Goal: Use online tool/utility: Utilize a website feature to perform a specific function

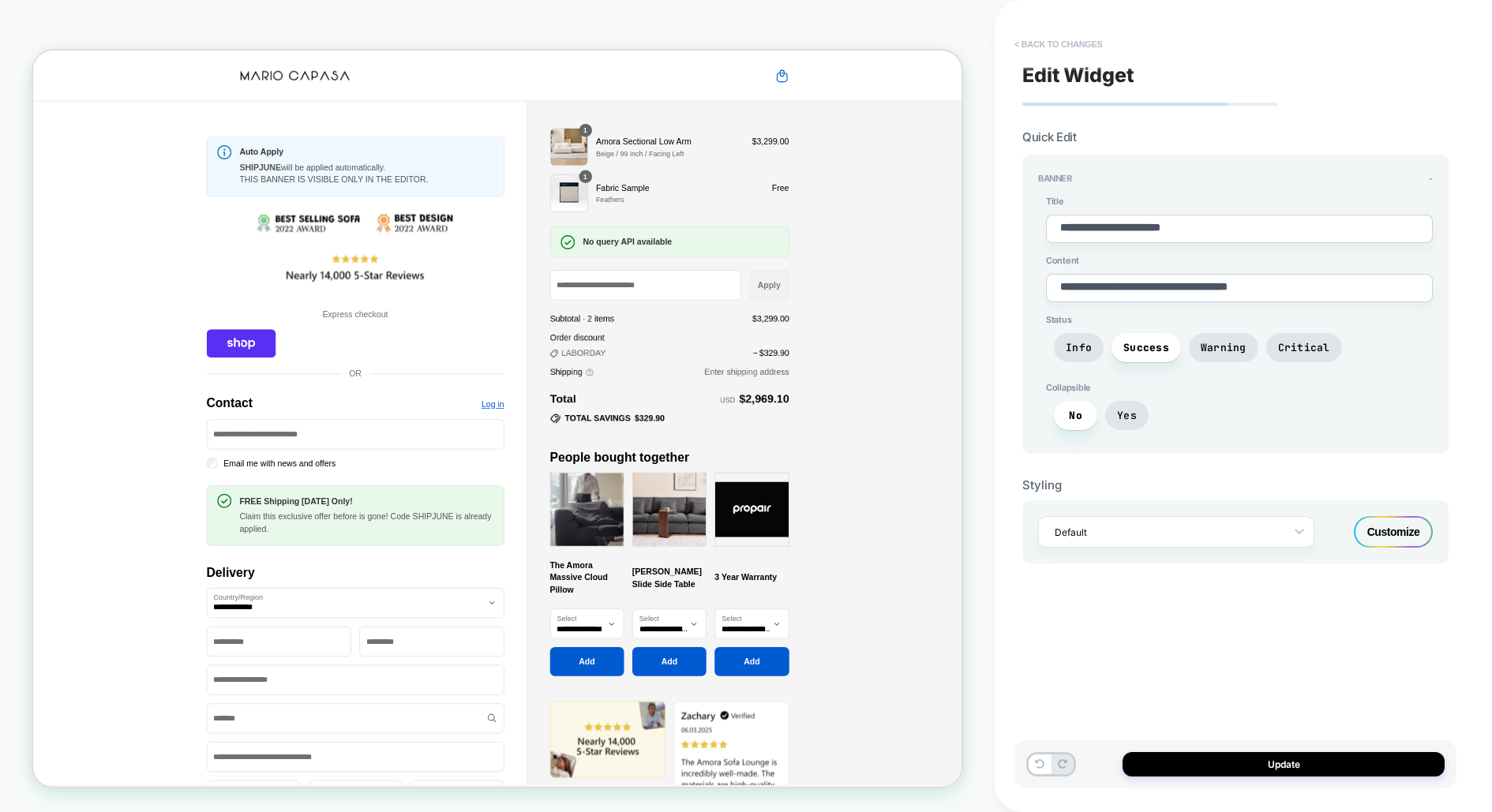
click at [1053, 37] on button "< Back to changes" at bounding box center [1058, 44] width 104 height 25
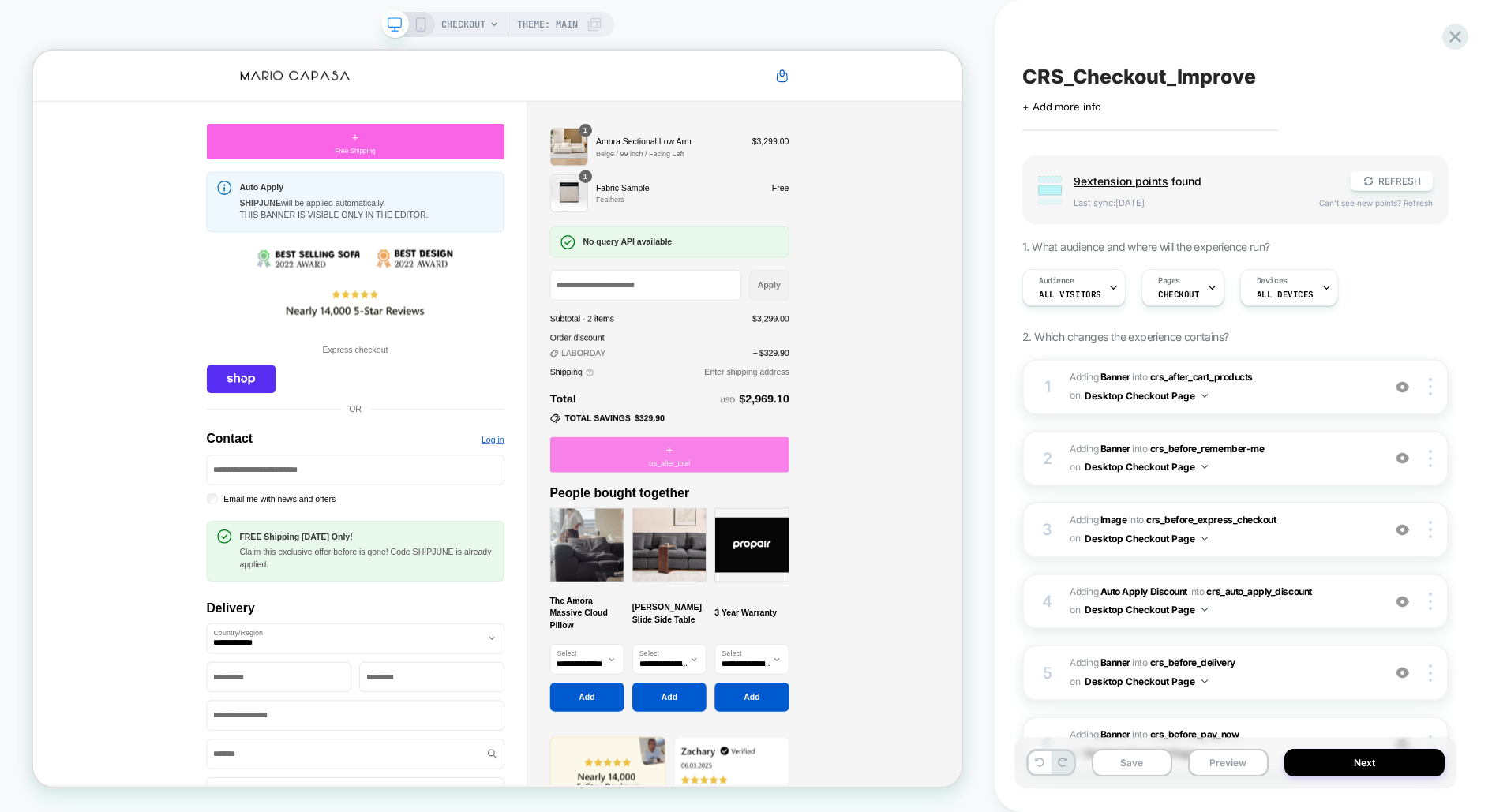
click at [864, 597] on span "crs_after_total" at bounding box center [882, 600] width 55 height 13
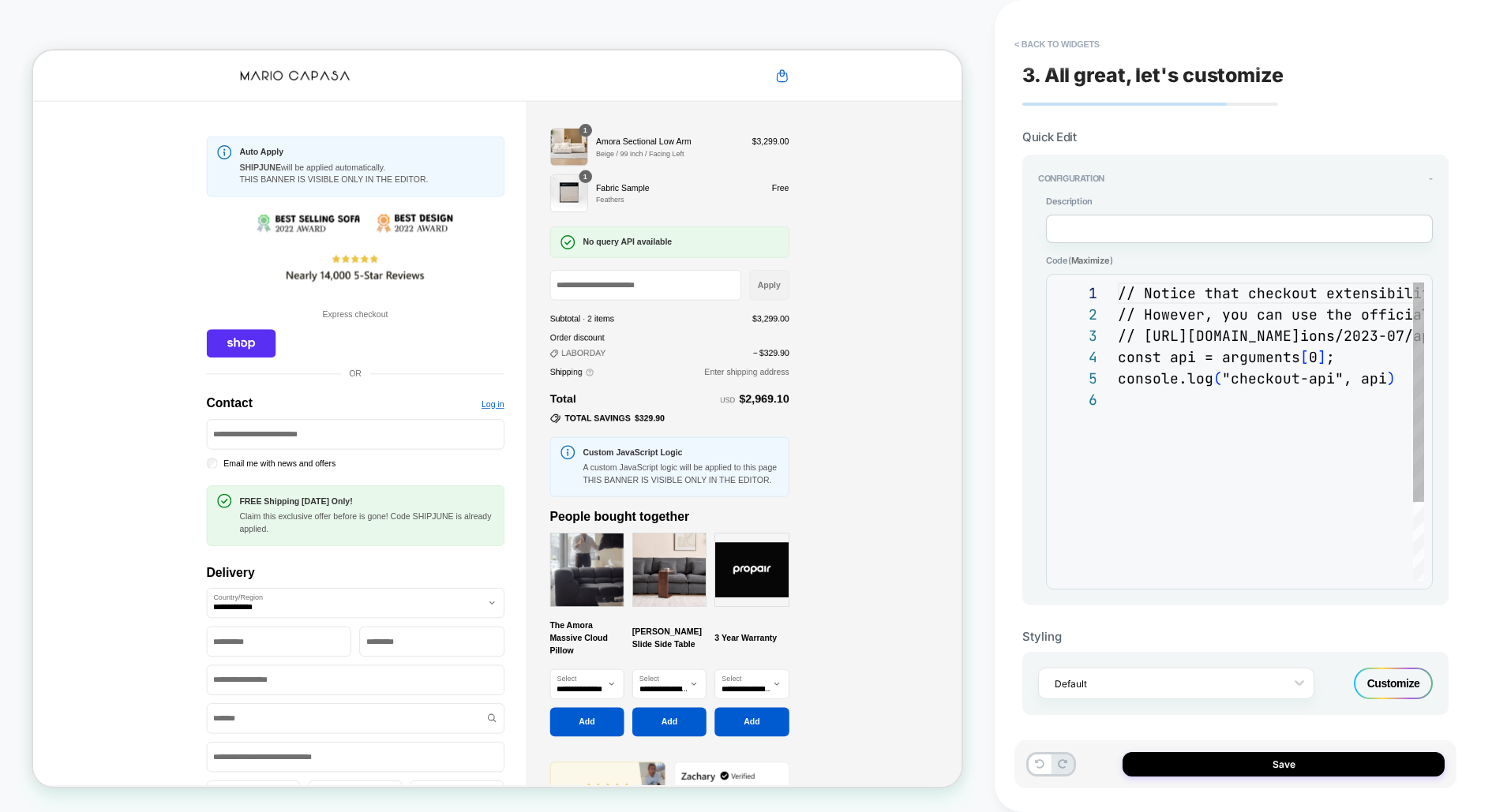
scroll to position [107, 0]
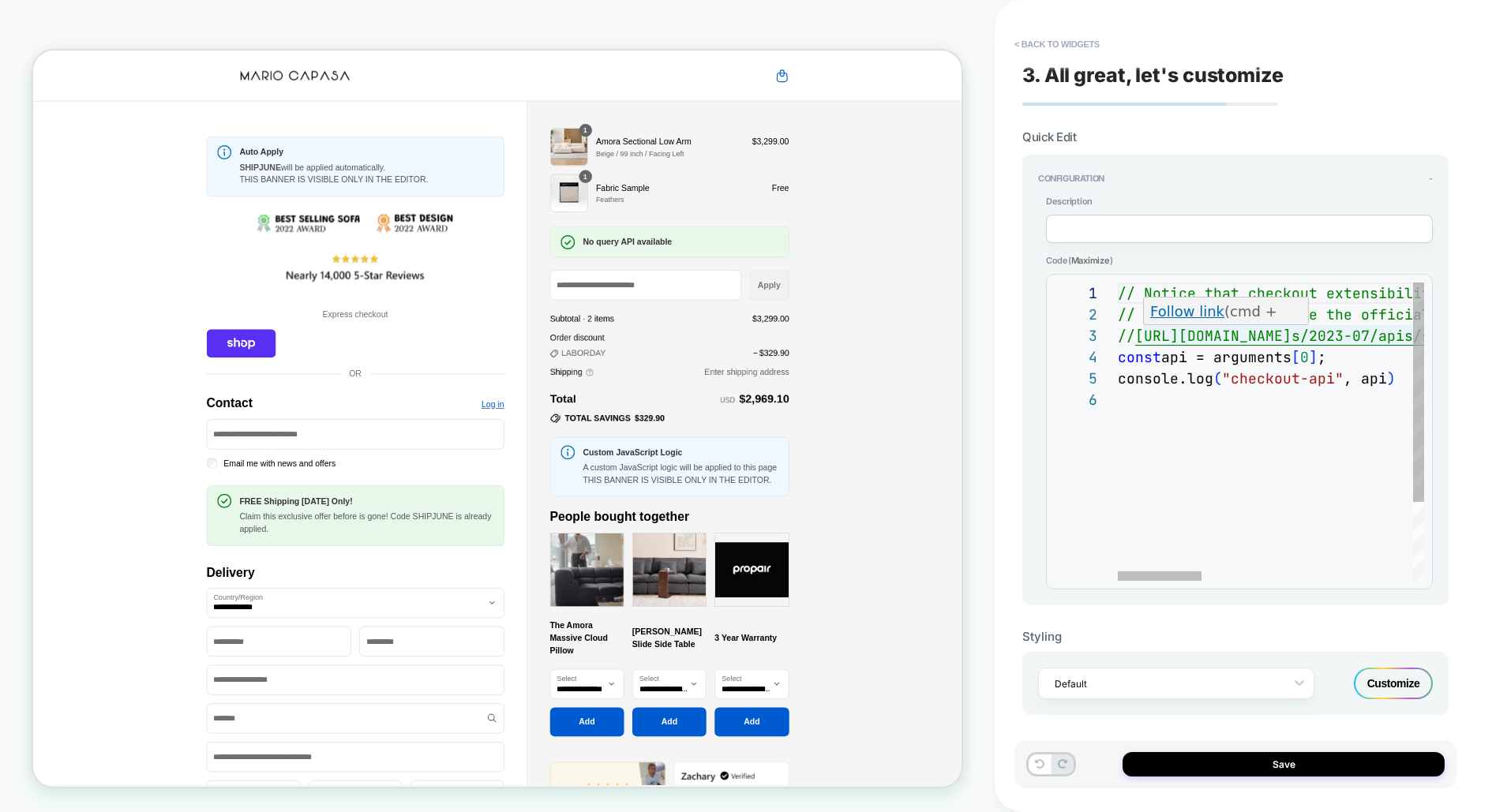
drag, startPoint x: 1149, startPoint y: 330, endPoint x: 1230, endPoint y: 327, distance: 81.1
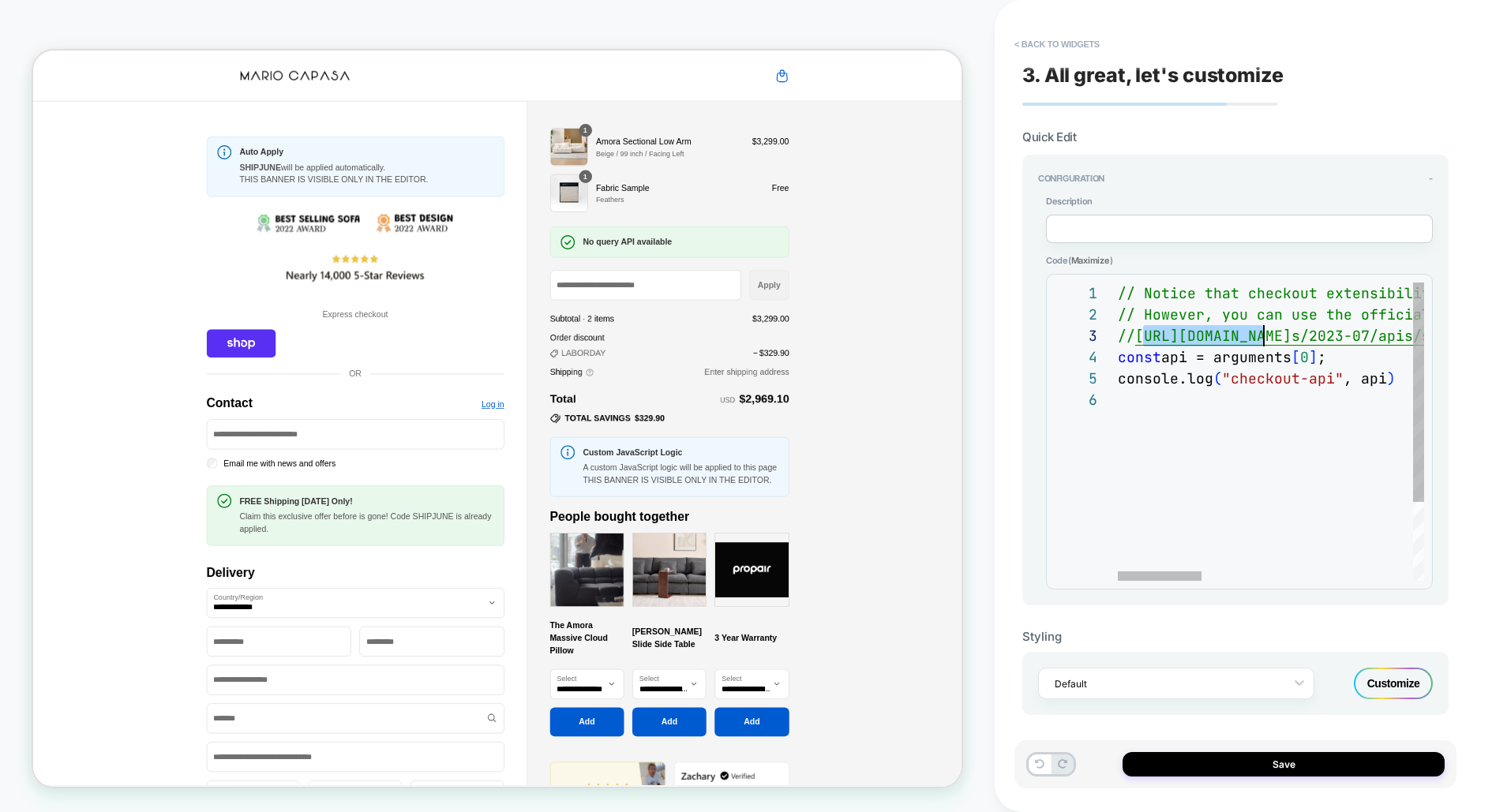
scroll to position [42, 673]
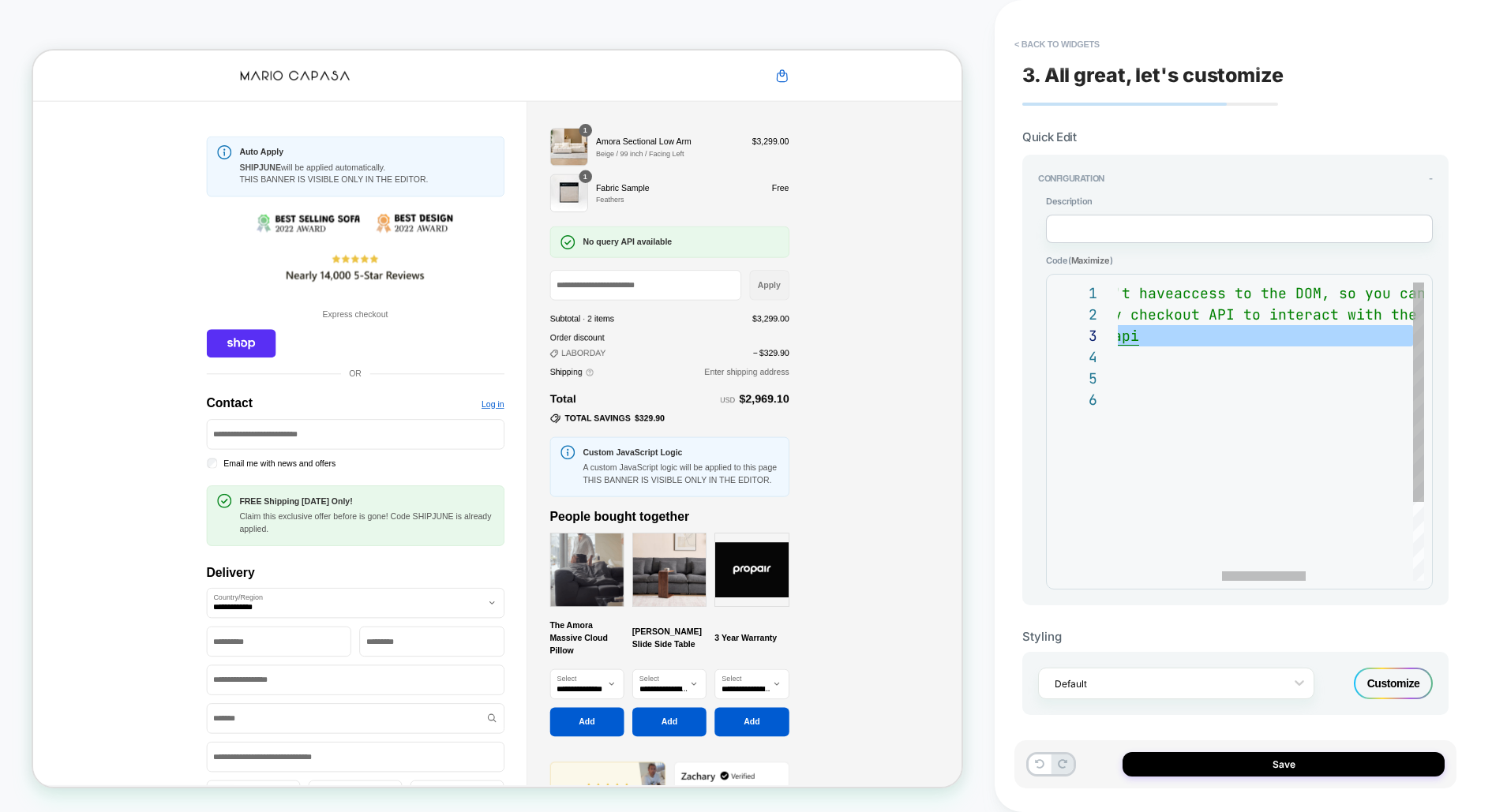
drag, startPoint x: 1145, startPoint y: 331, endPoint x: 1473, endPoint y: 333, distance: 328.0
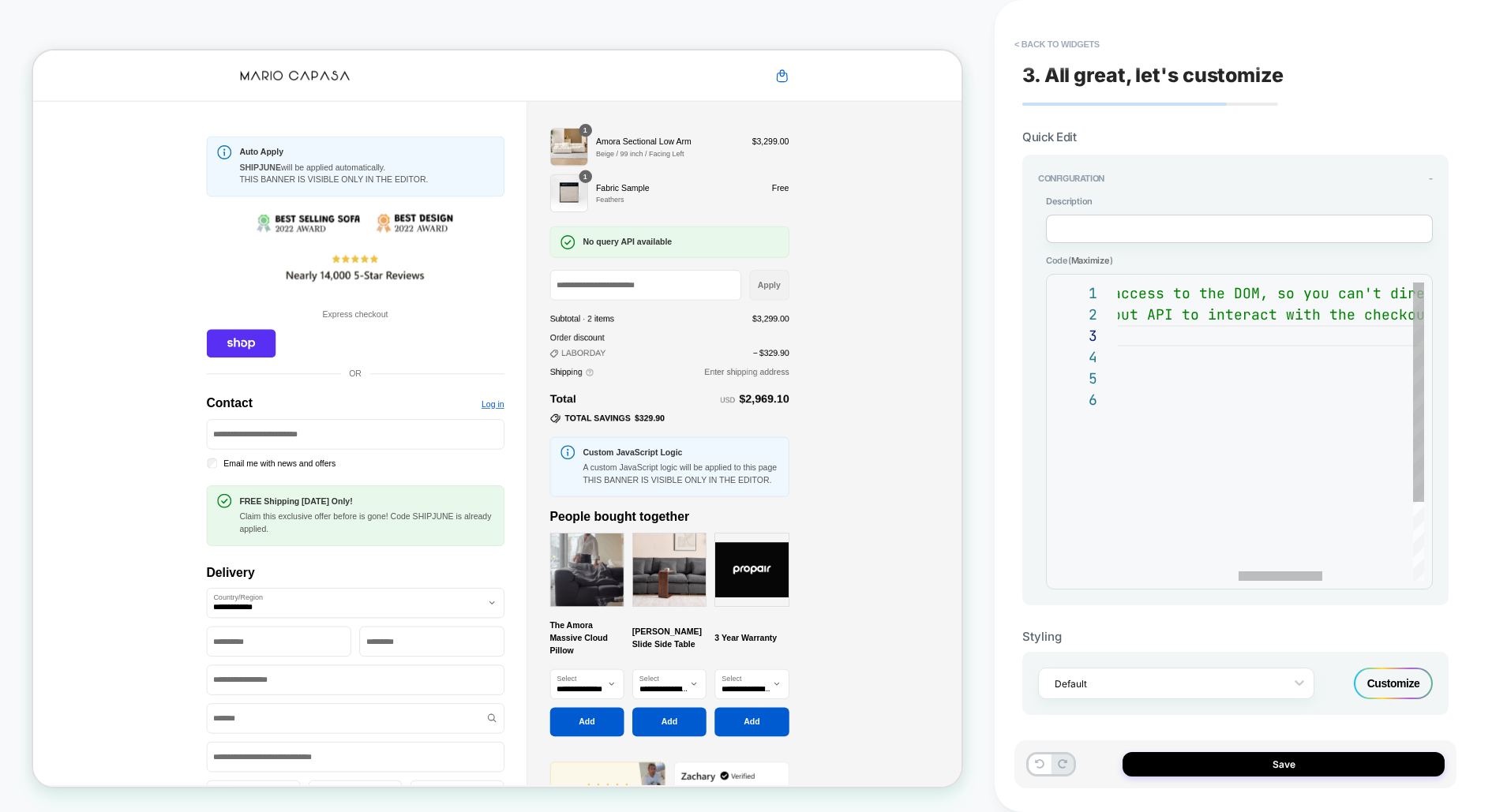
scroll to position [42, 0]
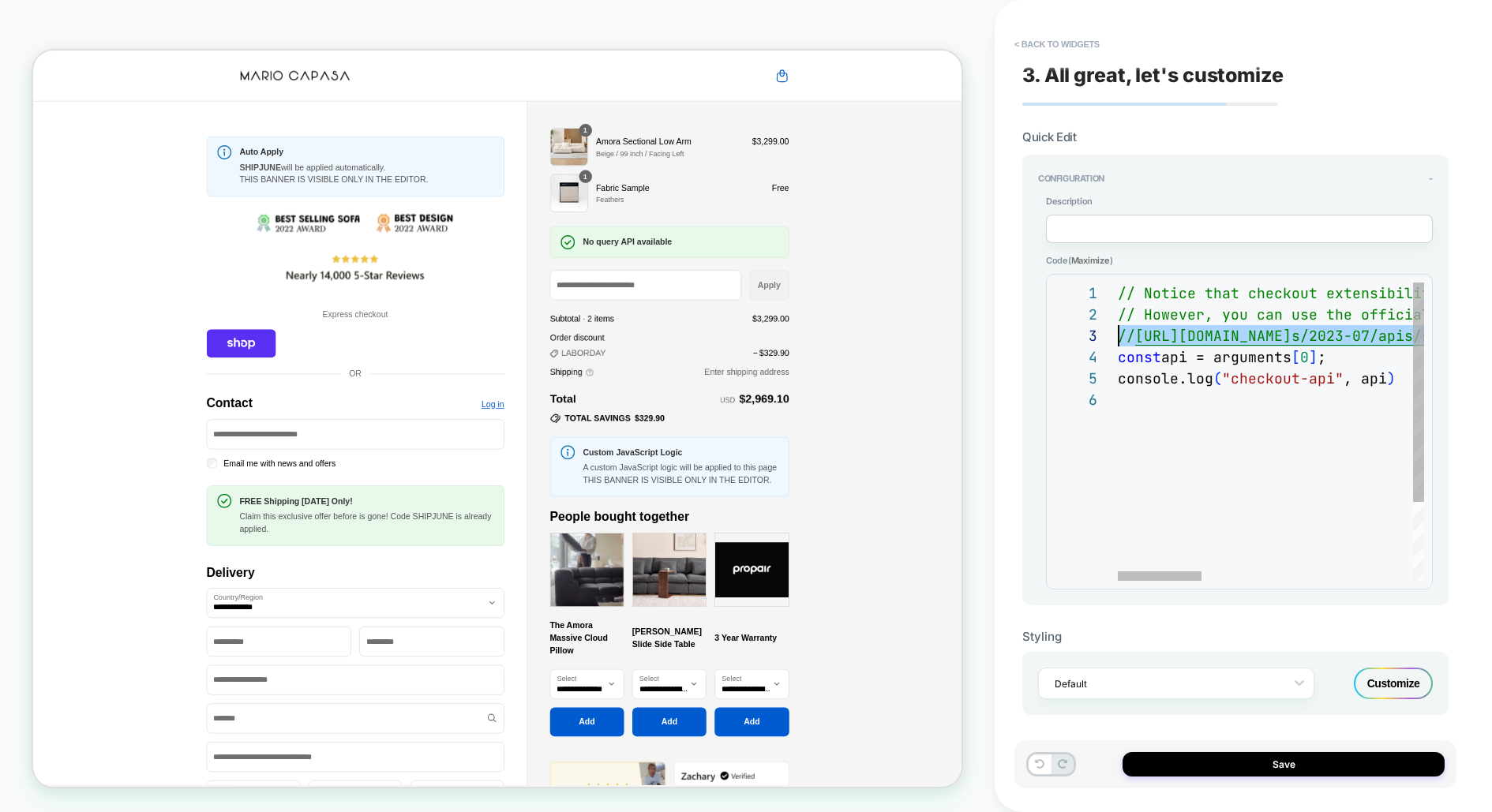
drag, startPoint x: 1350, startPoint y: 335, endPoint x: 998, endPoint y: 338, distance: 352.0
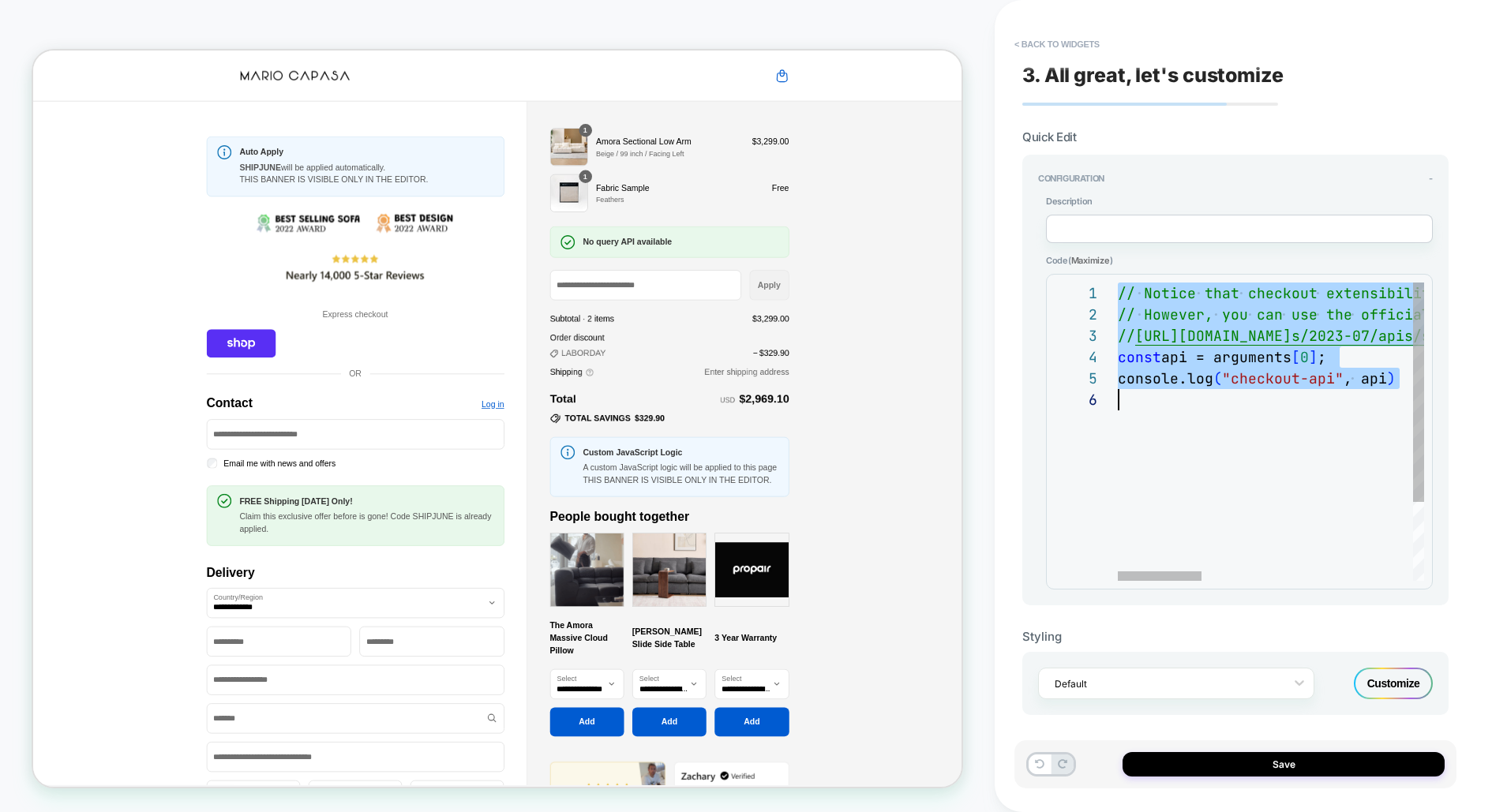
type textarea "***"
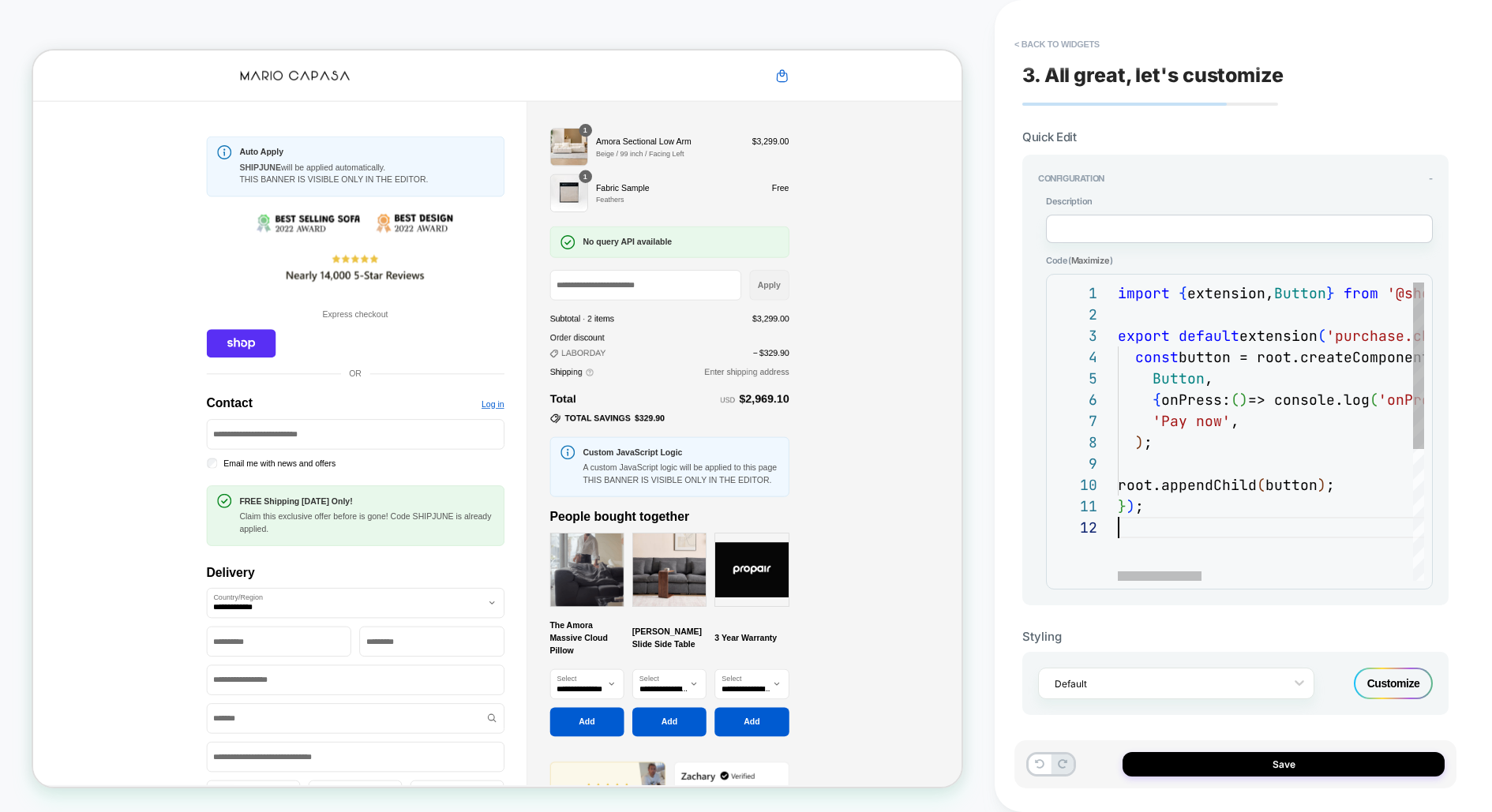
scroll to position [20, 0]
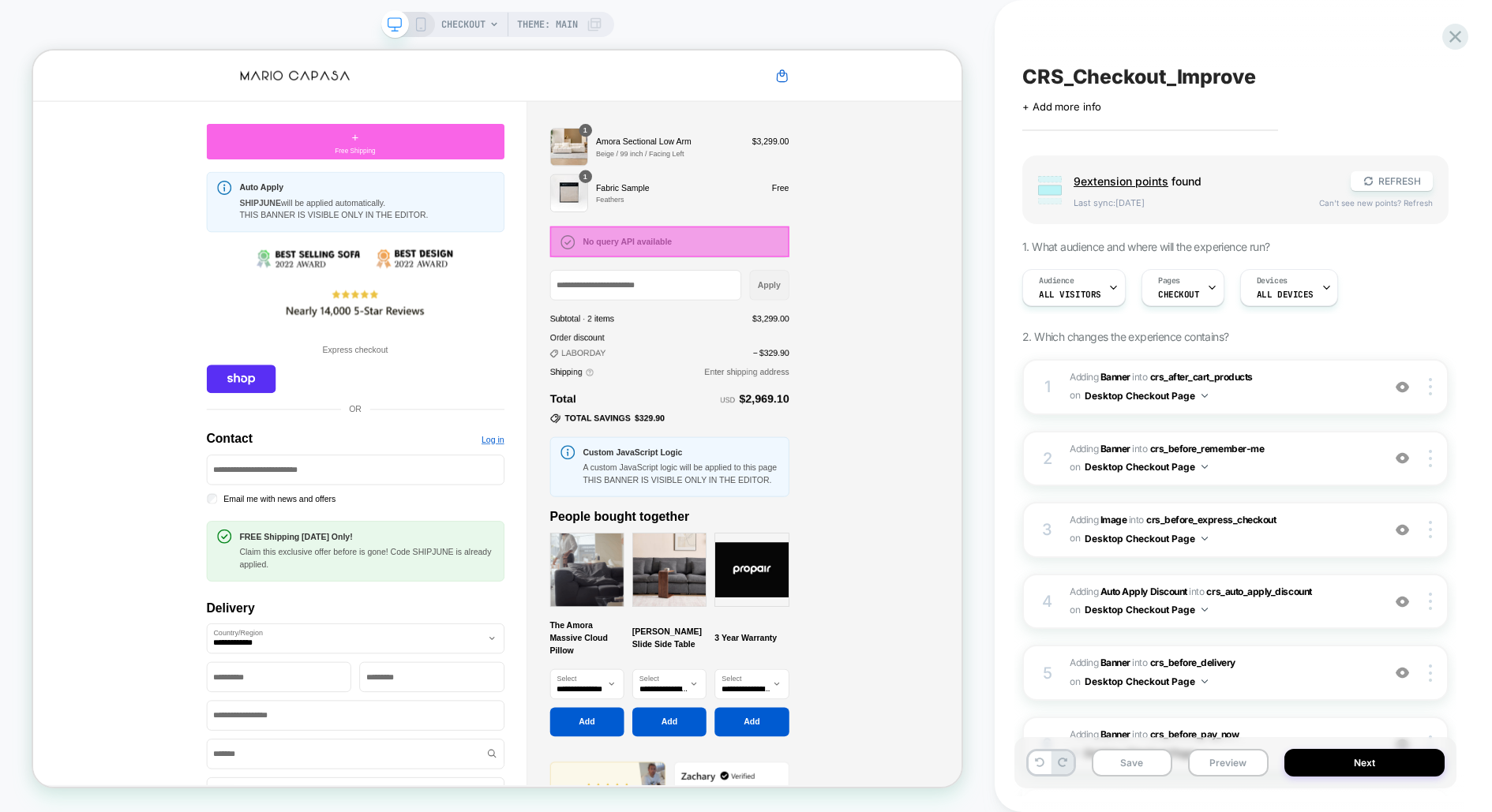
click at [924, 310] on div at bounding box center [882, 305] width 319 height 41
click at [996, 216] on span "Edit Visual" at bounding box center [991, 221] width 63 height 14
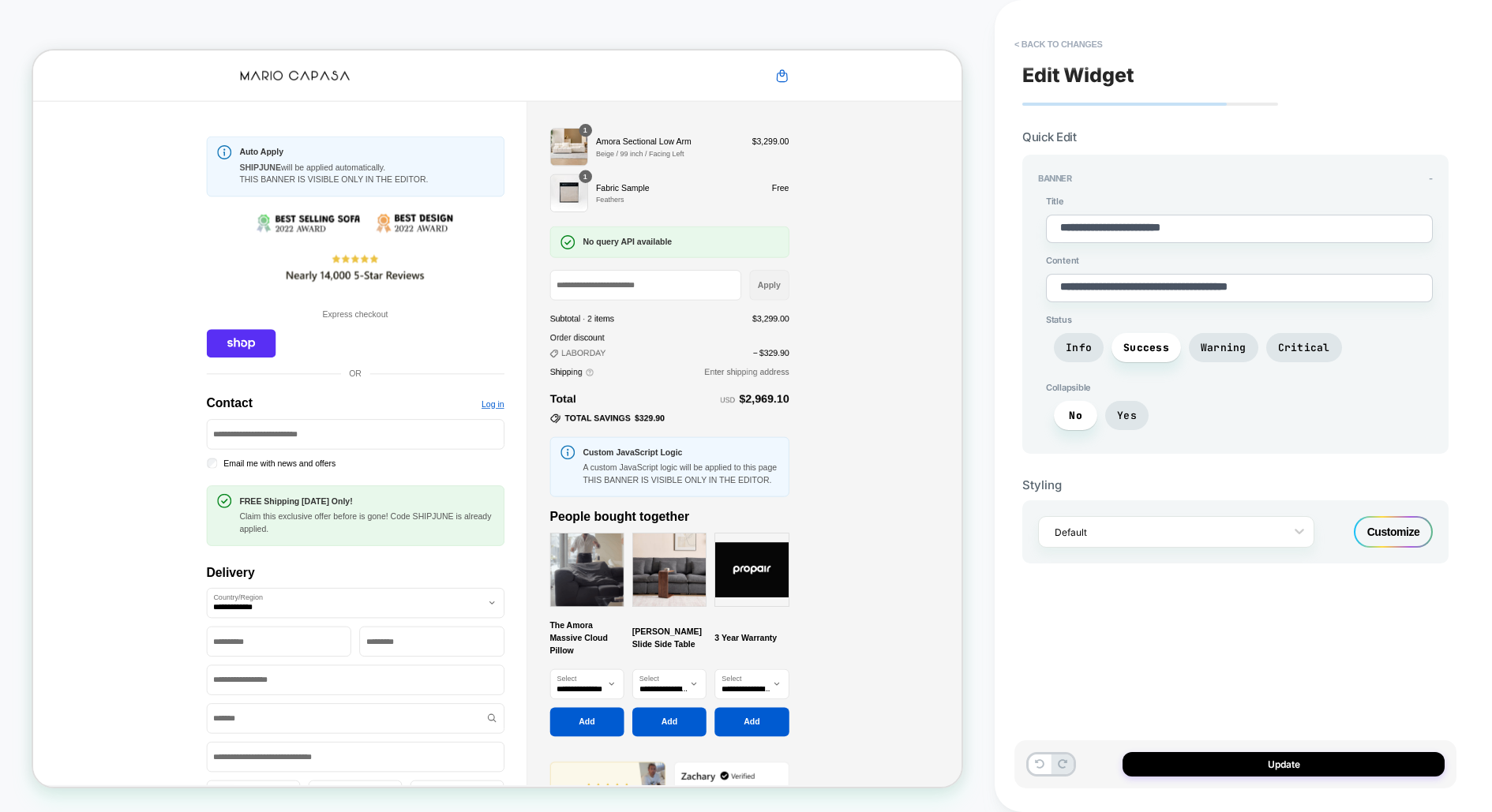
click at [1382, 524] on div "Customize" at bounding box center [1393, 531] width 79 height 31
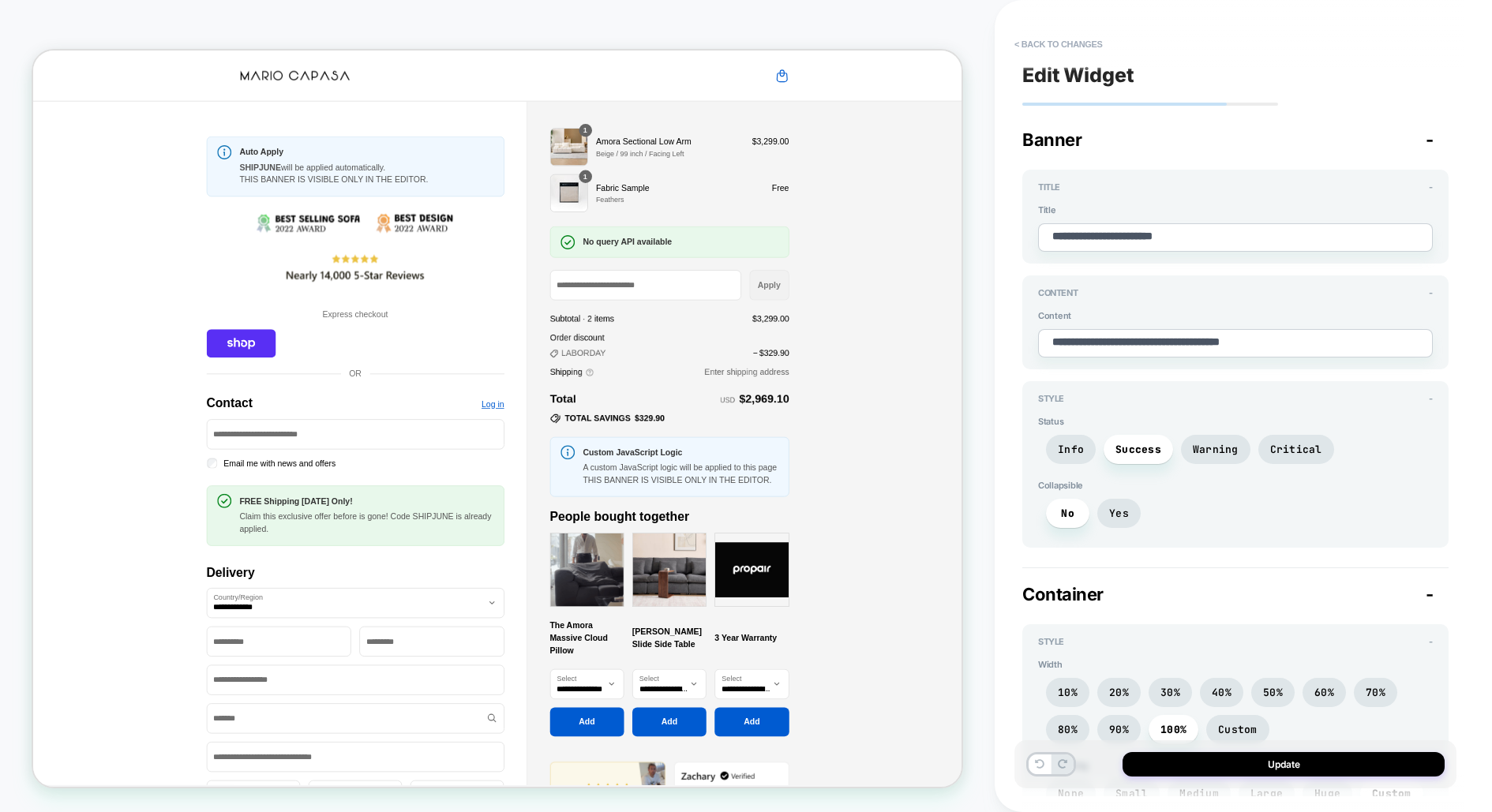
scroll to position [1179, 0]
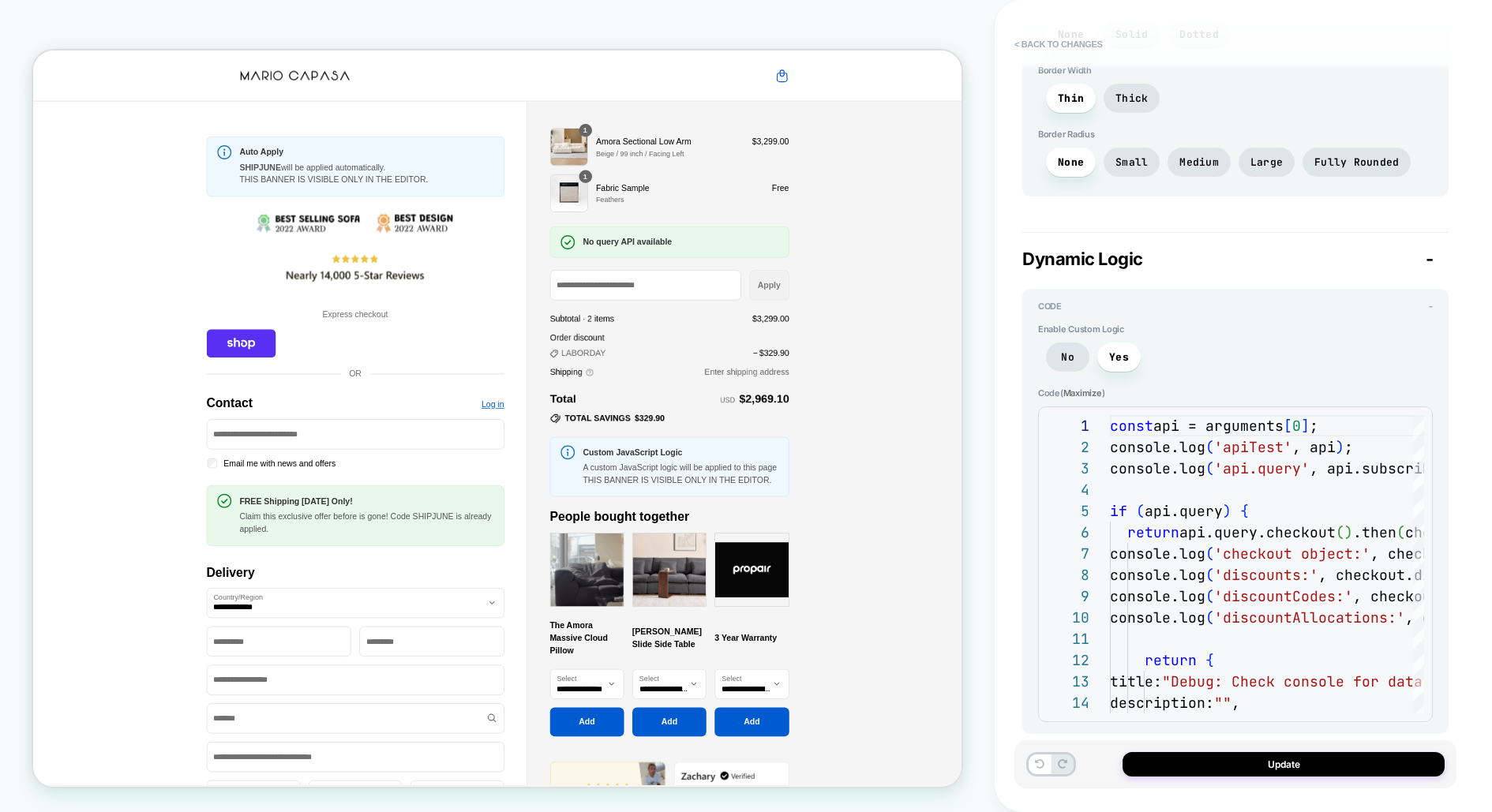
click at [1044, 342] on div "No Yes" at bounding box center [1236, 361] width 395 height 37
click at [1051, 342] on span "No" at bounding box center [1068, 357] width 44 height 29
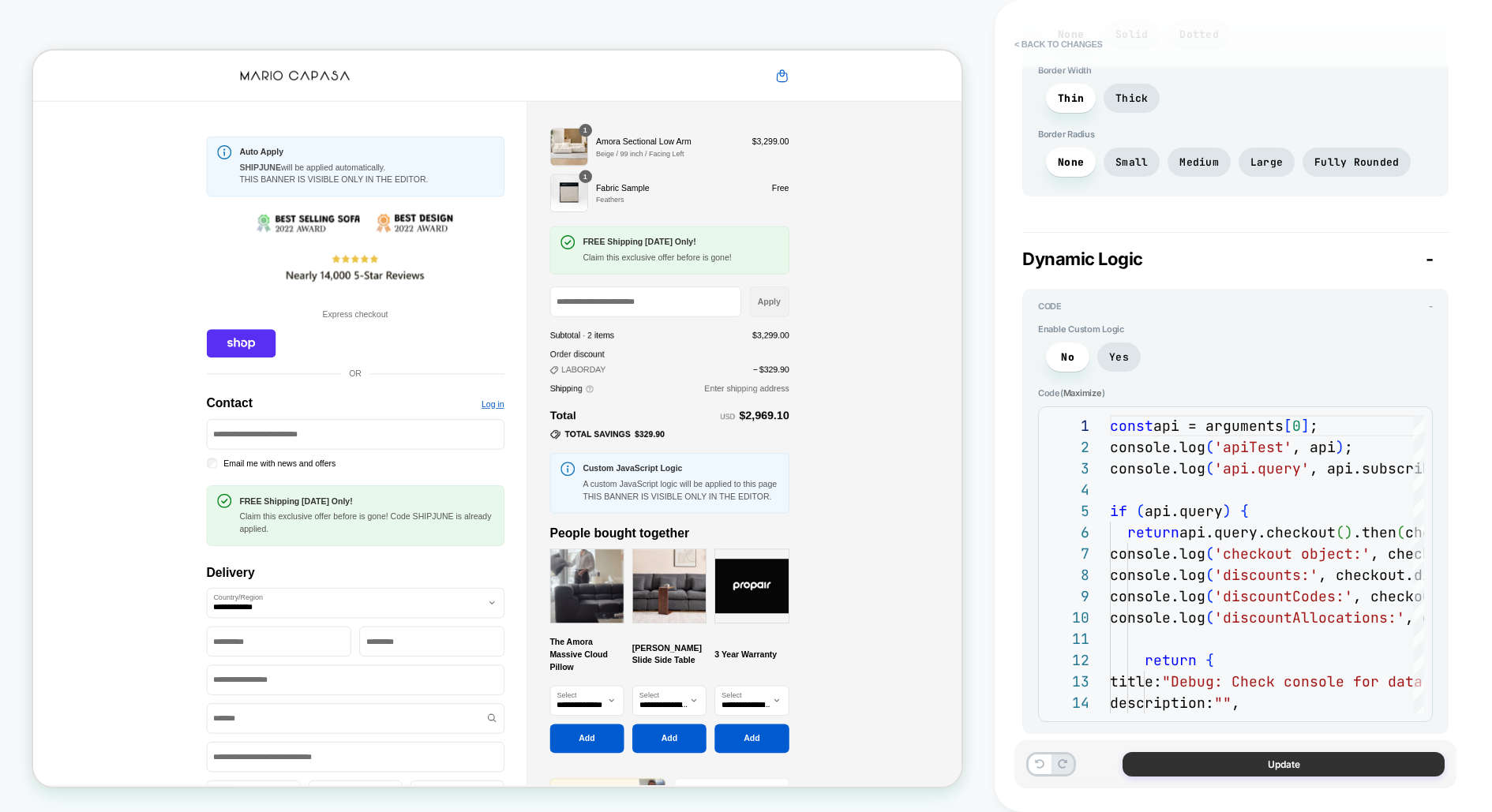
click at [1222, 764] on button "Update" at bounding box center [1284, 765] width 322 height 25
type textarea "*"
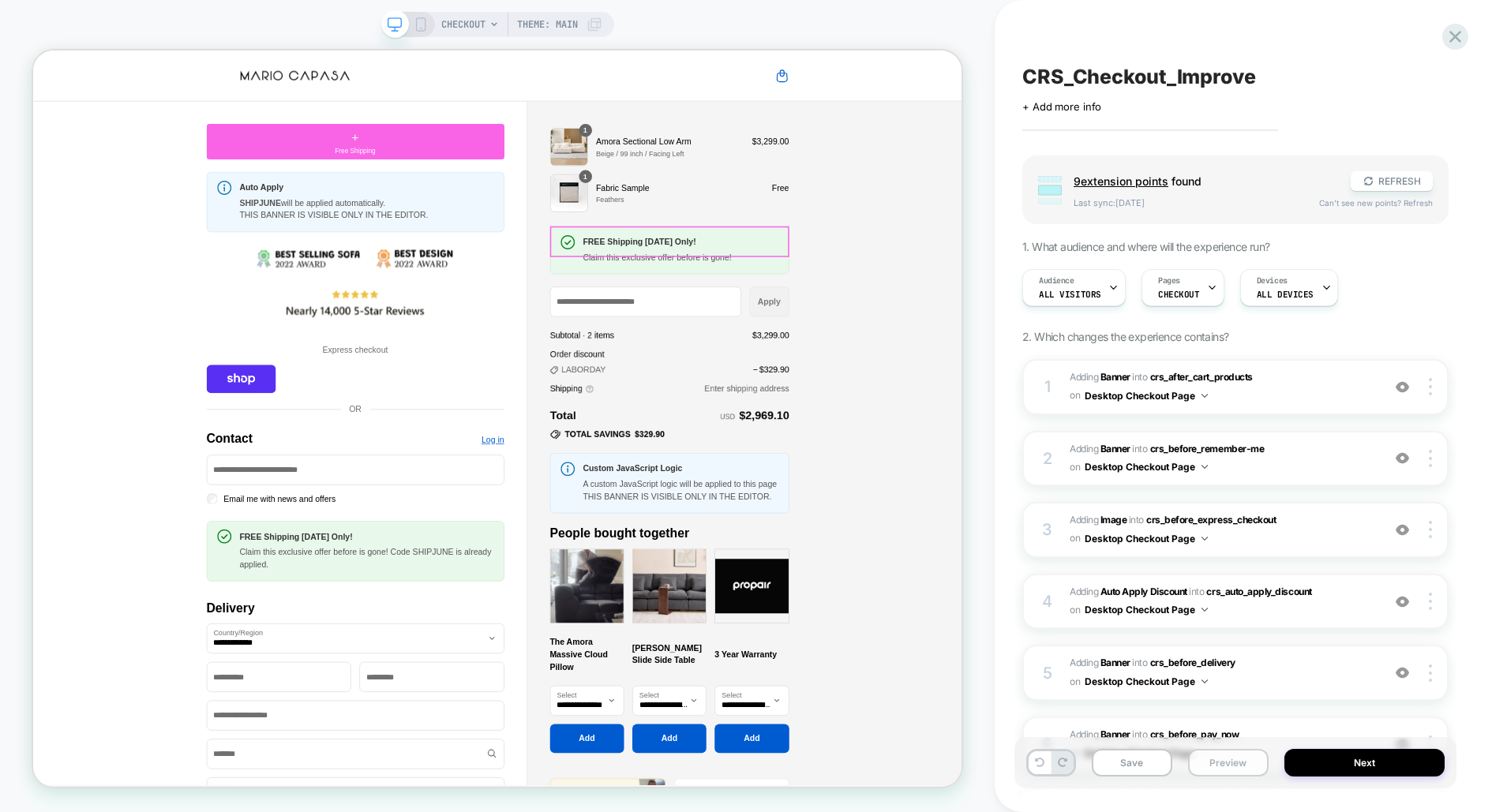
click at [1229, 767] on button "Preview" at bounding box center [1228, 762] width 81 height 28
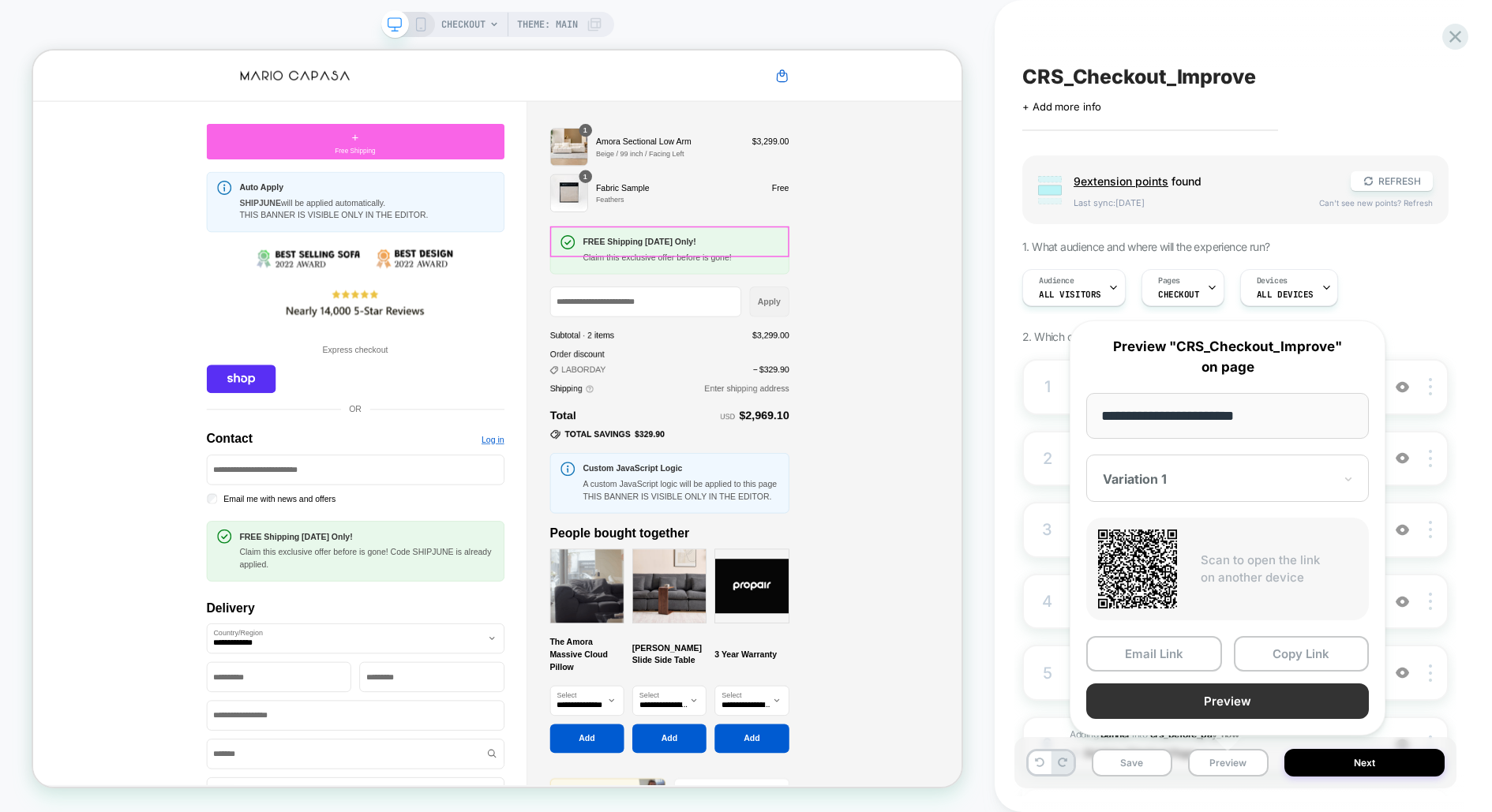
click at [1224, 703] on button "Preview" at bounding box center [1228, 701] width 283 height 36
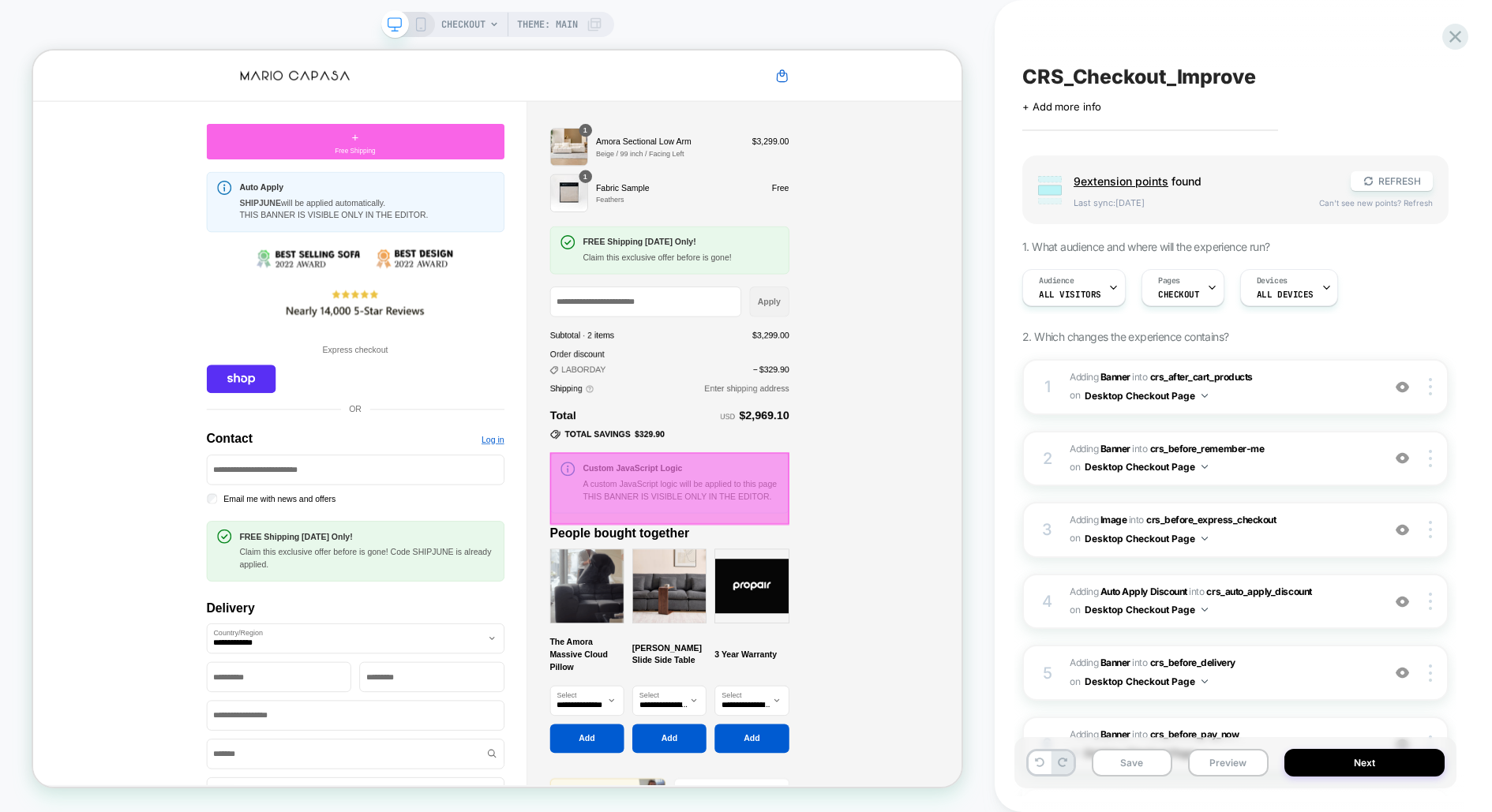
click at [827, 616] on div at bounding box center [882, 634] width 319 height 96
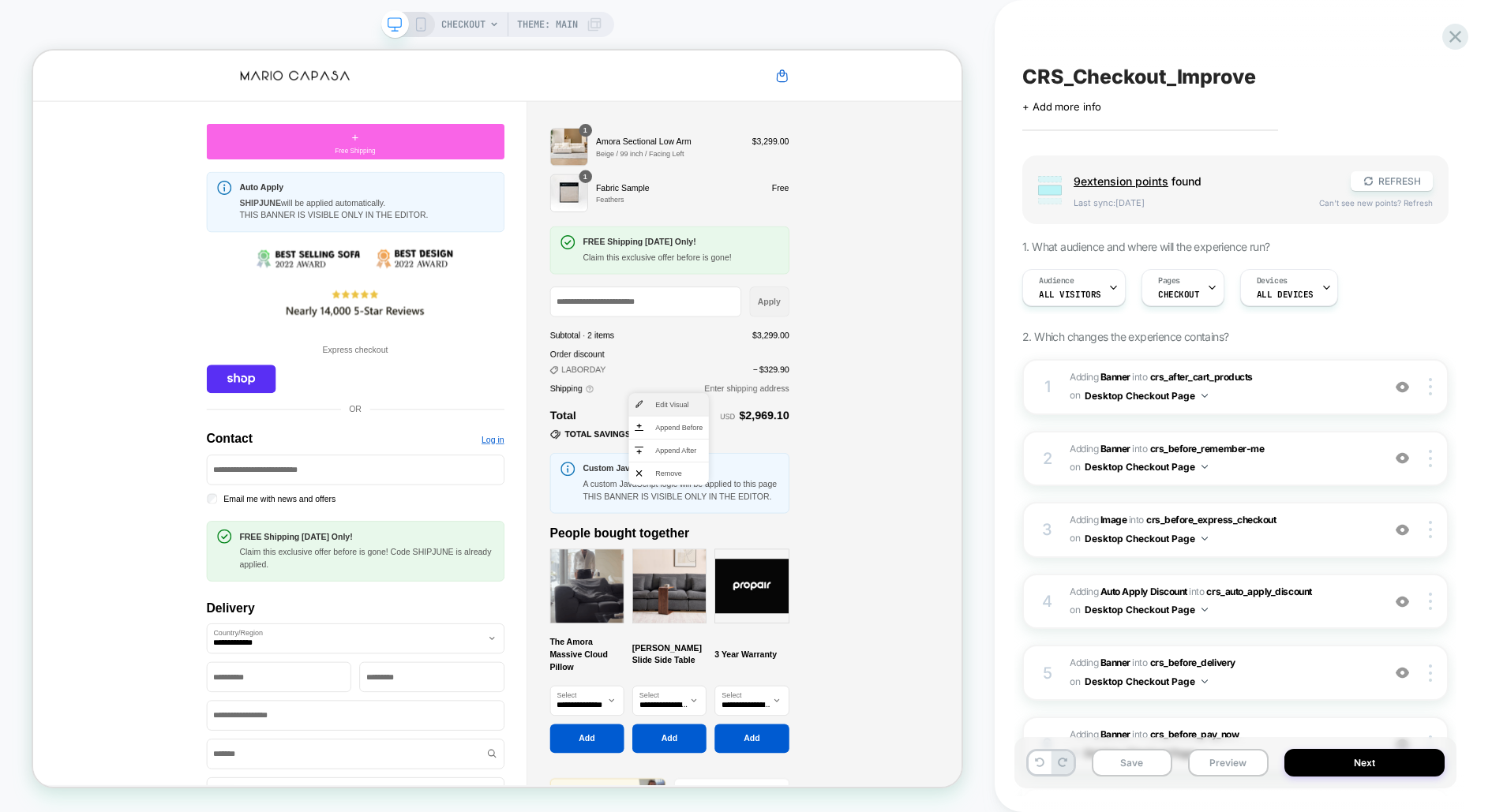
click at [892, 519] on span "Edit Visual" at bounding box center [894, 522] width 63 height 14
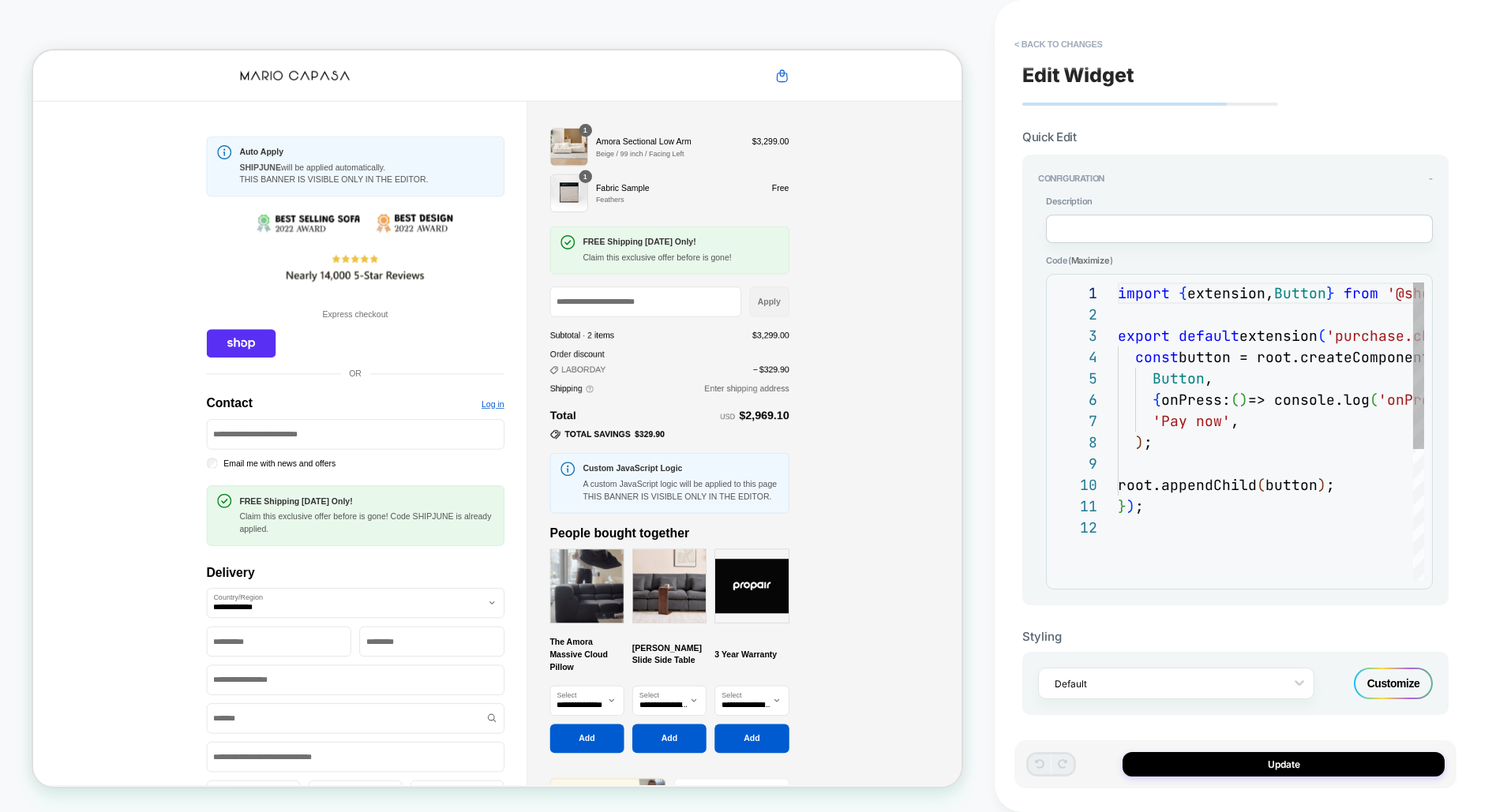
scroll to position [213, 0]
click at [1370, 411] on div "import { extension, Button } from '@shopify/ui-extensions/checkout' ; export de…" at bounding box center [1438, 549] width 641 height 533
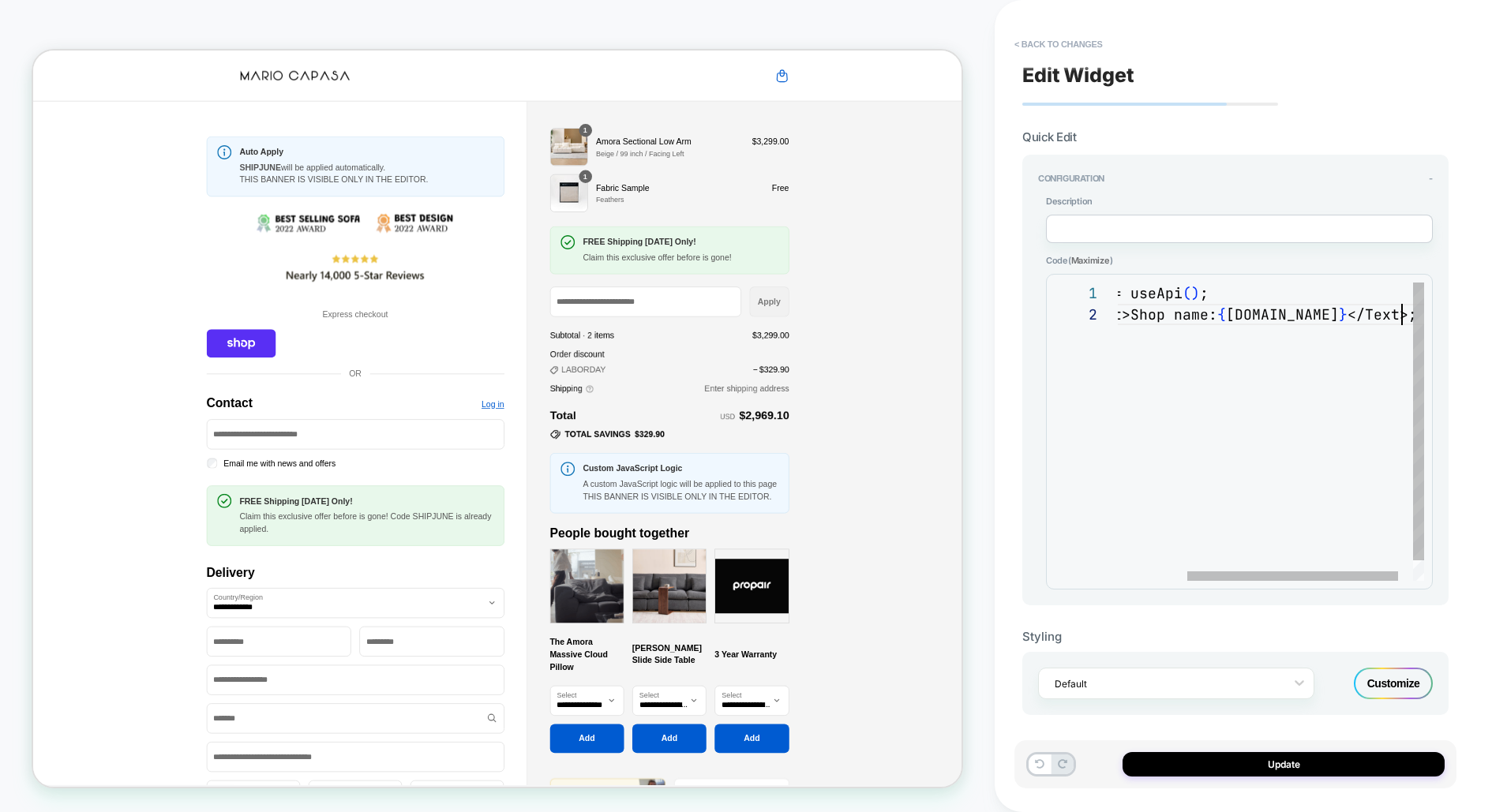
scroll to position [20, 383]
click at [1136, 313] on div "const { shop } = useApi ( ) ; return < Text > Shop name: { [DOMAIN_NAME] } </ T…" at bounding box center [1332, 442] width 429 height 319
type textarea "**********"
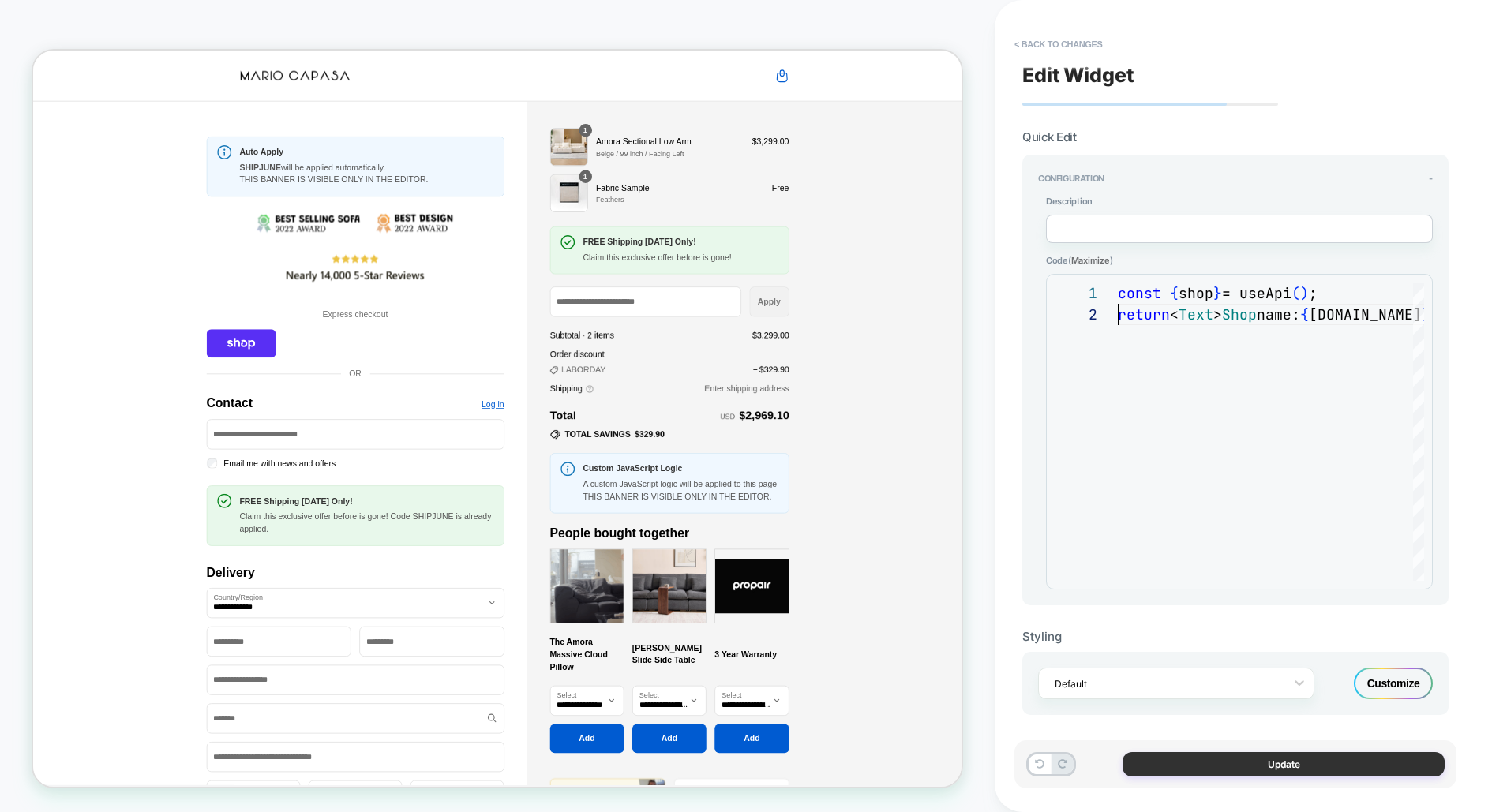
click at [1199, 768] on button "Update" at bounding box center [1284, 765] width 322 height 25
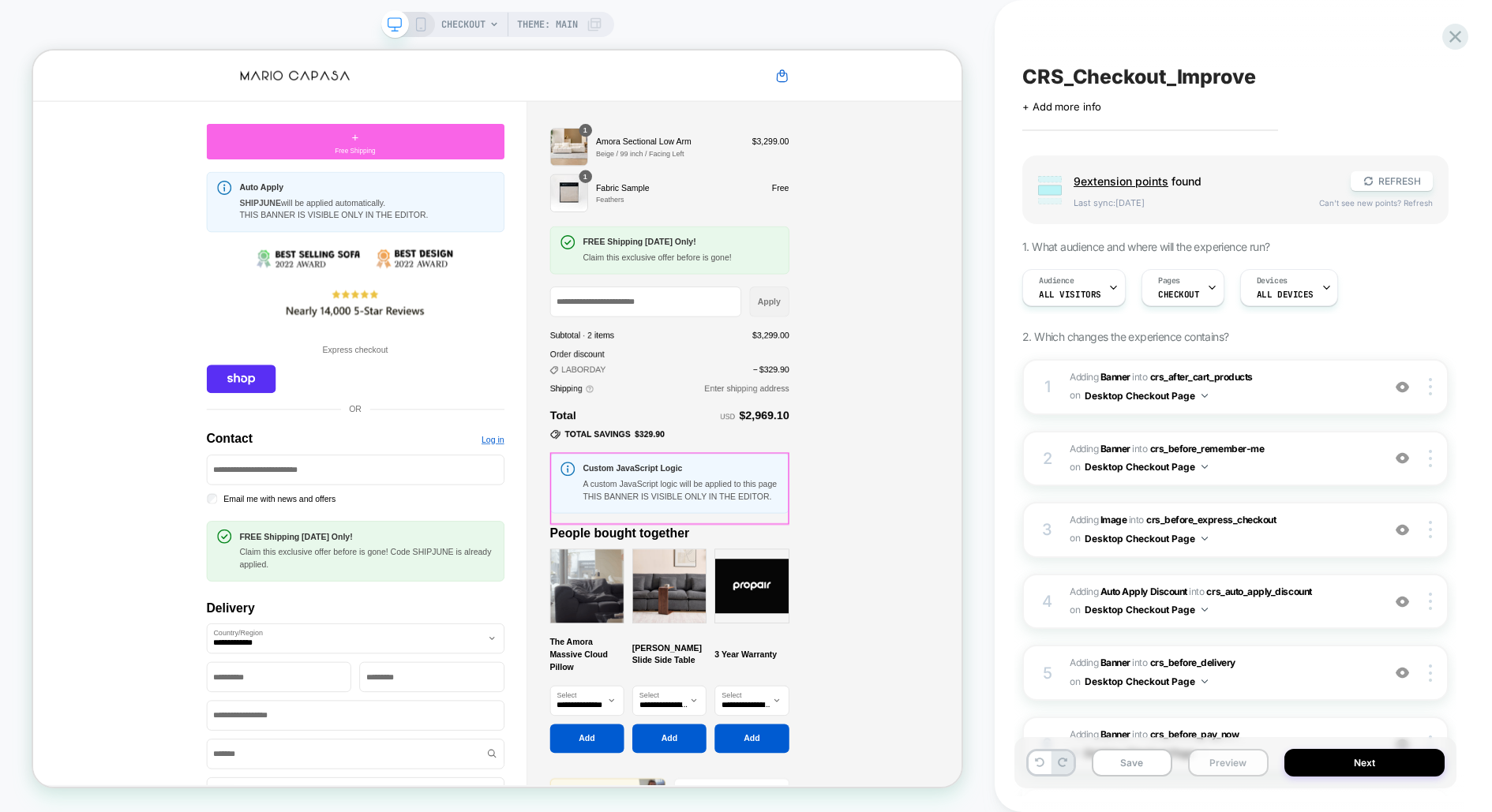
click at [1220, 758] on button "Preview" at bounding box center [1228, 762] width 81 height 28
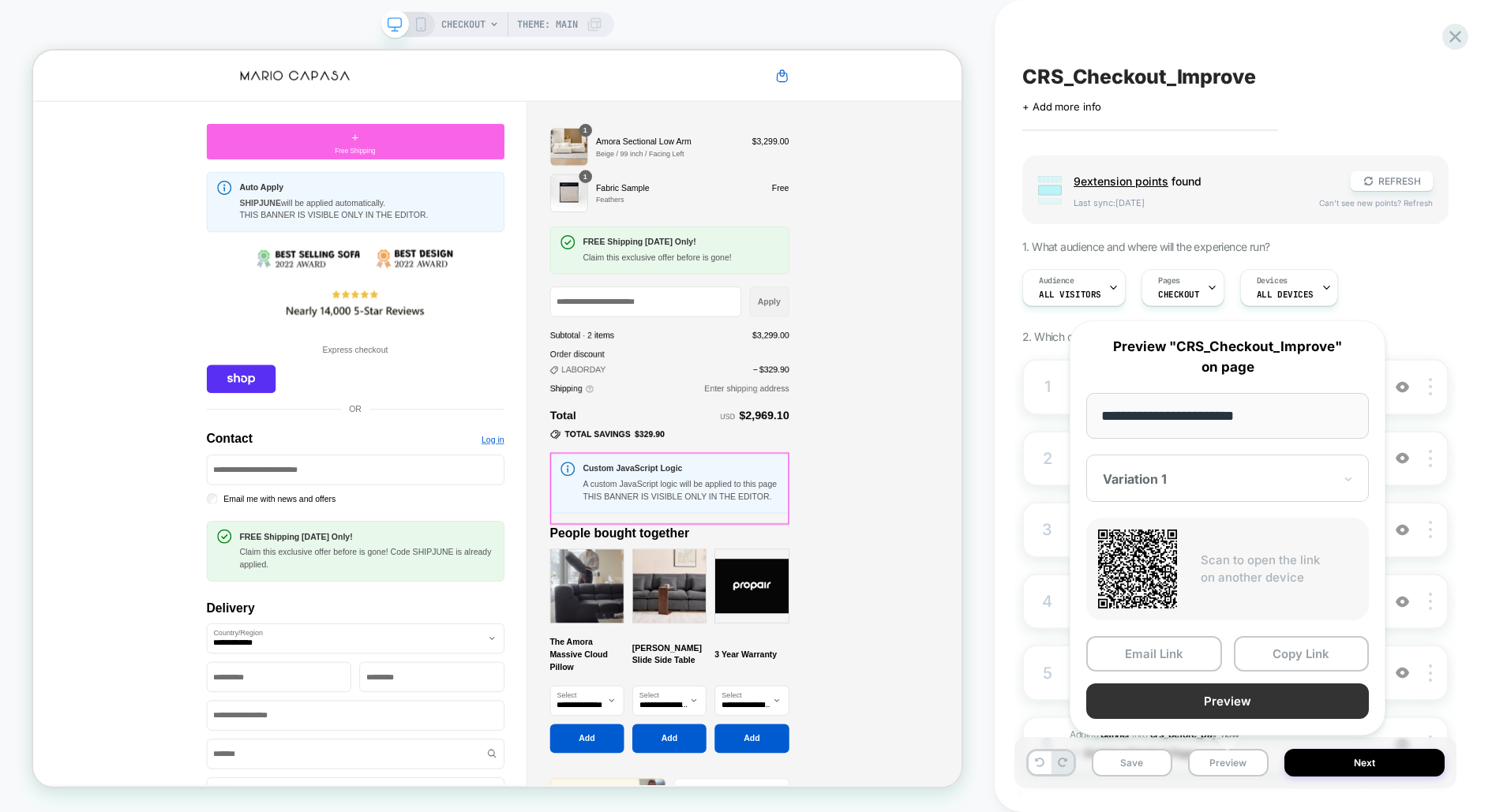
click at [1221, 692] on button "Preview" at bounding box center [1228, 701] width 283 height 36
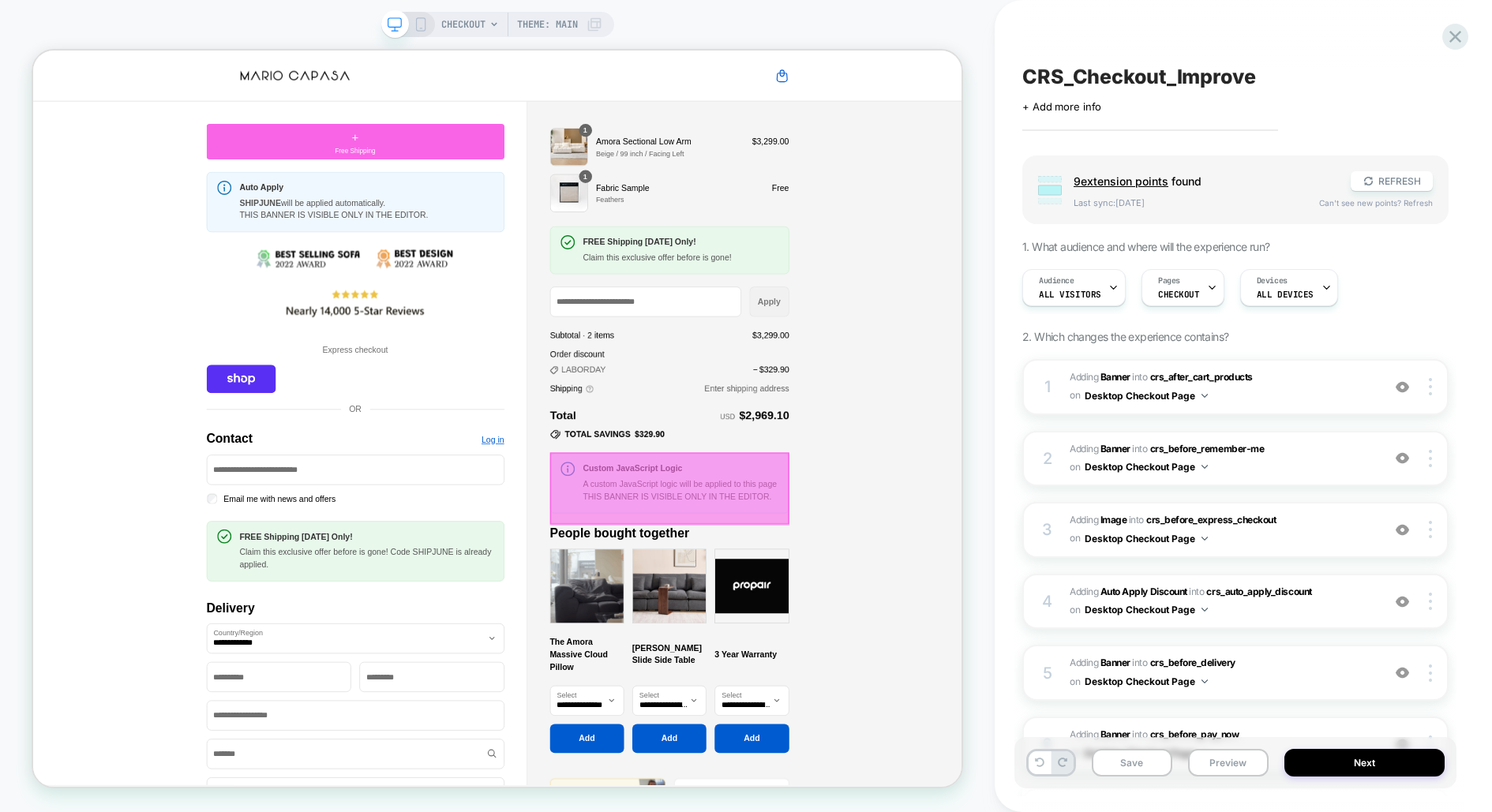
click at [914, 641] on div at bounding box center [882, 634] width 319 height 96
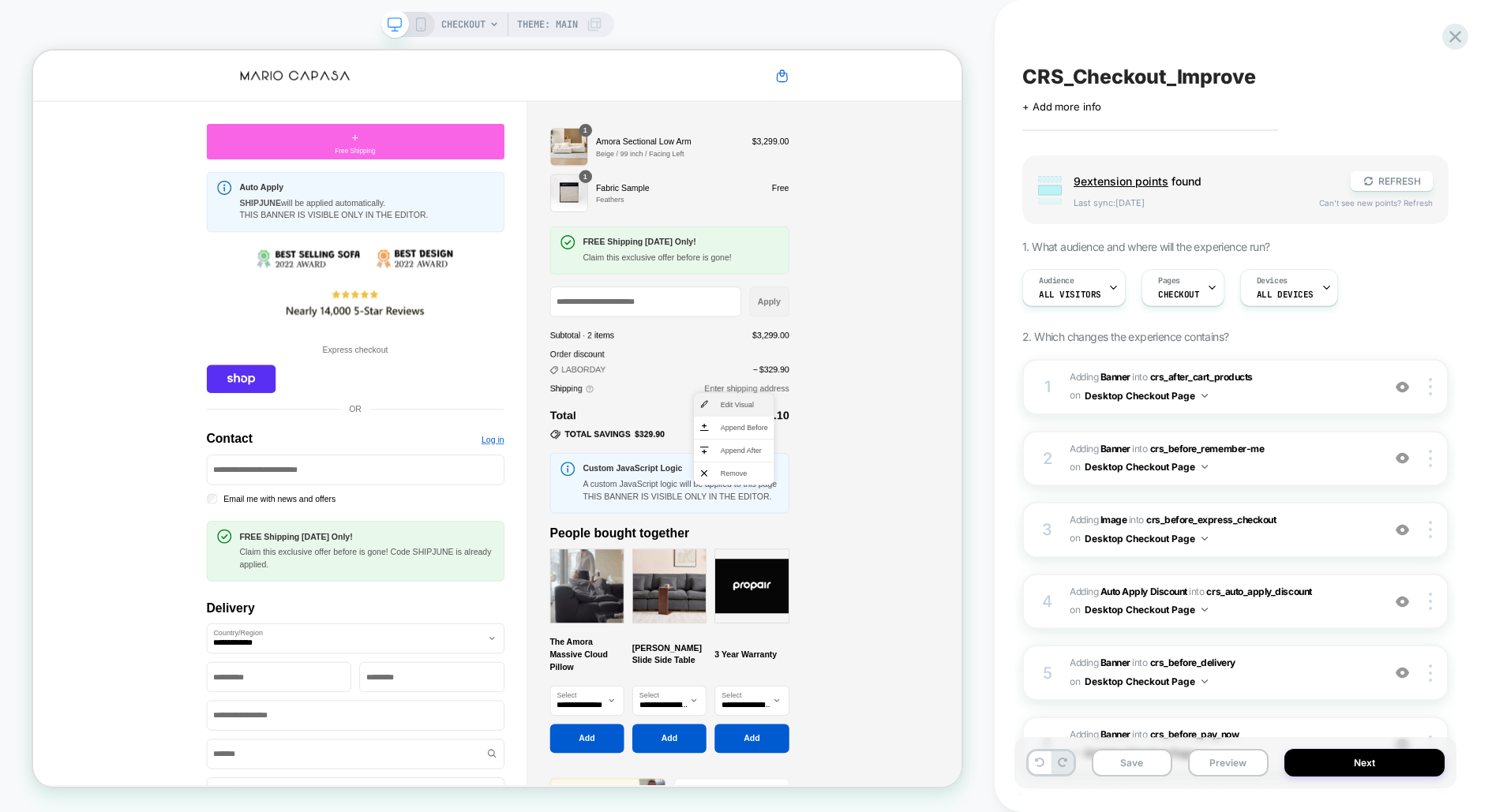
click at [955, 515] on span "Edit Visual" at bounding box center [980, 522] width 63 height 14
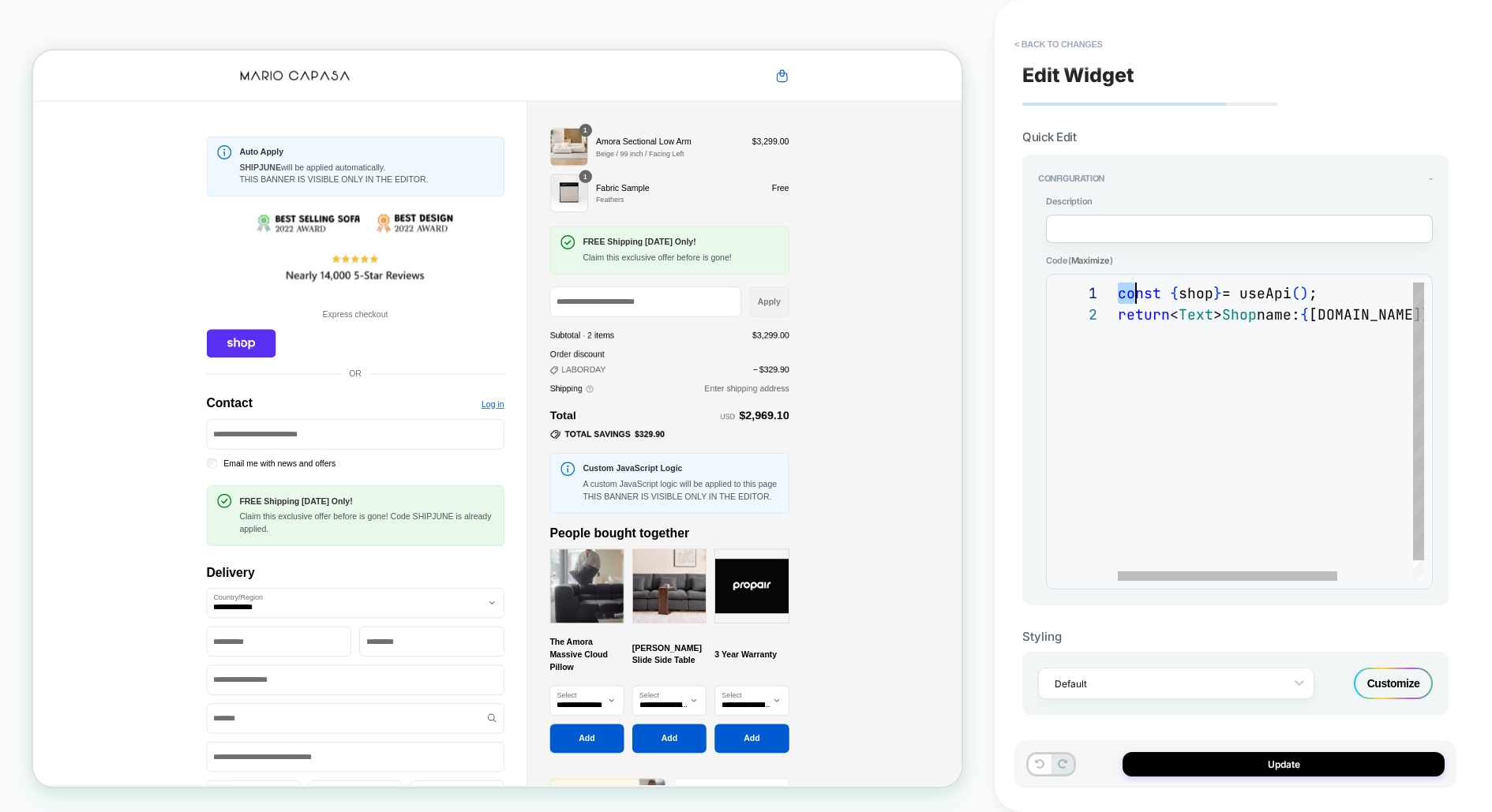
scroll to position [0, 17]
drag, startPoint x: 1119, startPoint y: 291, endPoint x: 1132, endPoint y: 300, distance: 15.8
click at [1132, 300] on div "const { shop } = useApi ( ) ; return < Text > Shop name: { [DOMAIN_NAME] } </ T…" at bounding box center [1323, 442] width 411 height 319
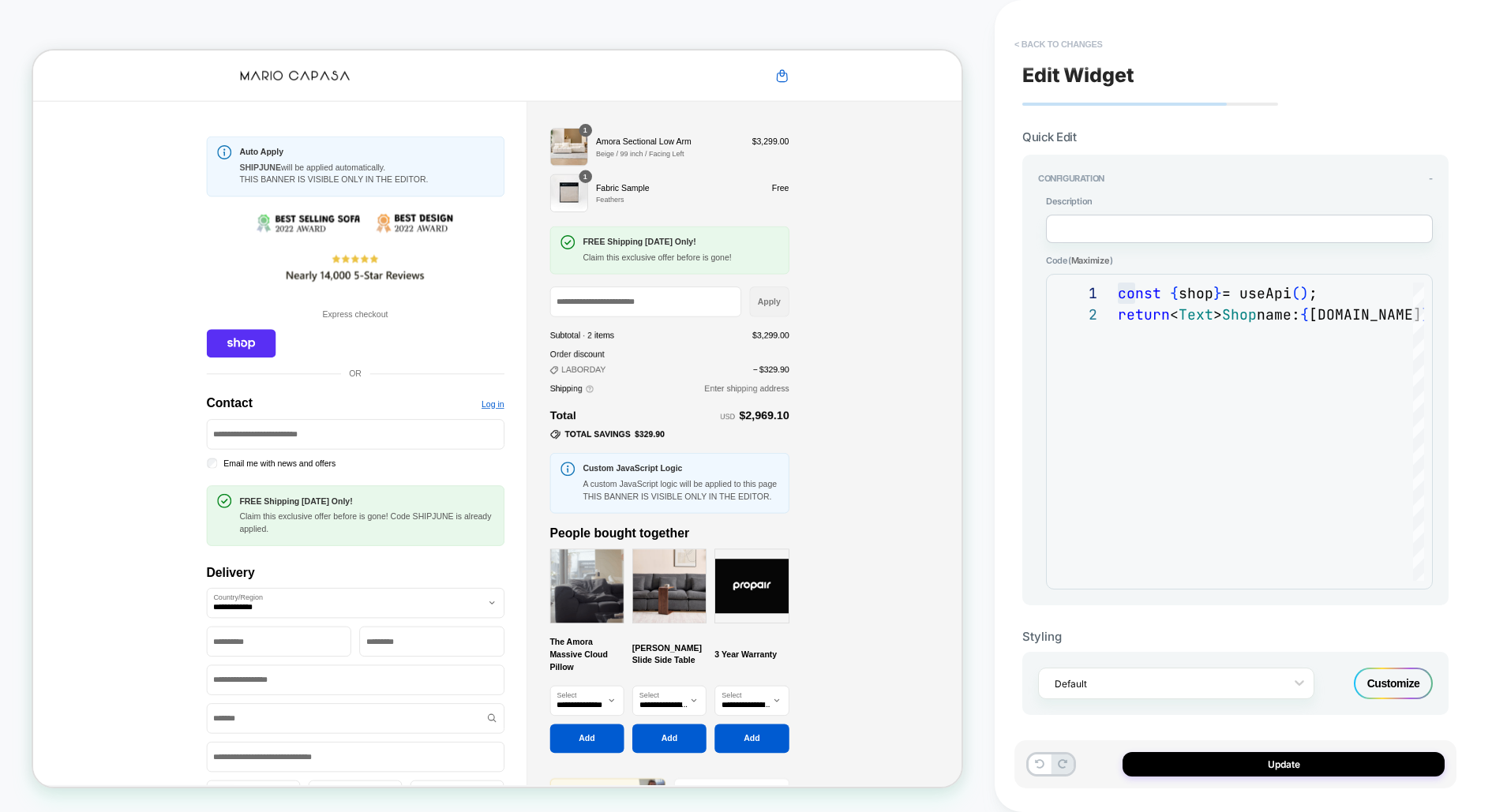
click at [1020, 40] on button "< Back to changes" at bounding box center [1058, 44] width 104 height 25
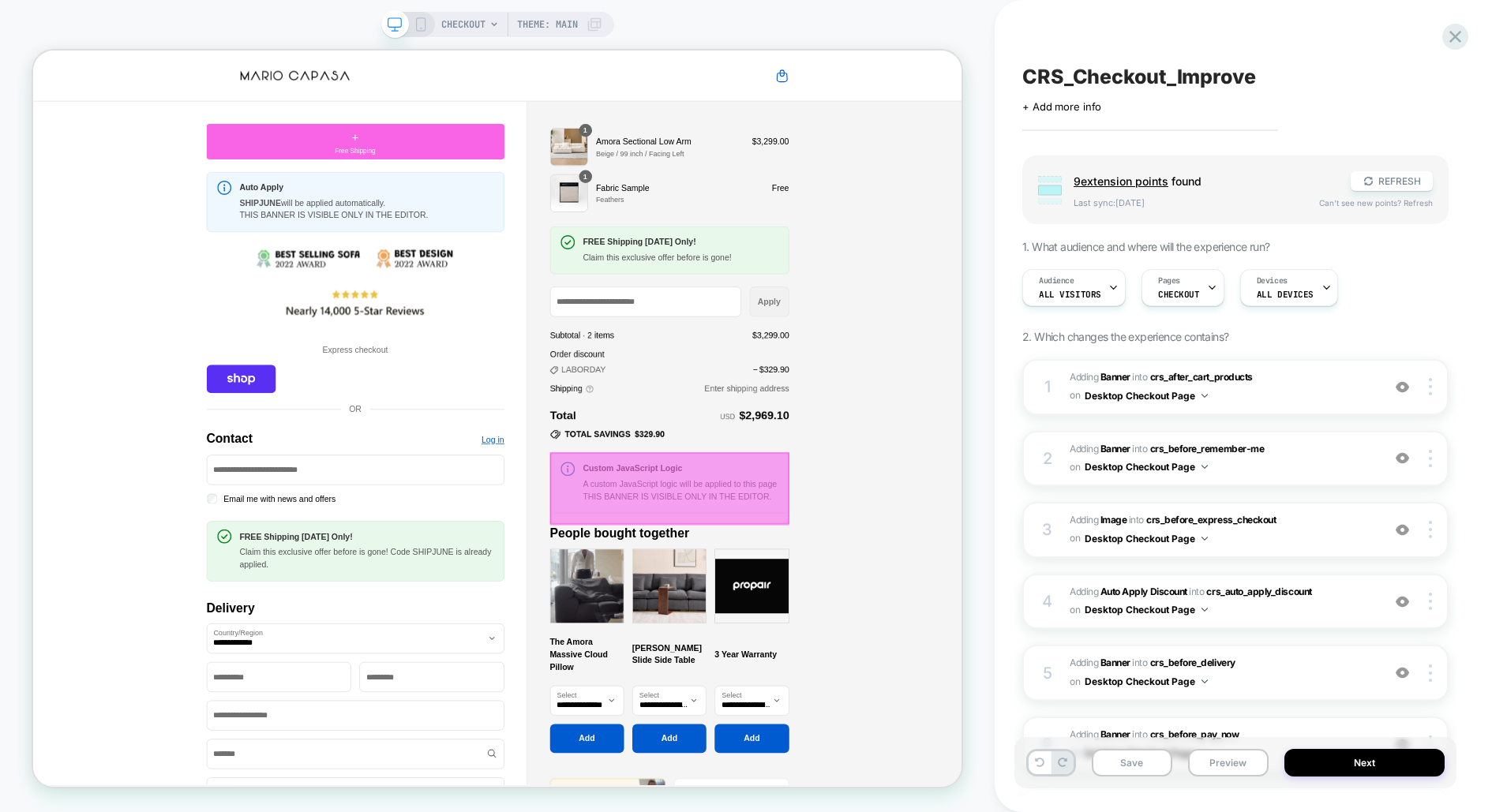
click at [893, 622] on div at bounding box center [882, 634] width 319 height 96
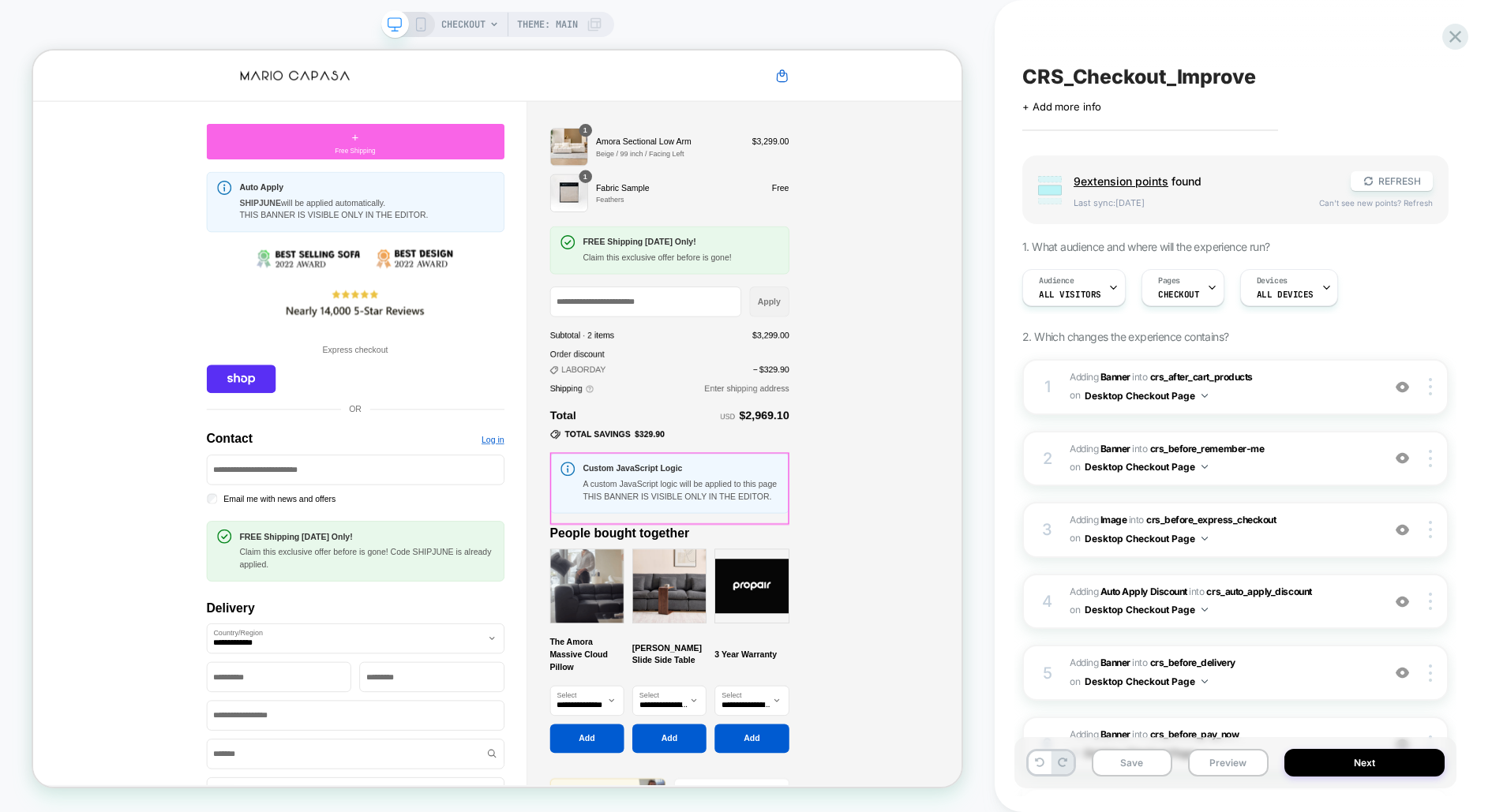
click at [794, 656] on body "Skip to content Order summary Original price $3,299.00 Sale price $2,969.10 Ord…" at bounding box center [652, 540] width 1238 height 979
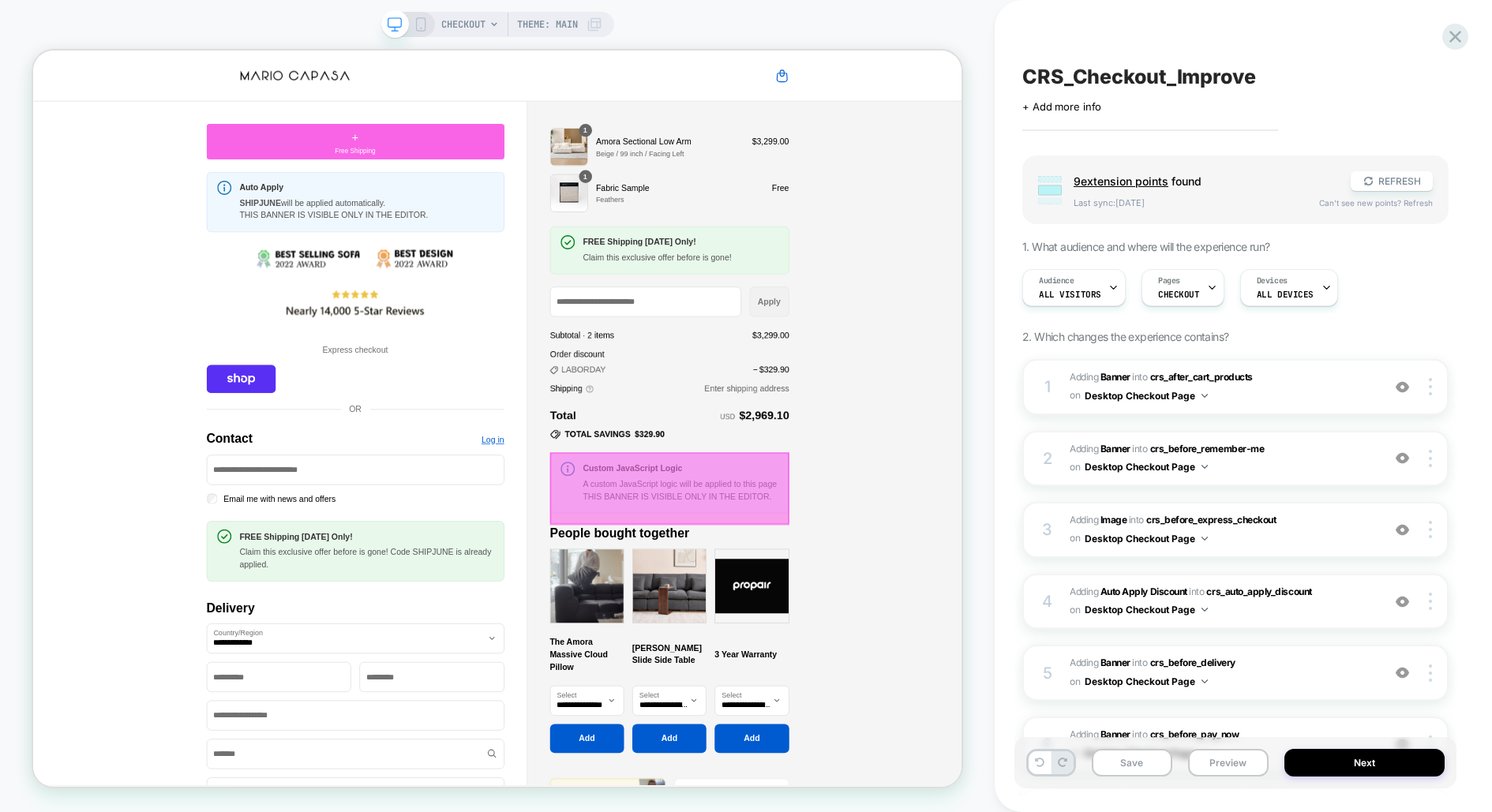
click at [830, 645] on div at bounding box center [882, 634] width 319 height 96
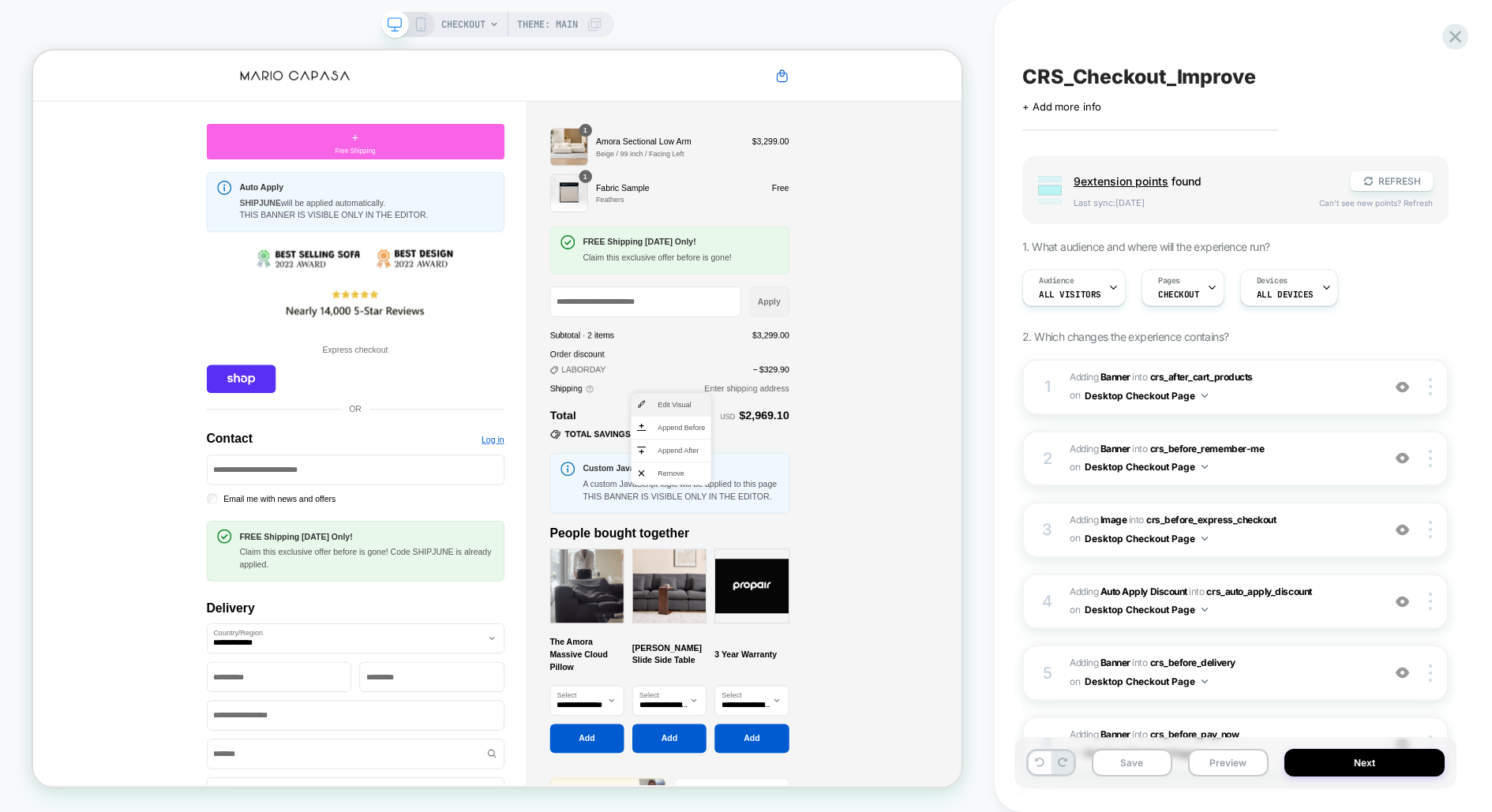
click at [883, 527] on span "Edit Visual" at bounding box center [897, 522] width 63 height 14
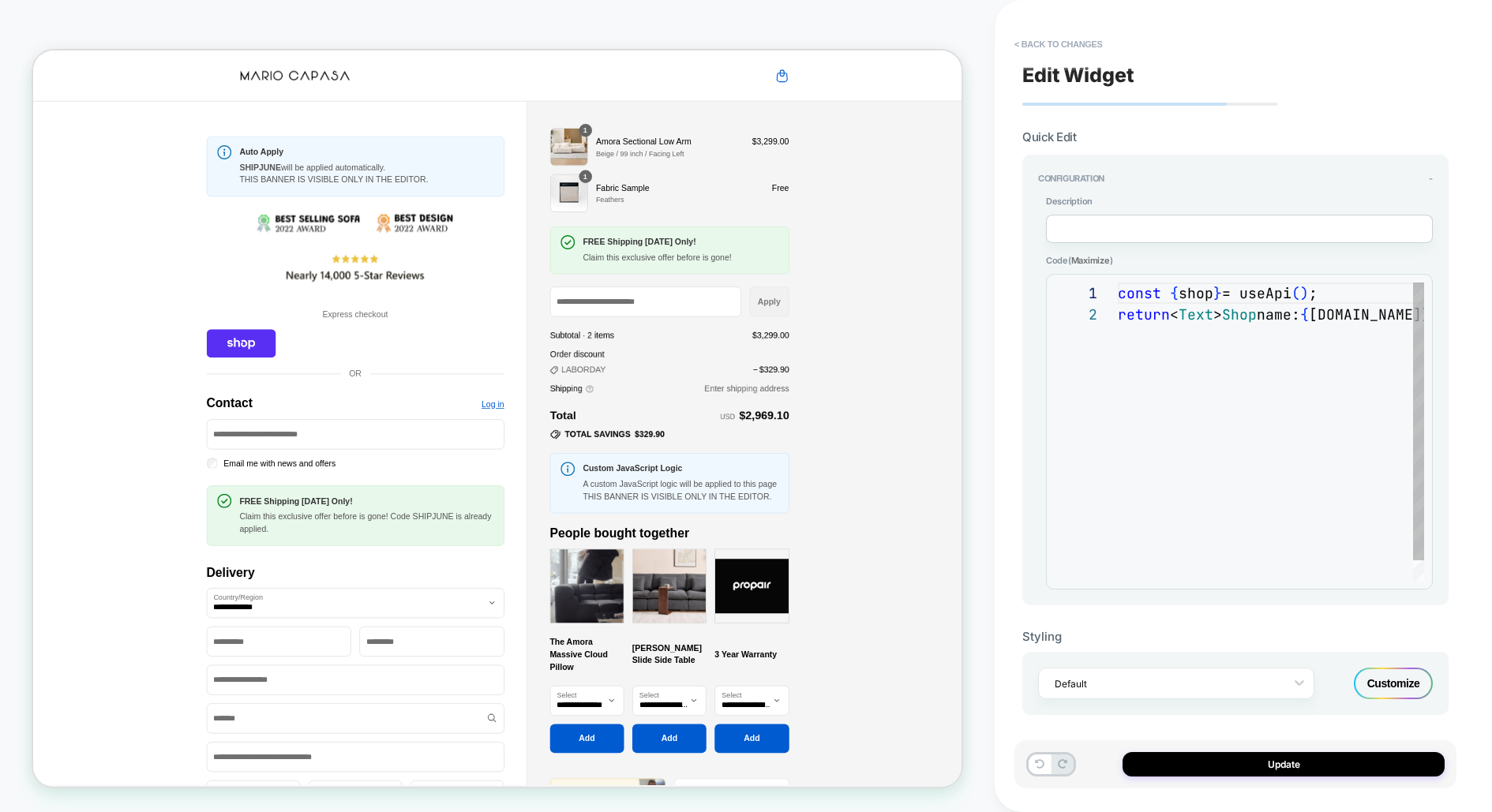
scroll to position [20, 0]
click at [1222, 310] on div "const { shop } = useApi ( ) ; return < Text > Shop name: { [DOMAIN_NAME] } </ T…" at bounding box center [1323, 442] width 411 height 319
click at [1038, 761] on icon at bounding box center [1039, 764] width 10 height 10
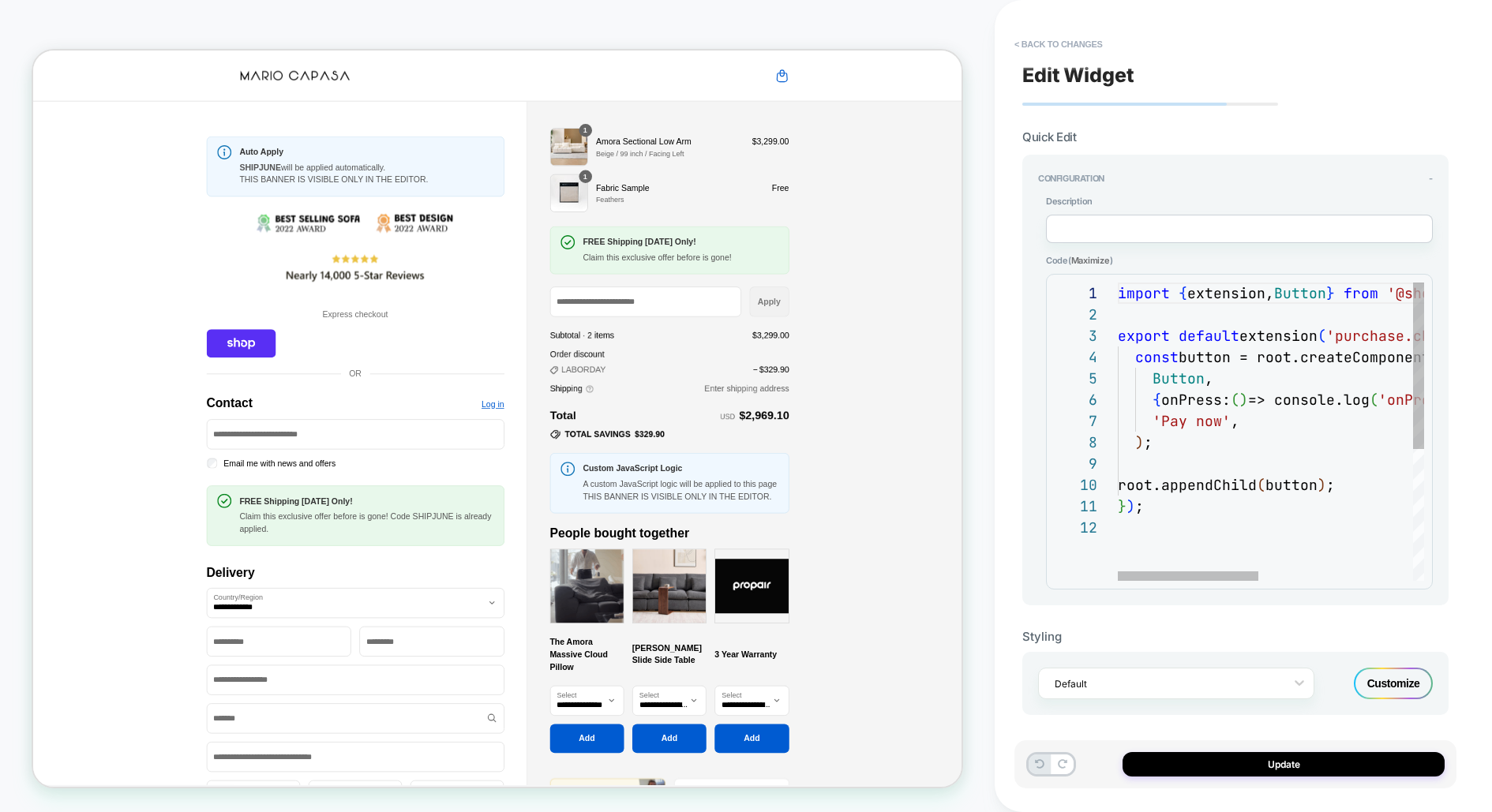
scroll to position [213, 0]
click at [1183, 564] on div "import { extension, Button } from '@shopify/ui-extensions/checkout' ; export de…" at bounding box center [1438, 549] width 641 height 533
type textarea "**********"
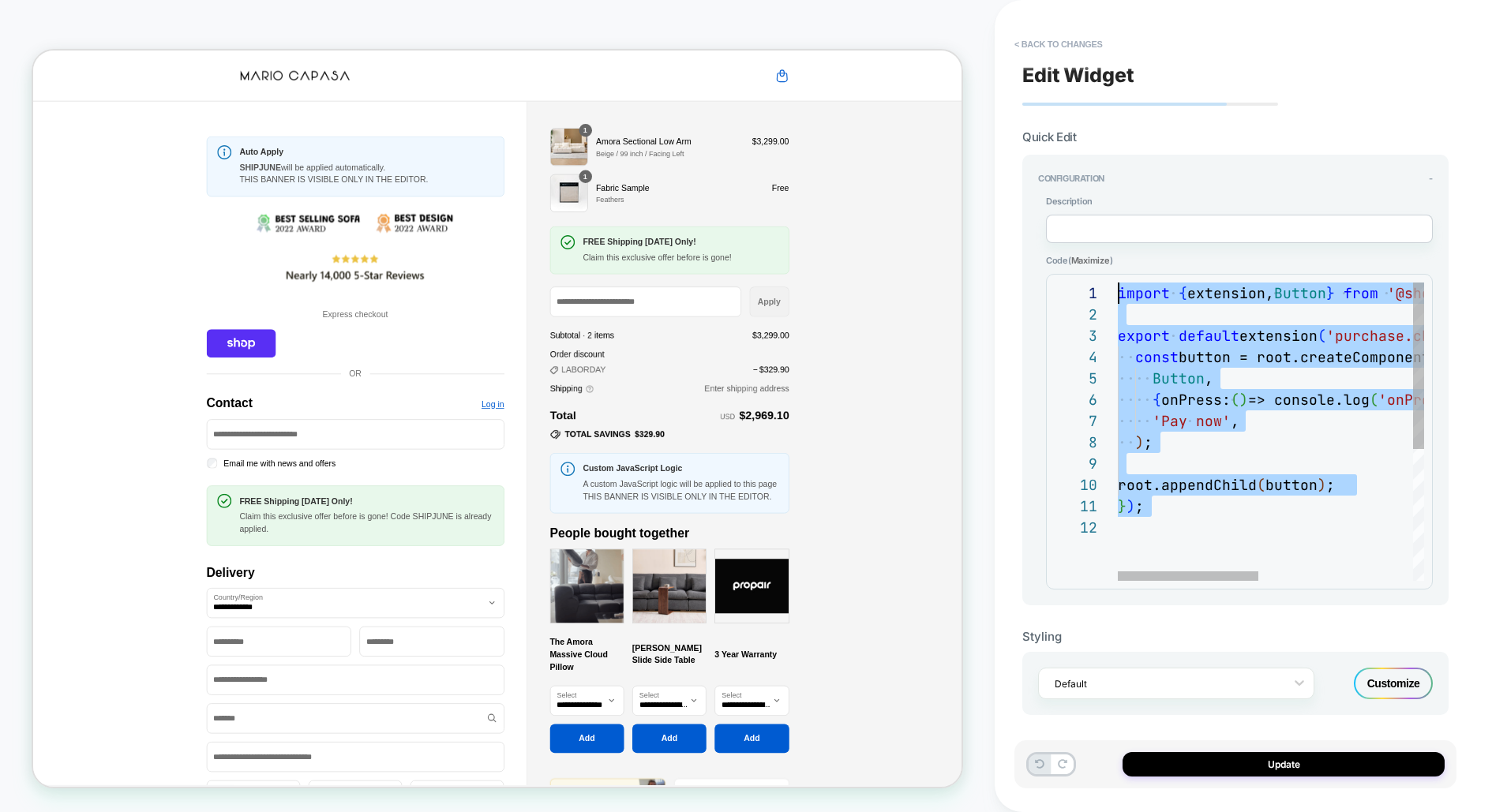
drag, startPoint x: 1171, startPoint y: 540, endPoint x: 1029, endPoint y: 235, distance: 336.4
click at [1117, 283] on div "import { extension, Button } from '@shopify/ui-extensions/checkout' ; export de…" at bounding box center [1438, 549] width 641 height 533
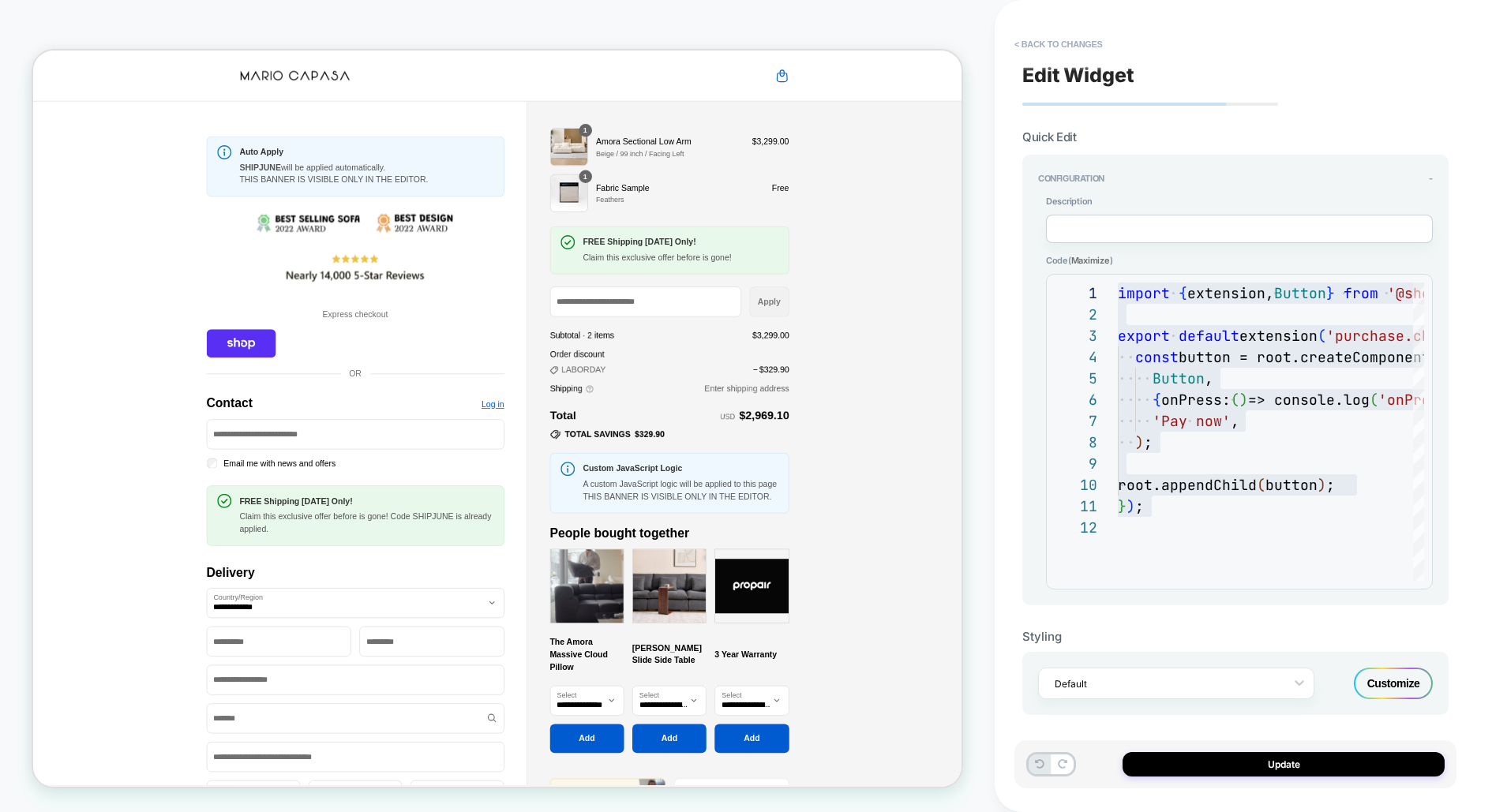
click at [853, 334] on div "Claim this exclusive offer before is gone!" at bounding box center [897, 326] width 261 height 17
click at [1044, 40] on button "< Back to changes" at bounding box center [1058, 44] width 104 height 25
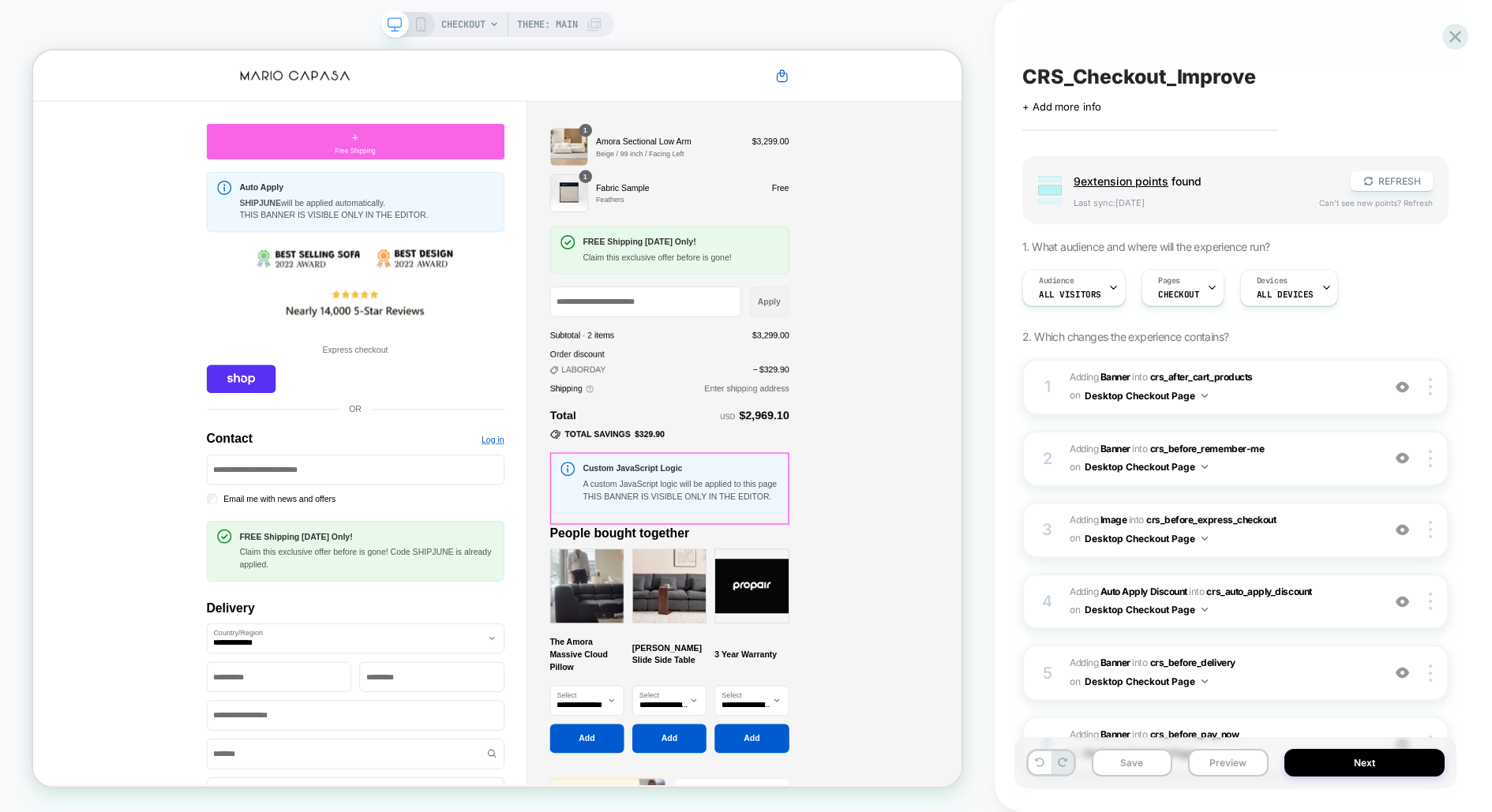
click at [1044, 40] on div "CRS_Checkout_Improve Click to edit experience details + Add more info Group 9 e…" at bounding box center [1235, 406] width 442 height 781
click at [1445, 28] on icon at bounding box center [1456, 36] width 21 height 21
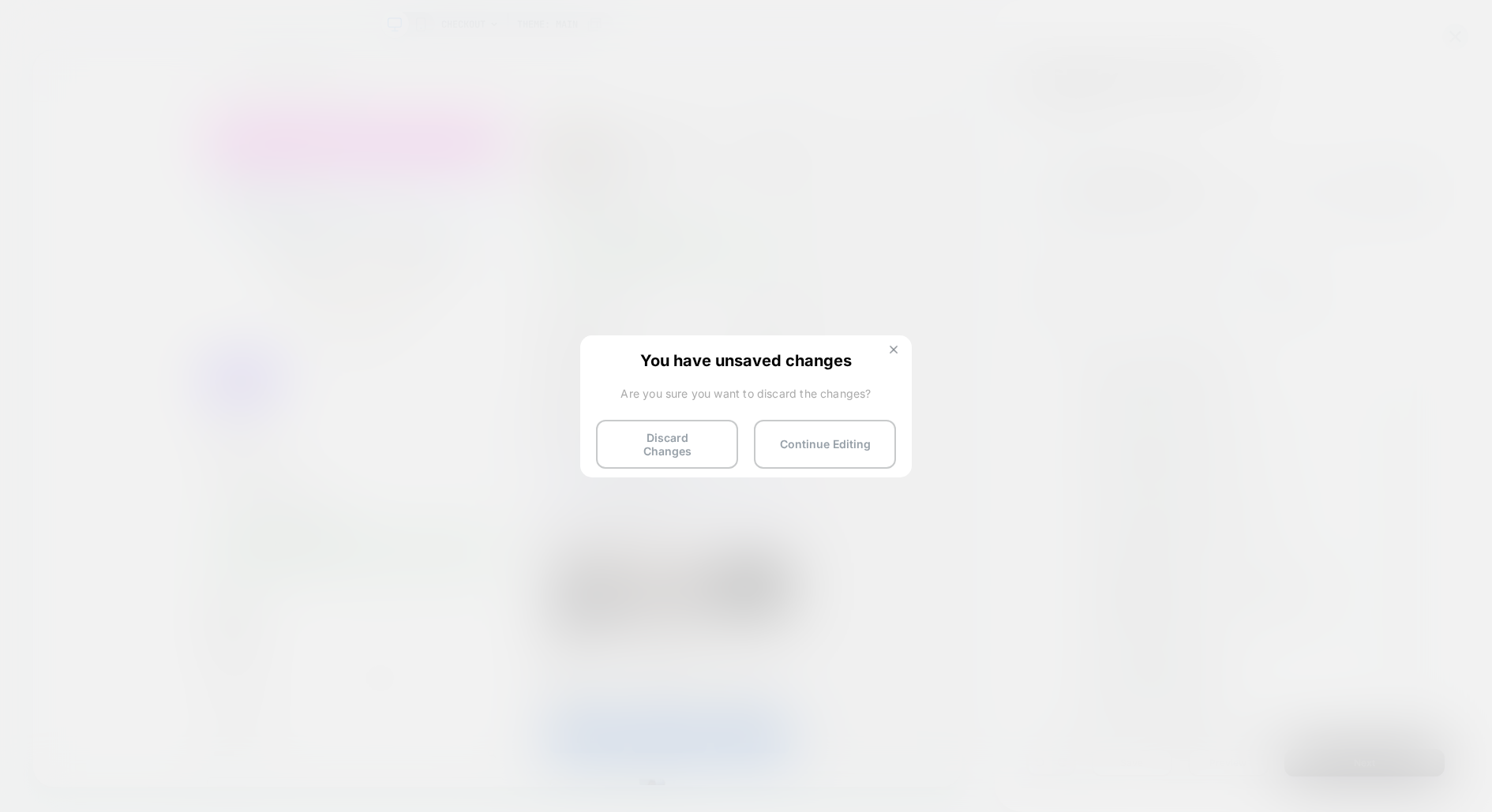
click at [897, 351] on img at bounding box center [893, 350] width 8 height 8
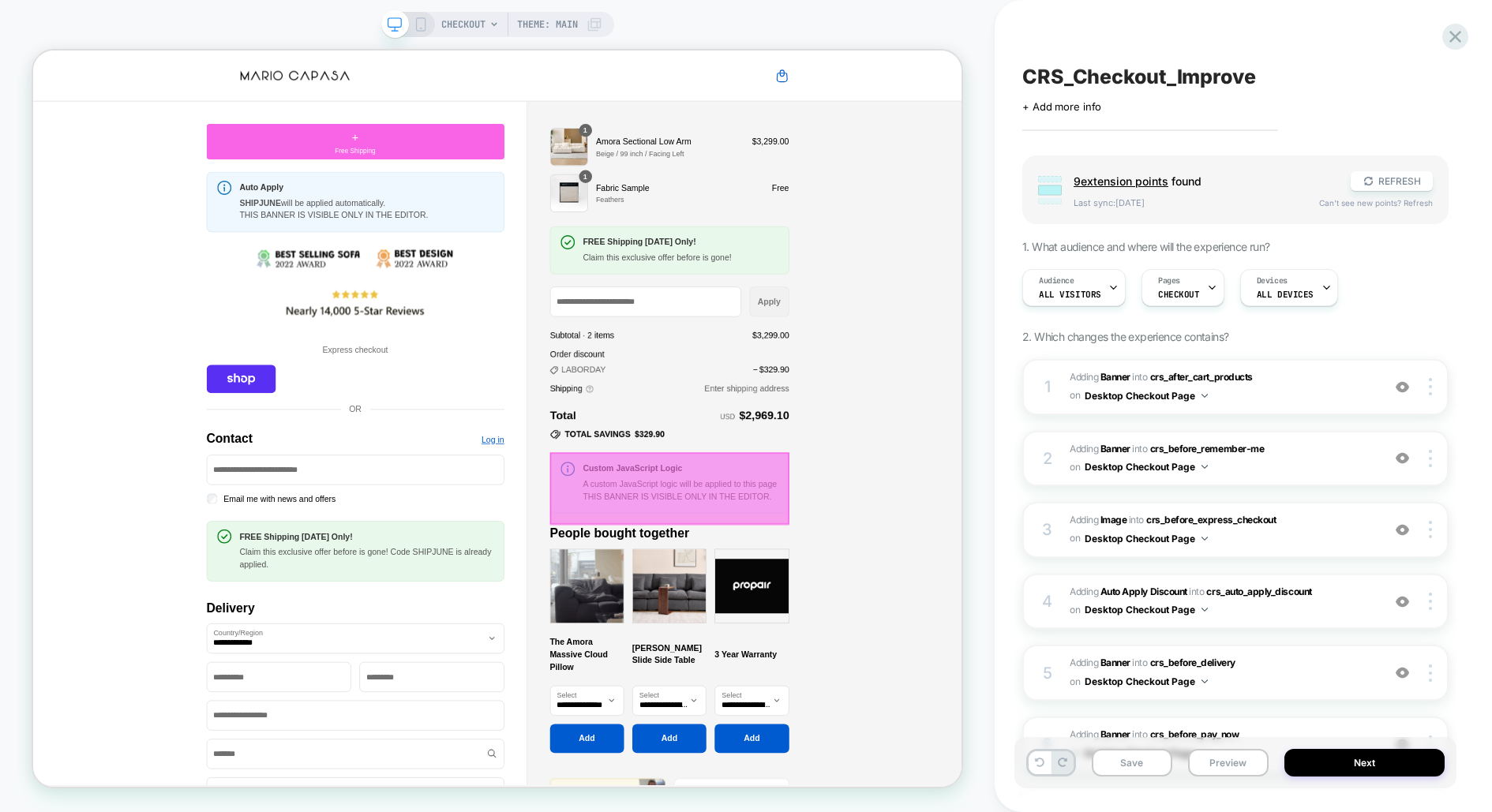
click at [867, 618] on div at bounding box center [882, 634] width 319 height 96
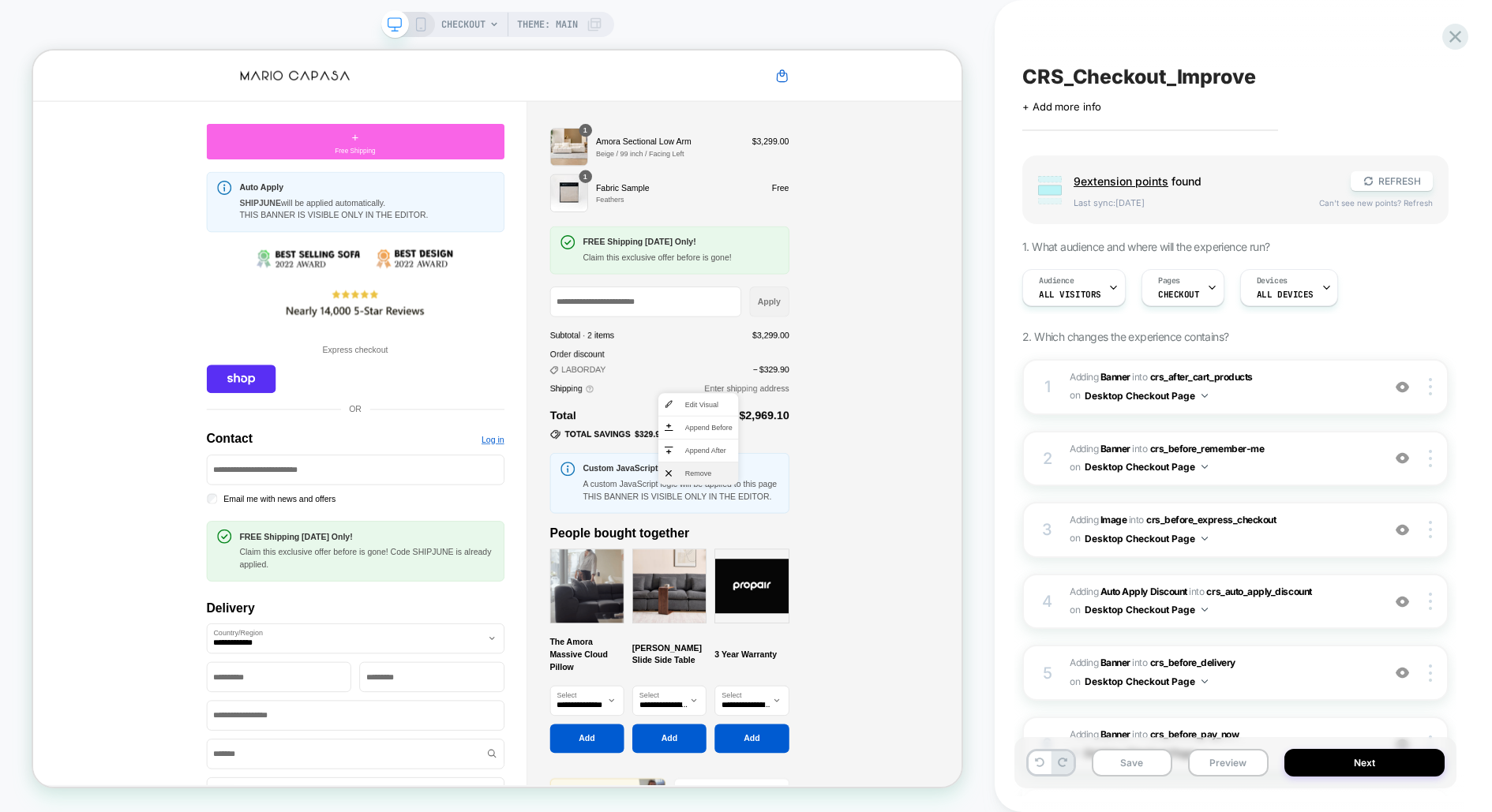
click at [899, 610] on li "Remove" at bounding box center [920, 615] width 107 height 30
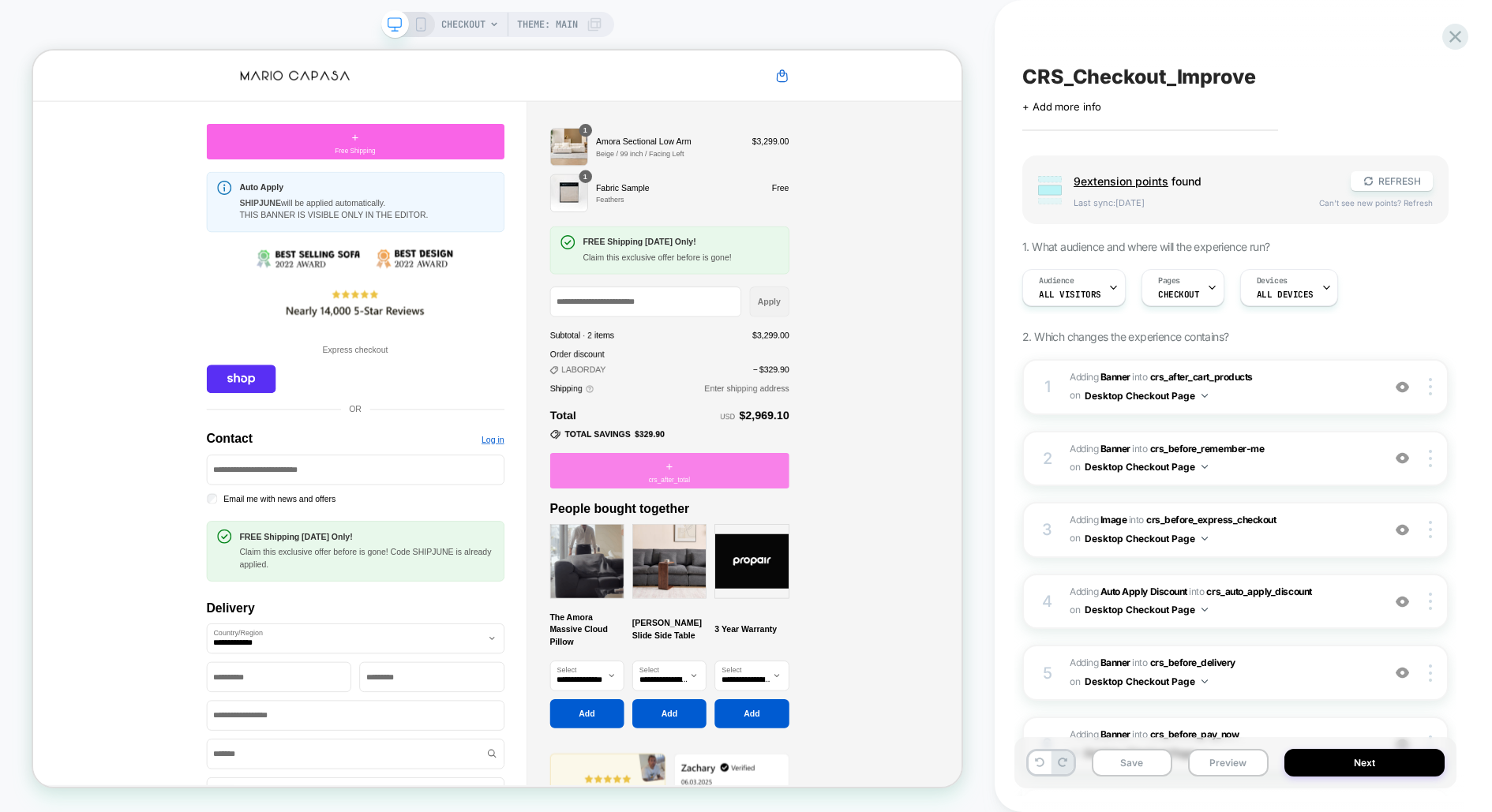
click at [886, 617] on span "crs_after_total" at bounding box center [882, 623] width 55 height 13
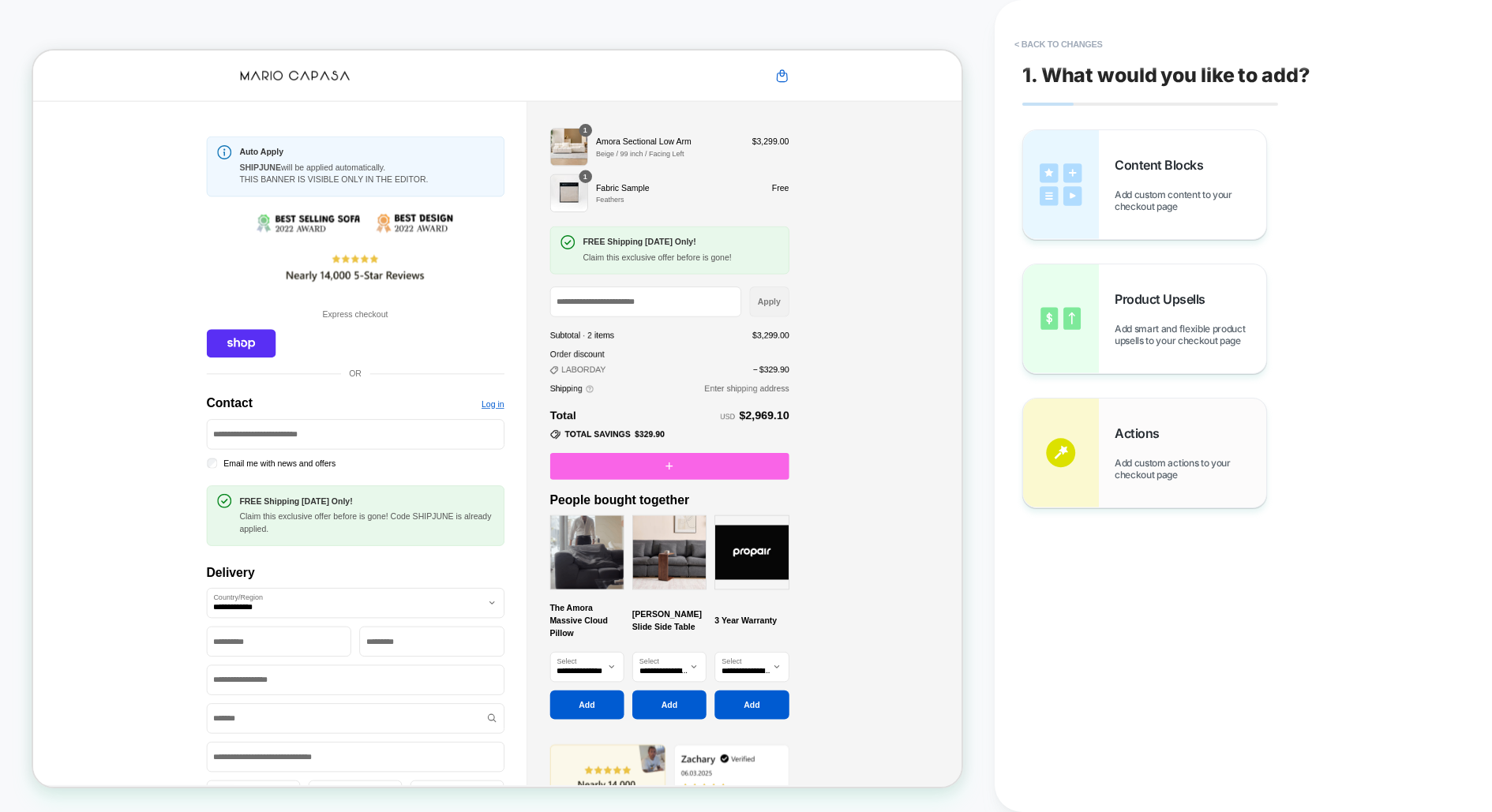
click at [1125, 403] on div "Actions Add custom actions to your checkout page" at bounding box center [1144, 453] width 243 height 109
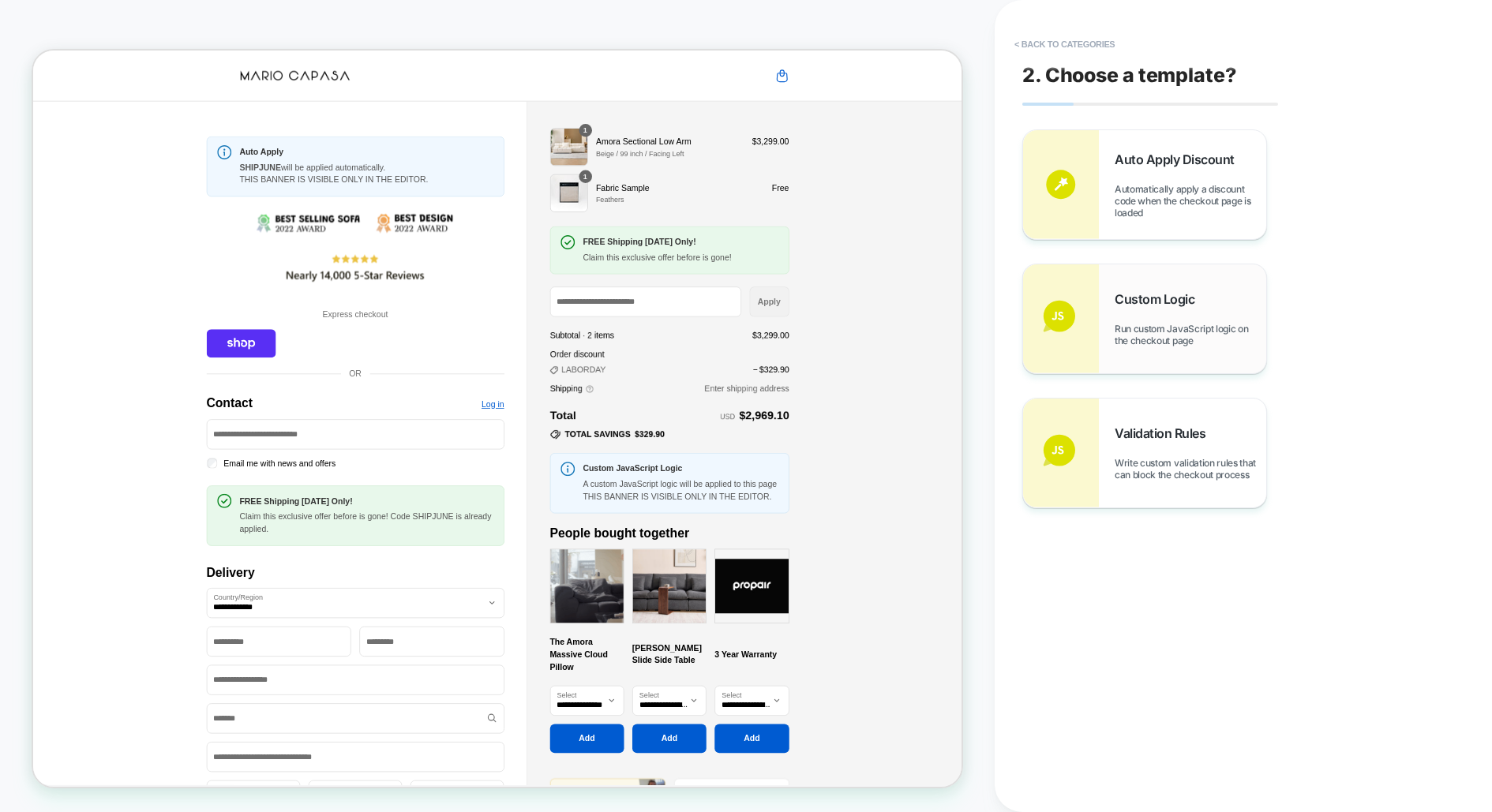
click at [1125, 321] on div "Custom Logic Run custom JavaScript logic on the checkout page" at bounding box center [1190, 318] width 151 height 55
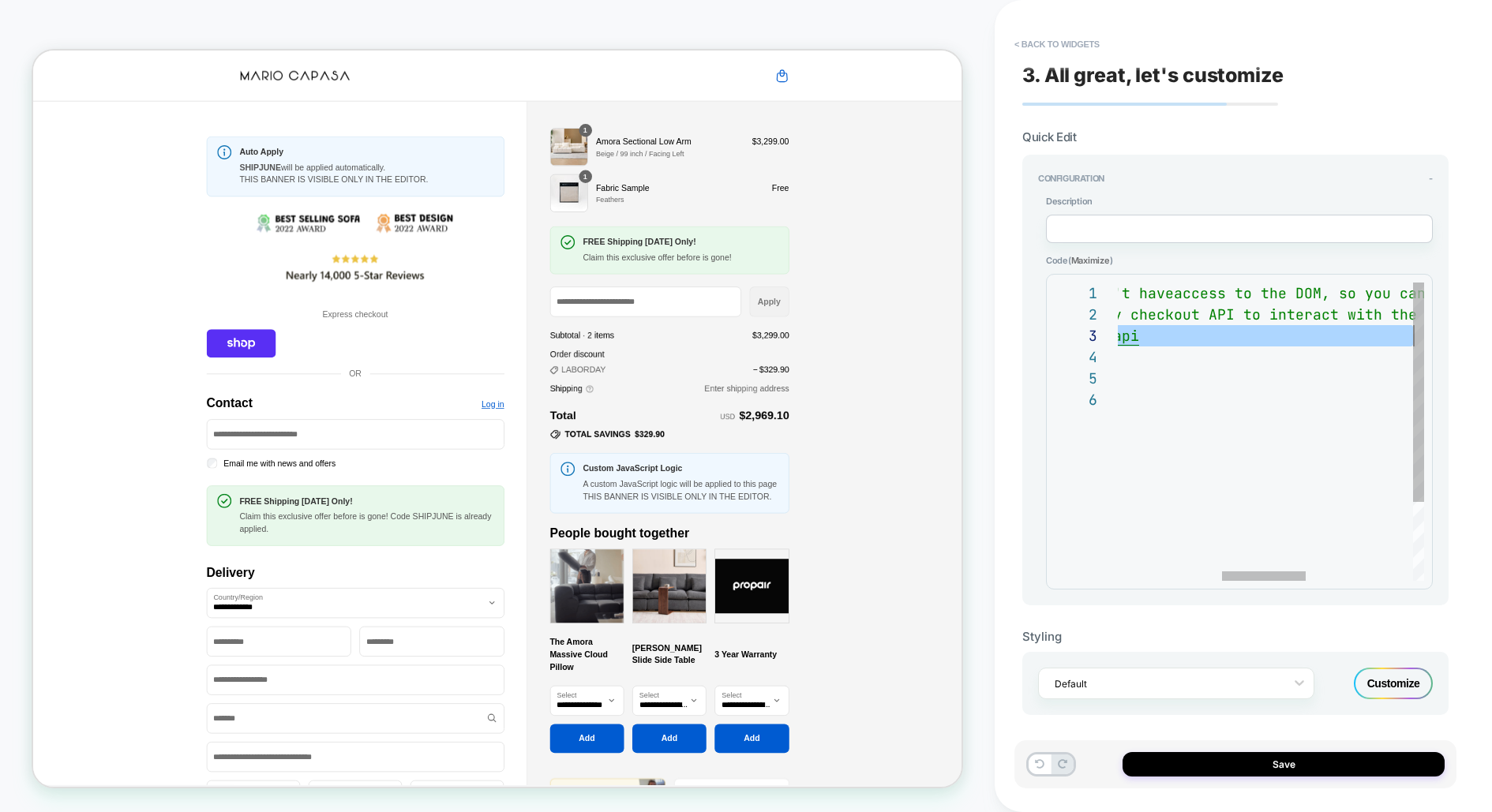
scroll to position [42, 673]
drag, startPoint x: 1141, startPoint y: 333, endPoint x: 1481, endPoint y: 328, distance: 340.0
click at [1481, 328] on div "// Notice that checkout extensibility doesn't have access to the DOM, so you ca…" at bounding box center [1278, 485] width 1077 height 405
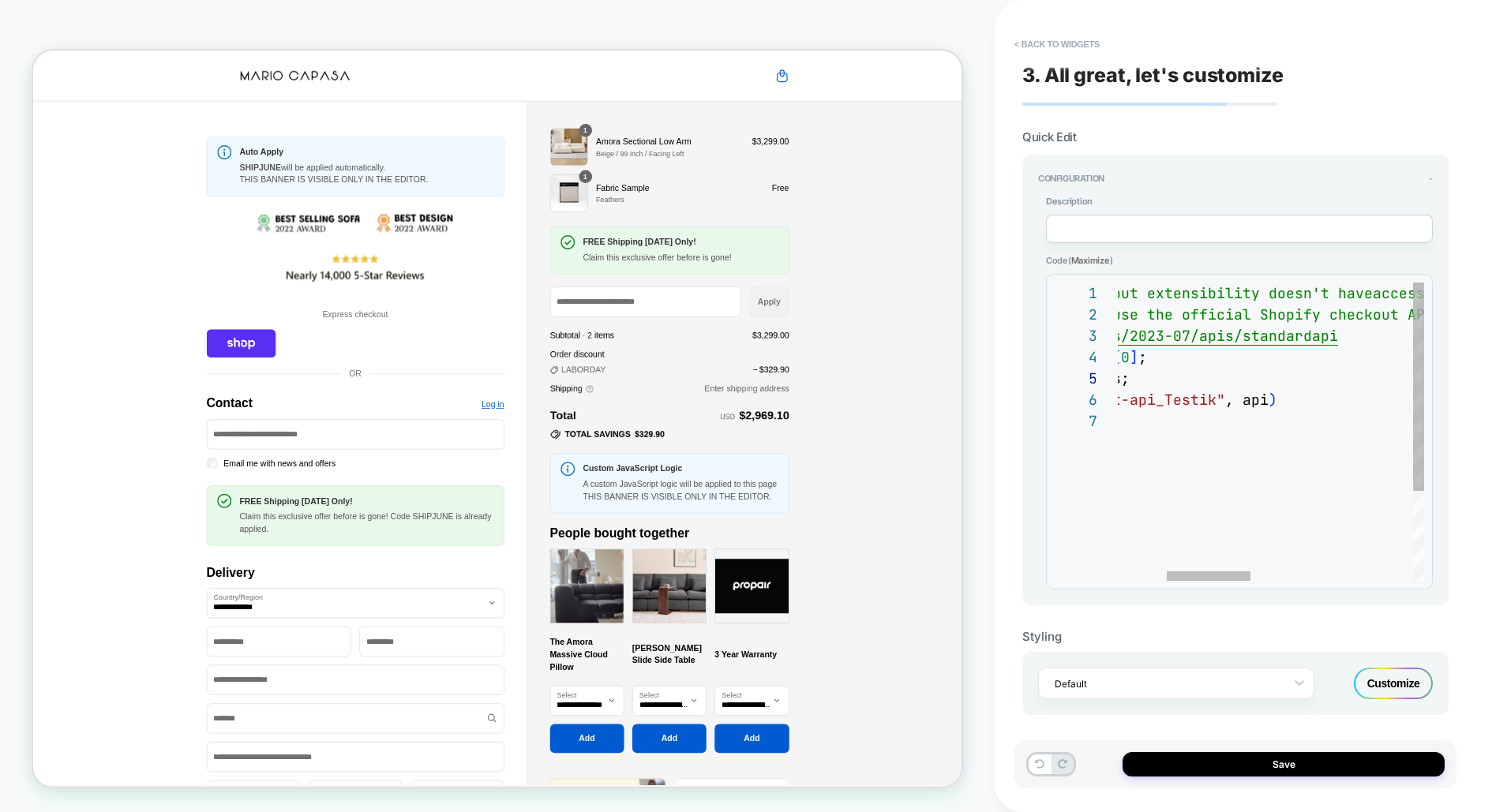
click at [1273, 394] on div "// Notice that checkout extensibility doesn't have access to the DOM, so you ca…" at bounding box center [1477, 495] width 1077 height 426
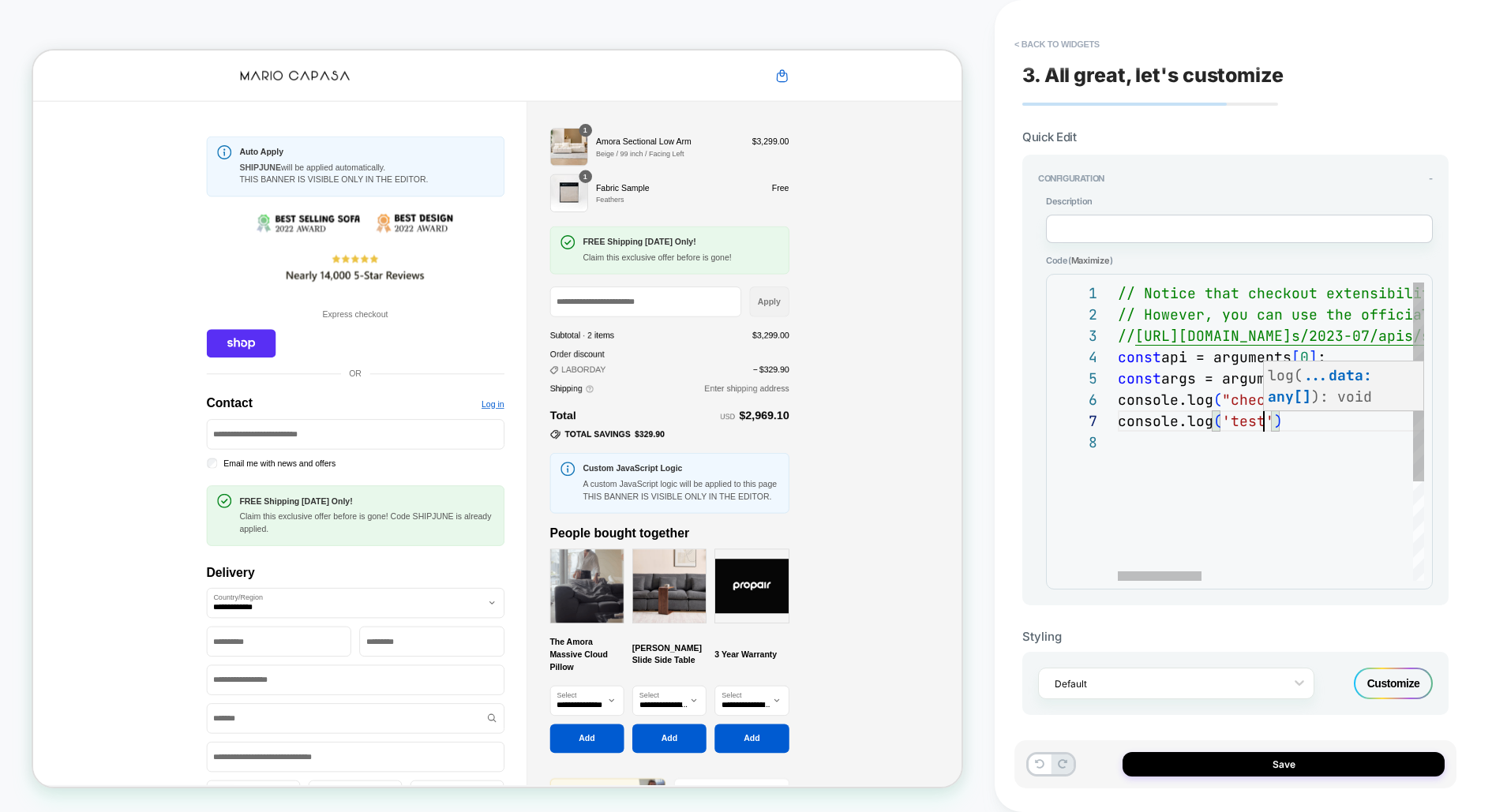
scroll to position [127, 152]
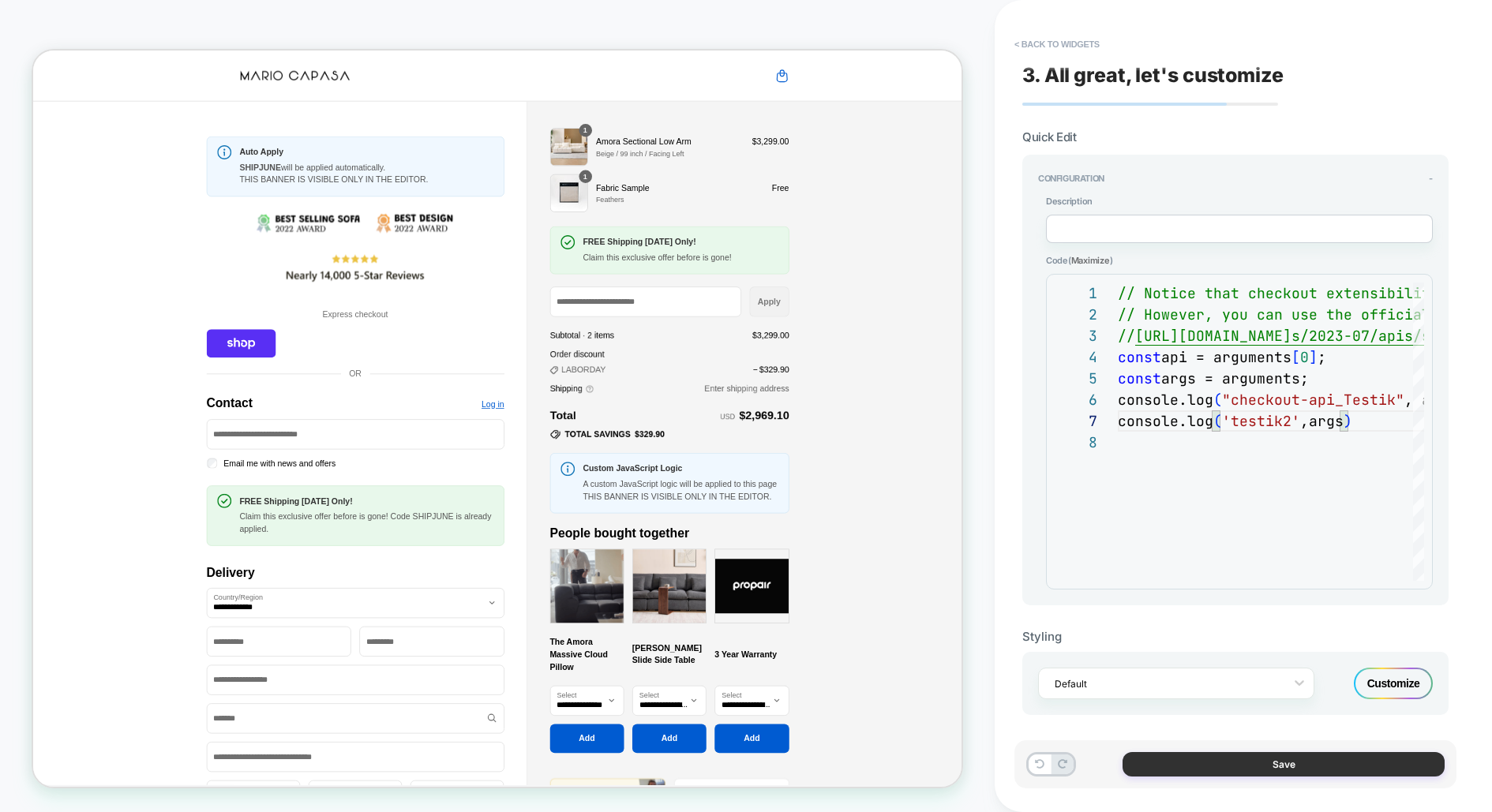
type textarea "**********"
click at [1245, 762] on button "Save" at bounding box center [1284, 765] width 322 height 25
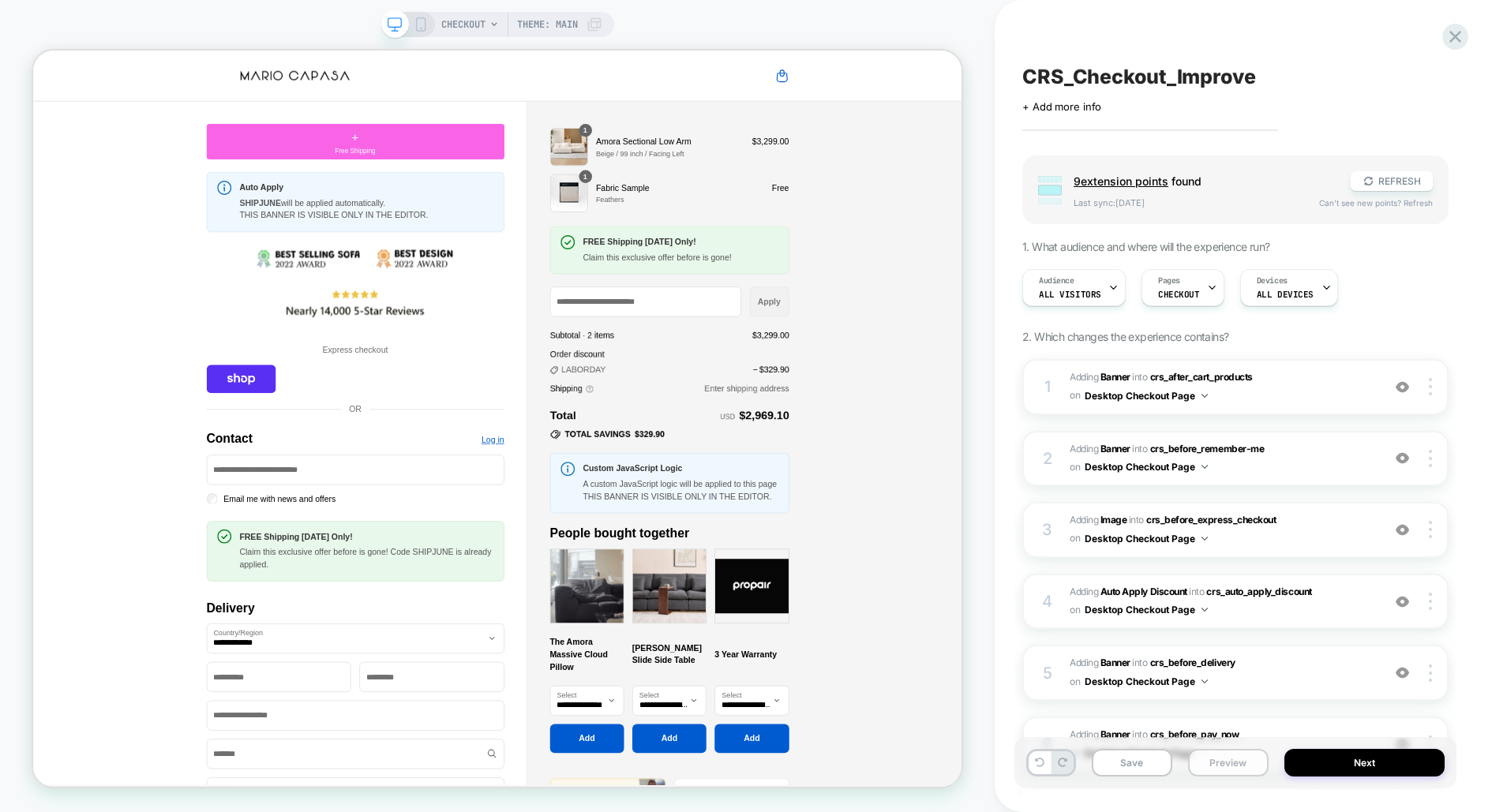
click at [1233, 762] on button "Preview" at bounding box center [1228, 762] width 81 height 28
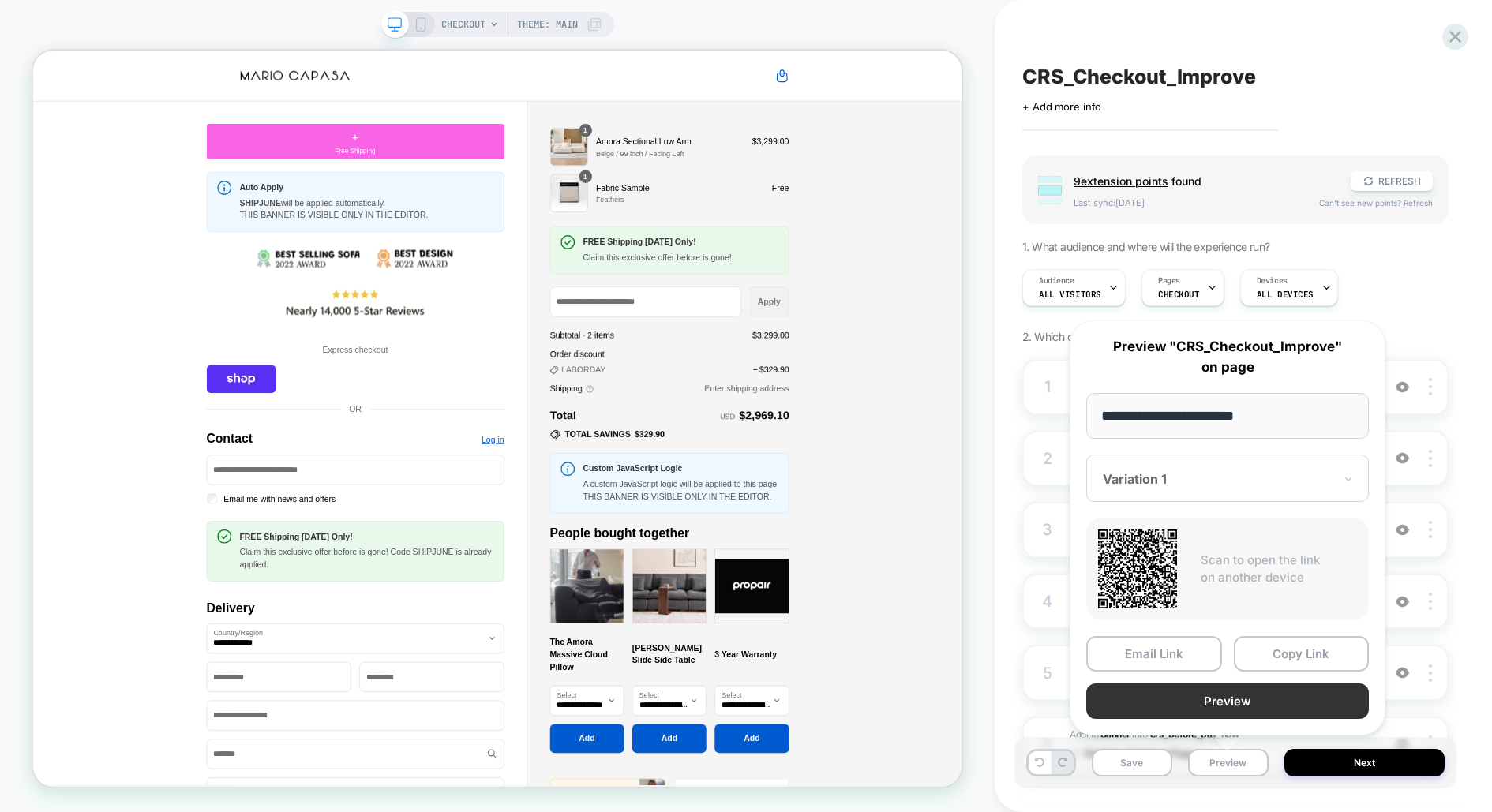
click at [1214, 703] on button "Preview" at bounding box center [1228, 701] width 283 height 36
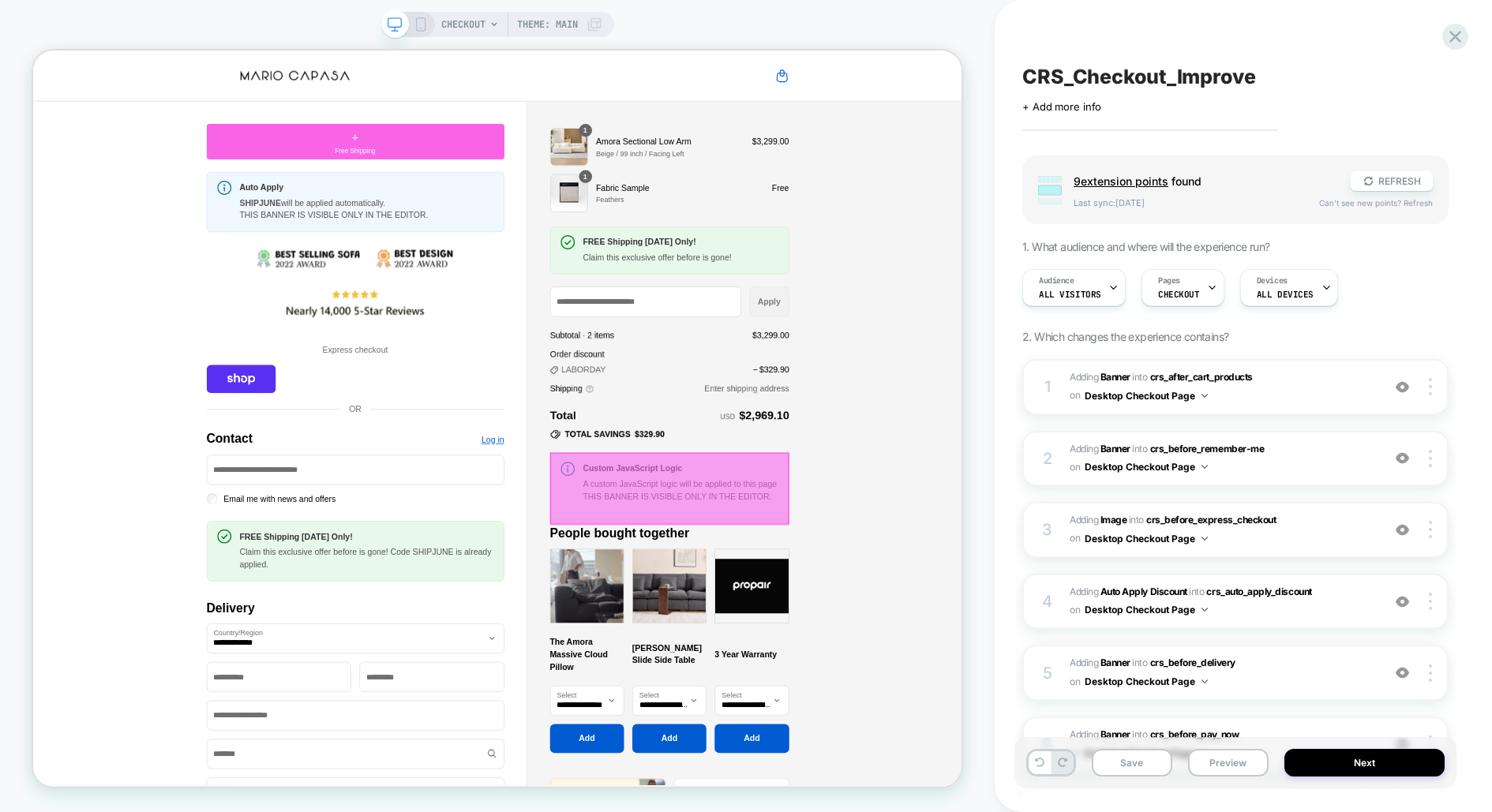
click at [944, 628] on div at bounding box center [882, 634] width 319 height 96
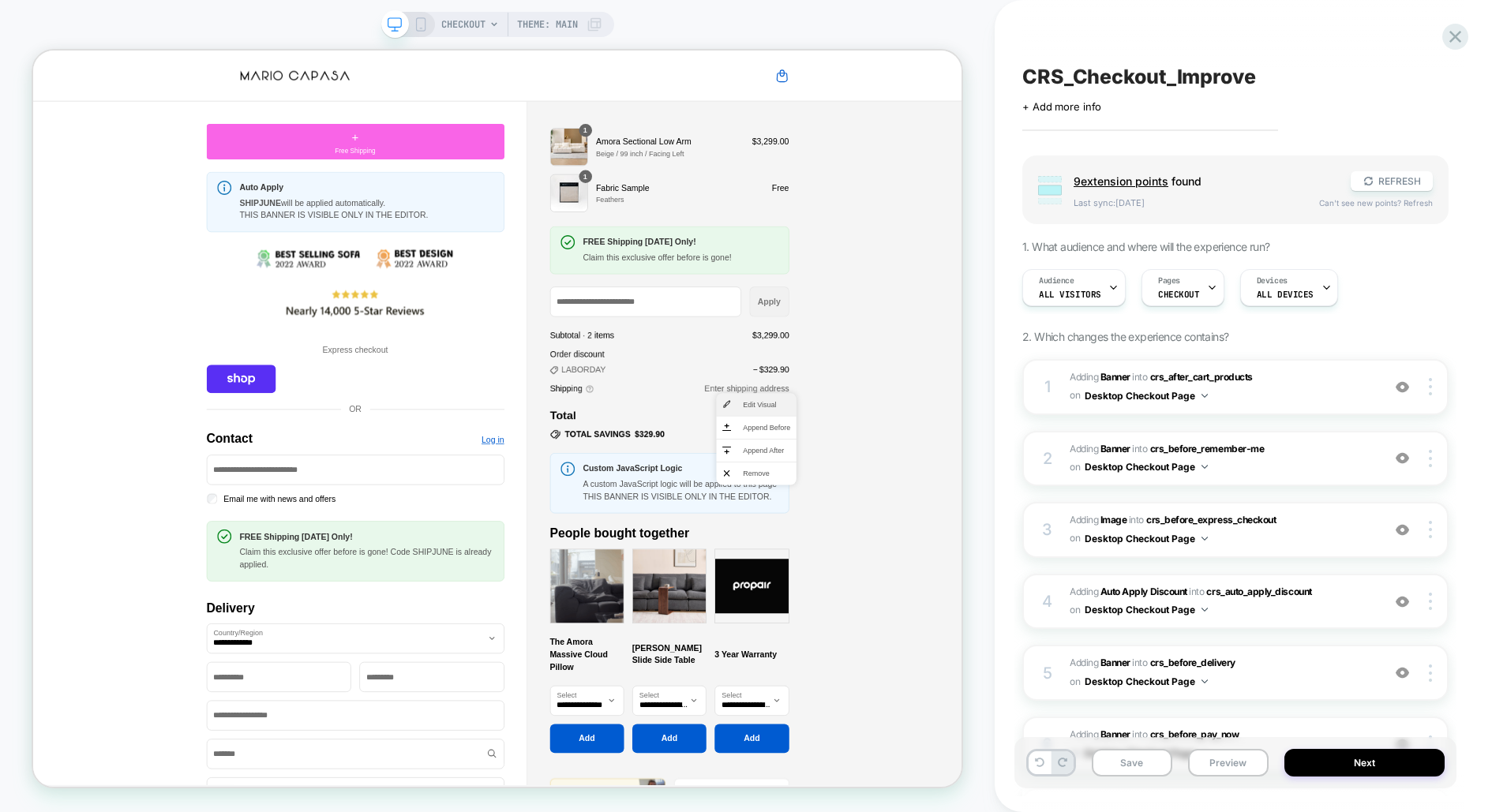
click at [1003, 516] on span "Edit Visual" at bounding box center [1011, 522] width 63 height 14
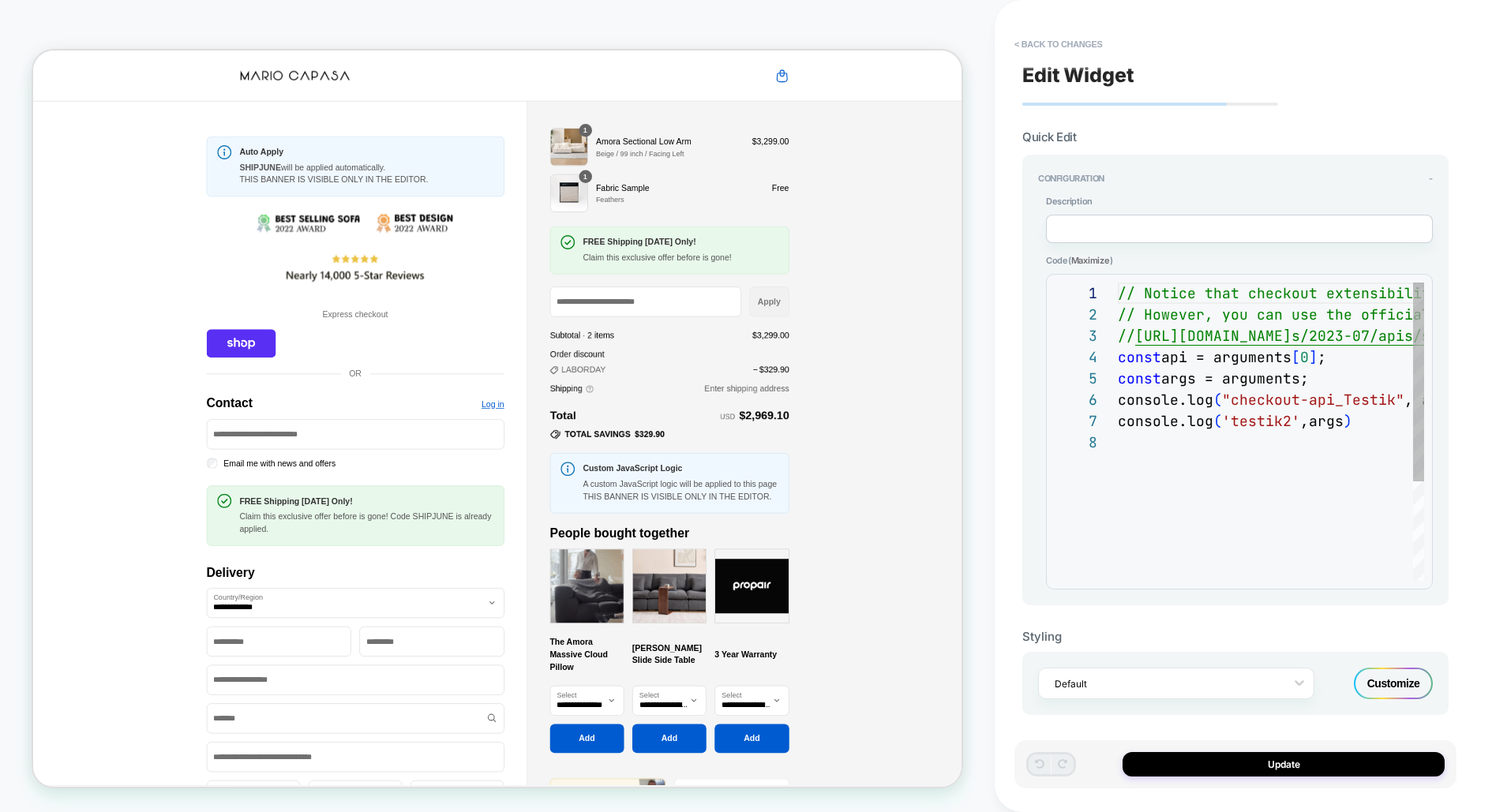
scroll to position [149, 0]
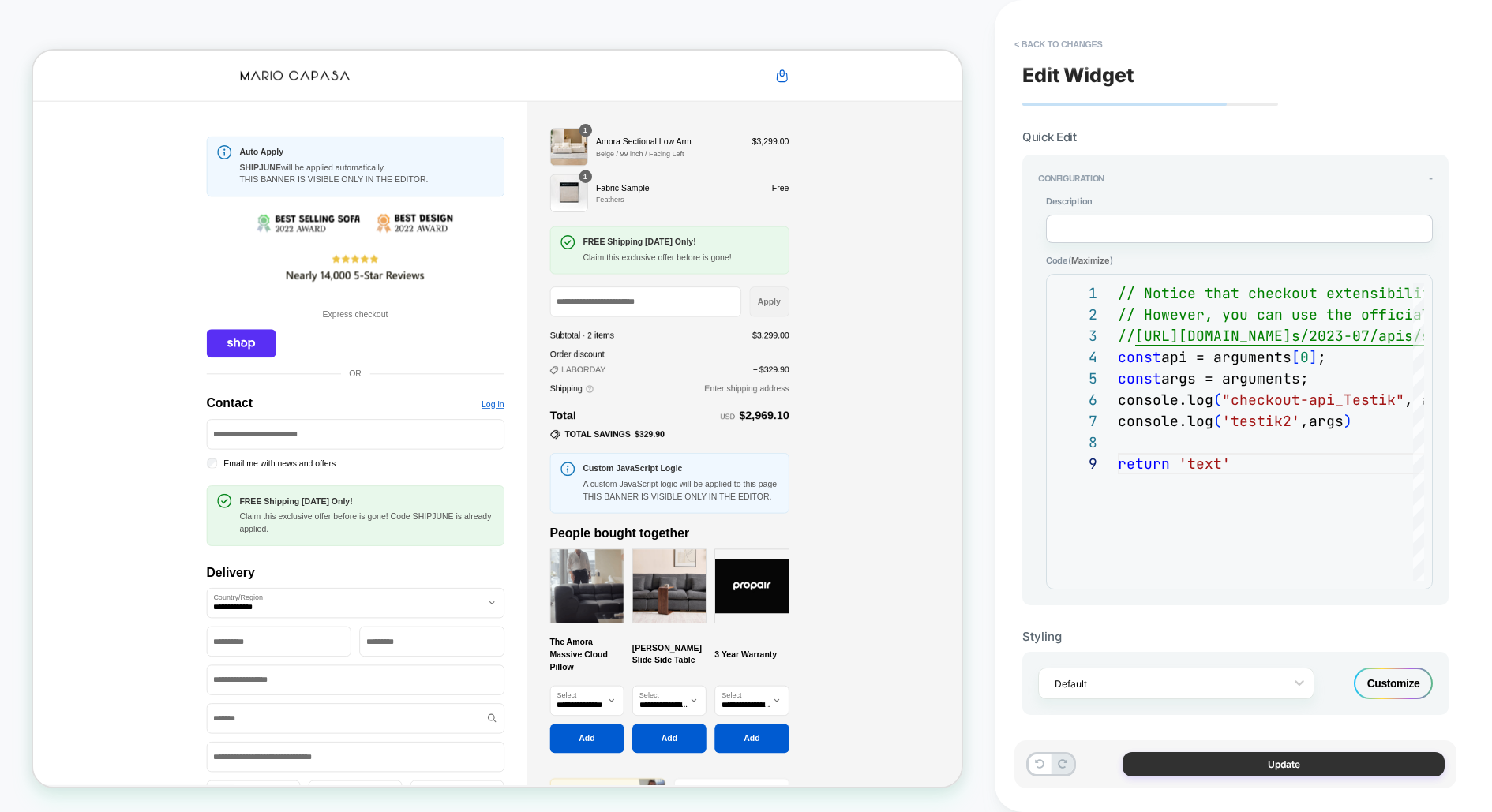
type textarea "**********"
click at [1225, 769] on button "Update" at bounding box center [1284, 765] width 322 height 25
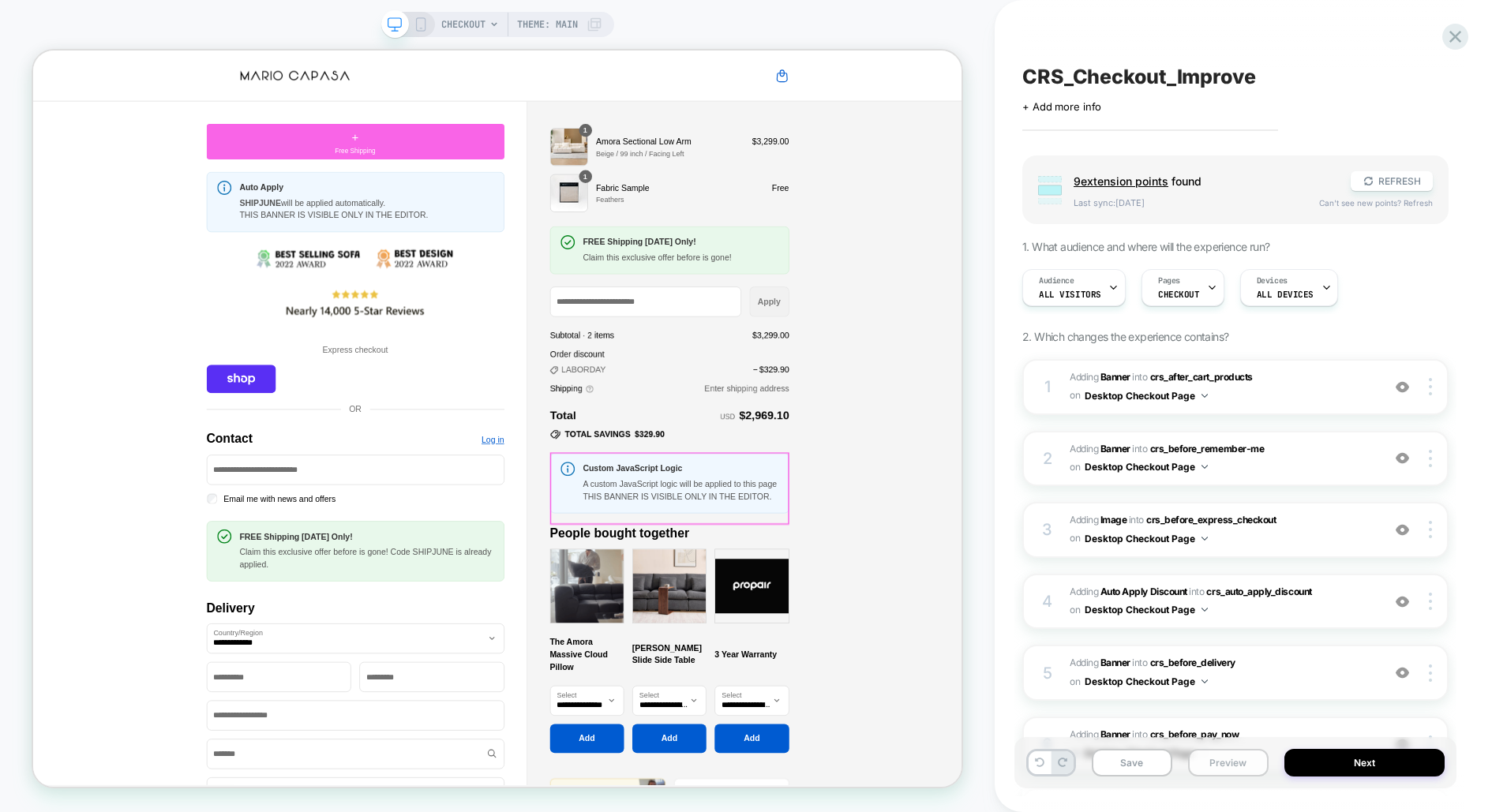
click at [1262, 766] on button "Preview" at bounding box center [1228, 762] width 81 height 28
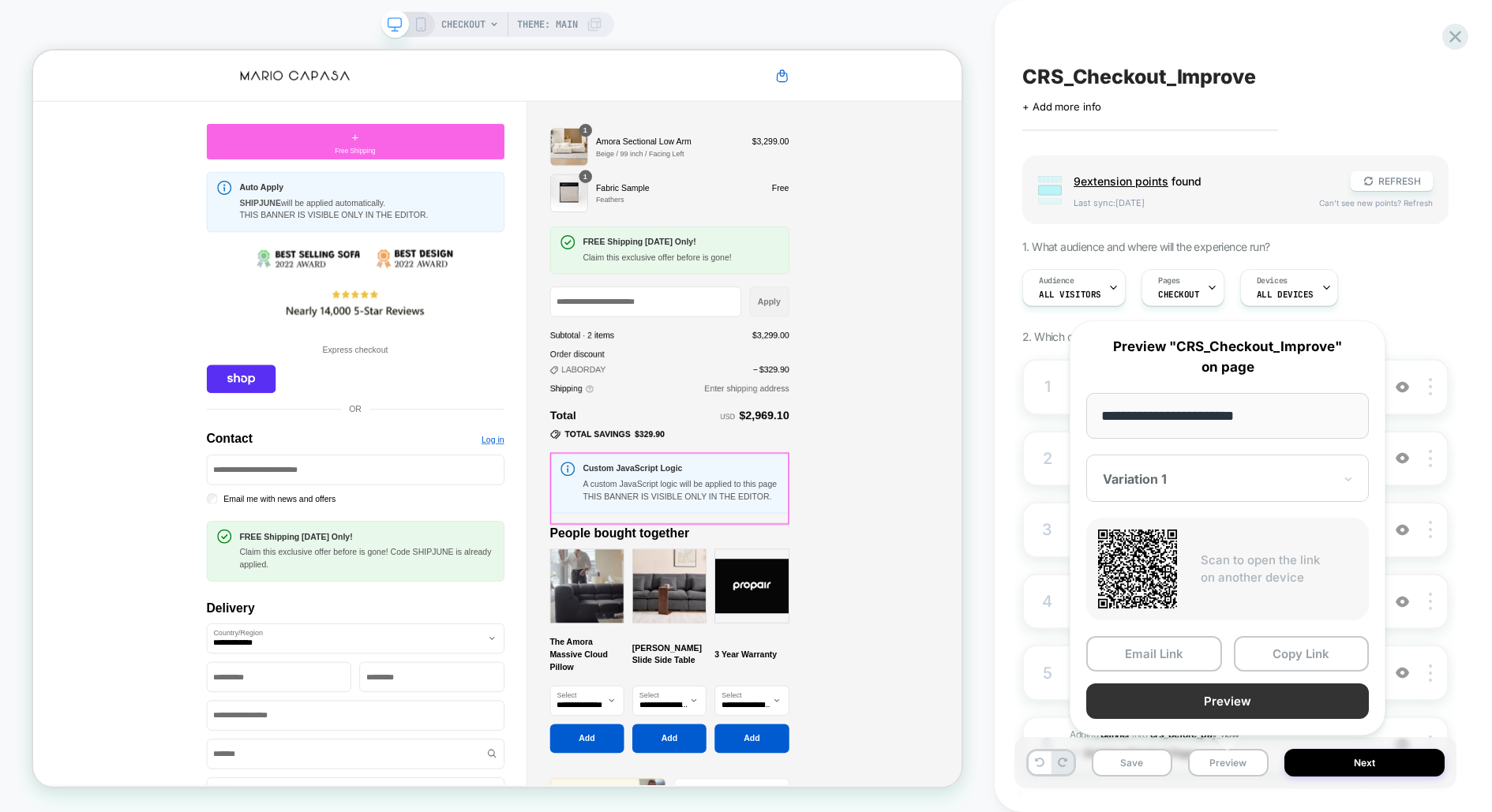
click at [1238, 703] on button "Preview" at bounding box center [1228, 701] width 283 height 36
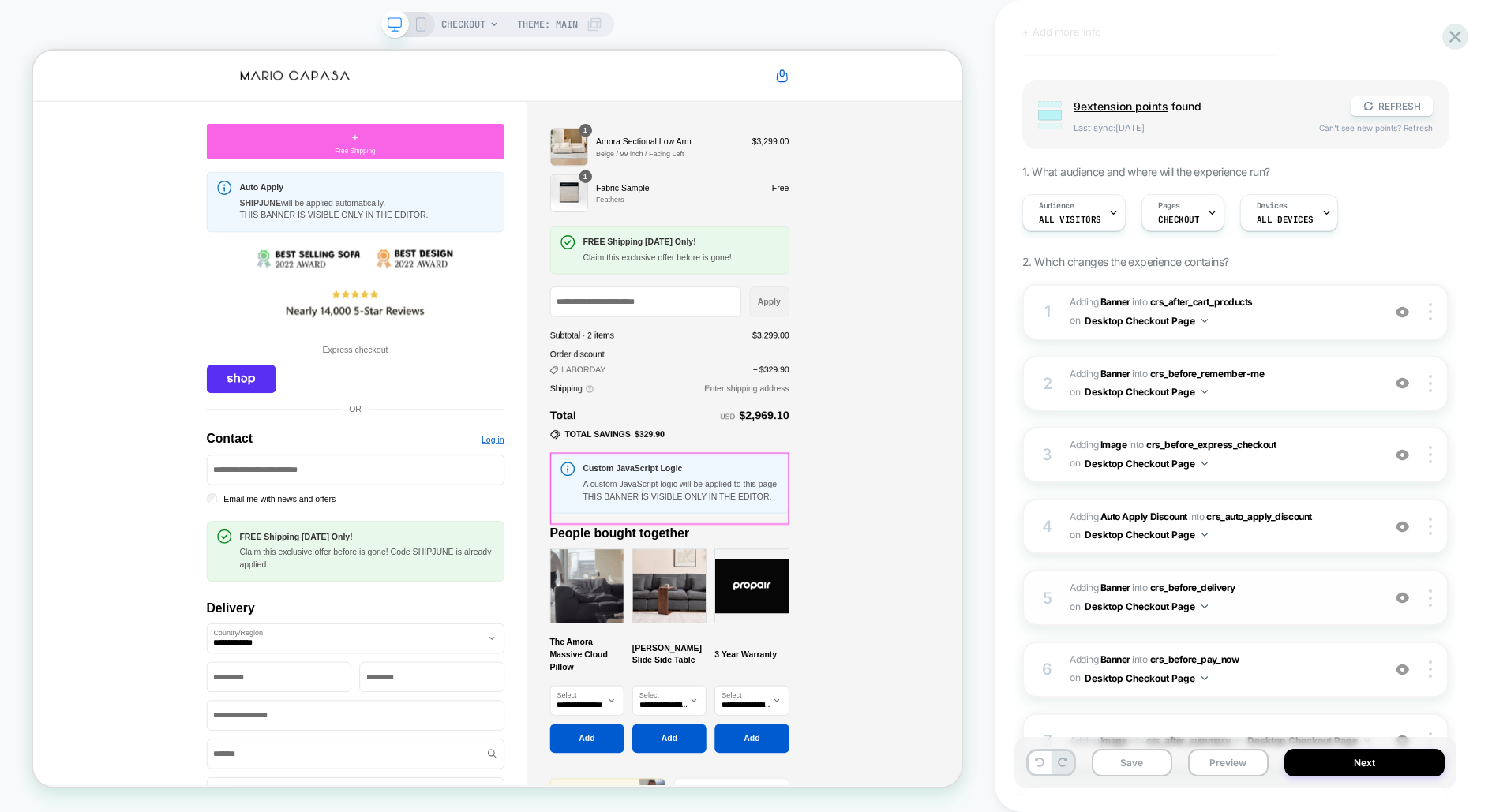
scroll to position [79, 0]
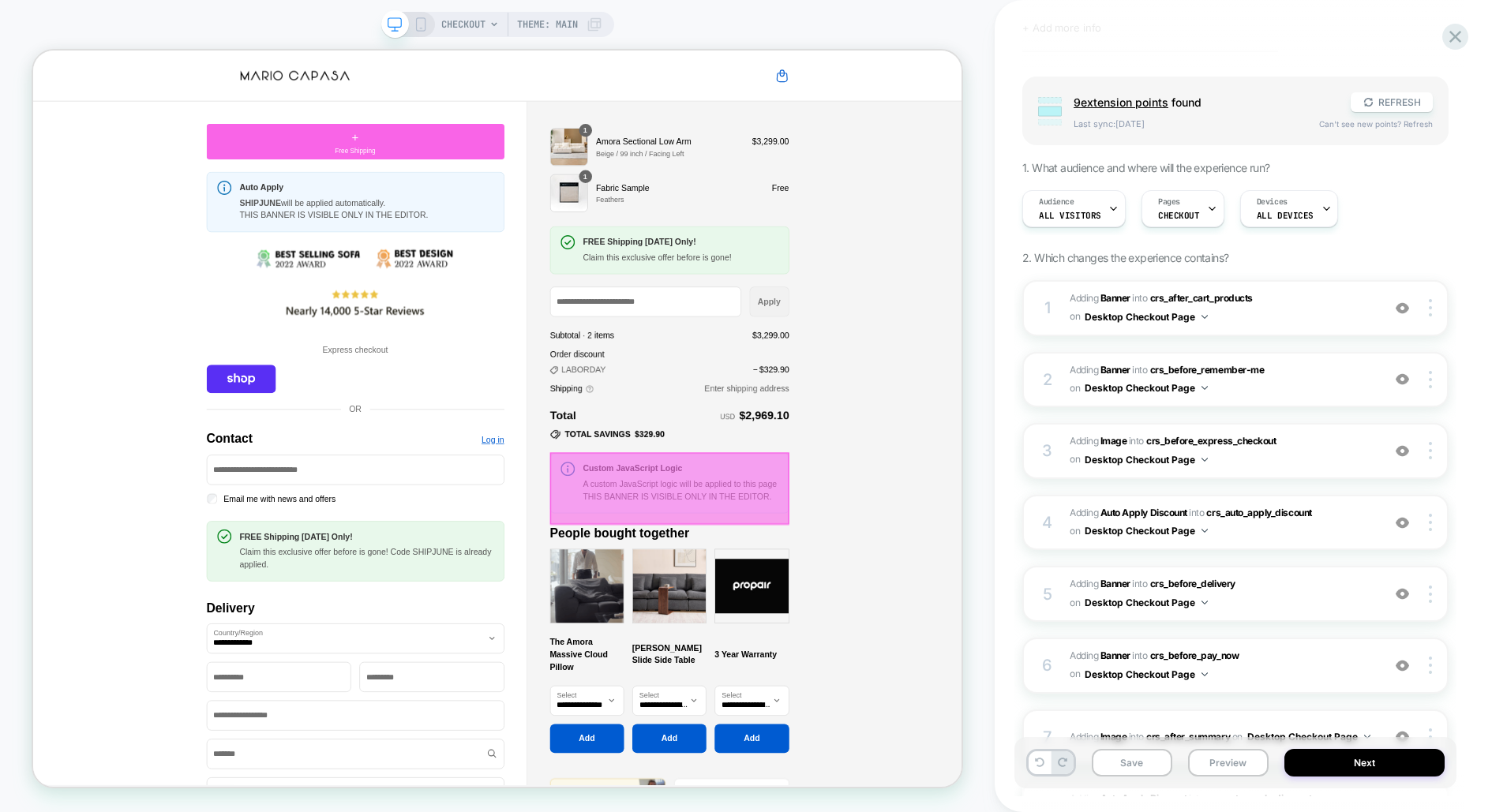
click at [821, 632] on div at bounding box center [882, 634] width 319 height 96
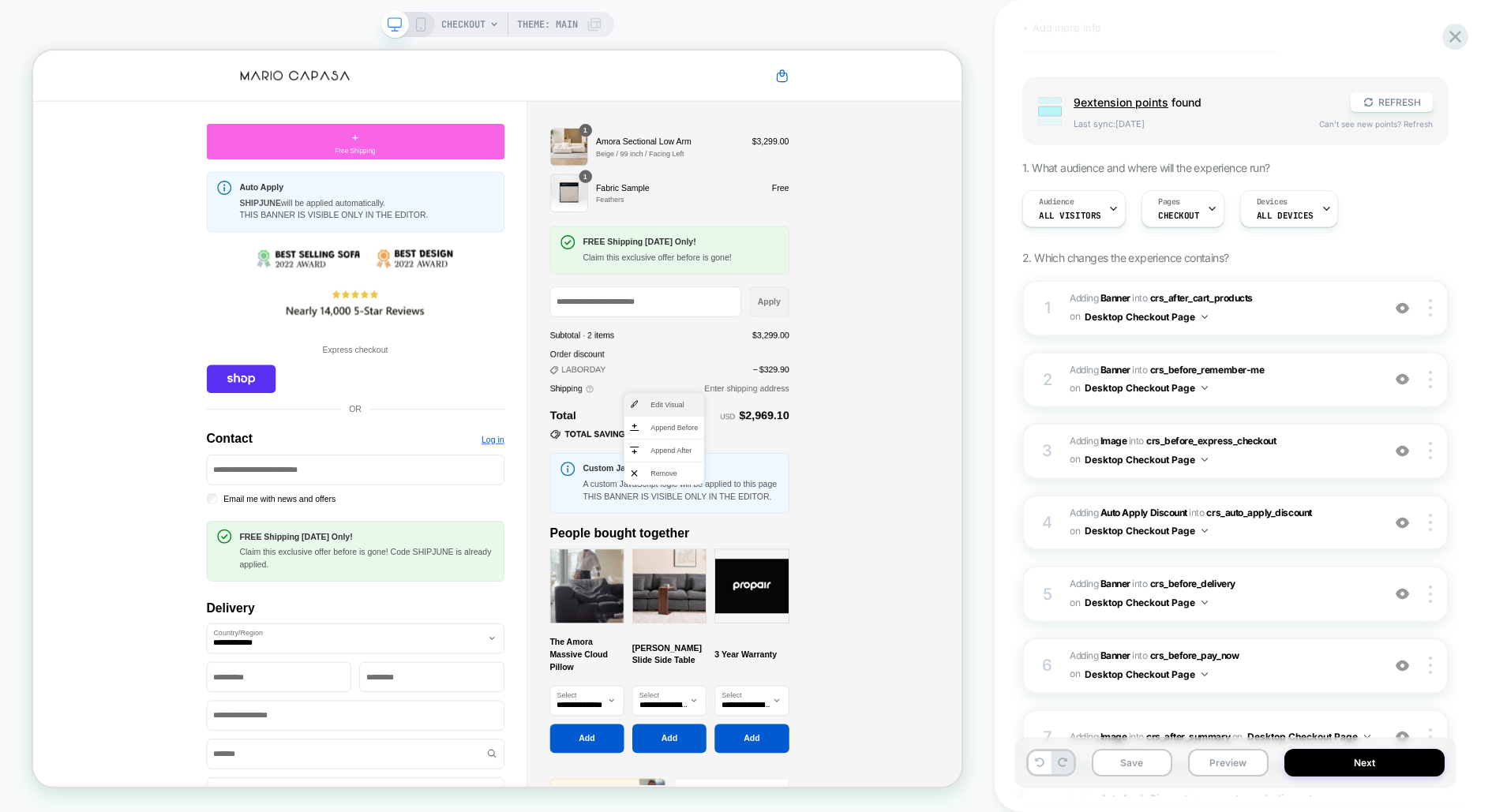
click at [879, 524] on span "Edit Visual" at bounding box center [888, 522] width 63 height 14
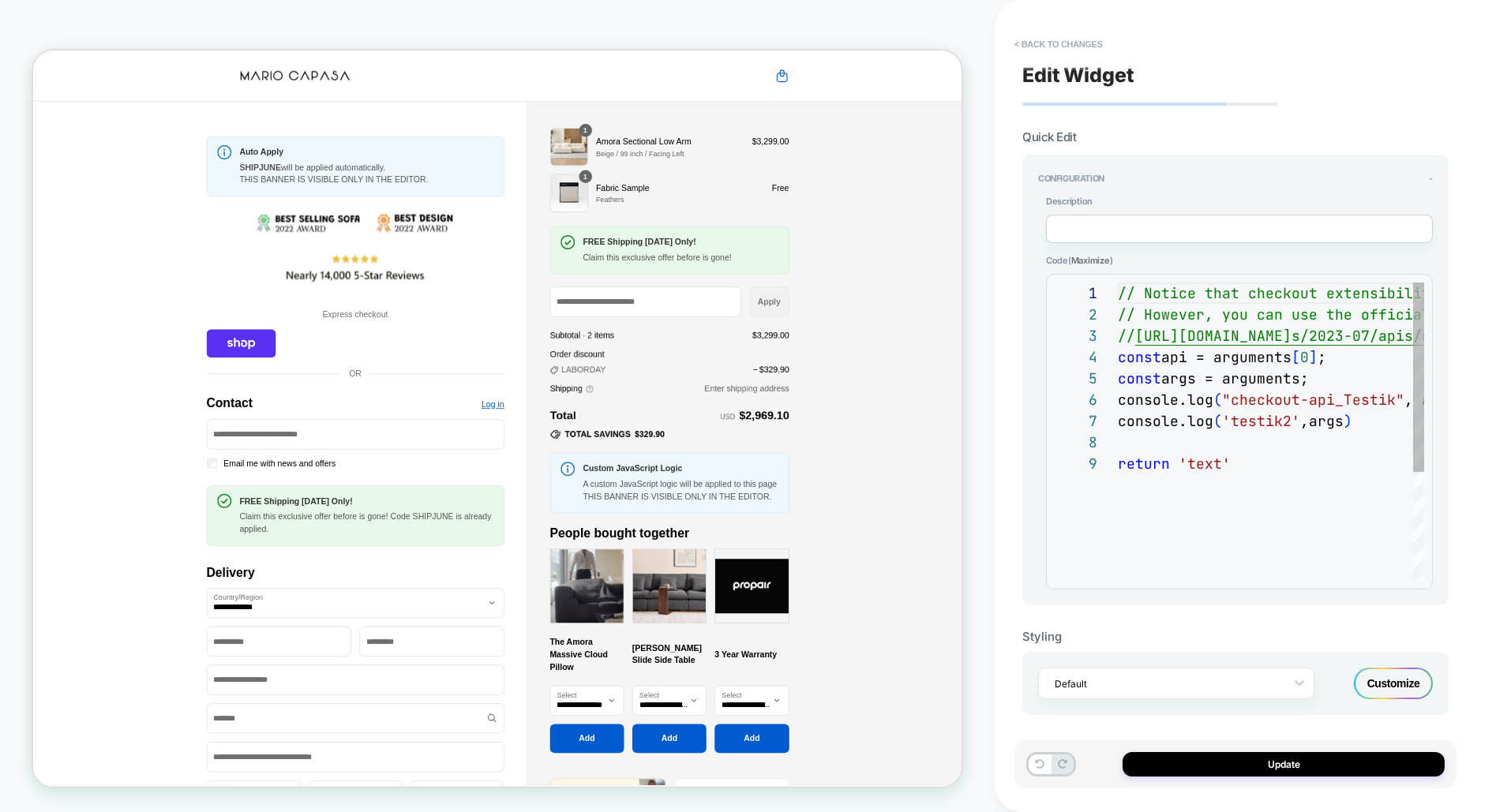
scroll to position [171, 0]
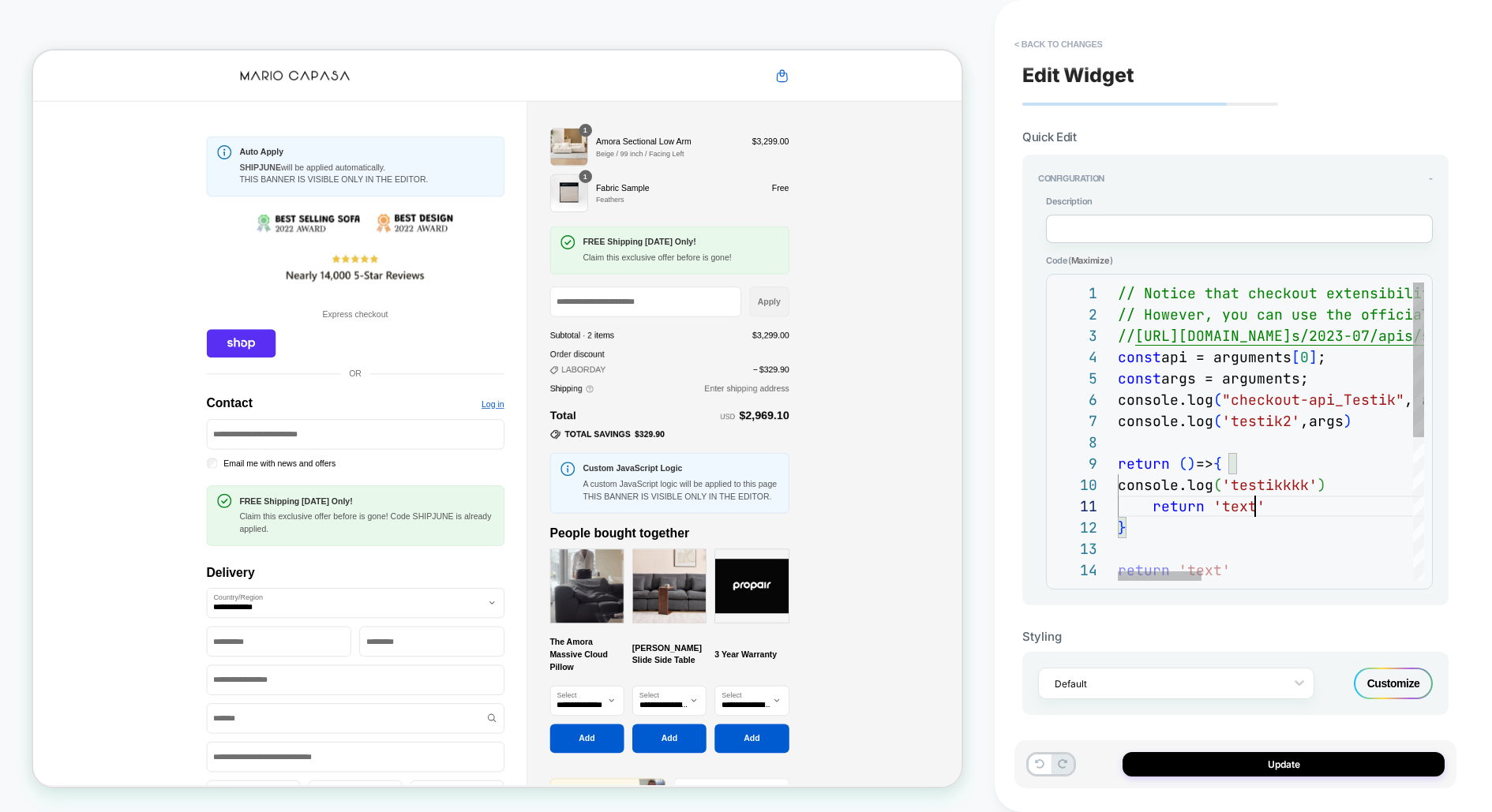
scroll to position [0, 136]
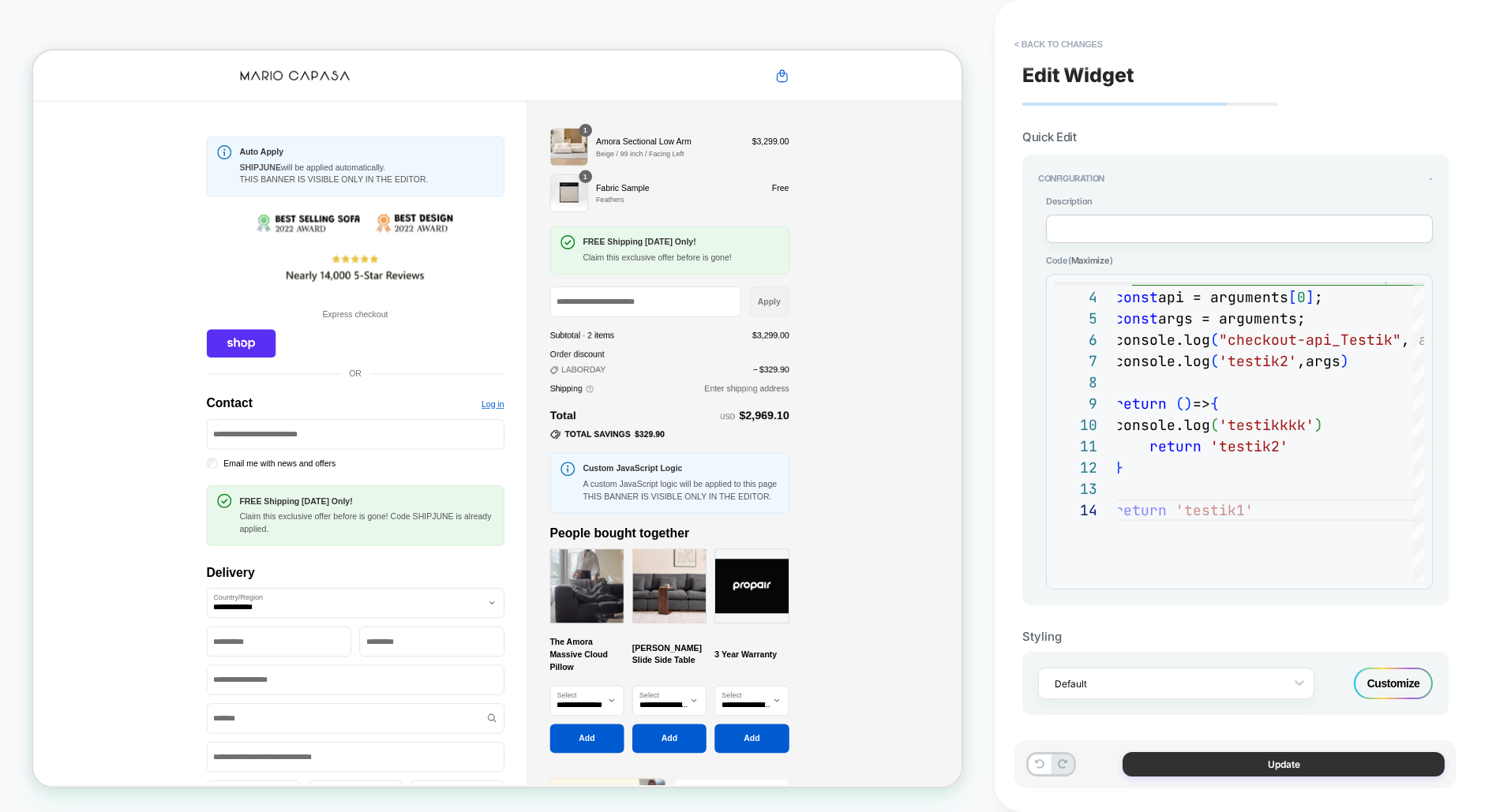
type textarea "**********"
click at [1230, 768] on button "Update" at bounding box center [1284, 765] width 322 height 25
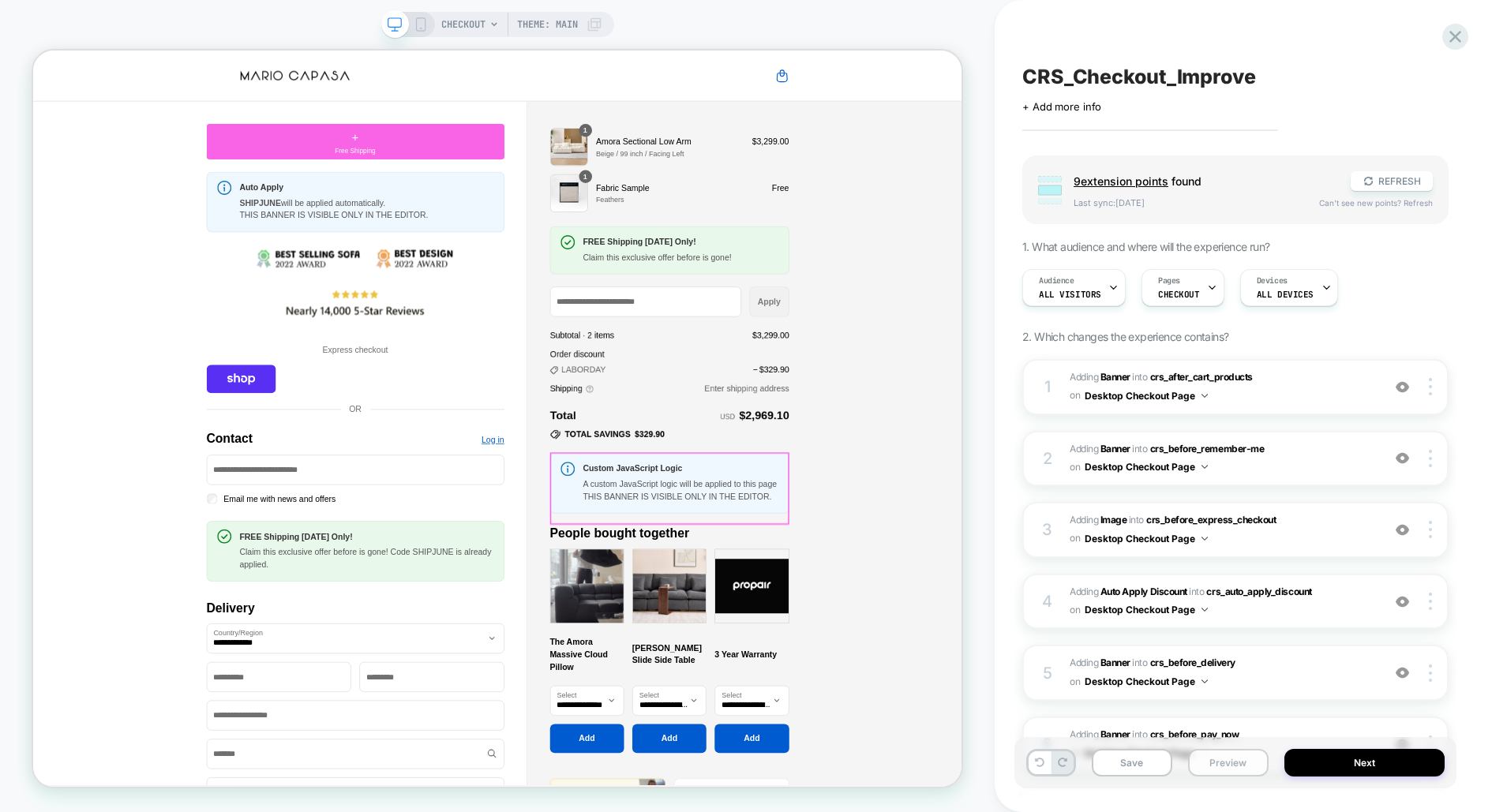
click at [1230, 752] on button "Preview" at bounding box center [1228, 762] width 81 height 28
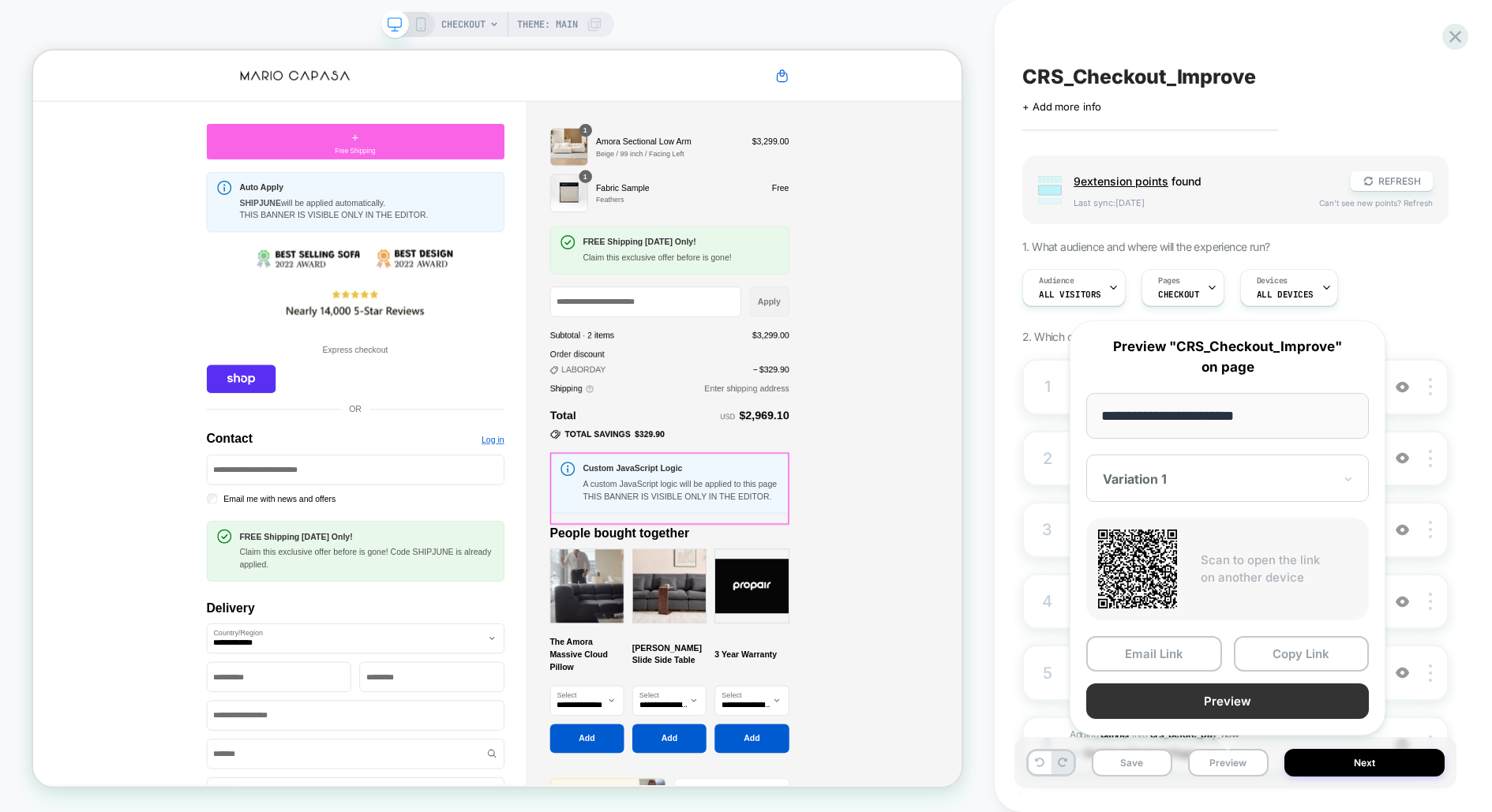
click at [1188, 698] on button "Preview" at bounding box center [1228, 701] width 283 height 36
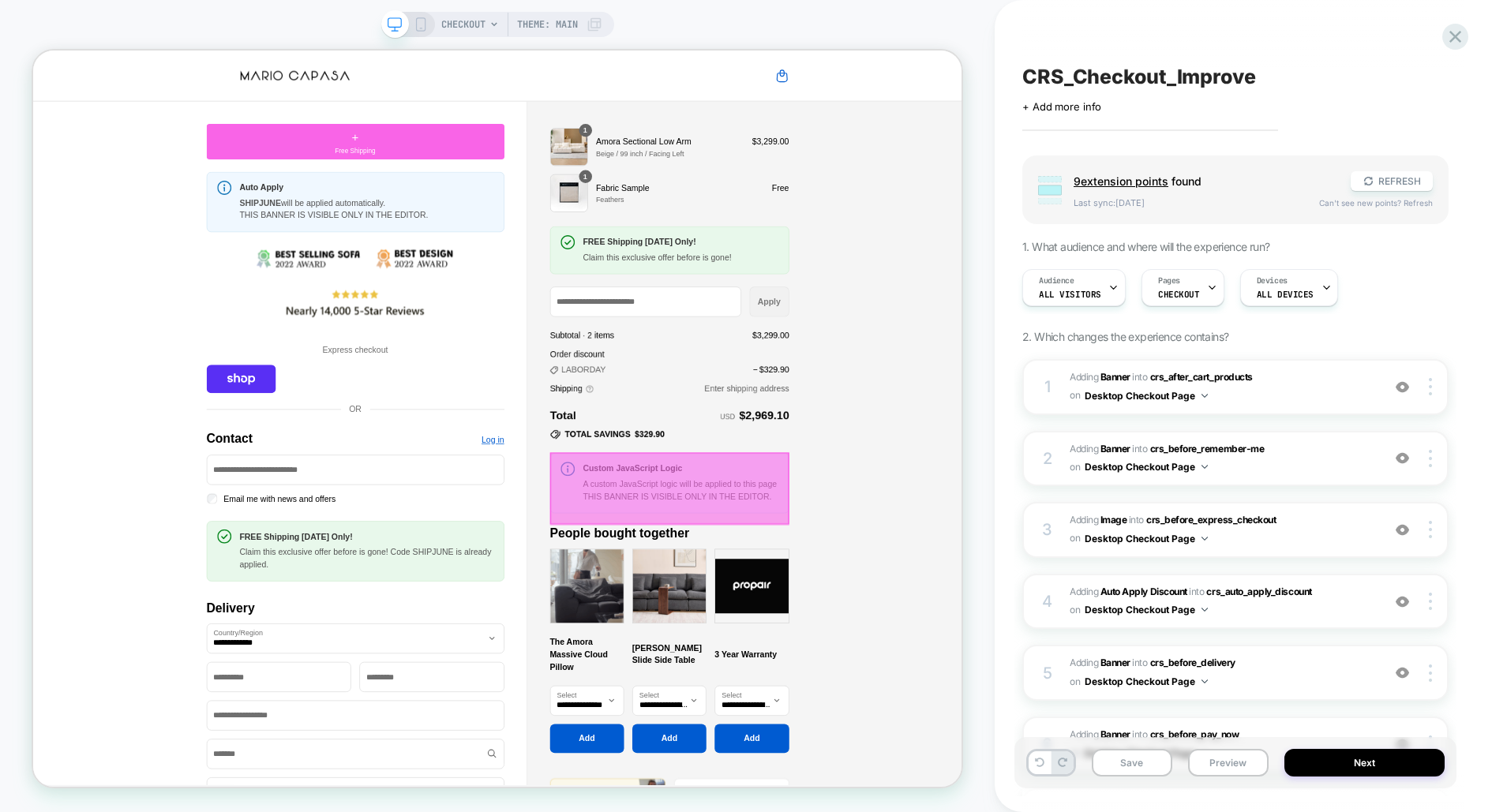
click at [924, 627] on div at bounding box center [882, 634] width 319 height 96
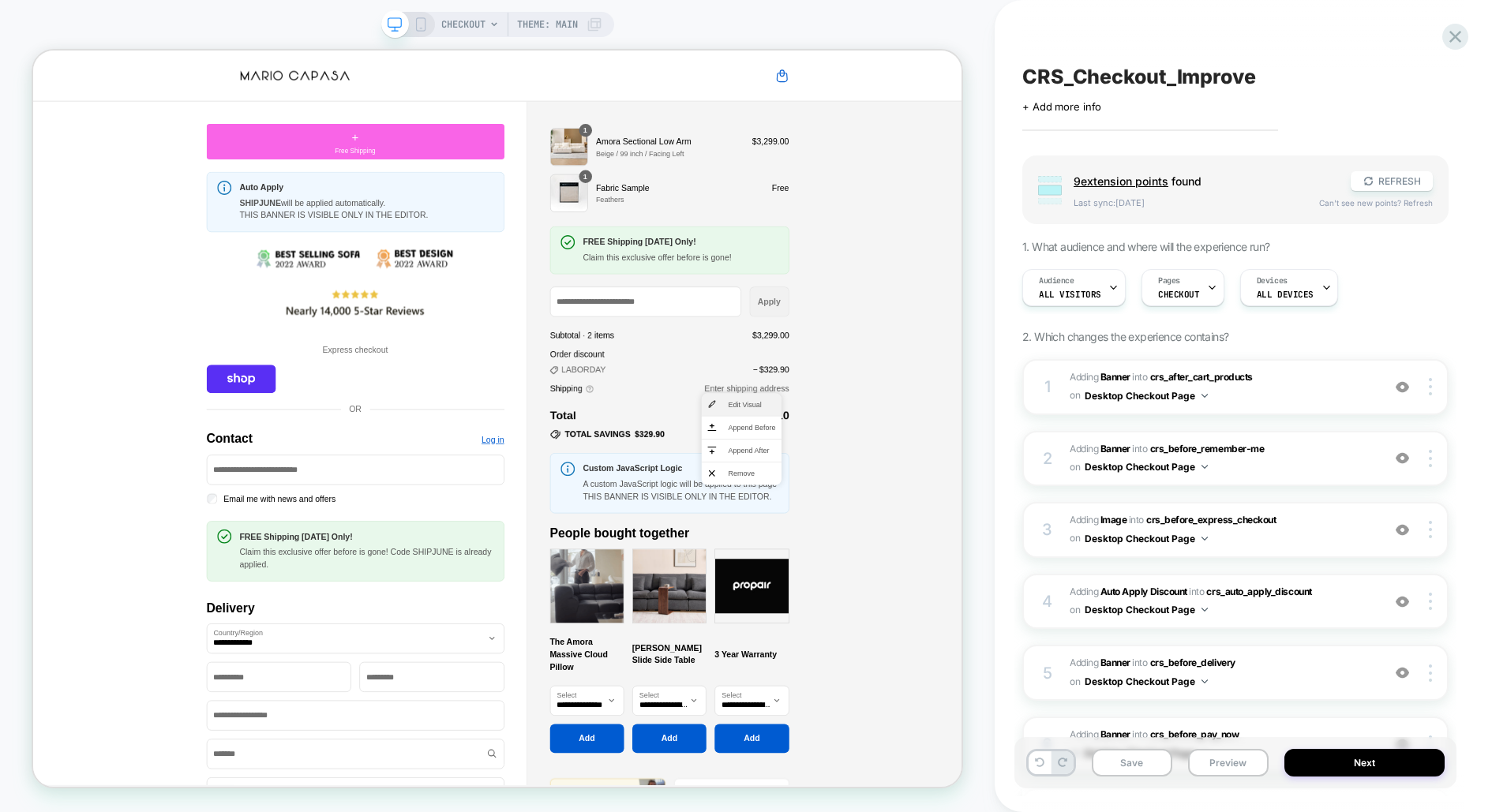
click at [960, 520] on span "Edit Visual" at bounding box center [991, 522] width 63 height 14
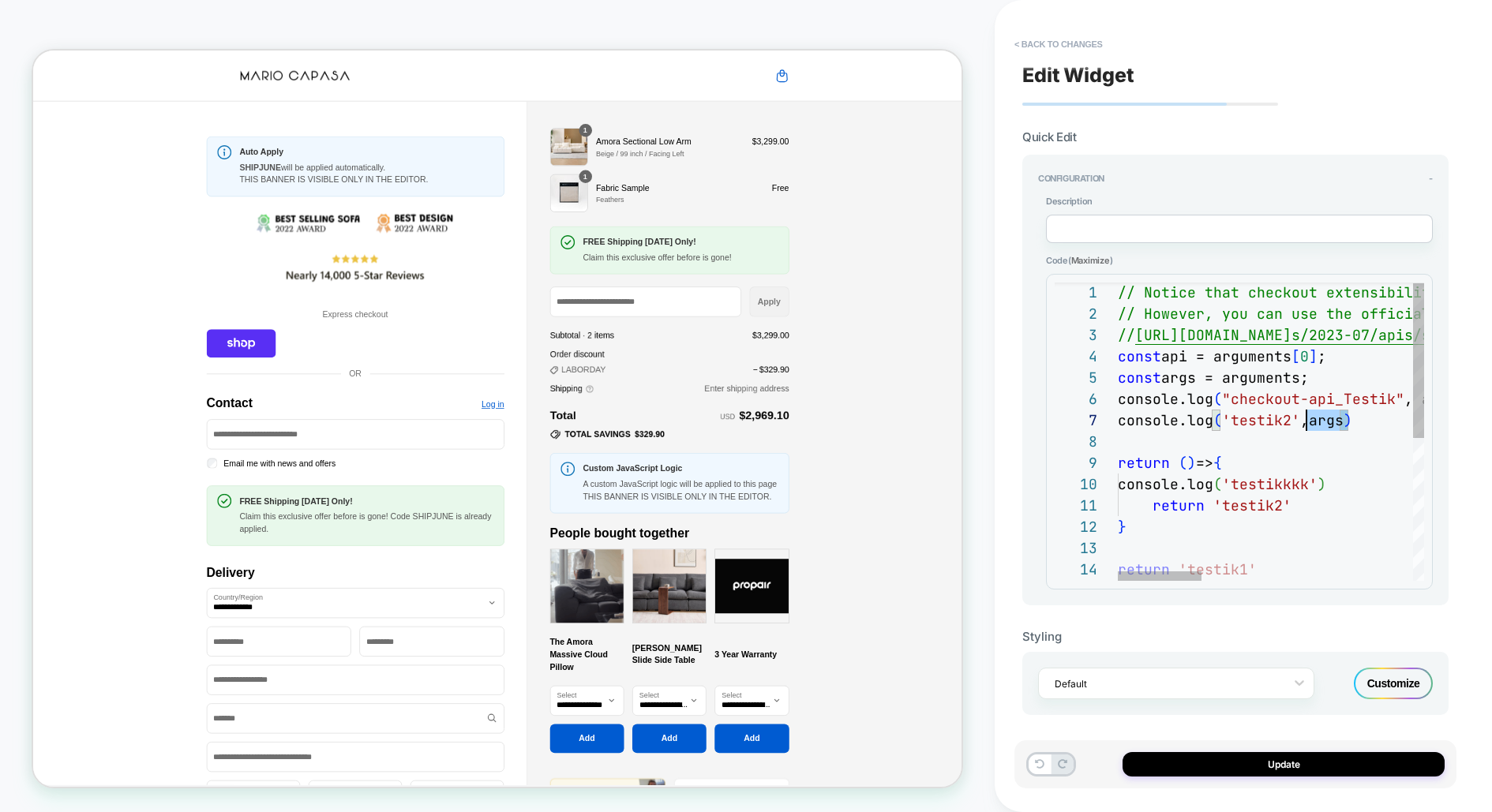
scroll to position [107, 0]
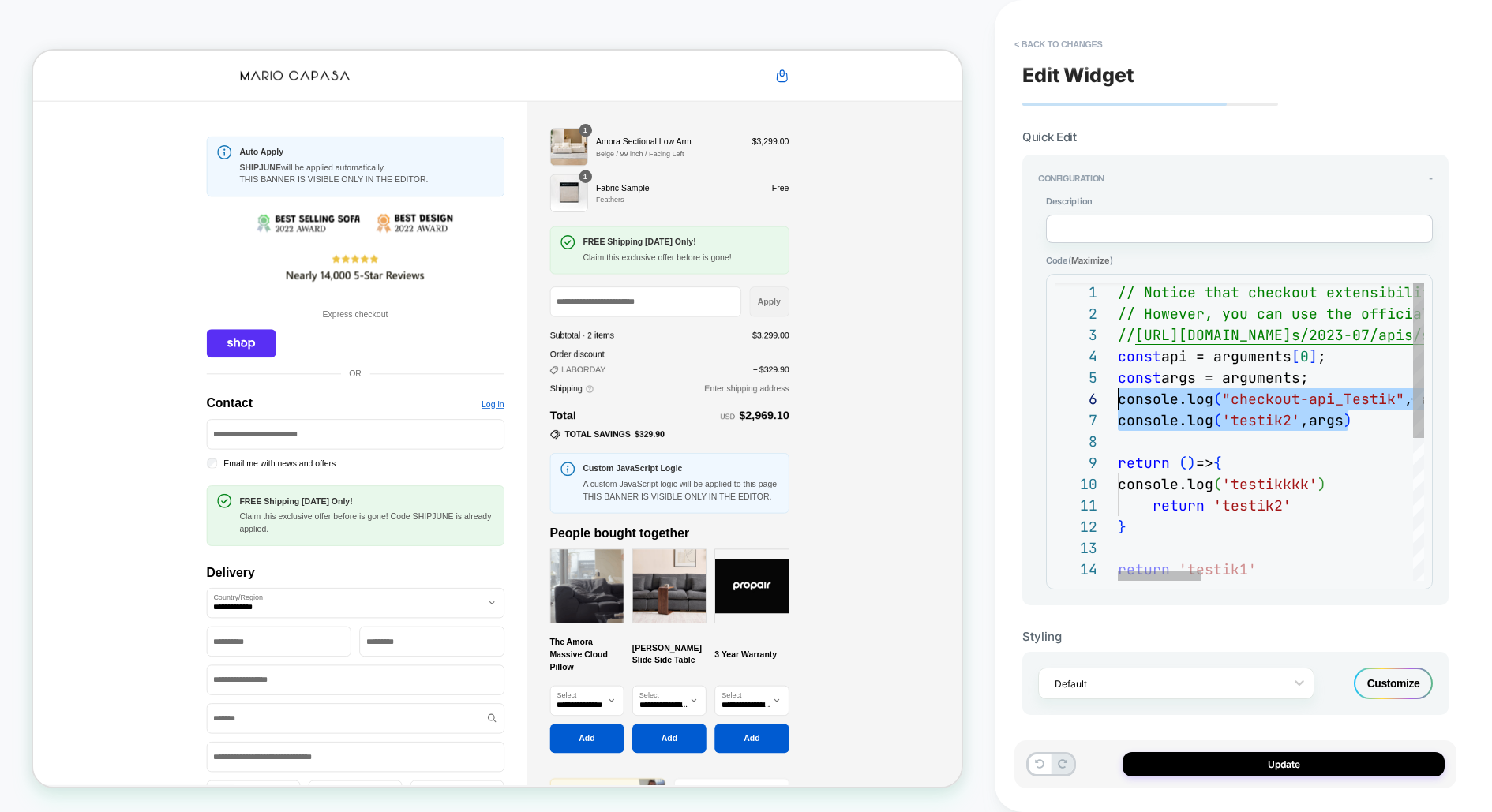
drag, startPoint x: 1360, startPoint y: 415, endPoint x: 1100, endPoint y: 395, distance: 260.8
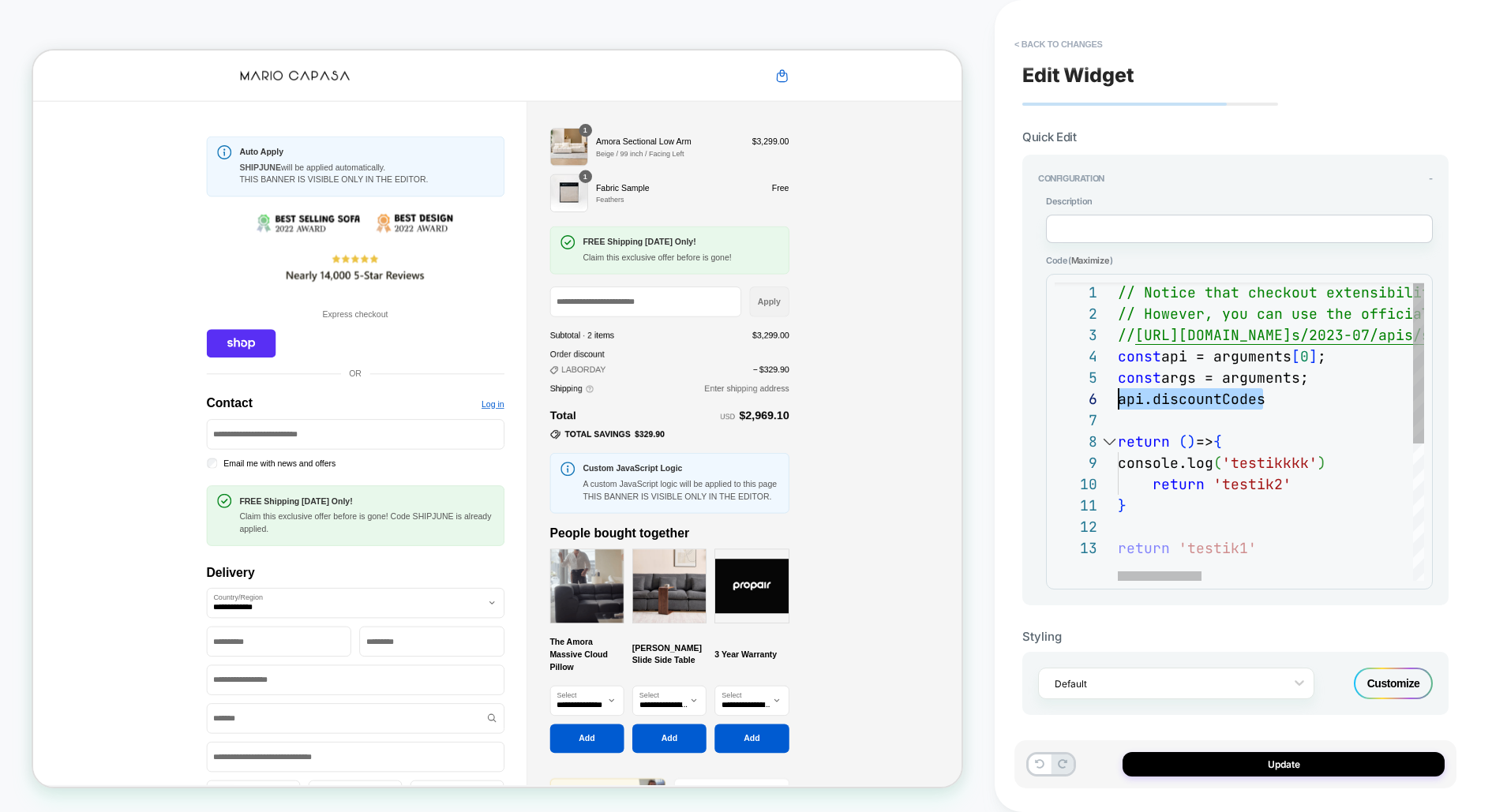
drag, startPoint x: 1285, startPoint y: 396, endPoint x: 1080, endPoint y: 396, distance: 205.0
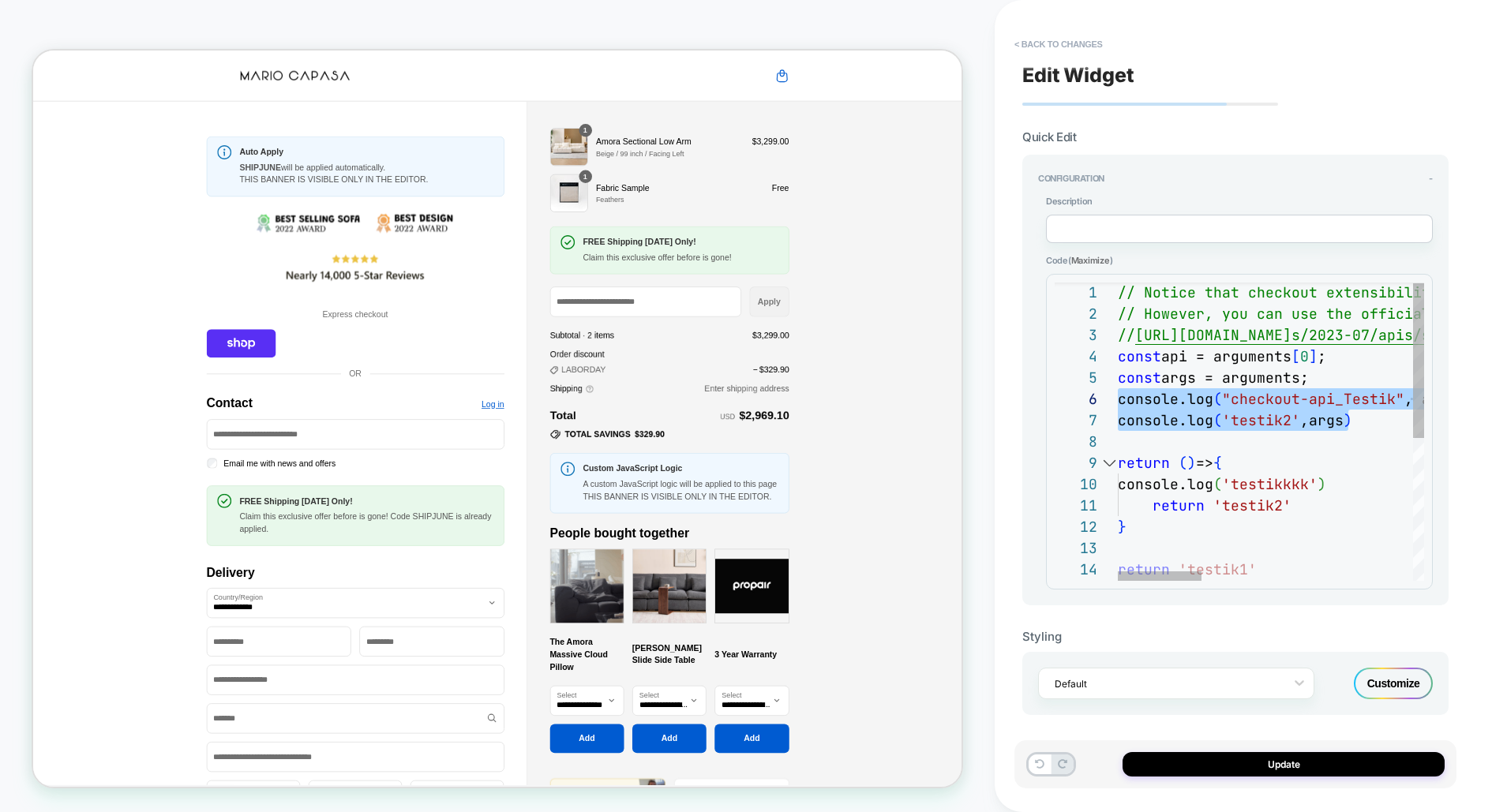
scroll to position [149, 0]
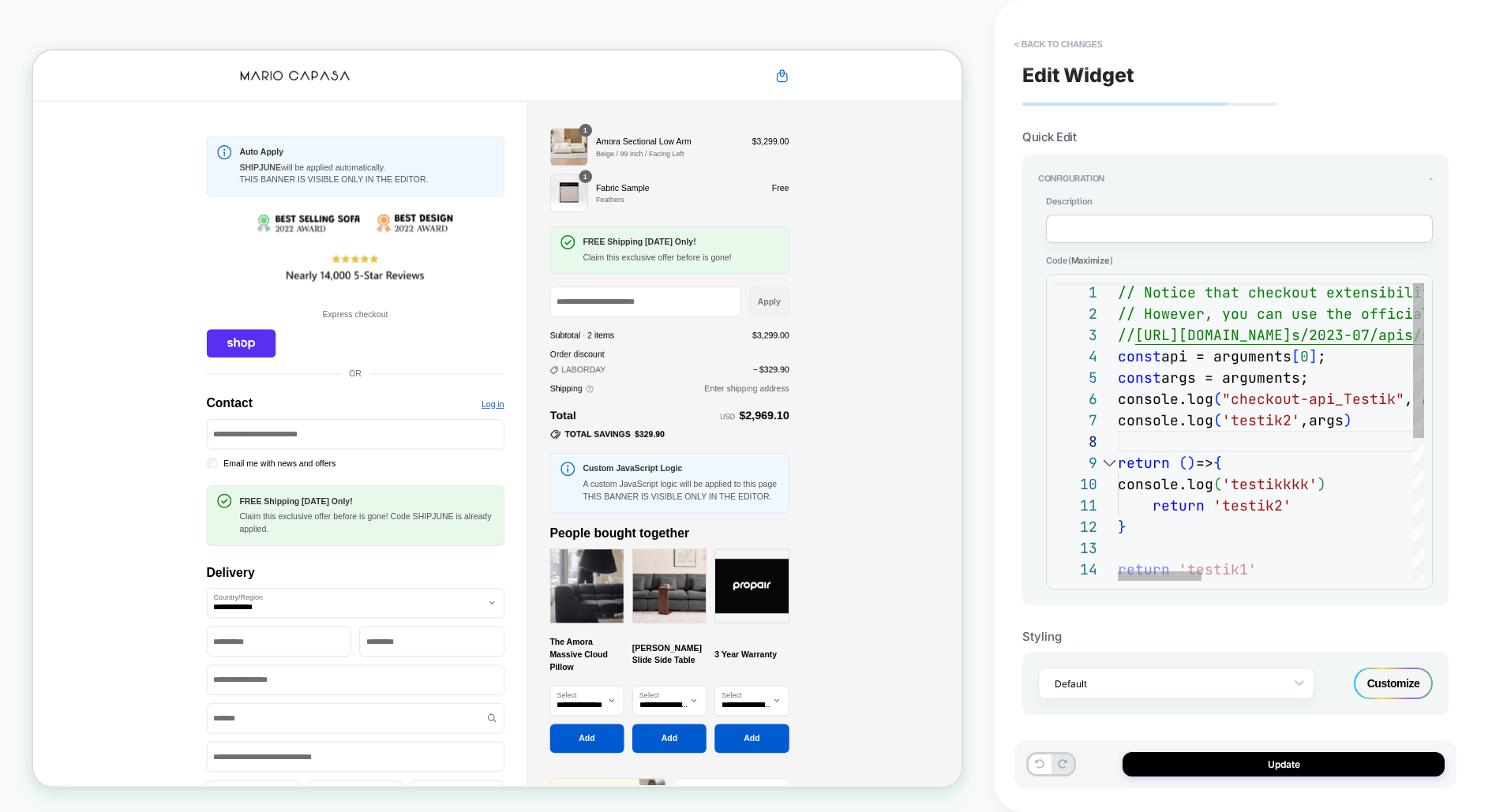
scroll to position [85, 196]
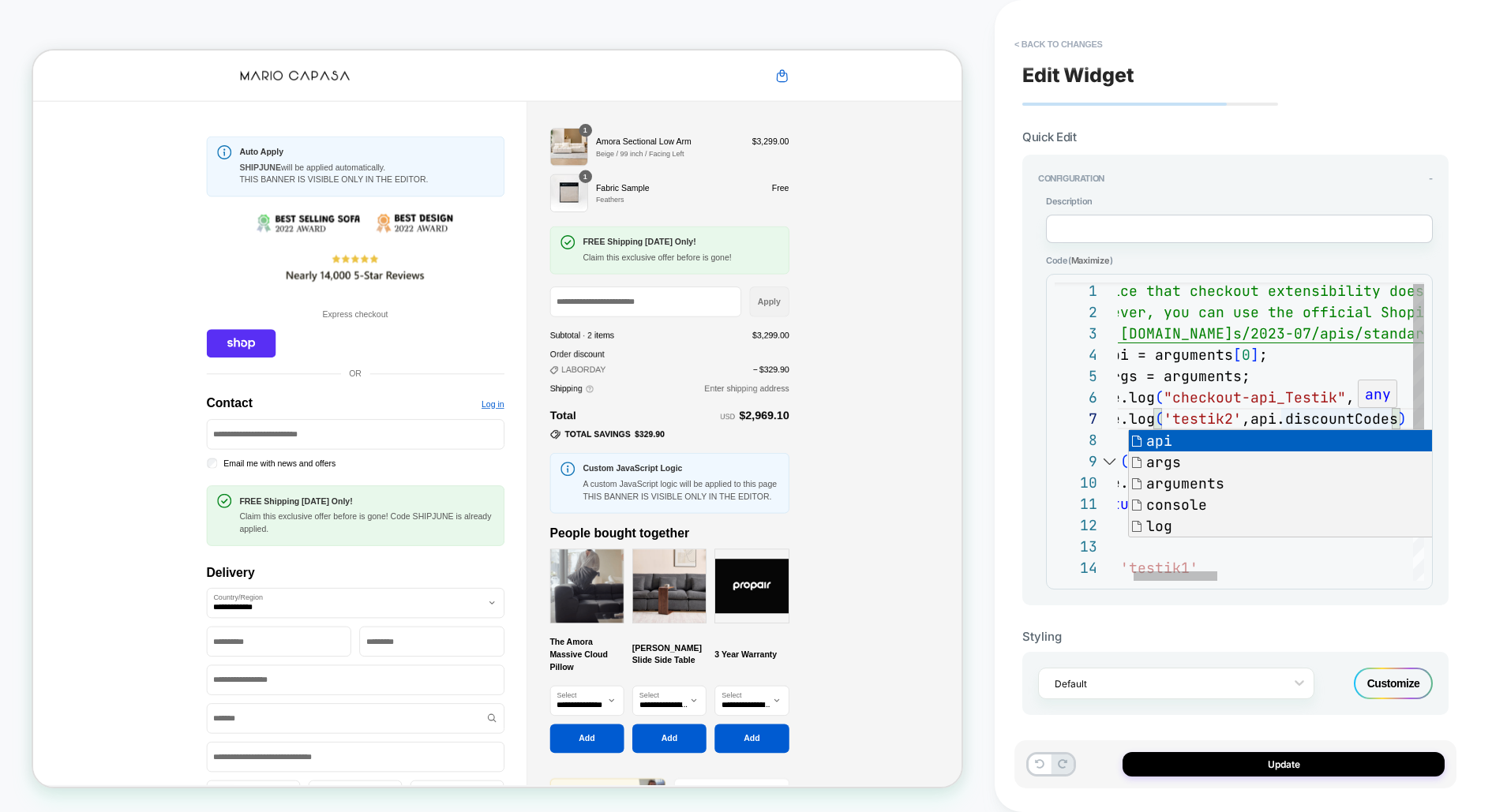
scroll to position [127, 333]
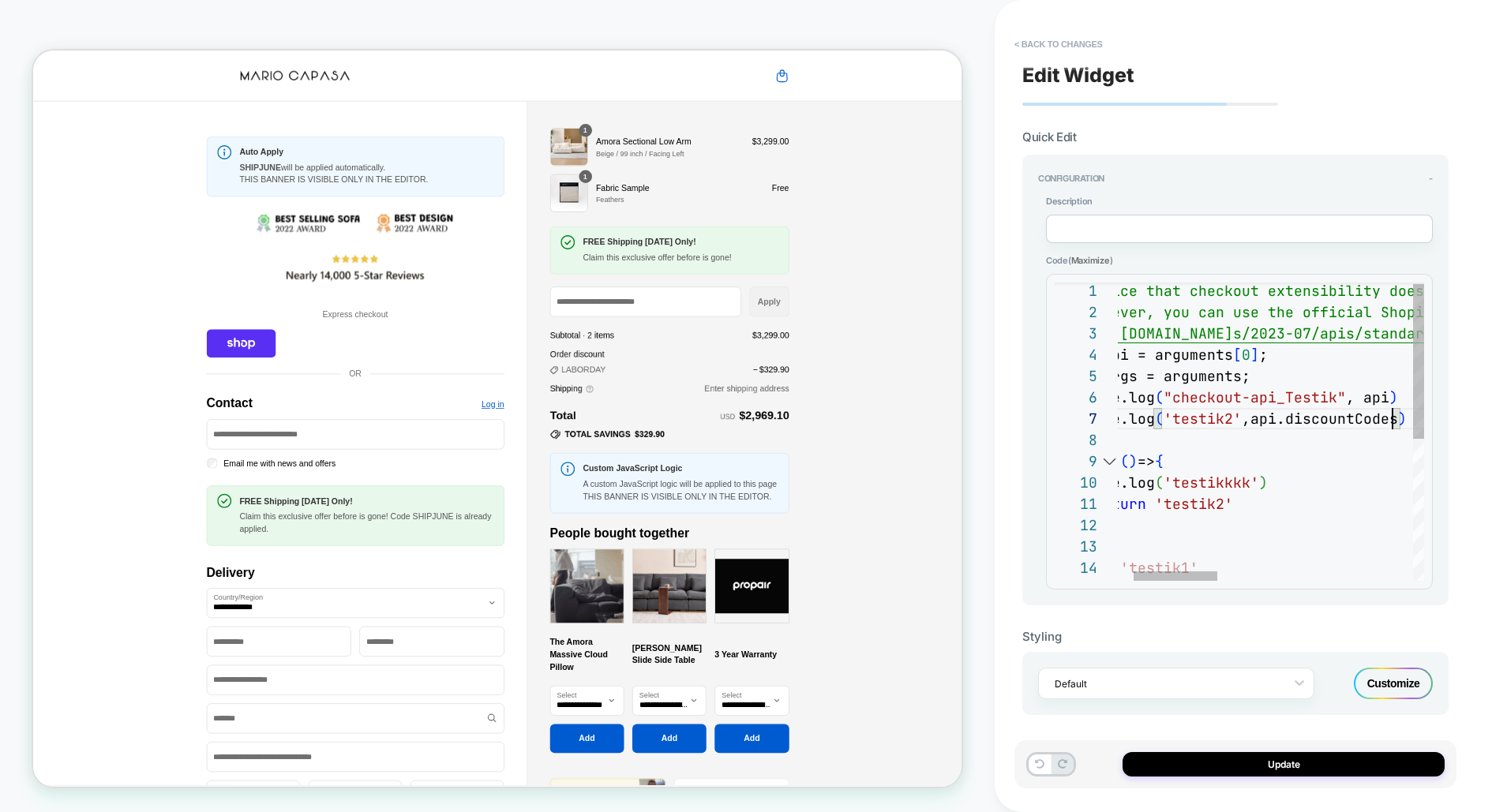
drag, startPoint x: 1391, startPoint y: 415, endPoint x: 1285, endPoint y: 415, distance: 106.0
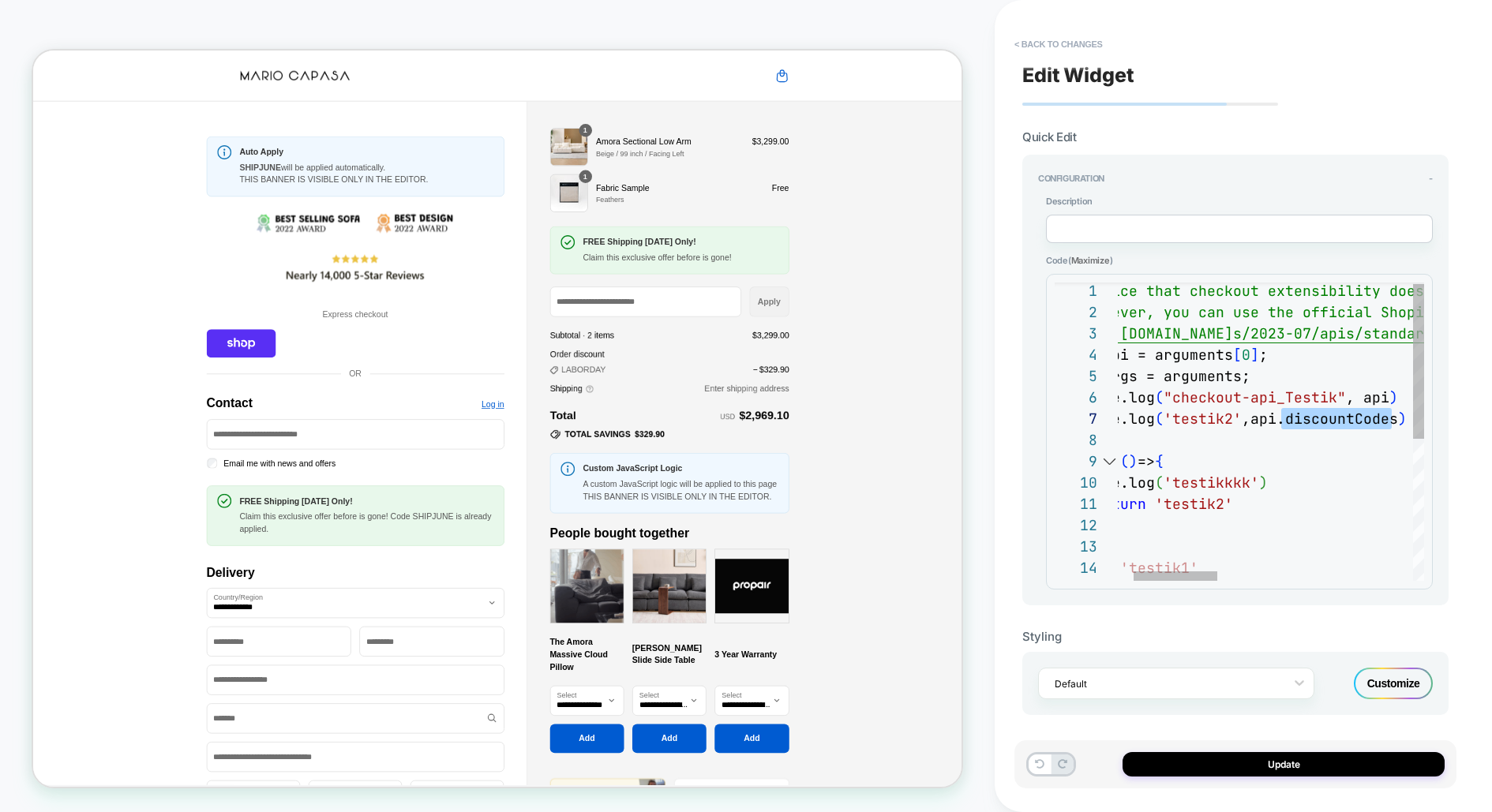
scroll to position [127, 340]
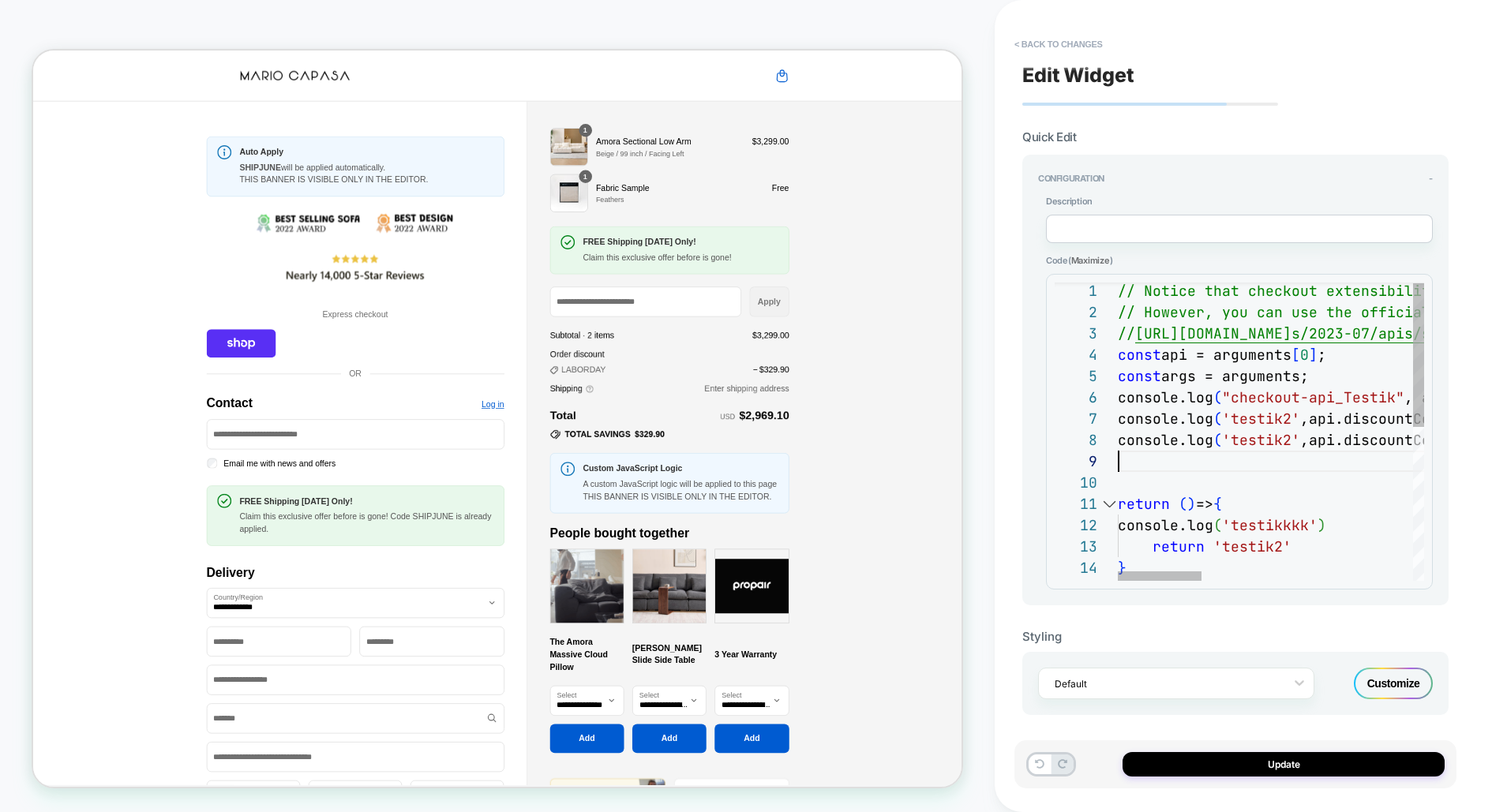
scroll to position [171, 0]
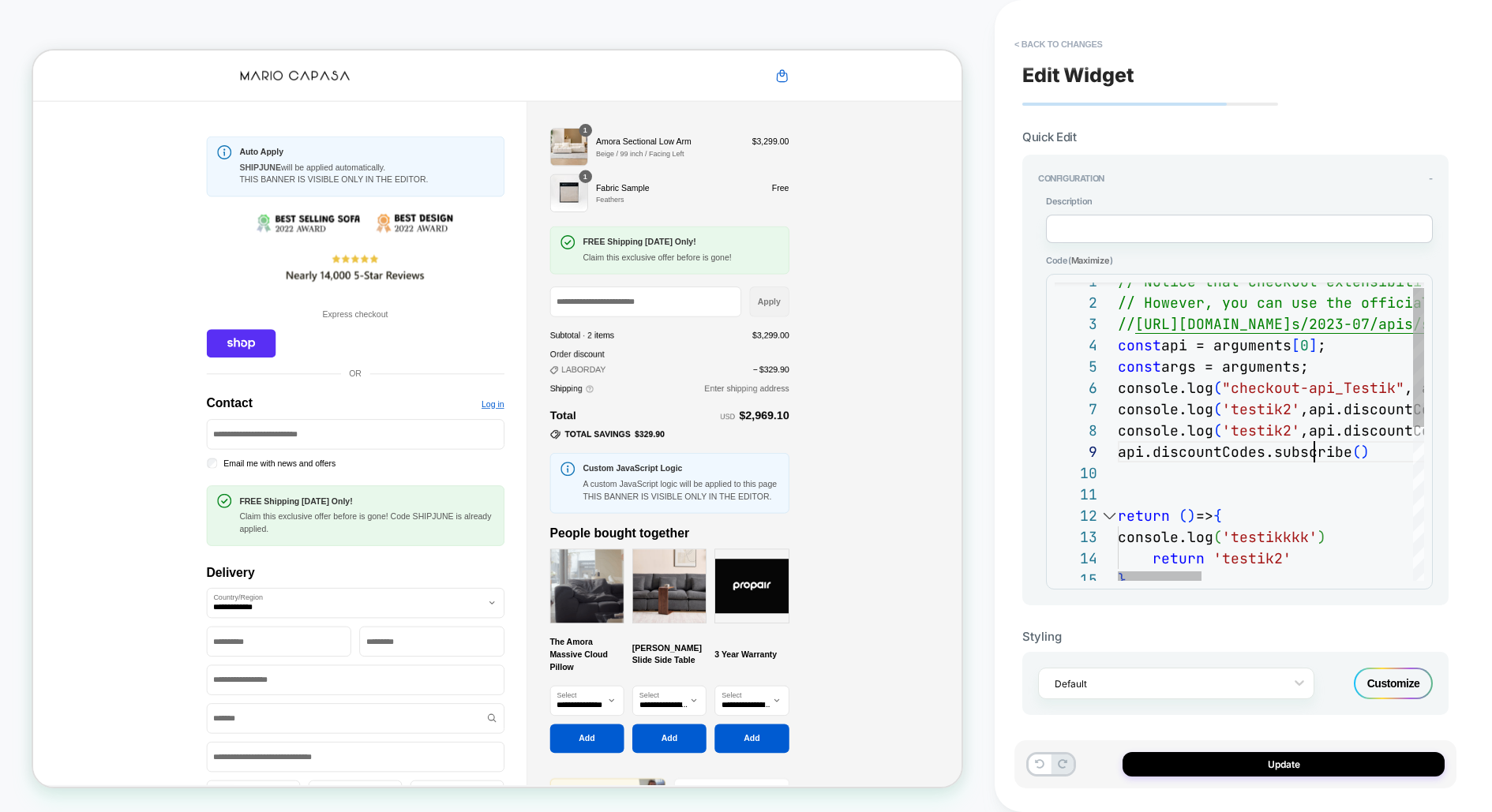
scroll to position [171, 196]
type textarea "**********"
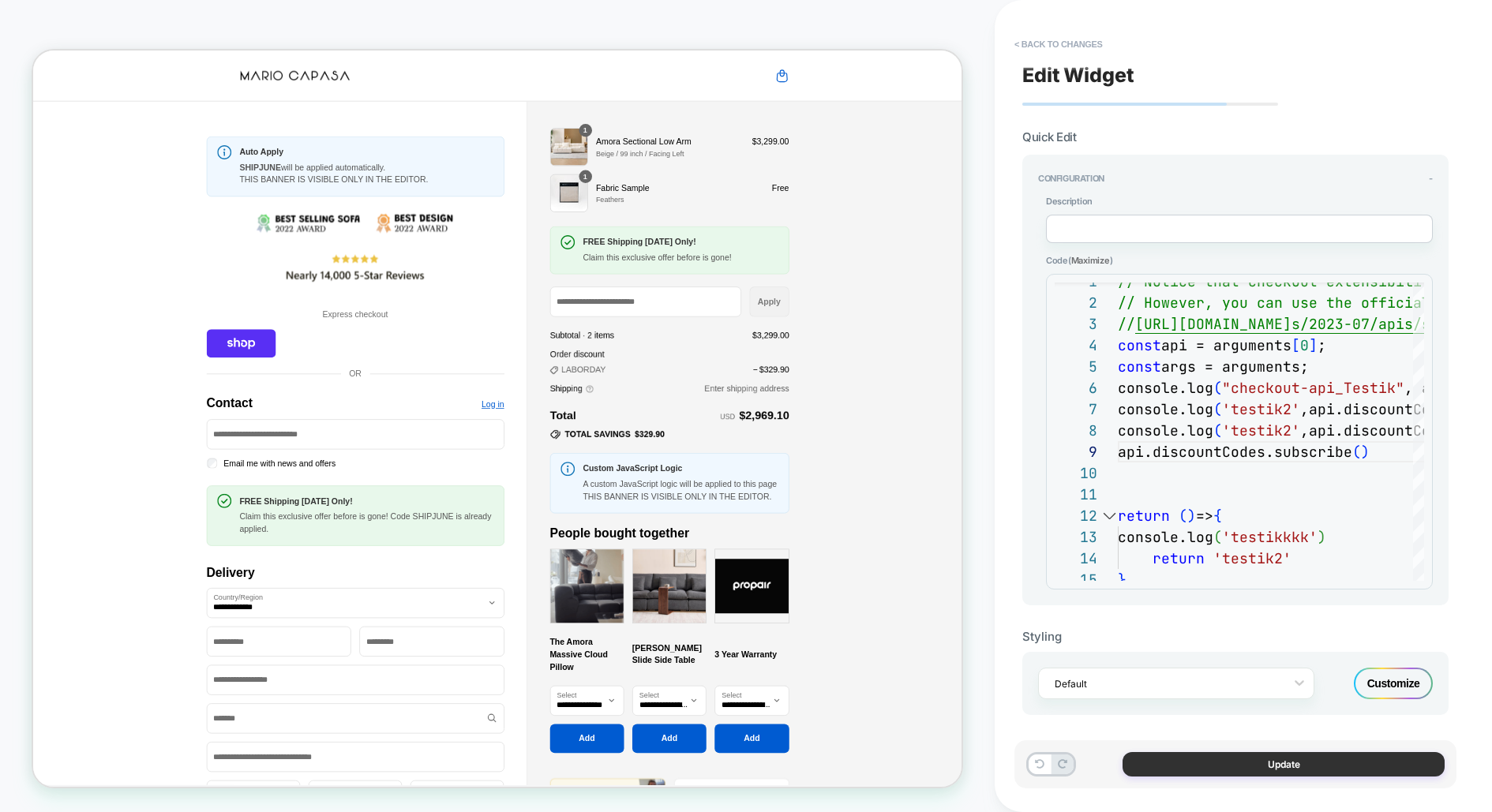
click at [1168, 761] on button "Update" at bounding box center [1284, 765] width 322 height 25
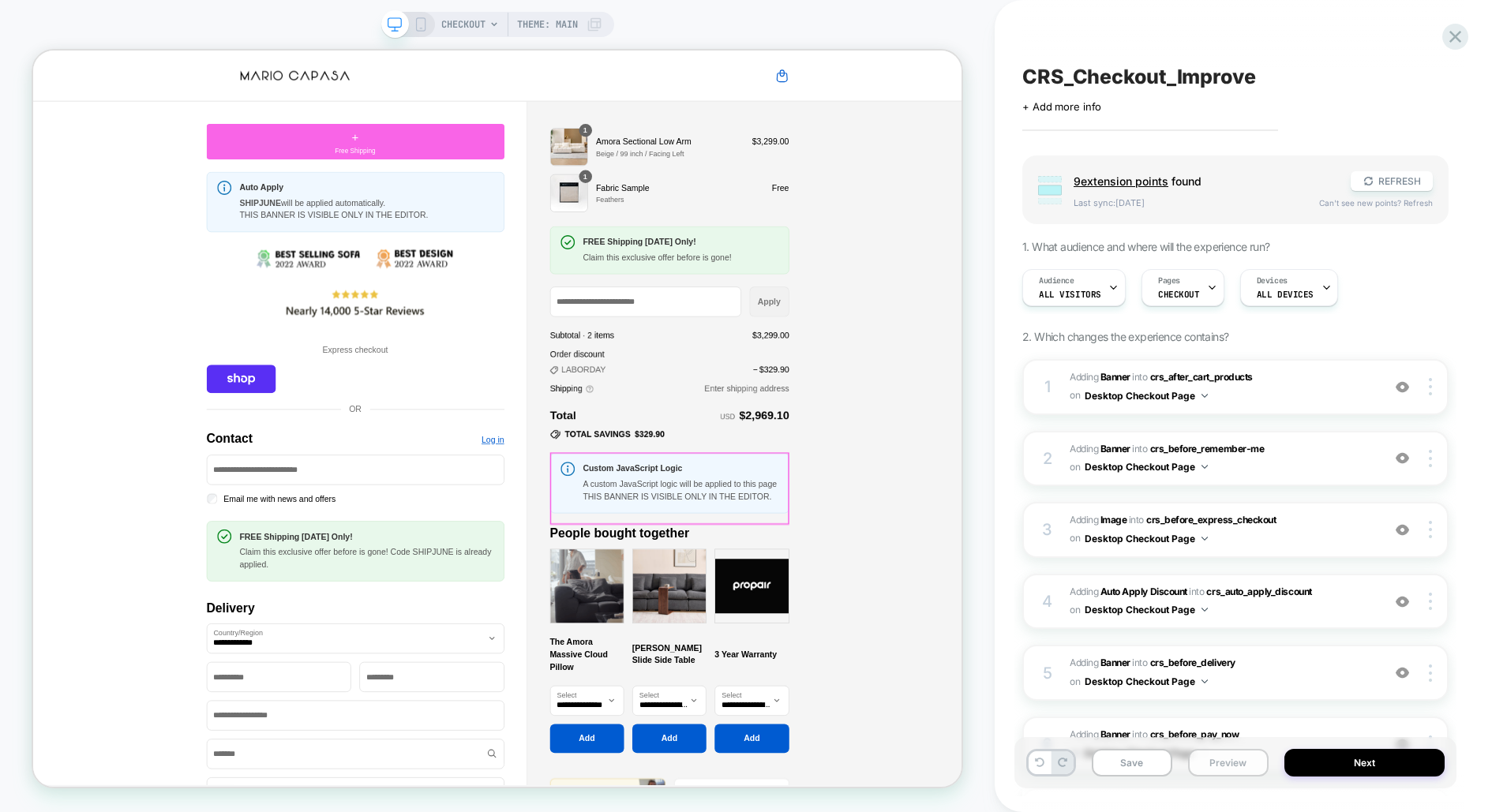
click at [1211, 759] on button "Preview" at bounding box center [1228, 762] width 81 height 28
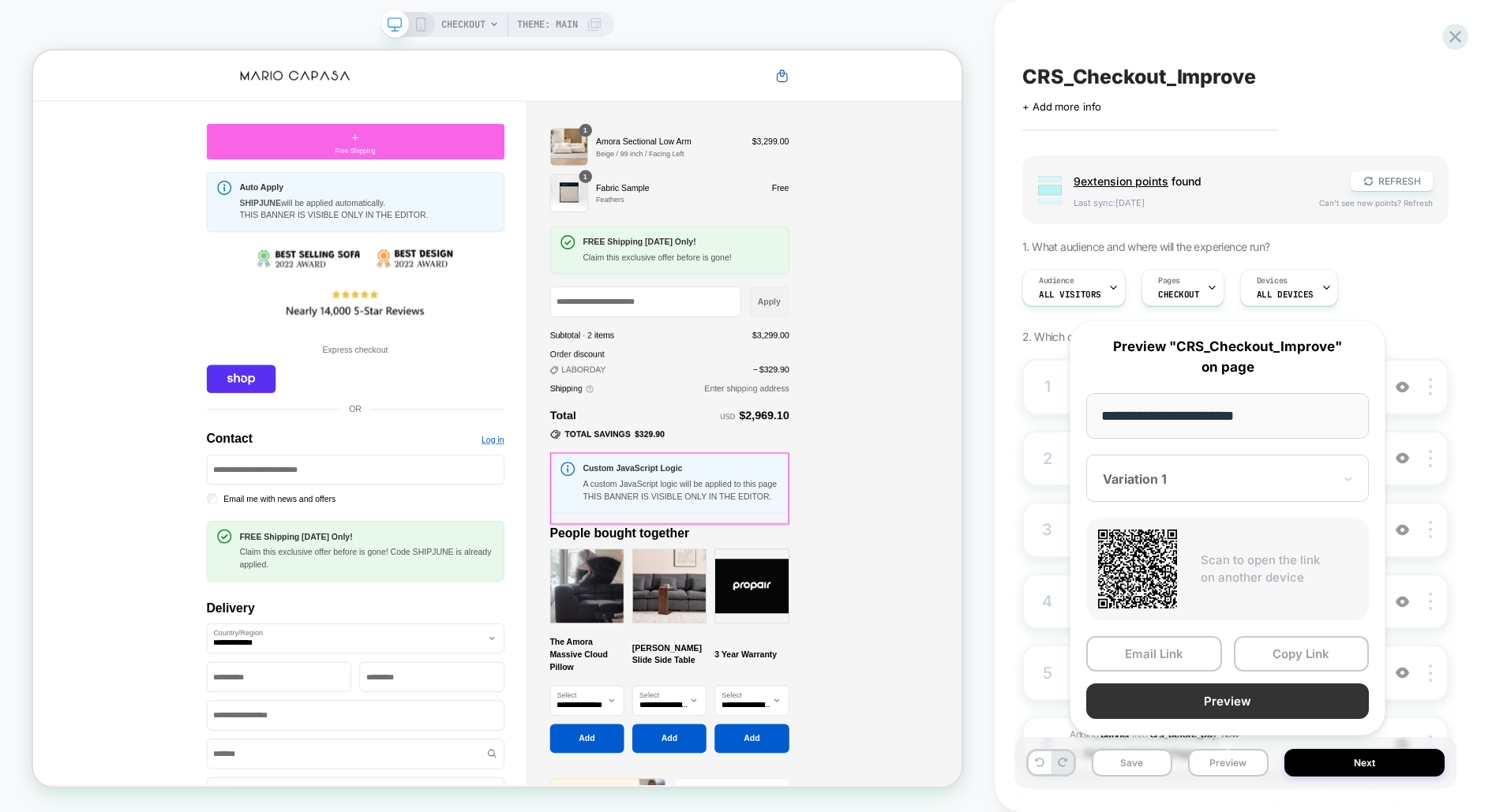
click at [1235, 704] on button "Preview" at bounding box center [1228, 701] width 283 height 36
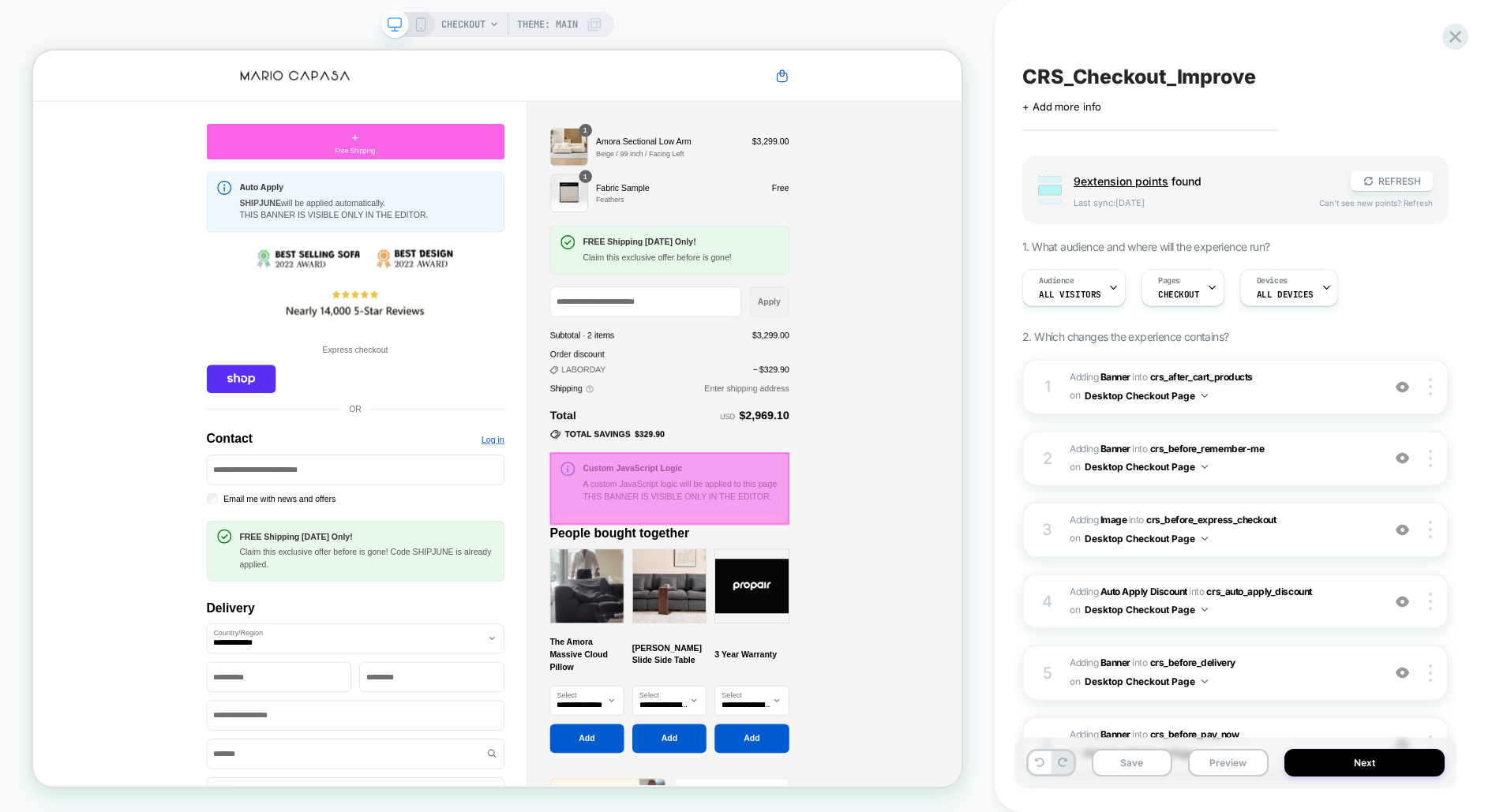
click at [927, 600] on div at bounding box center [882, 634] width 319 height 96
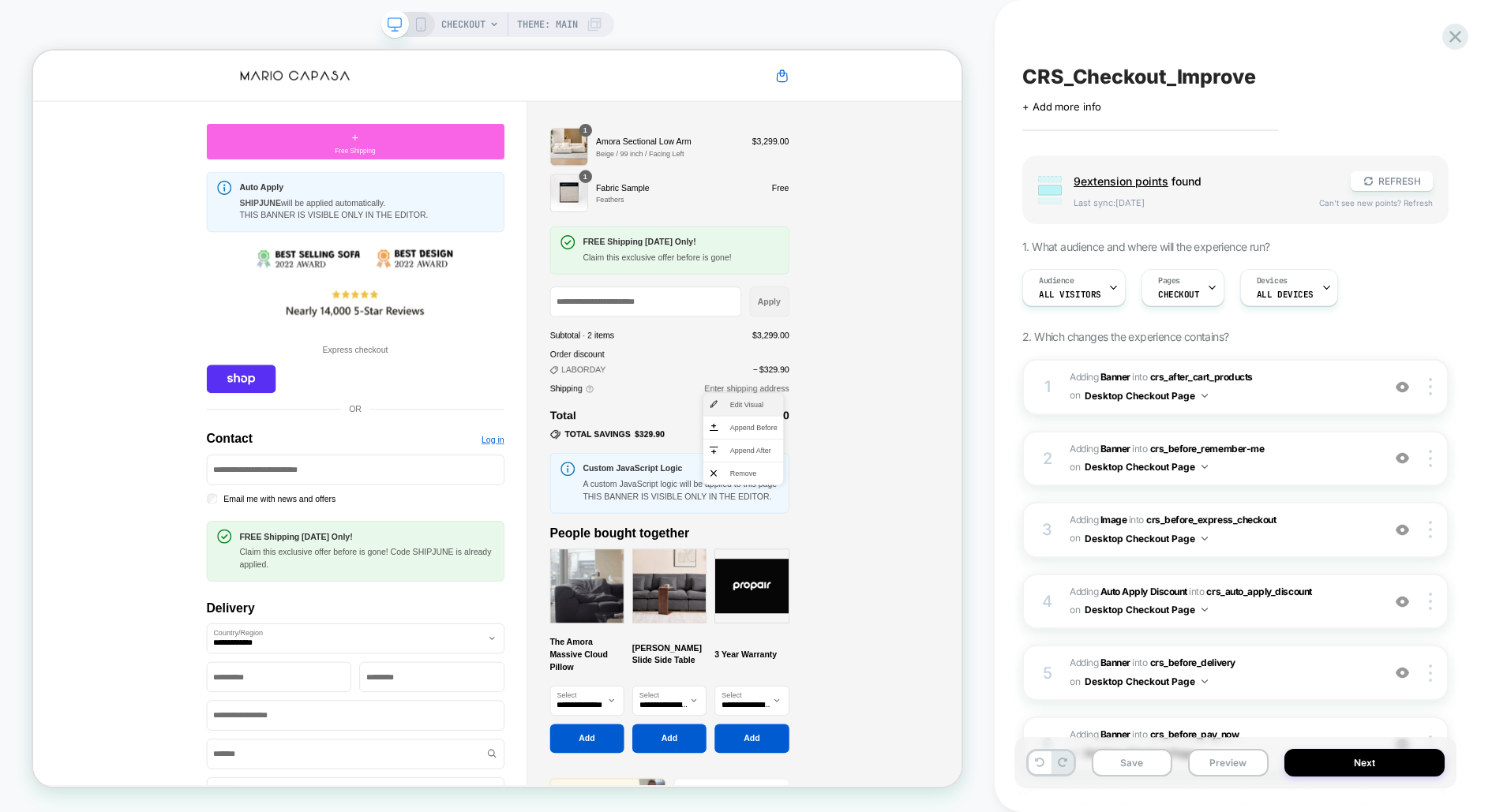
click at [991, 512] on li "Edit Visual" at bounding box center [980, 523] width 107 height 30
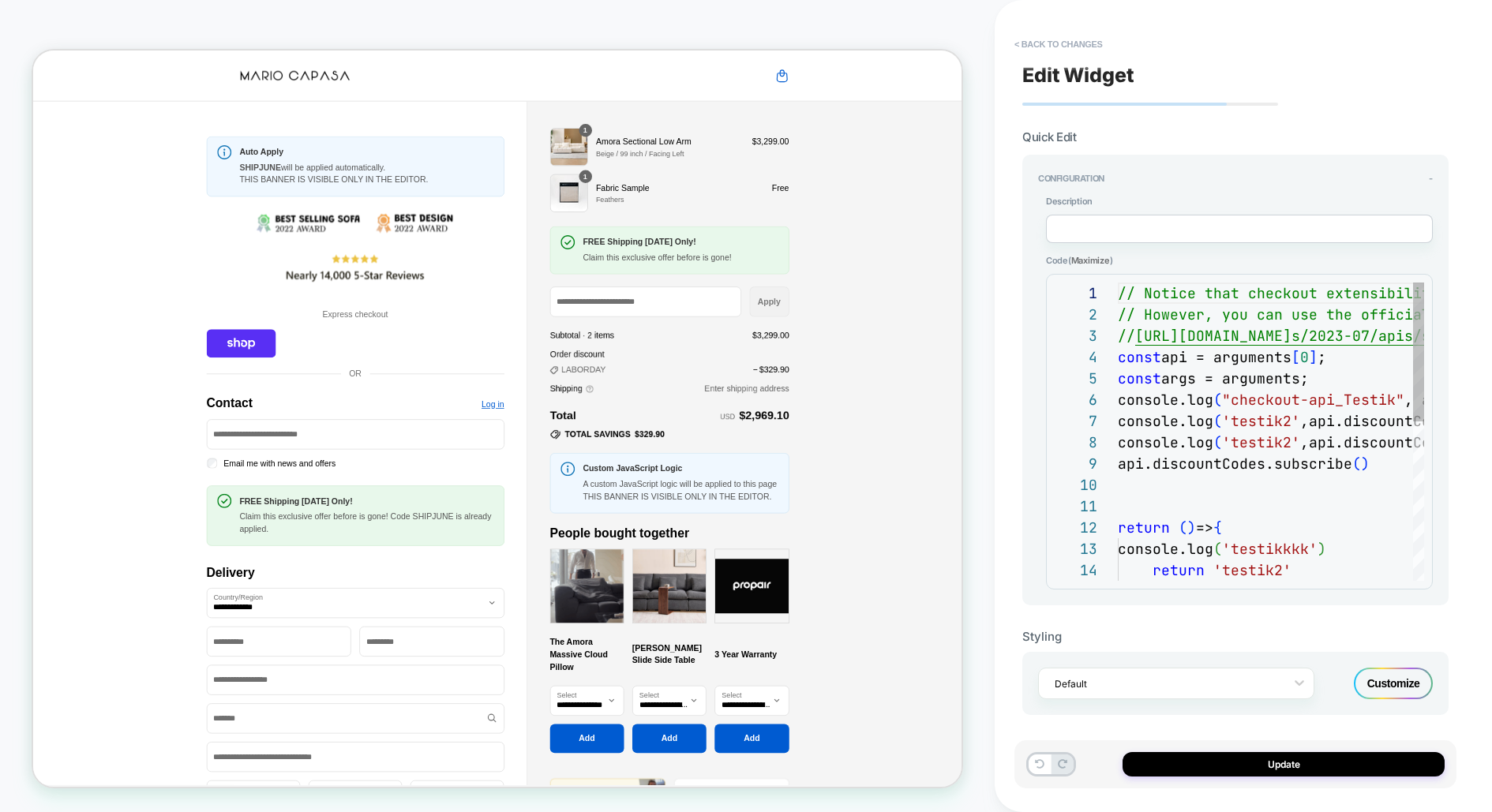
scroll to position [171, 0]
click at [1081, 257] on span "Maximize" at bounding box center [1090, 261] width 38 height 11
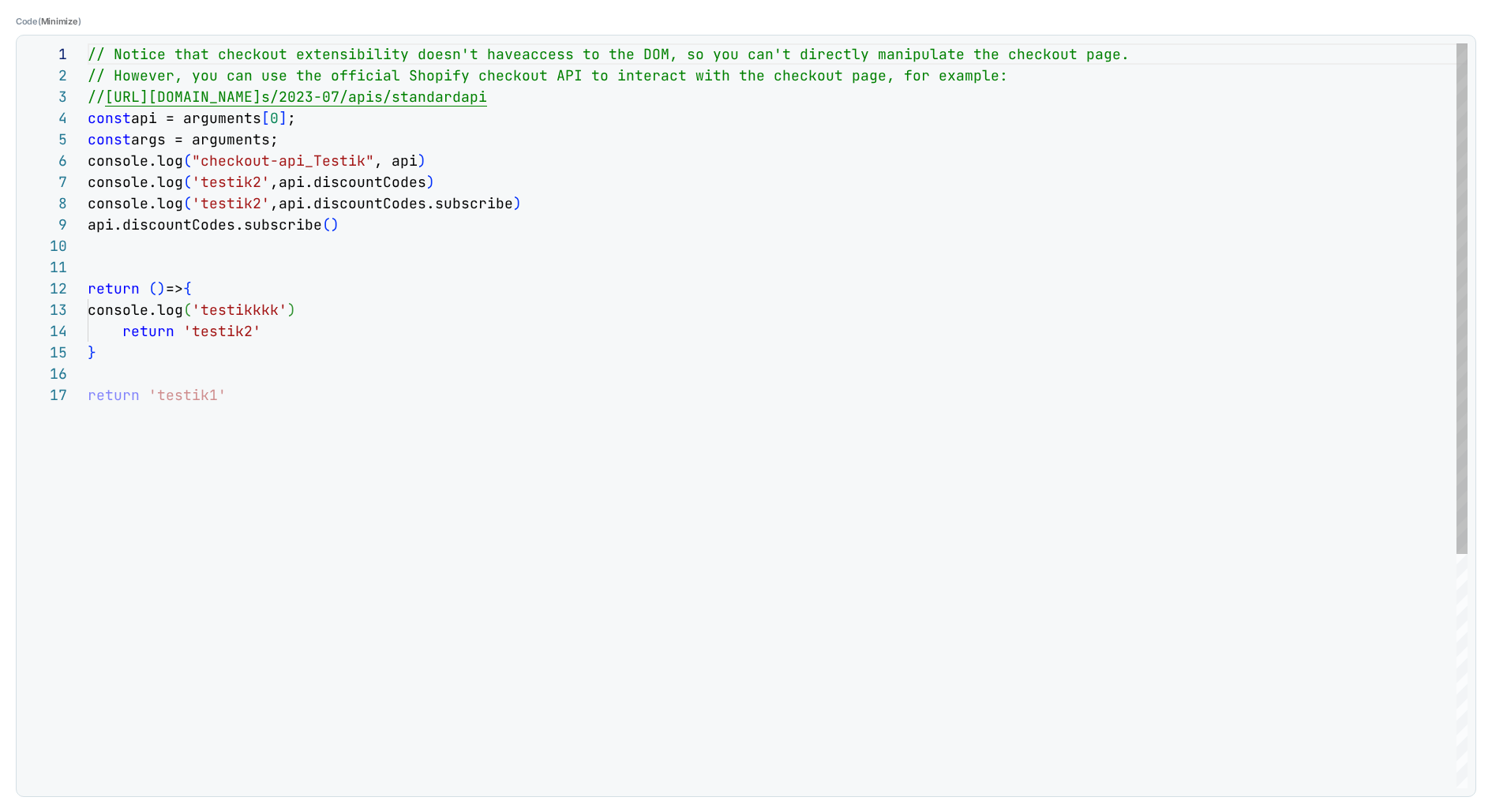
type textarea "**********"
click at [730, 291] on div "// Notice that checkout extensibility doesn't have access to the DOM, so you ca…" at bounding box center [777, 586] width 1380 height 1086
type textarea "*"
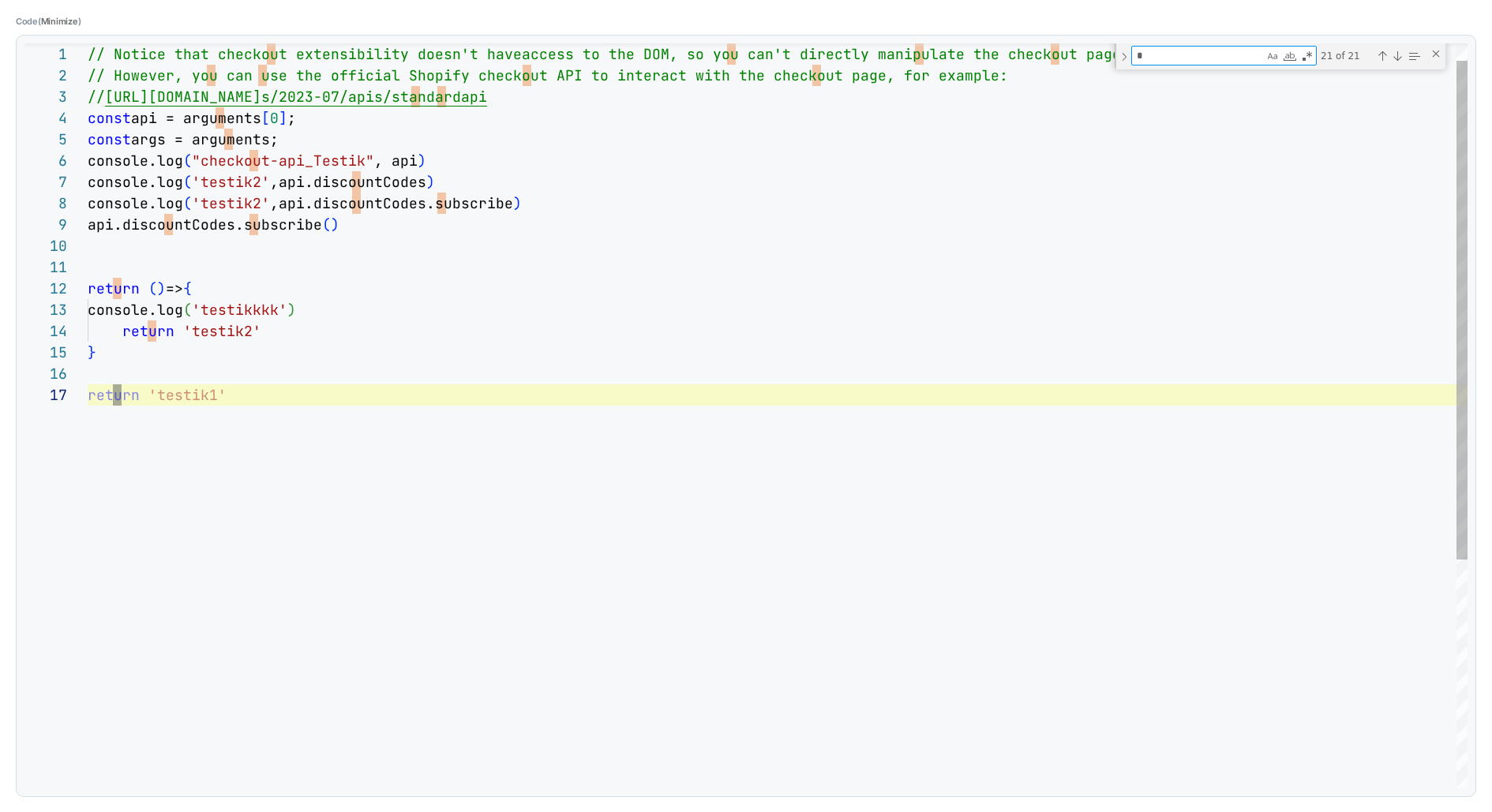
type textarea "**********"
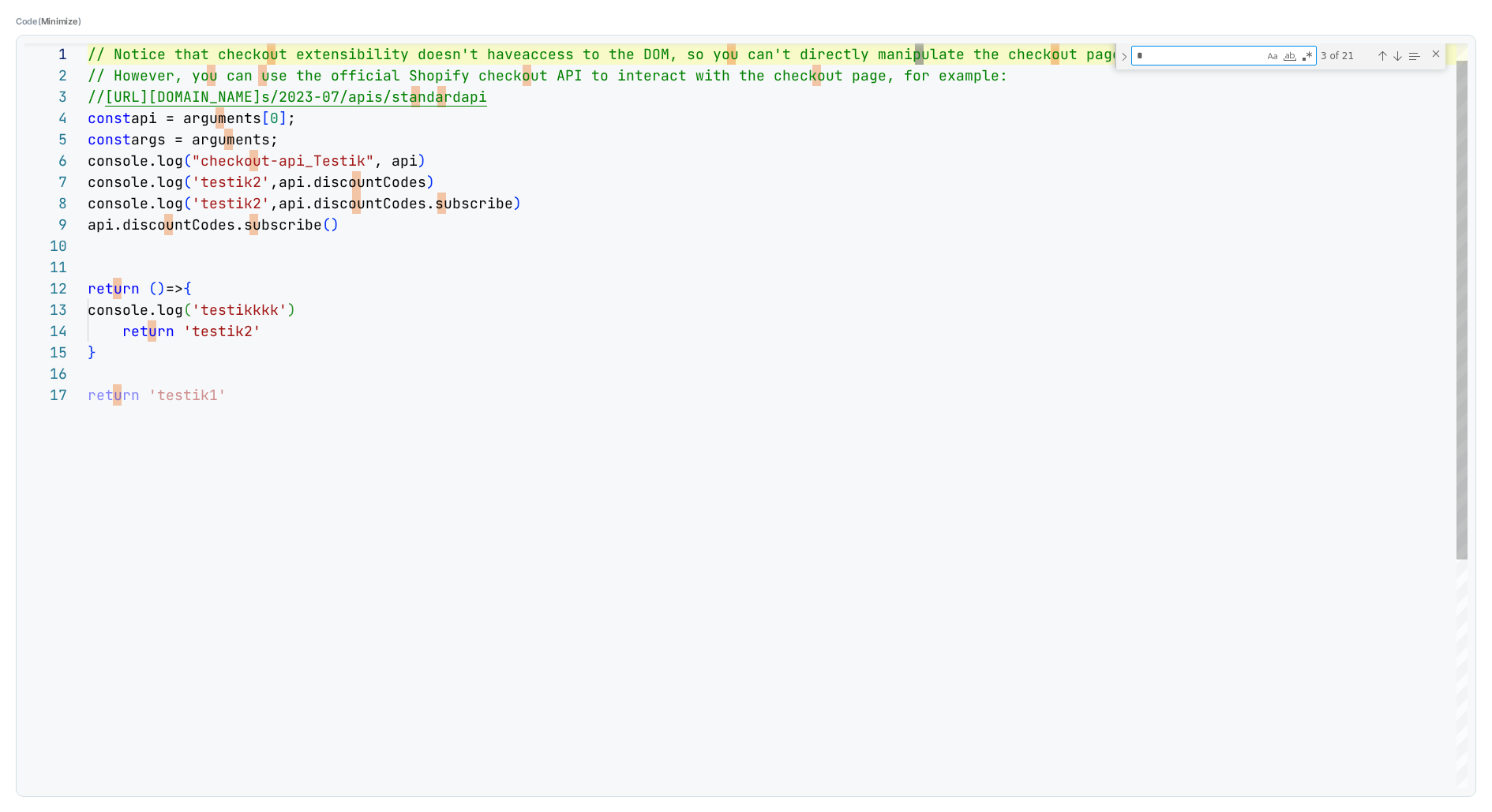
scroll to position [213, 835]
type textarea "*"
click at [59, 19] on span "Minimize" at bounding box center [60, 21] width 37 height 11
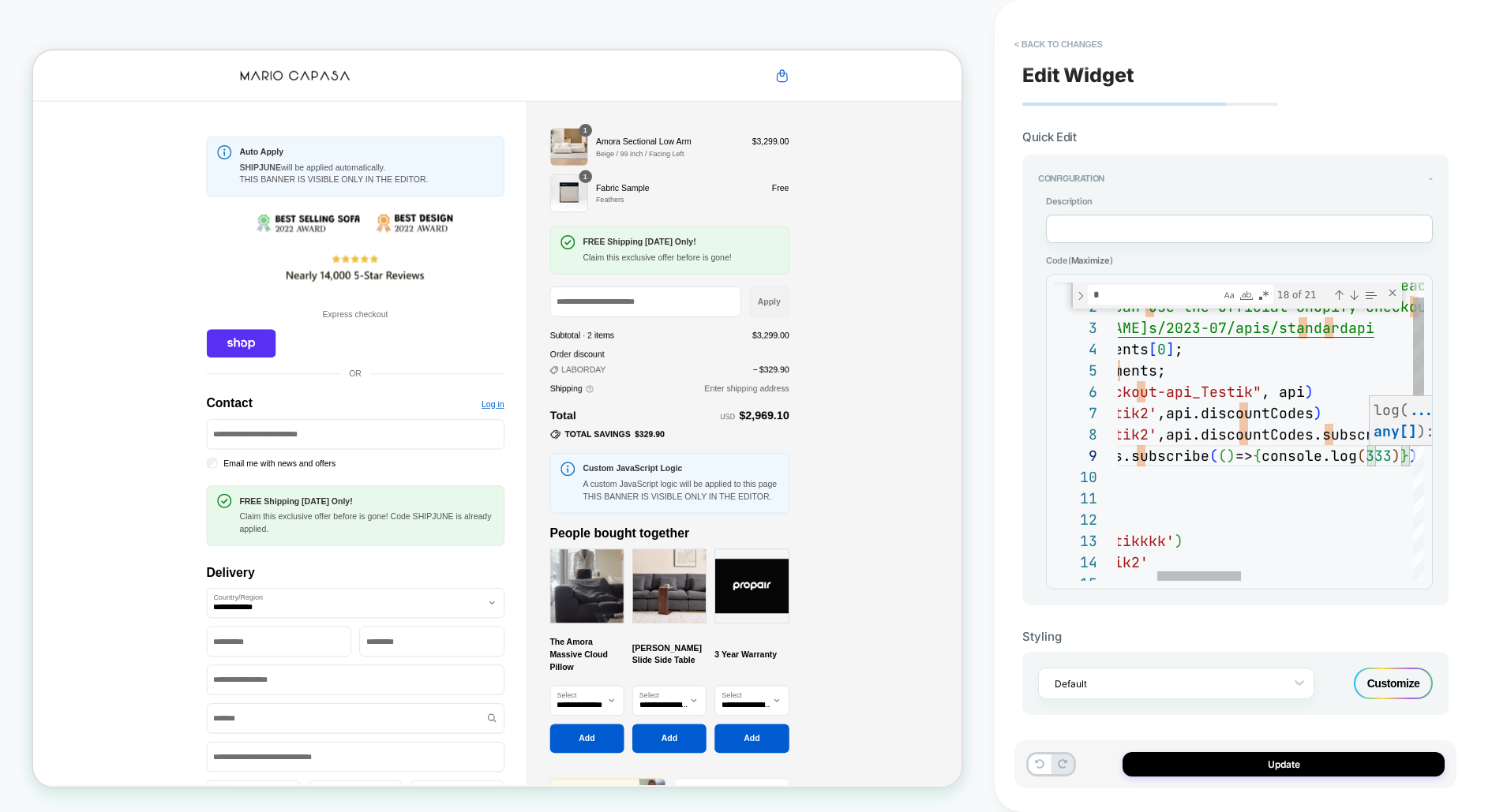
scroll to position [0, 0]
click at [1382, 493] on div "// [URL][DOMAIN_NAME] s/2023-07/apis/standardapi const api = arguments [ 0 ] ; …" at bounding box center [1513, 581] width 1077 height 665
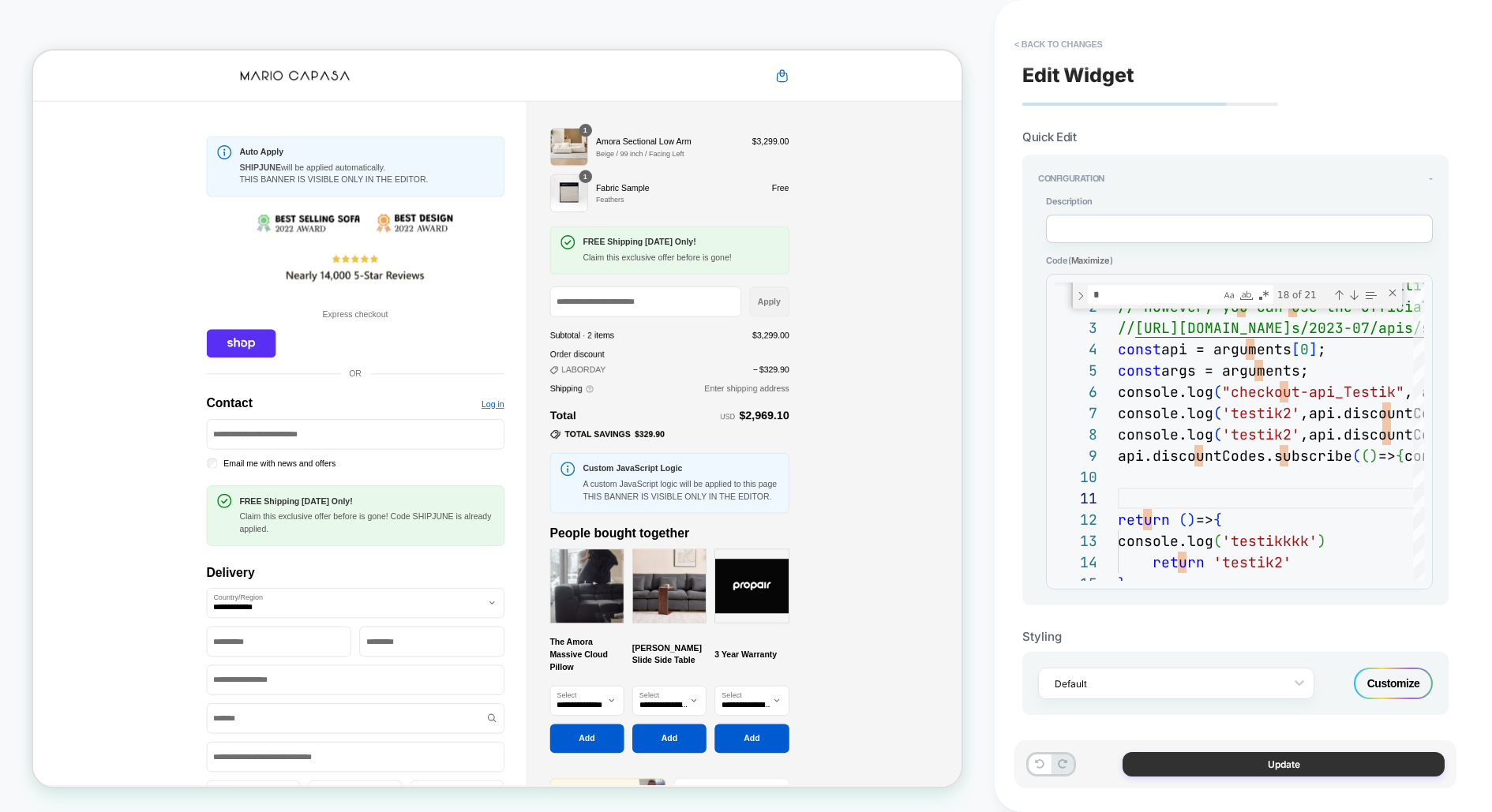
type textarea "**********"
click at [1222, 761] on button "Update" at bounding box center [1284, 765] width 322 height 25
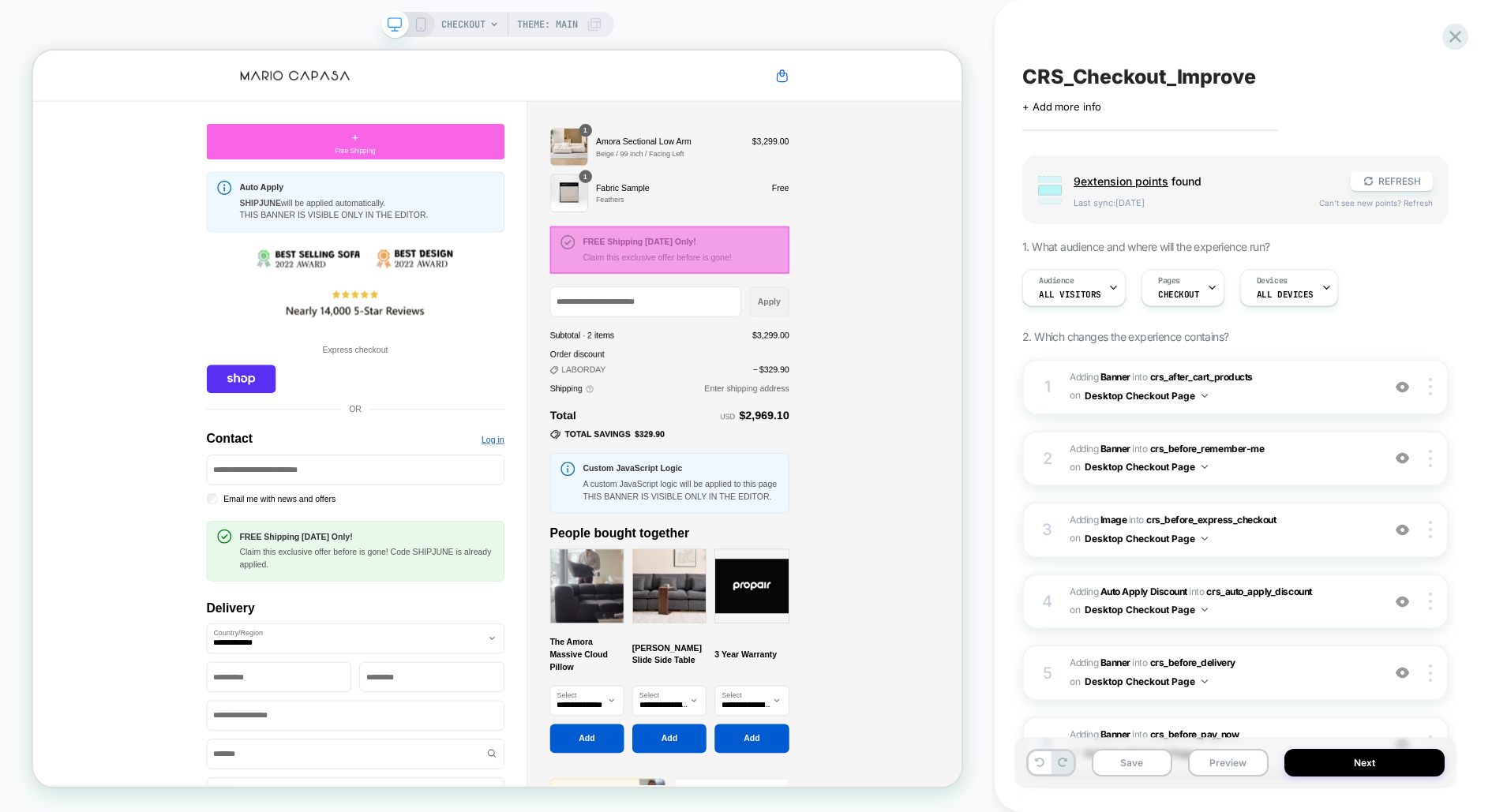
click at [911, 333] on div at bounding box center [882, 316] width 319 height 63
click at [979, 228] on li "Edit Visual" at bounding box center [964, 221] width 107 height 30
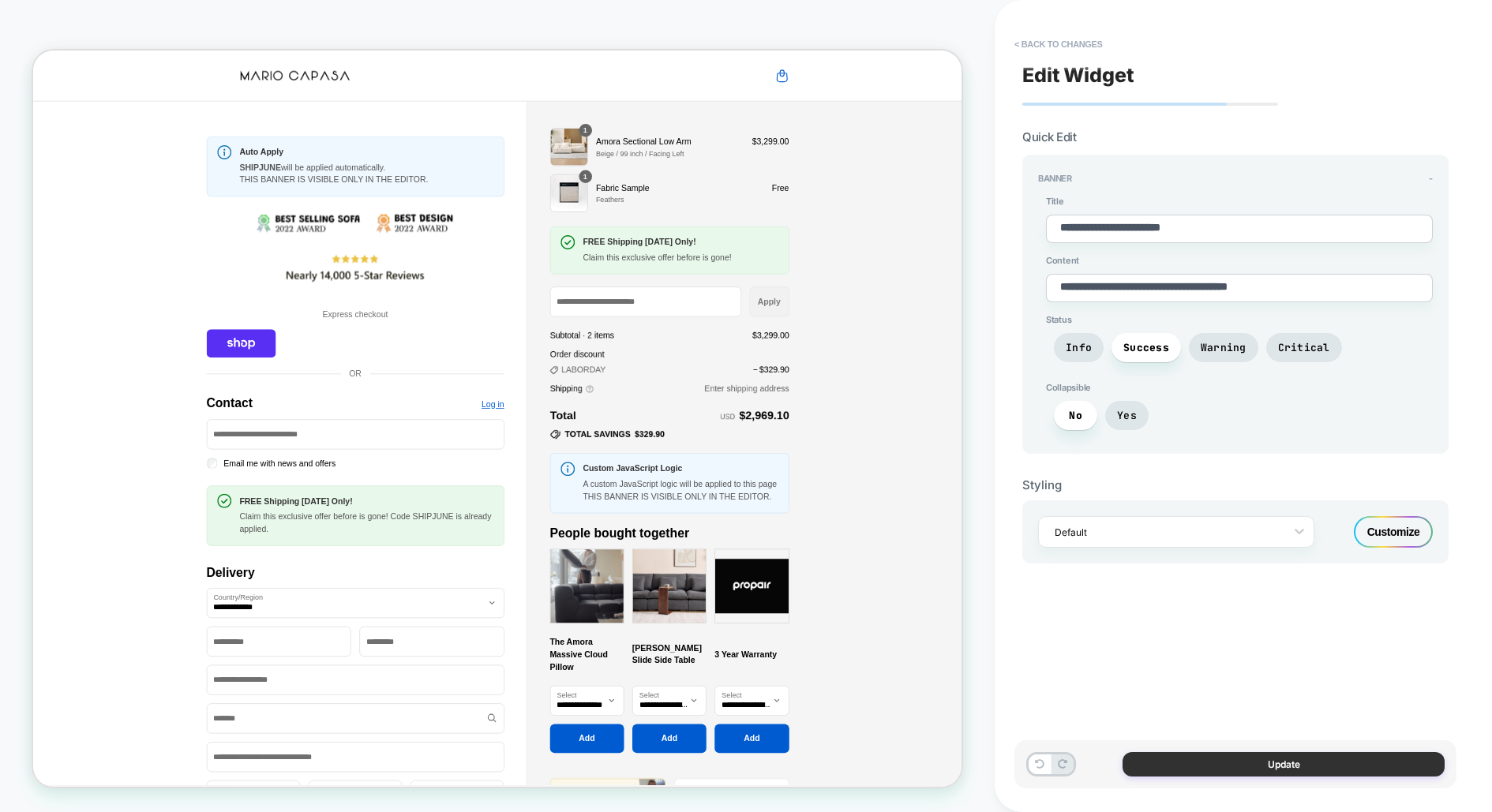
click at [1241, 763] on button "Update" at bounding box center [1284, 765] width 322 height 25
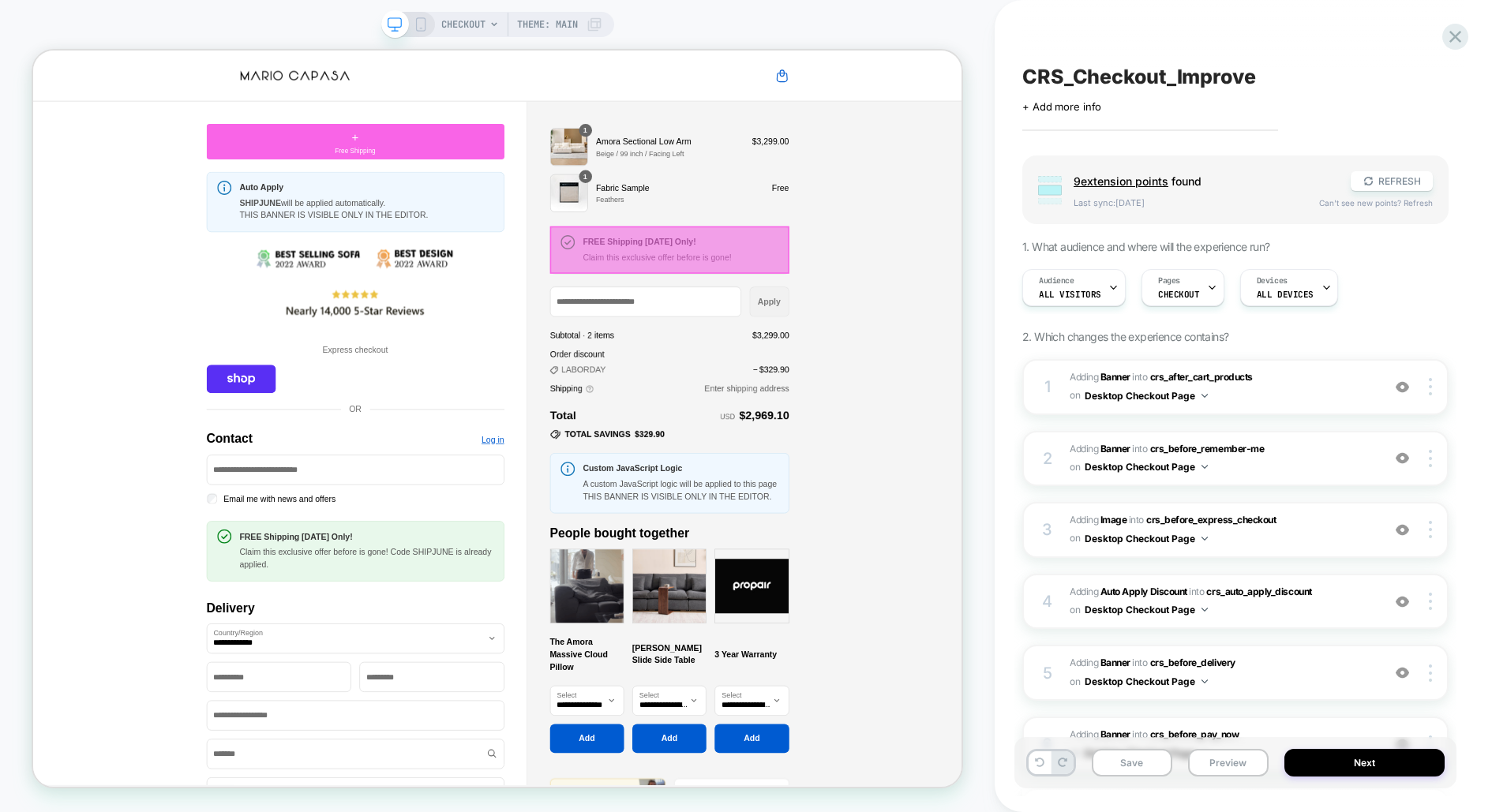
click at [875, 304] on div at bounding box center [882, 316] width 319 height 63
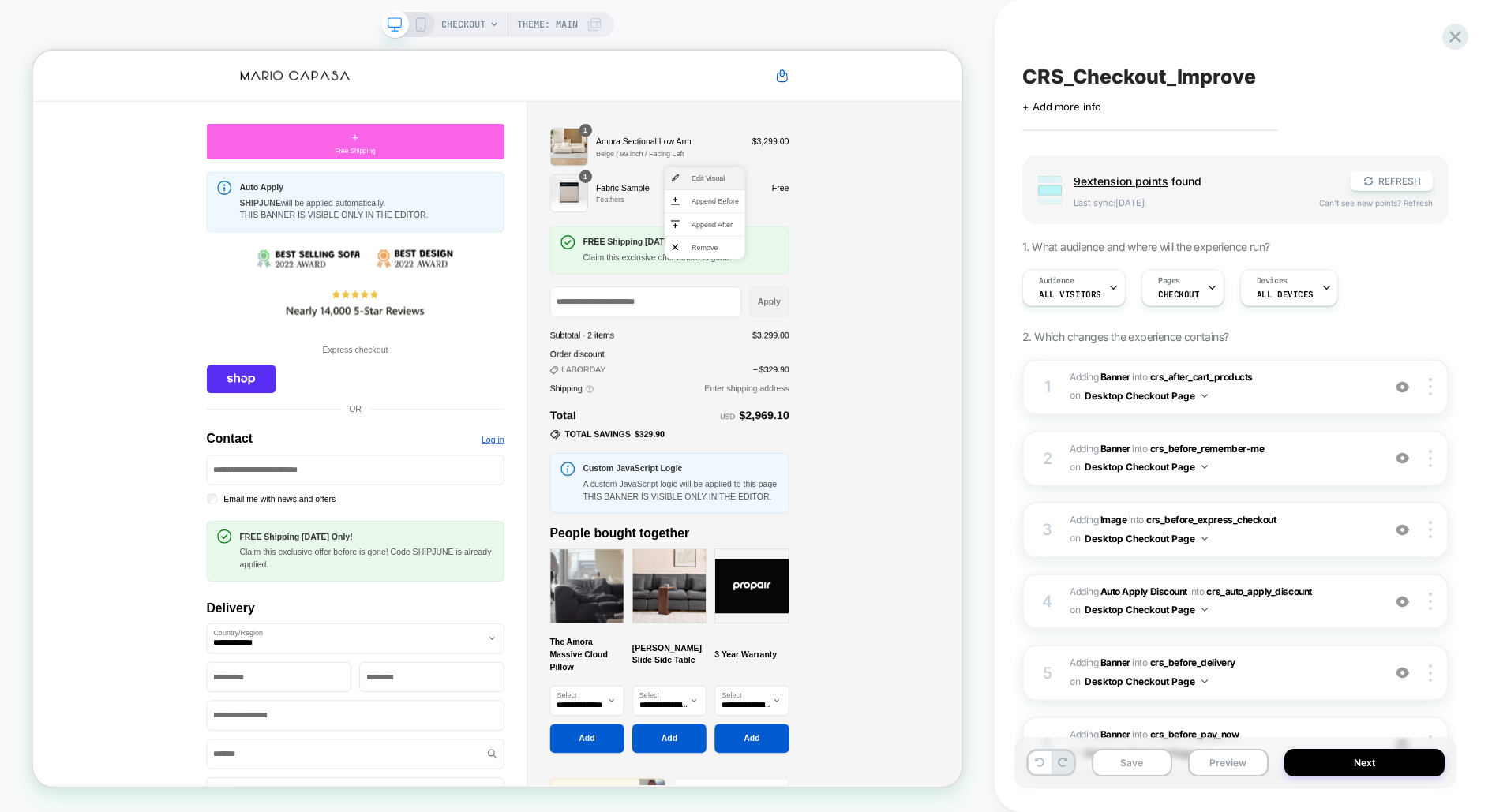
click at [927, 210] on li "Edit Visual" at bounding box center [929, 221] width 107 height 30
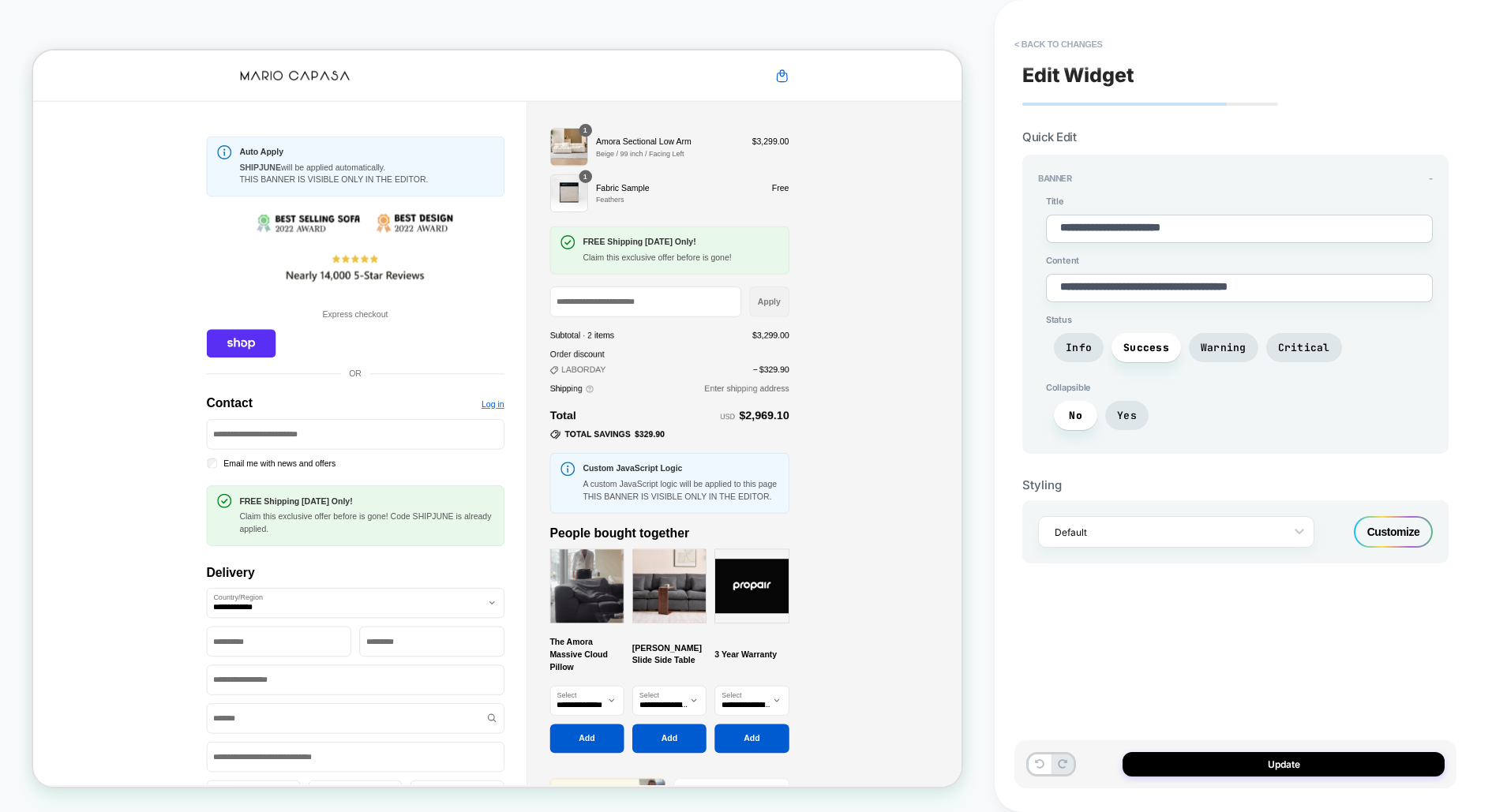
click at [1374, 535] on div "Customize" at bounding box center [1393, 531] width 79 height 31
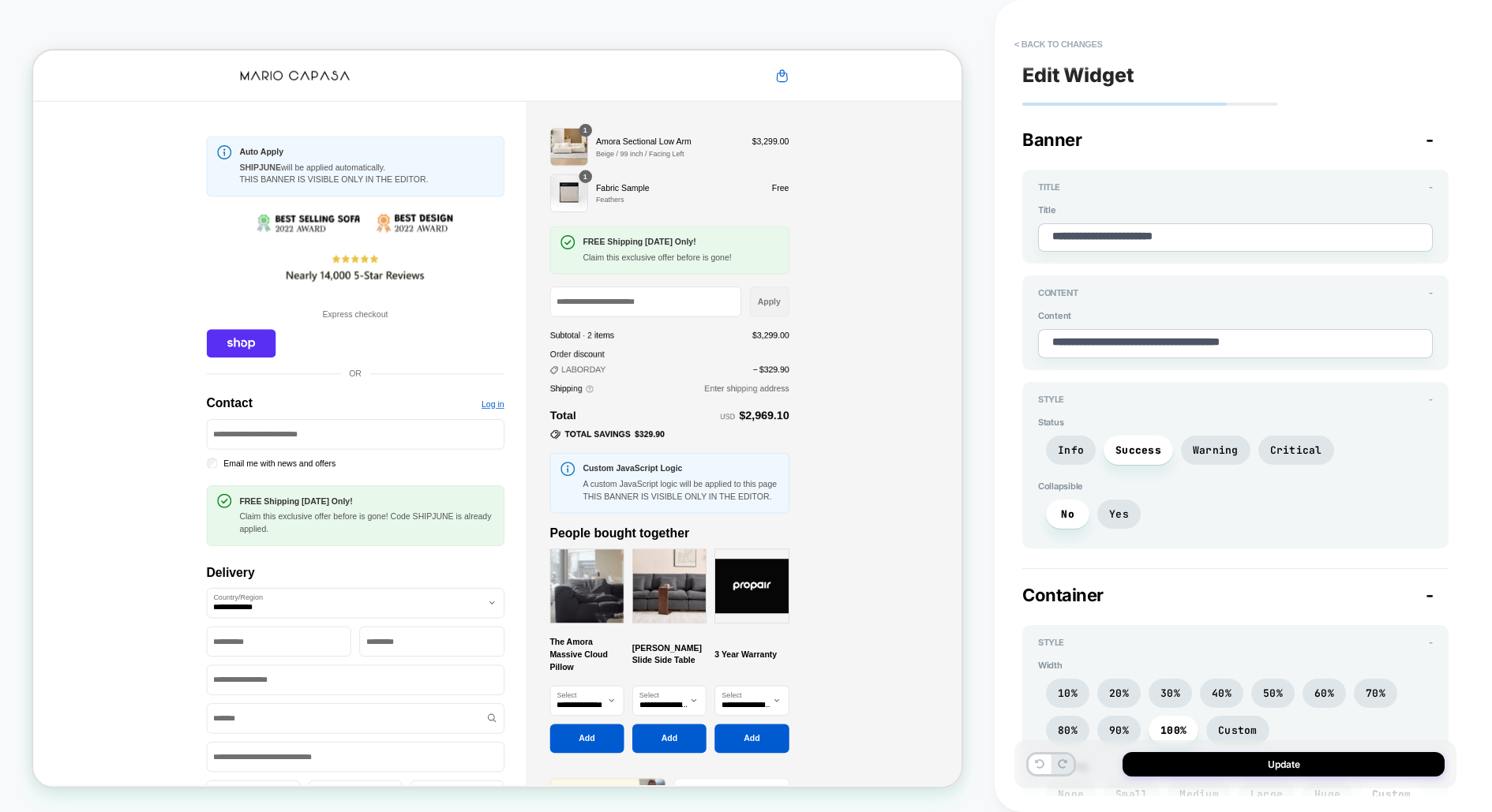
type textarea "*"
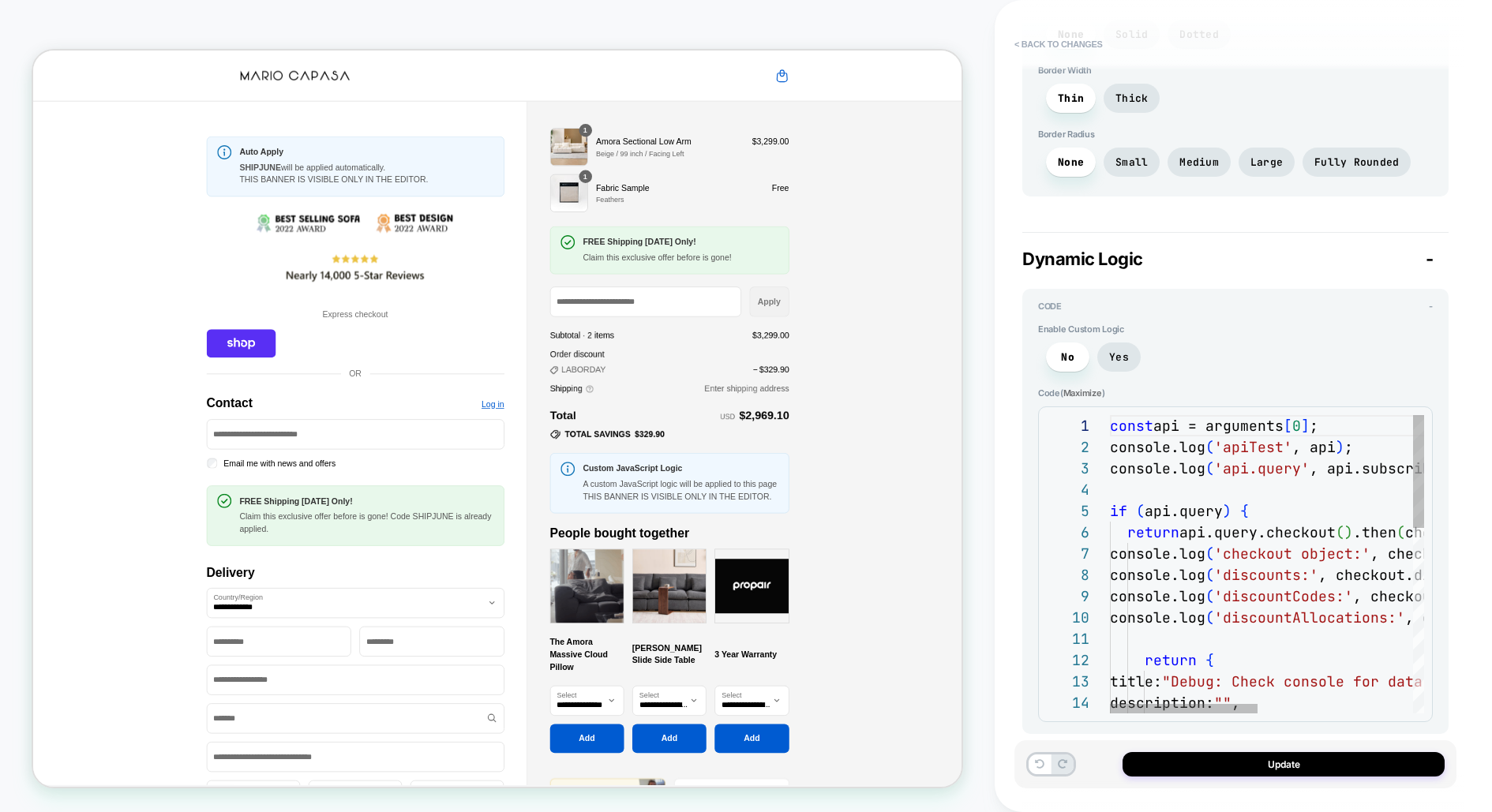
scroll to position [64, 0]
click at [1129, 478] on div "const api = arguments [ 0 ] ; console.log ( 'apiTest' , api ) ; console.log ( '…" at bounding box center [1430, 809] width 641 height 788
click at [1109, 437] on div "2" at bounding box center [1078, 447] width 63 height 21
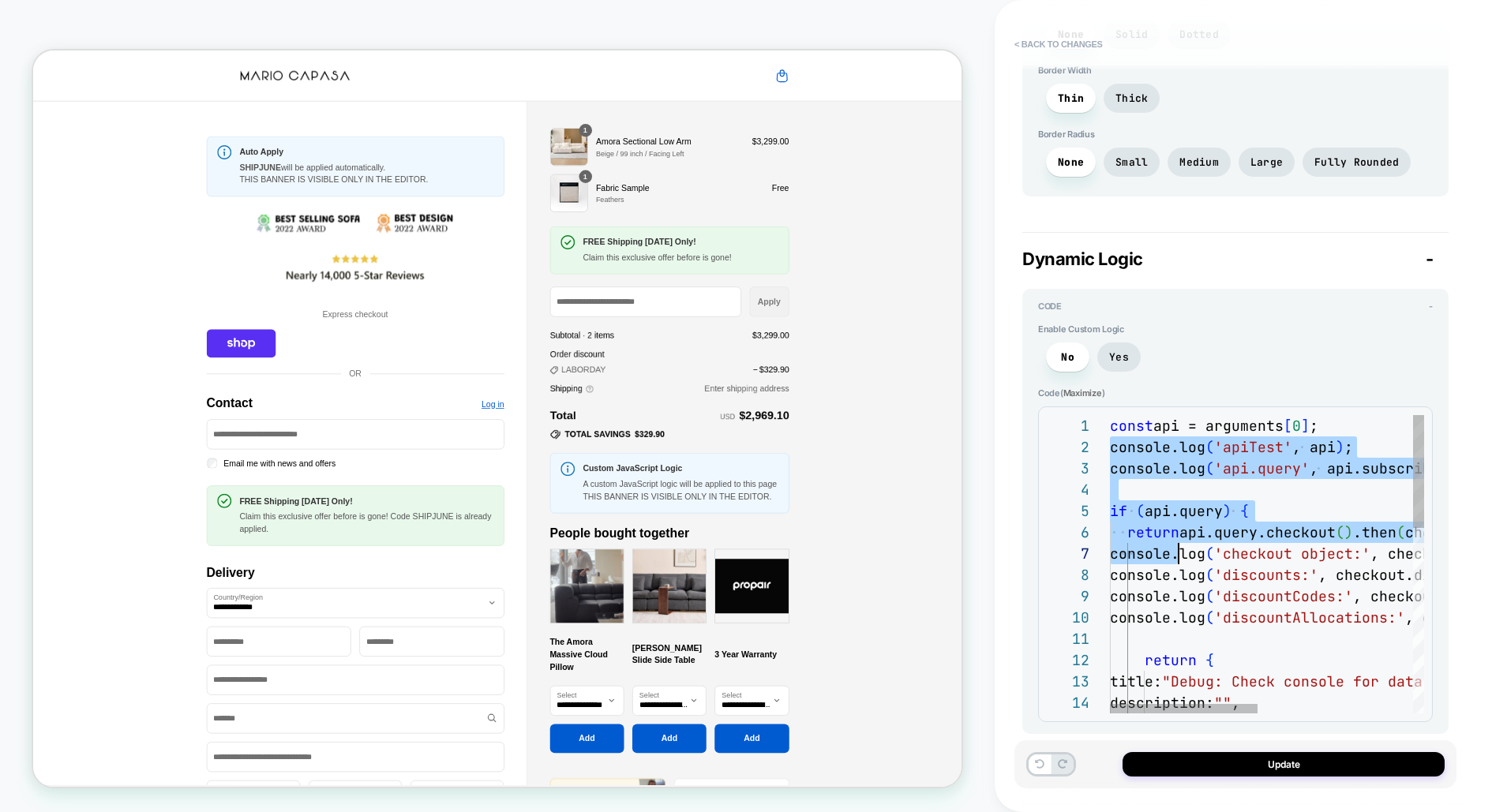
drag, startPoint x: 1114, startPoint y: 431, endPoint x: 1180, endPoint y: 527, distance: 116.5
click at [1180, 527] on div "const api = arguments [ 0 ] ; console.log ( 'apiTest' , api ) ; console.log ( '…" at bounding box center [1430, 809] width 641 height 788
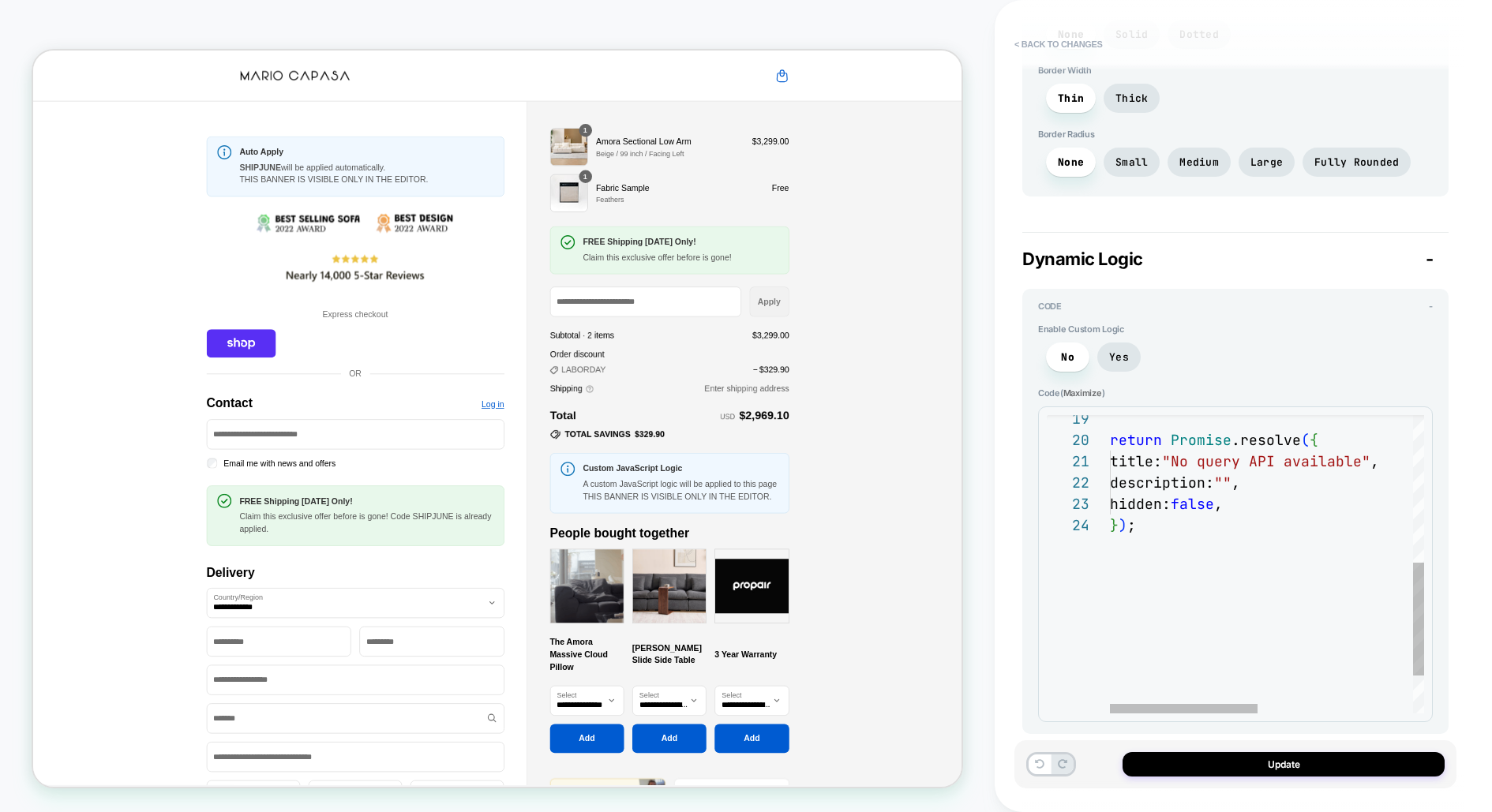
type textarea "**********"
click at [1180, 527] on div "} ) ; hidden: false , description: "" , title: "No query API available" , retur…" at bounding box center [1430, 419] width 641 height 788
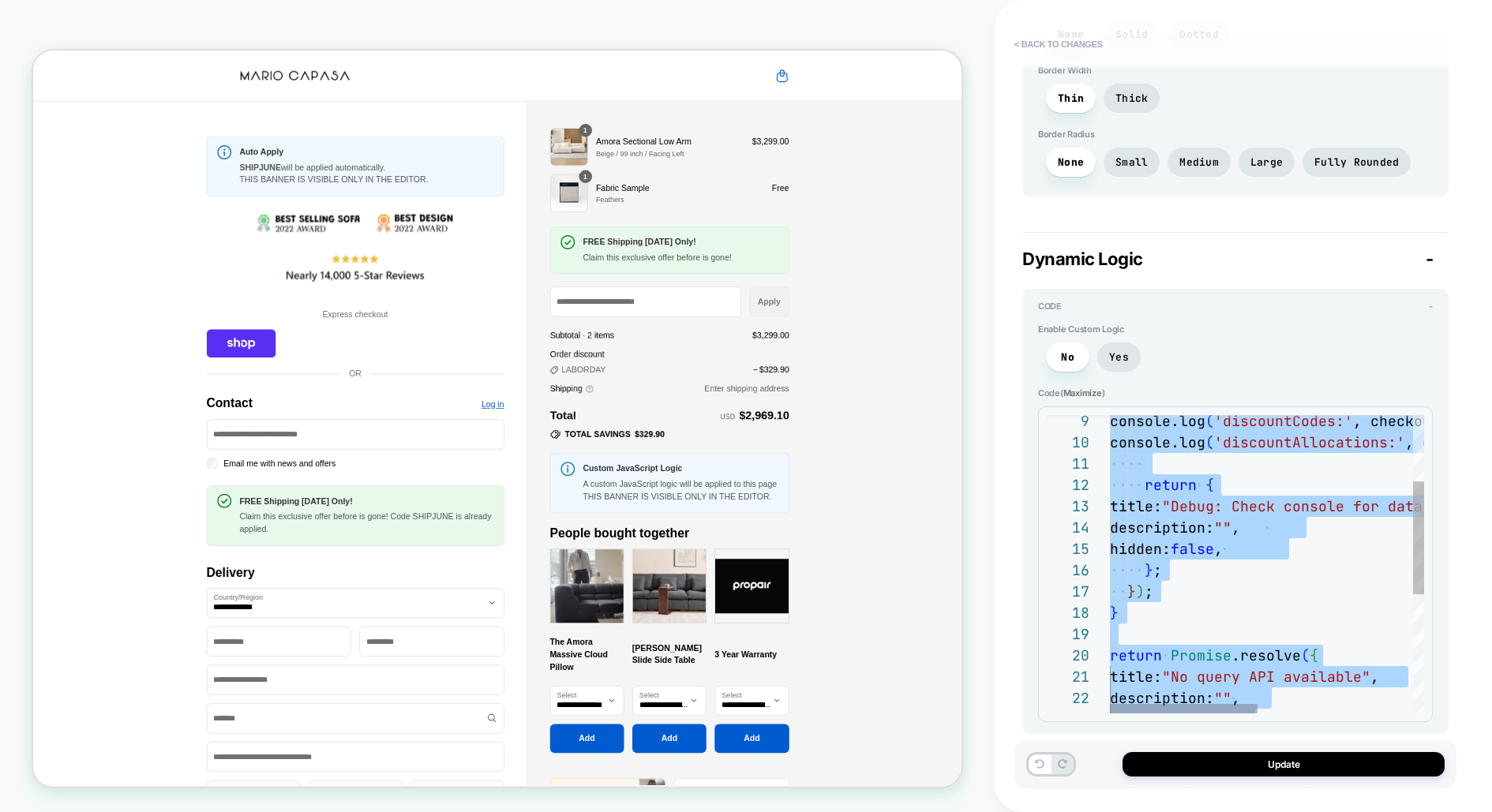
type textarea "*"
type textarea "**********"
type textarea "*"
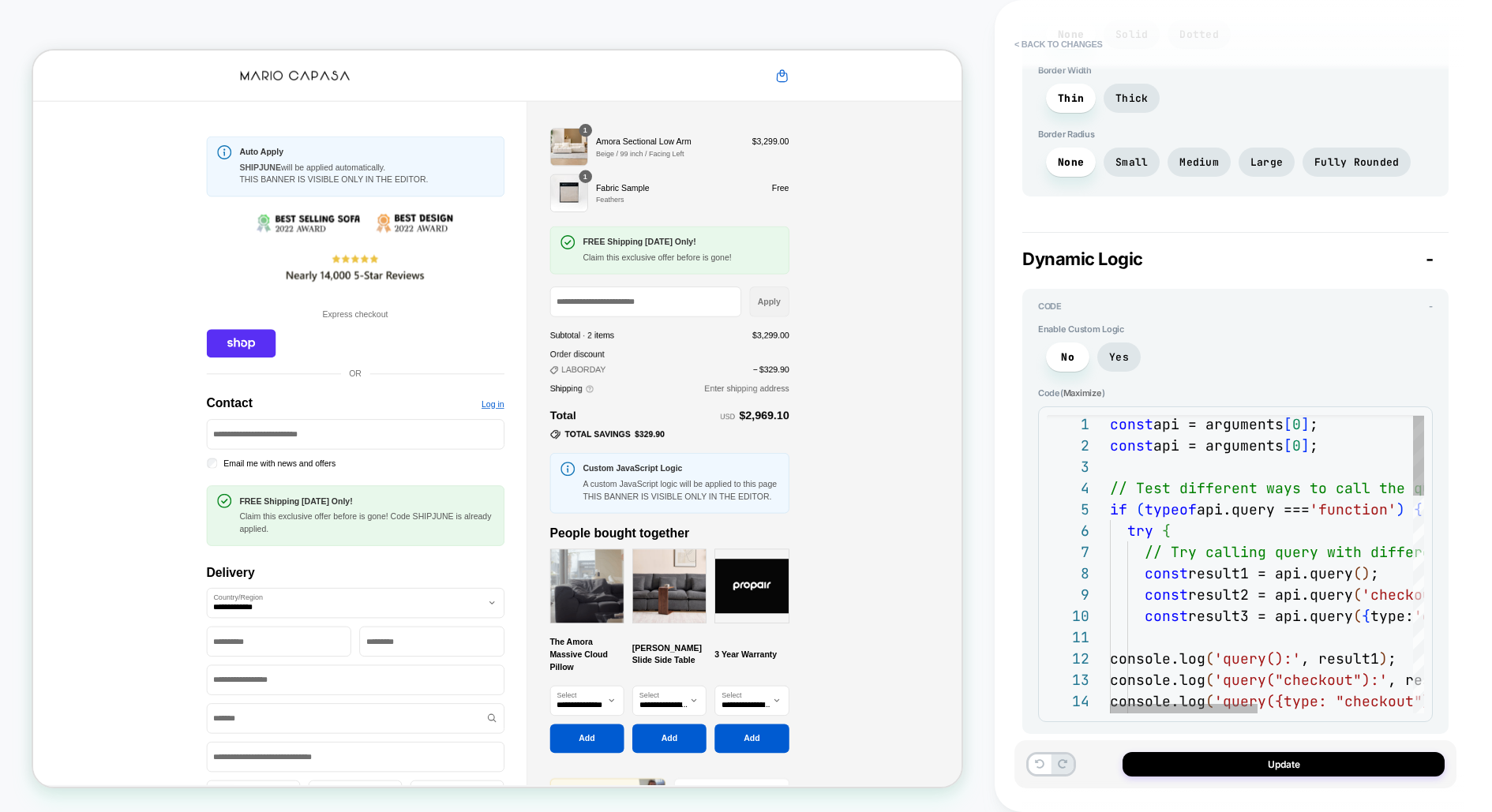
type textarea "**********"
type textarea "*"
type textarea "**********"
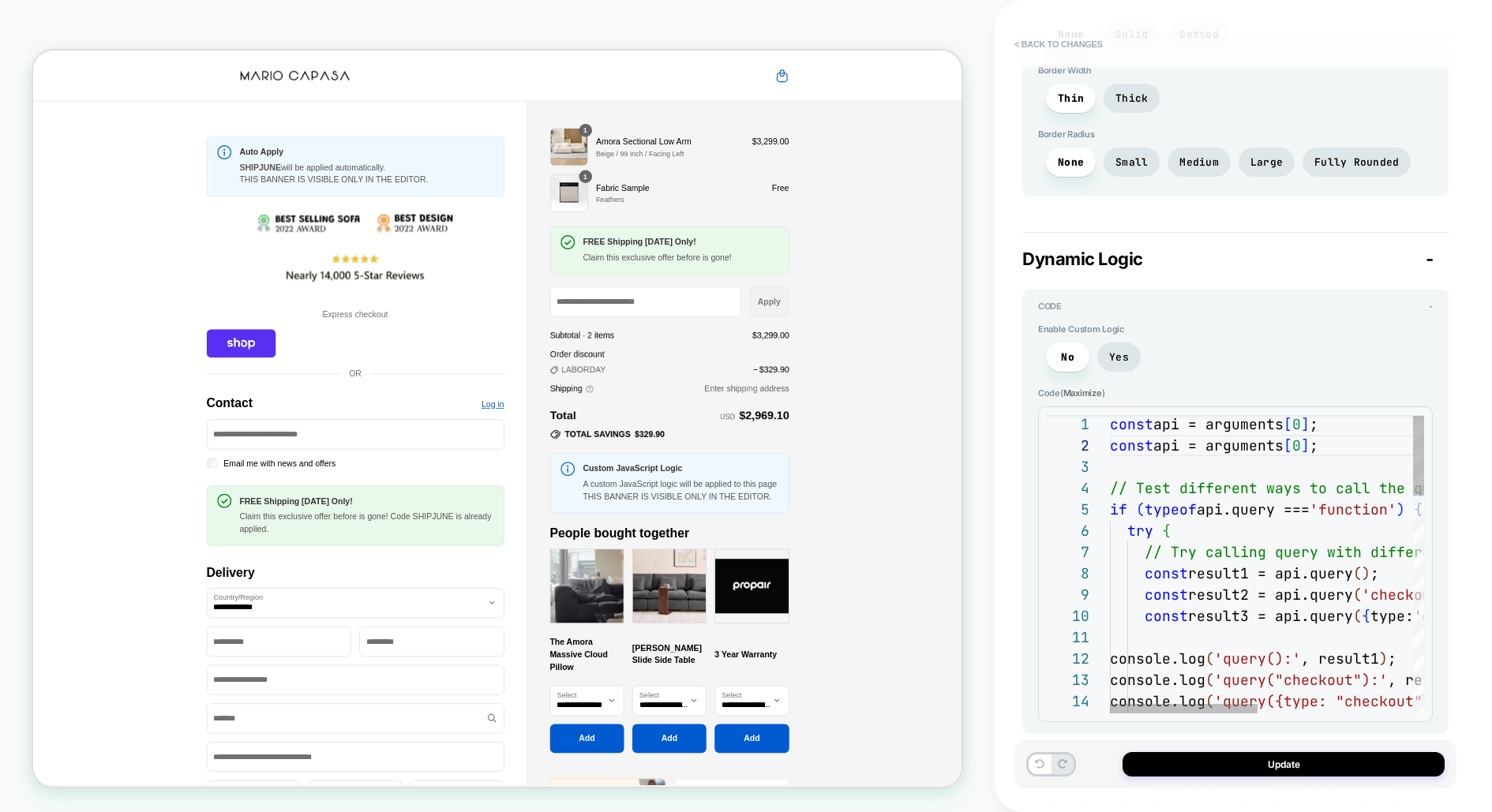
scroll to position [20, 0]
type textarea "*"
type textarea "**********"
type textarea "*"
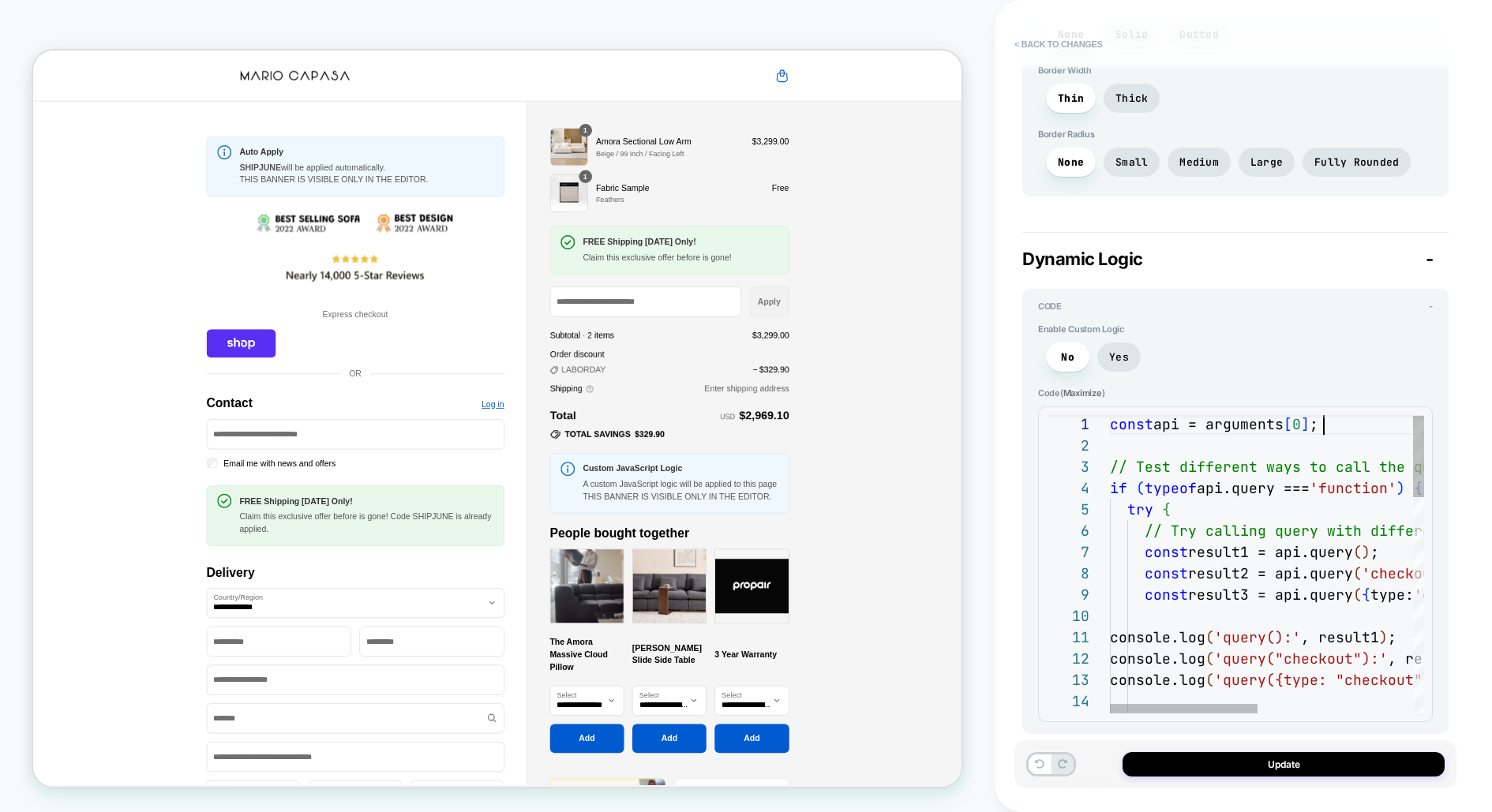
type textarea "**********"
type textarea "*"
type textarea "**********"
type textarea "*"
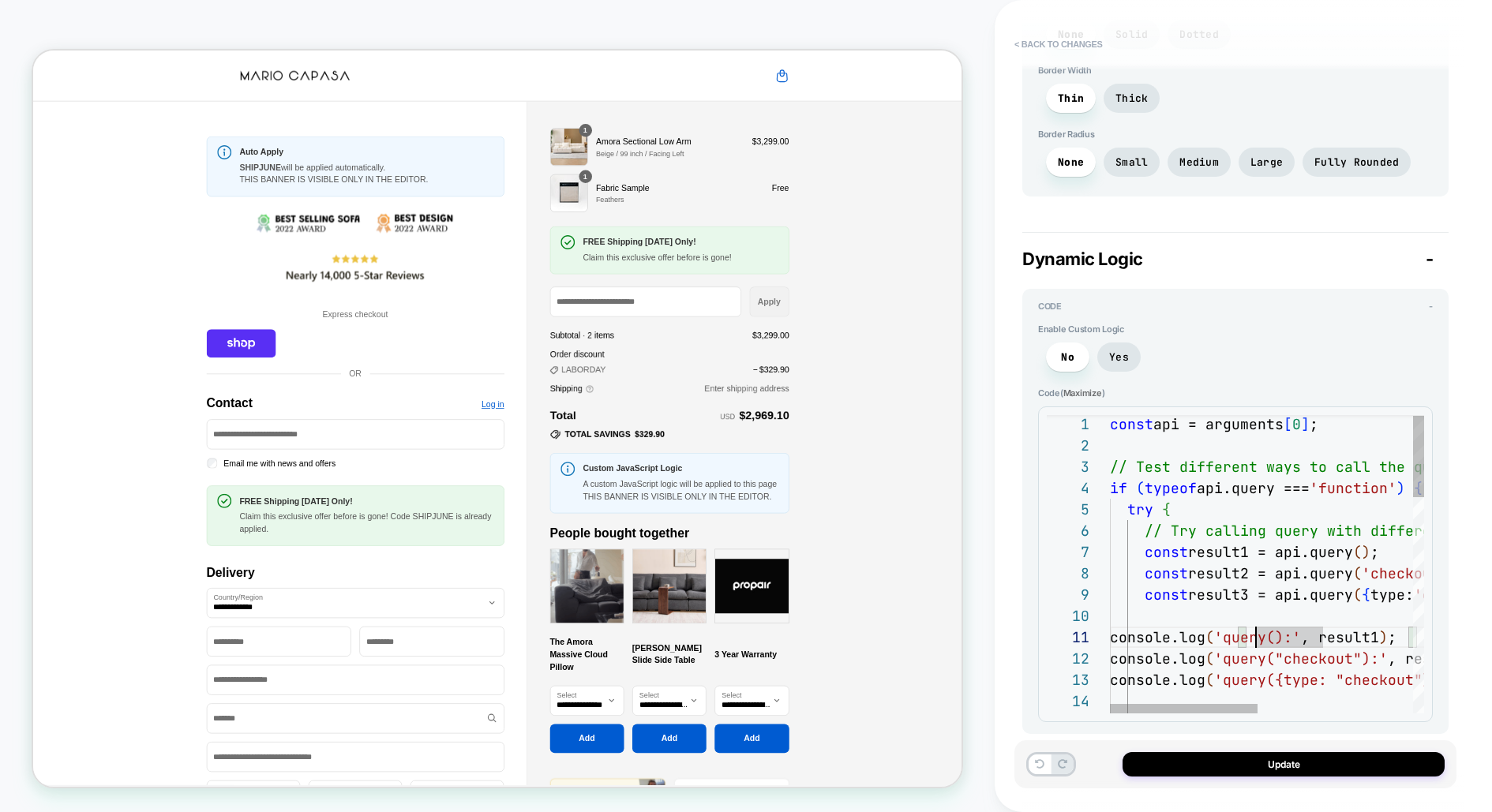
type textarea "**********"
type textarea "*"
type textarea "**********"
type textarea "*"
type textarea "**********"
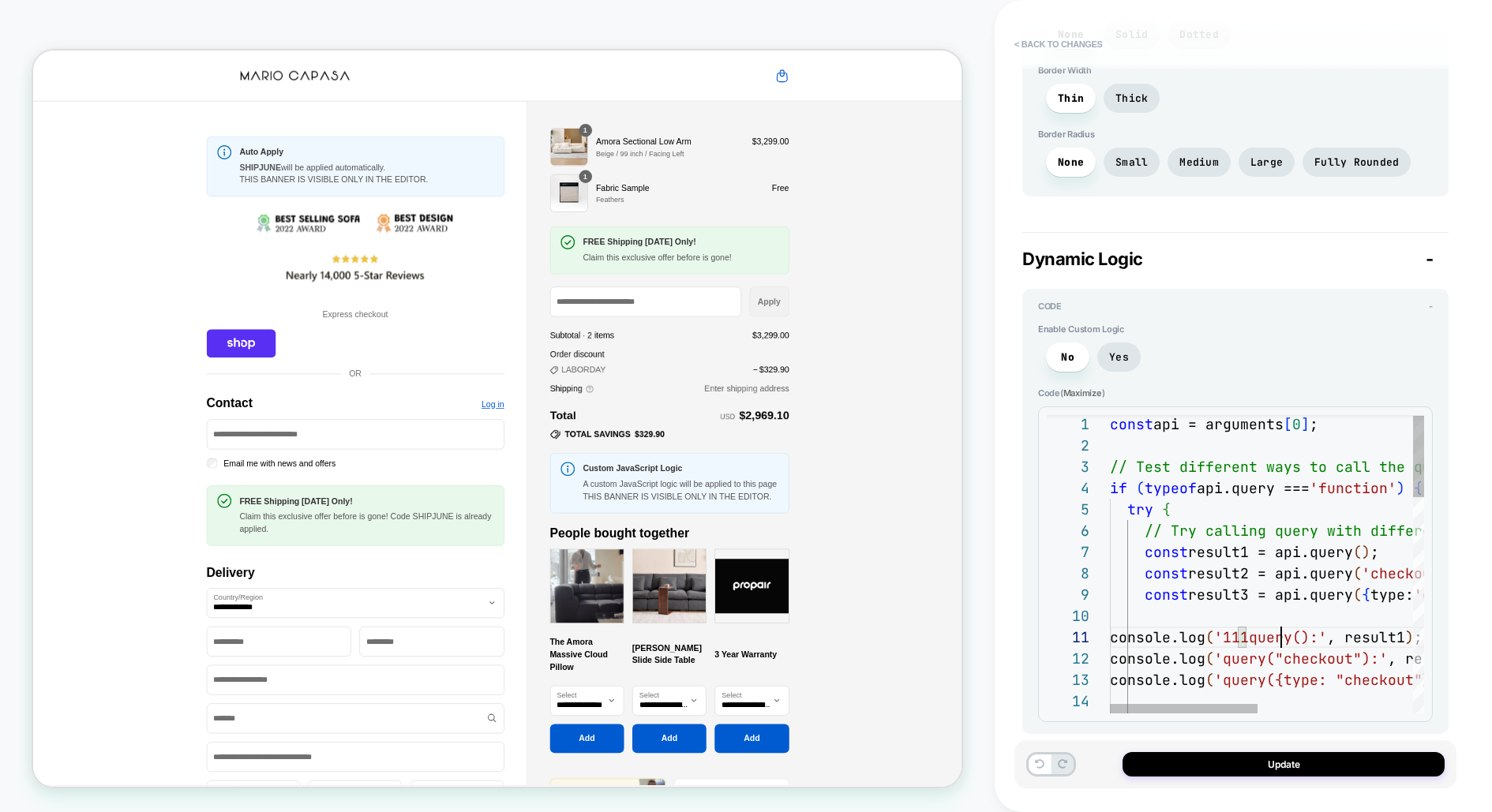
type textarea "*"
type textarea "**********"
type textarea "*"
type textarea "**********"
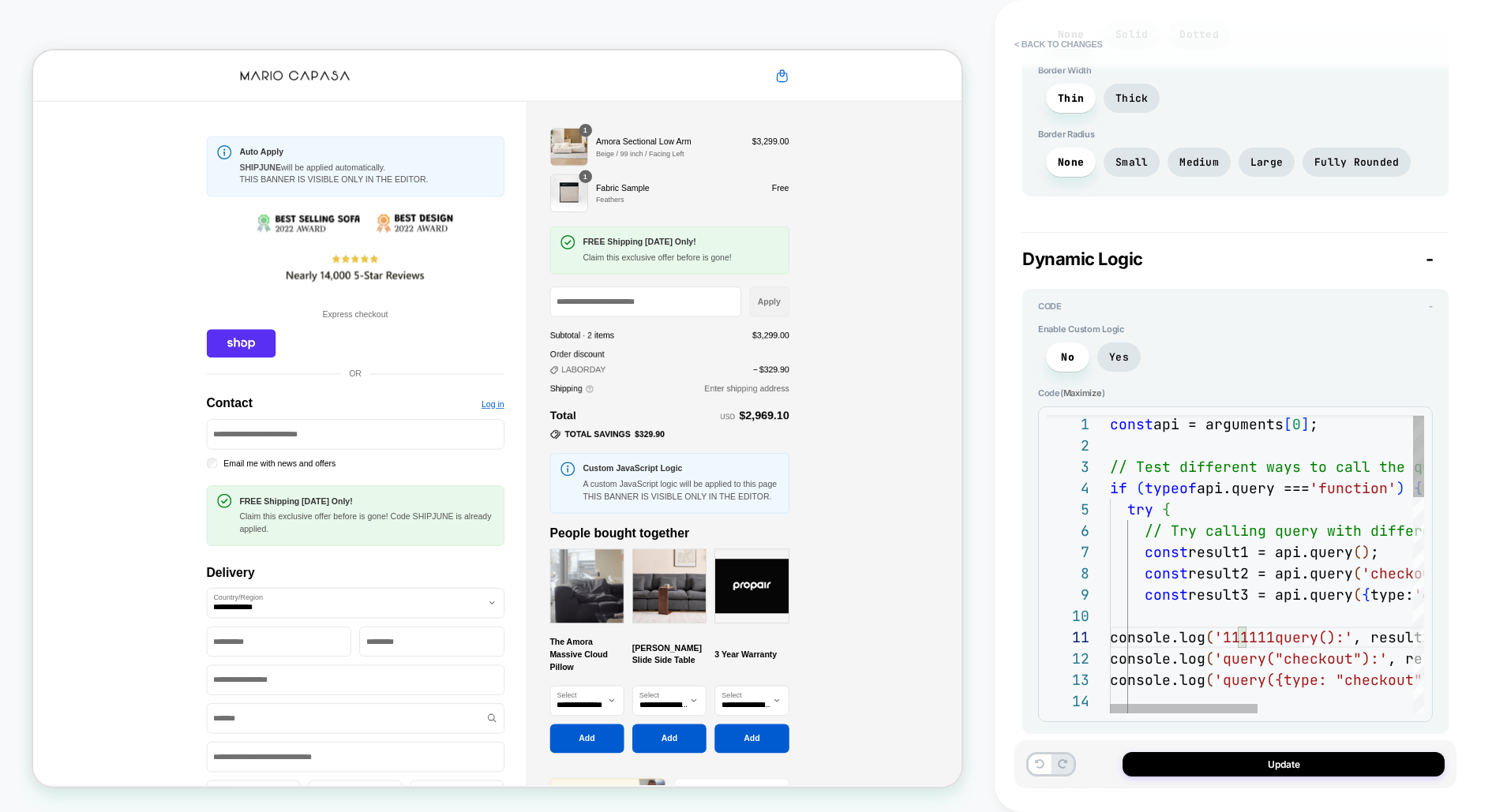
type textarea "*"
type textarea "**********"
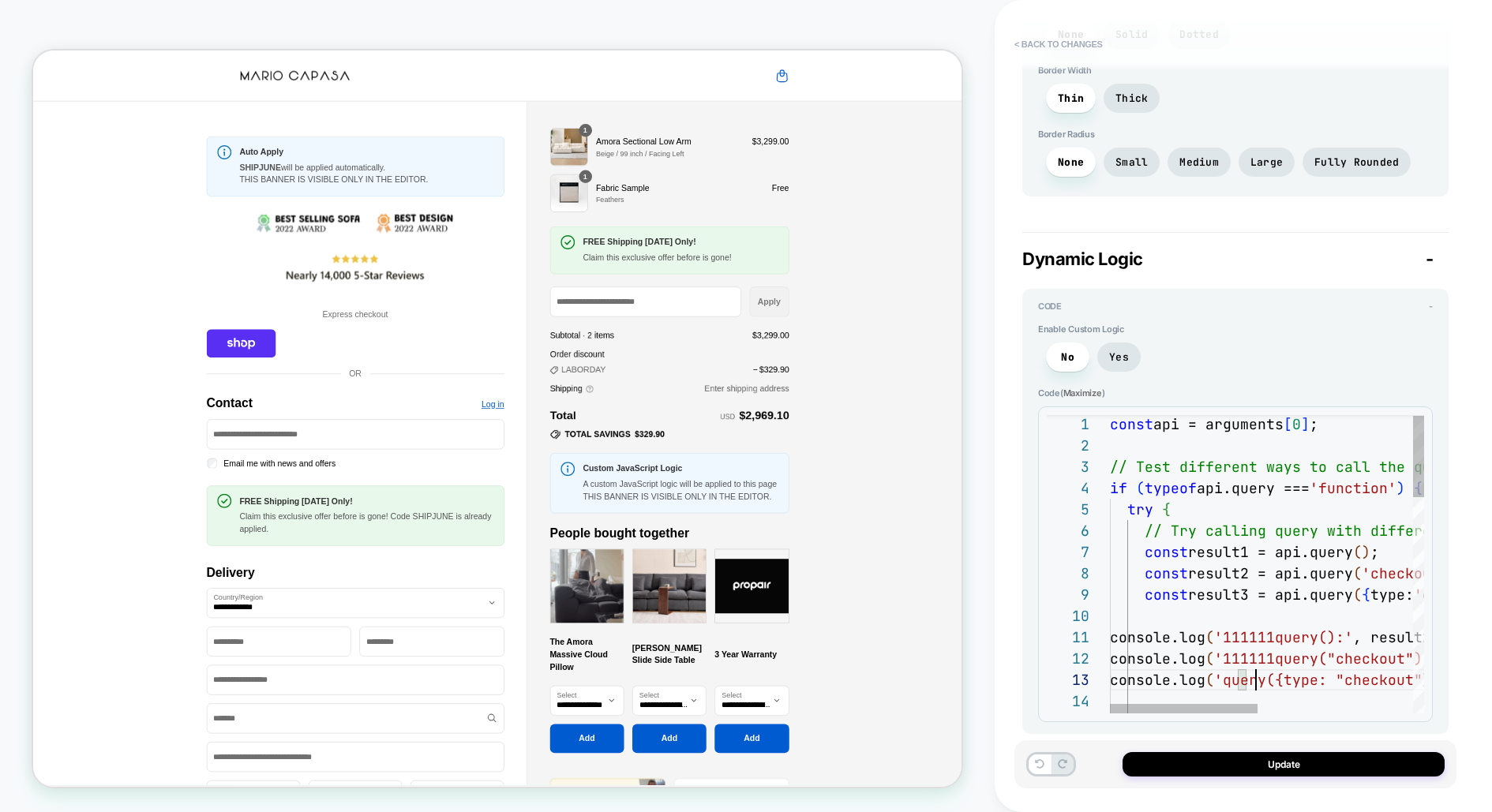
type textarea "*"
type textarea "**********"
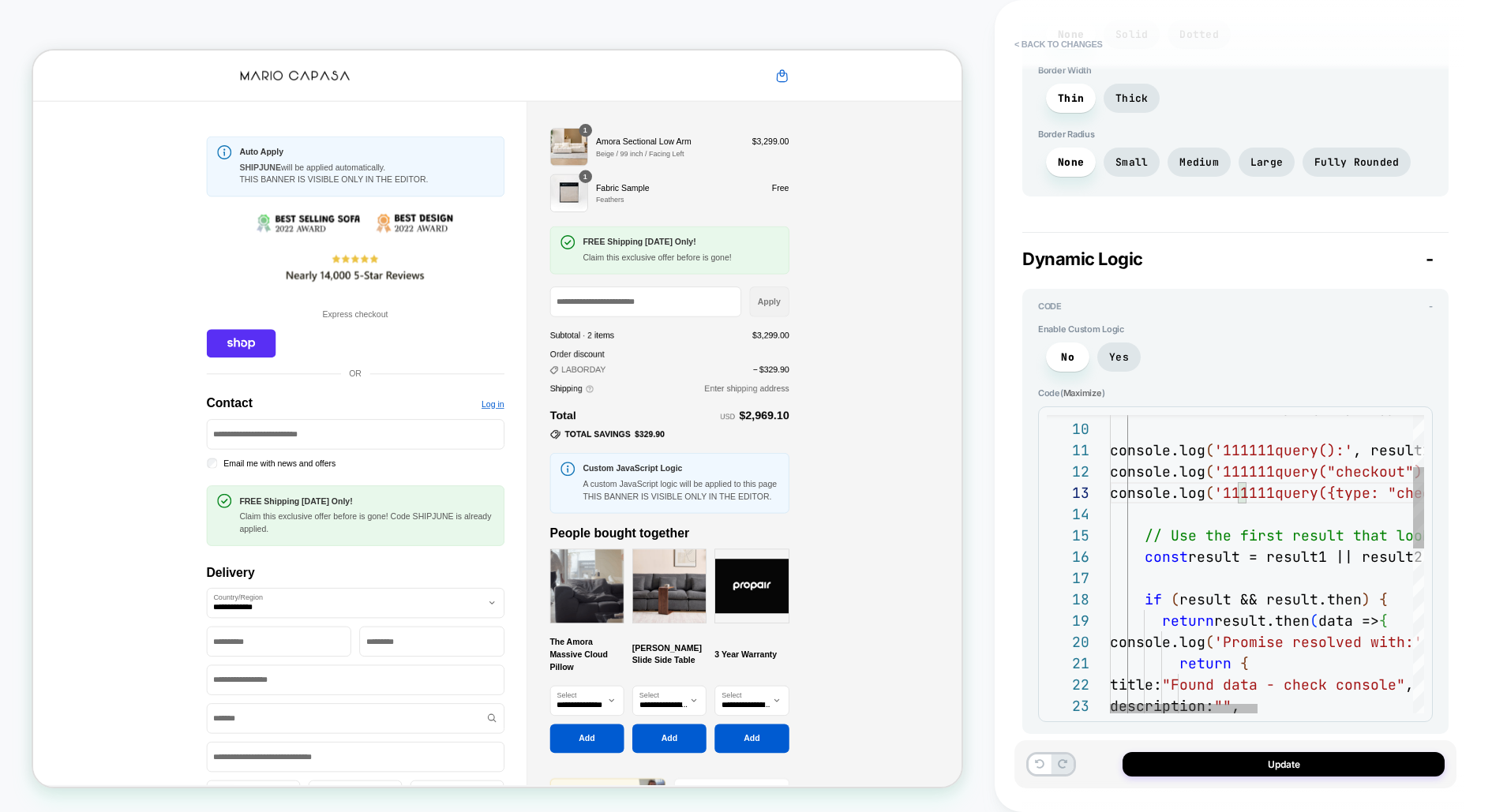
click at [1288, 621] on div "console.log ( '111111query({type: "checkout"}):' , result3 ) ; console.log ( '1…" at bounding box center [1430, 770] width 641 height 1087
type textarea "*"
type textarea "**********"
type textarea "*"
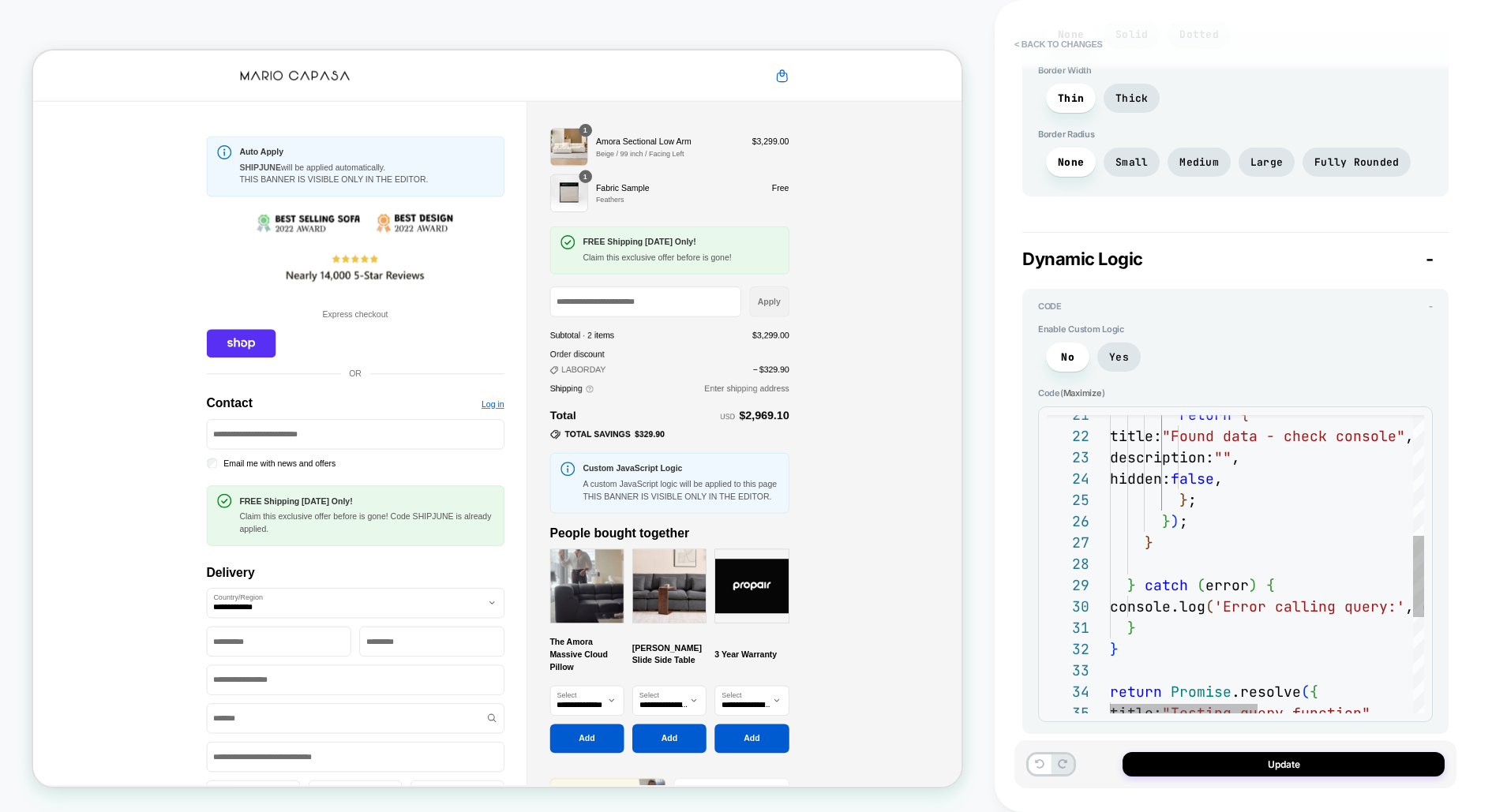
type textarea "**********"
click at [1255, 589] on div "return { title: "Found data - check console" , description: "" , hidden: false …" at bounding box center [1430, 521] width 641 height 1087
type textarea "*"
type textarea "**********"
type textarea "*"
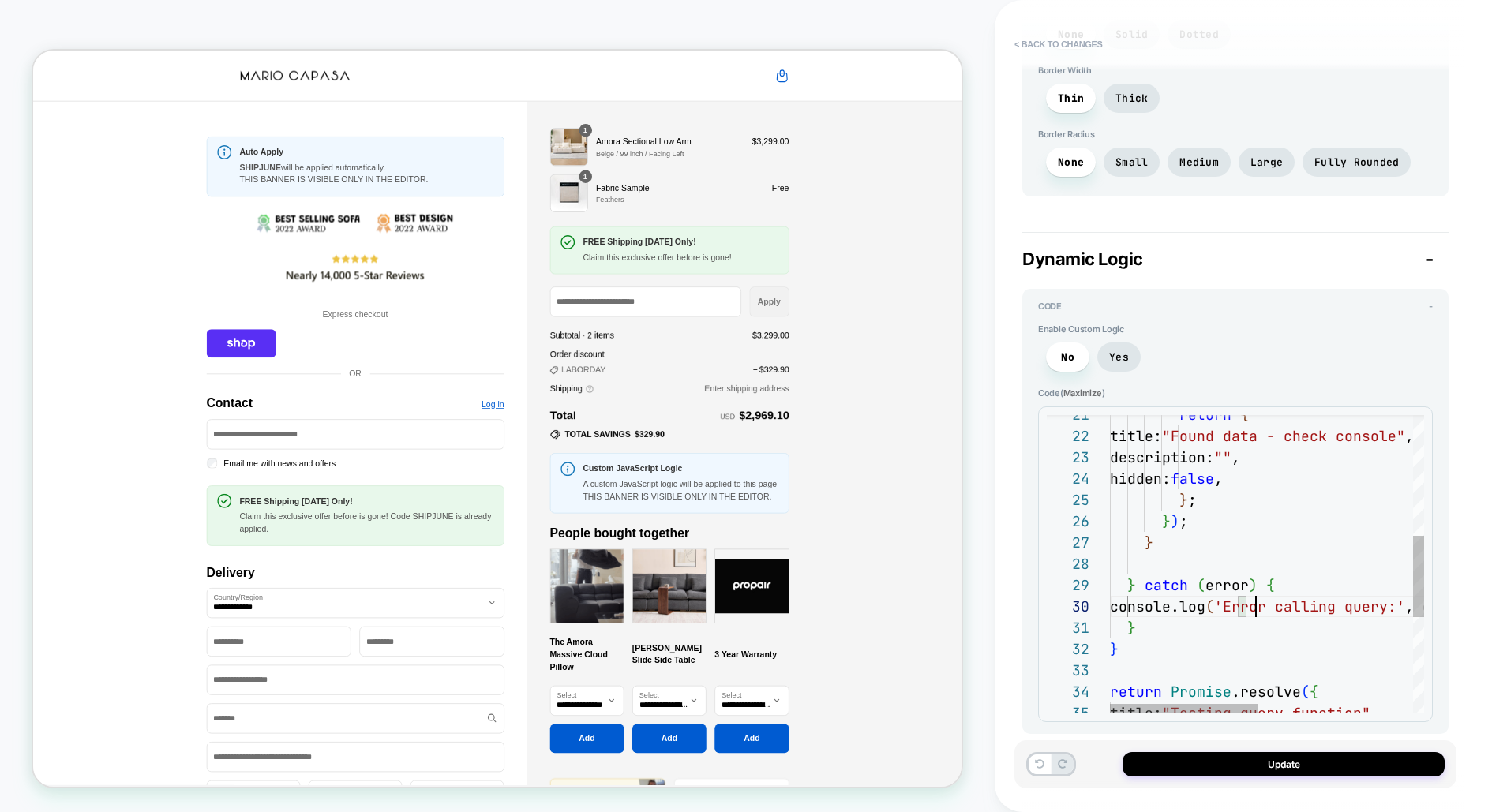
scroll to position [192, 196]
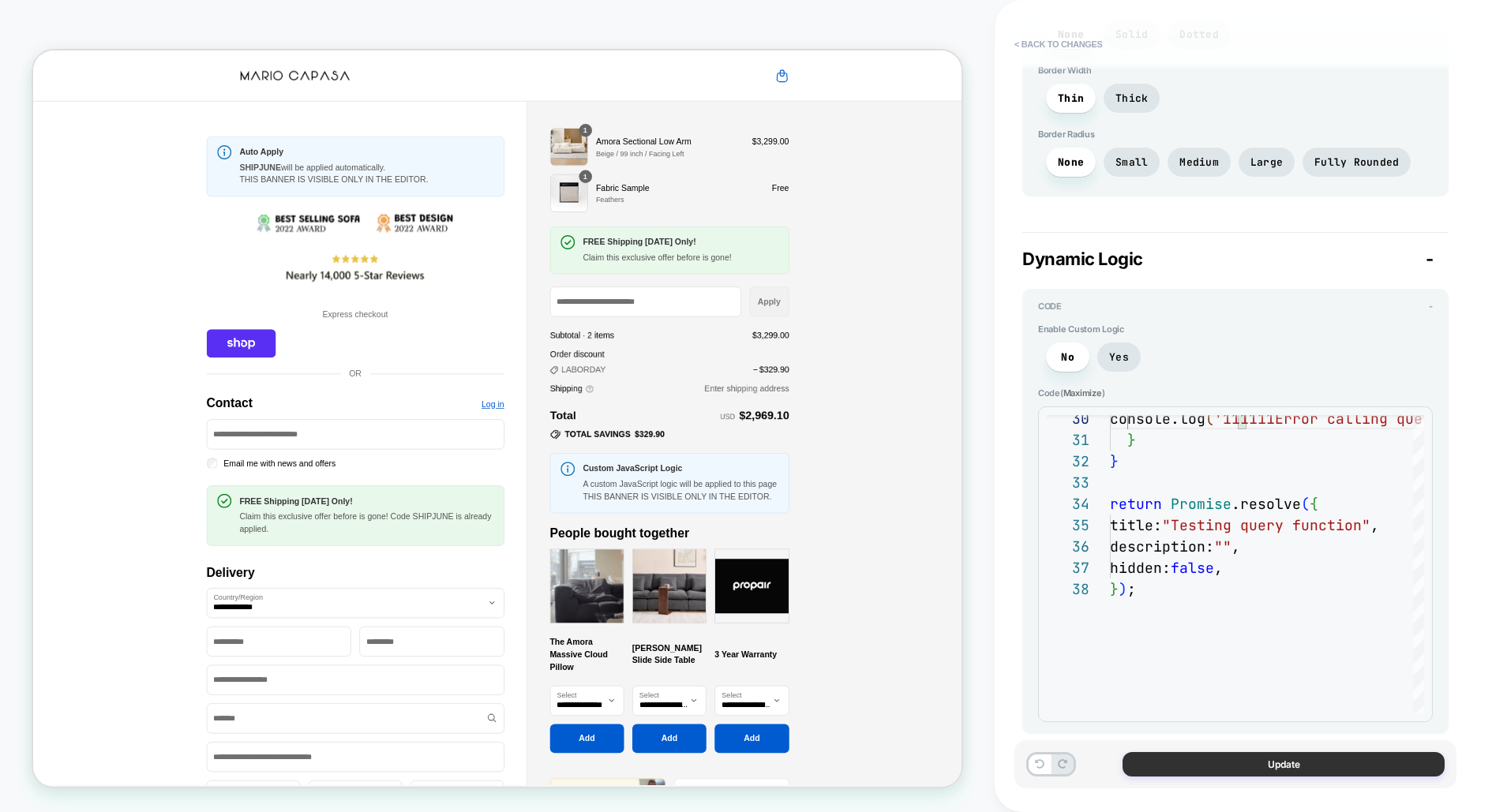
type textarea "**********"
click at [1223, 763] on button "Update" at bounding box center [1284, 765] width 322 height 25
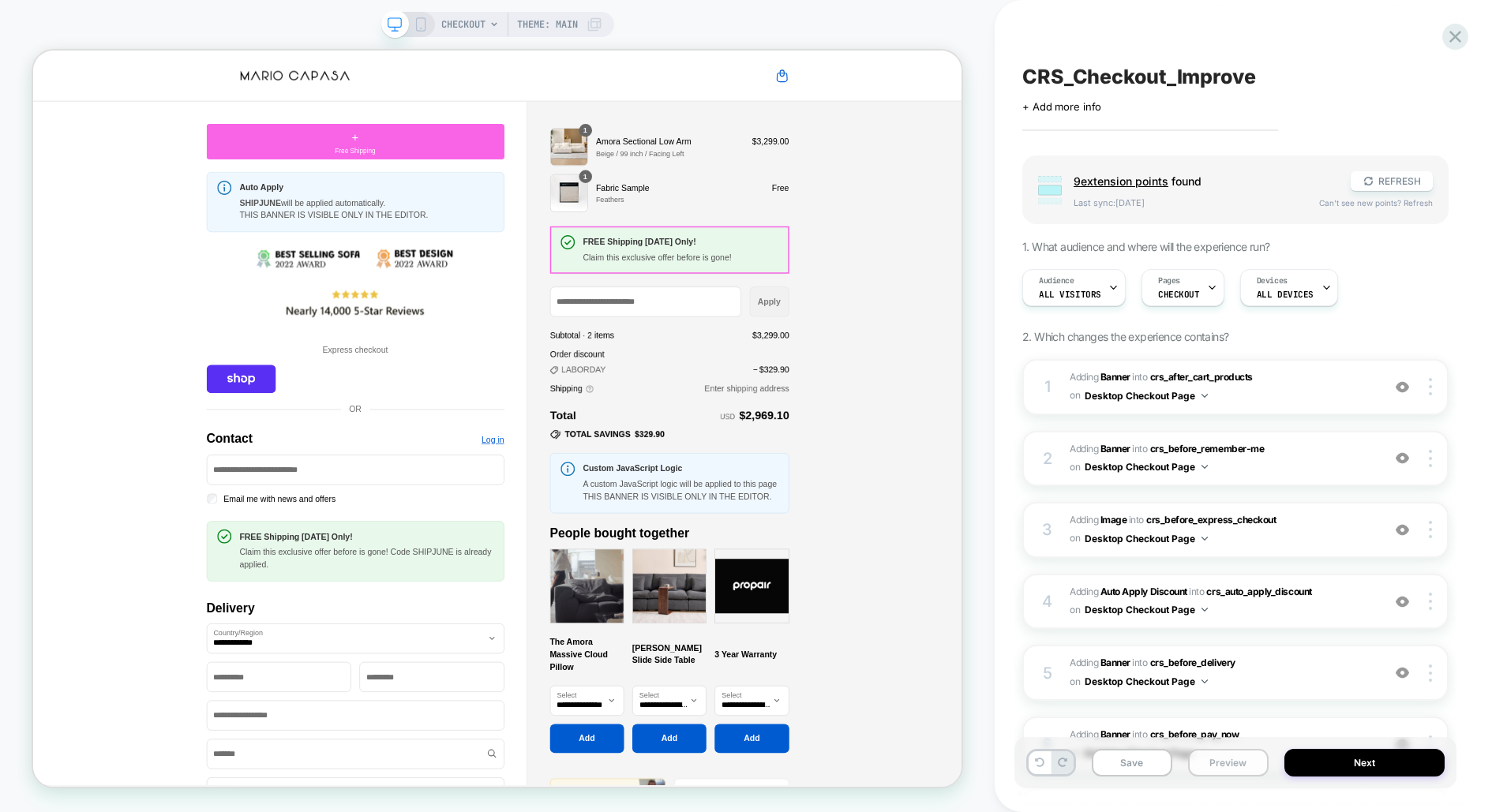
click at [1229, 761] on button "Preview" at bounding box center [1228, 762] width 81 height 28
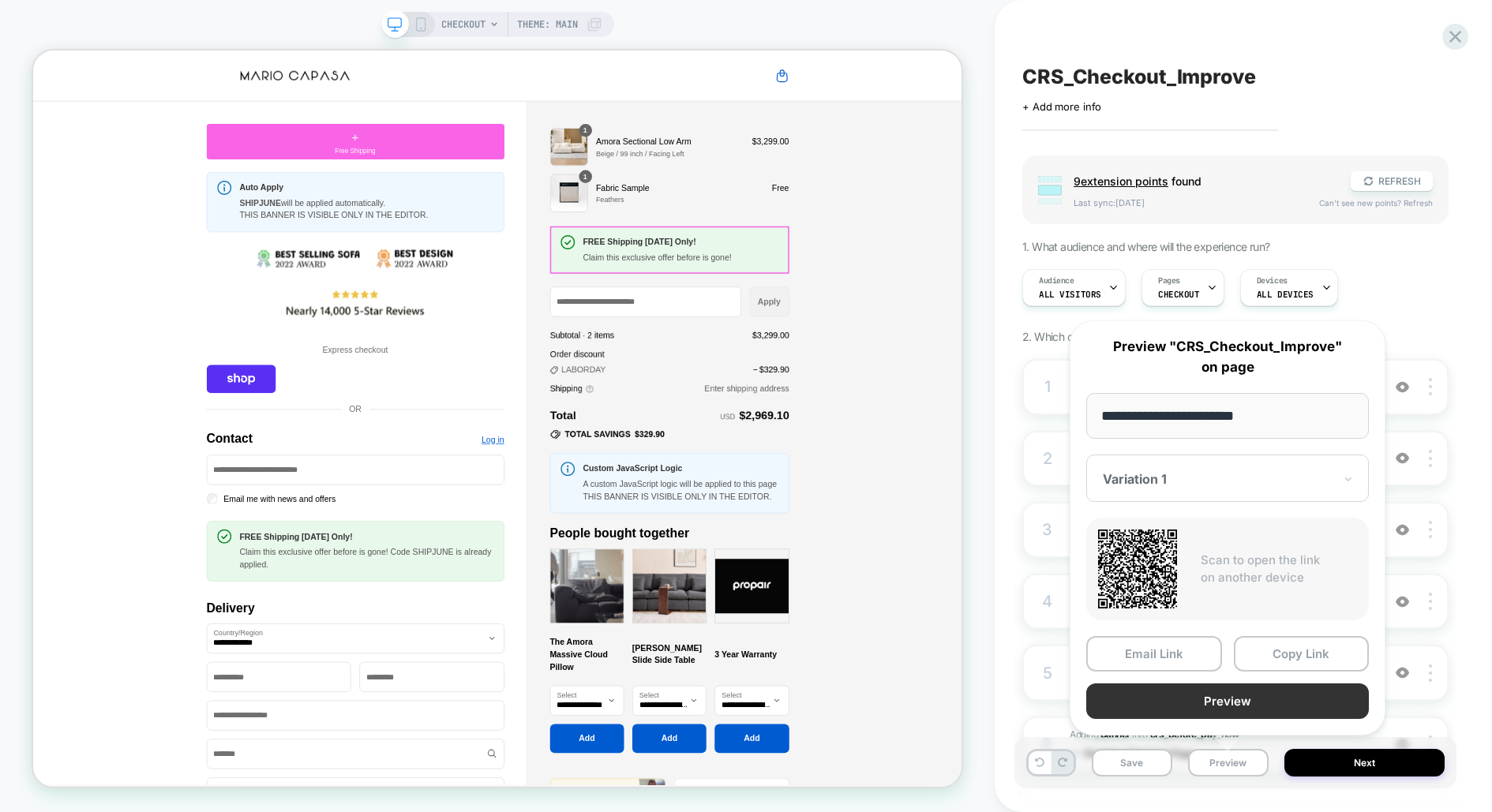
click at [1201, 693] on button "Preview" at bounding box center [1228, 701] width 283 height 36
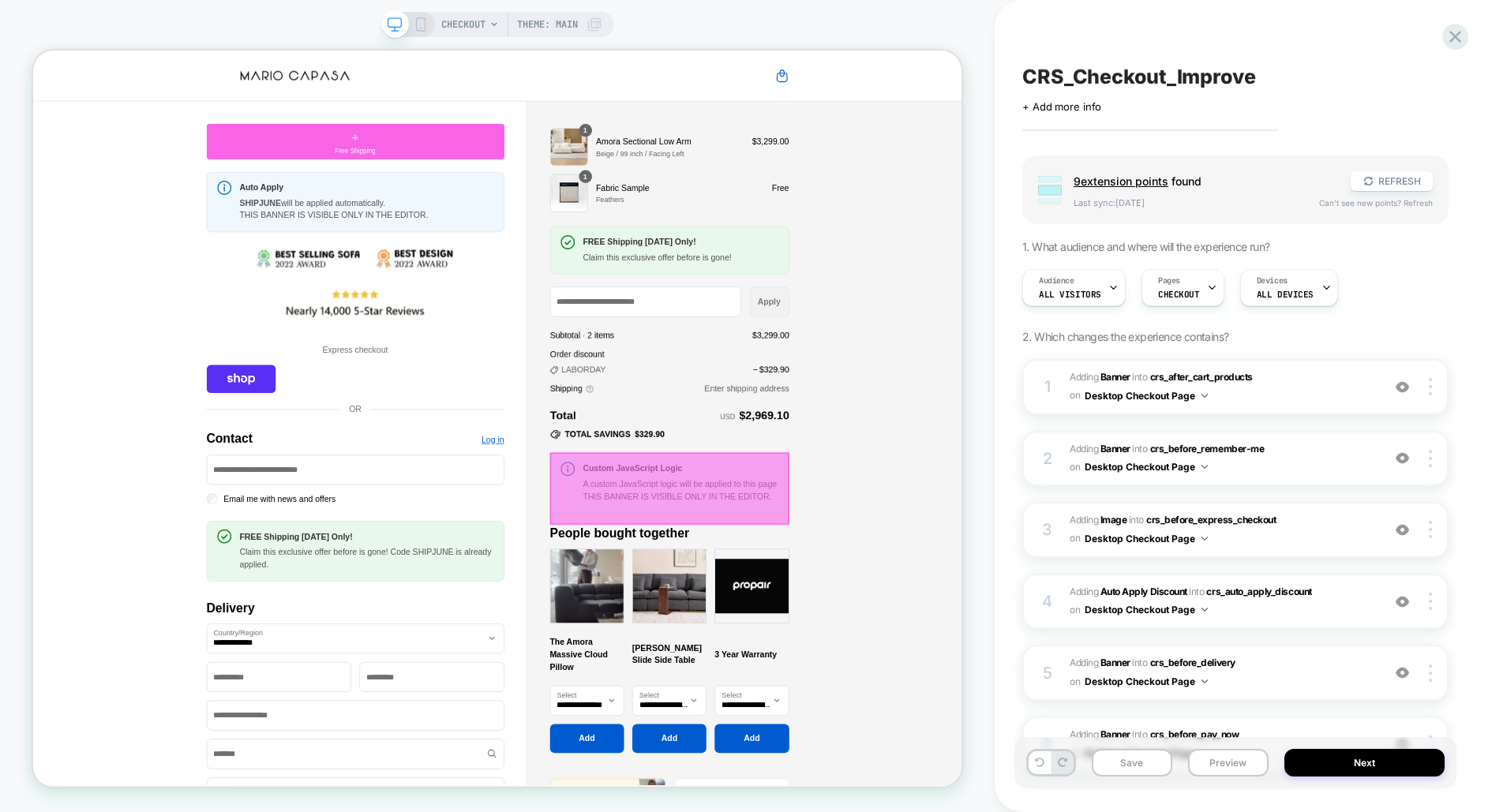
click at [962, 651] on div at bounding box center [882, 634] width 319 height 96
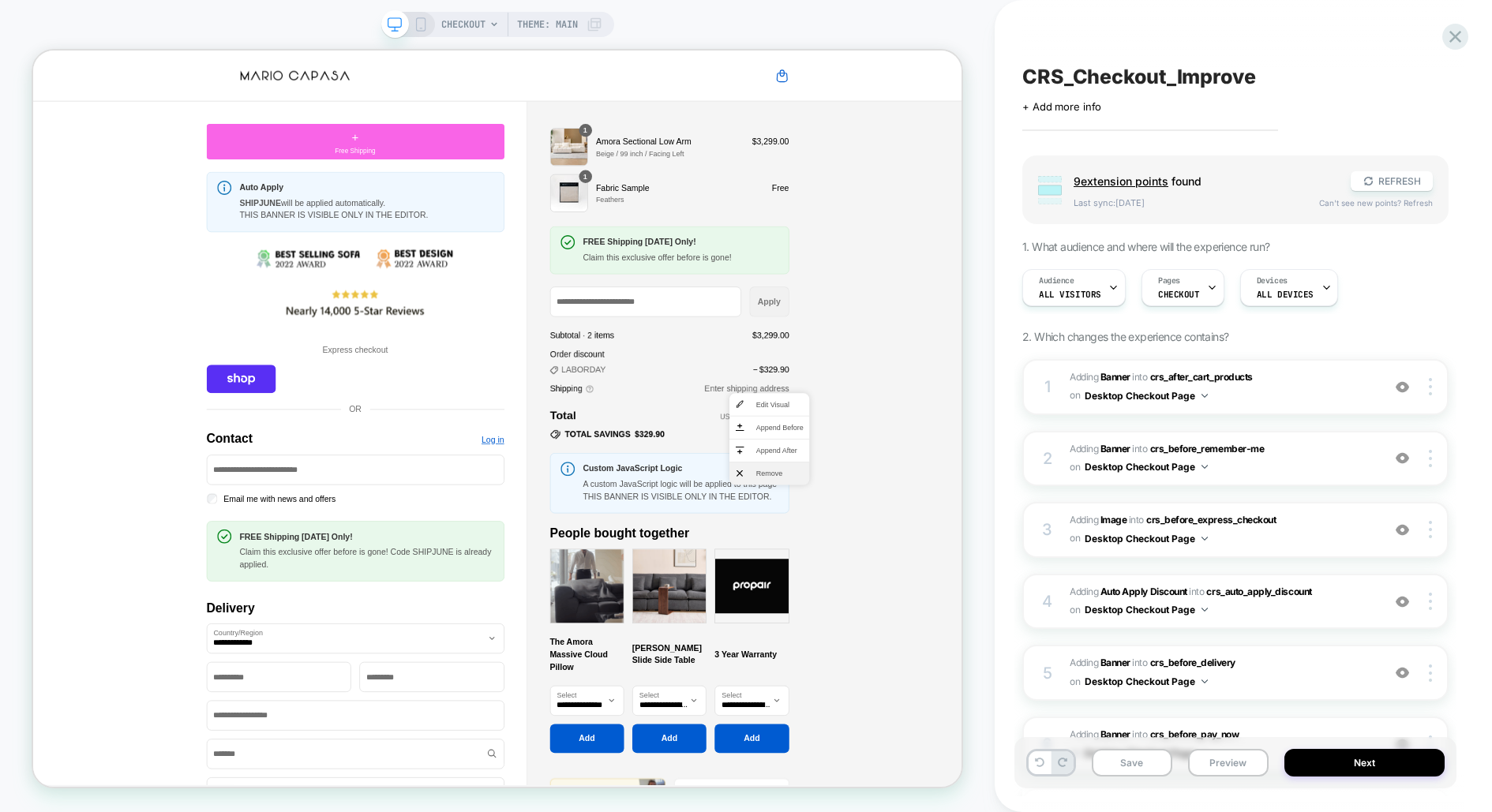
click at [997, 615] on span "Remove" at bounding box center [1028, 615] width 63 height 14
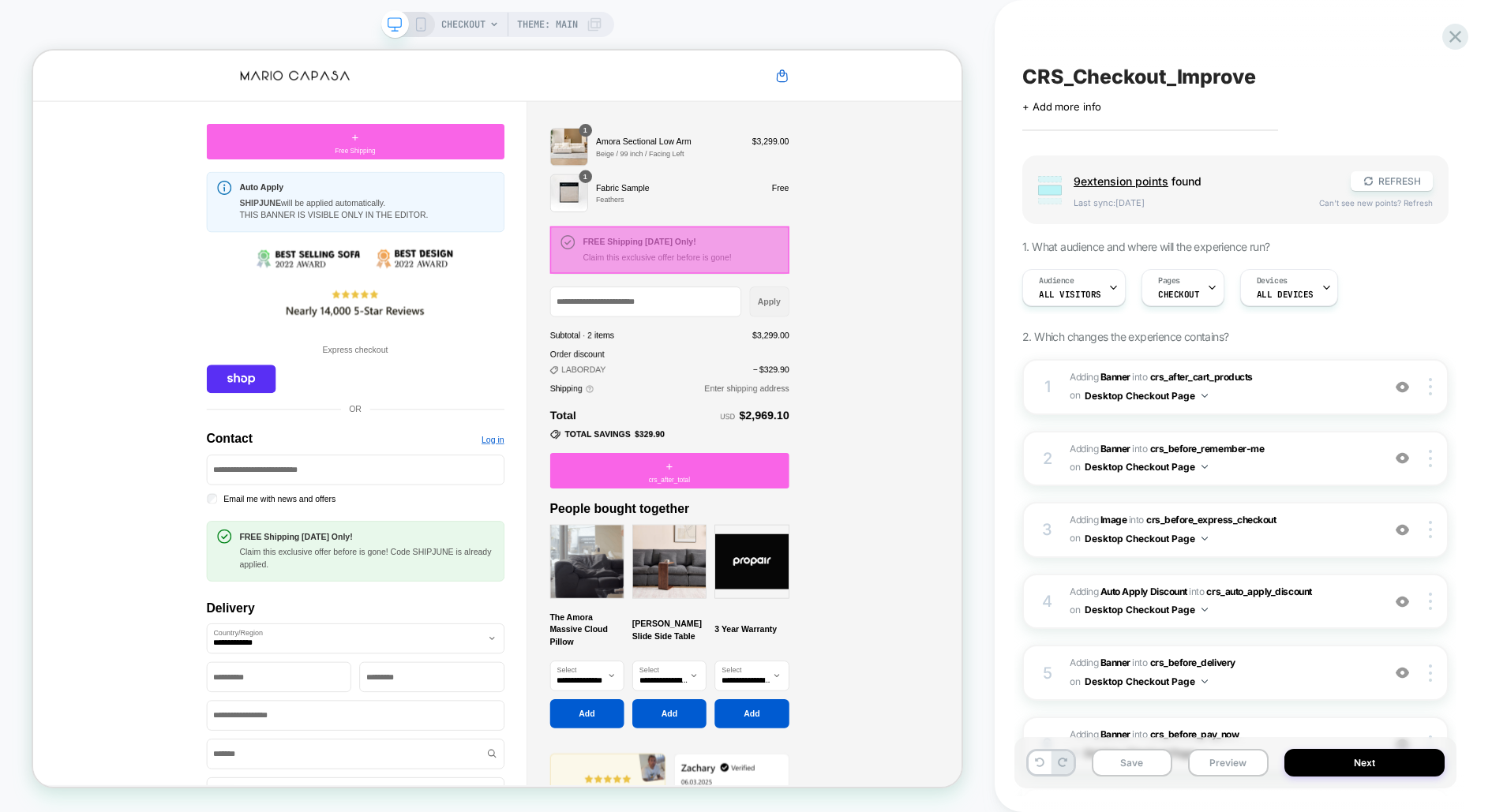
click at [904, 318] on div at bounding box center [882, 316] width 319 height 63
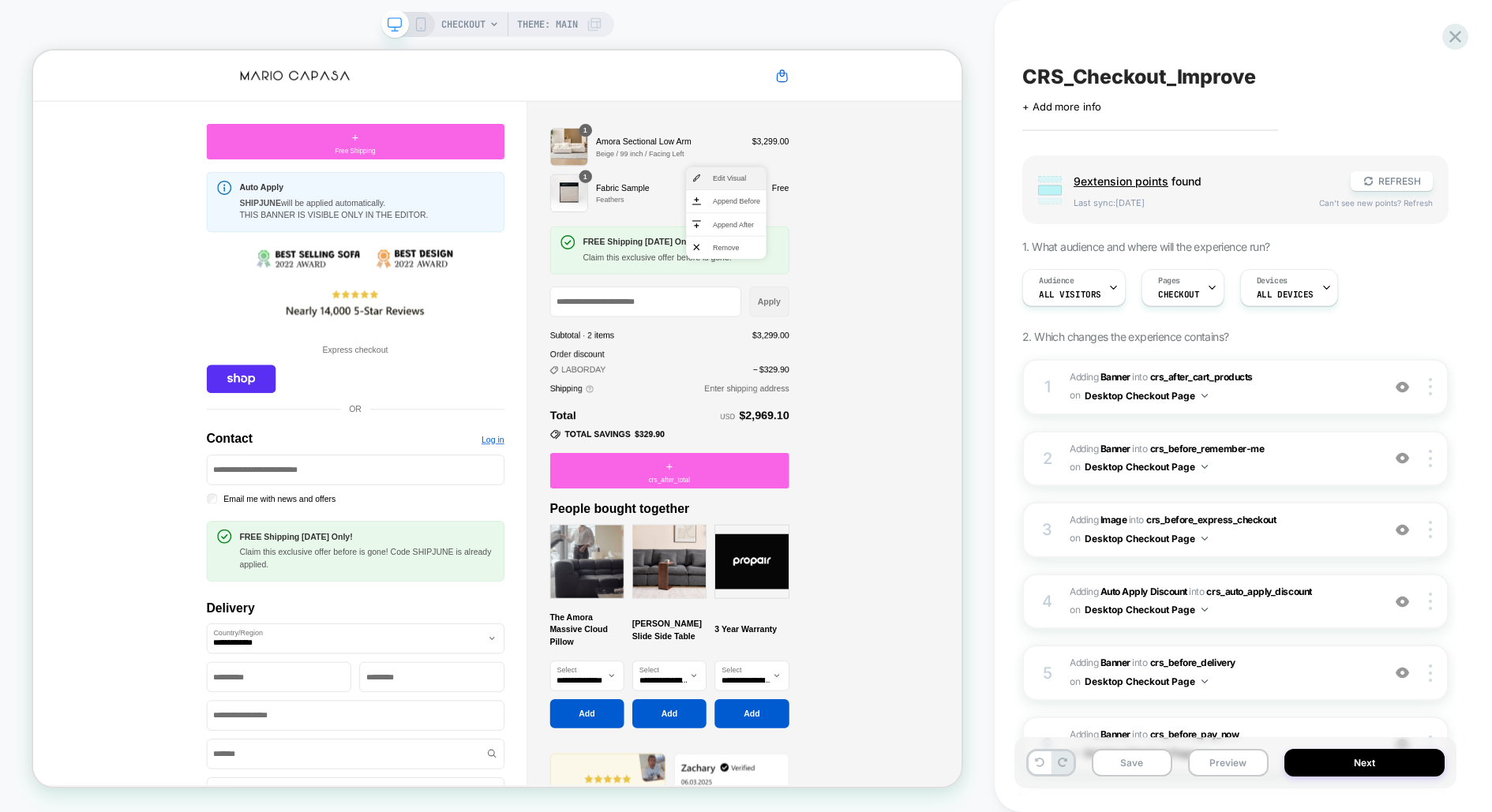
click at [948, 218] on span "Edit Visual" at bounding box center [971, 221] width 63 height 14
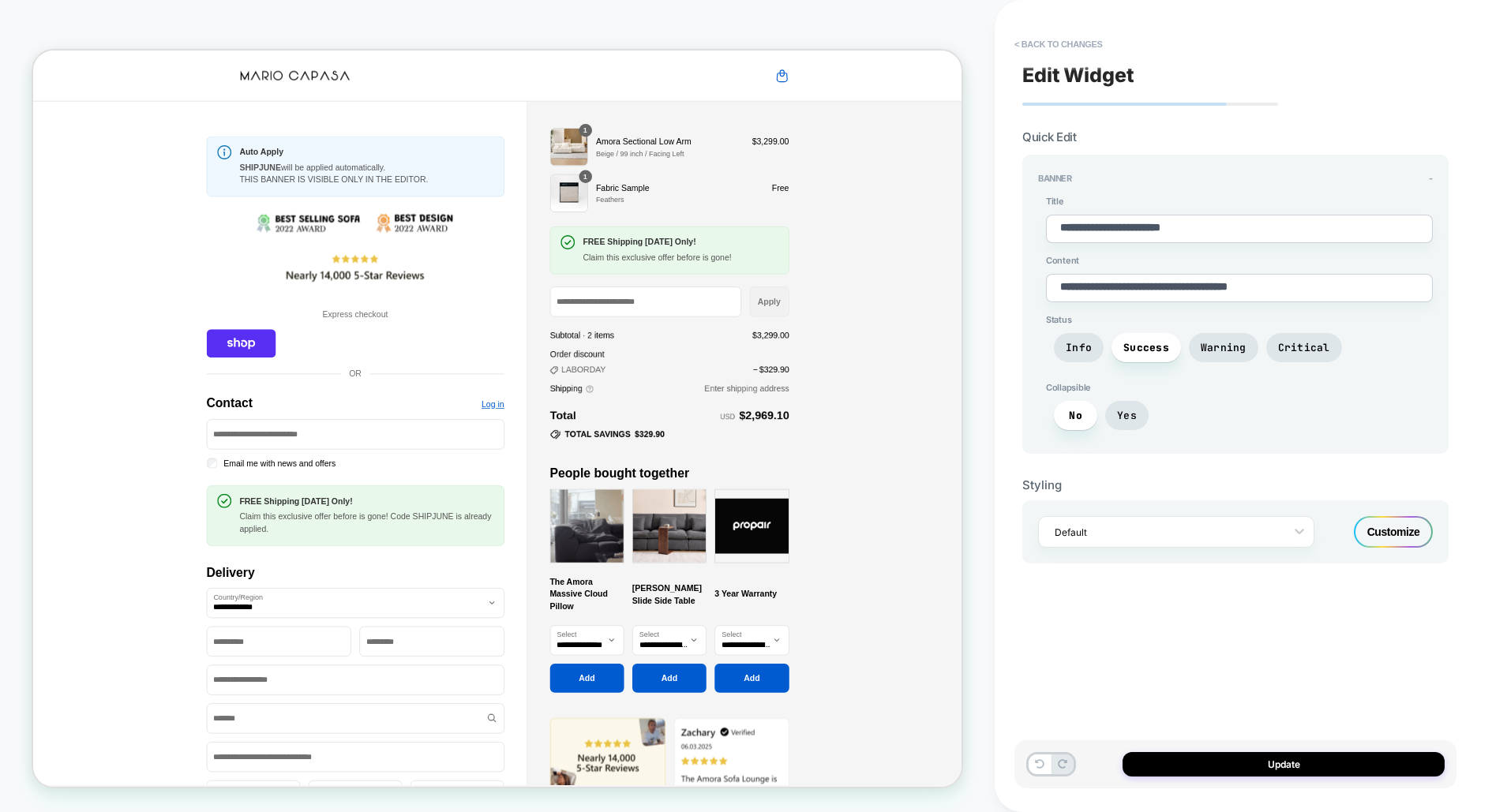
click at [1400, 535] on div "Customize" at bounding box center [1393, 531] width 79 height 31
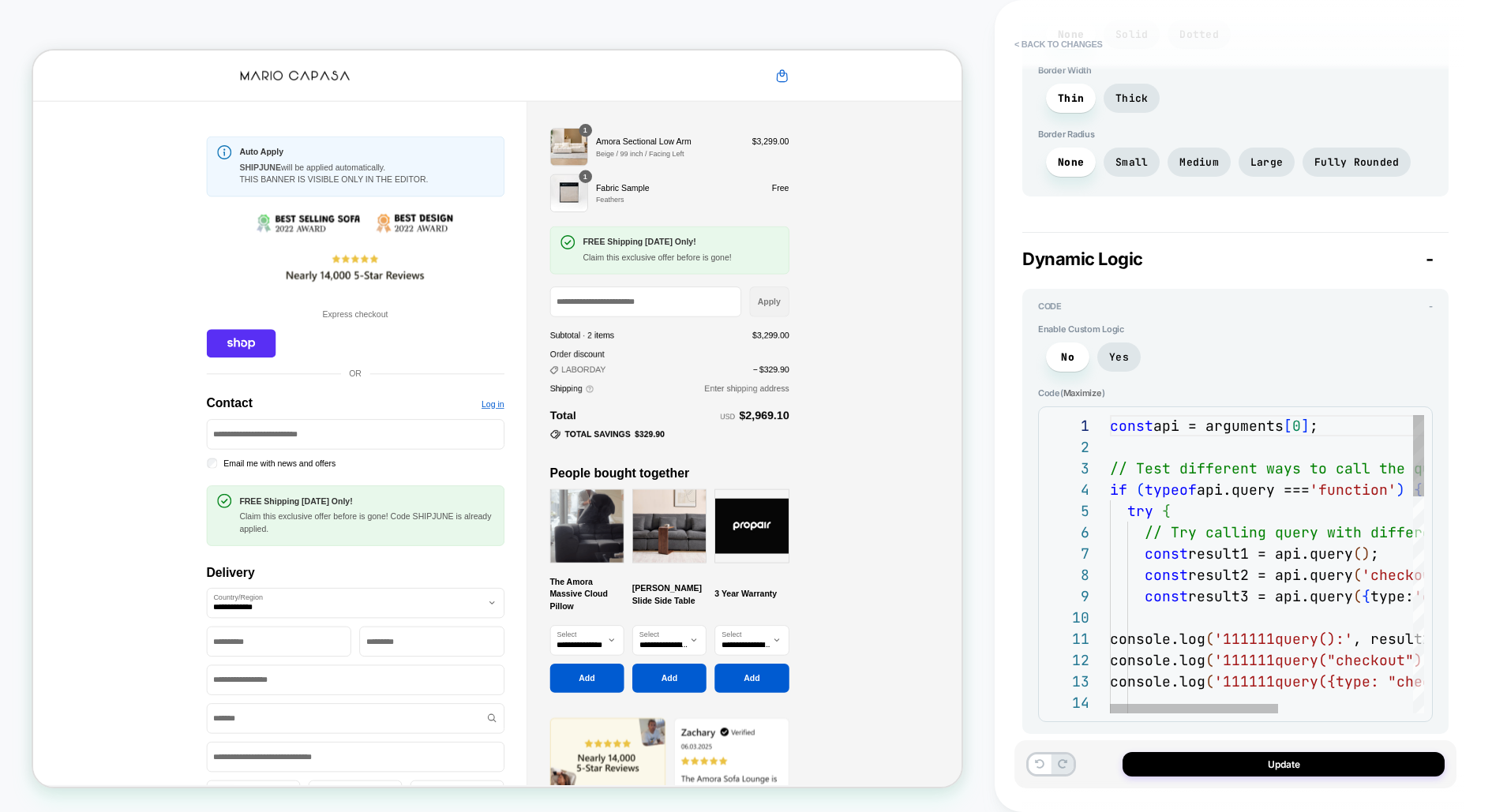
scroll to position [0, 214]
type textarea "*"
type textarea "**********"
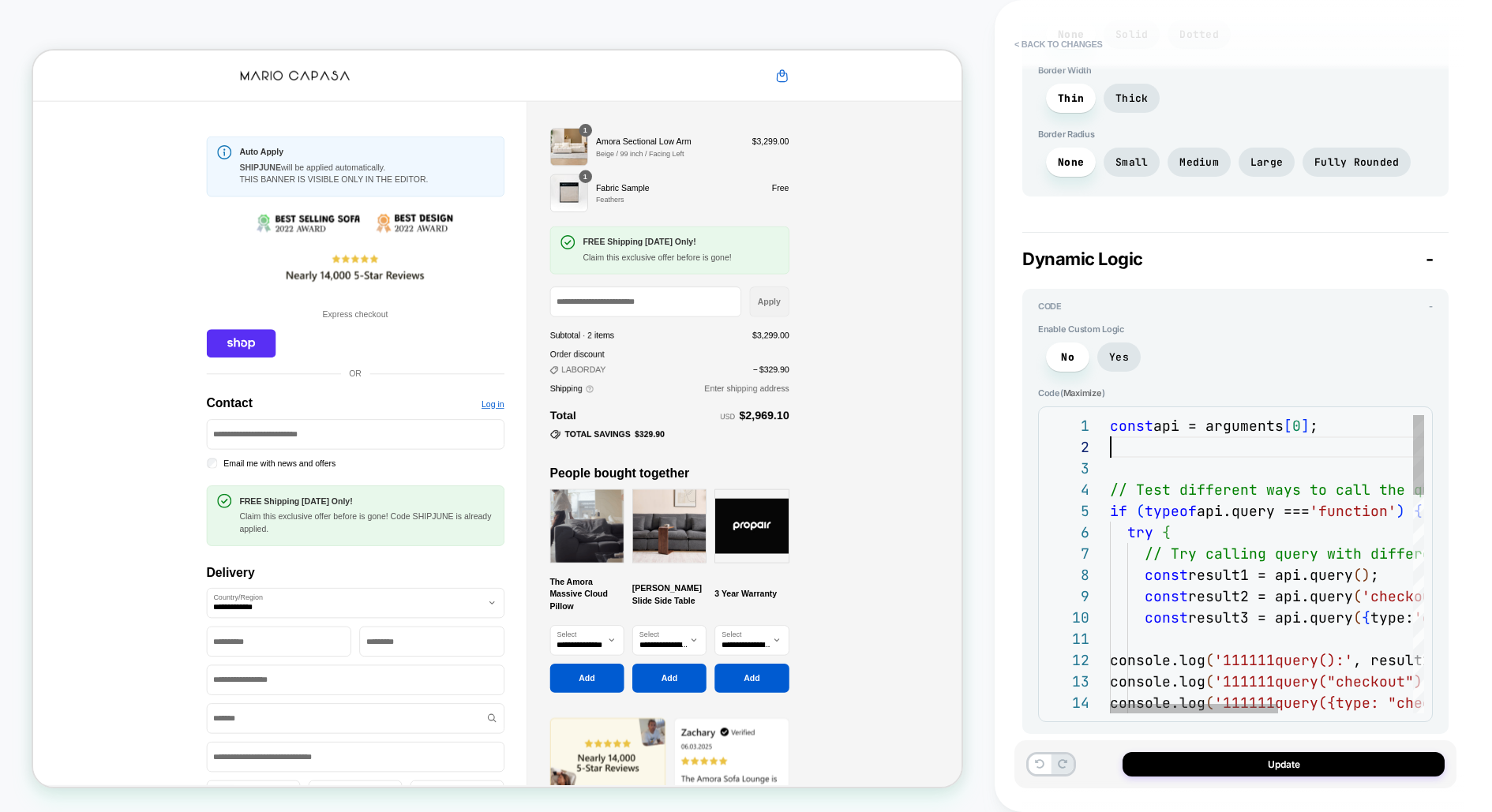
type textarea "*"
type textarea "**********"
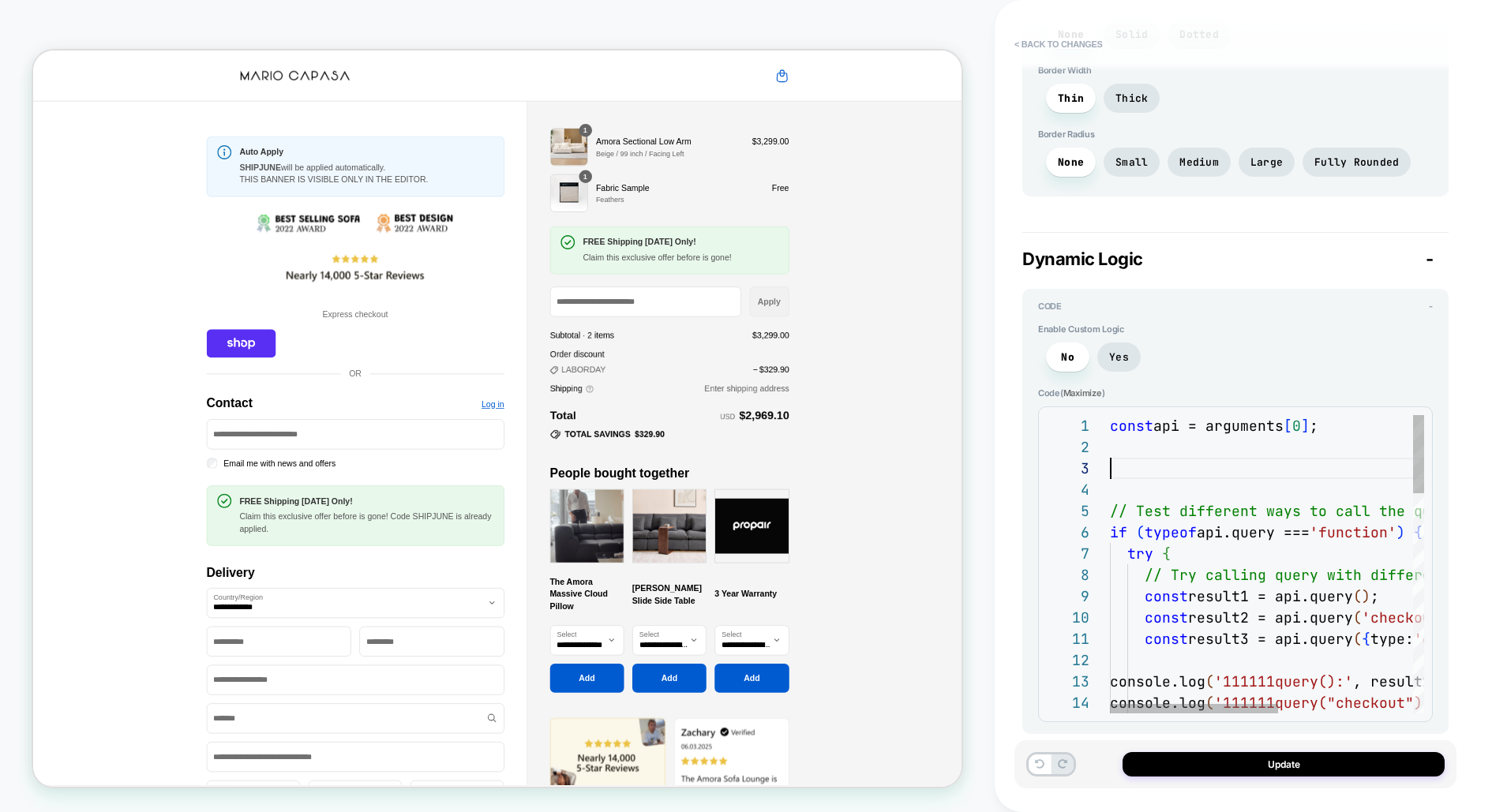
type textarea "*"
type textarea "**********"
type textarea "*"
type textarea "**********"
type textarea "*"
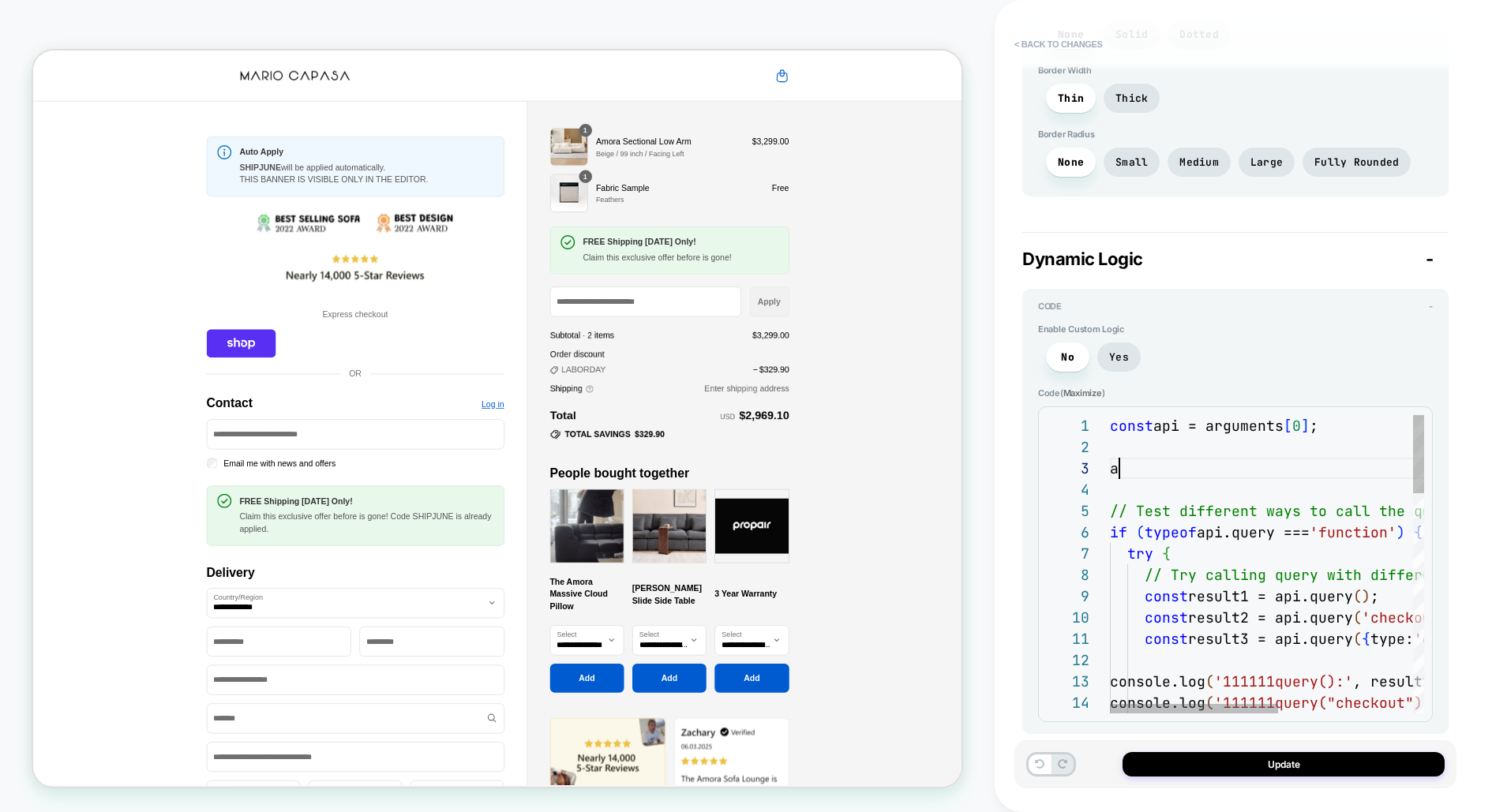
type textarea "**********"
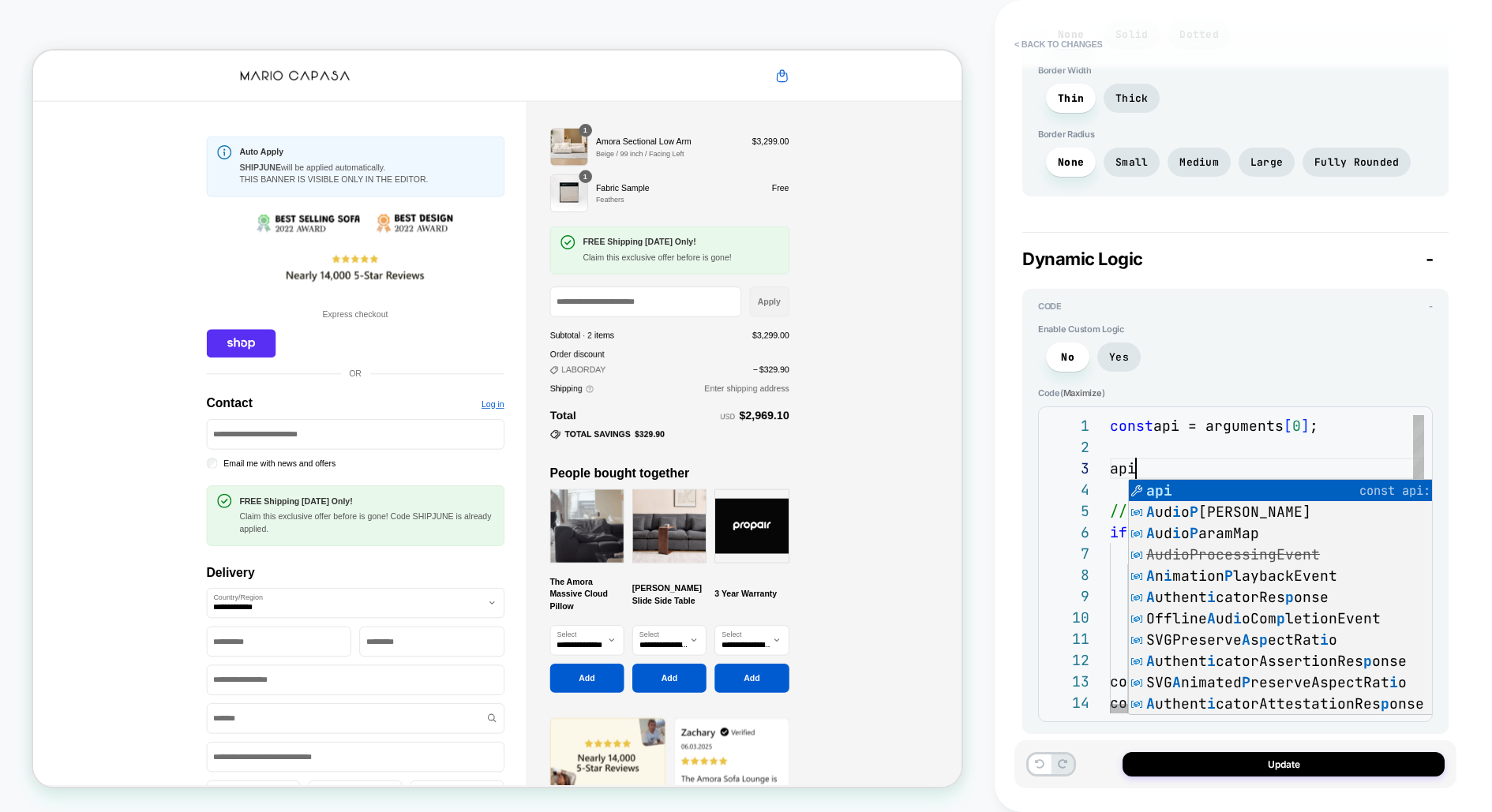
type textarea "*"
type textarea "**********"
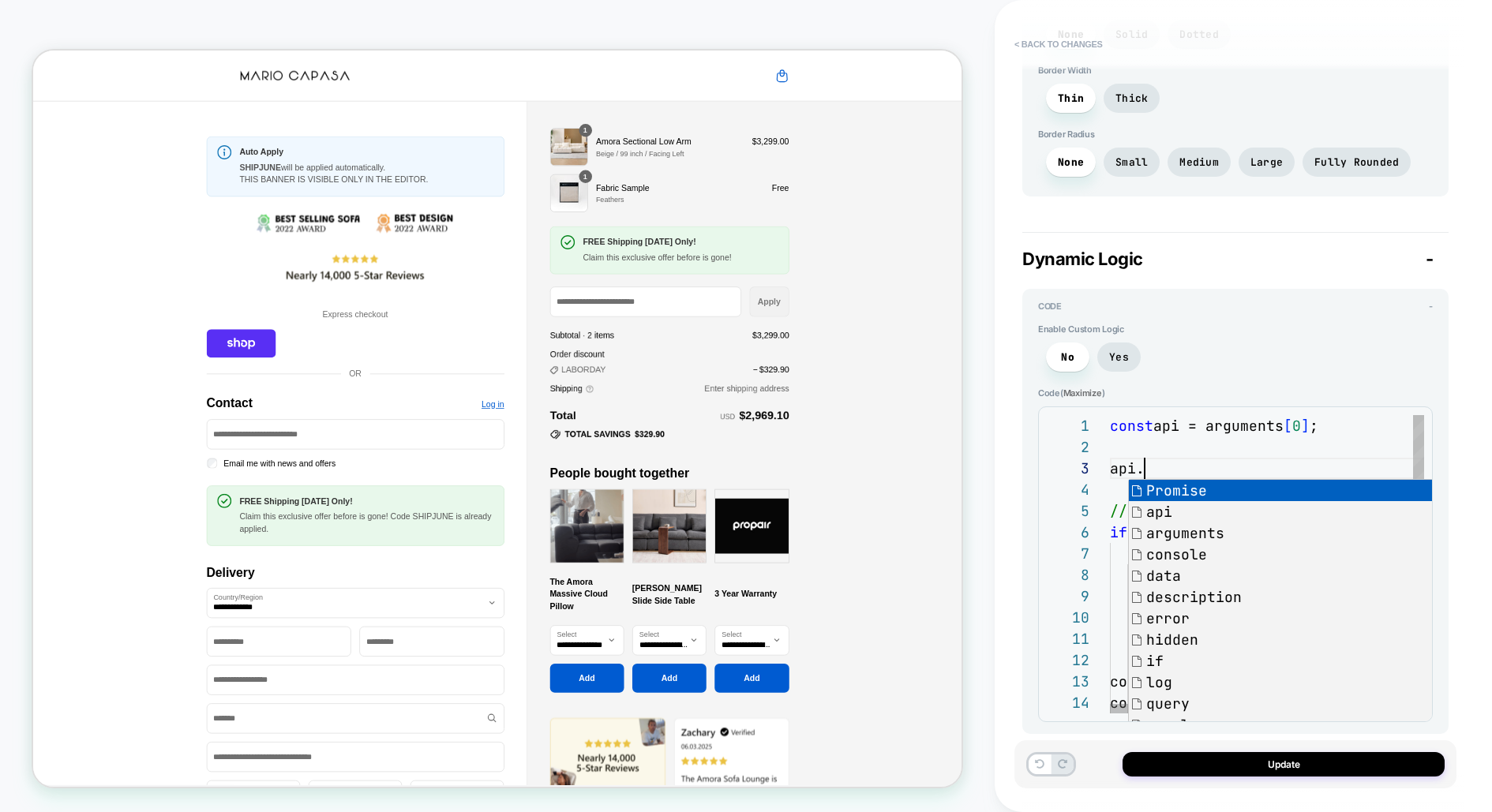
type textarea "*"
type textarea "**********"
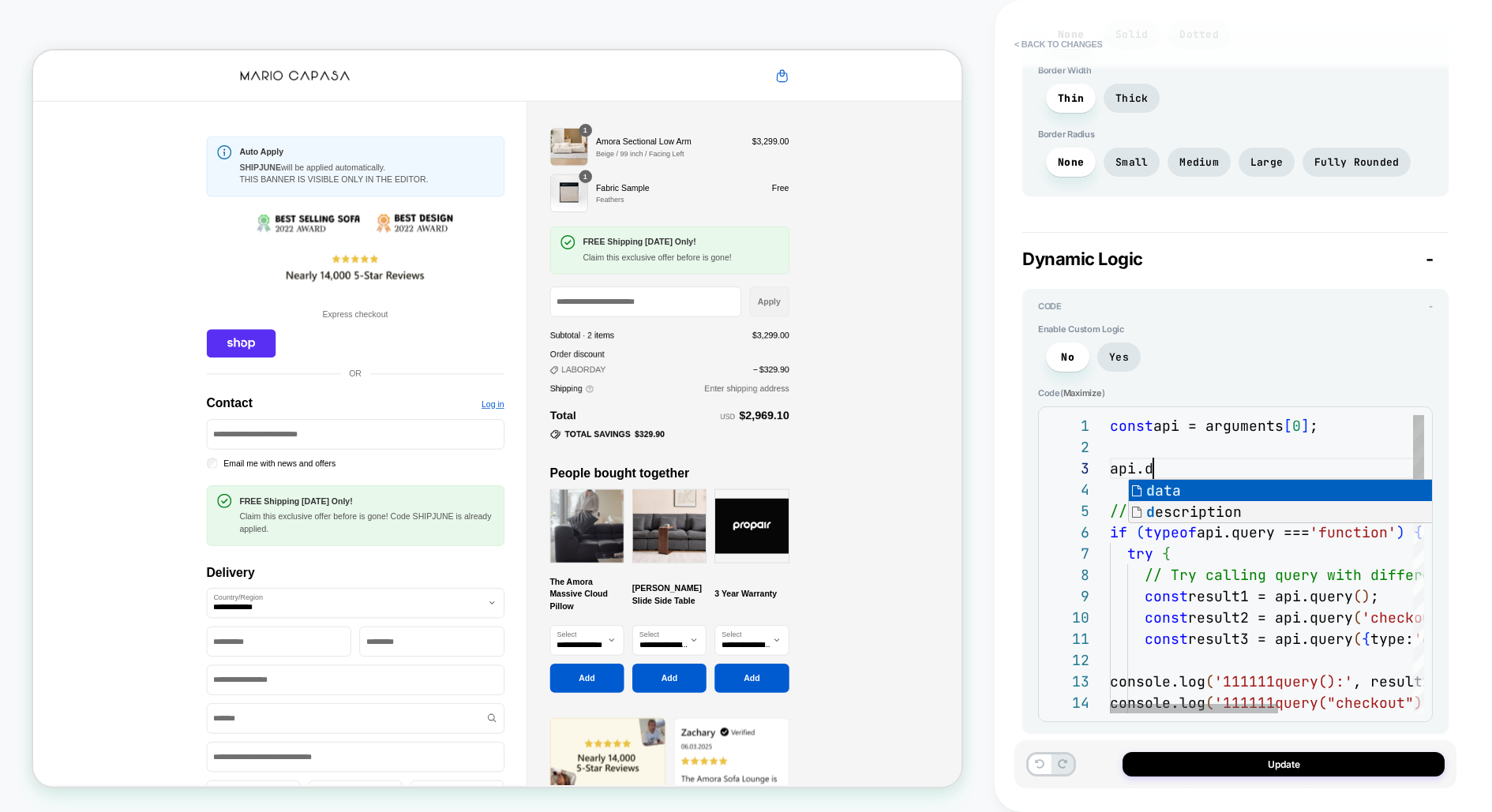
type textarea "*"
type textarea "**********"
type textarea "*"
type textarea "**********"
type textarea "*"
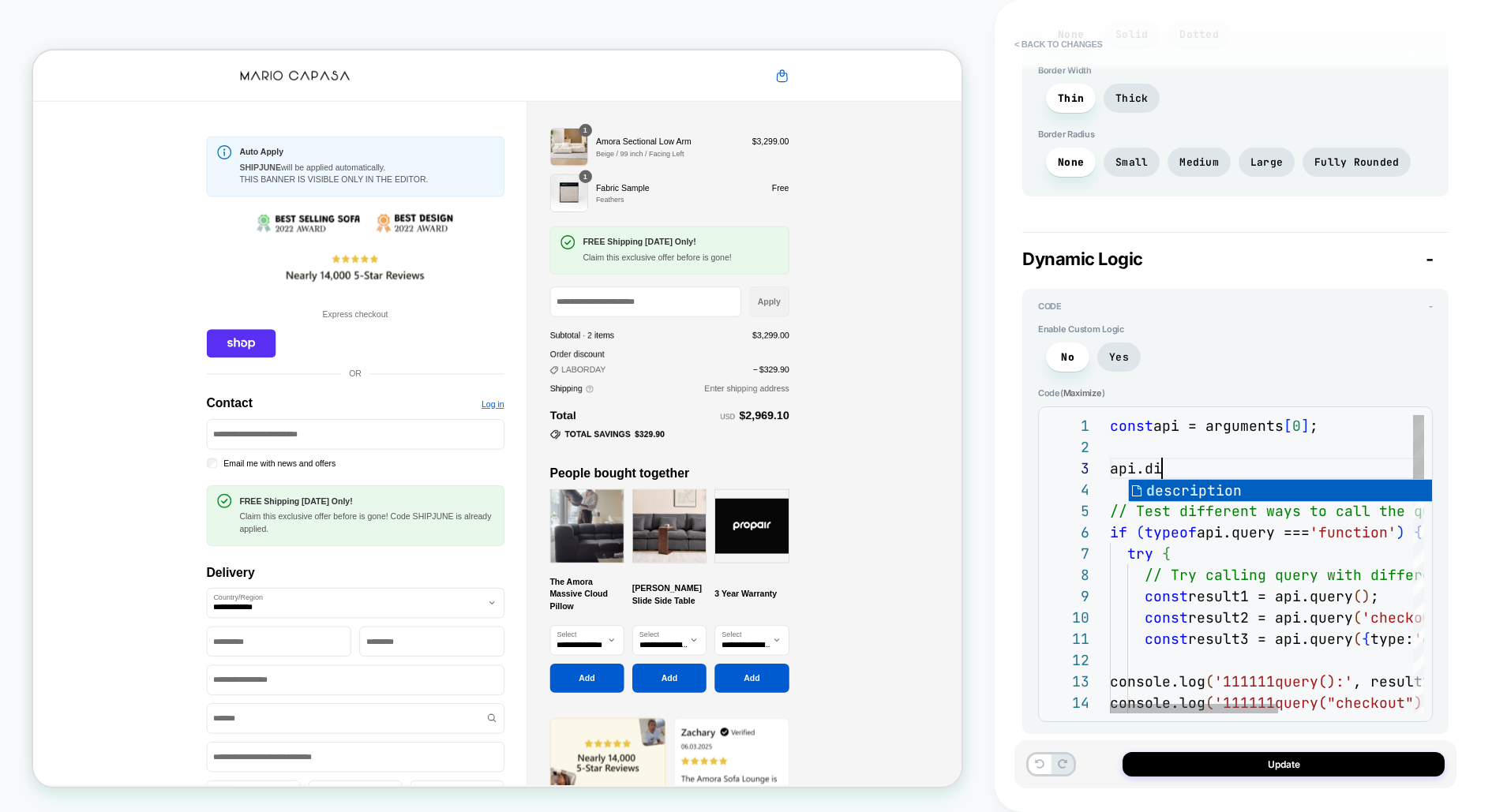
scroll to position [42, 60]
type textarea "**********"
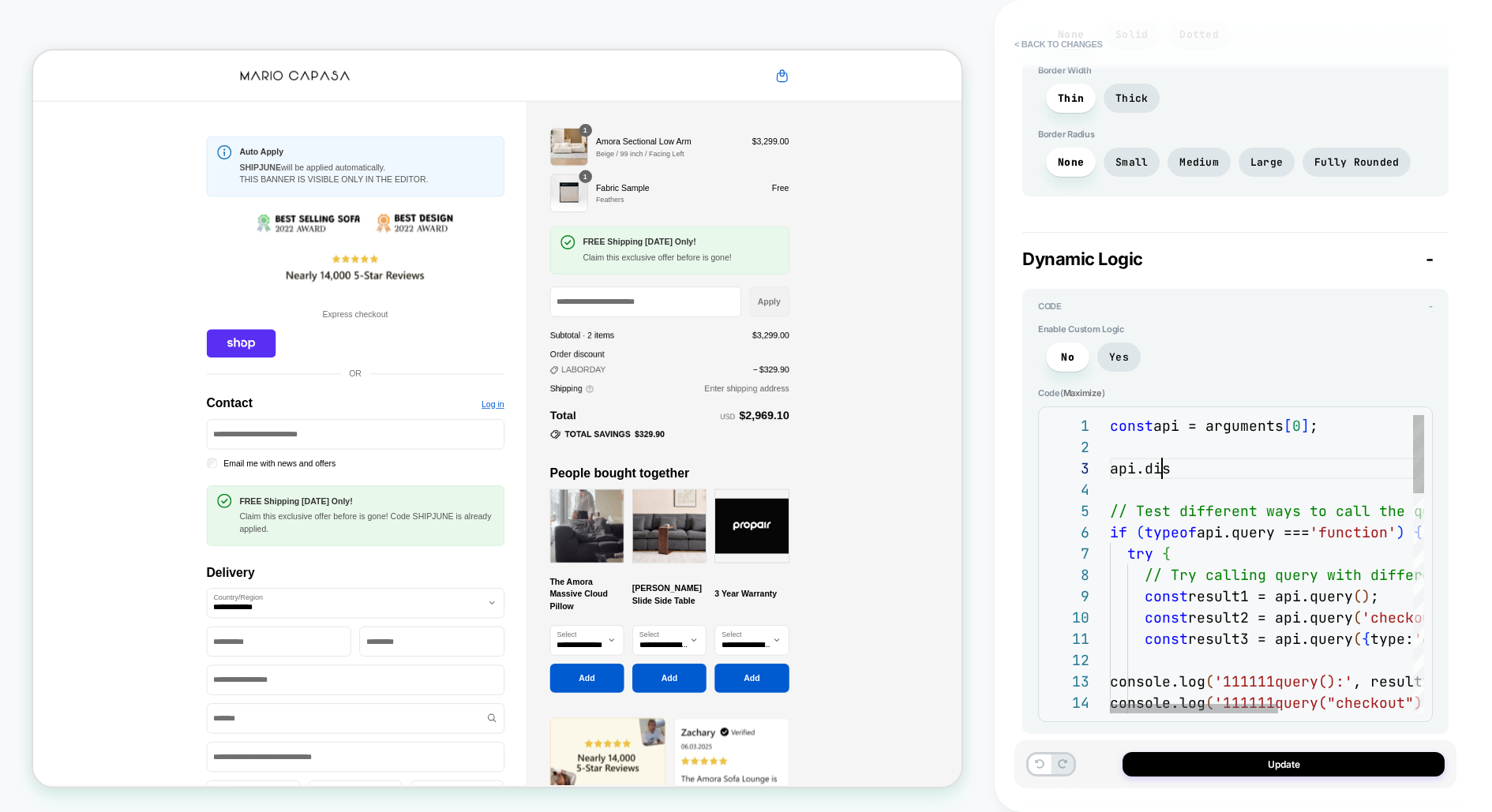
type textarea "*"
type textarea "**********"
type textarea "*"
type textarea "**********"
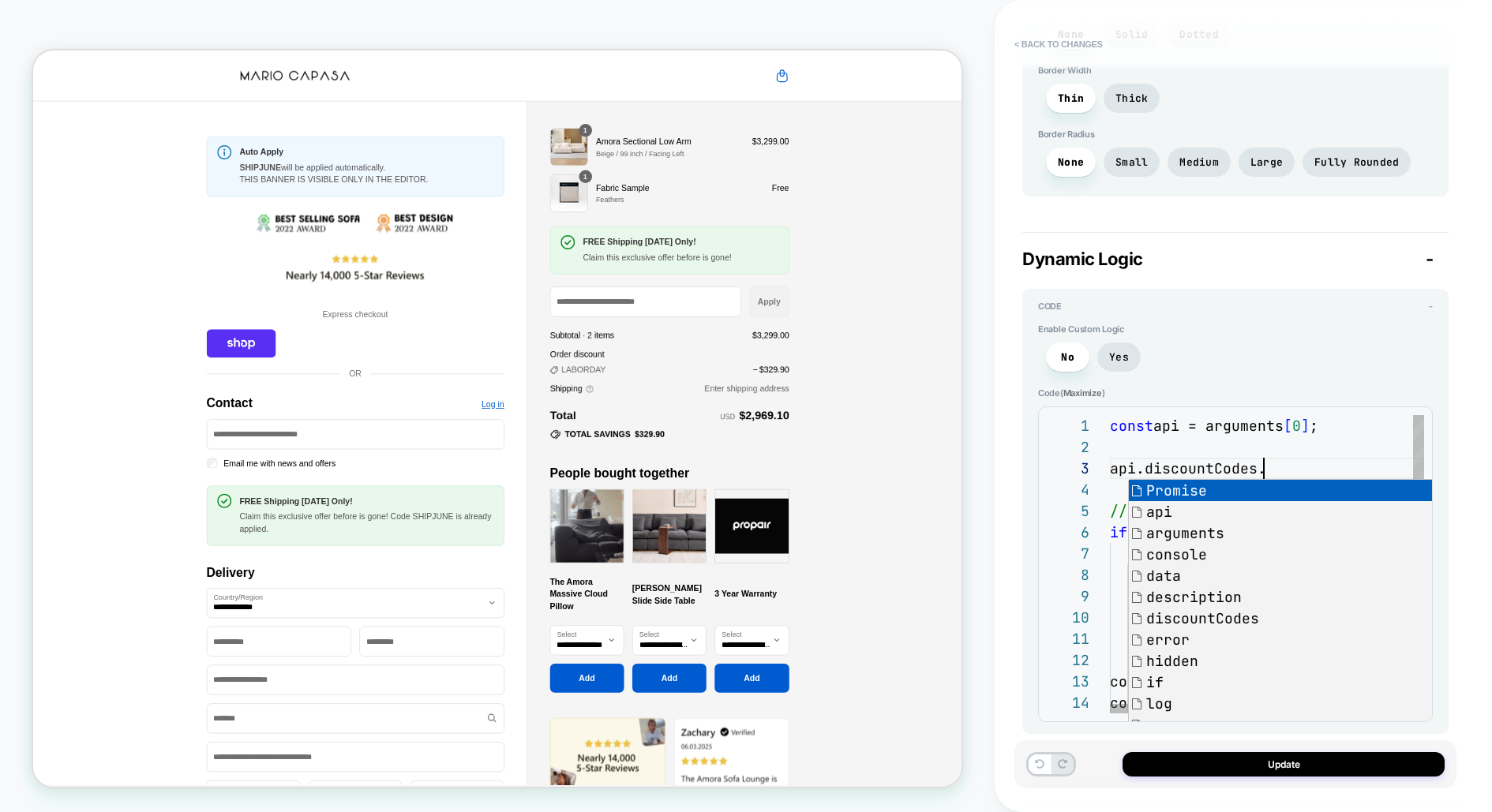
type textarea "*"
type textarea "**********"
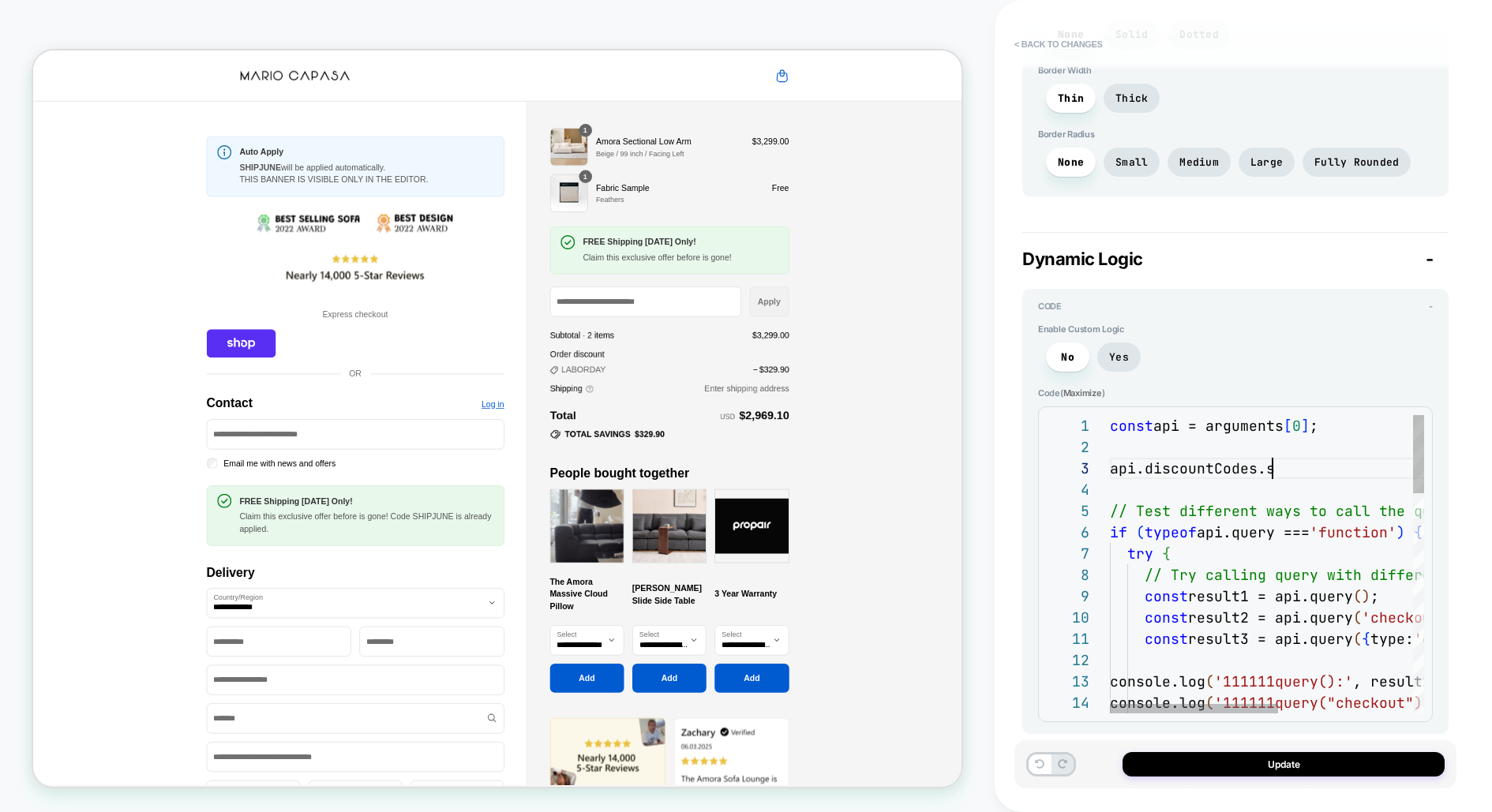
type textarea "*"
type textarea "**********"
type textarea "*"
type textarea "**********"
type textarea "*"
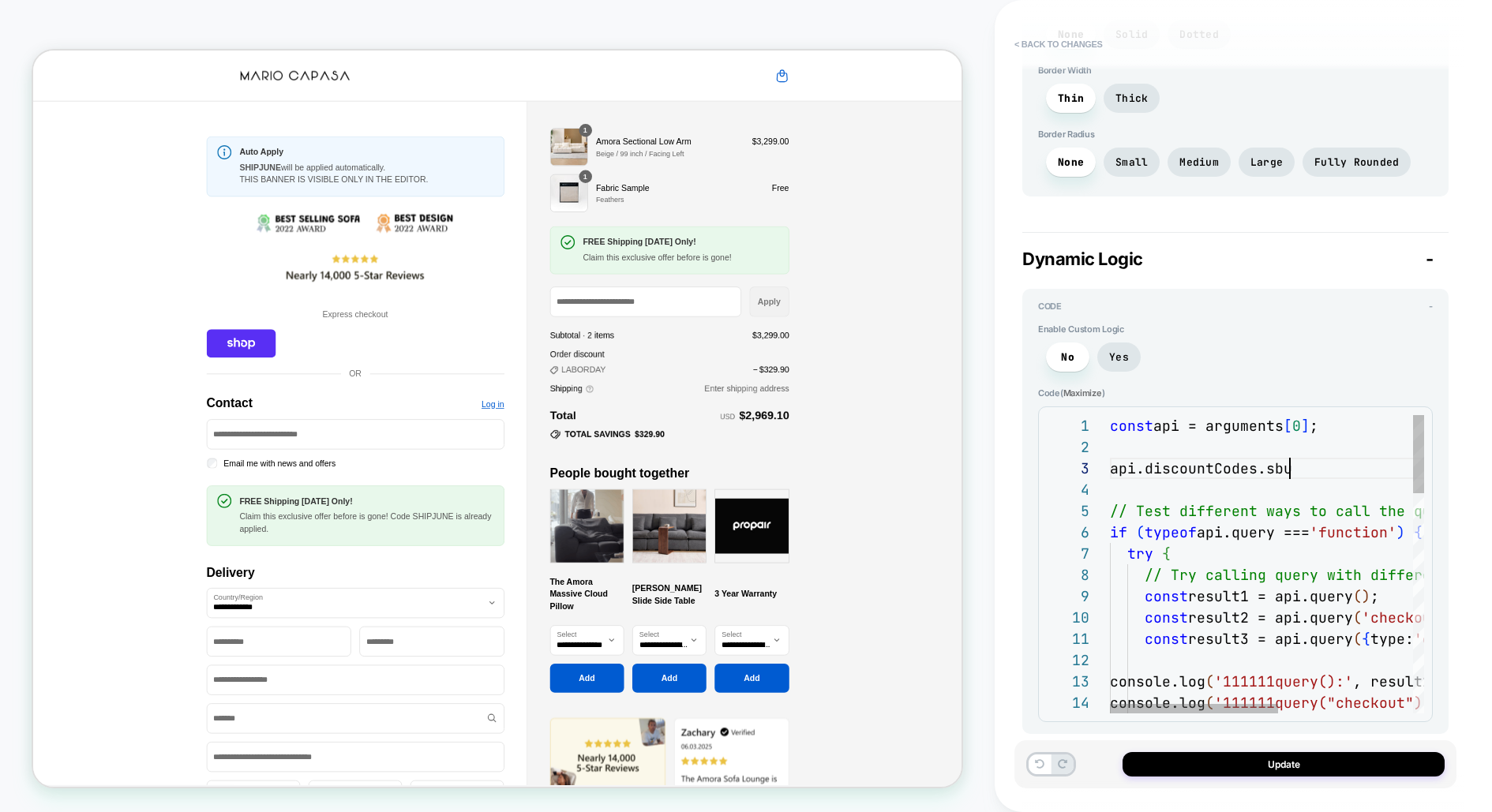
type textarea "**********"
type textarea "*"
type textarea "**********"
type textarea "*"
type textarea "**********"
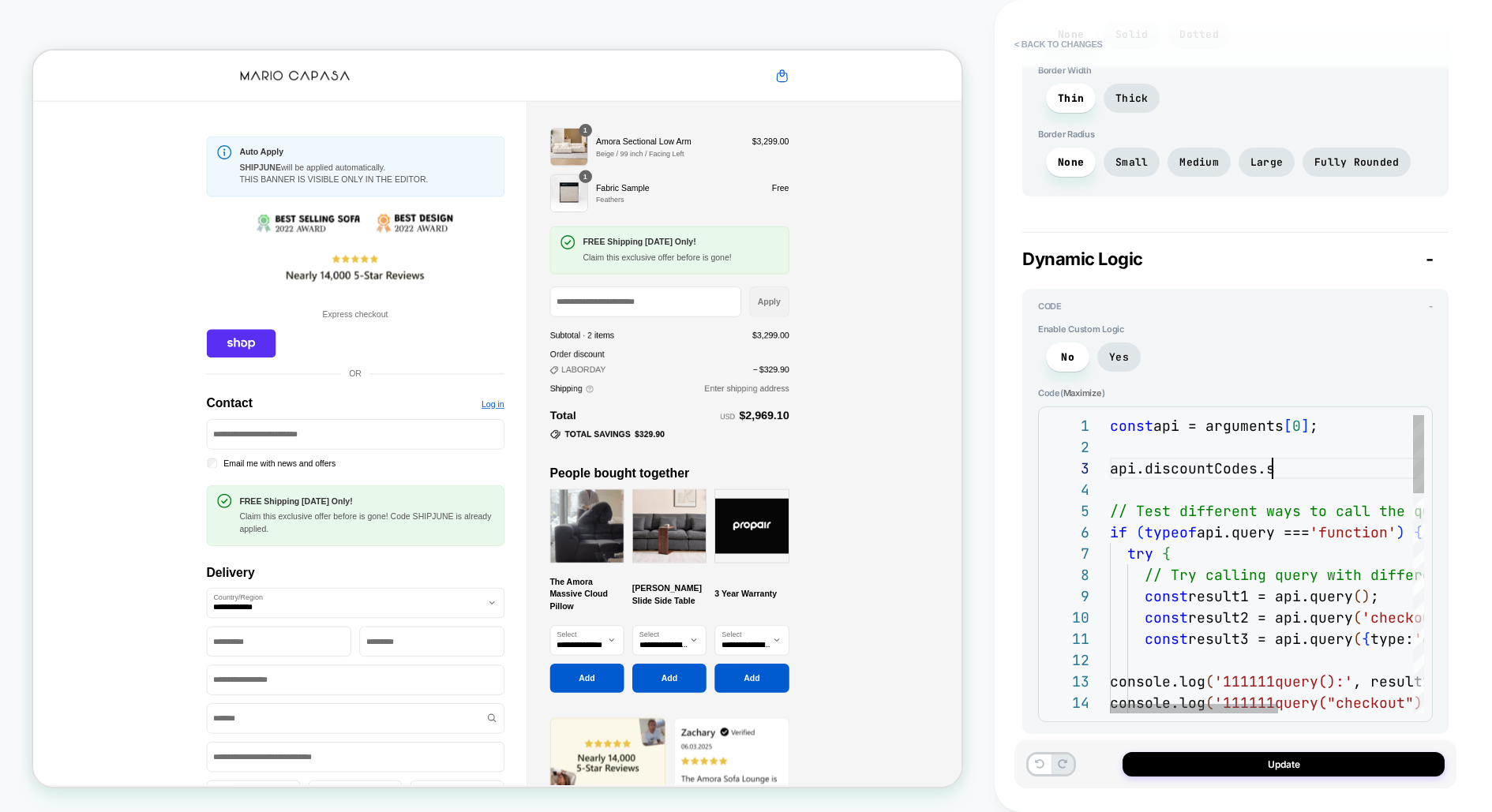
type textarea "*"
type textarea "**********"
type textarea "*"
type textarea "**********"
type textarea "*"
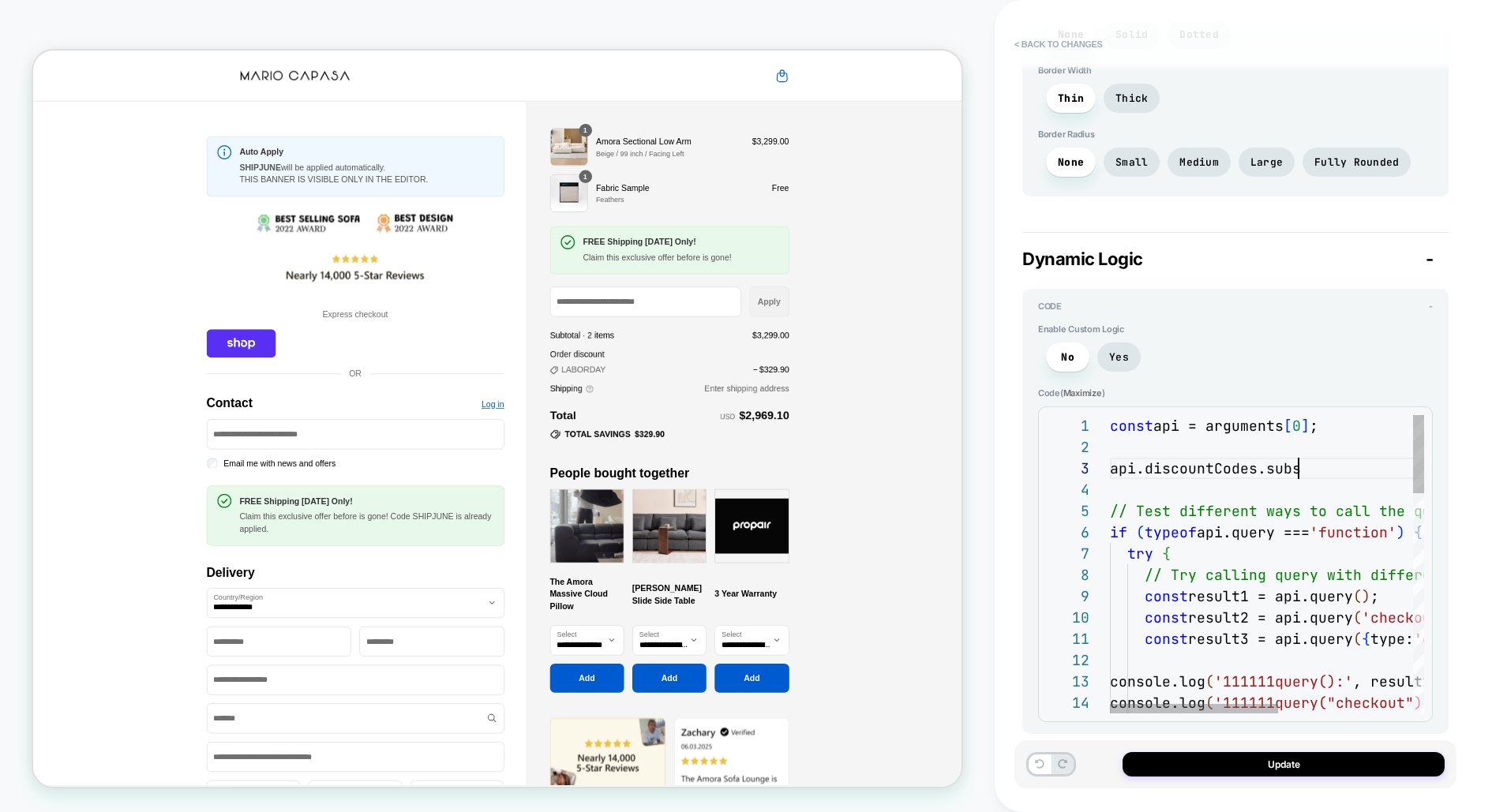
type textarea "**********"
type textarea "*"
type textarea "**********"
type textarea "*"
type textarea "**********"
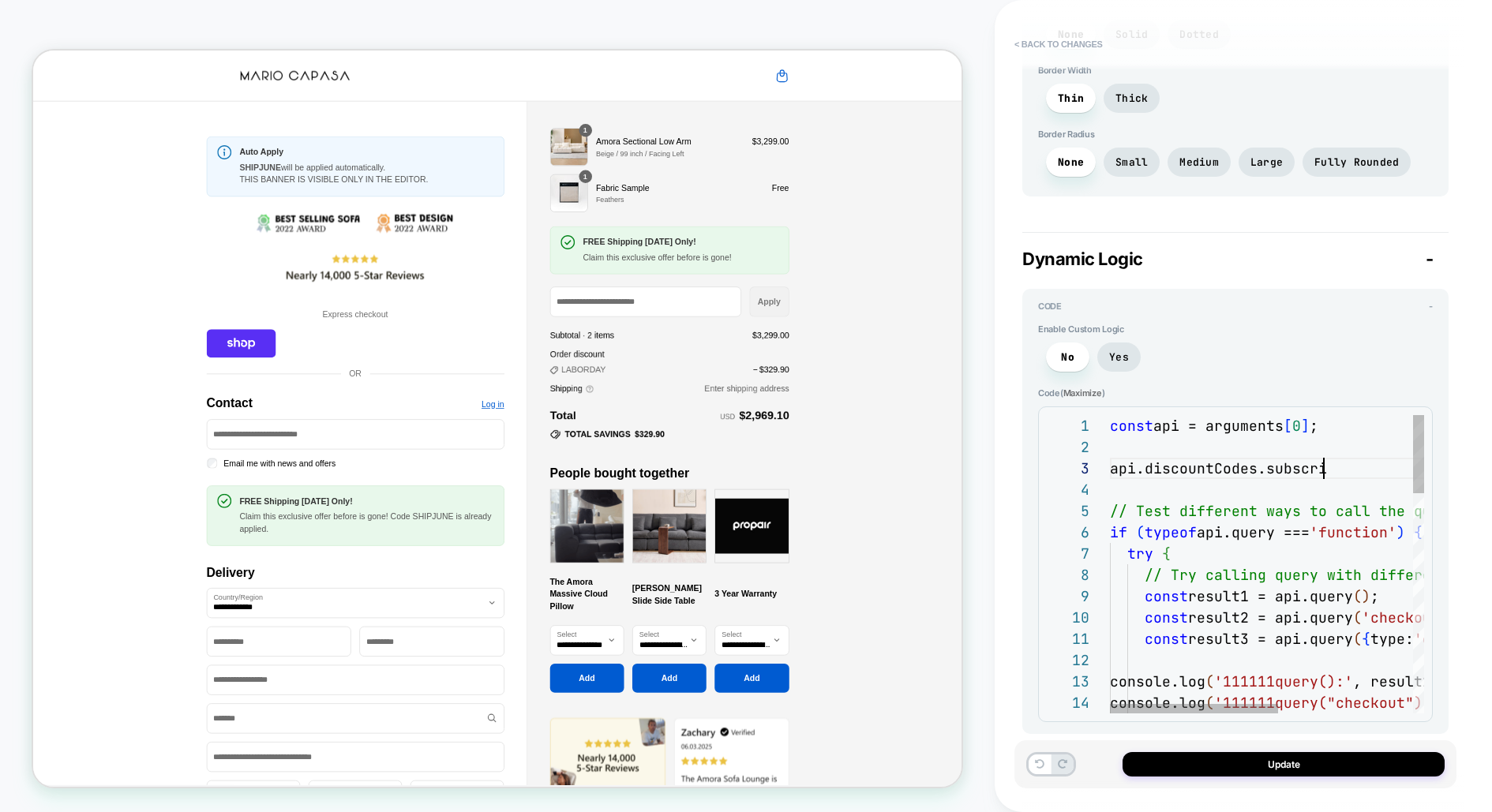
type textarea "*"
type textarea "**********"
type textarea "*"
type textarea "**********"
type textarea "*"
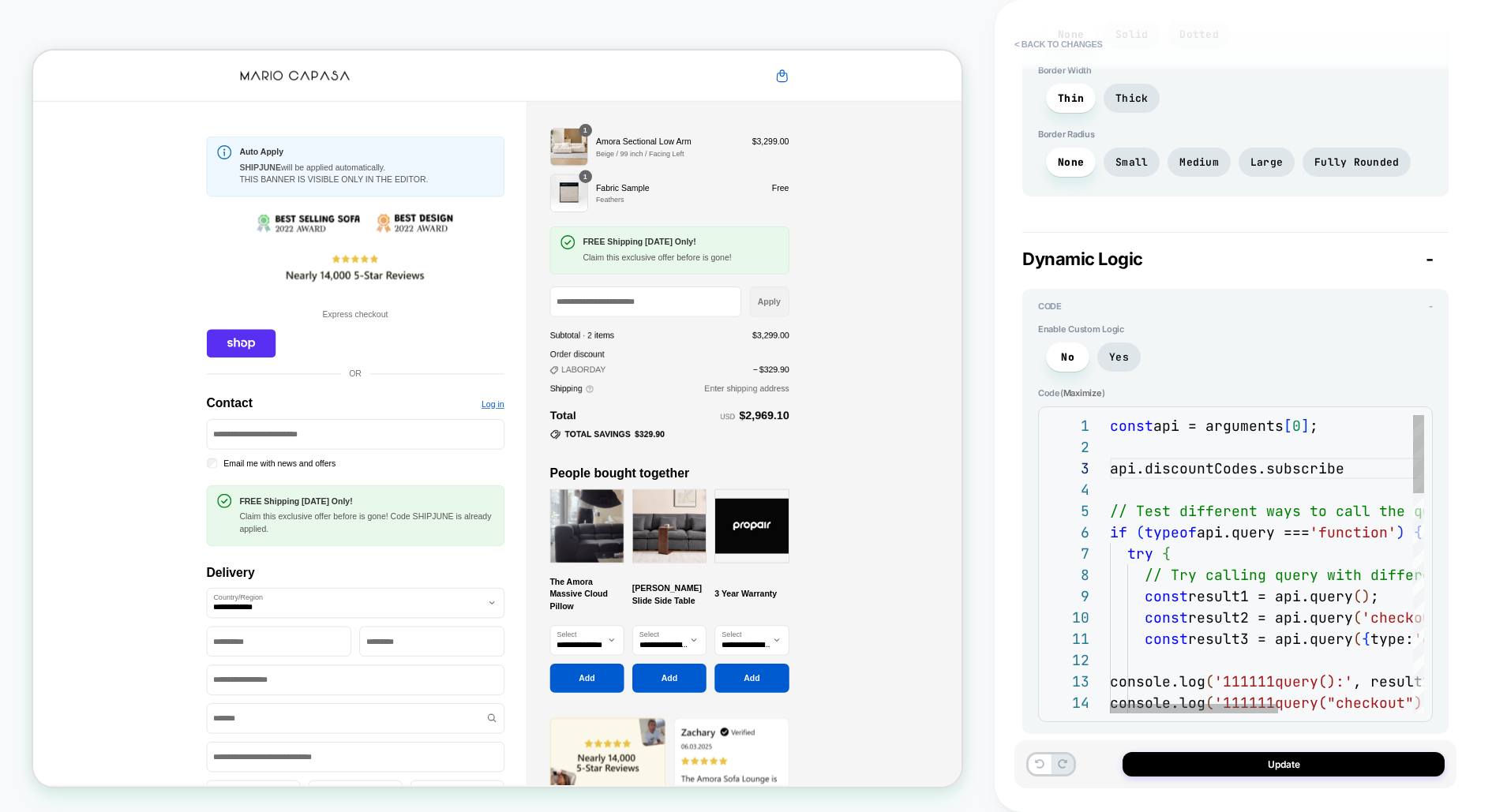
type textarea "**********"
type textarea "*"
type textarea "**********"
type textarea "*"
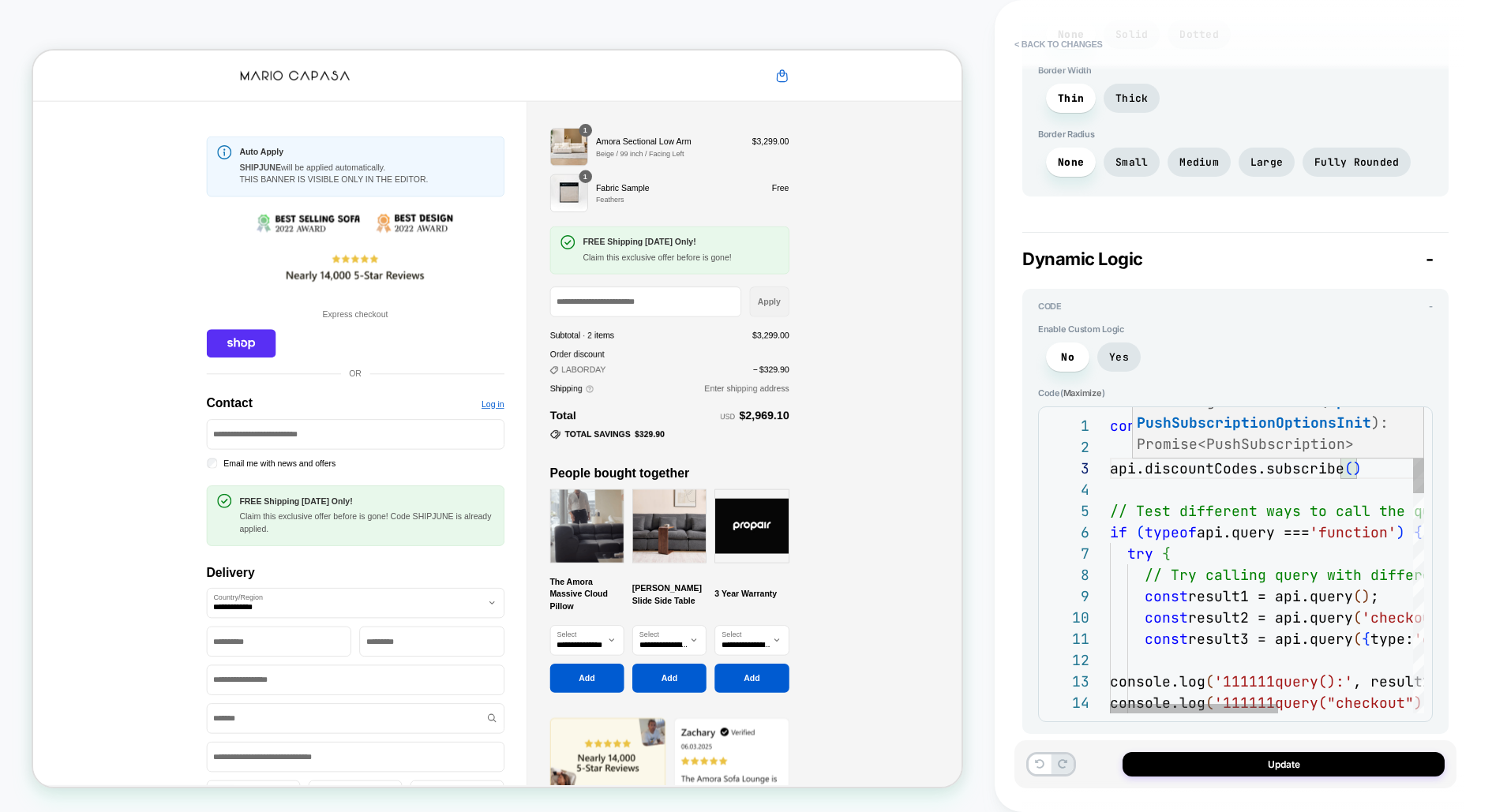
type textarea "**********"
type textarea "*"
type textarea "**********"
type textarea "*"
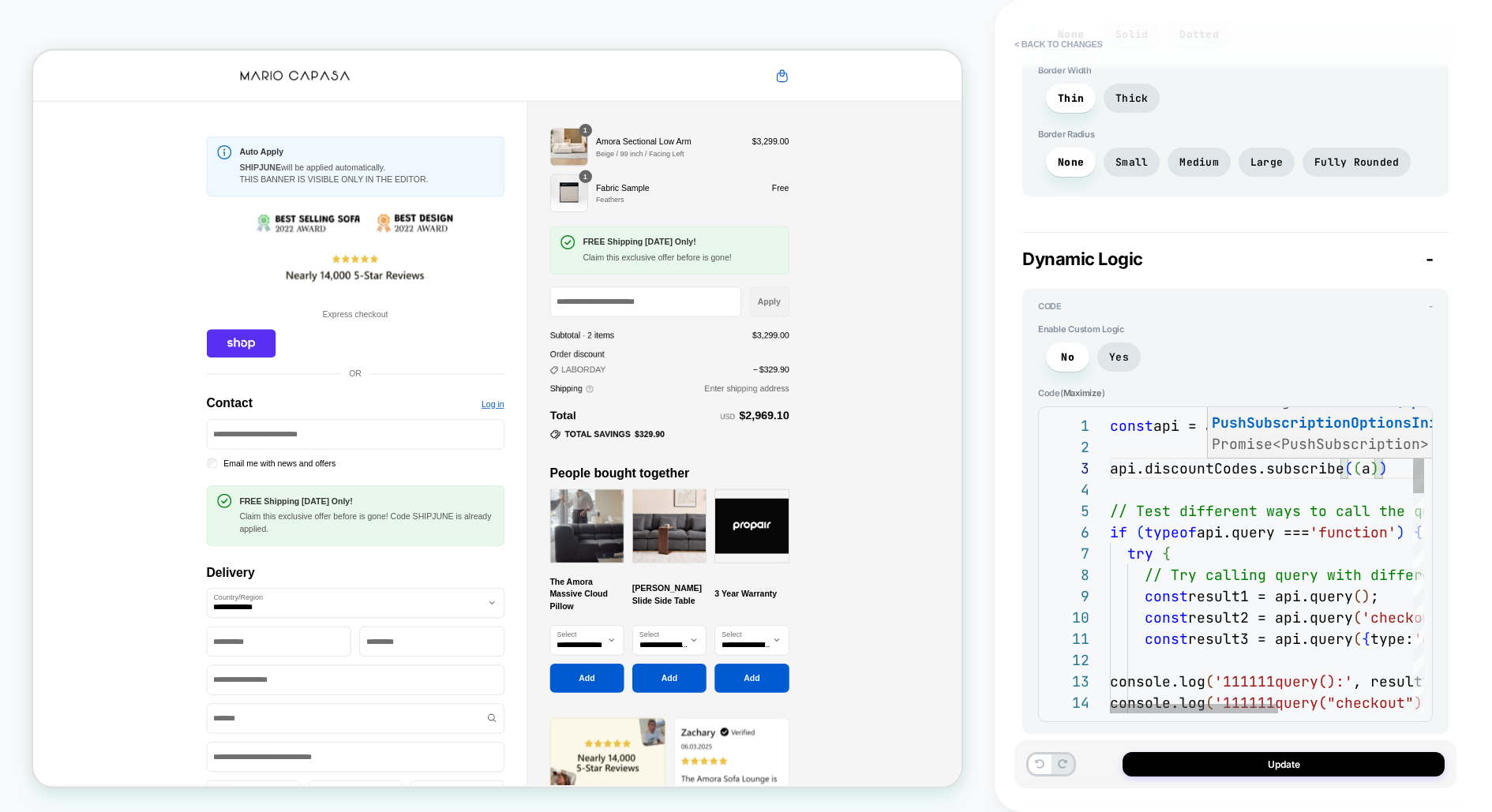
type textarea "**********"
type textarea "*"
type textarea "**********"
type textarea "*"
type textarea "**********"
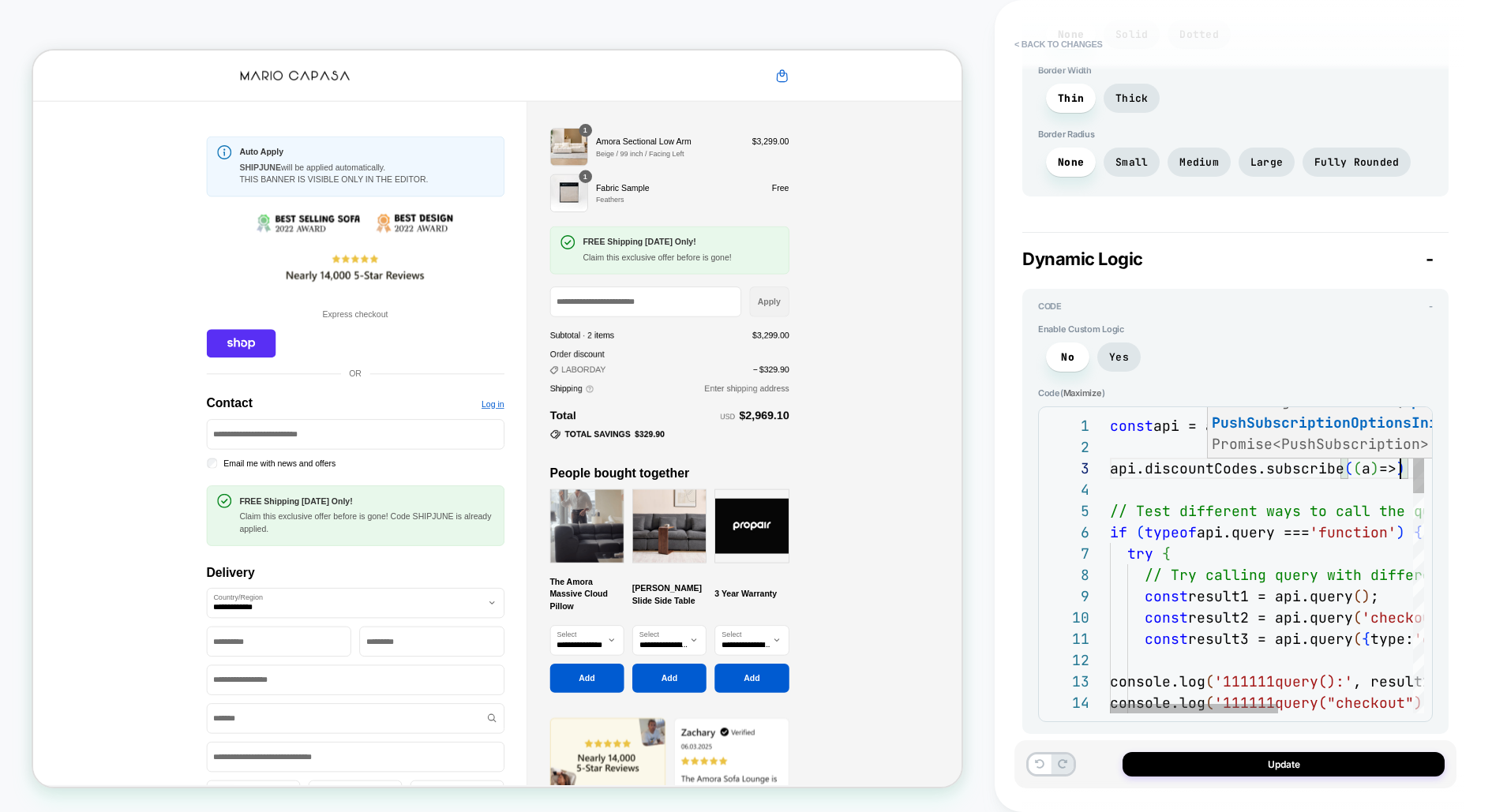
type textarea "*"
type textarea "**********"
type textarea "*"
type textarea "**********"
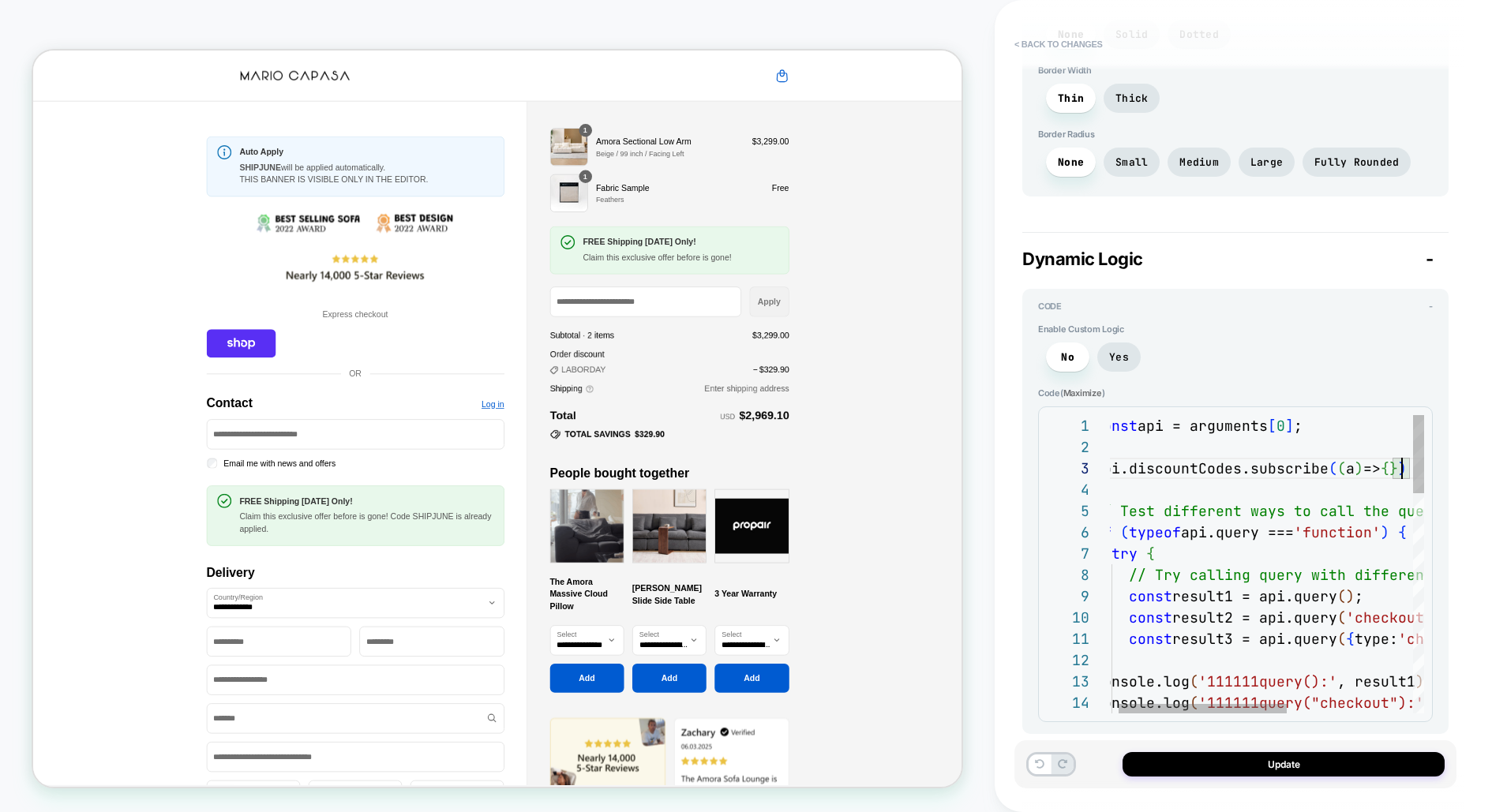
type textarea "*"
type textarea "**********"
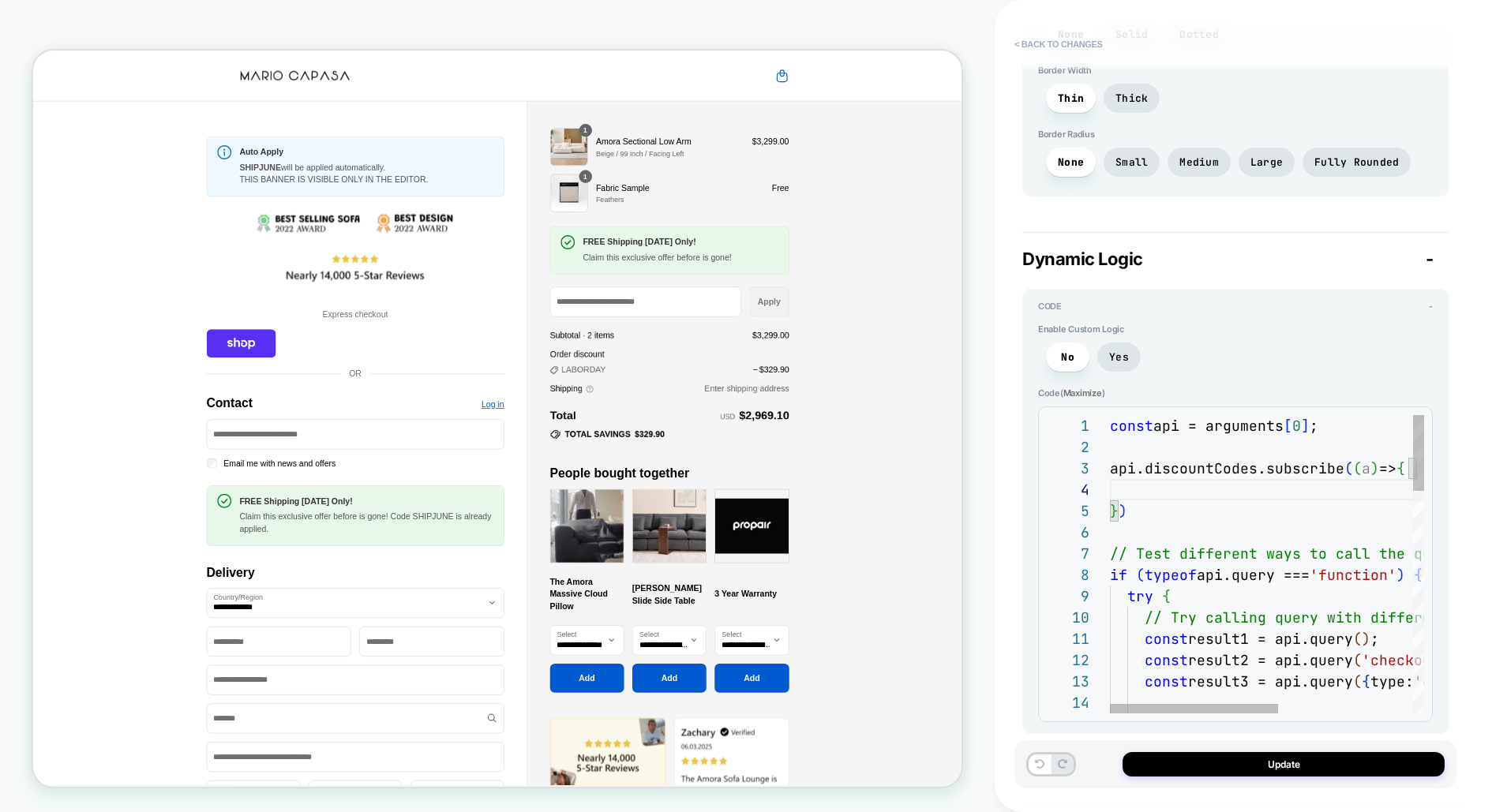
type textarea "*"
type textarea "**********"
type textarea "*"
type textarea "**********"
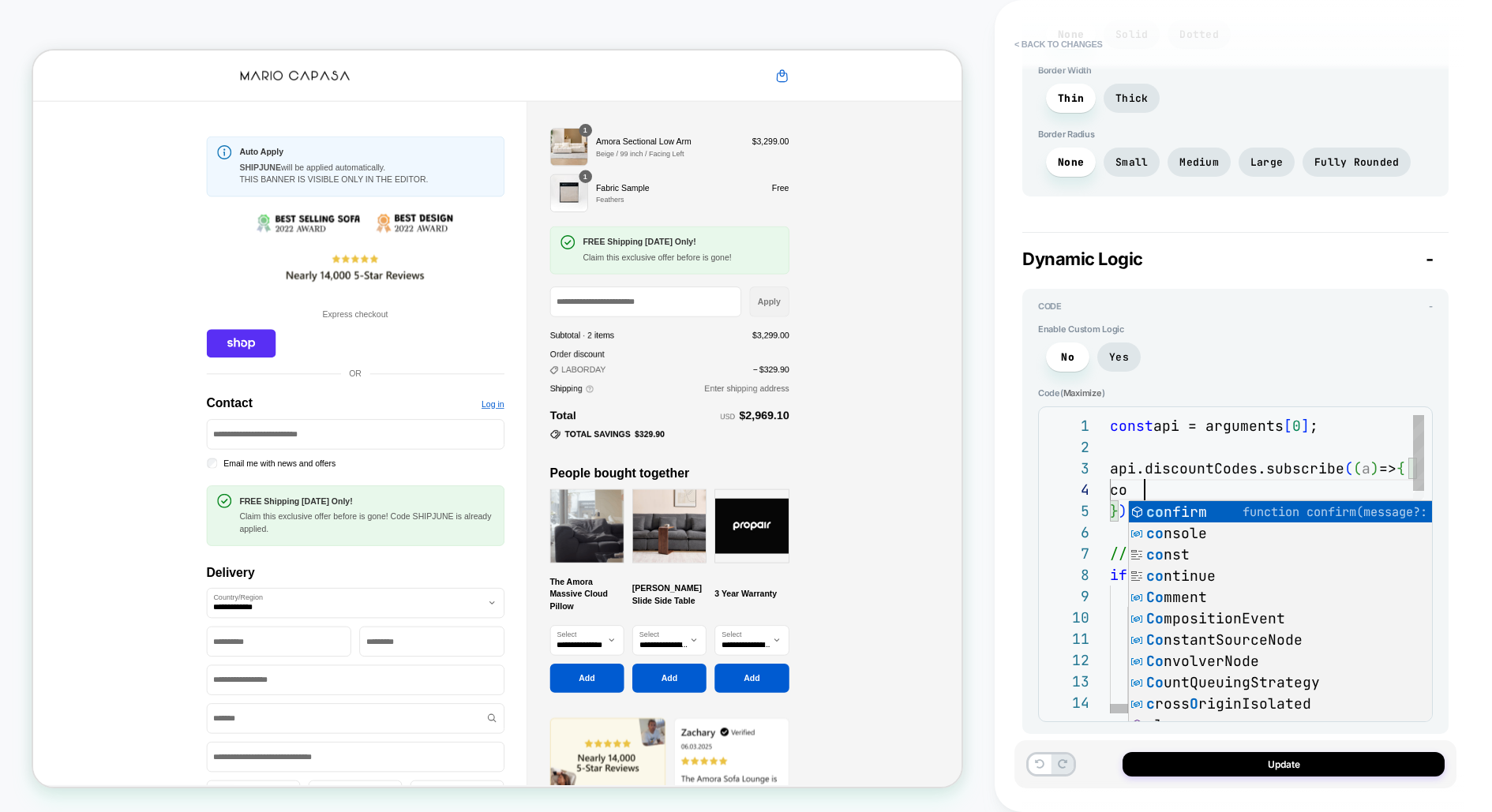
type textarea "*"
type textarea "**********"
type textarea "*"
type textarea "**********"
type textarea "*"
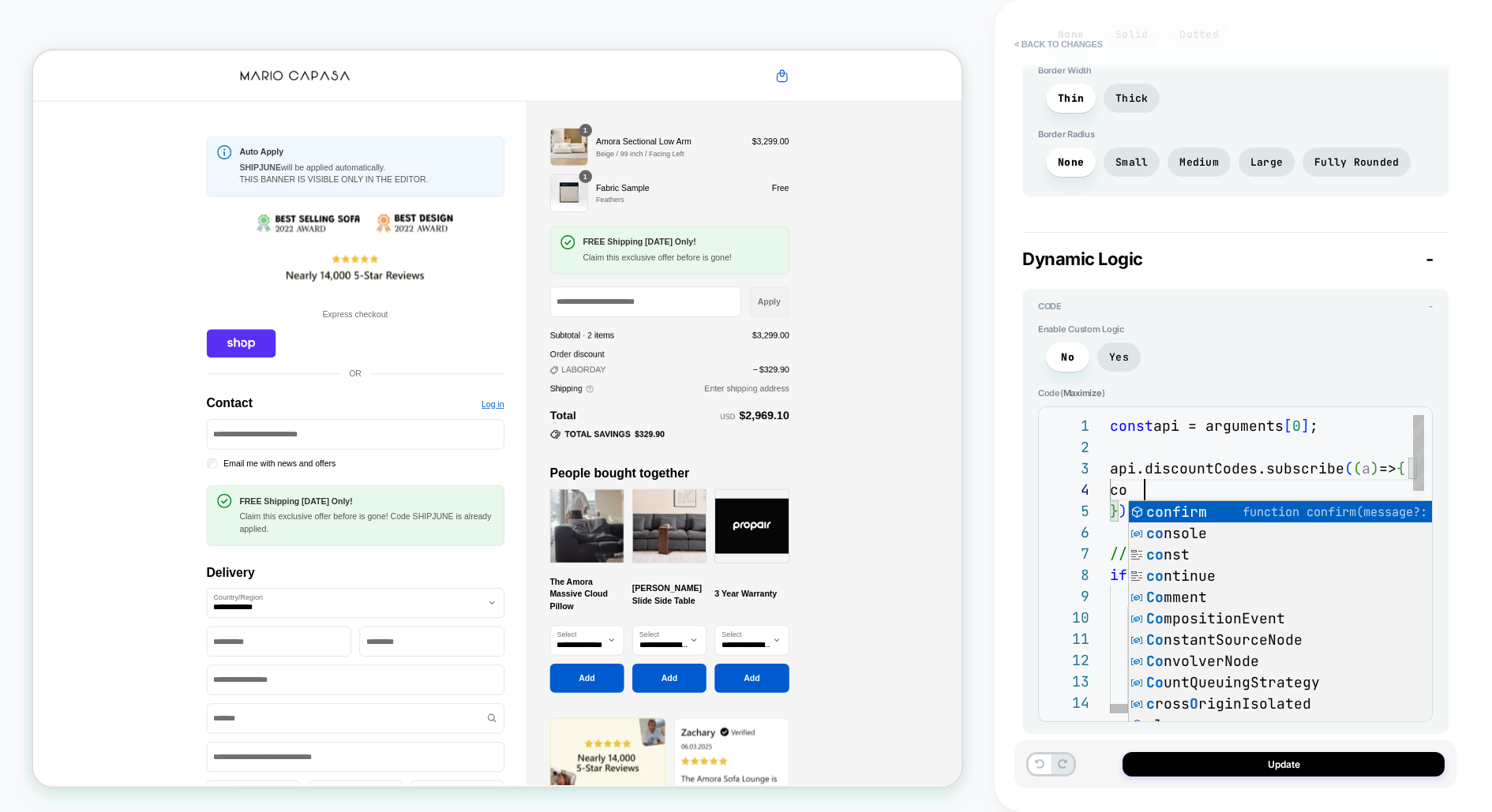
type textarea "**********"
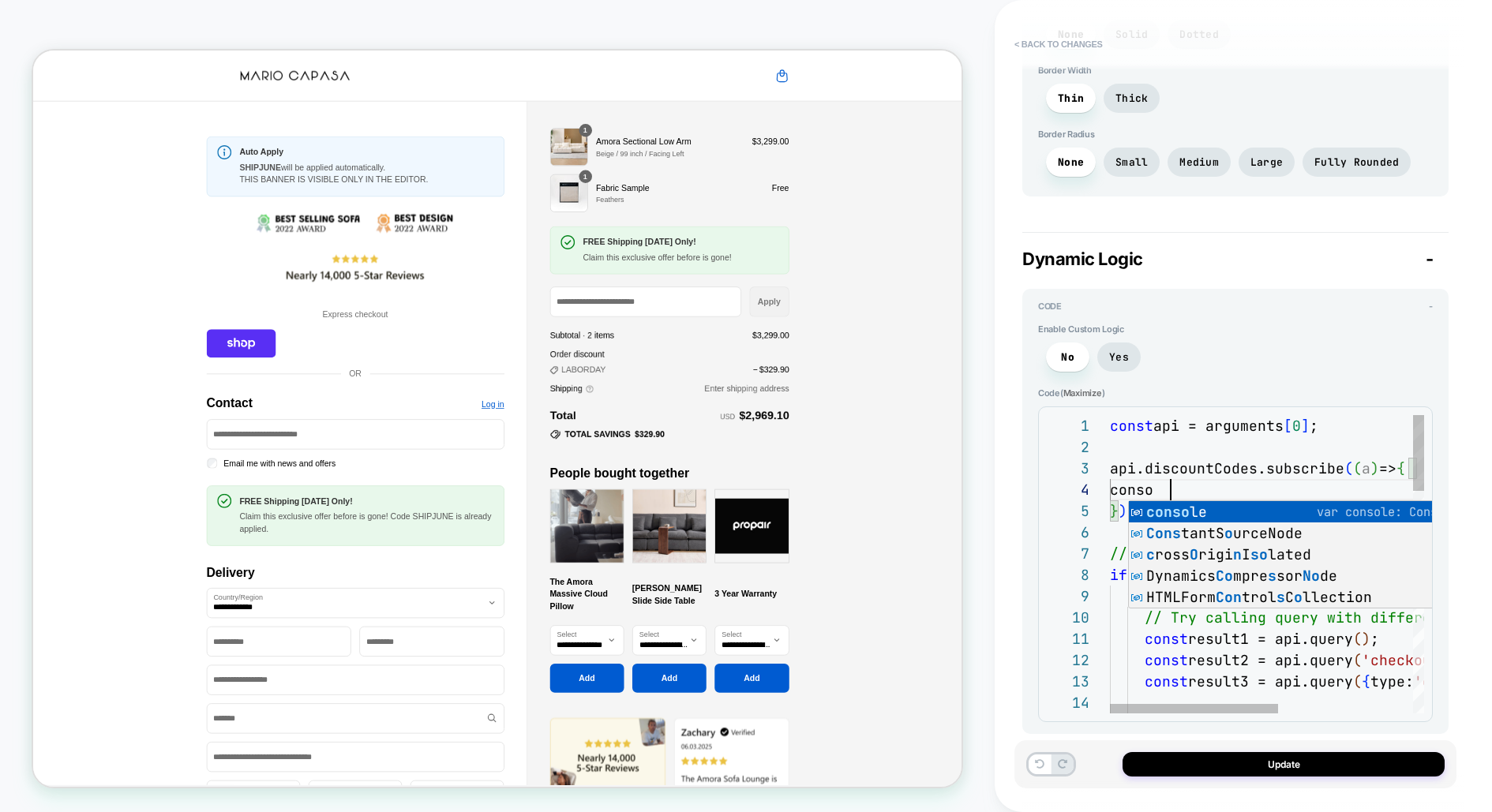
type textarea "*"
type textarea "**********"
type textarea "*"
type textarea "**********"
type textarea "*"
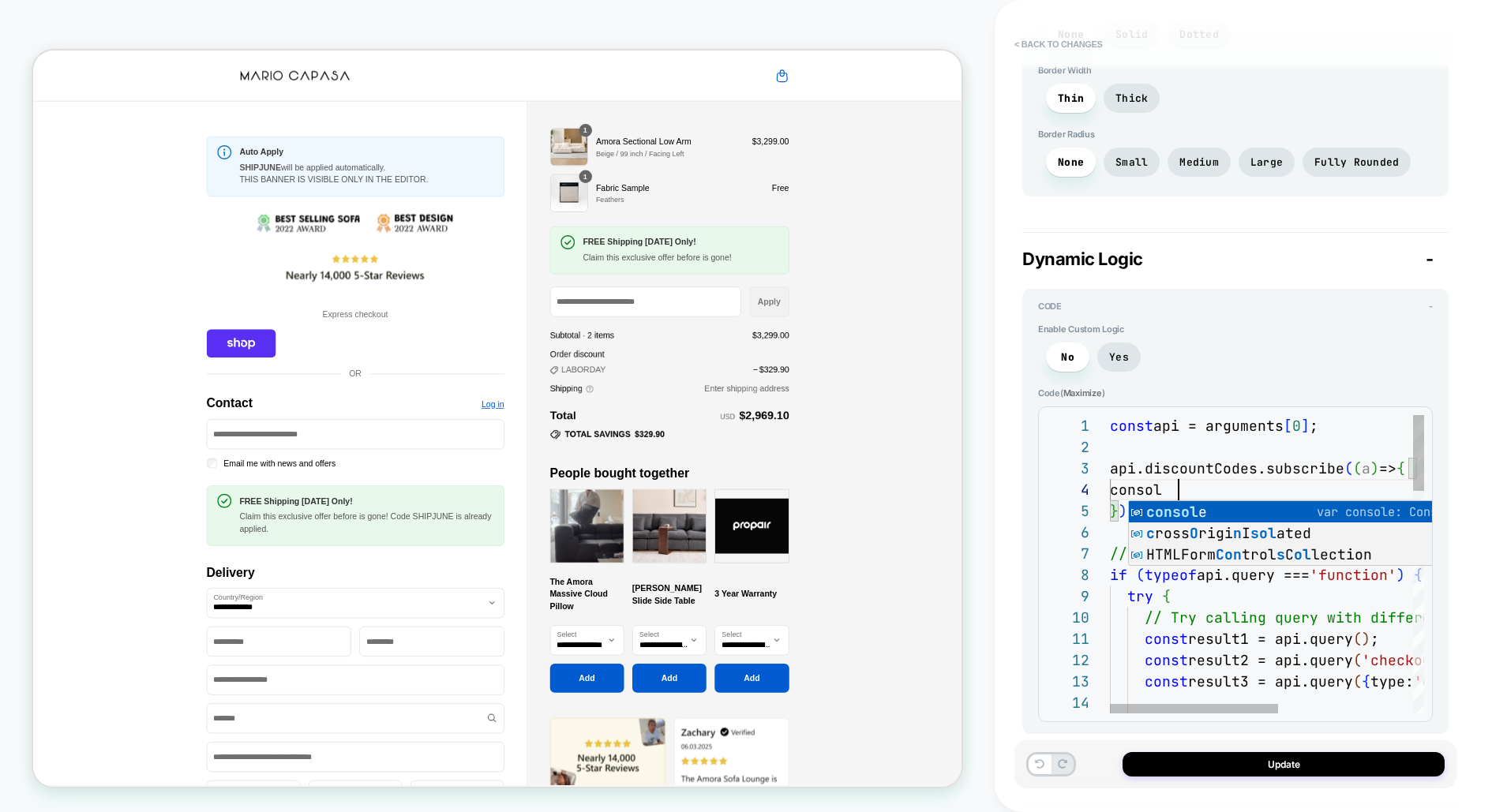
type textarea "**********"
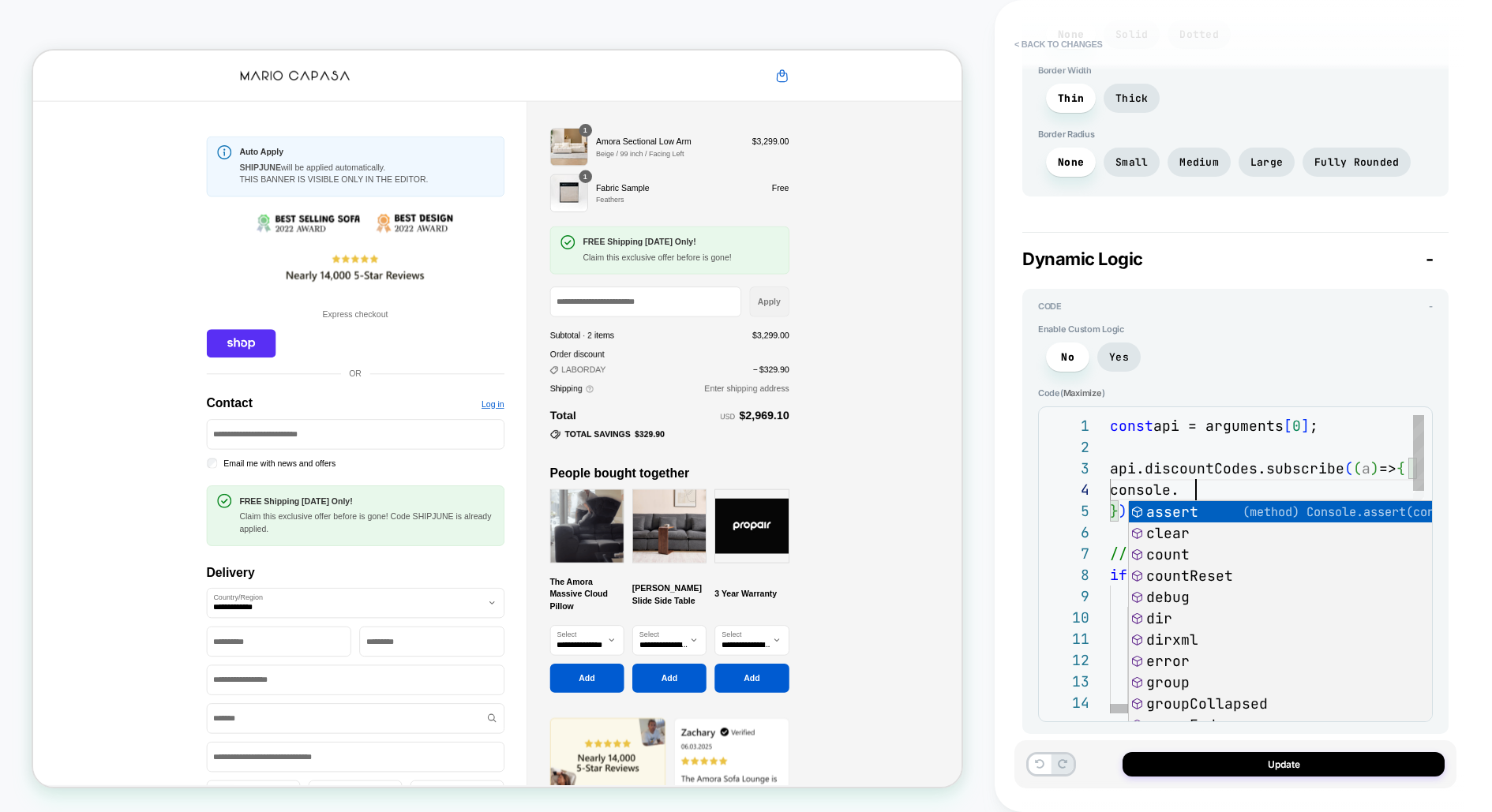
type textarea "*"
type textarea "**********"
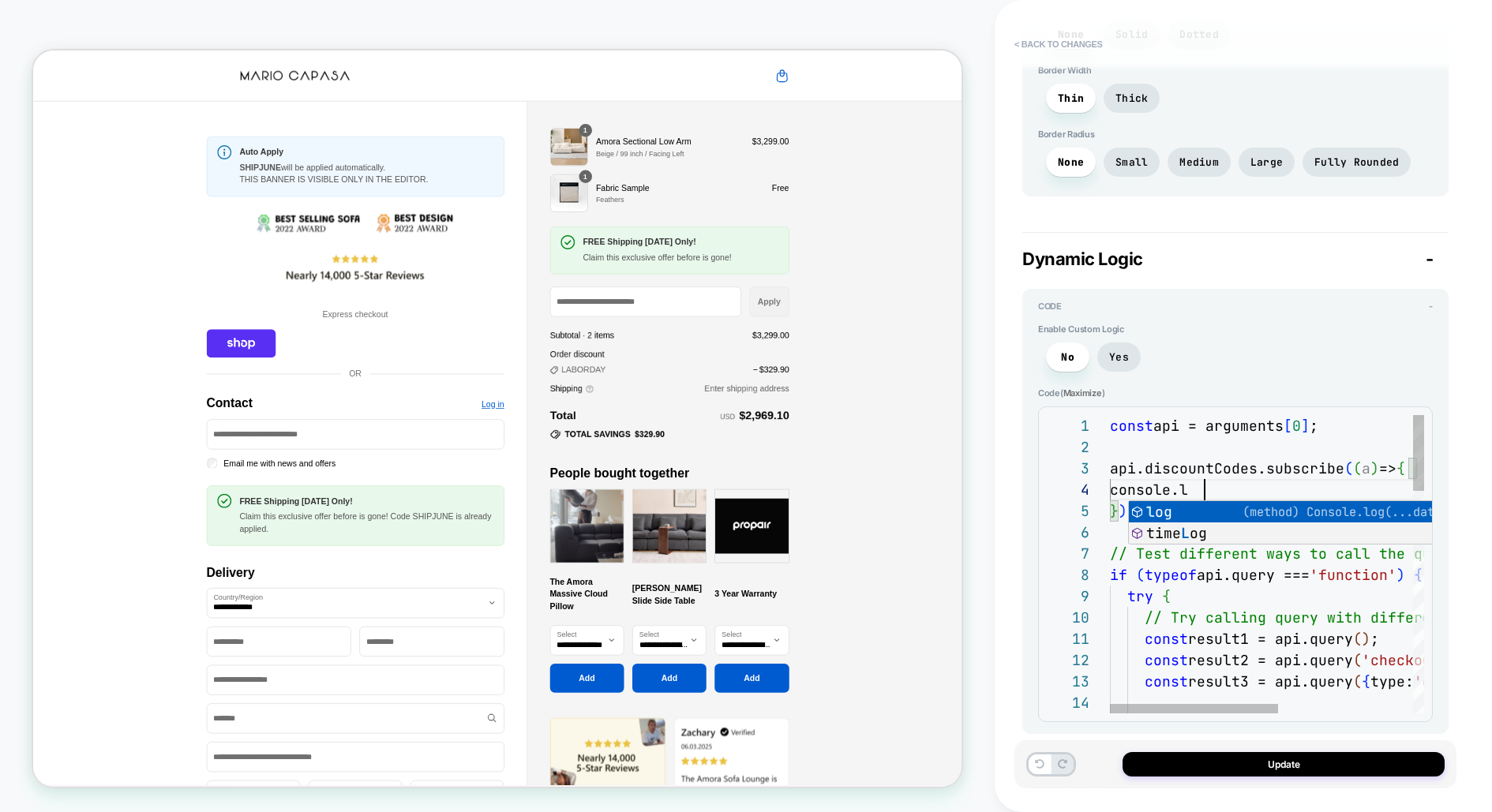
type textarea "*"
type textarea "**********"
type textarea "*"
type textarea "**********"
type textarea "*"
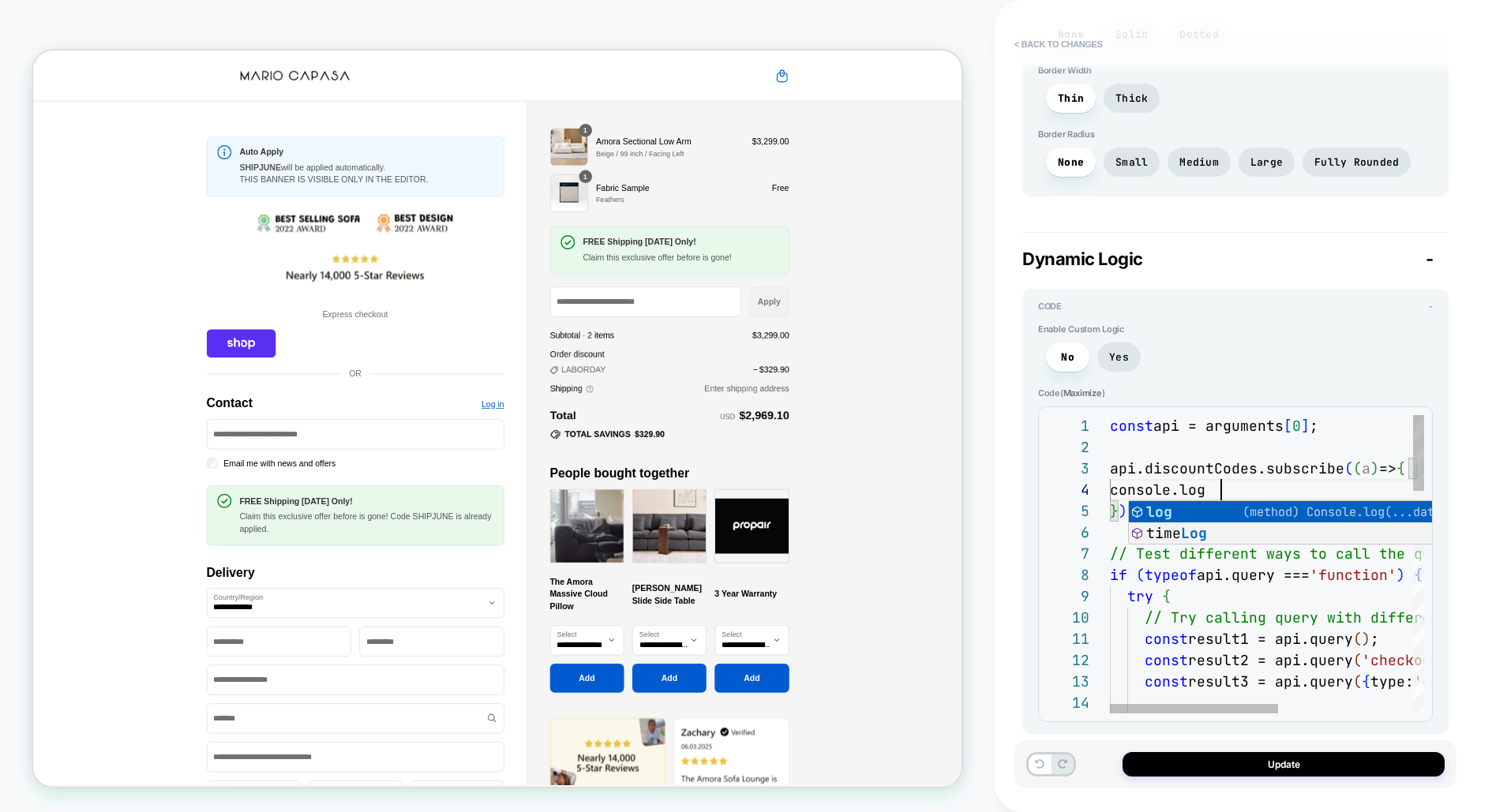
type textarea "**********"
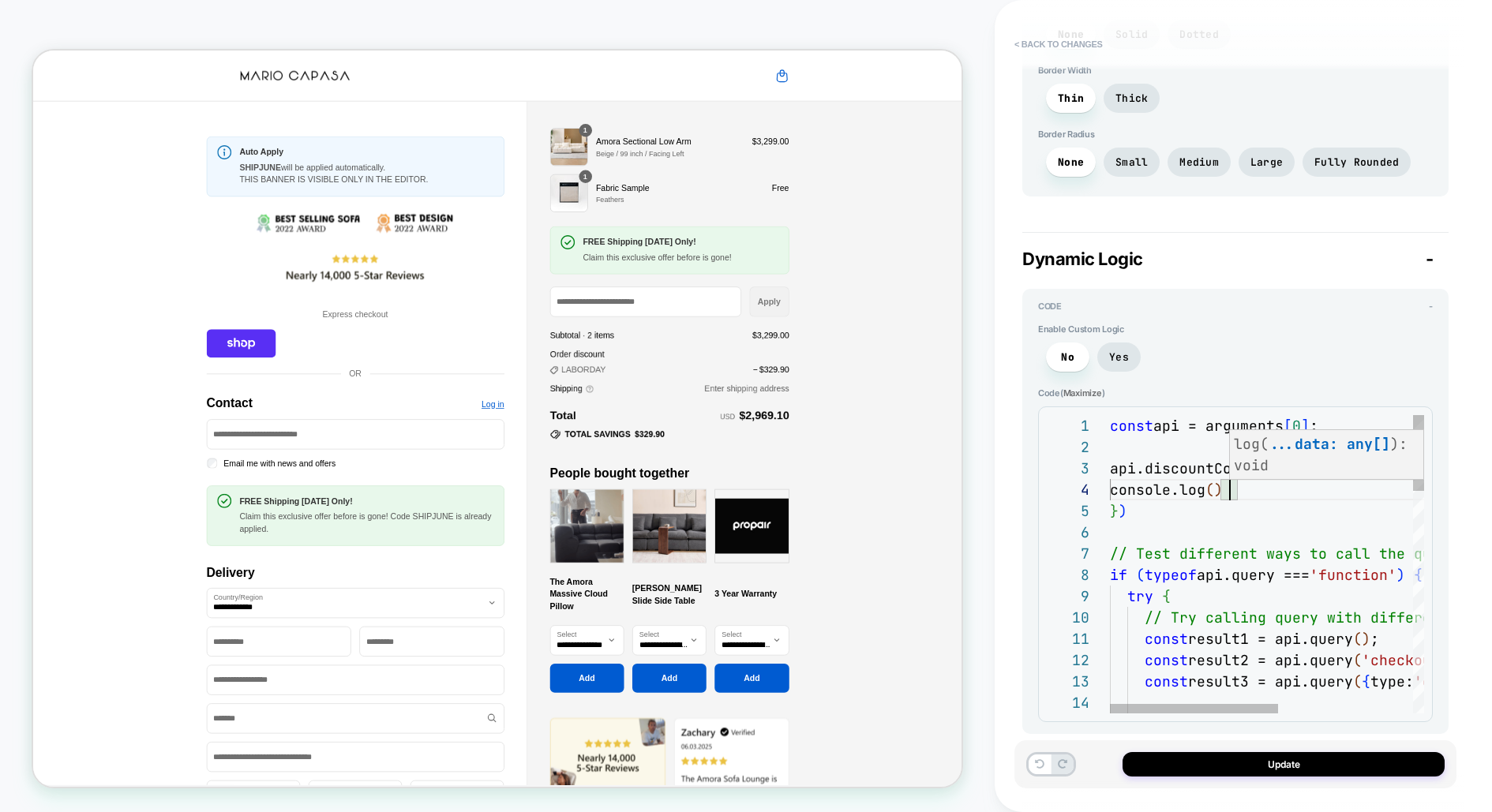
type textarea "*"
type textarea "**********"
type textarea "*"
type textarea "**********"
type textarea "*"
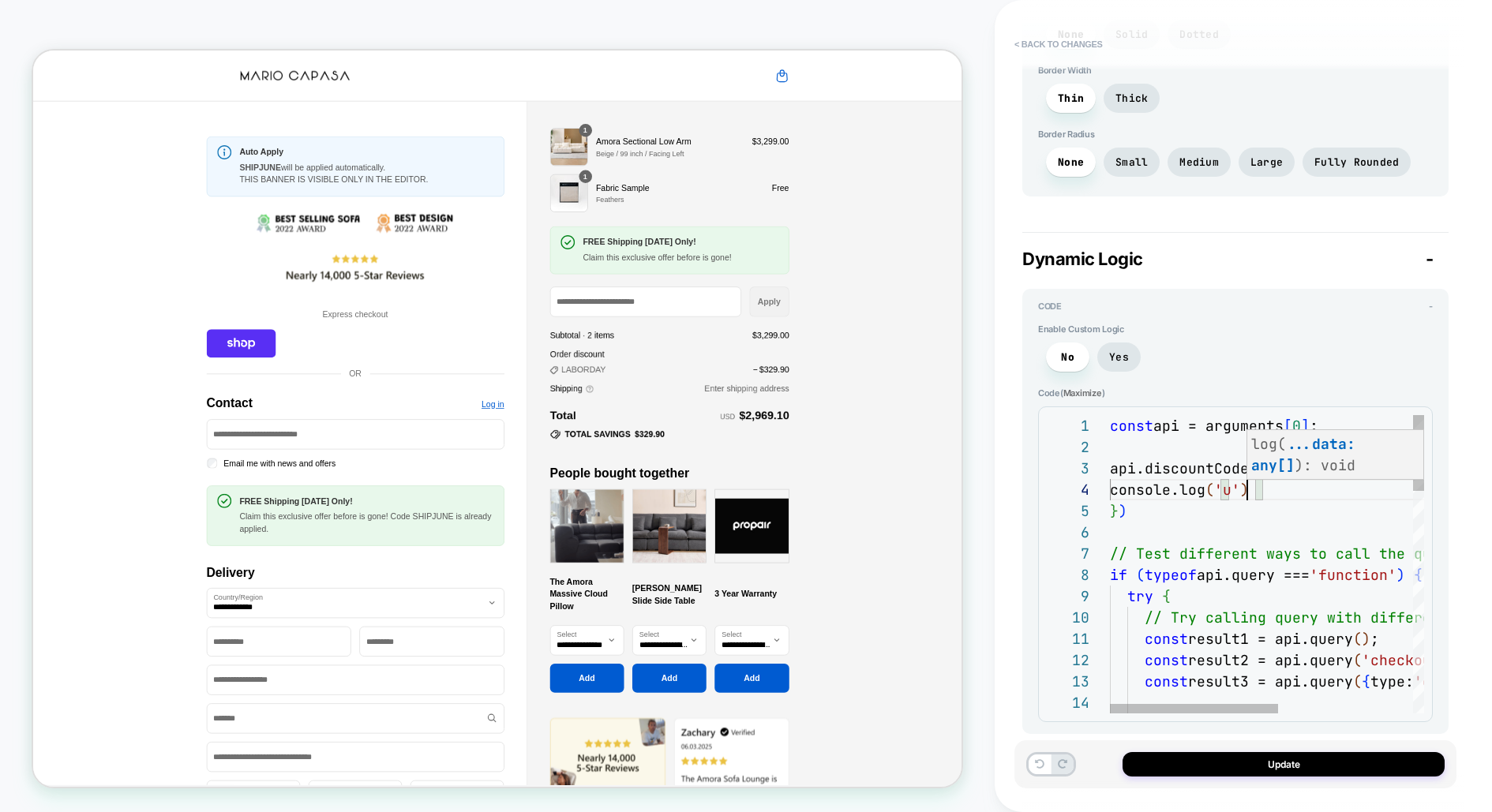
type textarea "**********"
type textarea "*"
type textarea "**********"
type textarea "*"
type textarea "**********"
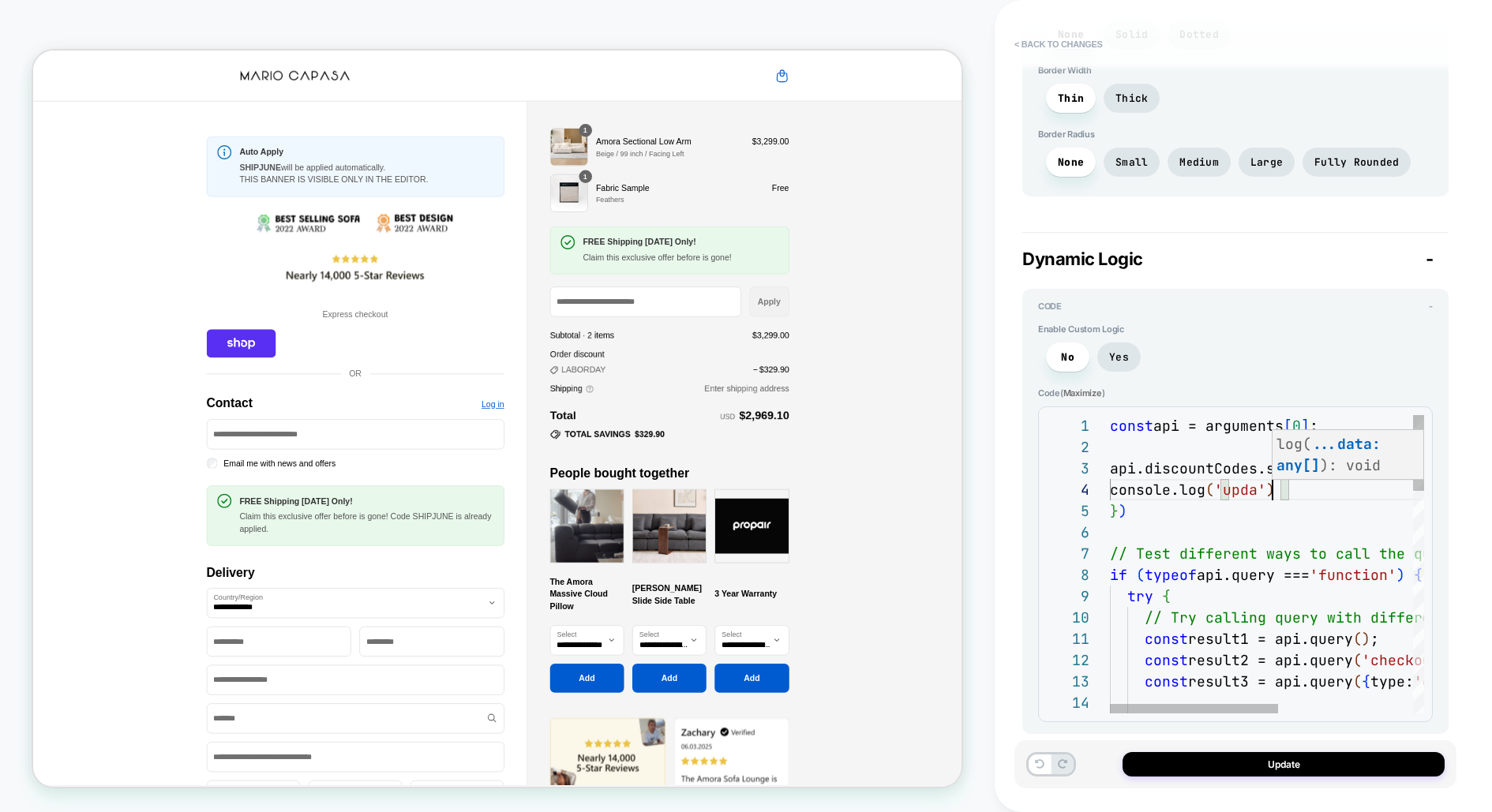
type textarea "*"
type textarea "**********"
type textarea "*"
type textarea "**********"
type textarea "*"
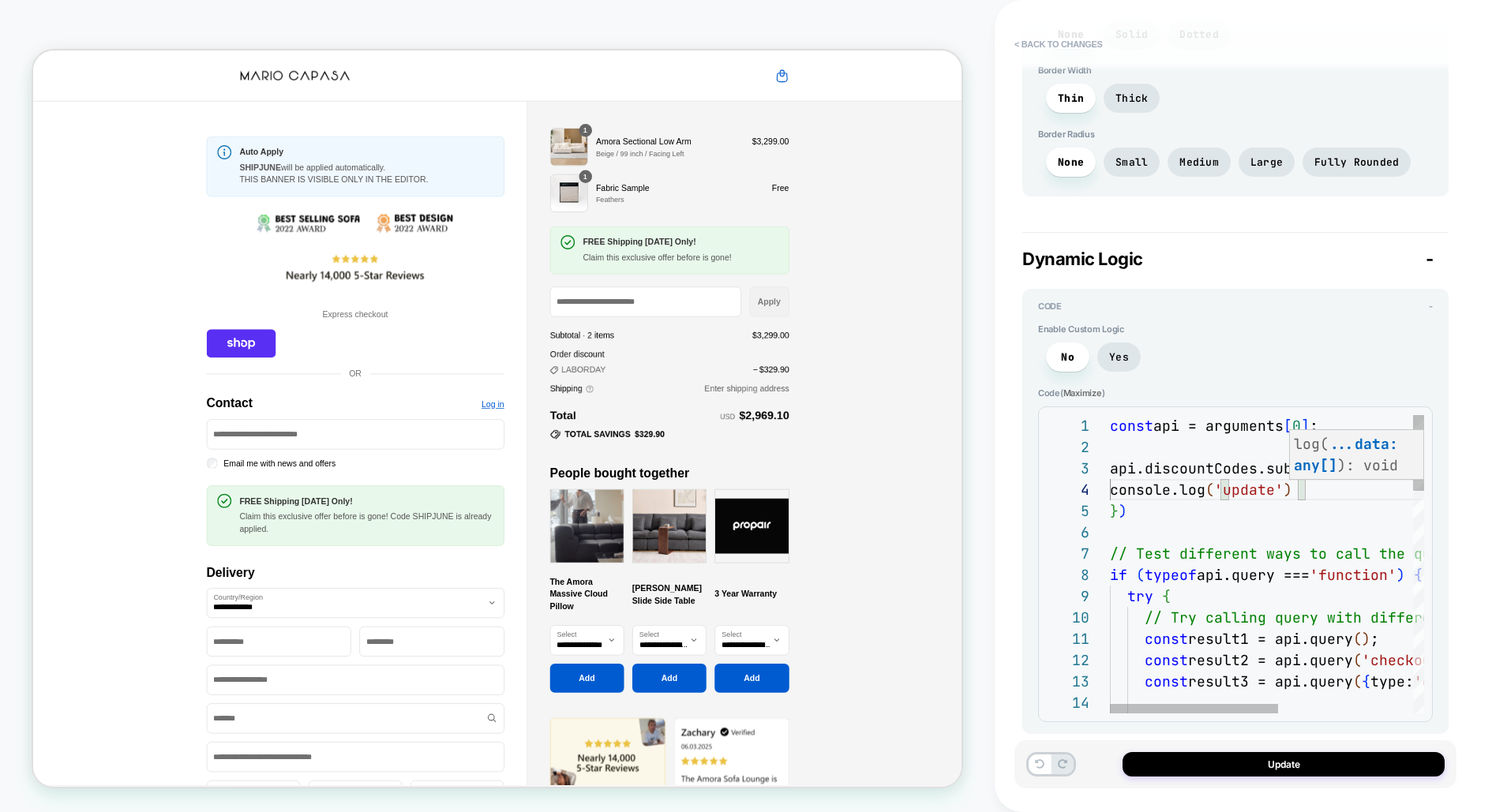
type textarea "**********"
type textarea "*"
type textarea "**********"
type textarea "*"
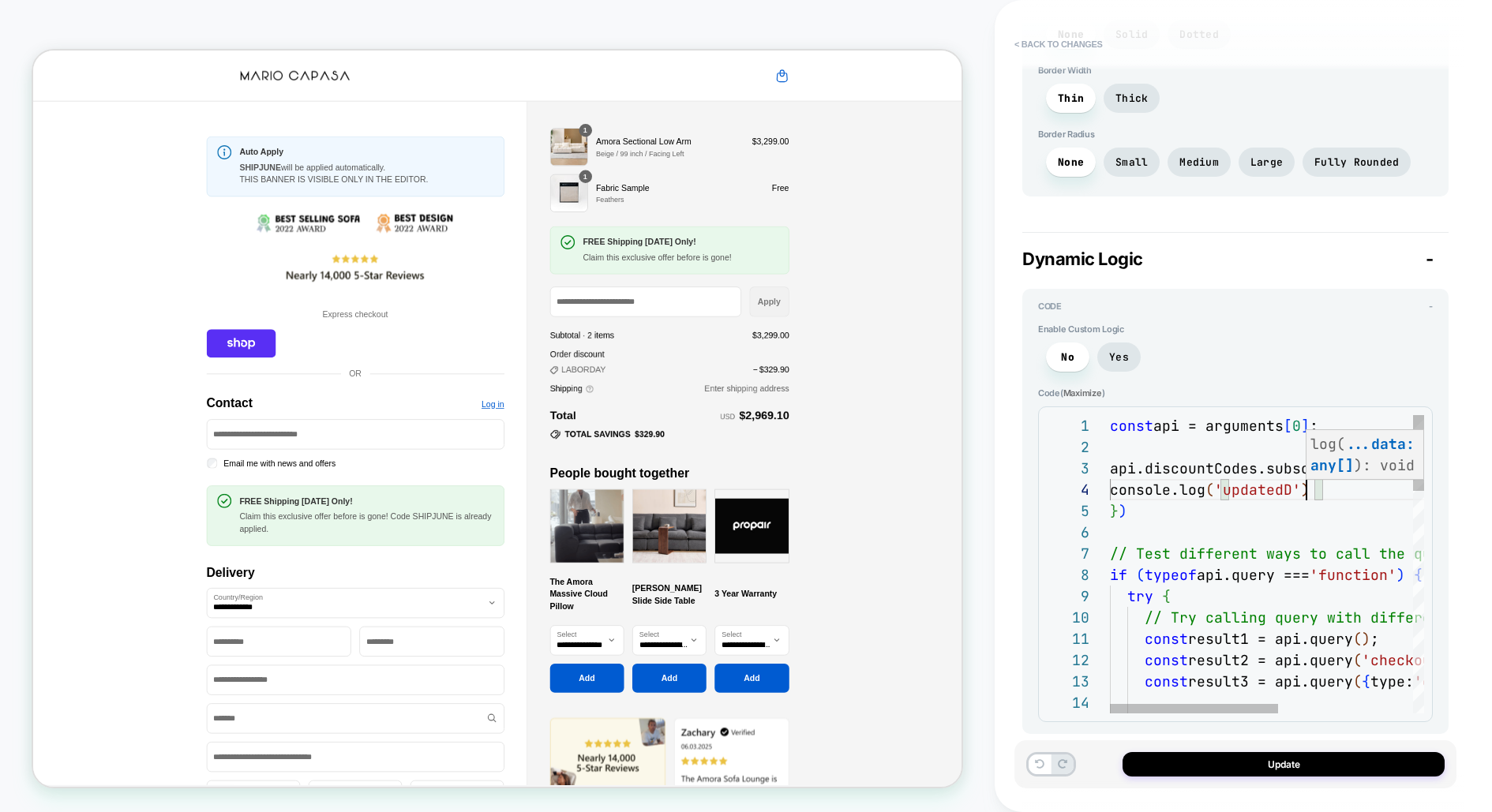
type textarea "**********"
type textarea "*"
type textarea "**********"
type textarea "*"
type textarea "**********"
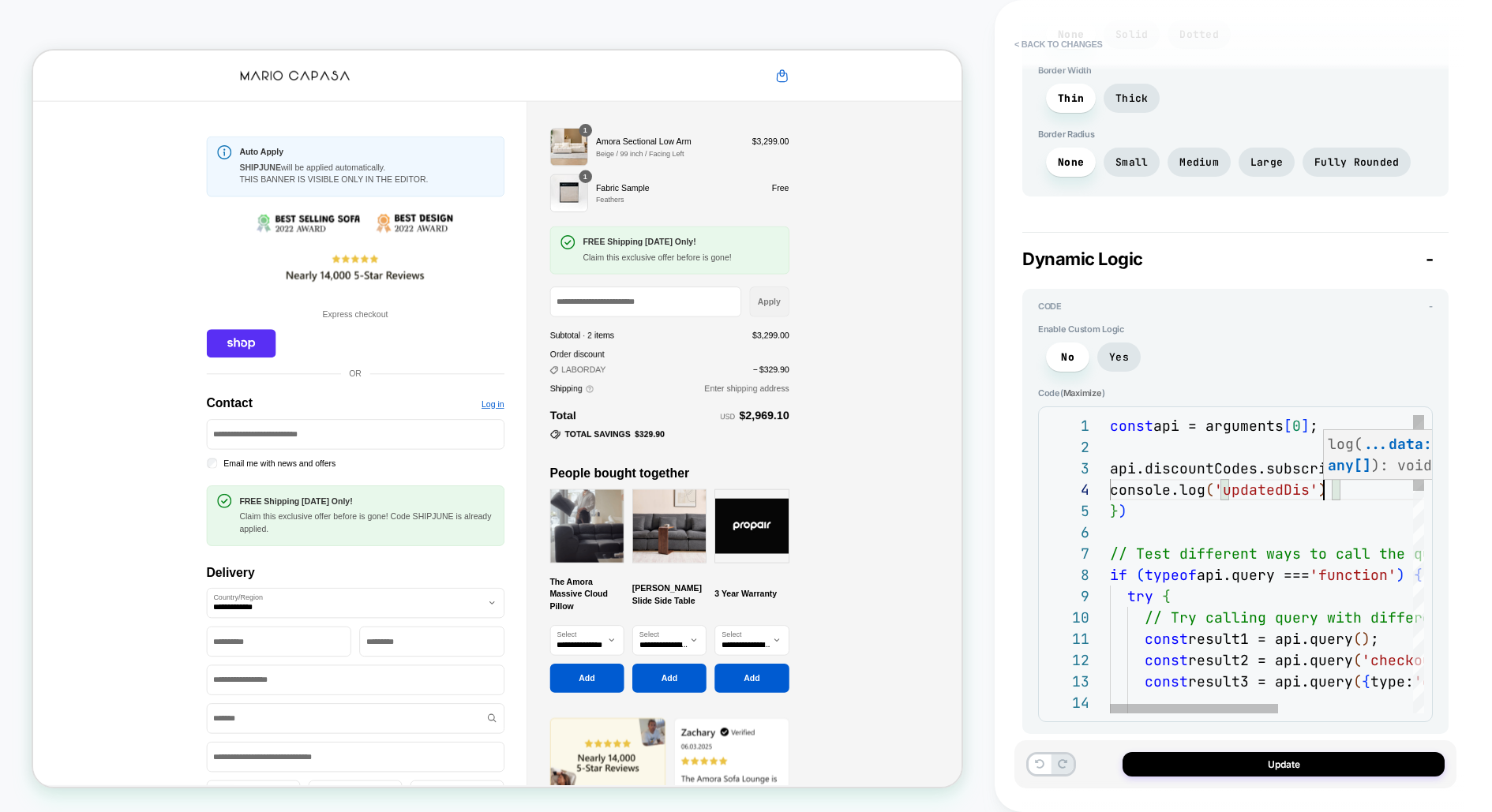
type textarea "*"
type textarea "**********"
type textarea "*"
type textarea "**********"
type textarea "*"
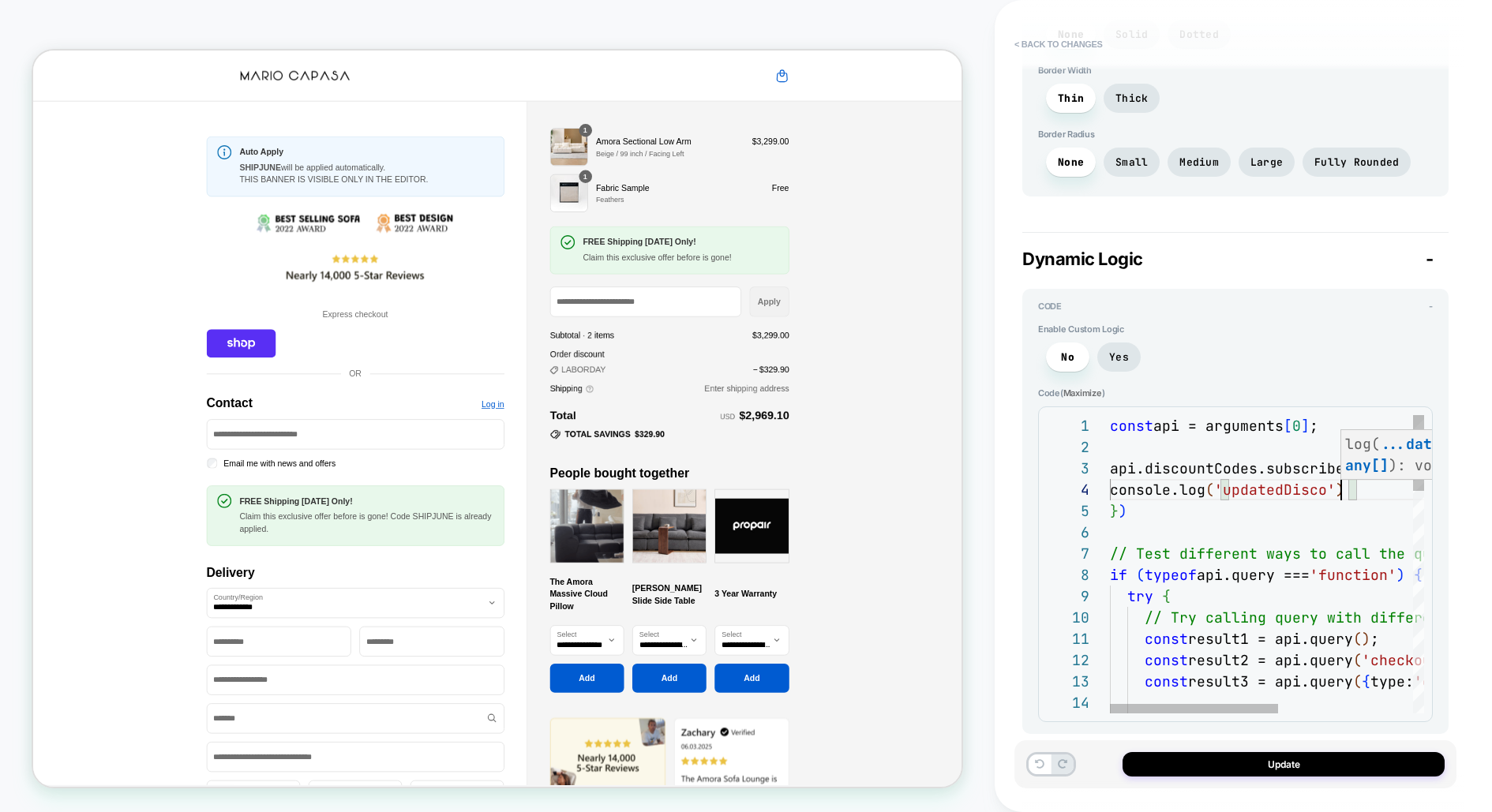
type textarea "**********"
type textarea "*"
type textarea "**********"
type textarea "*"
type textarea "**********"
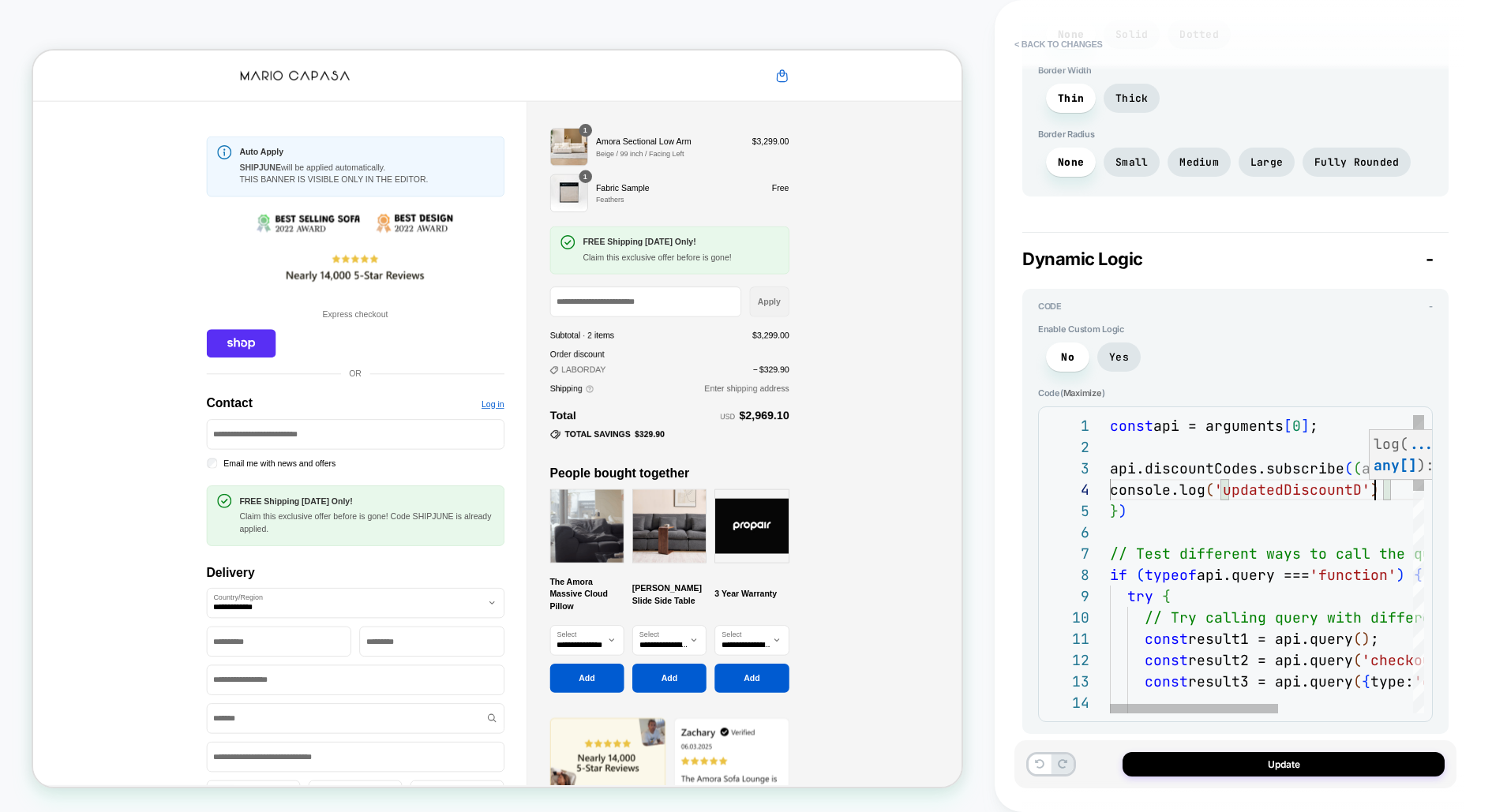
type textarea "*"
type textarea "**********"
type textarea "*"
type textarea "**********"
type textarea "*"
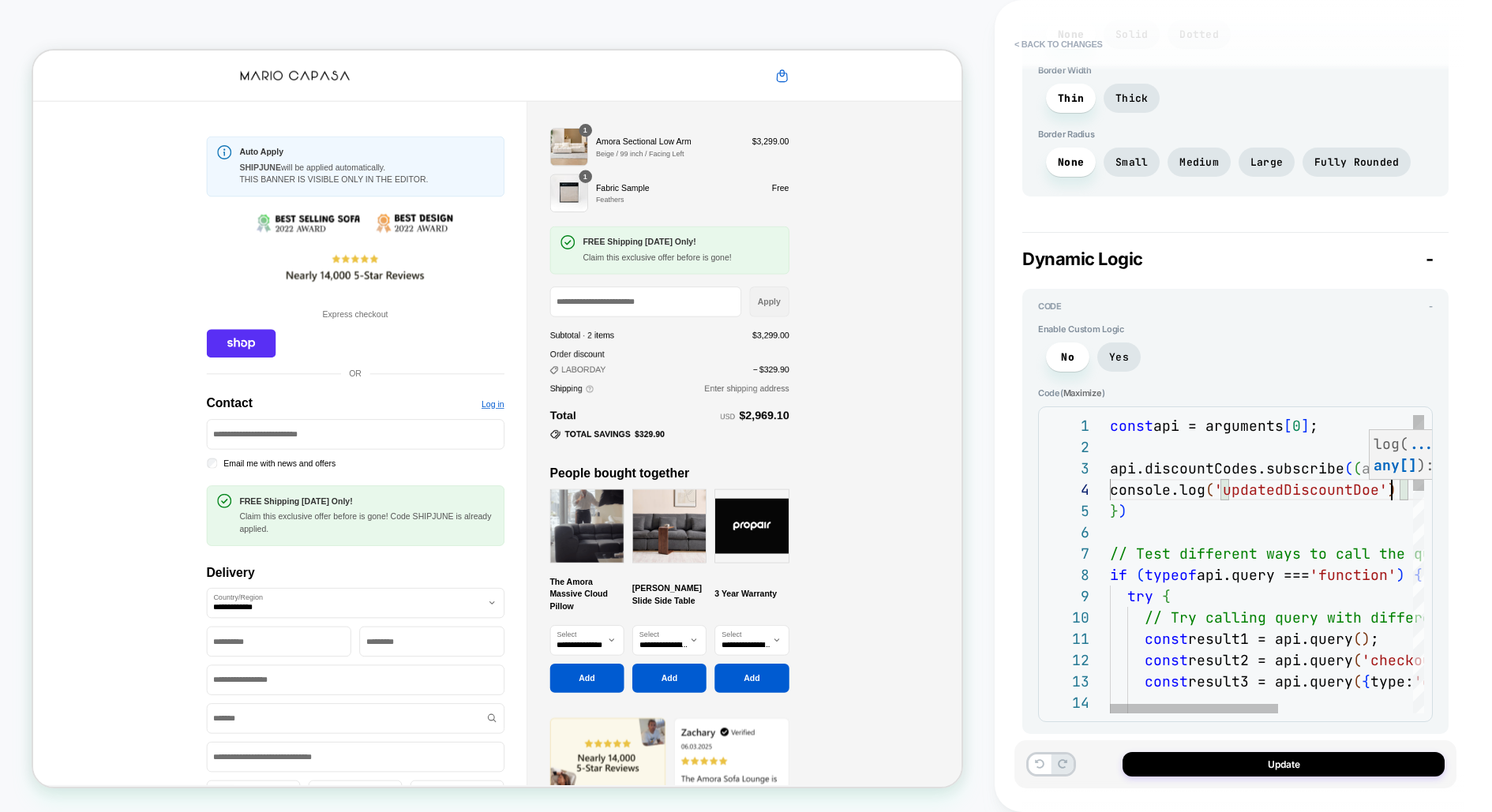
type textarea "**********"
type textarea "*"
type textarea "**********"
type textarea "*"
type textarea "**********"
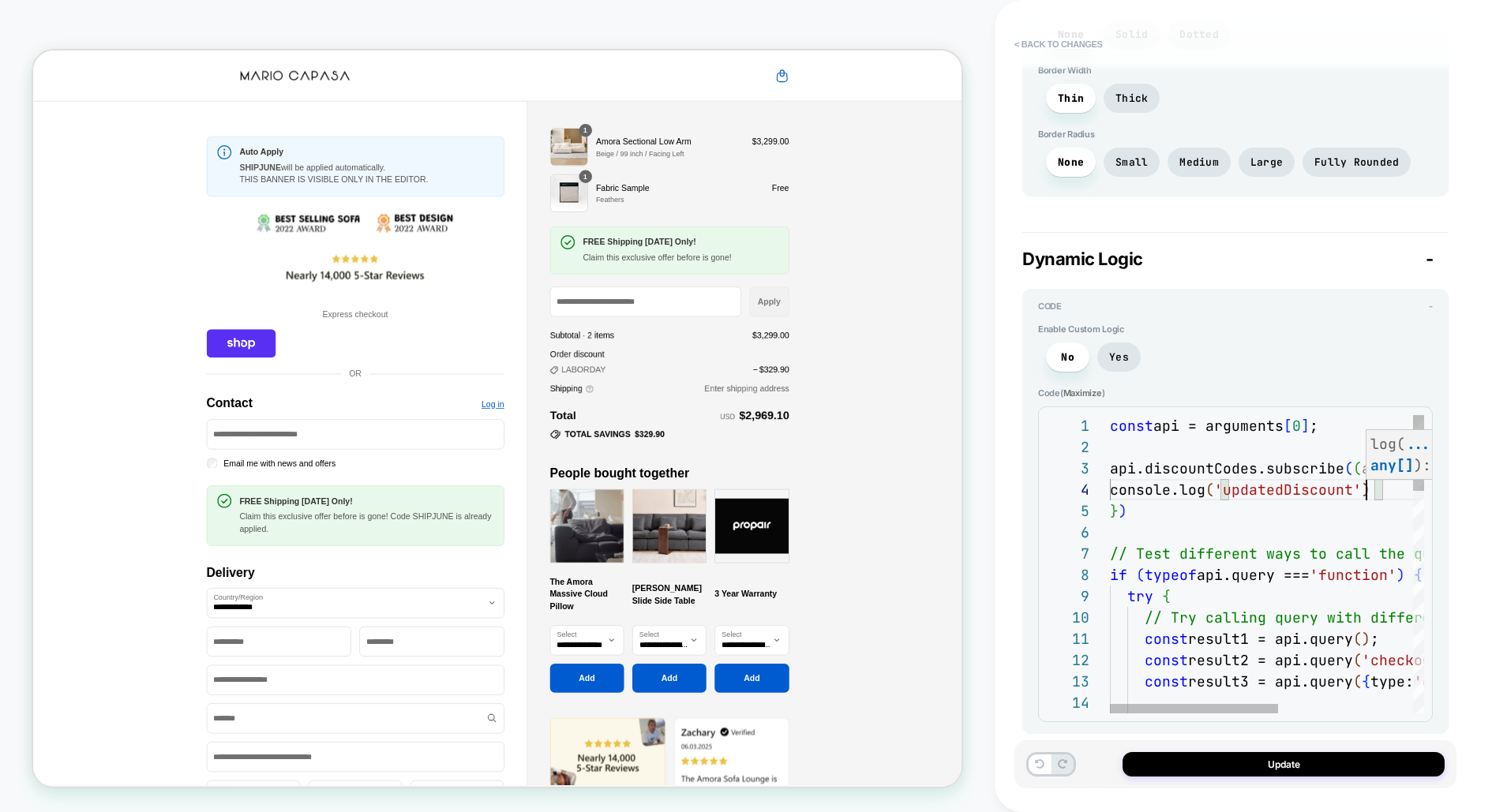
type textarea "*"
type textarea "**********"
type textarea "*"
type textarea "**********"
type textarea "*"
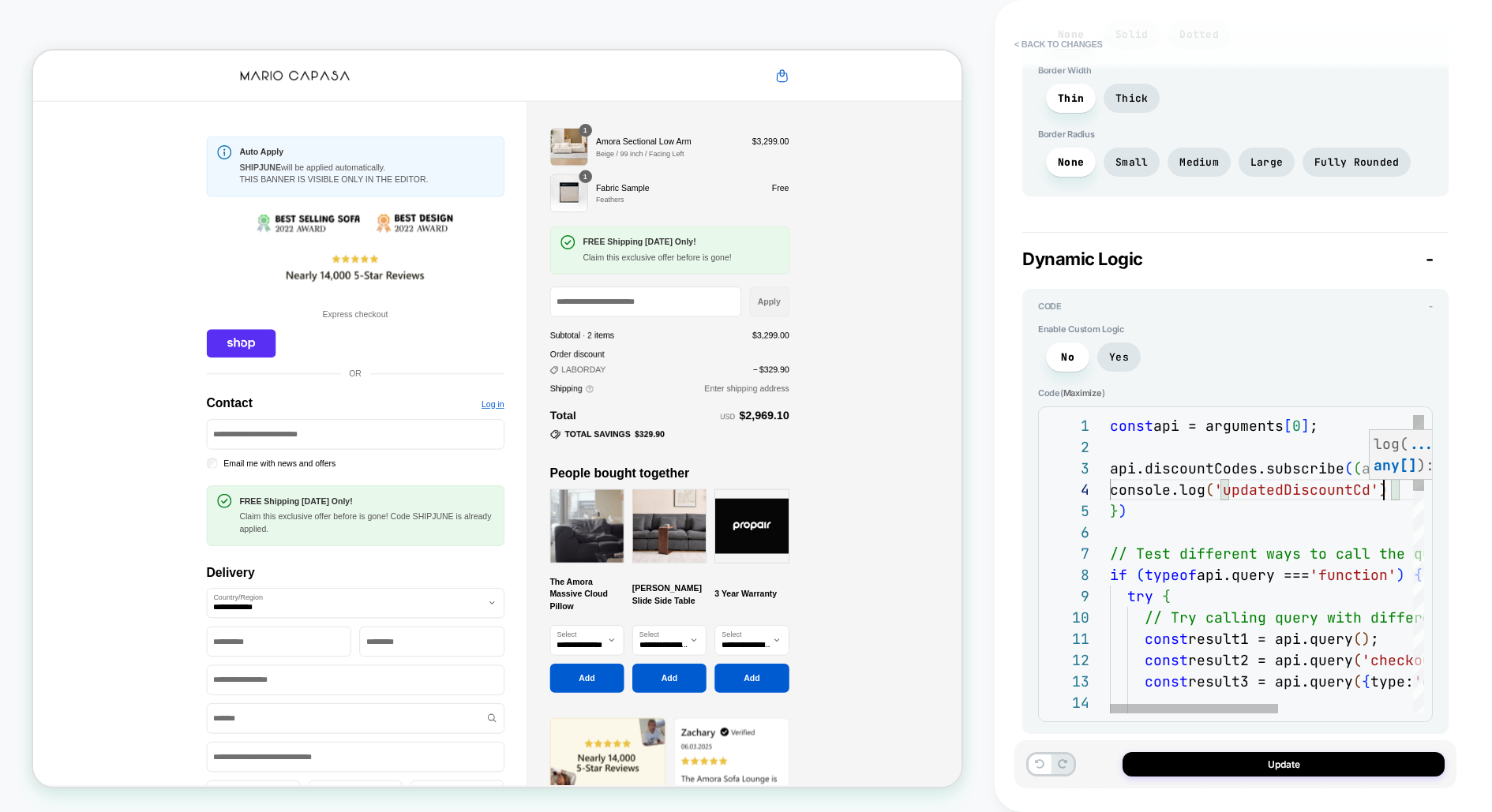
type textarea "**********"
type textarea "*"
type textarea "**********"
type textarea "*"
type textarea "**********"
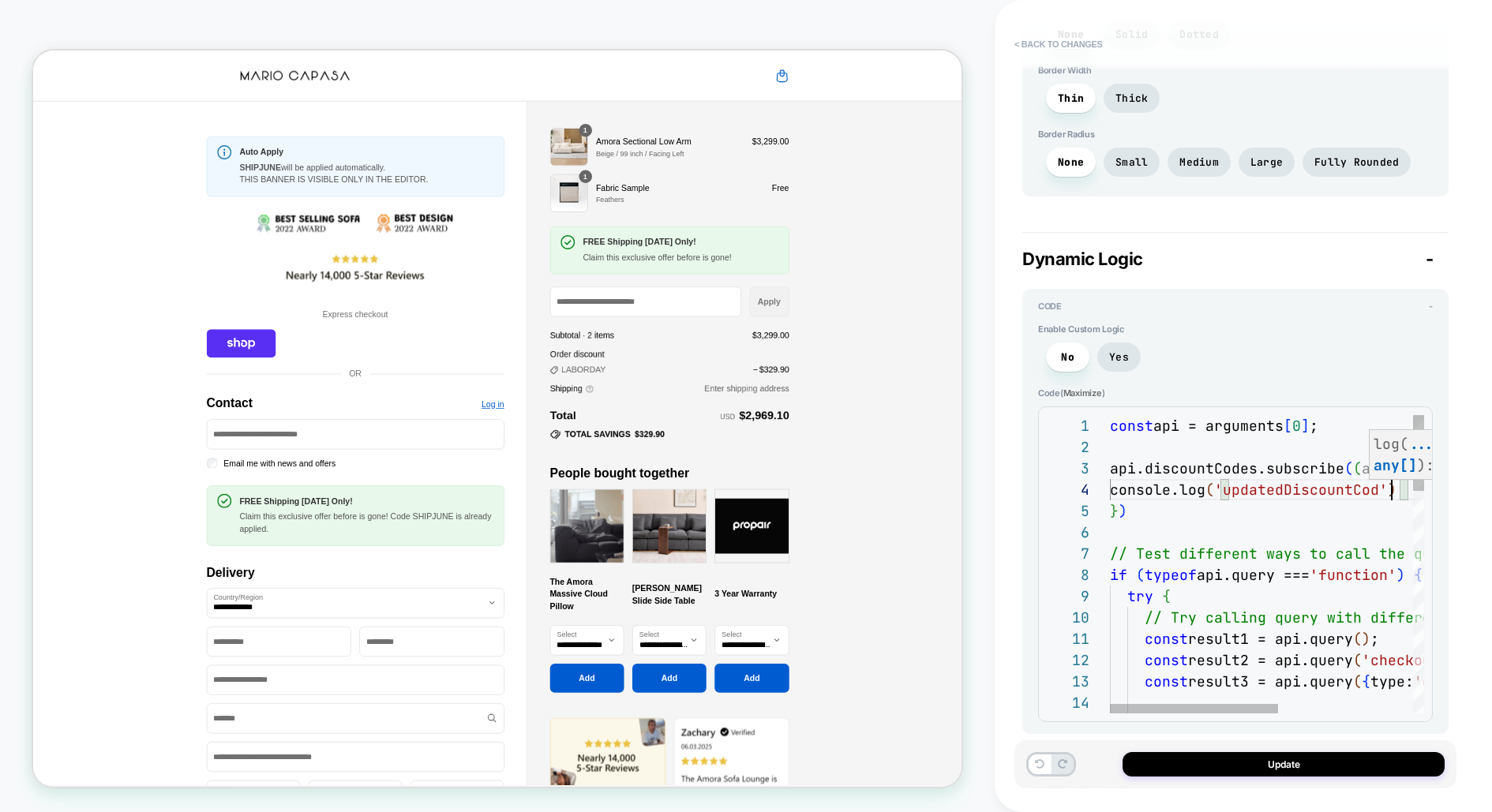
type textarea "*"
type textarea "**********"
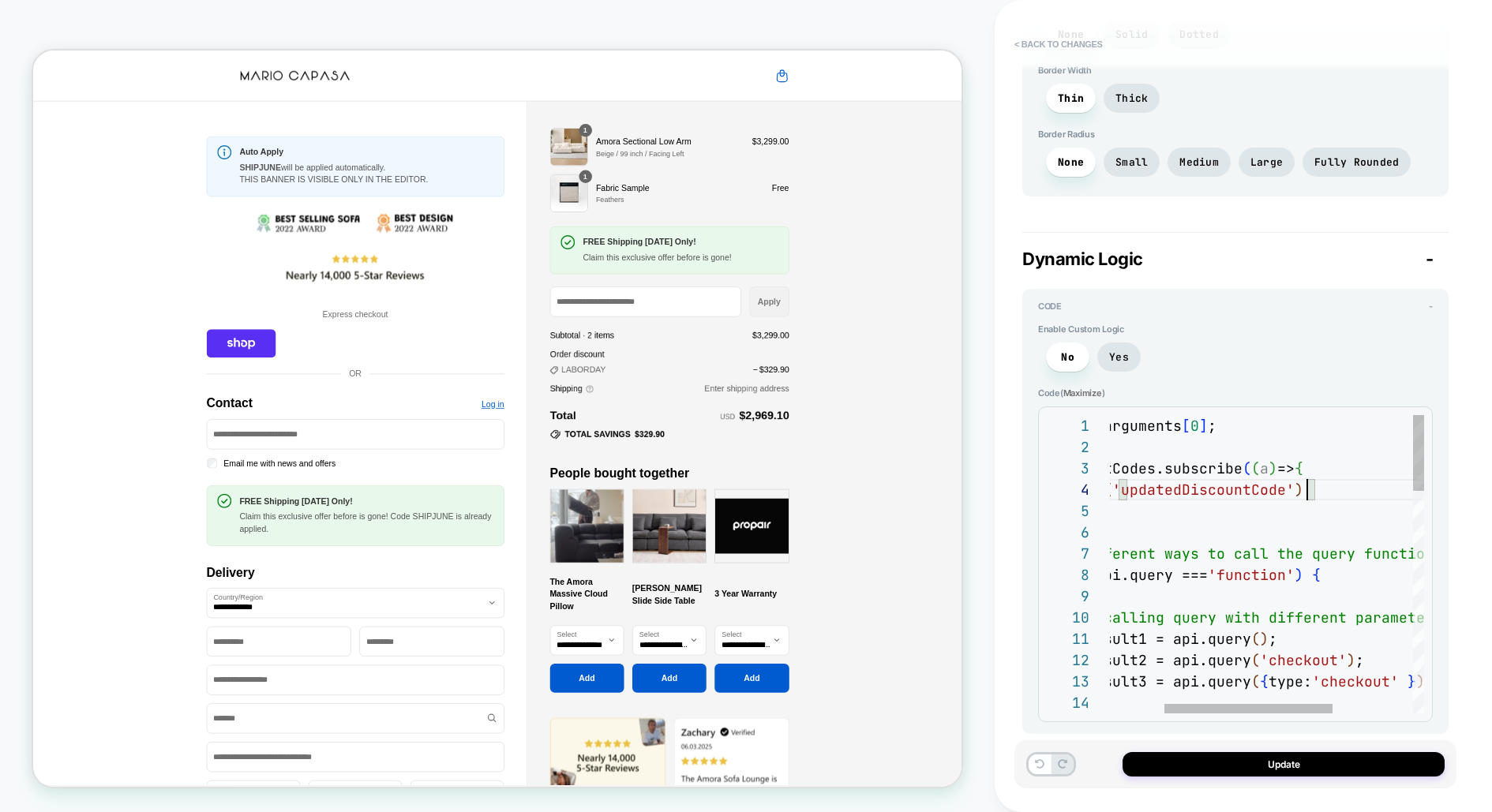
type textarea "*"
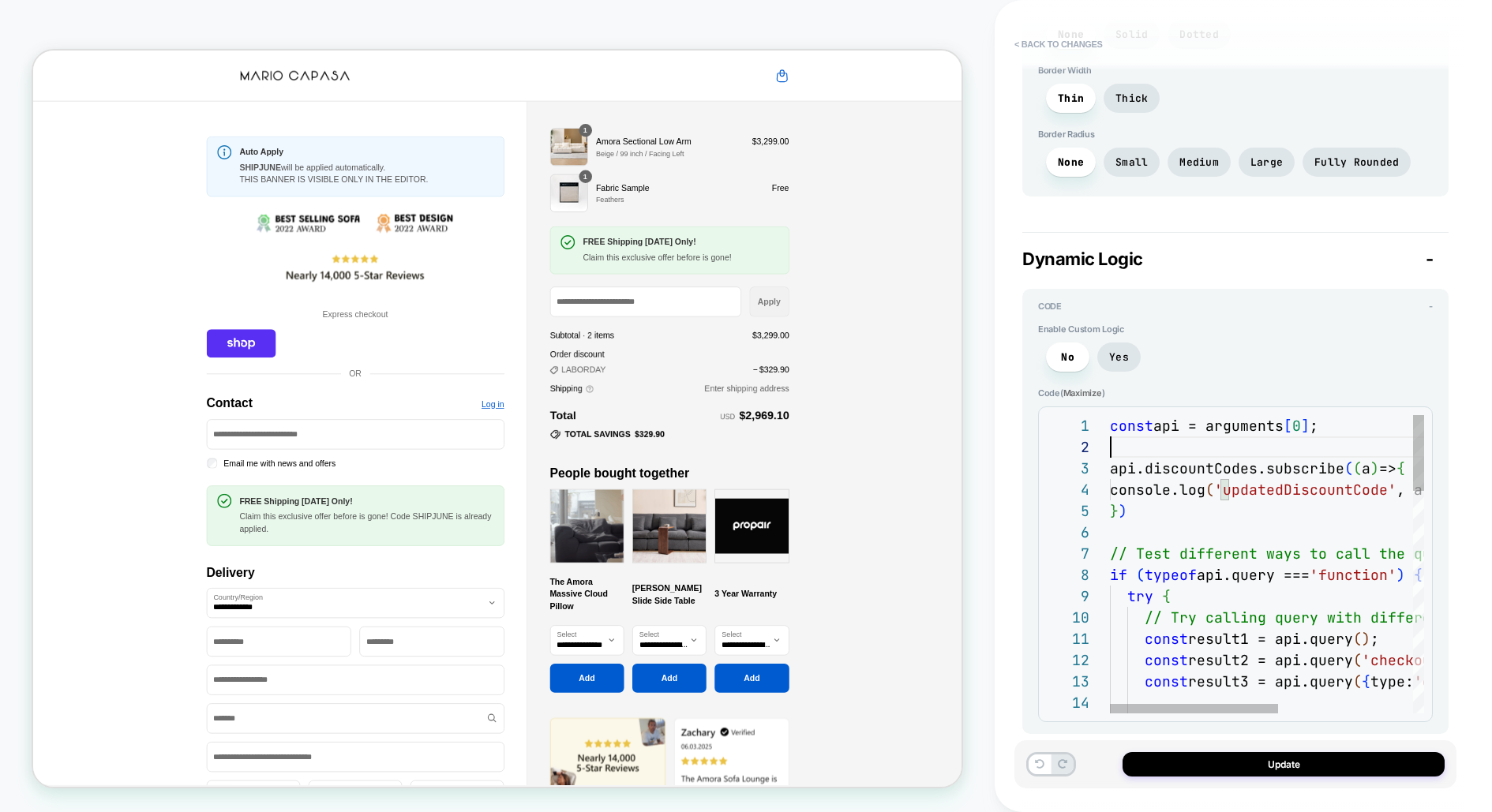
scroll to position [20, 0]
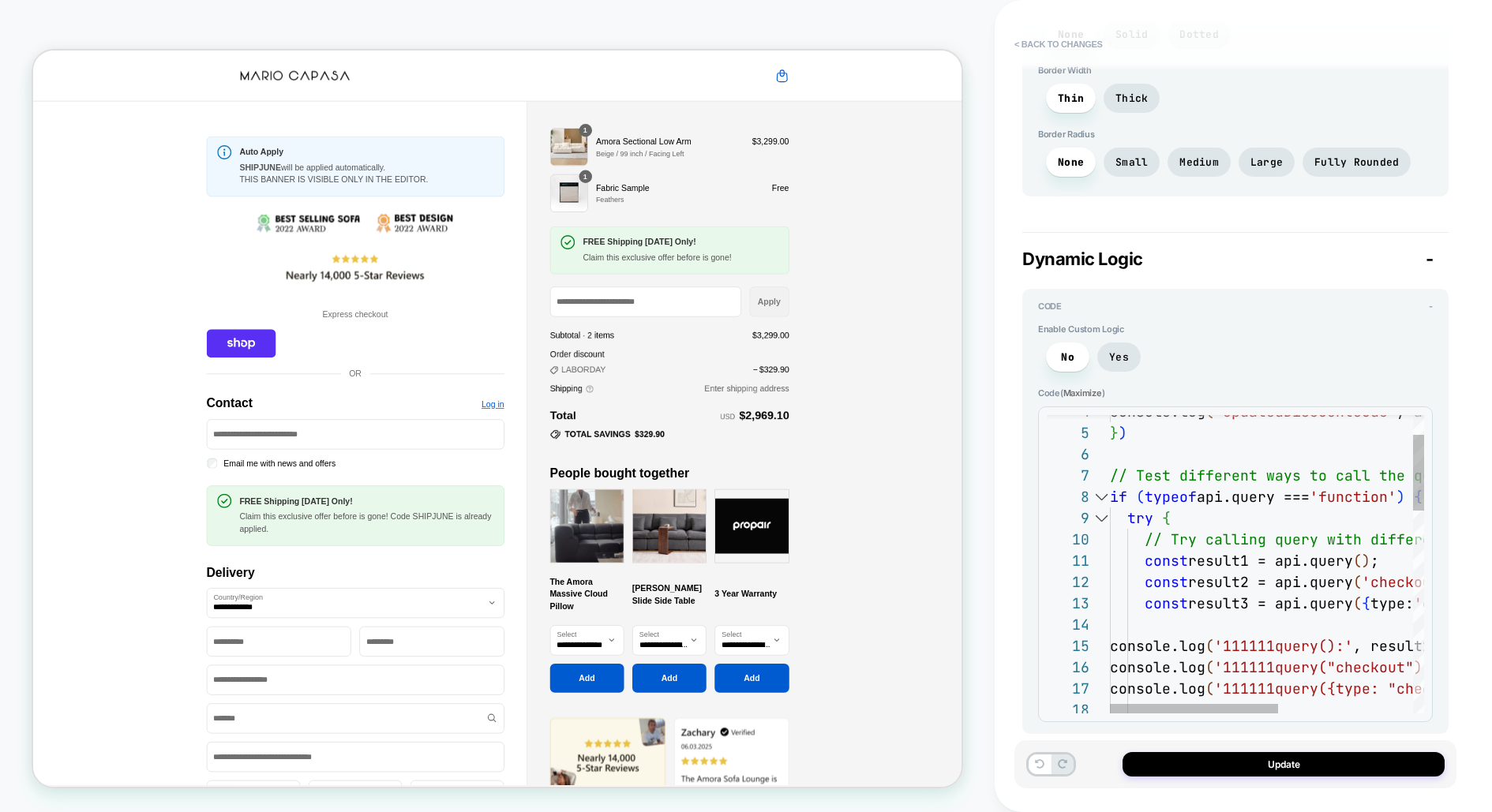
click at [1104, 486] on div at bounding box center [1101, 497] width 20 height 21
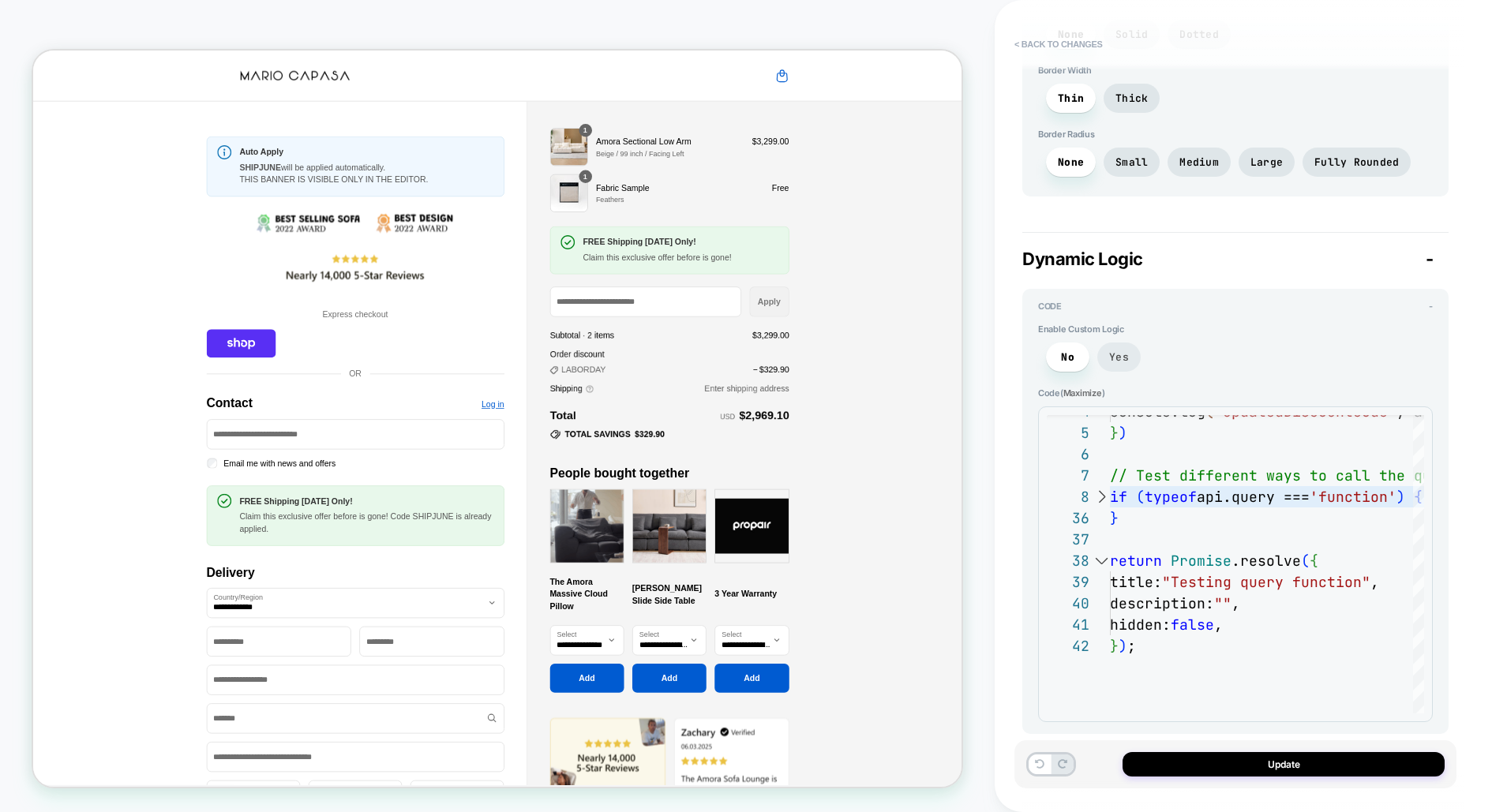
click at [1117, 350] on span "Yes" at bounding box center [1119, 357] width 20 height 13
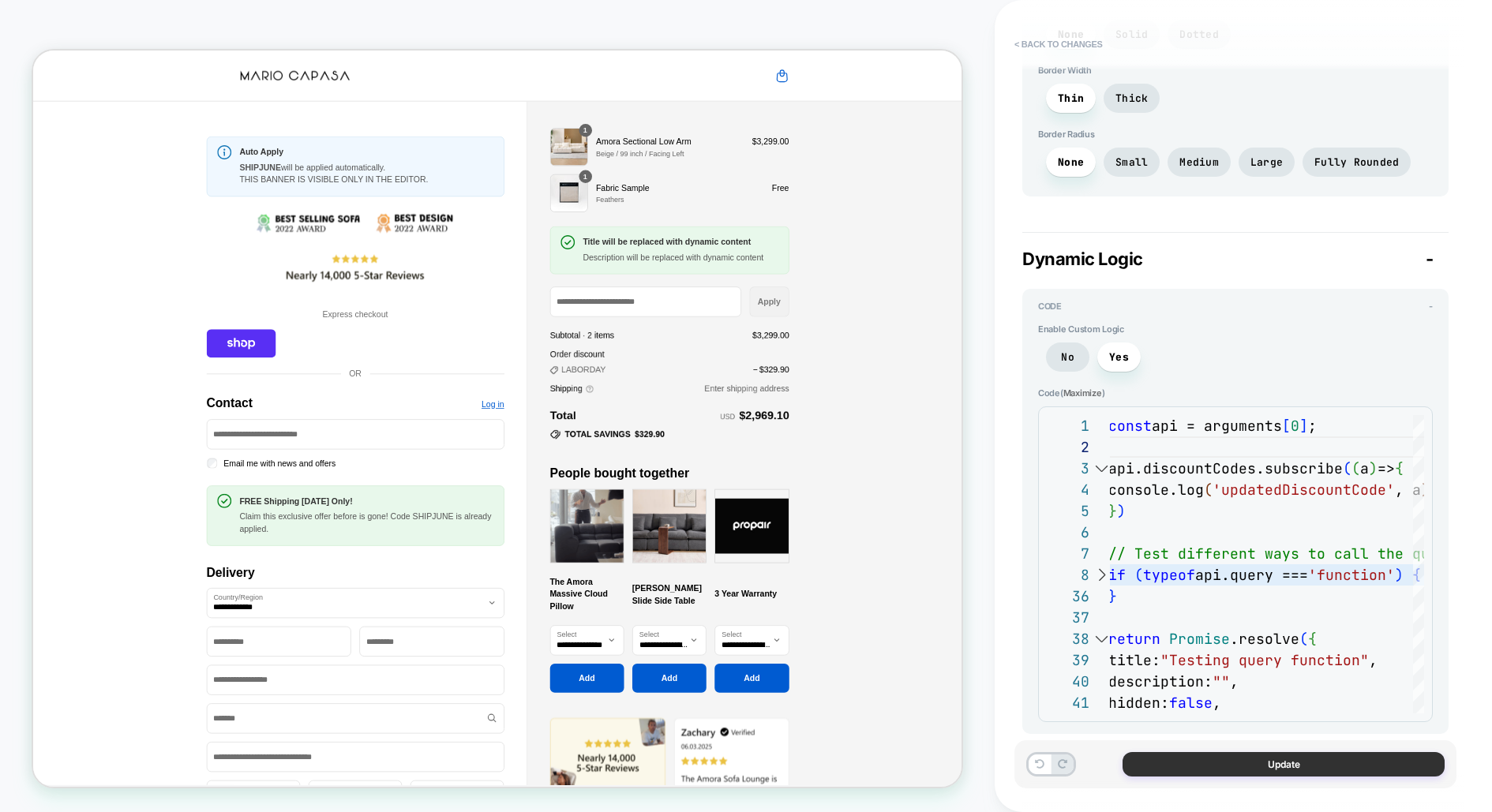
click at [1227, 761] on button "Update" at bounding box center [1284, 765] width 322 height 25
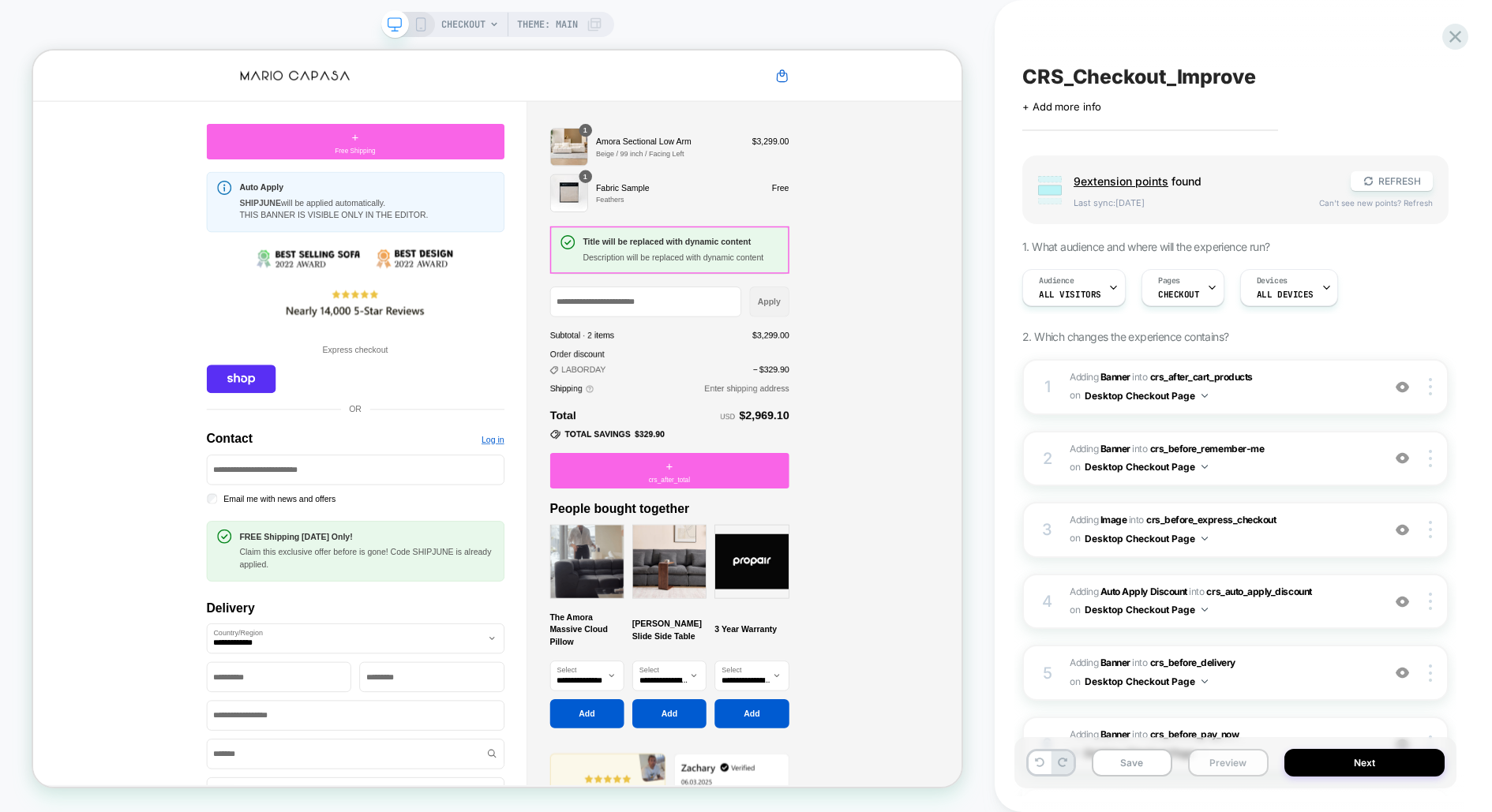
click at [1242, 762] on button "Preview" at bounding box center [1228, 762] width 81 height 28
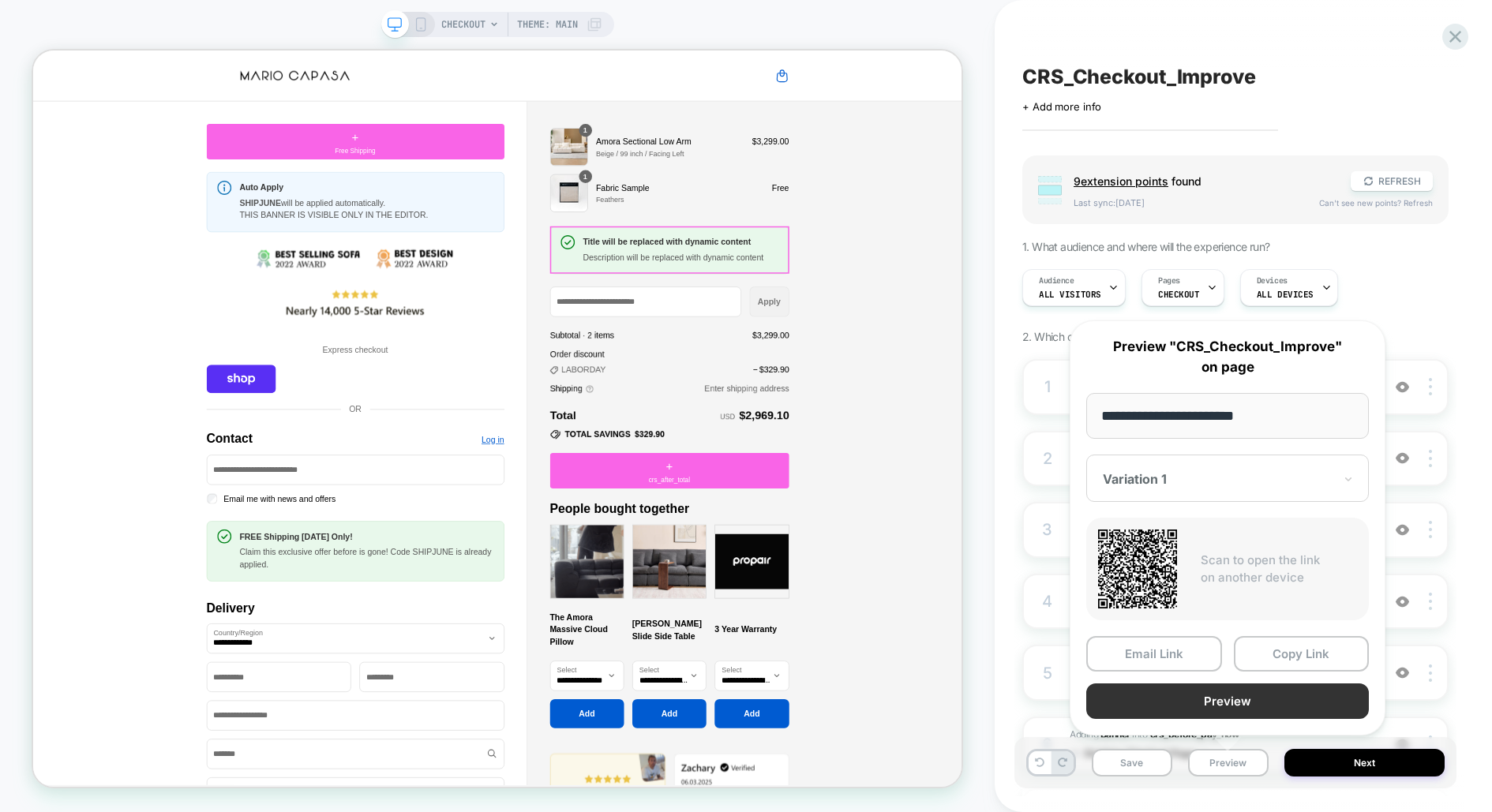
click at [1242, 706] on button "Preview" at bounding box center [1228, 701] width 283 height 36
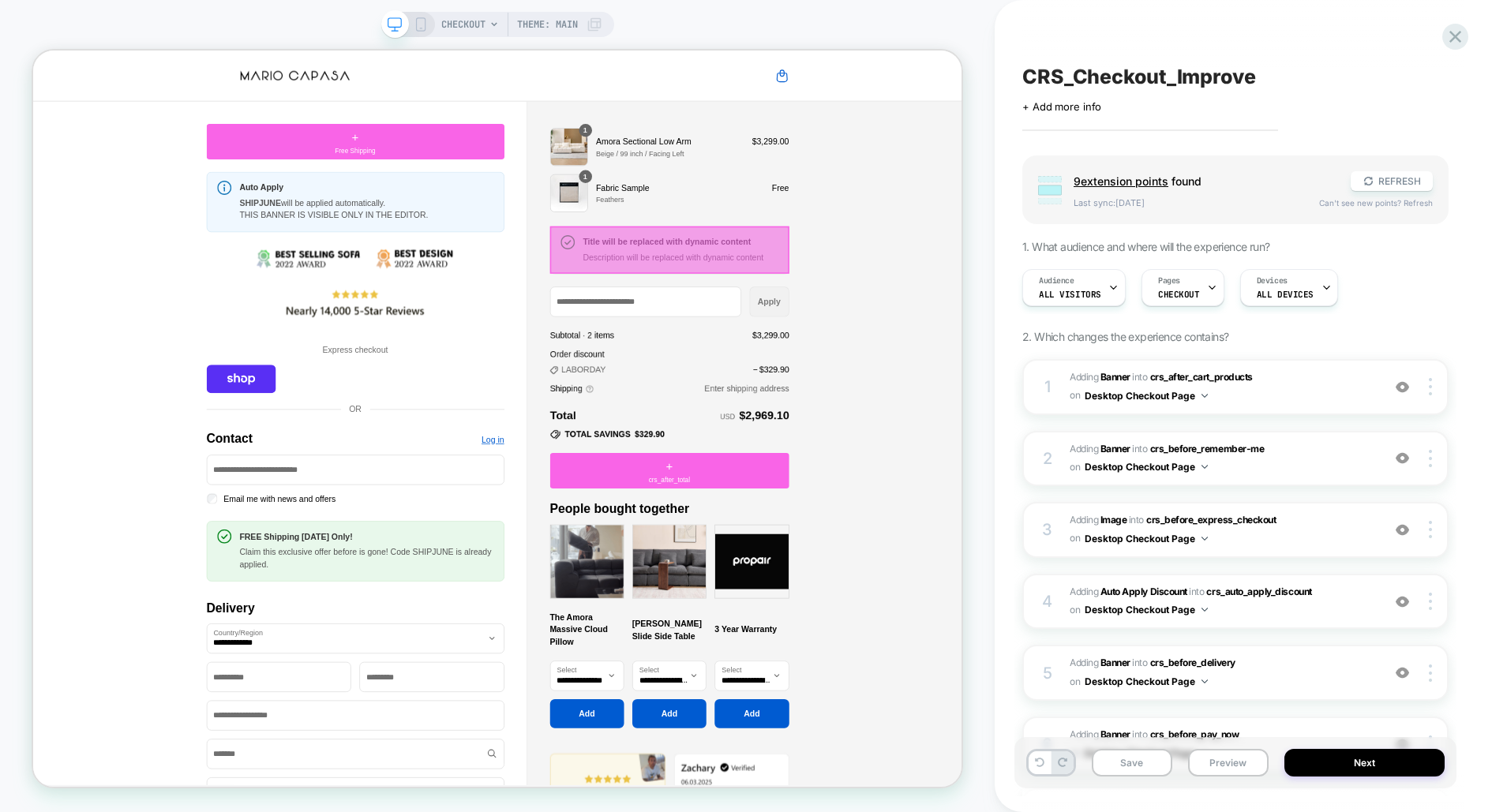
click at [948, 307] on div at bounding box center [882, 316] width 319 height 63
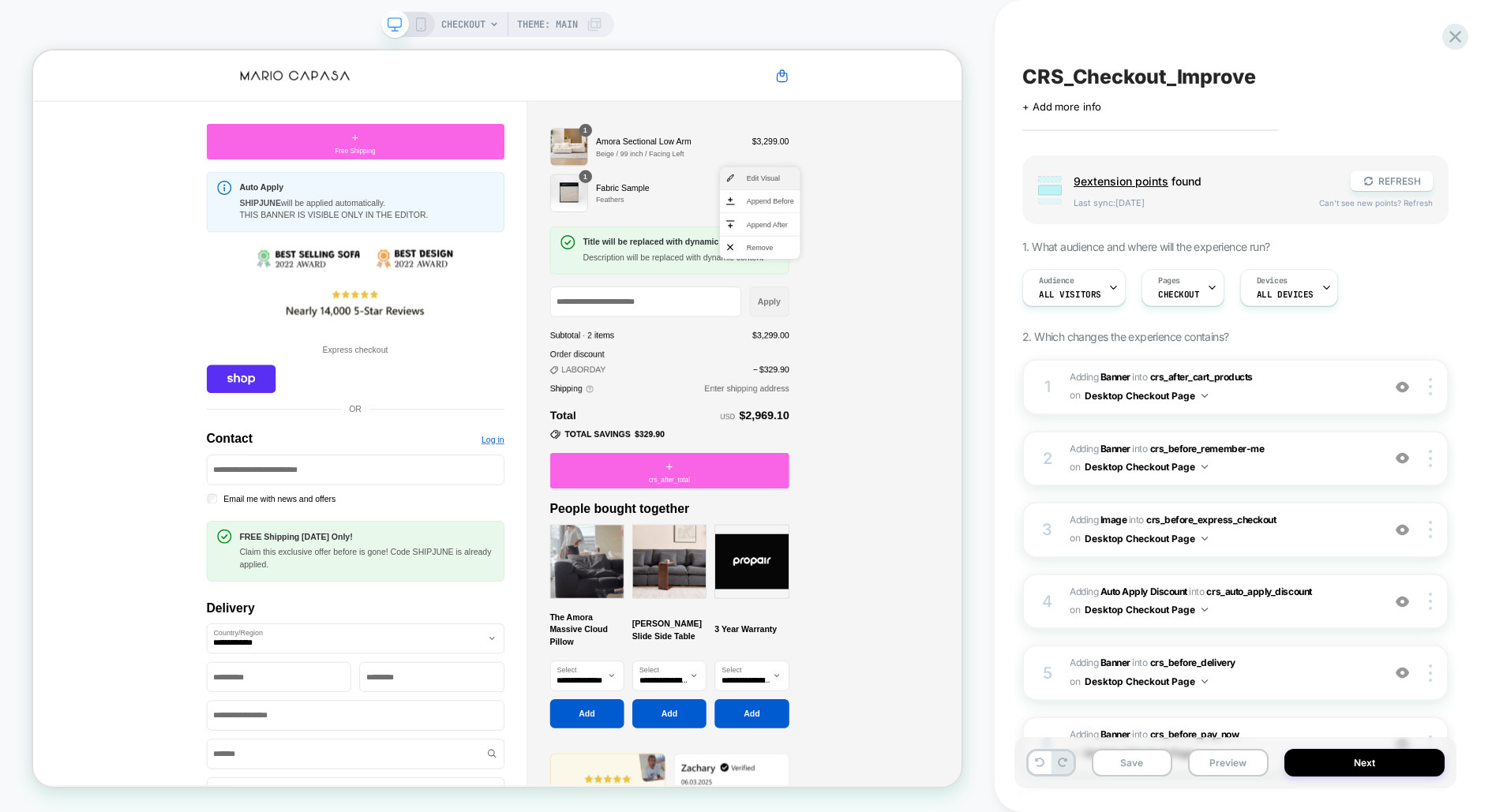
click at [988, 222] on span "Edit Visual" at bounding box center [1015, 221] width 63 height 14
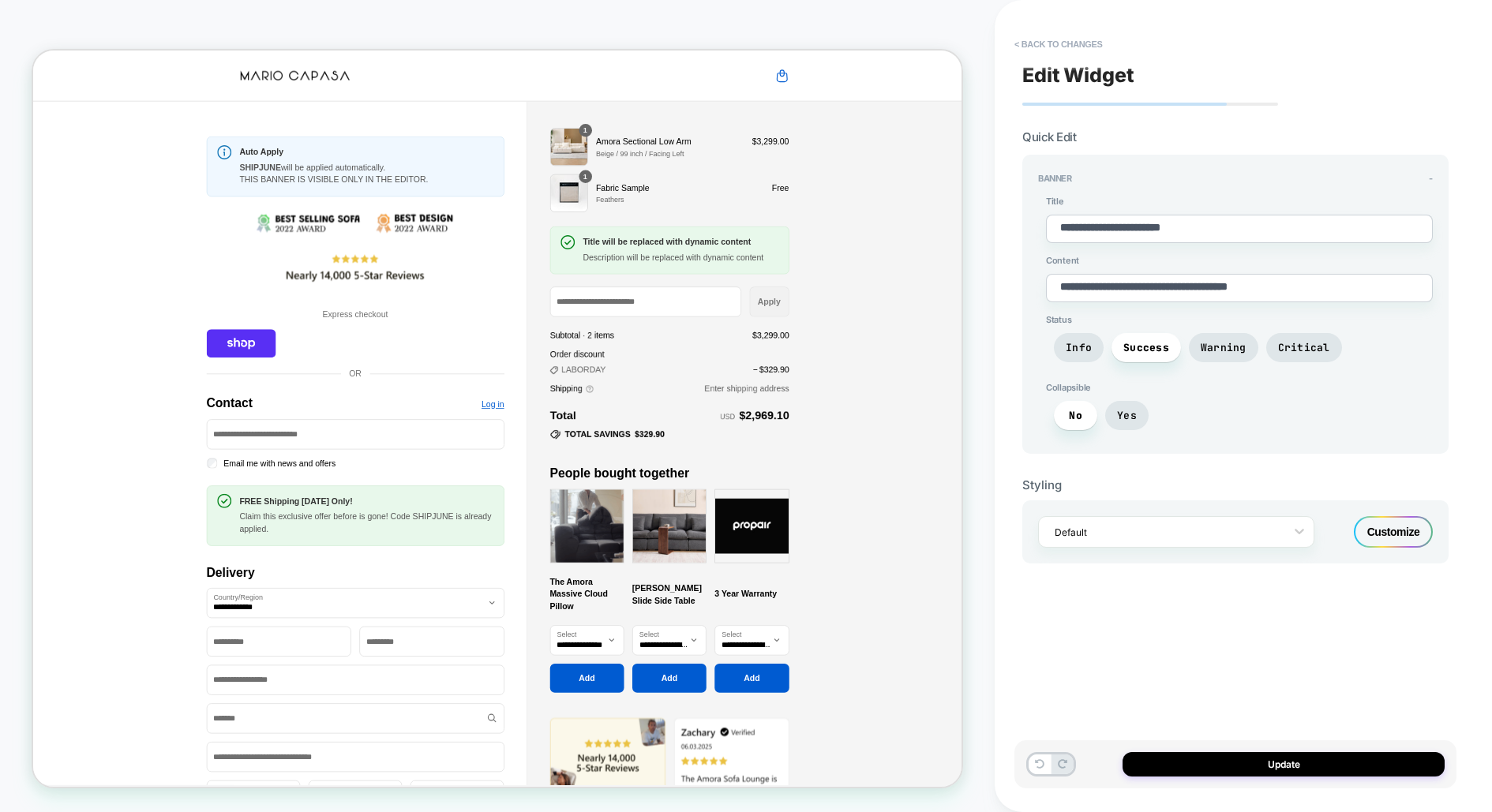
click at [1375, 535] on div "Customize" at bounding box center [1393, 531] width 79 height 31
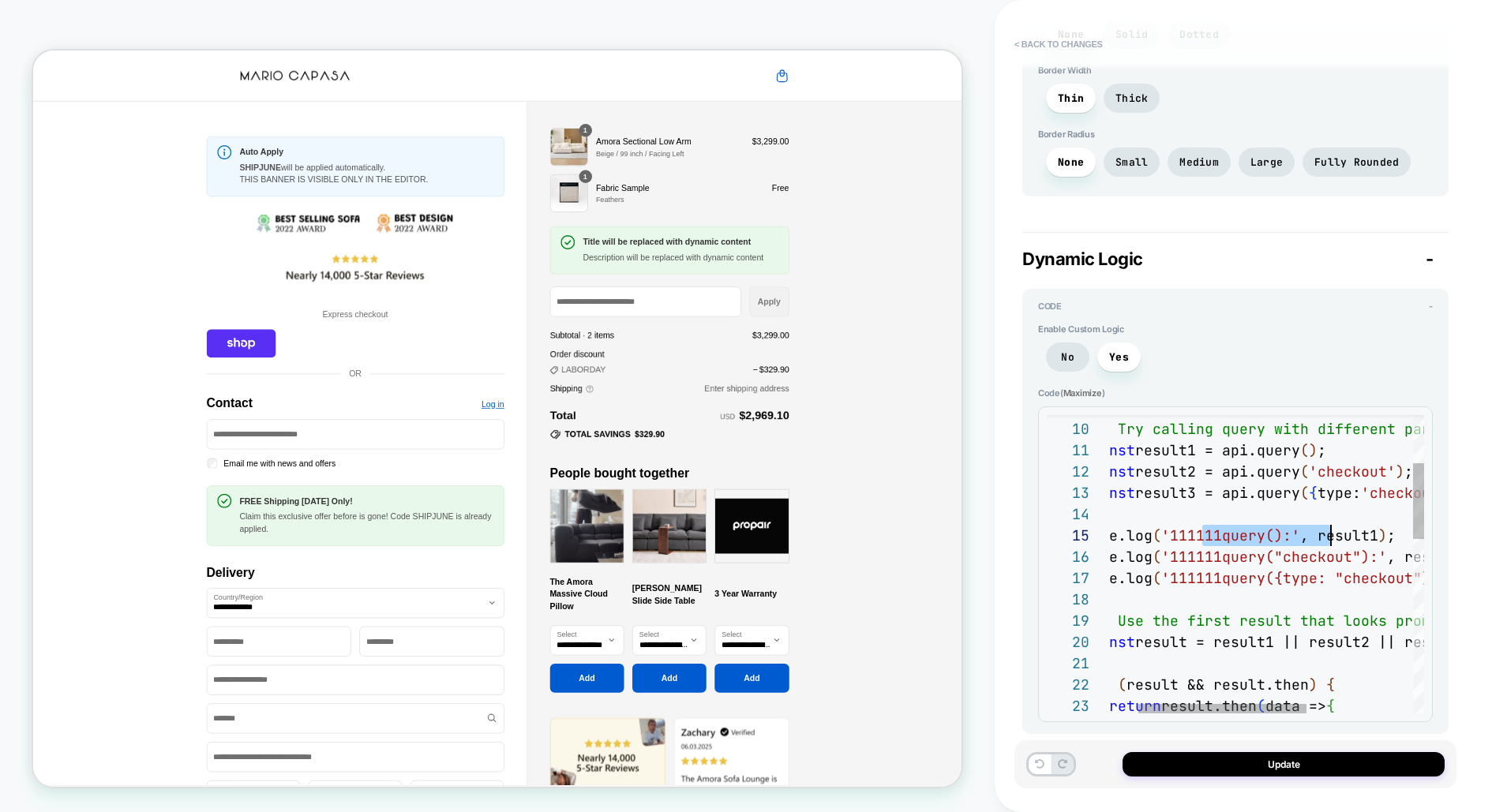
scroll to position [85, 255]
drag, startPoint x: 1201, startPoint y: 516, endPoint x: 1309, endPoint y: 514, distance: 108.0
click at [1309, 514] on div "// Use the first result that looks promising const result = result1 || result2 …" at bounding box center [1339, 813] width 565 height 1172
click at [1235, 535] on div "// Use the first result that looks promising const result = result1 || result2 …" at bounding box center [1339, 813] width 565 height 1172
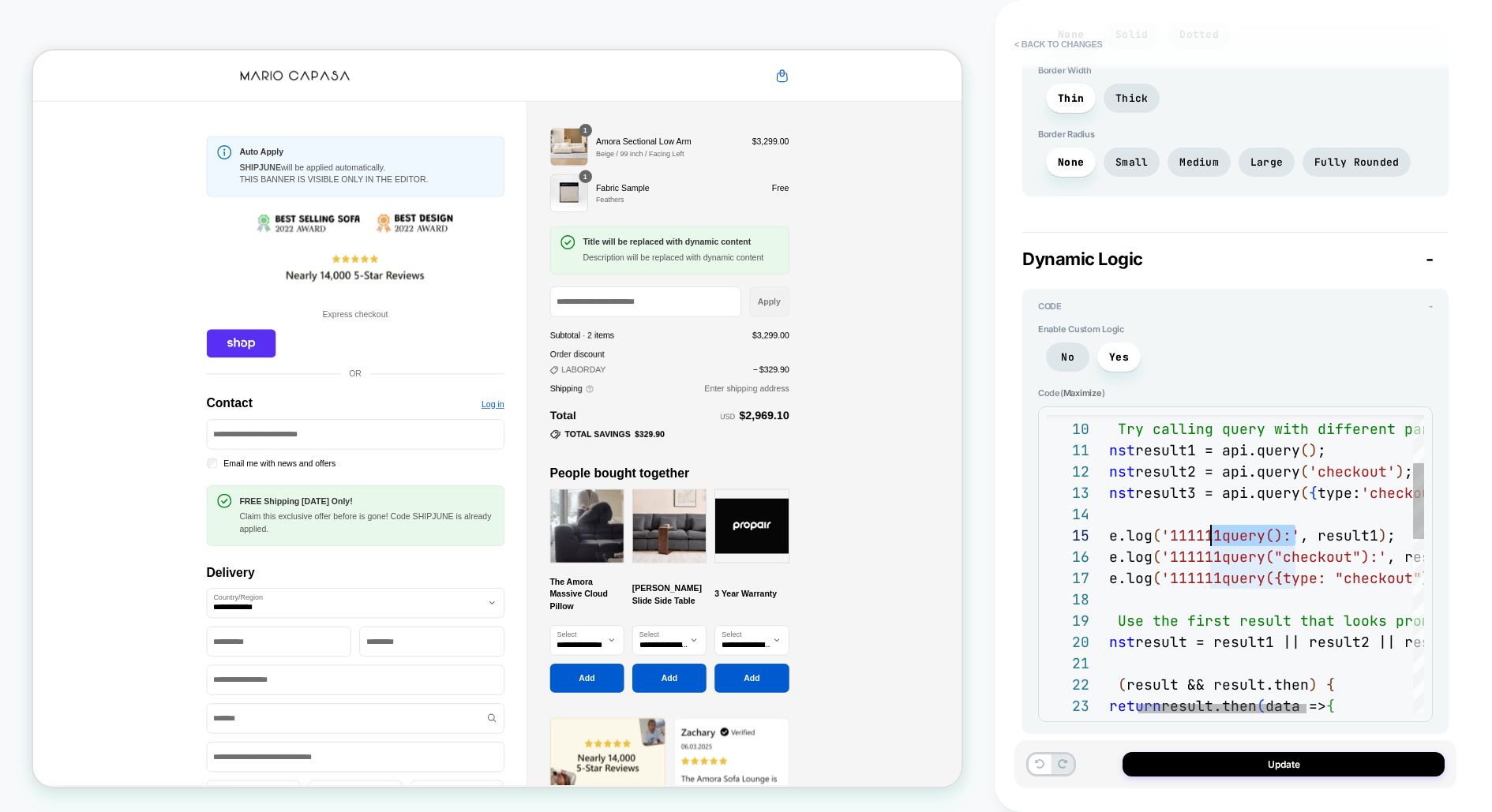
scroll to position [85, 144]
drag, startPoint x: 1294, startPoint y: 516, endPoint x: 1201, endPoint y: 517, distance: 93.0
click at [1201, 517] on div "// Use the first result that looks promising const result = result1 || result2 …" at bounding box center [1339, 813] width 565 height 1172
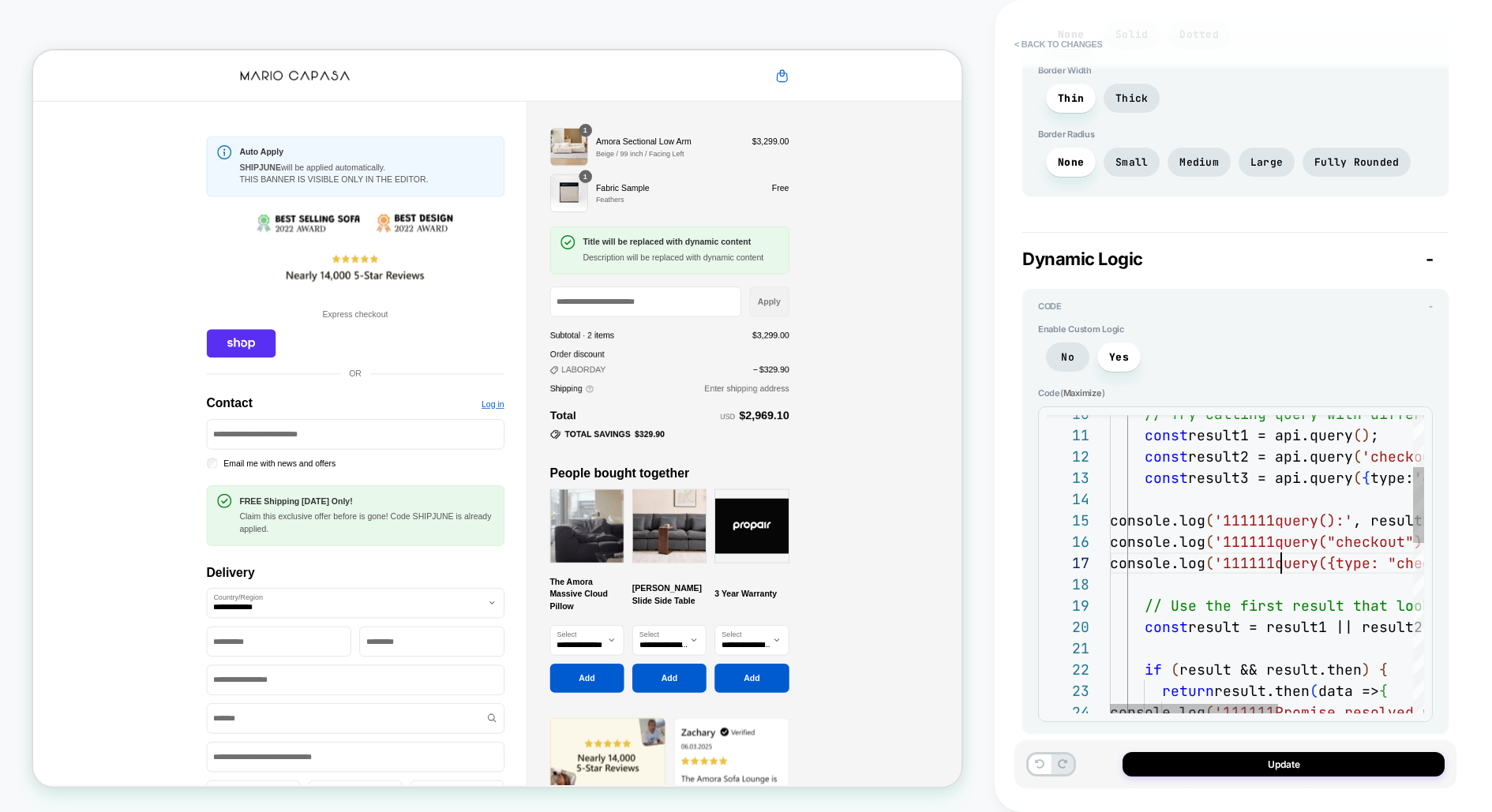
scroll to position [127, 171]
click at [1278, 543] on div "if ( result && result.then ) { return result.then ( data => { console.log ( '11…" at bounding box center [1391, 798] width 565 height 1172
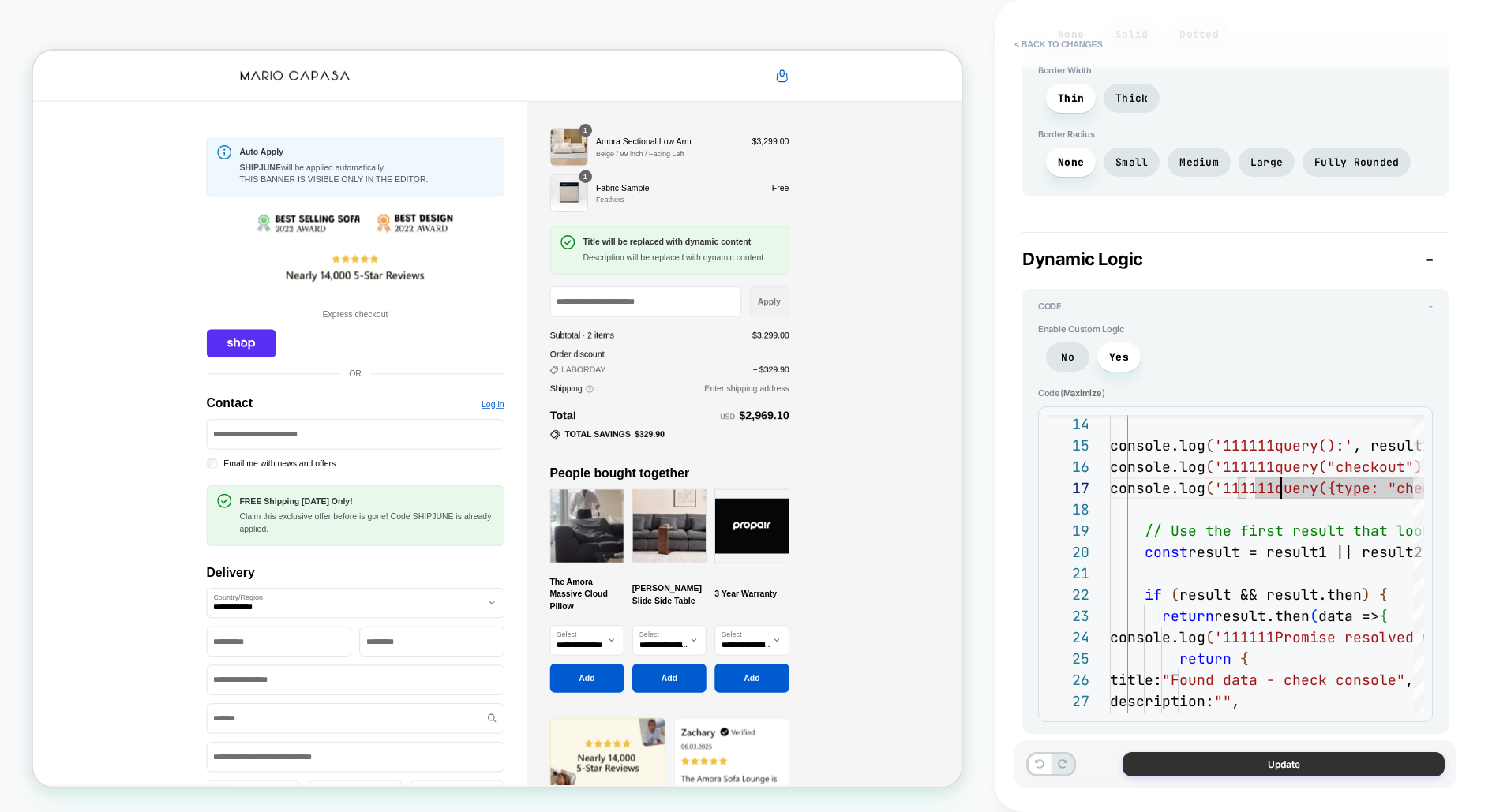
click at [1223, 764] on button "Update" at bounding box center [1284, 765] width 322 height 25
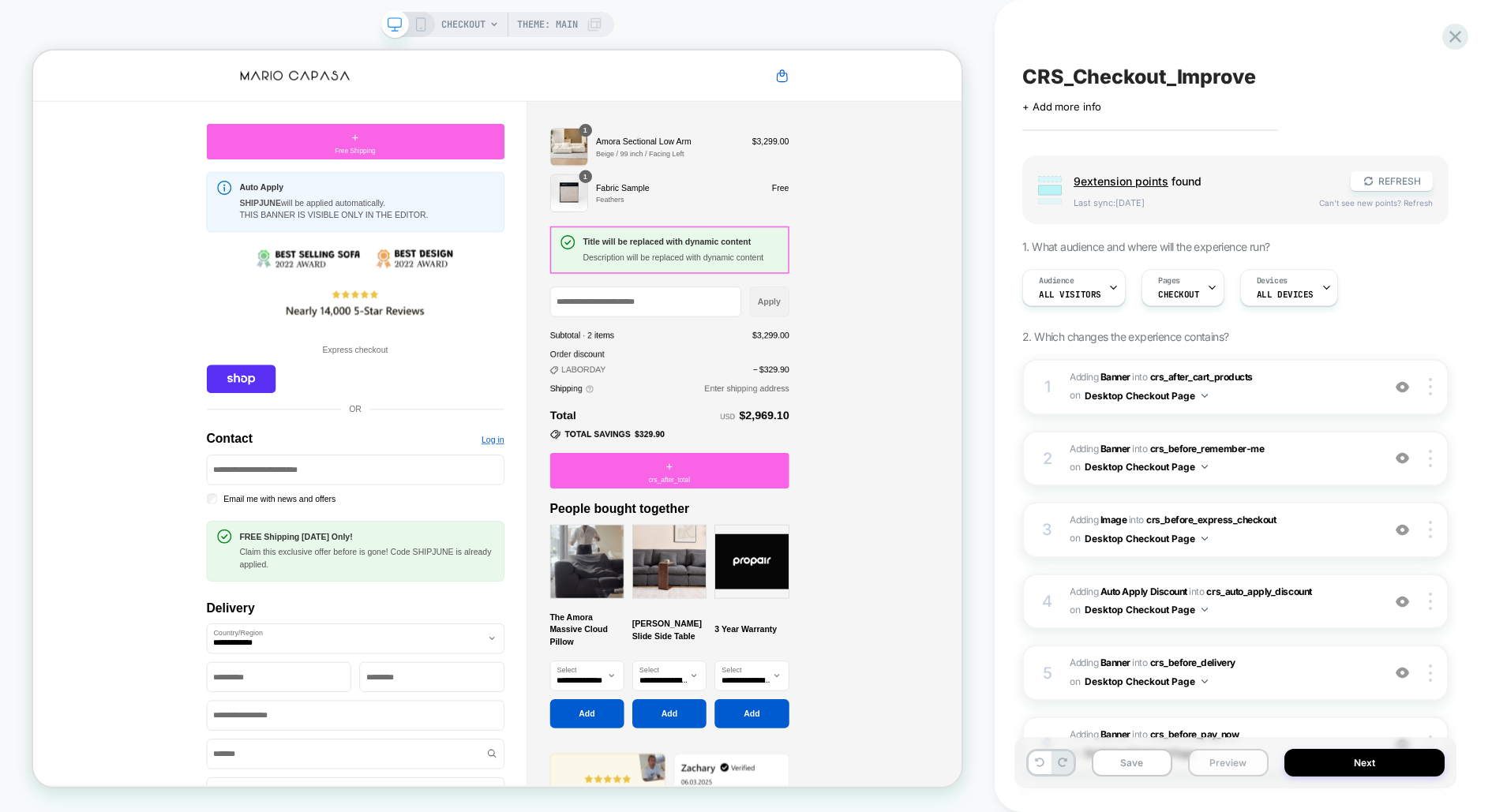
click at [1228, 762] on button "Preview" at bounding box center [1228, 762] width 81 height 28
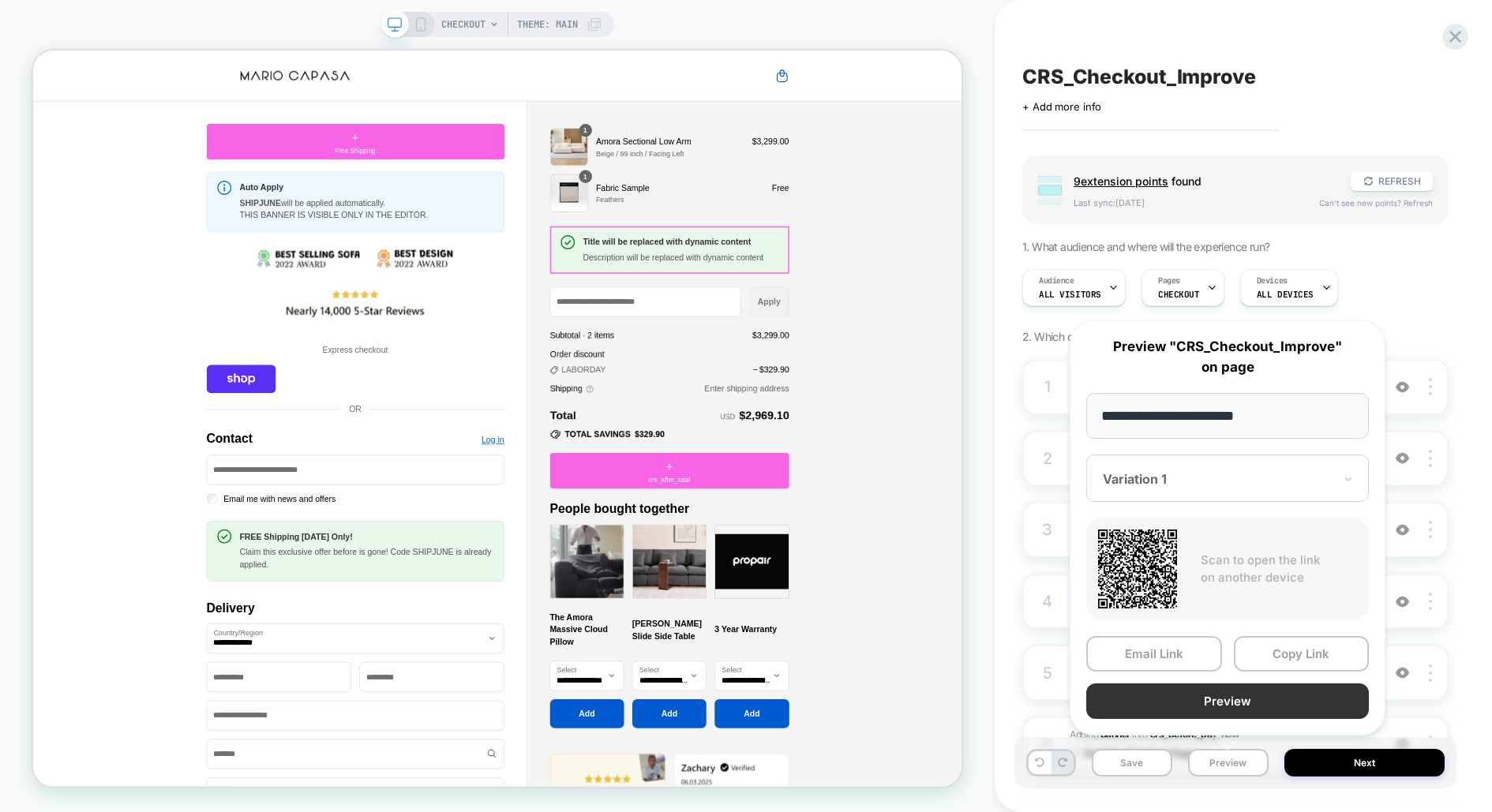
click at [1190, 703] on button "Preview" at bounding box center [1228, 701] width 283 height 36
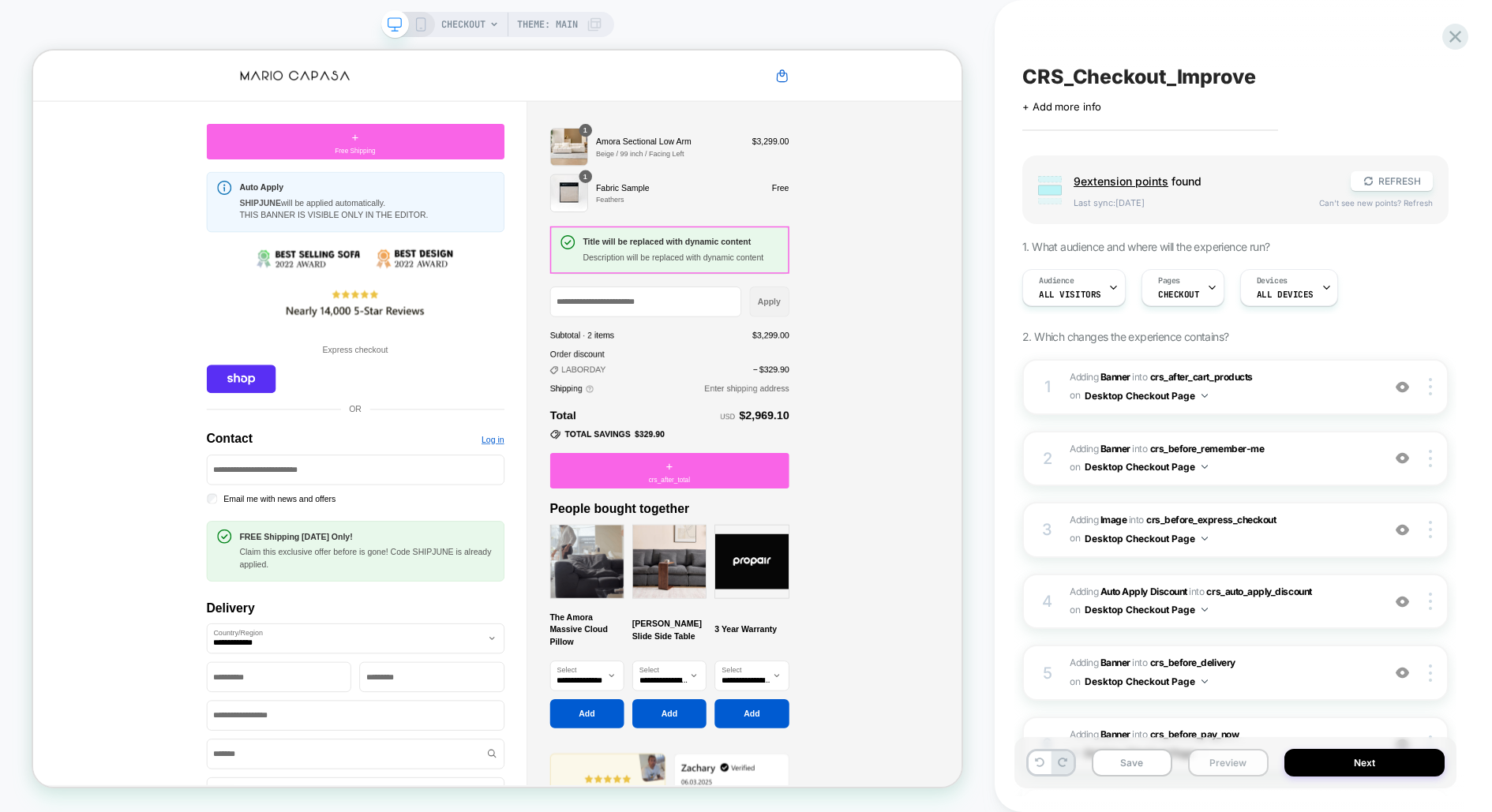
click at [1243, 766] on button "Preview" at bounding box center [1228, 762] width 81 height 28
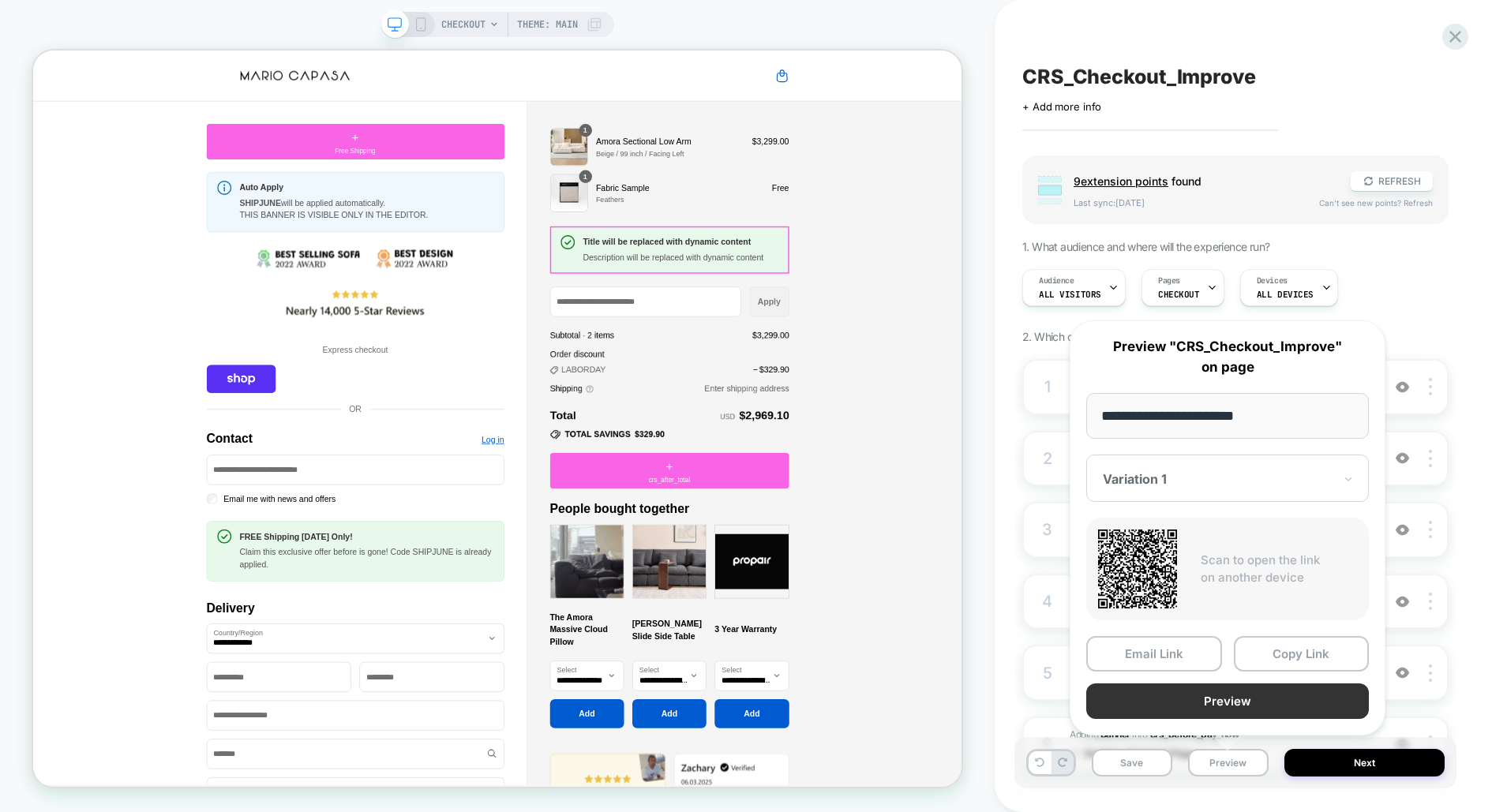
click at [1227, 700] on button "Preview" at bounding box center [1228, 701] width 283 height 36
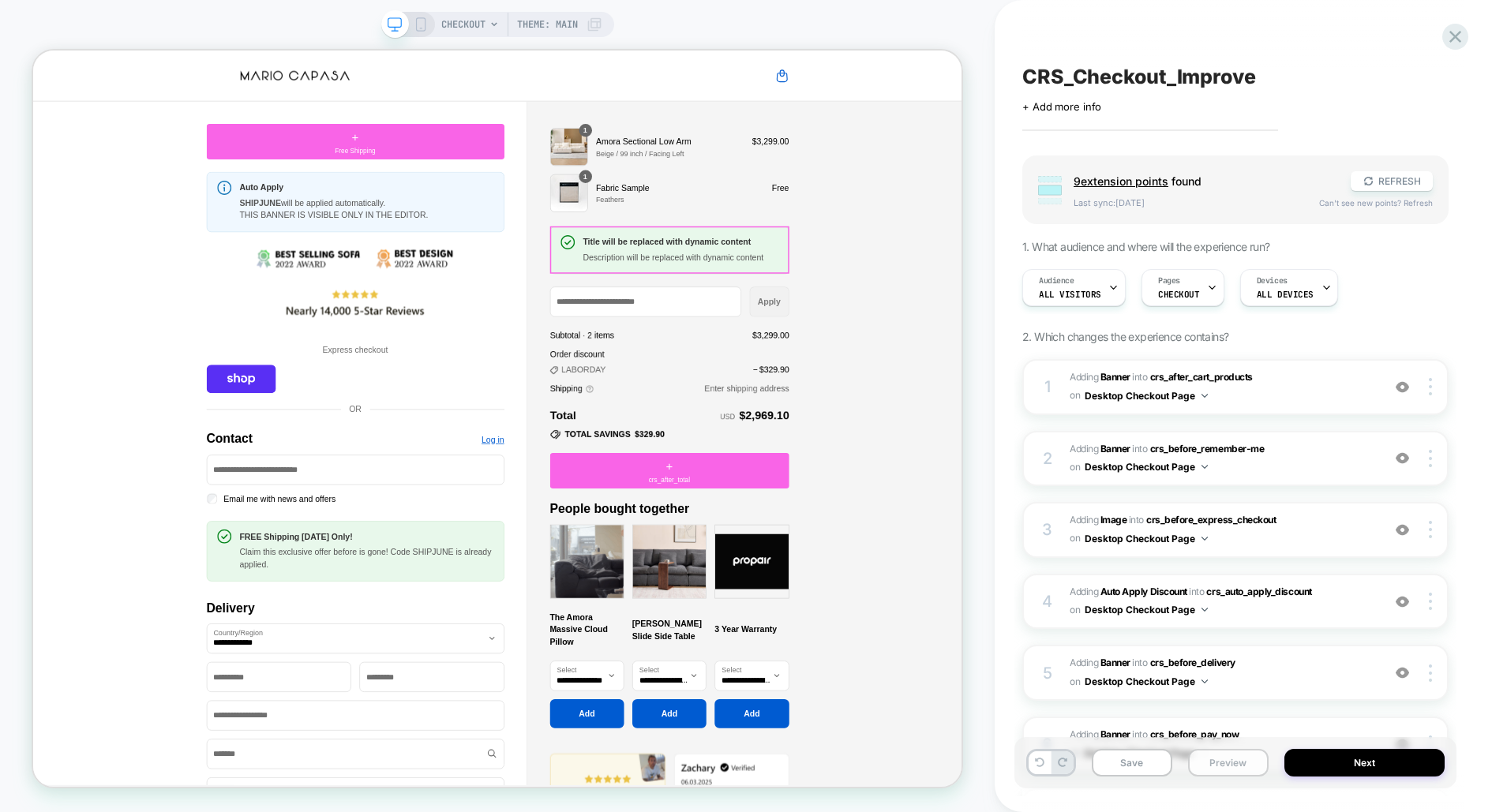
click at [1204, 760] on button "Preview" at bounding box center [1228, 762] width 81 height 28
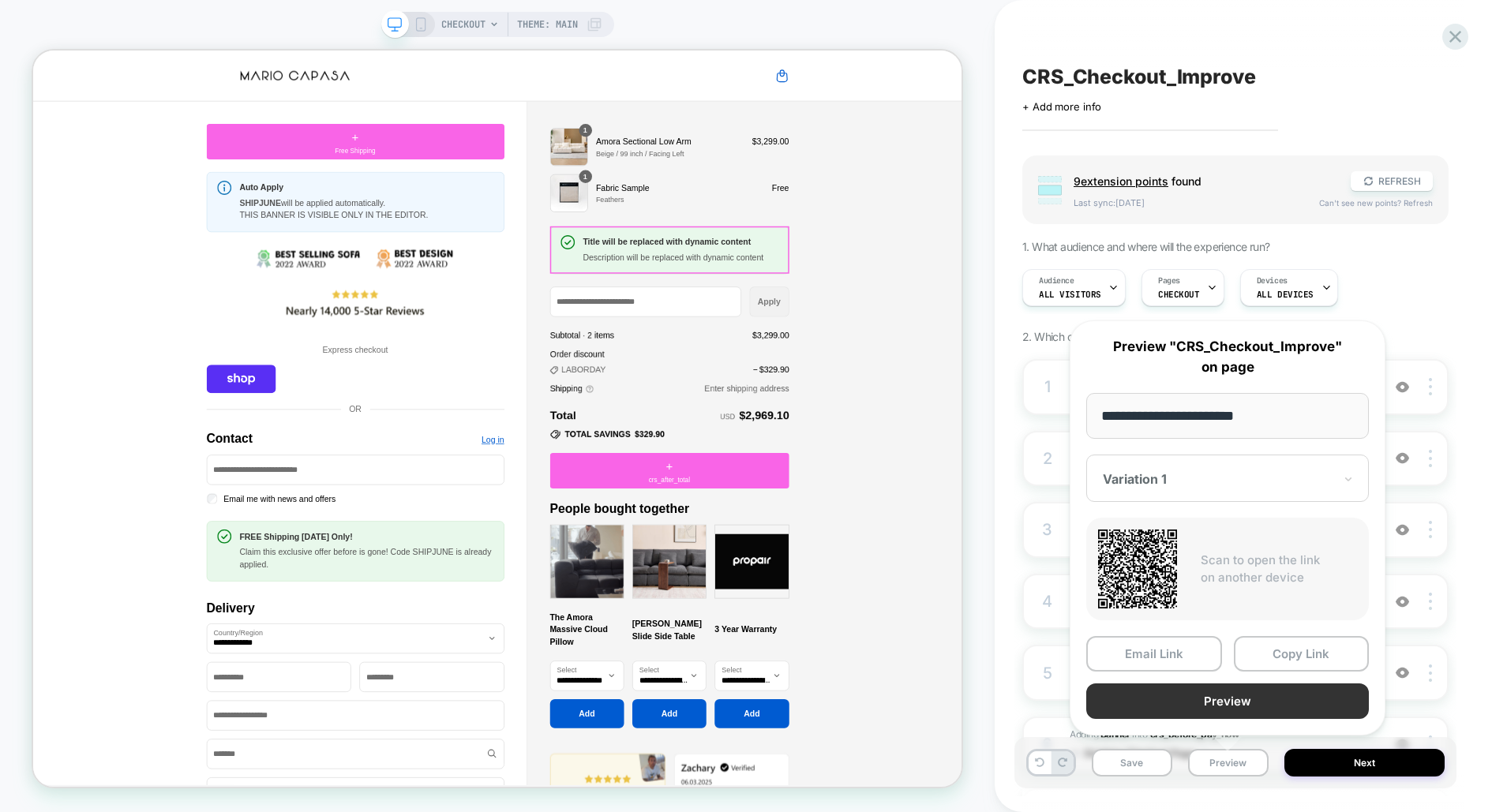
click at [1192, 714] on button "Preview" at bounding box center [1228, 701] width 283 height 36
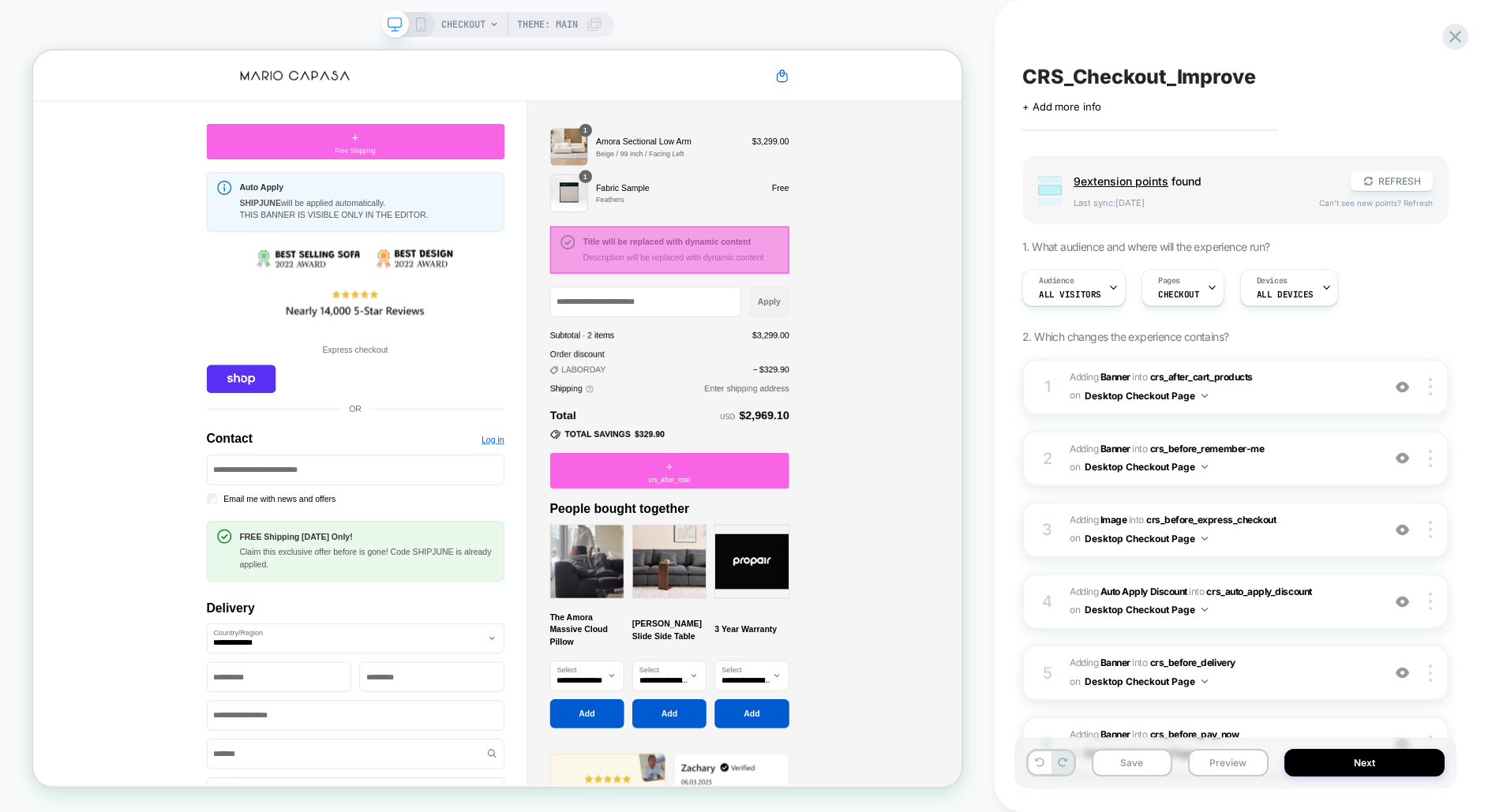
click at [903, 326] on div at bounding box center [882, 316] width 319 height 63
click at [964, 223] on span "Edit Visual" at bounding box center [970, 221] width 63 height 14
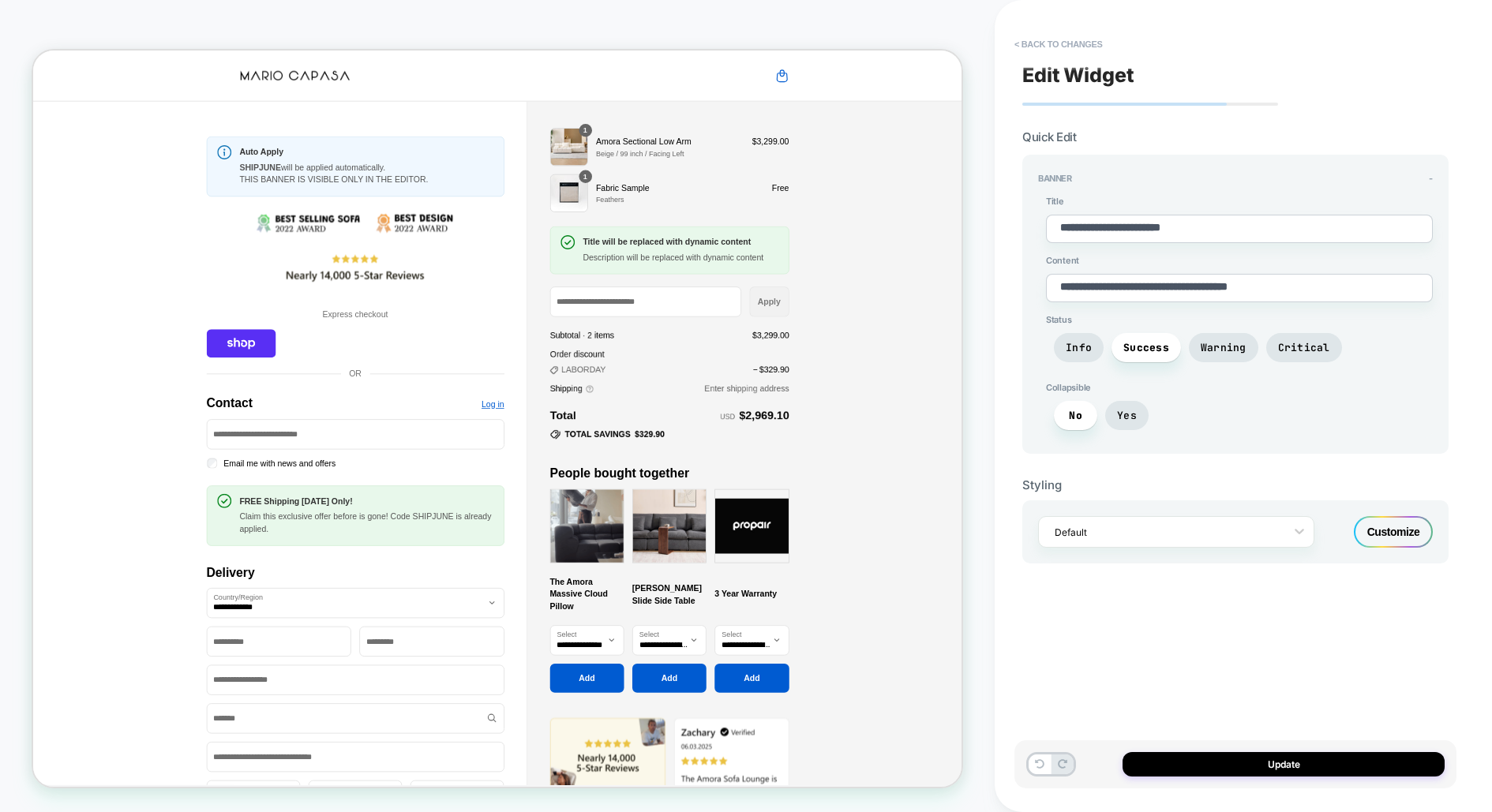
click at [1406, 520] on div "Customize" at bounding box center [1393, 531] width 79 height 31
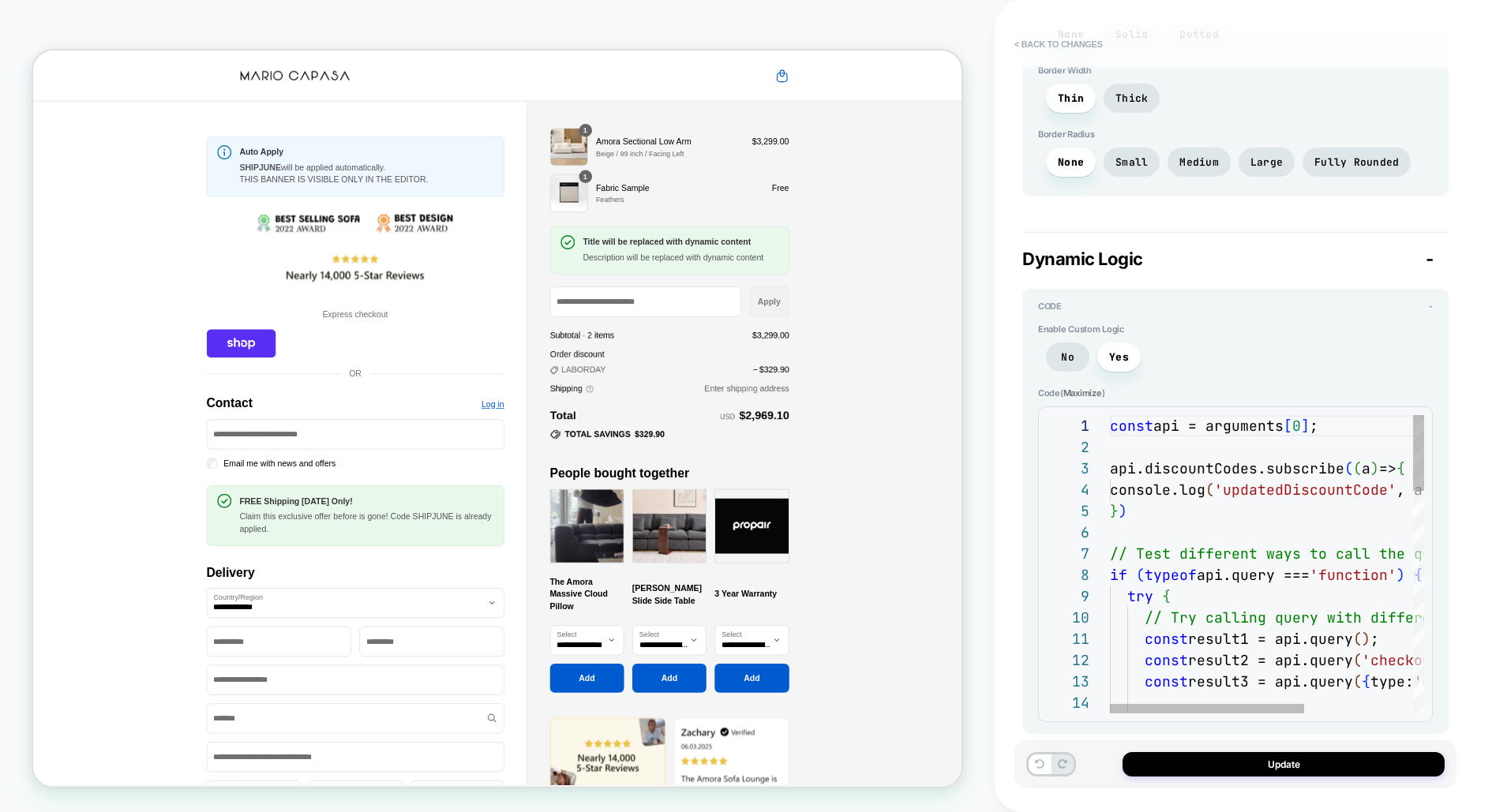
scroll to position [0, 214]
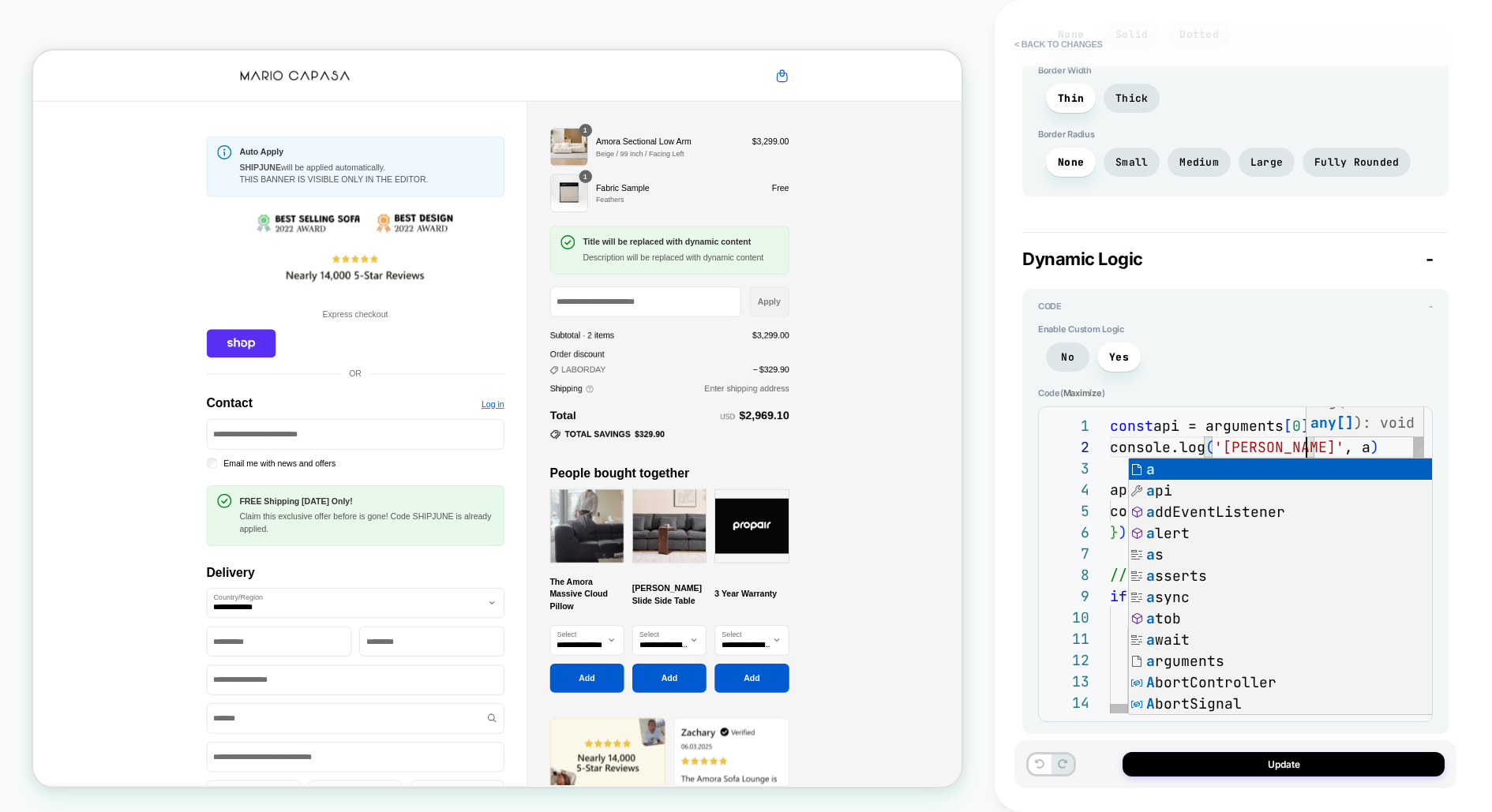
scroll to position [20, 214]
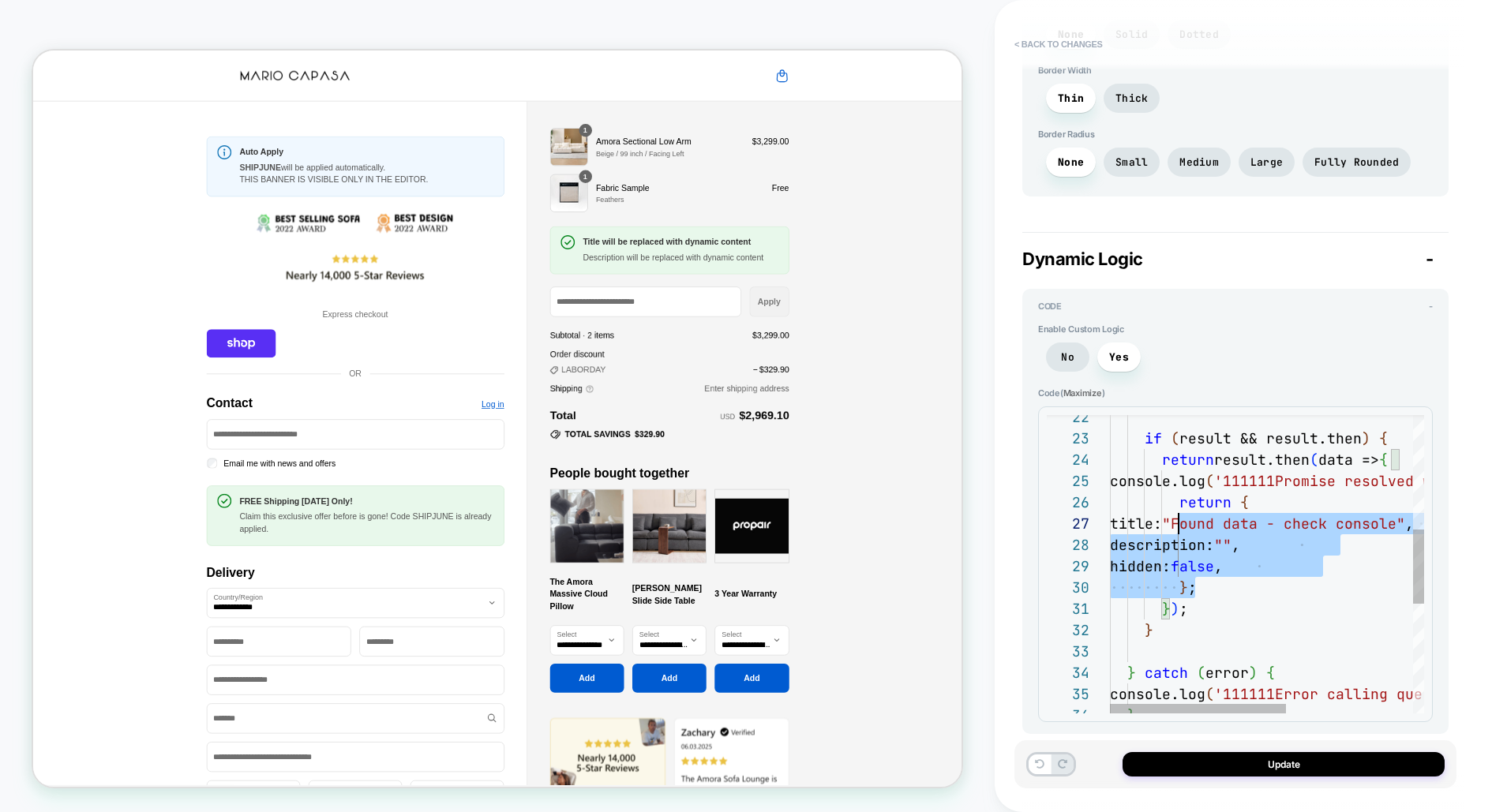
scroll to position [107, 52]
drag, startPoint x: 1211, startPoint y: 572, endPoint x: 1165, endPoint y: 487, distance: 96.6
click at [1165, 486] on div "} catch ( error ) { console.log ( '111111Error calling query:' , error ) ; } } …" at bounding box center [1379, 556] width 539 height 1194
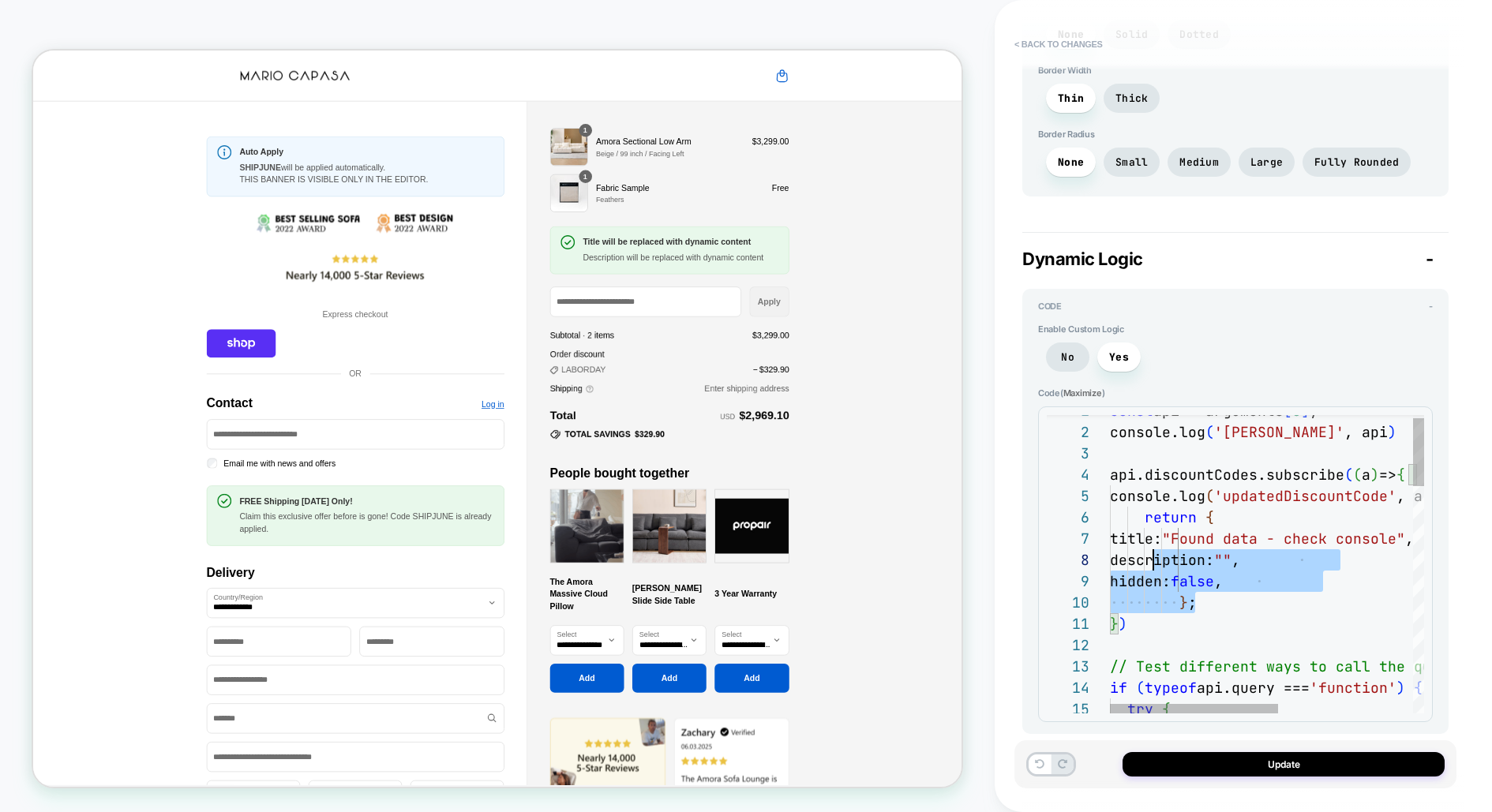
scroll to position [127, 42]
drag, startPoint x: 1199, startPoint y: 588, endPoint x: 1150, endPoint y: 520, distance: 83.8
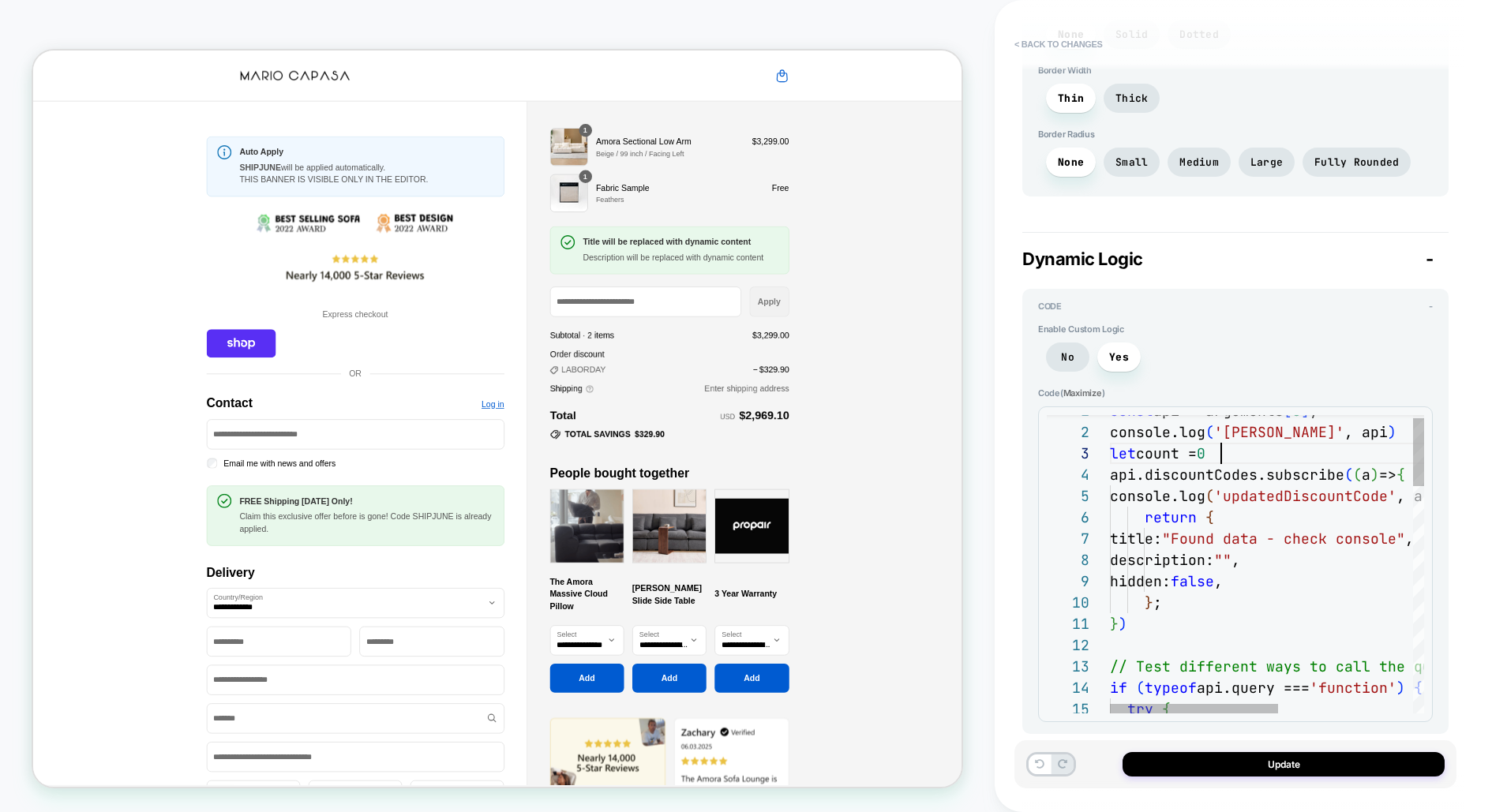
scroll to position [42, 119]
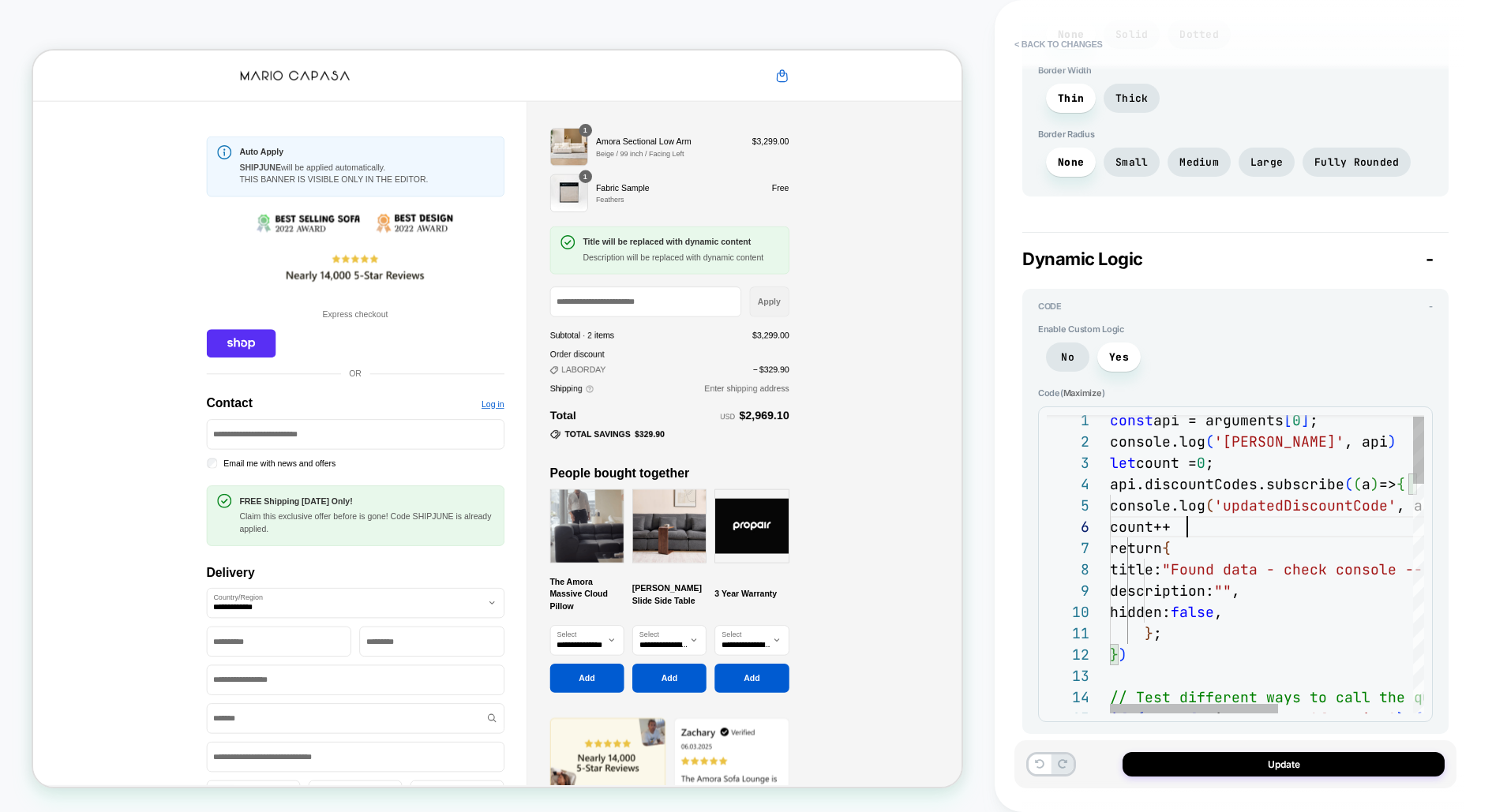
scroll to position [107, 76]
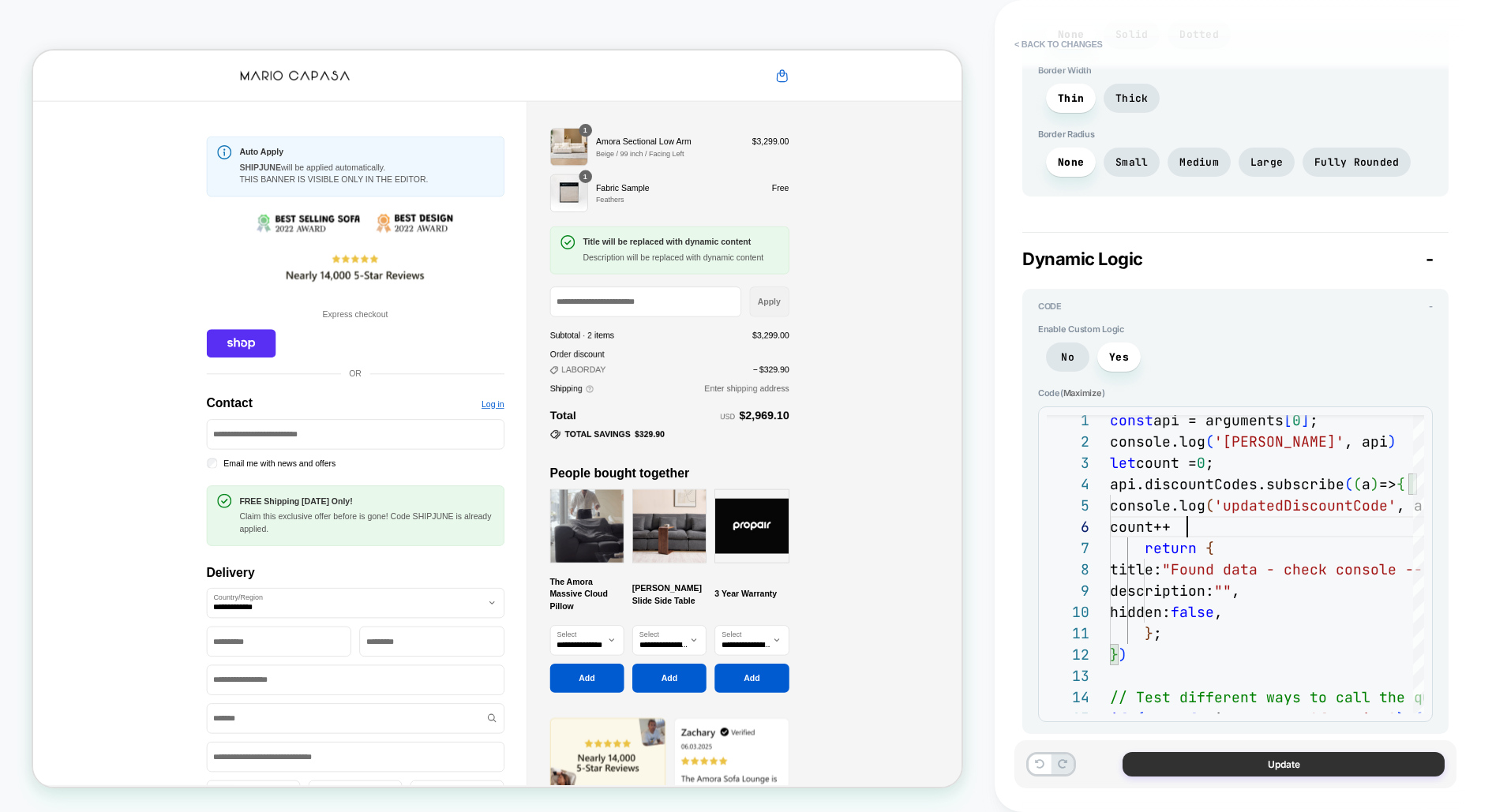
click at [1227, 766] on button "Update" at bounding box center [1284, 765] width 322 height 25
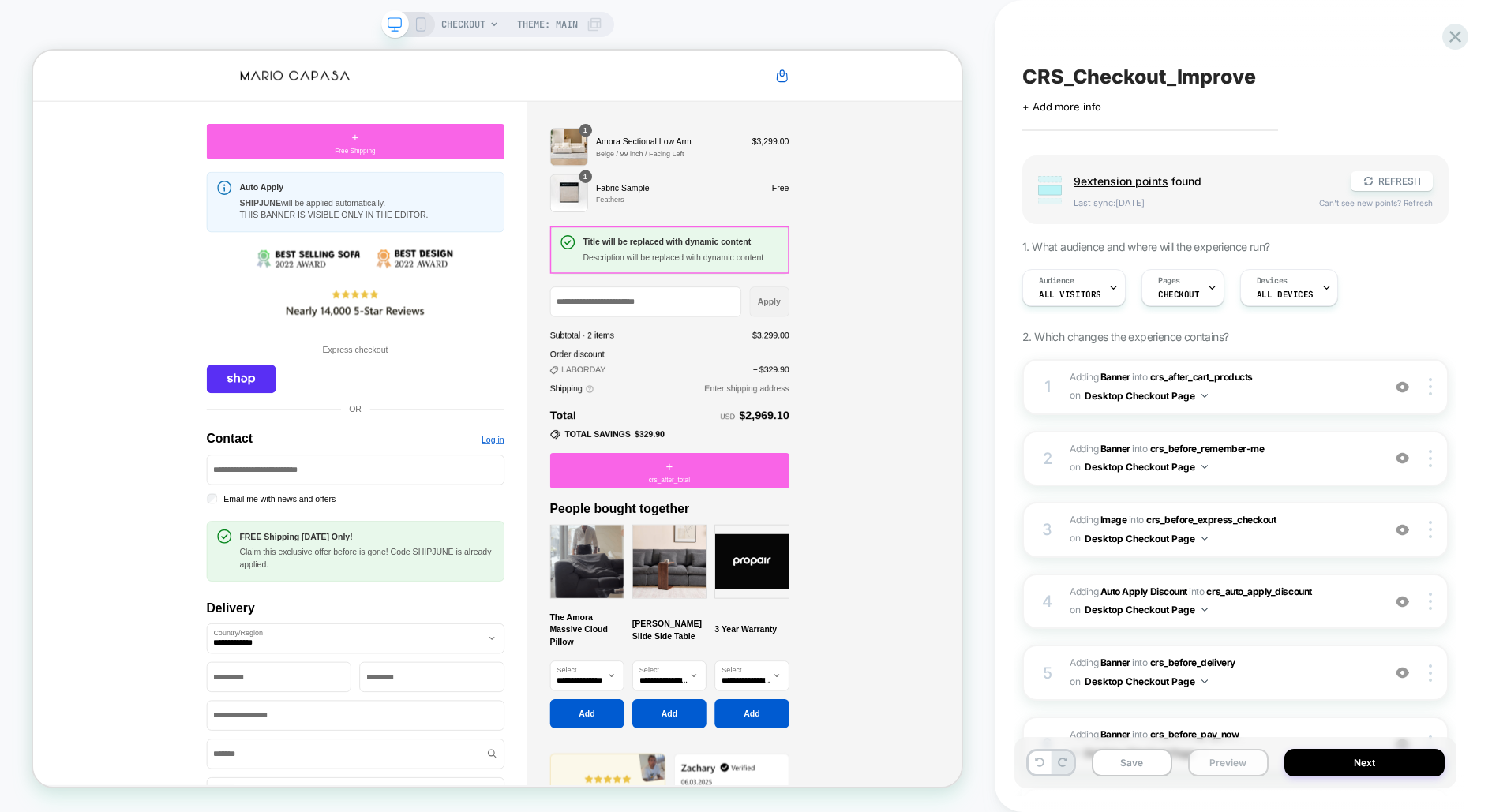
click at [1228, 766] on button "Preview" at bounding box center [1228, 762] width 81 height 28
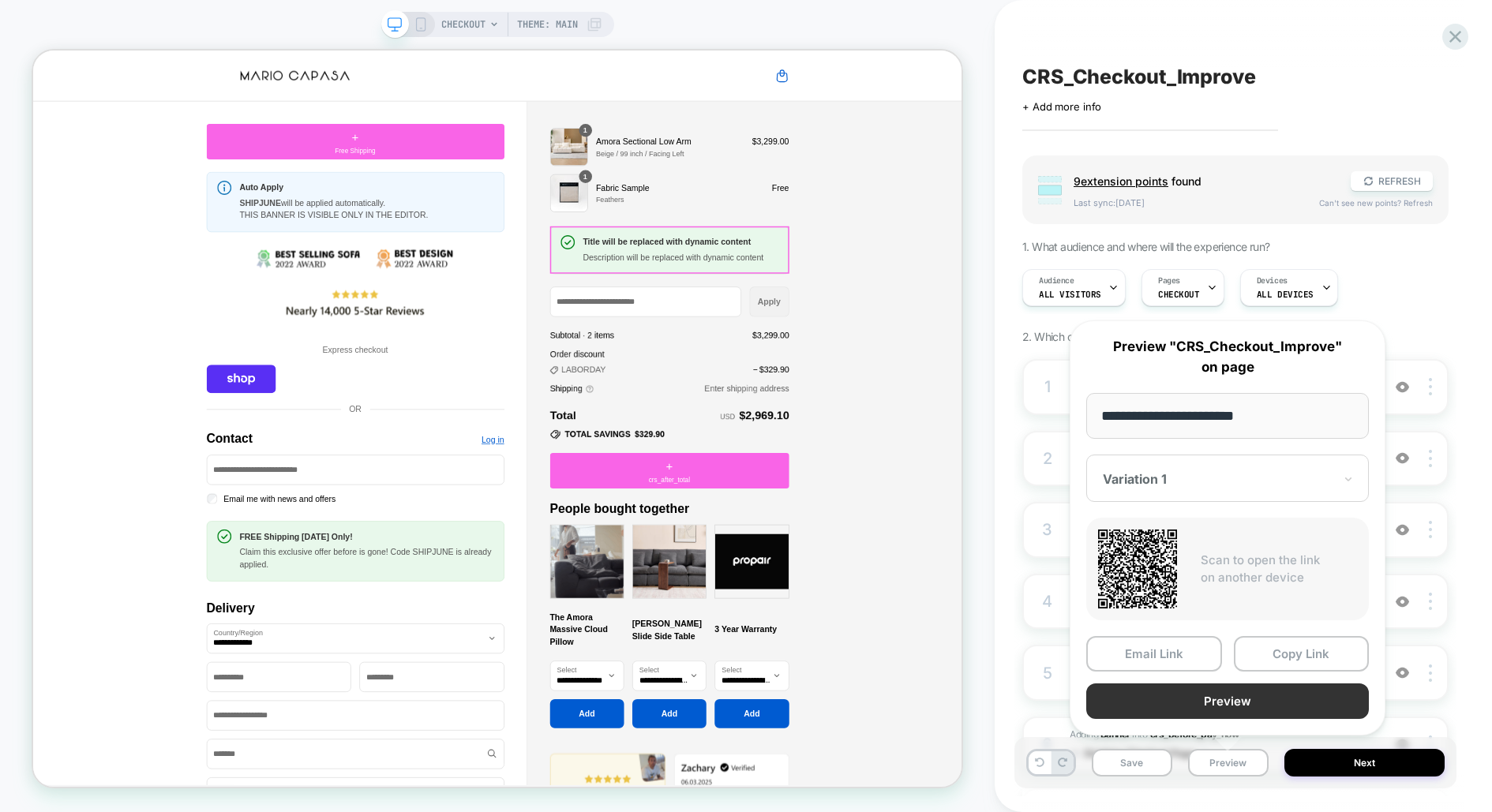
click at [1228, 706] on button "Preview" at bounding box center [1228, 701] width 283 height 36
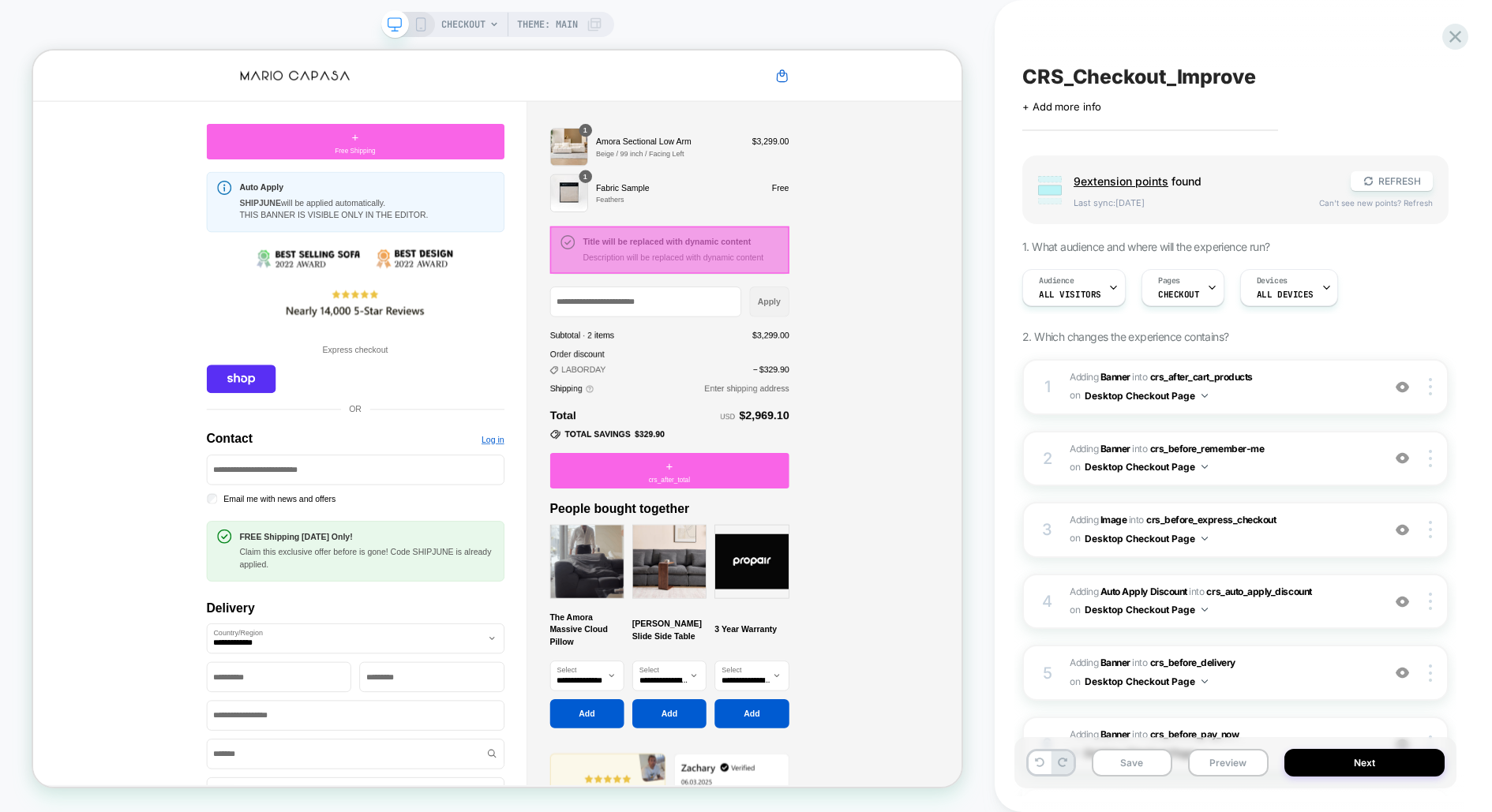
click at [911, 304] on div at bounding box center [882, 316] width 319 height 63
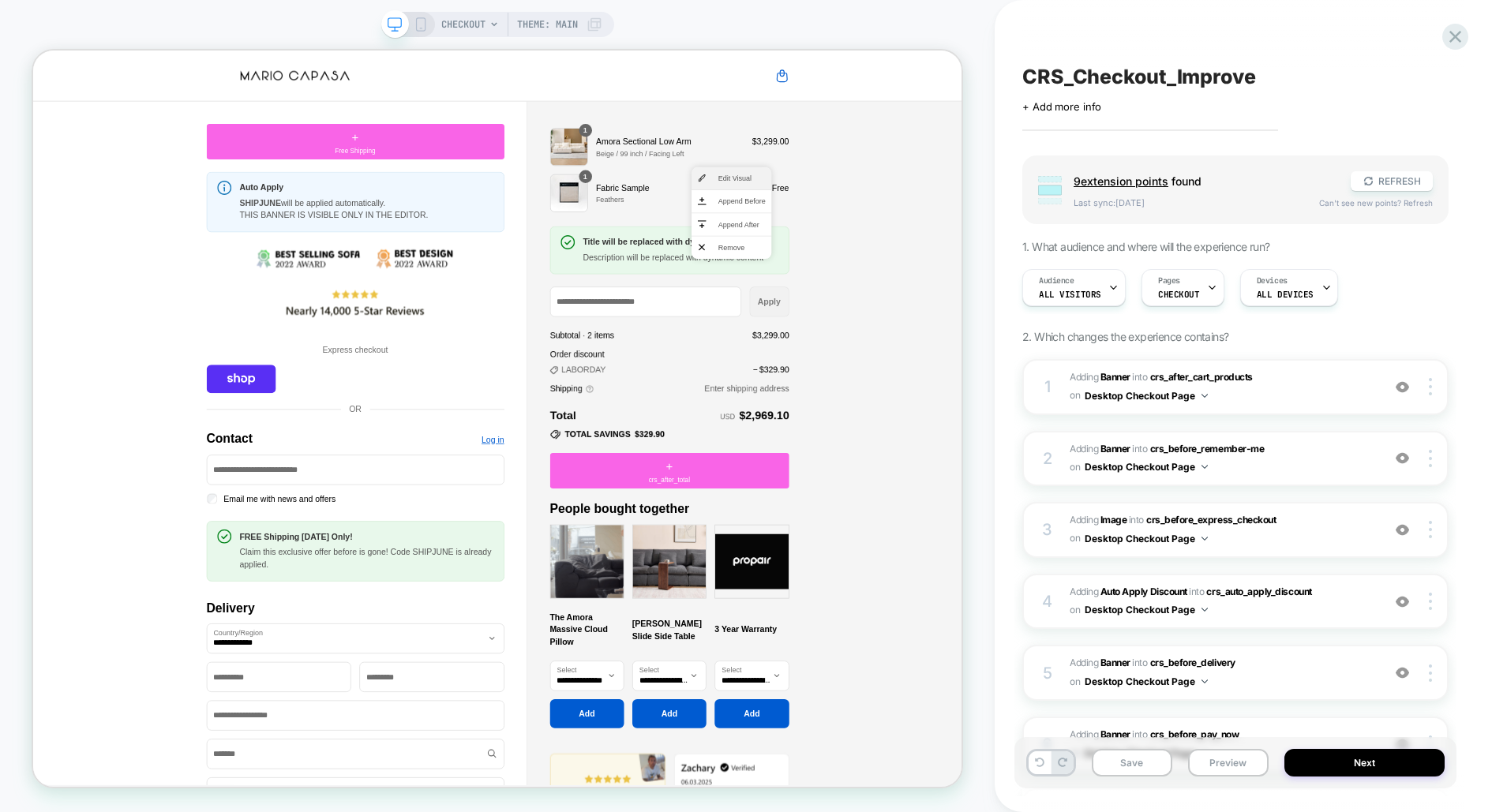
click at [984, 220] on span "Edit Visual" at bounding box center [978, 221] width 63 height 14
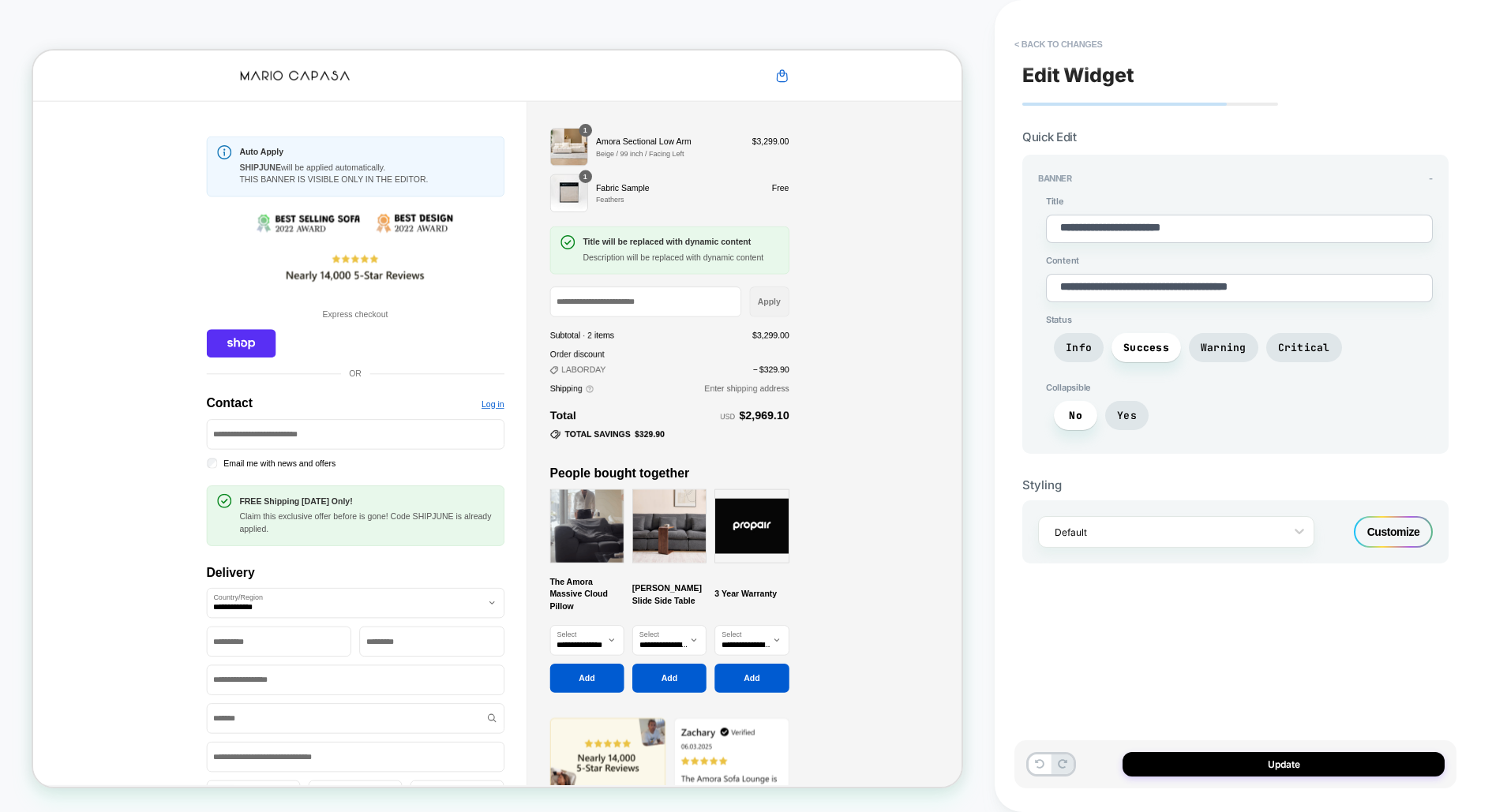
click at [1390, 528] on div "Customize" at bounding box center [1393, 531] width 79 height 31
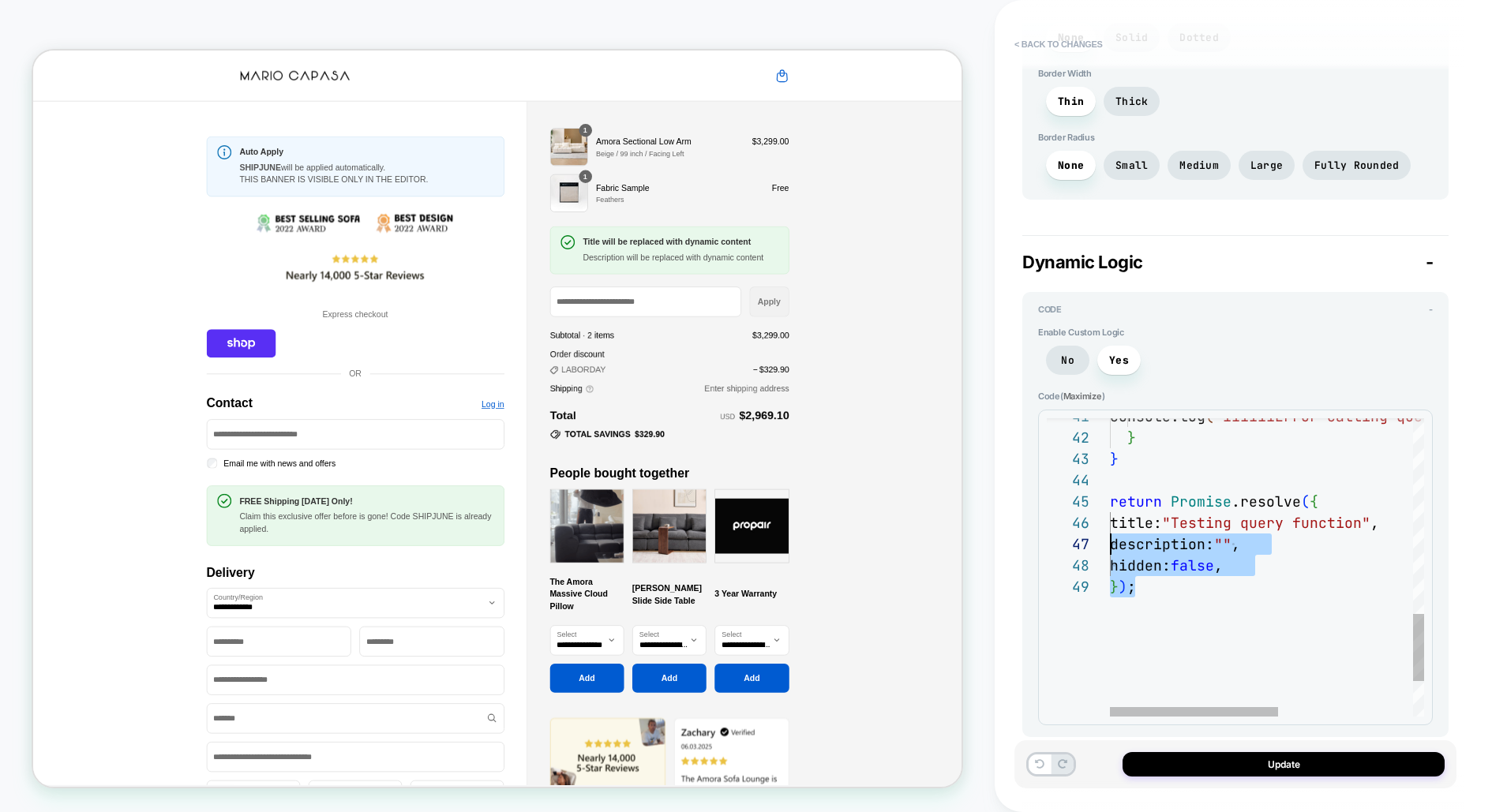
scroll to position [85, 0]
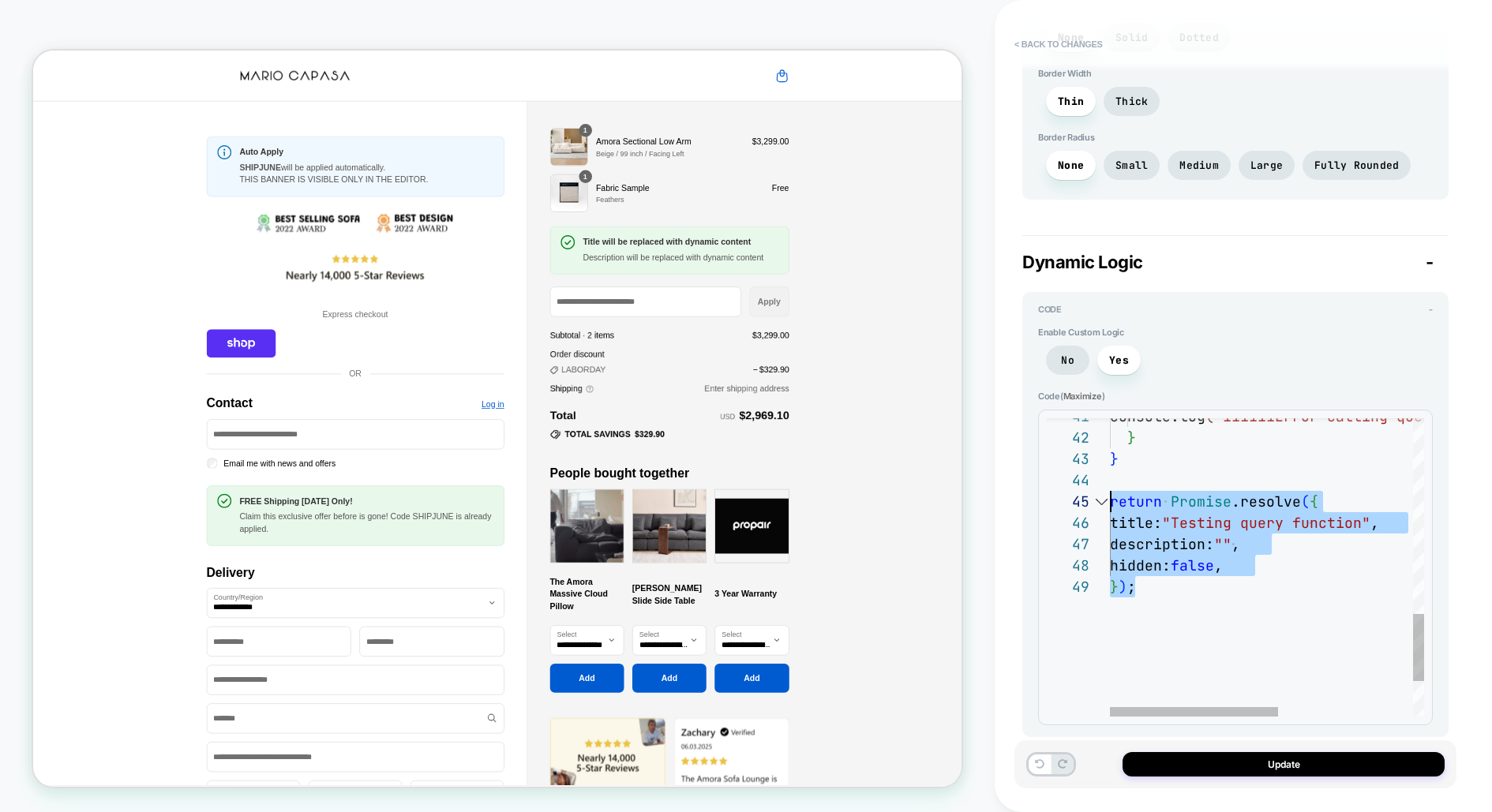
drag, startPoint x: 1165, startPoint y: 583, endPoint x: 1101, endPoint y: 486, distance: 116.2
click at [1109, 486] on div "} } return Promise .resolve ( { title: "Testing query function" , description: …" at bounding box center [1391, 213] width 565 height 1321
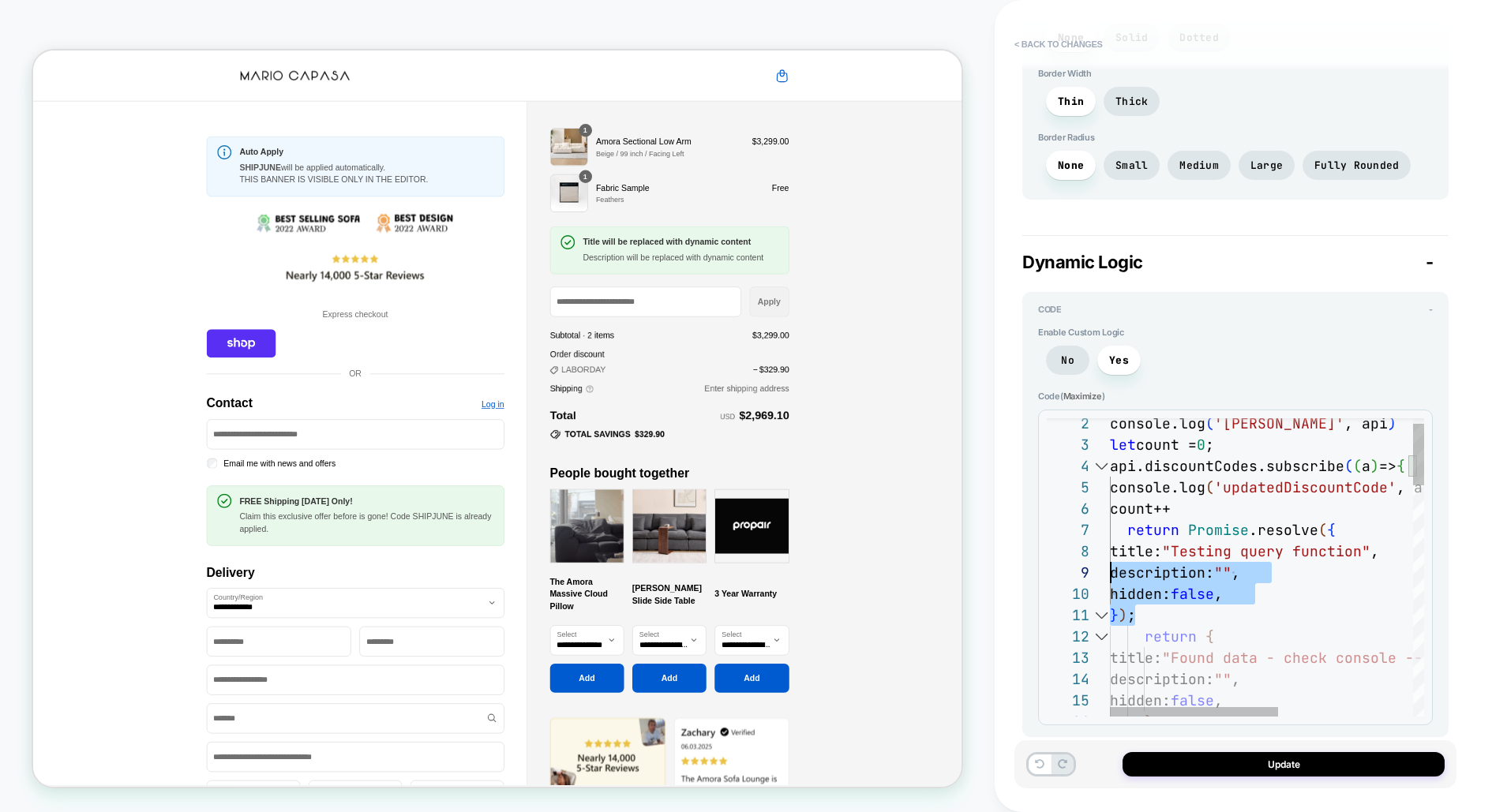
scroll to position [149, 0]
drag, startPoint x: 1141, startPoint y: 601, endPoint x: 1099, endPoint y: 534, distance: 79.1
click at [1099, 534] on div "**********" at bounding box center [1236, 567] width 377 height 298
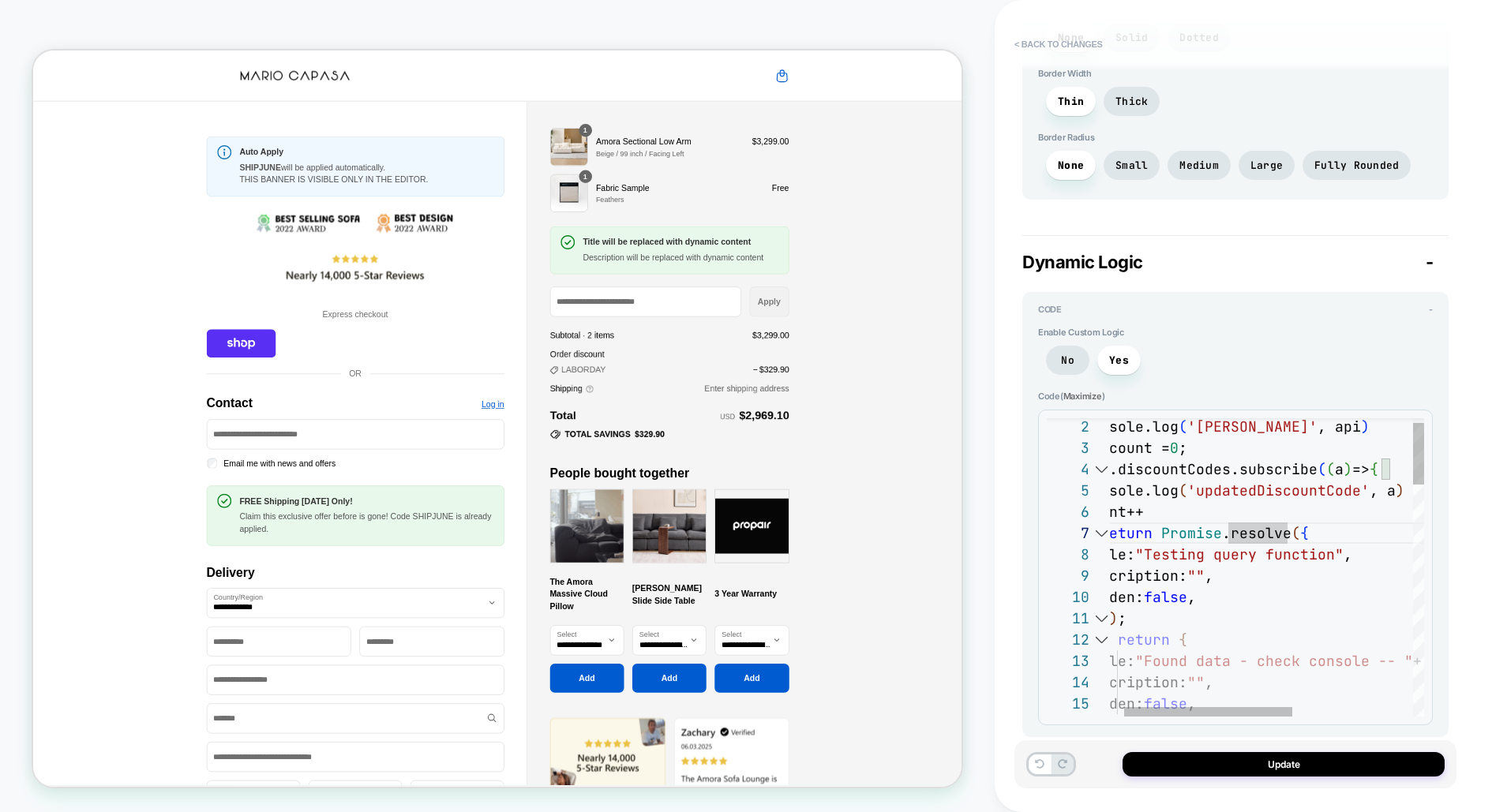
scroll to position [149, 298]
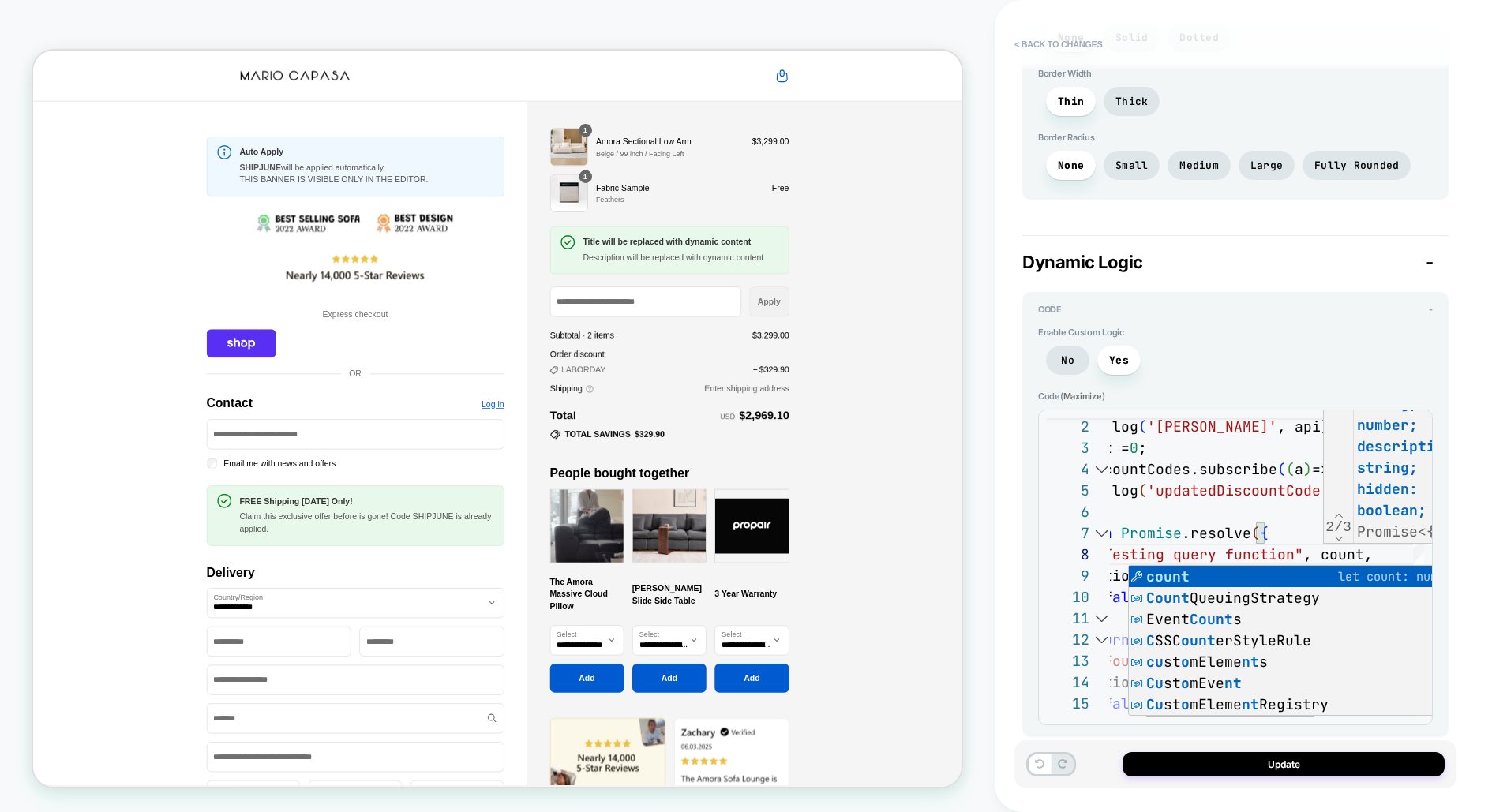
scroll to position [107, 76]
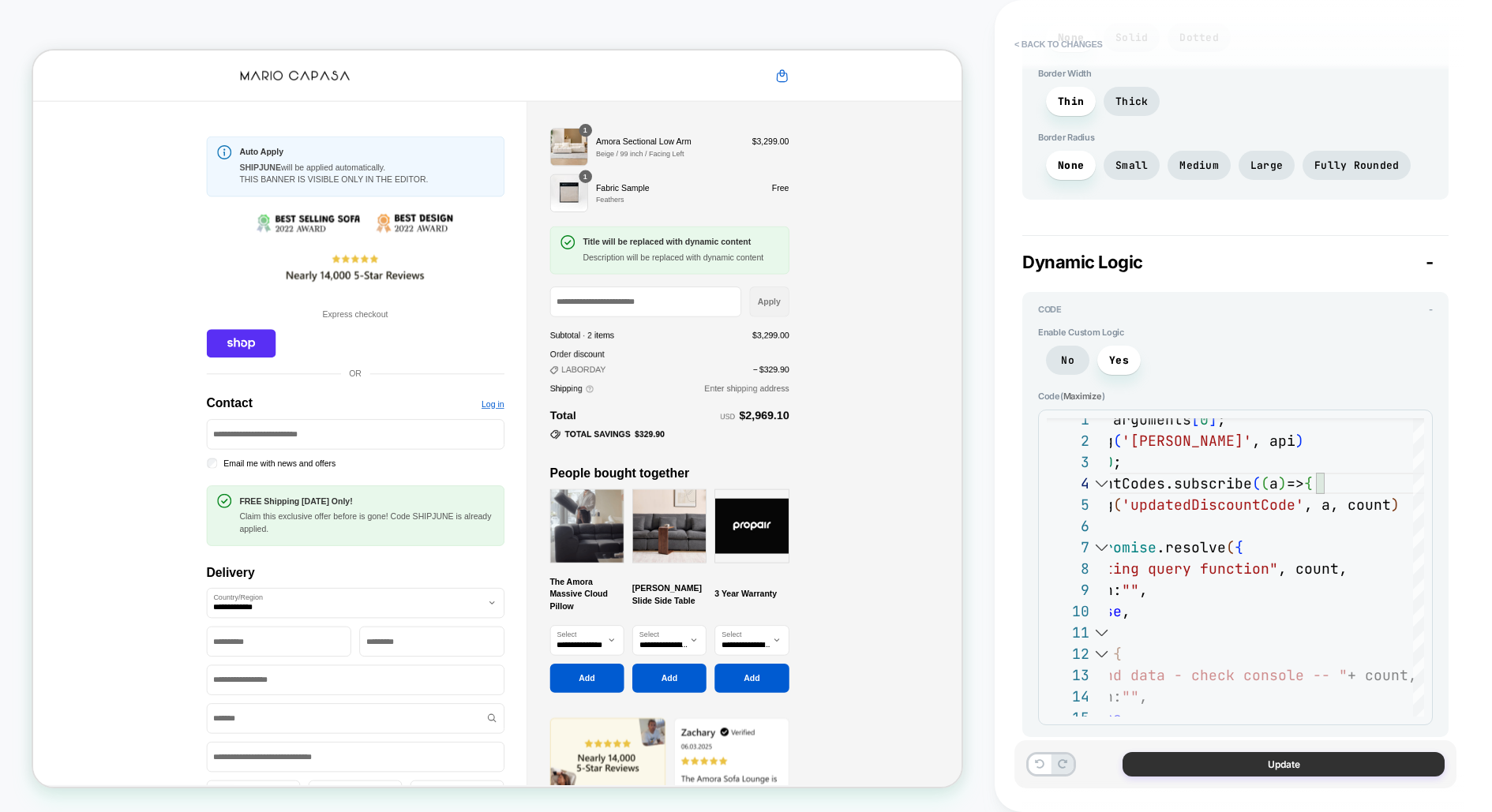
click at [1208, 764] on button "Update" at bounding box center [1284, 765] width 322 height 25
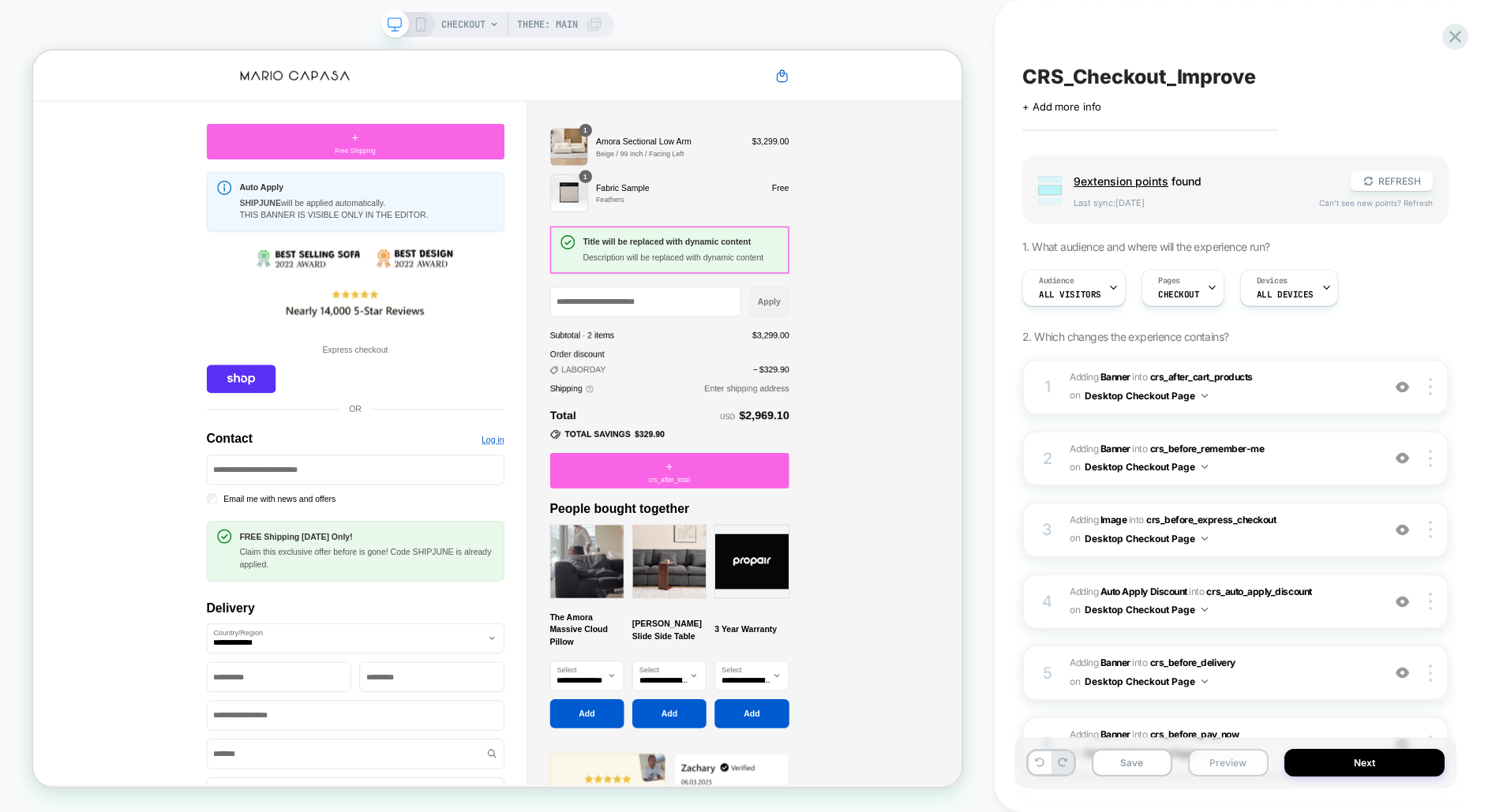
click at [1234, 756] on button "Preview" at bounding box center [1228, 762] width 81 height 28
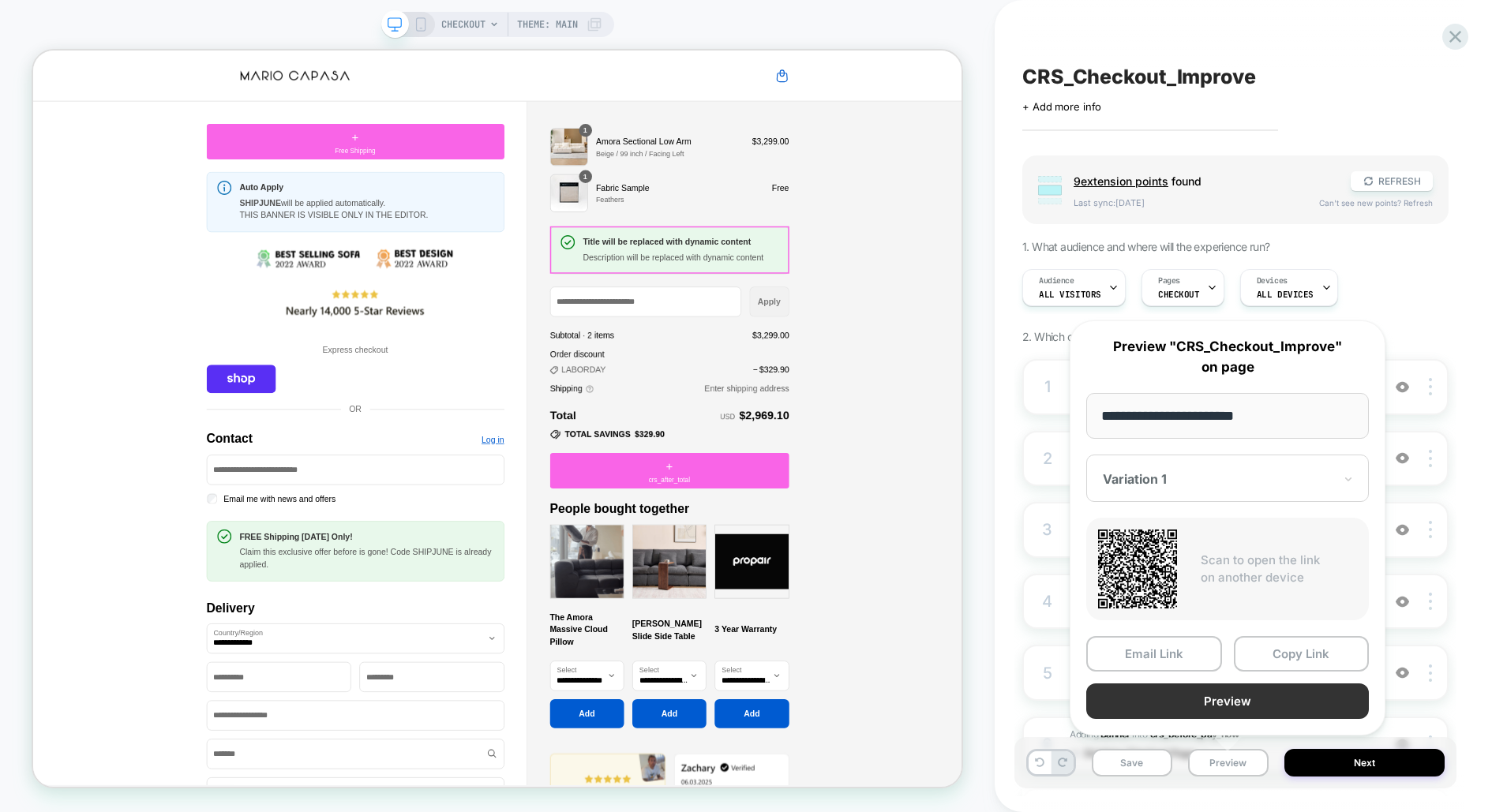
click at [1203, 703] on button "Preview" at bounding box center [1228, 701] width 283 height 36
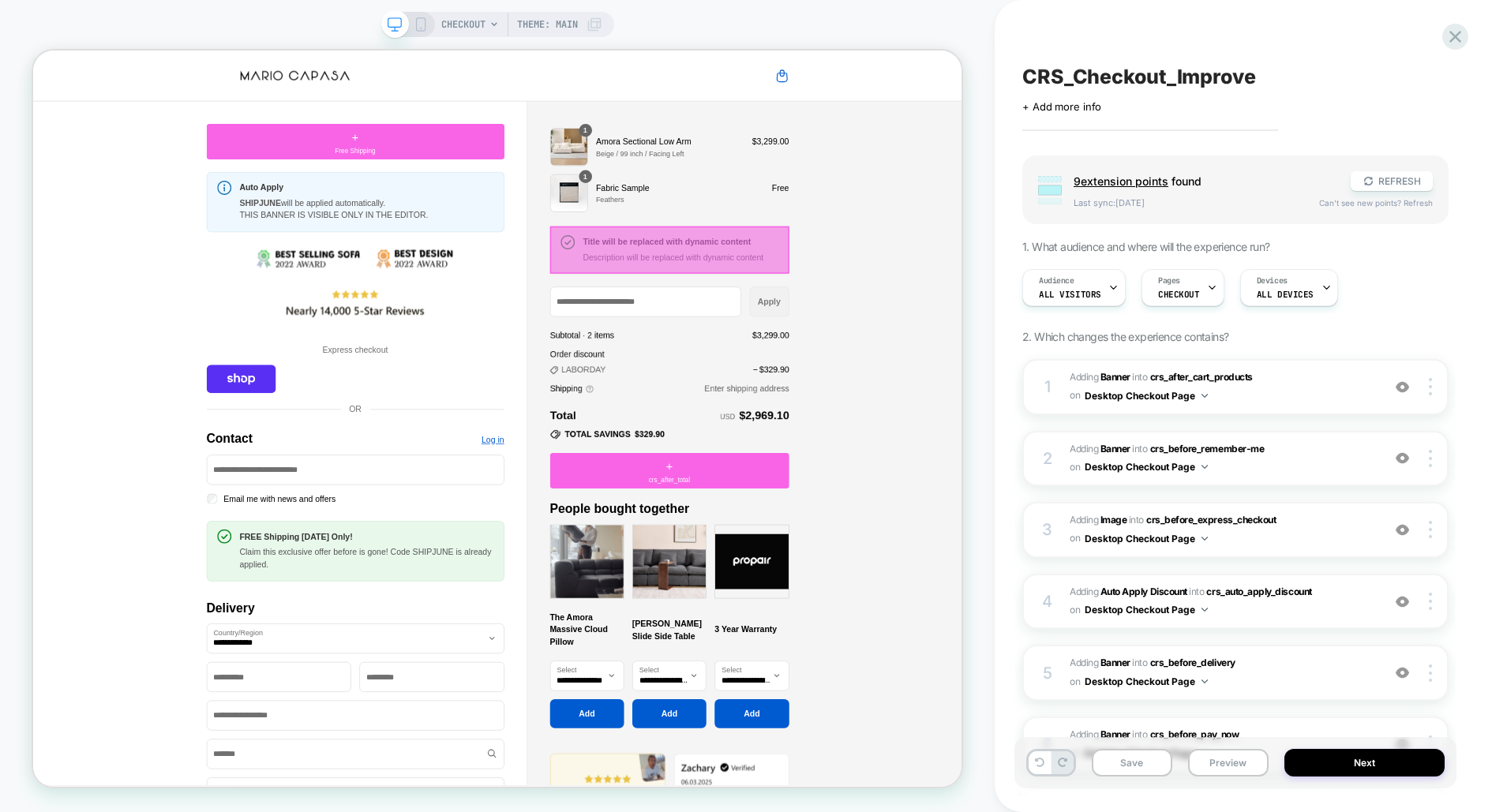
click at [972, 315] on div at bounding box center [882, 316] width 319 height 63
click at [1029, 212] on li "Edit Visual" at bounding box center [1026, 221] width 107 height 30
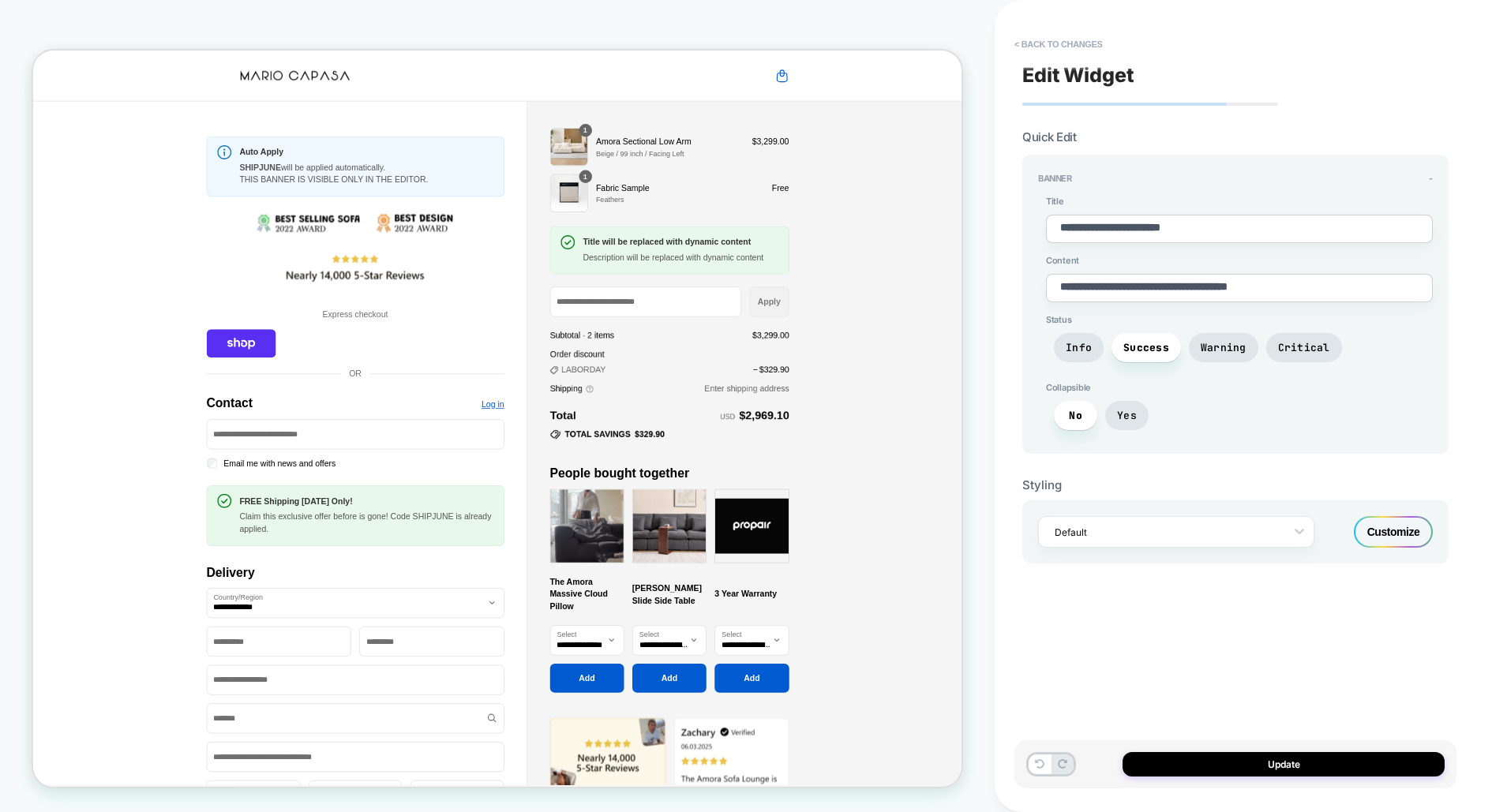
click at [1364, 519] on div "Customize" at bounding box center [1393, 531] width 79 height 31
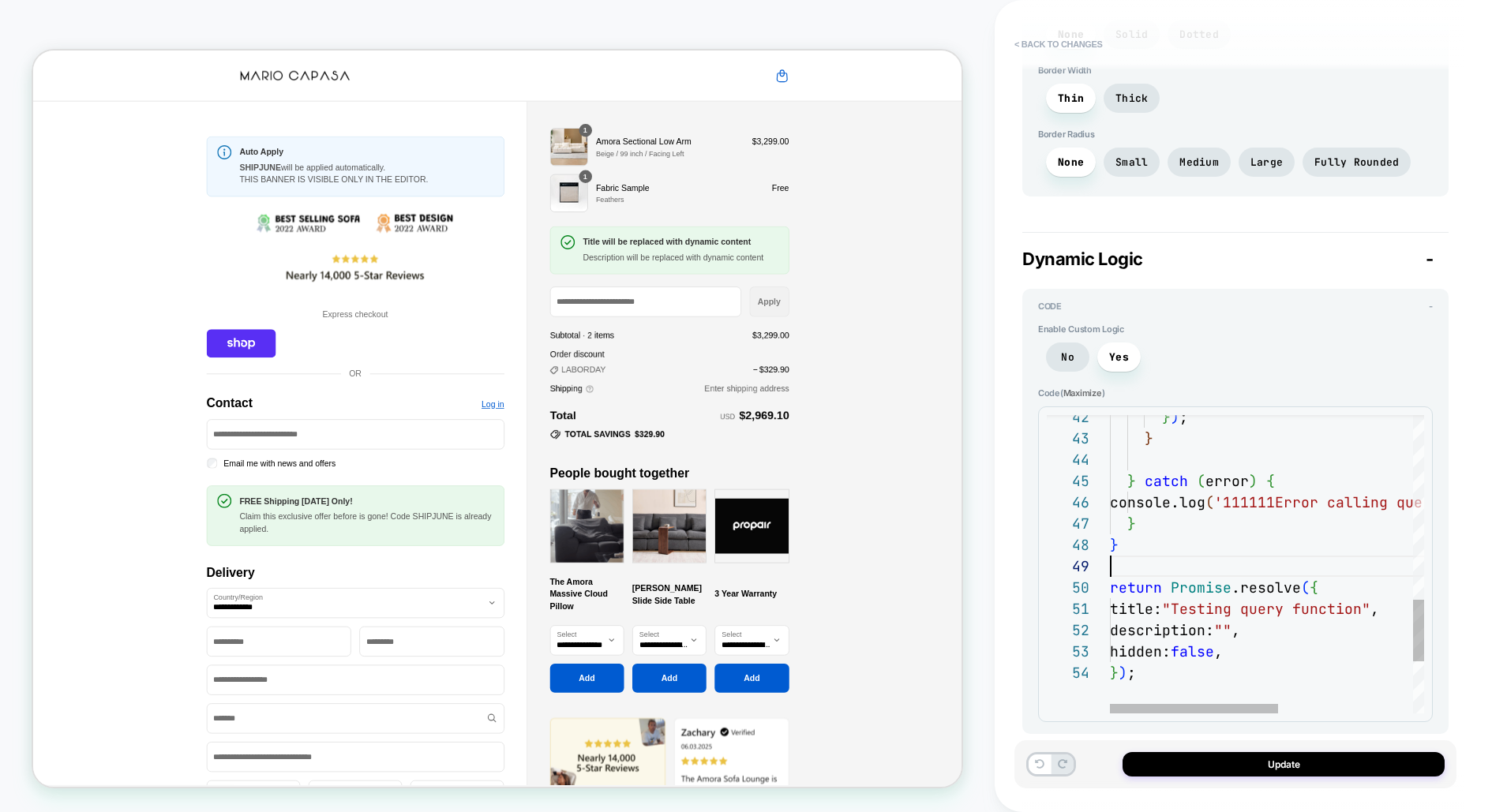
scroll to position [64, 9]
drag, startPoint x: 1145, startPoint y: 550, endPoint x: 1118, endPoint y: 438, distance: 115.2
click at [1118, 438] on div "} ) ; } } catch ( error ) { console.log ( '111111Error calling query:' , error …" at bounding box center [1391, 246] width 565 height 1427
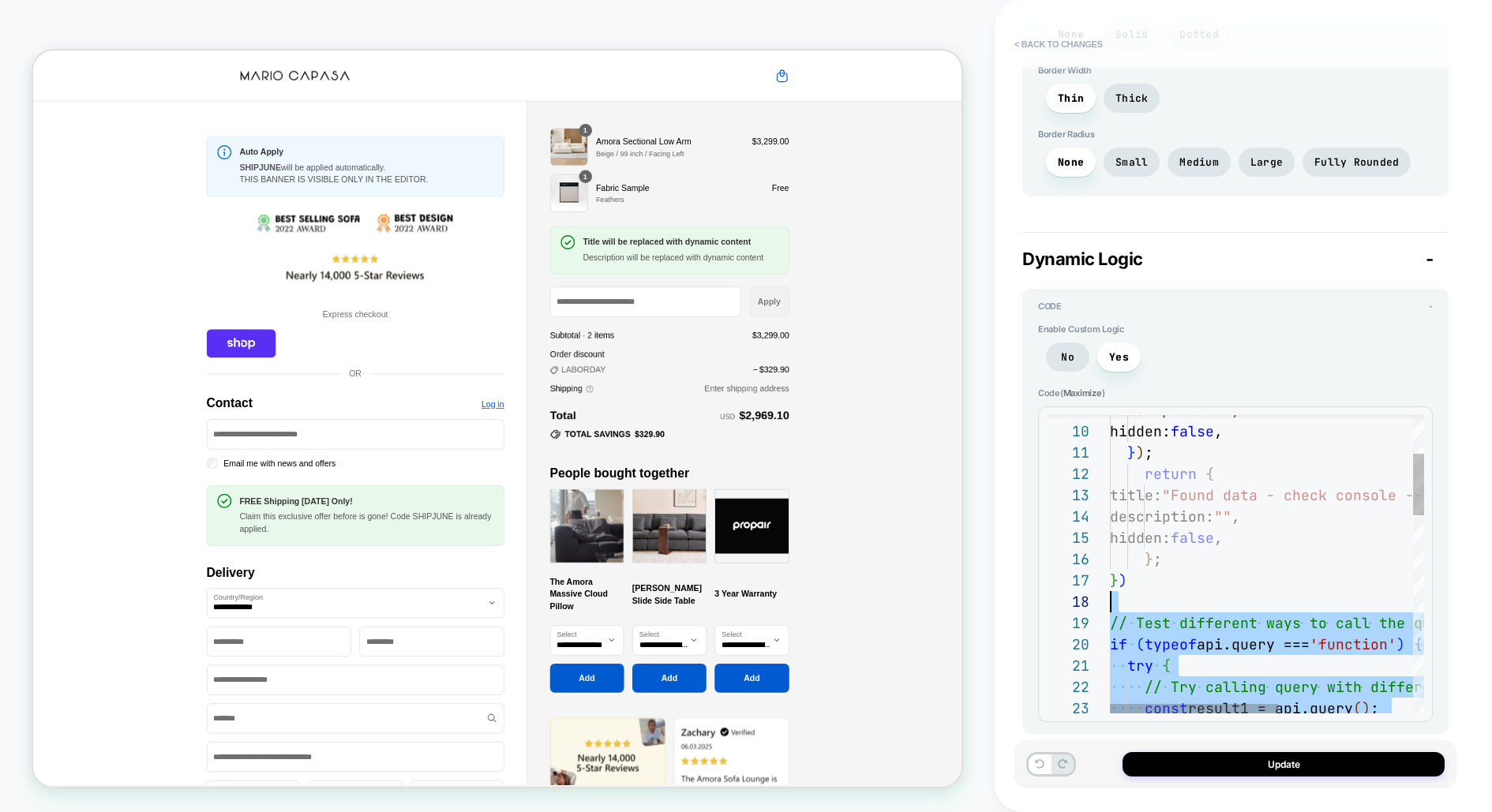
scroll to position [149, 0]
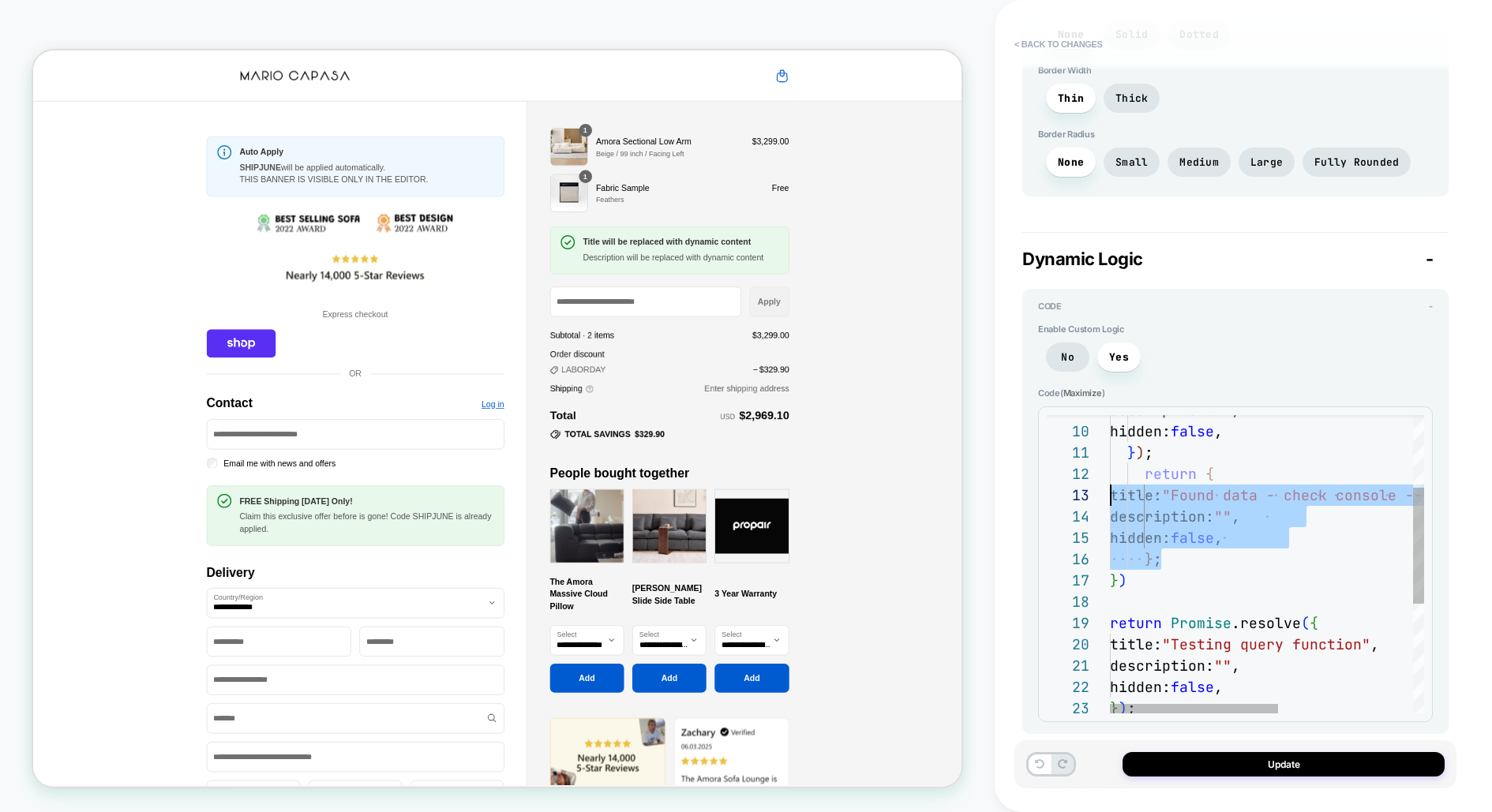
scroll to position [20, 0]
drag, startPoint x: 1186, startPoint y: 546, endPoint x: 1085, endPoint y: 460, distance: 132.7
click at [1109, 460] on div "} ) } ; hidden: false , description: "" , title: "Found data - check console --…" at bounding box center [1391, 612] width 565 height 767
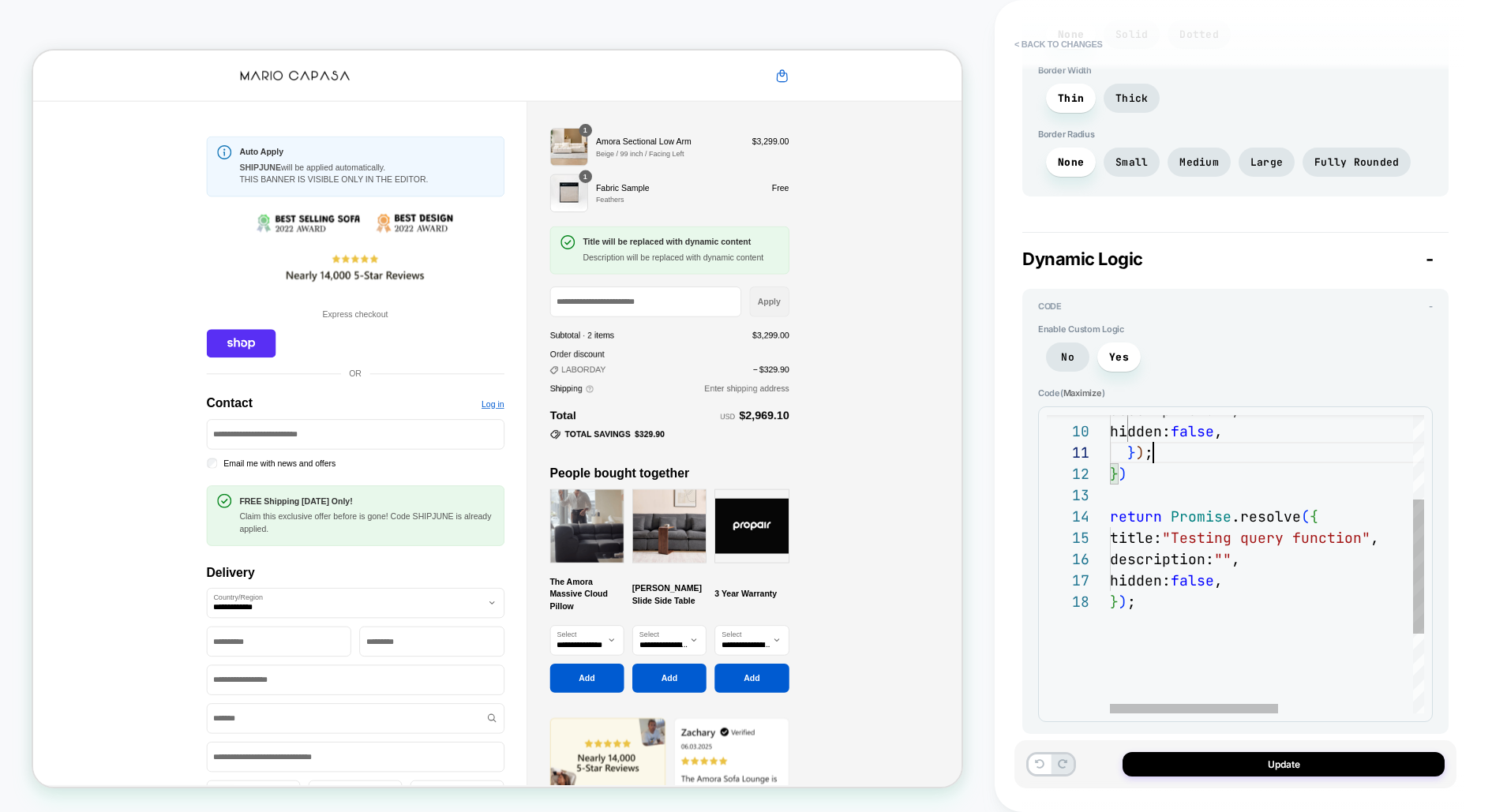
scroll to position [0, 42]
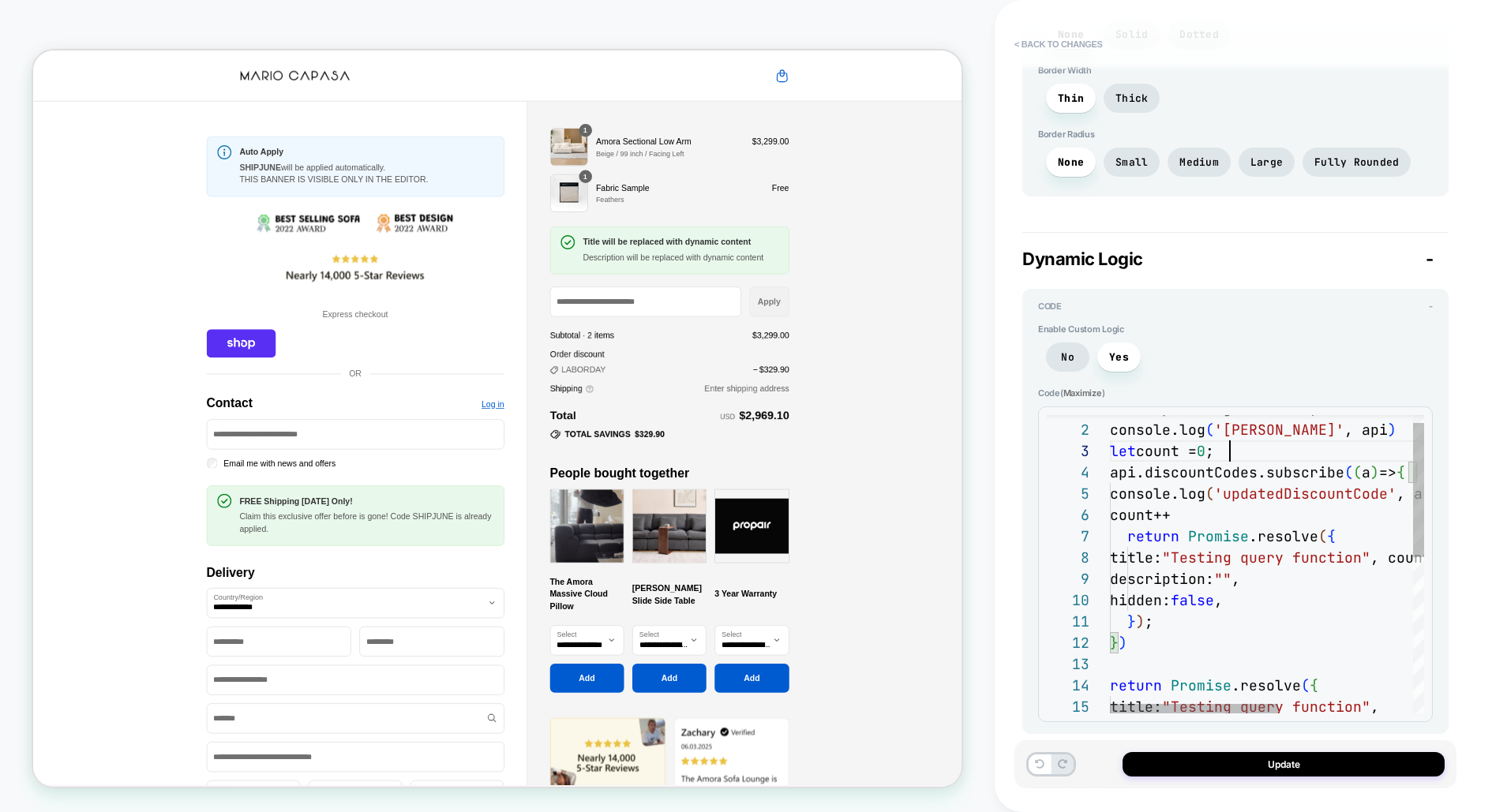
click at [1234, 440] on div "} ) } ) ; hidden: false , description: "" , return Promise .resolve ( { title: …" at bounding box center [1391, 728] width 565 height 661
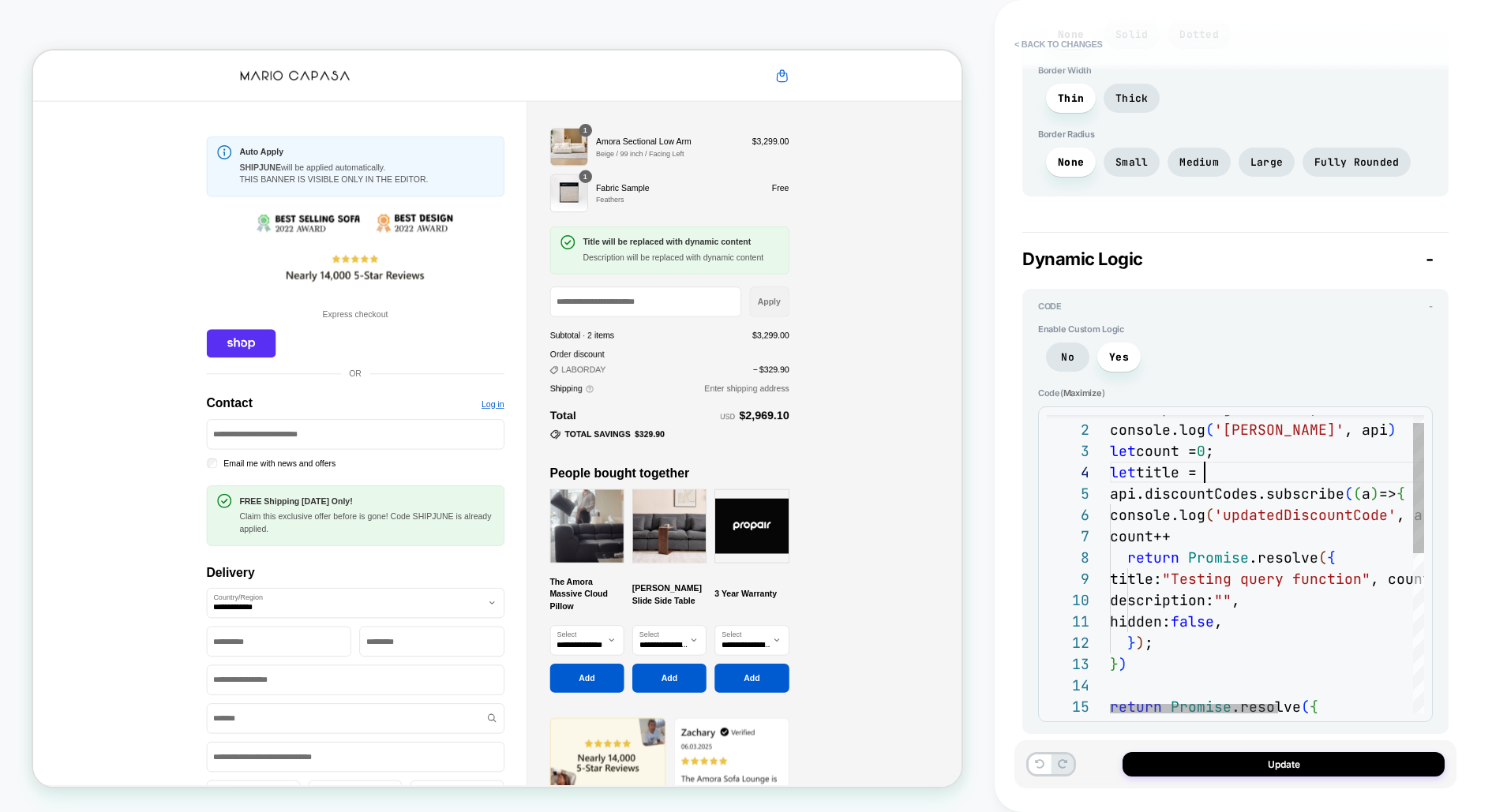
scroll to position [64, 102]
drag, startPoint x: 1214, startPoint y: 564, endPoint x: 1401, endPoint y: 559, distance: 187.1
click at [1401, 559] on div "} ) } ) ; hidden: false , description: "" , return Promise .resolve ( { title: …" at bounding box center [1391, 738] width 565 height 682
click at [1247, 458] on div "} ) } ) ; hidden: false , description: "" , return Promise .resolve ( { title: …" at bounding box center [1391, 738] width 565 height 682
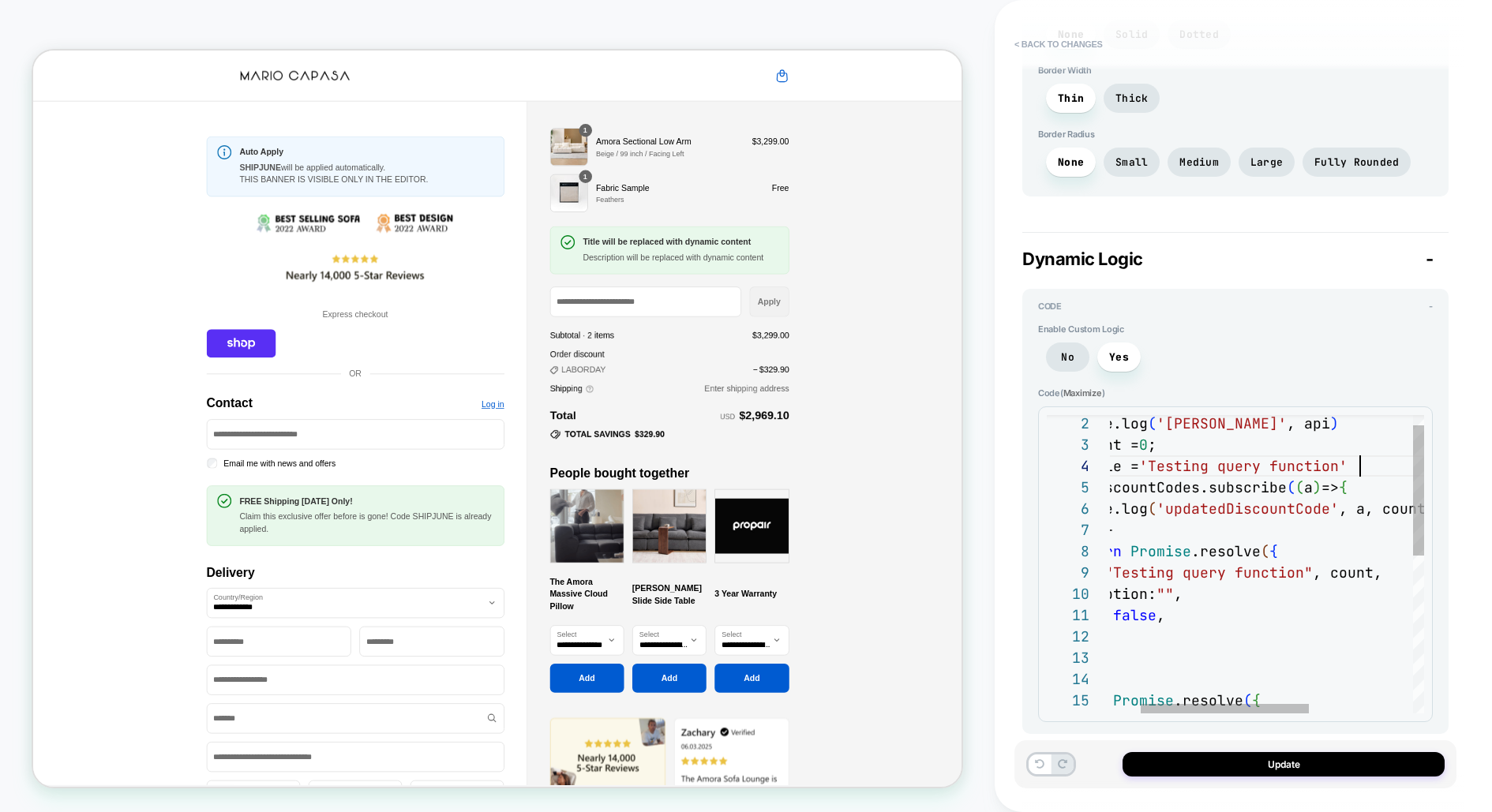
scroll to position [64, 306]
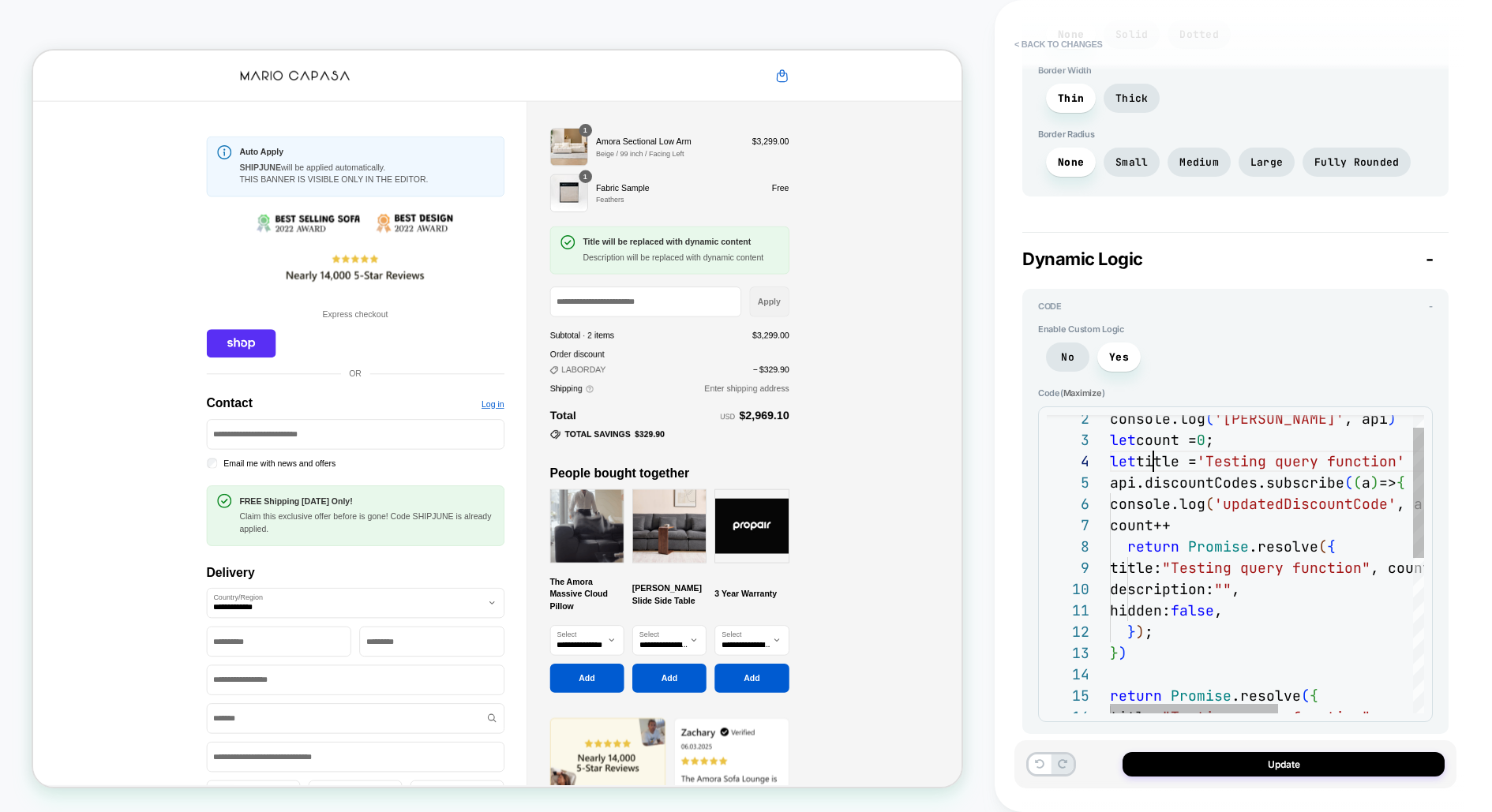
click at [1151, 445] on div "} ) } ) ; hidden: false , description: "" , return Promise .resolve ( { title: …" at bounding box center [1391, 728] width 565 height 682
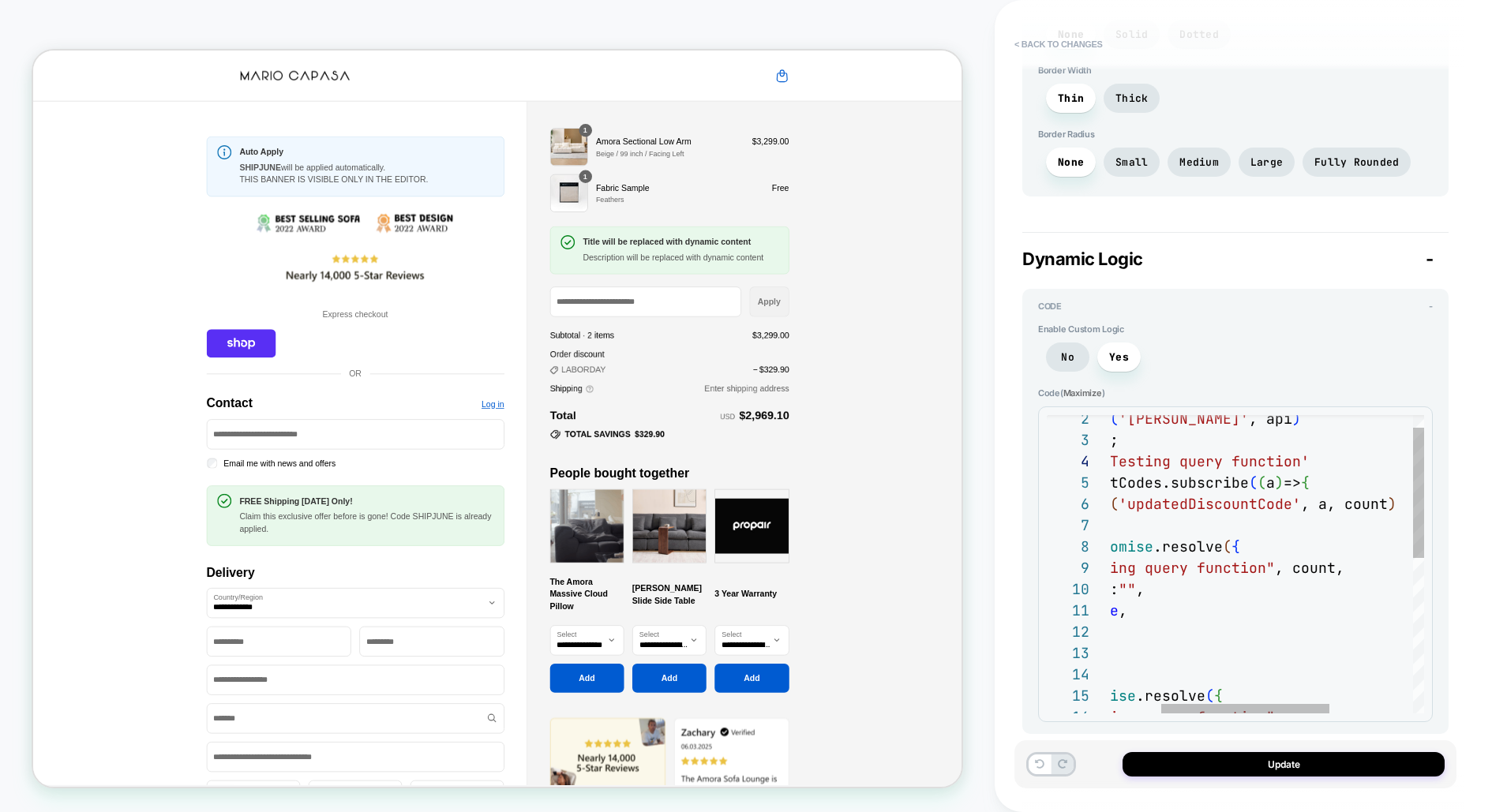
click at [1335, 438] on div "} ) } ) ; hidden: false , description: "" , return Promise .resolve ( { title: …" at bounding box center [1296, 728] width 565 height 682
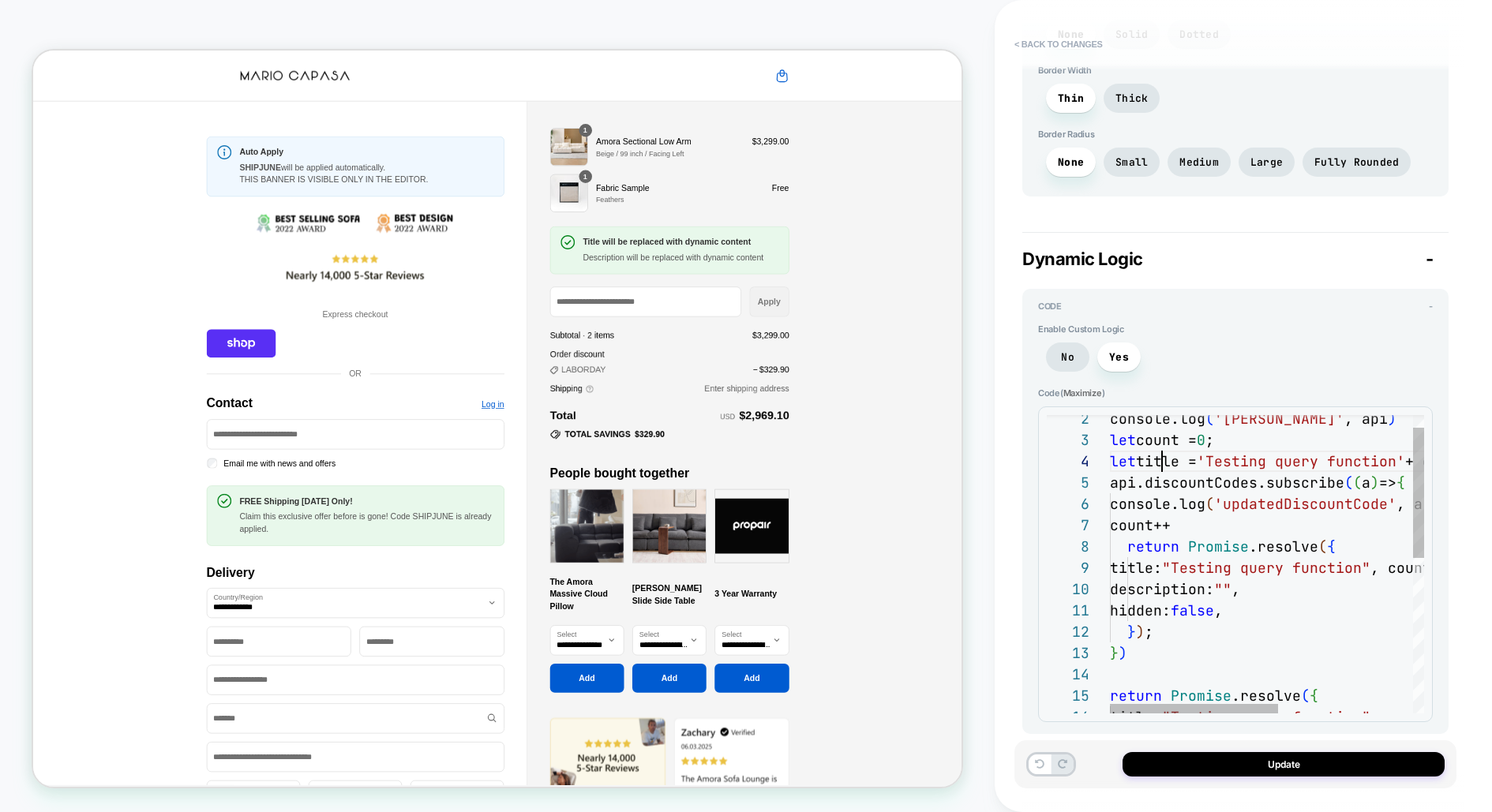
click at [1165, 443] on div "} ) } ) ; hidden: false , description: "" , return Promise .resolve ( { title: …" at bounding box center [1391, 728] width 565 height 682
drag, startPoint x: 1205, startPoint y: 548, endPoint x: 1407, endPoint y: 550, distance: 202.0
click at [1407, 550] on div "} ) } ) ; hidden: false , description: "" , return Promise .resolve ( { title: …" at bounding box center [1391, 728] width 565 height 682
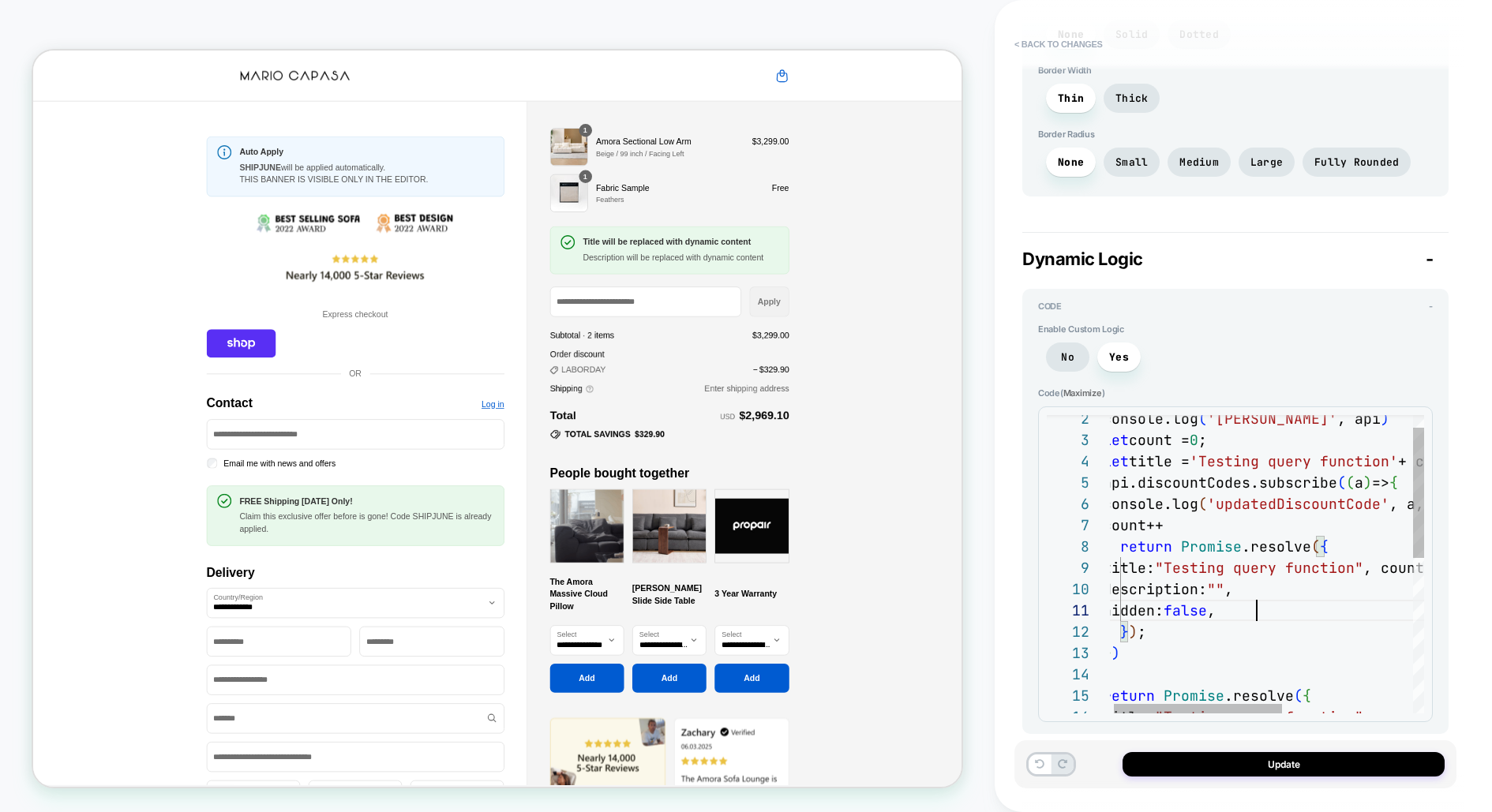
scroll to position [0, 152]
click at [1319, 584] on div "} ) } ) ; hidden: false , description: "" , return Promise .resolve ( { title: …" at bounding box center [1385, 728] width 565 height 682
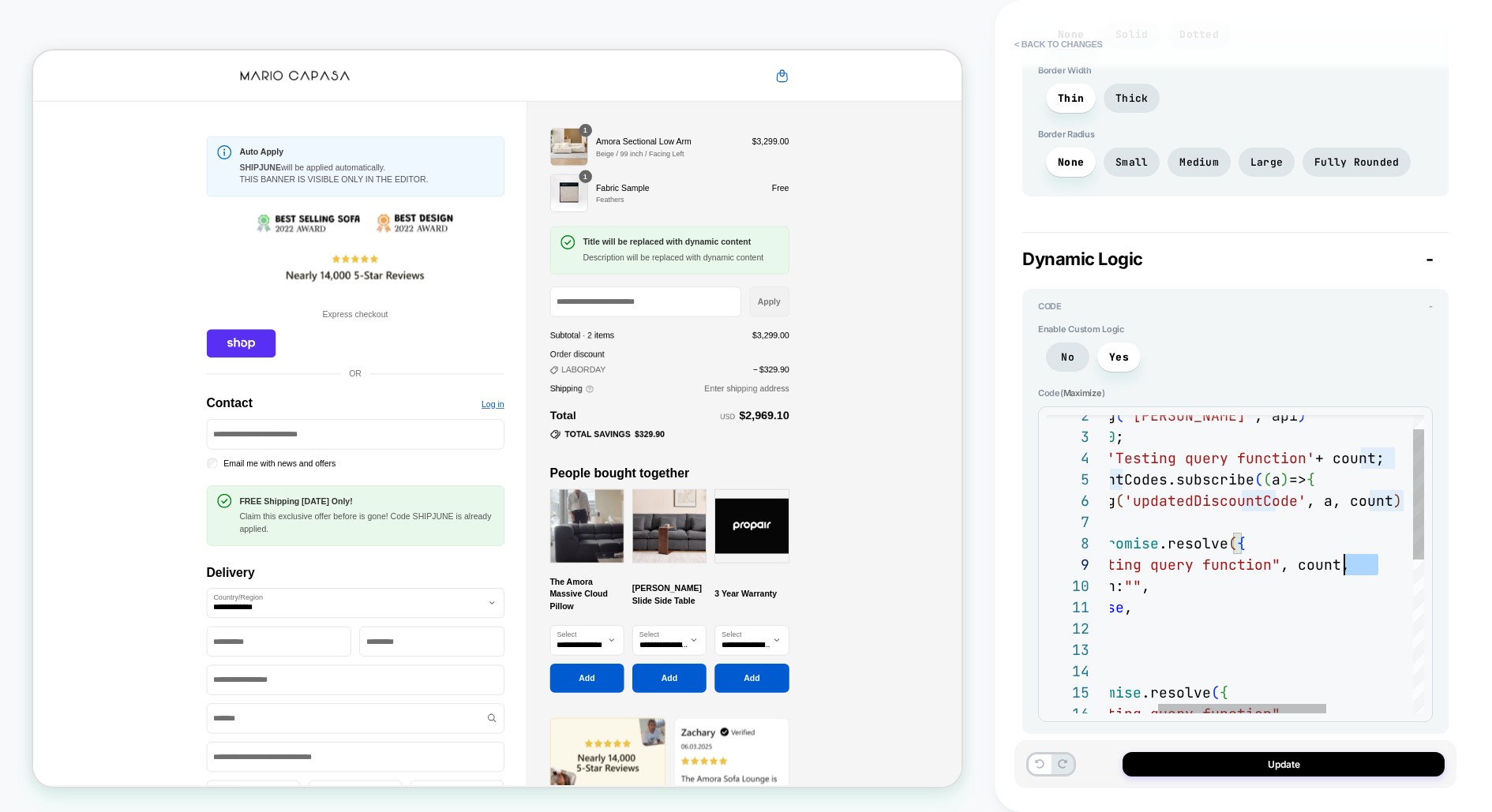
scroll to position [171, 0]
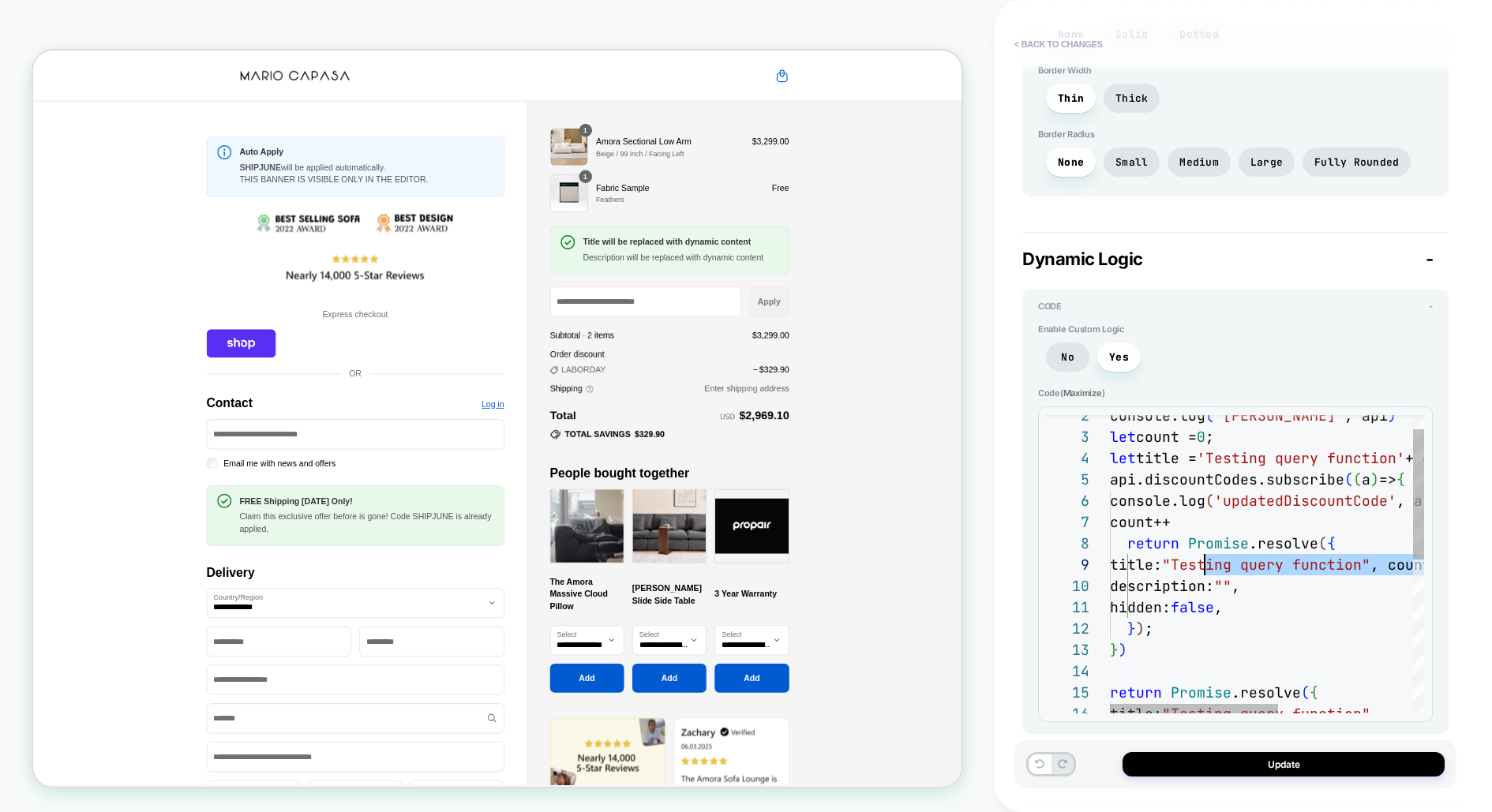
drag, startPoint x: 1378, startPoint y: 547, endPoint x: 1205, endPoint y: 546, distance: 173.0
click at [1205, 546] on div "} ) } ) ; hidden: false , description: "" , return Promise .resolve ( { title: …" at bounding box center [1391, 724] width 565 height 682
click at [1254, 583] on div "} ) } ) ; hidden: false , description: "" , return Promise .resolve ( { title: …" at bounding box center [1391, 724] width 565 height 682
click at [1261, 565] on div "} ) } ) ; hidden: false , description: "" , return Promise .resolve ( { title: …" at bounding box center [1391, 724] width 565 height 682
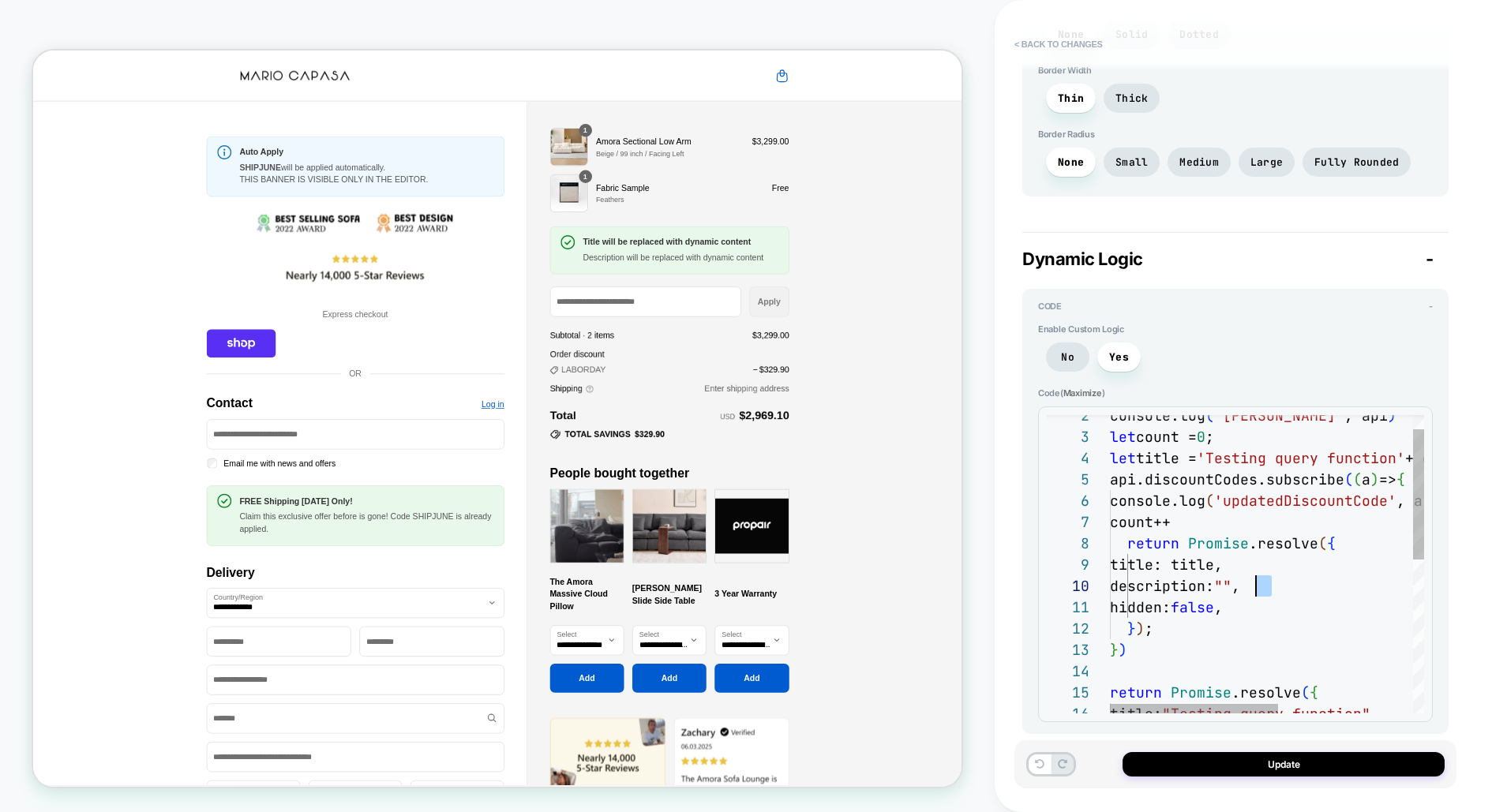
drag, startPoint x: 1275, startPoint y: 566, endPoint x: 1253, endPoint y: 566, distance: 22.0
click at [1253, 566] on div "} ) } ) ; hidden: false , description: "" , return Promise .resolve ( { title: …" at bounding box center [1391, 724] width 565 height 682
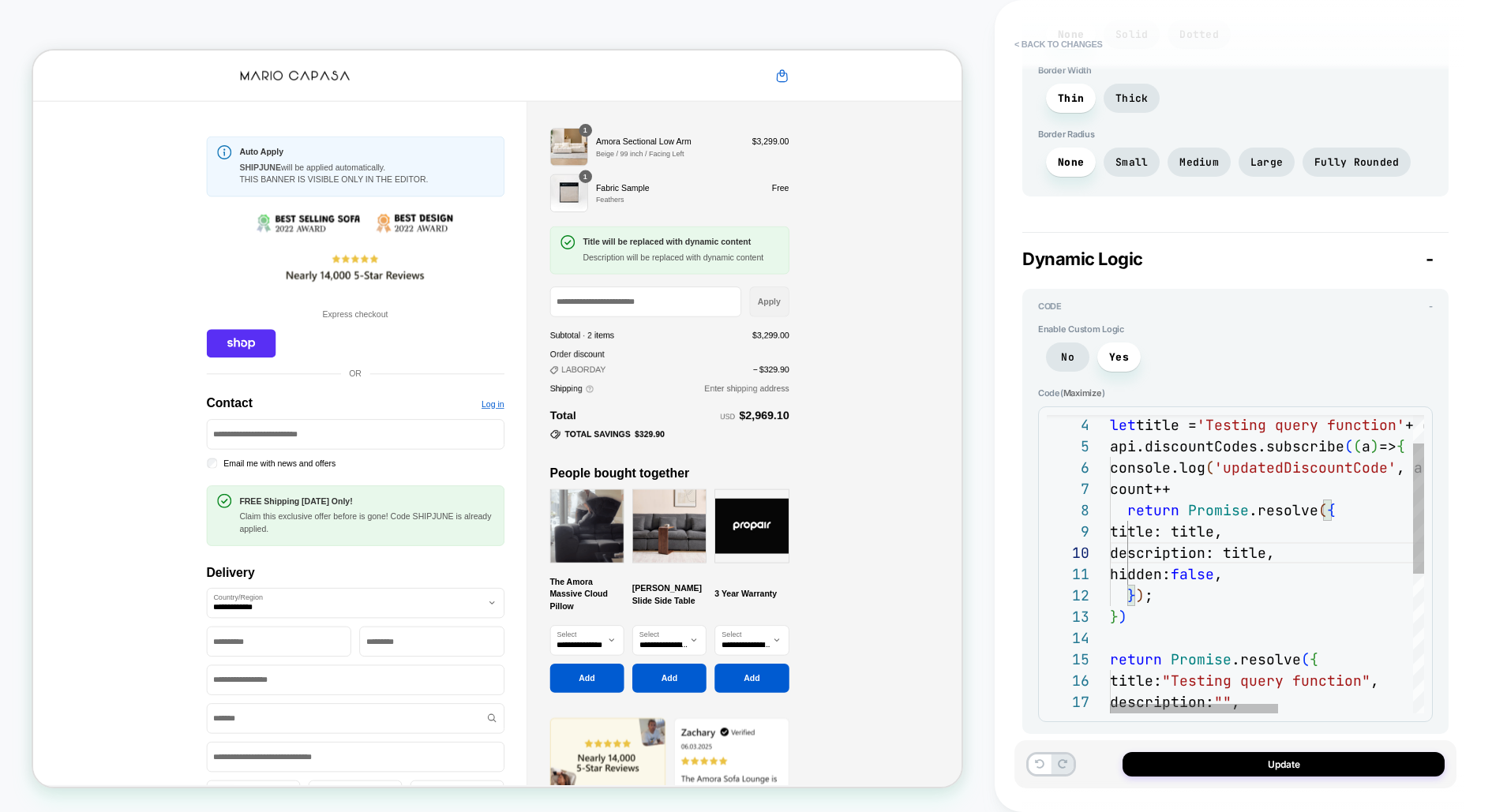
scroll to position [127, 76]
click at [1188, 474] on div "} ) } ) ; hidden: false , description: title, return Promise .resolve ( { title…" at bounding box center [1391, 691] width 565 height 682
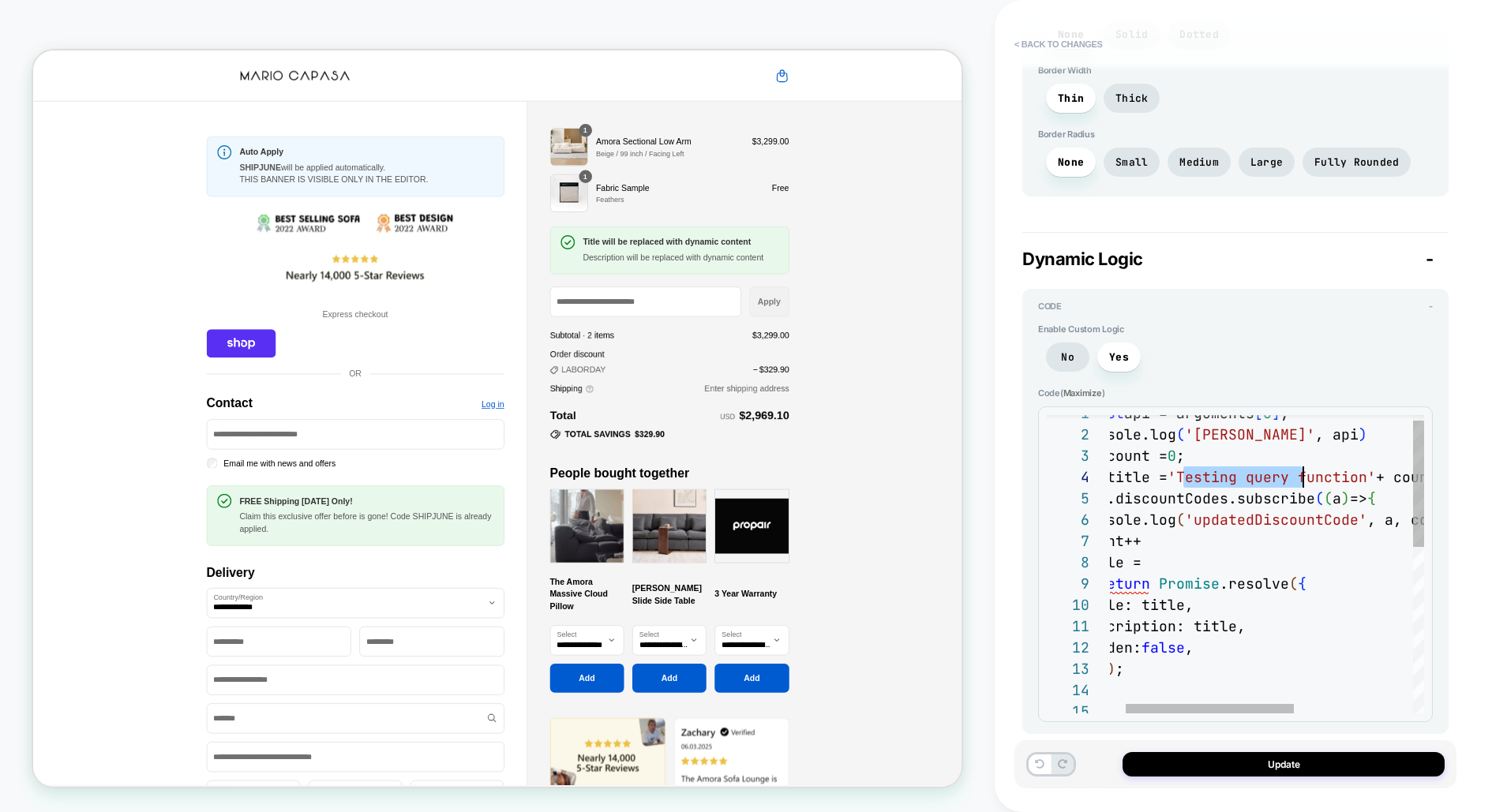
scroll to position [64, 383]
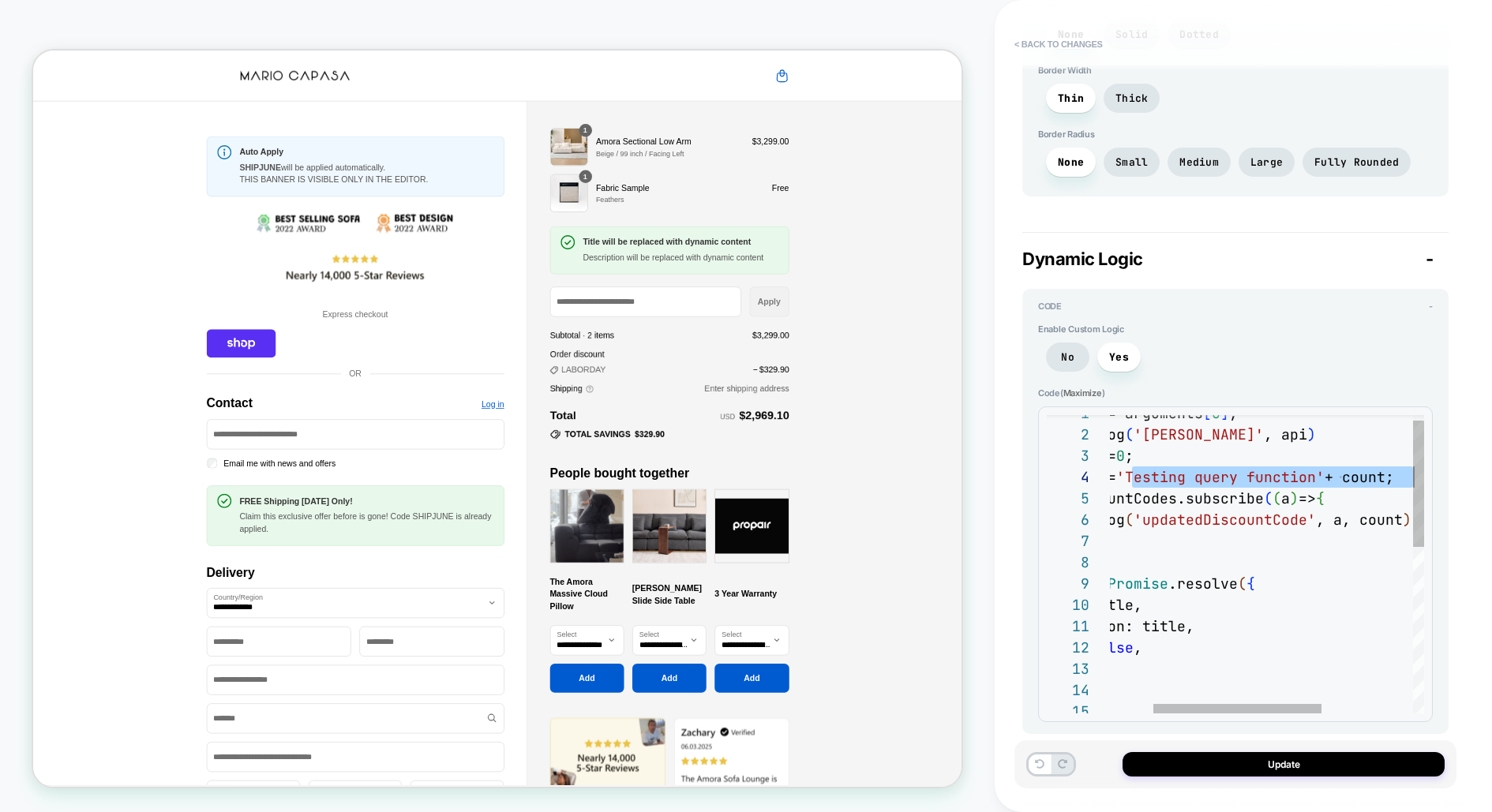
drag, startPoint x: 1182, startPoint y: 461, endPoint x: 1464, endPoint y: 458, distance: 282.0
click at [1464, 460] on div "} ) } ) ; hidden: false , description: title, title: title, count++ return Prom…" at bounding box center [1311, 754] width 565 height 703
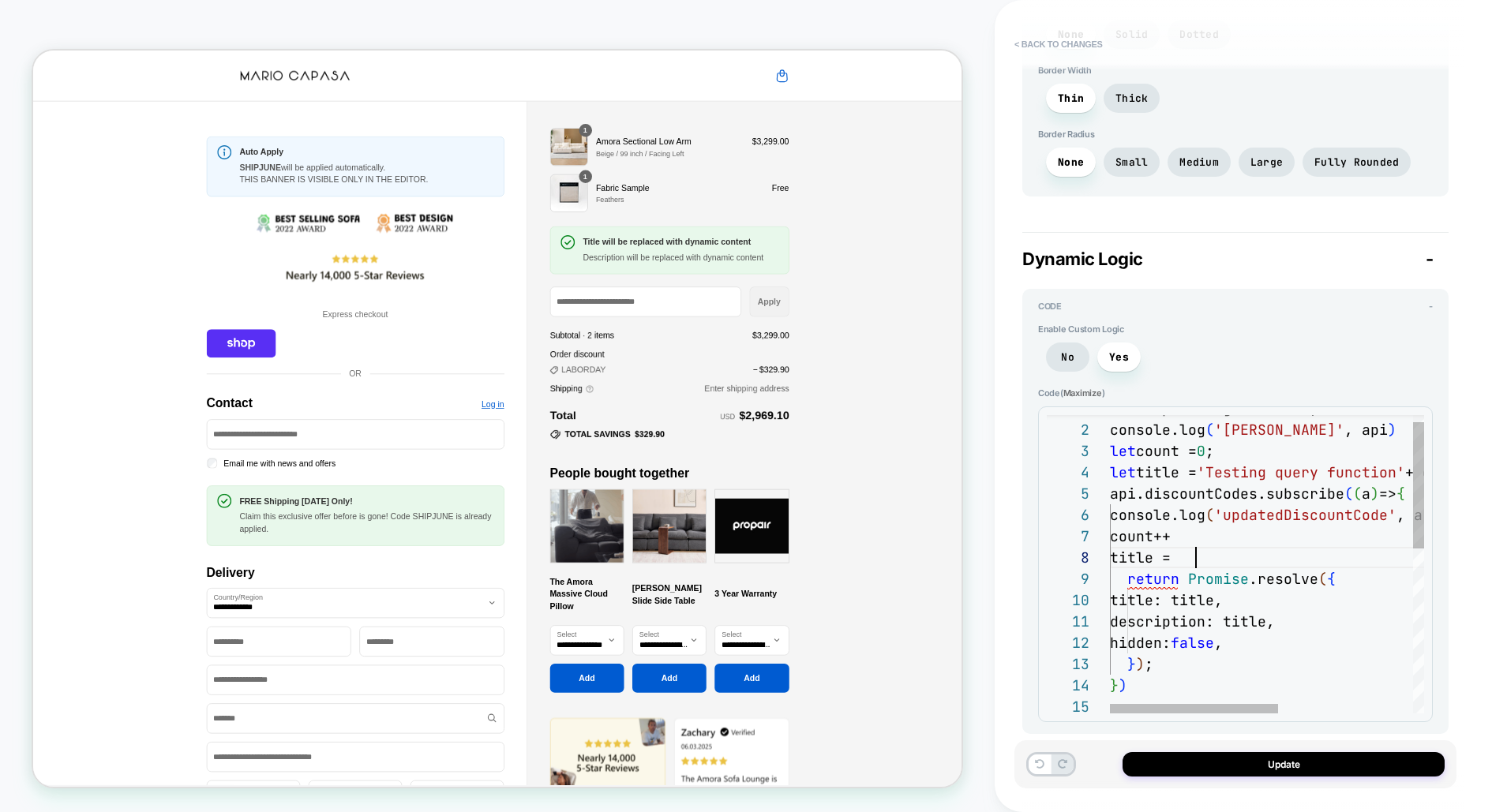
click at [1222, 538] on div "} ) } ) ; hidden: false , description: title, title: title, count++ return Prom…" at bounding box center [1391, 749] width 565 height 703
click at [1165, 453] on div "} ) } ) ; hidden: false , description: title, title: title, count++ return Prom…" at bounding box center [1391, 749] width 565 height 703
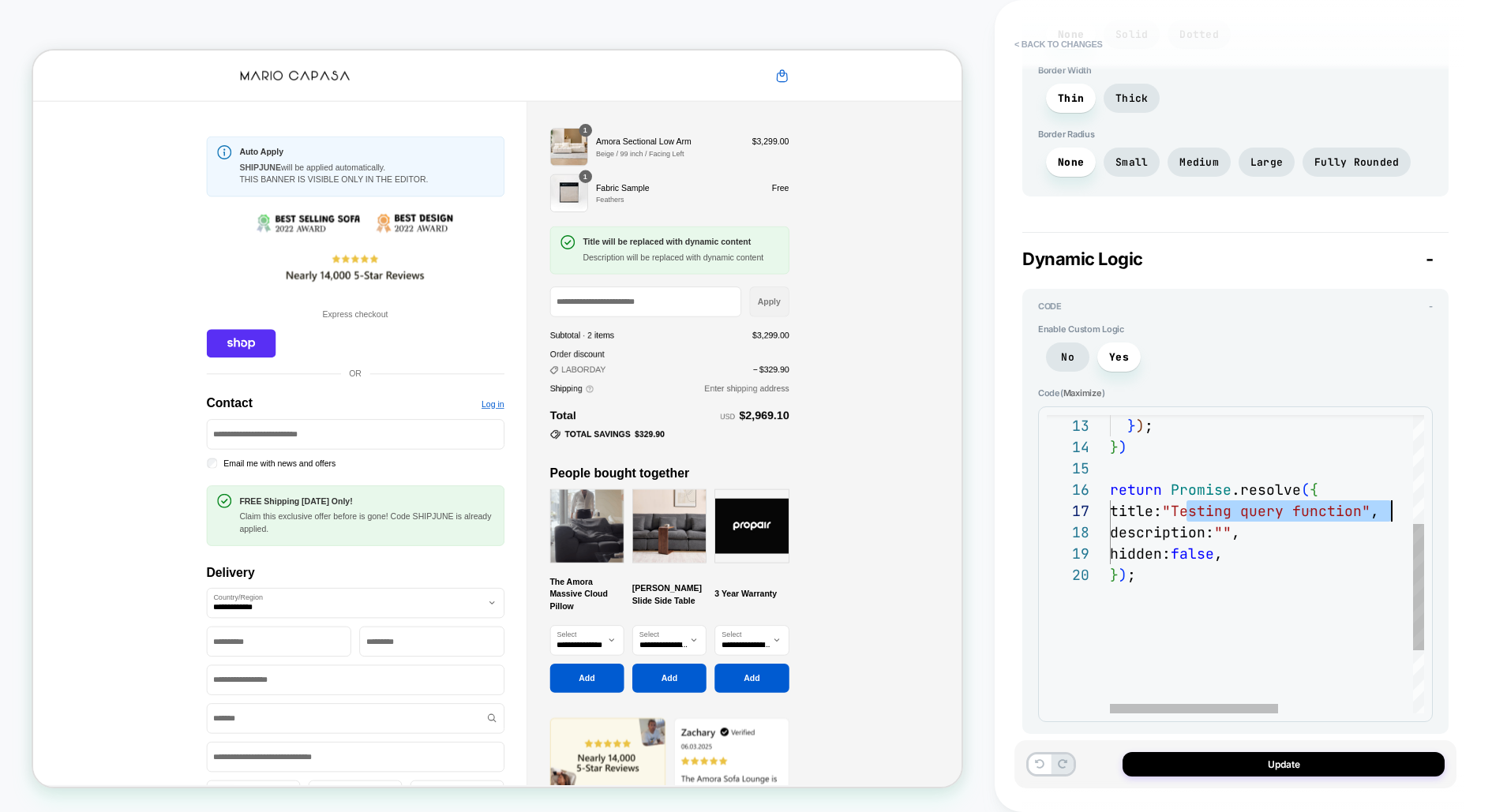
drag, startPoint x: 1184, startPoint y: 493, endPoint x: 1391, endPoint y: 495, distance: 207.0
click at [1391, 495] on div "} ) } ) ; return Promise .resolve ( { title: "Testing query function" , descrip…" at bounding box center [1391, 511] width 565 height 703
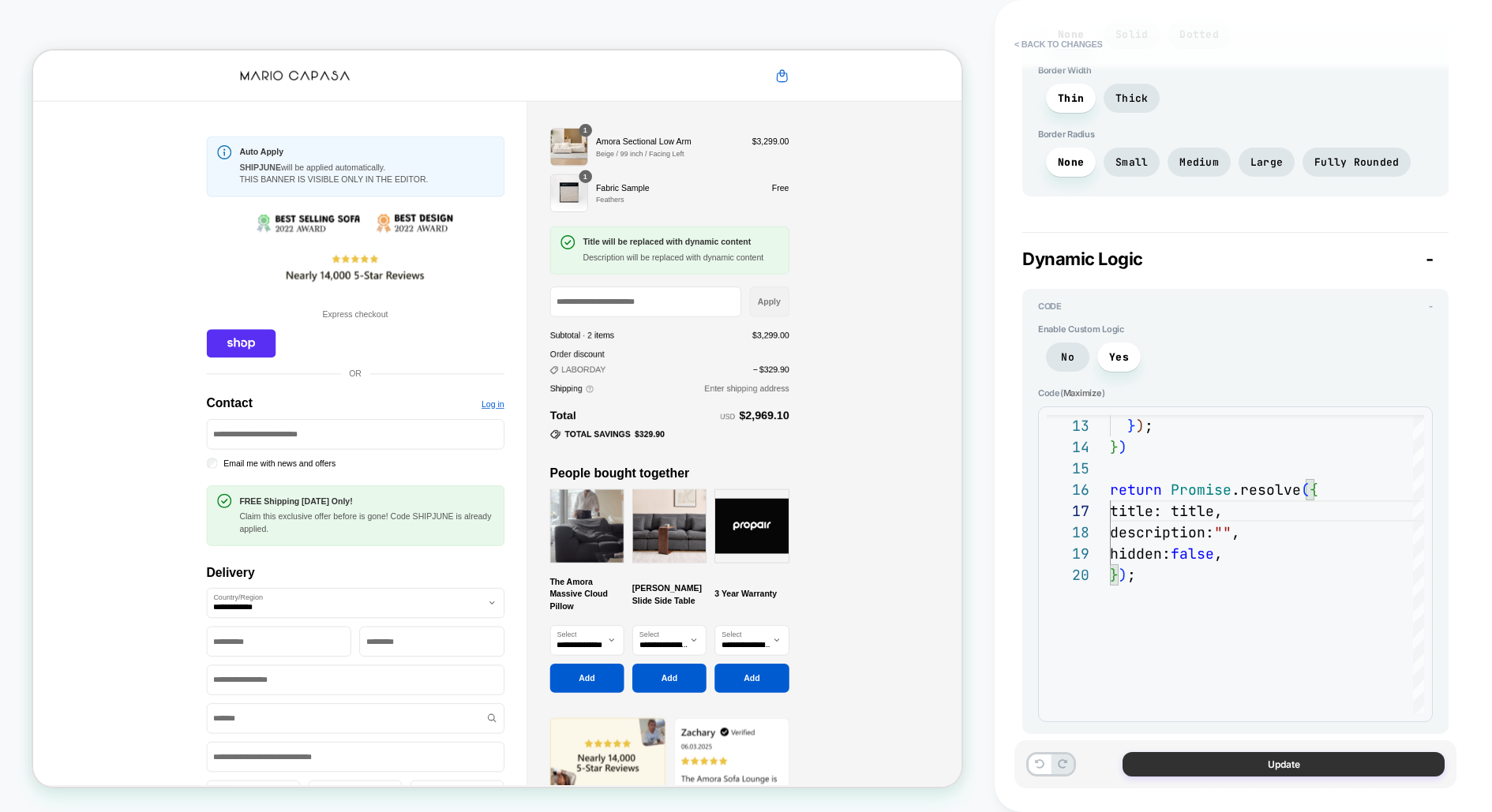
click at [1268, 767] on button "Update" at bounding box center [1284, 765] width 322 height 25
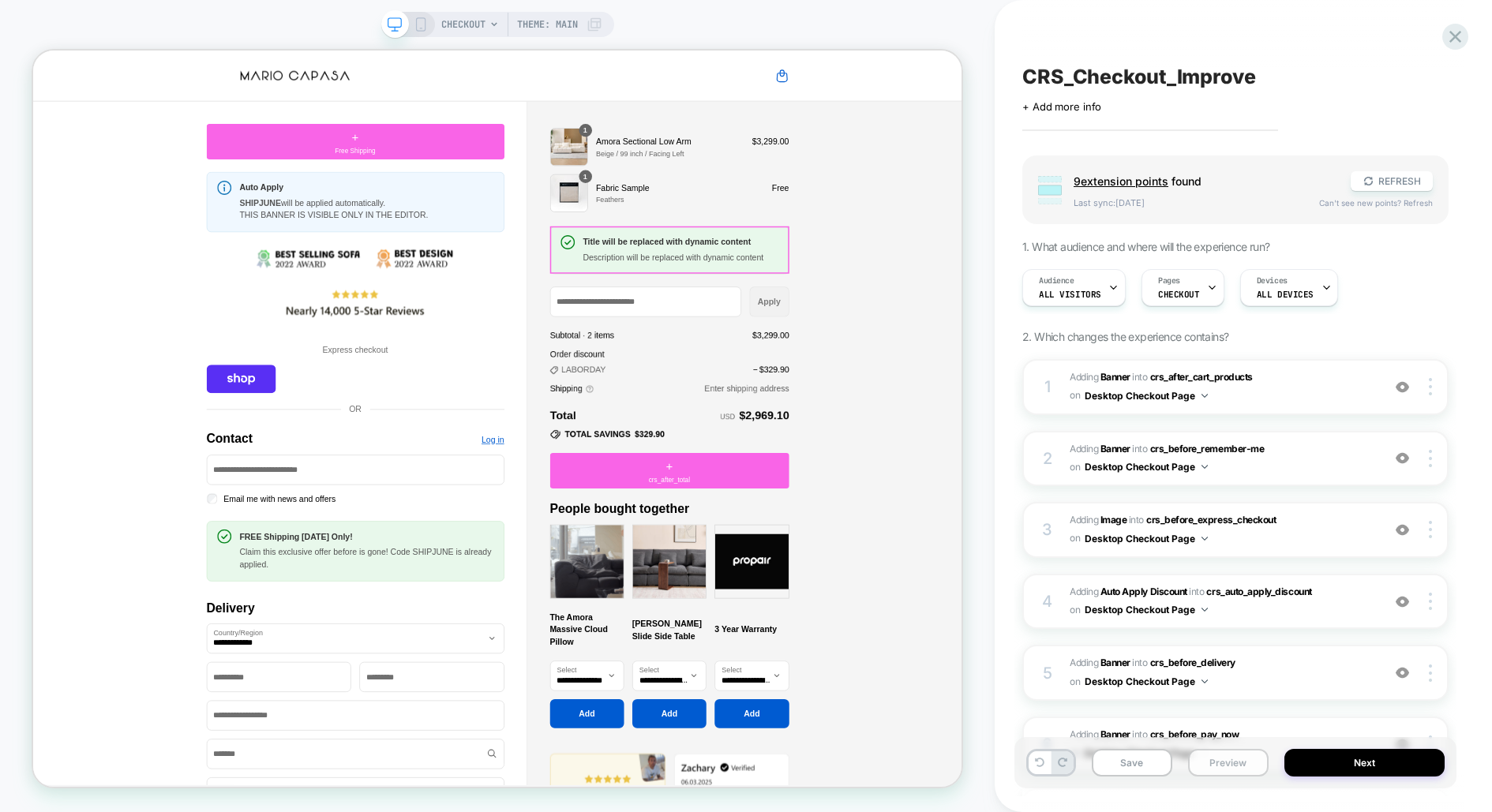
click at [1218, 757] on button "Preview" at bounding box center [1228, 762] width 81 height 28
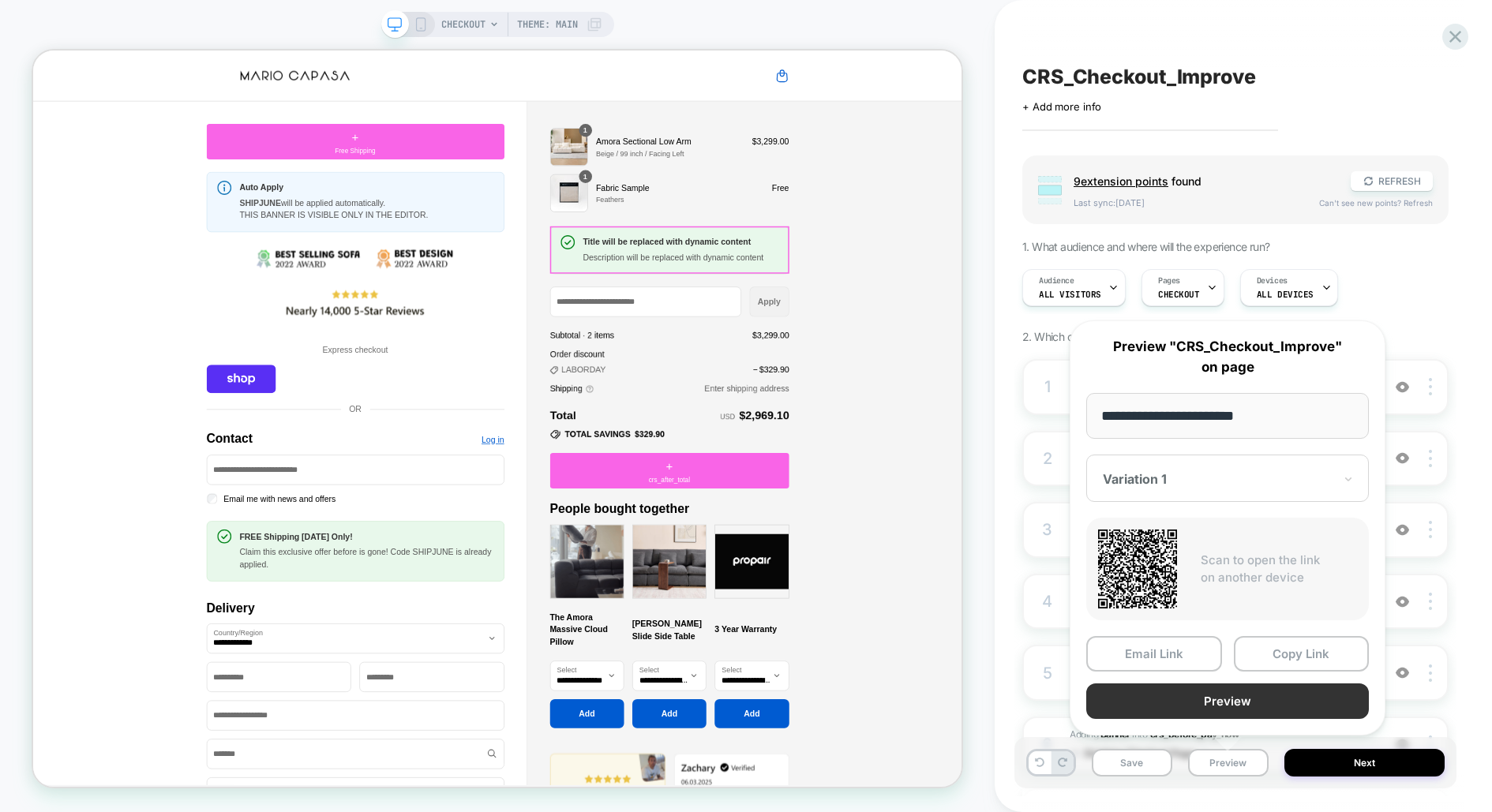
click at [1222, 710] on button "Preview" at bounding box center [1228, 701] width 283 height 36
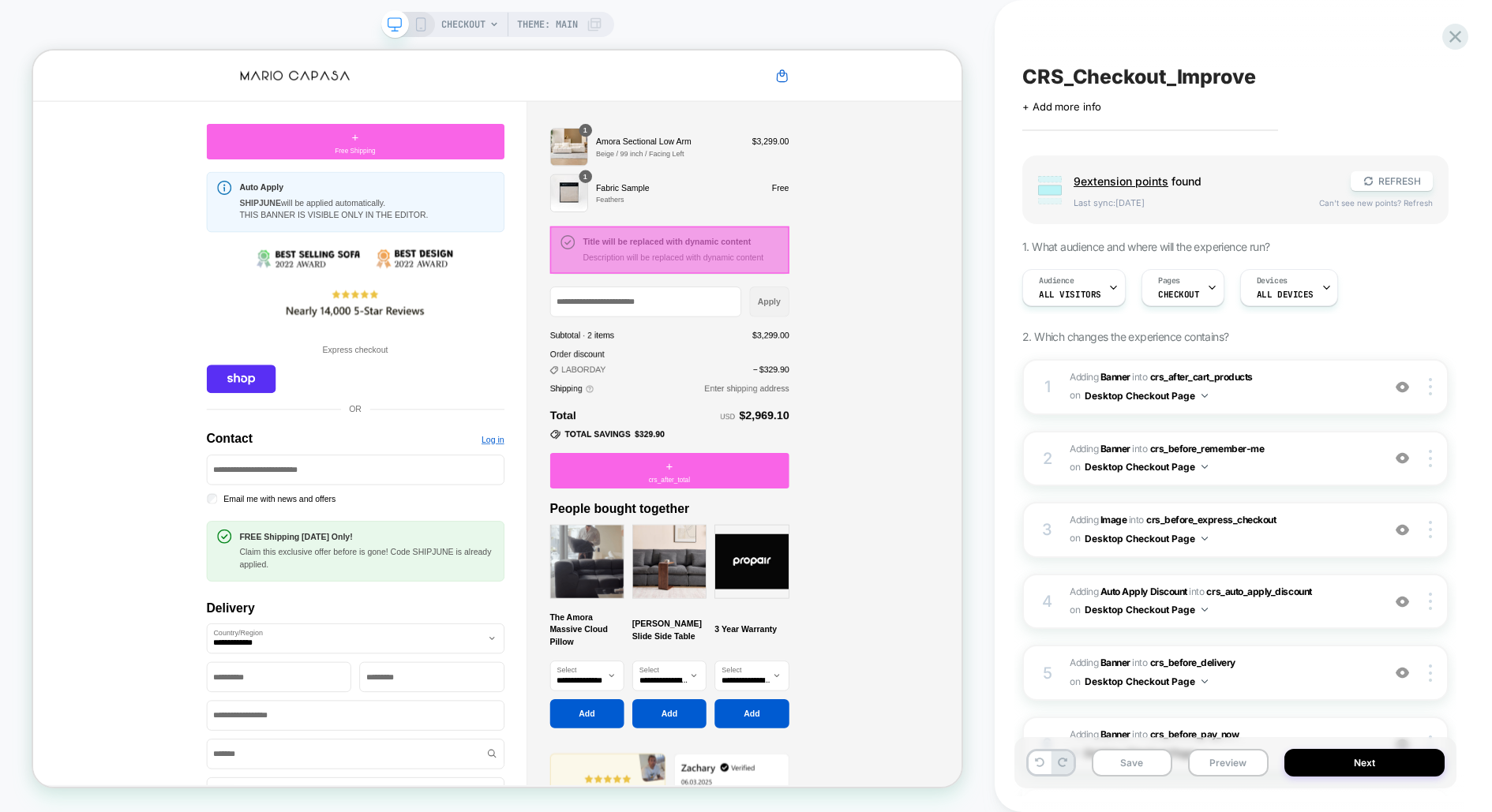
click at [974, 325] on div at bounding box center [882, 316] width 319 height 63
click at [1028, 221] on span "Edit Visual" at bounding box center [1041, 221] width 63 height 14
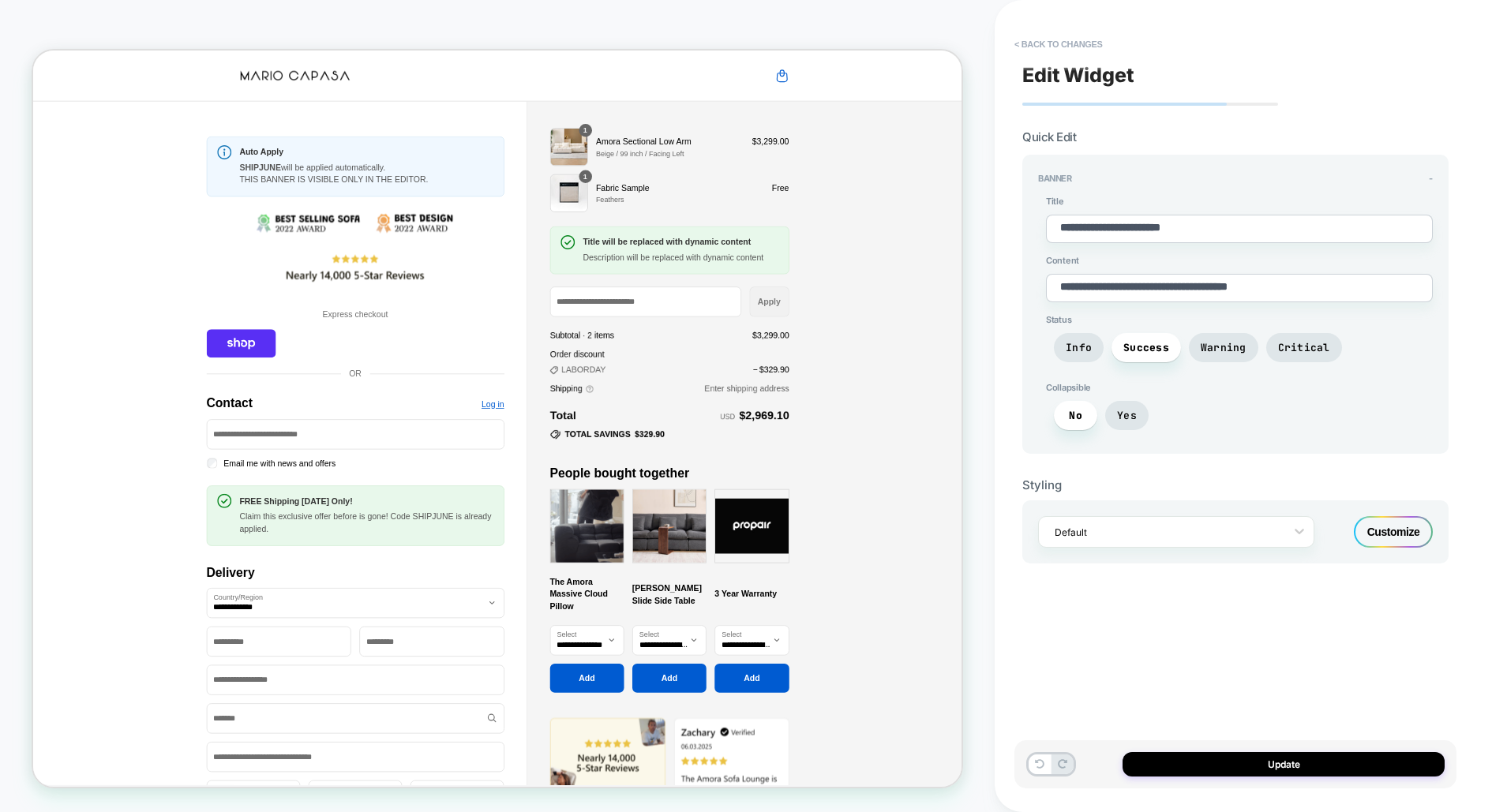
click at [1411, 524] on div "Customize" at bounding box center [1393, 531] width 79 height 31
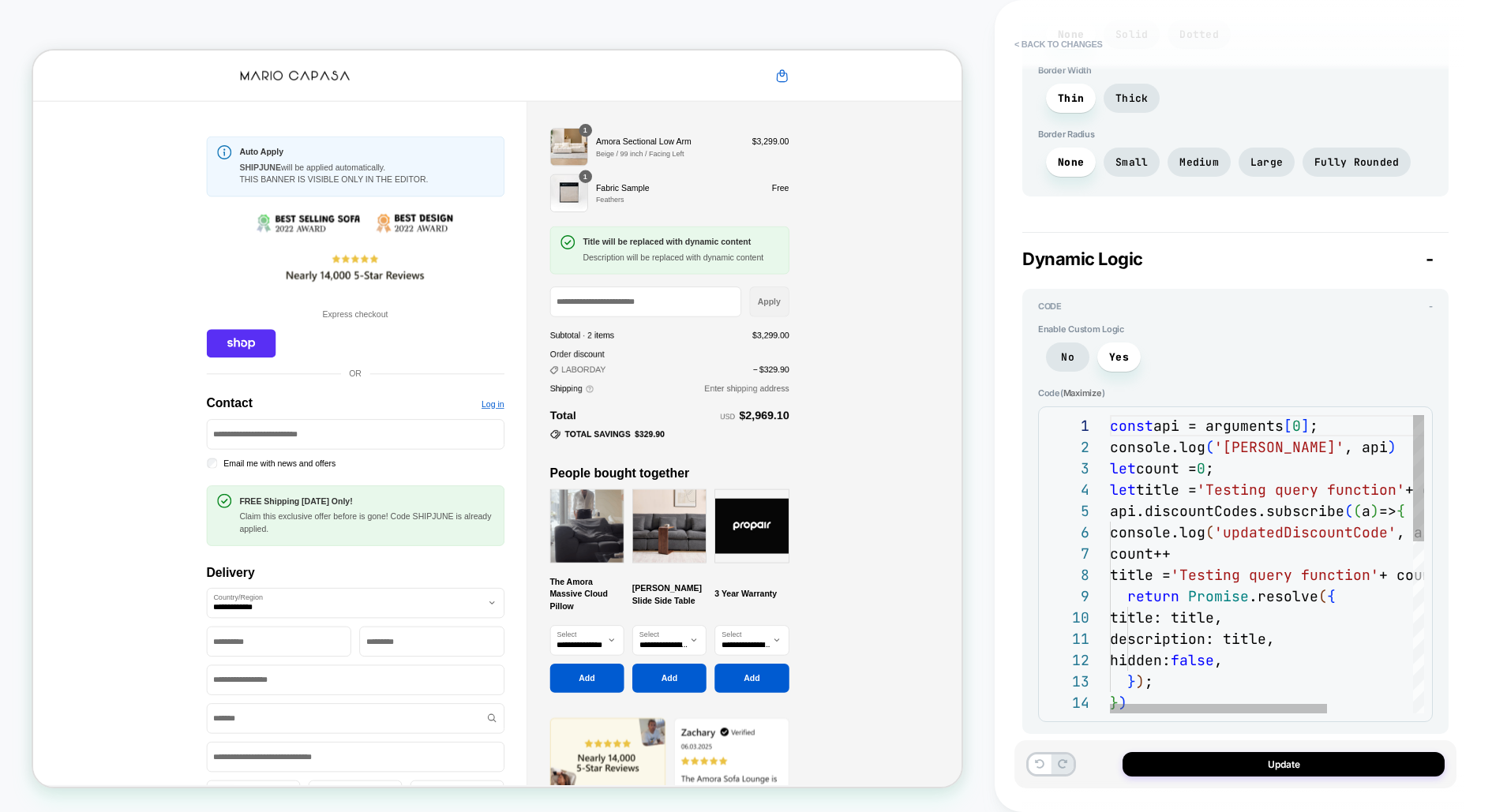
scroll to position [107, 102]
click at [1215, 521] on div "const api = arguments [ 0 ] ; console.log ( '[PERSON_NAME]' , api ) let count =…" at bounding box center [1328, 767] width 438 height 703
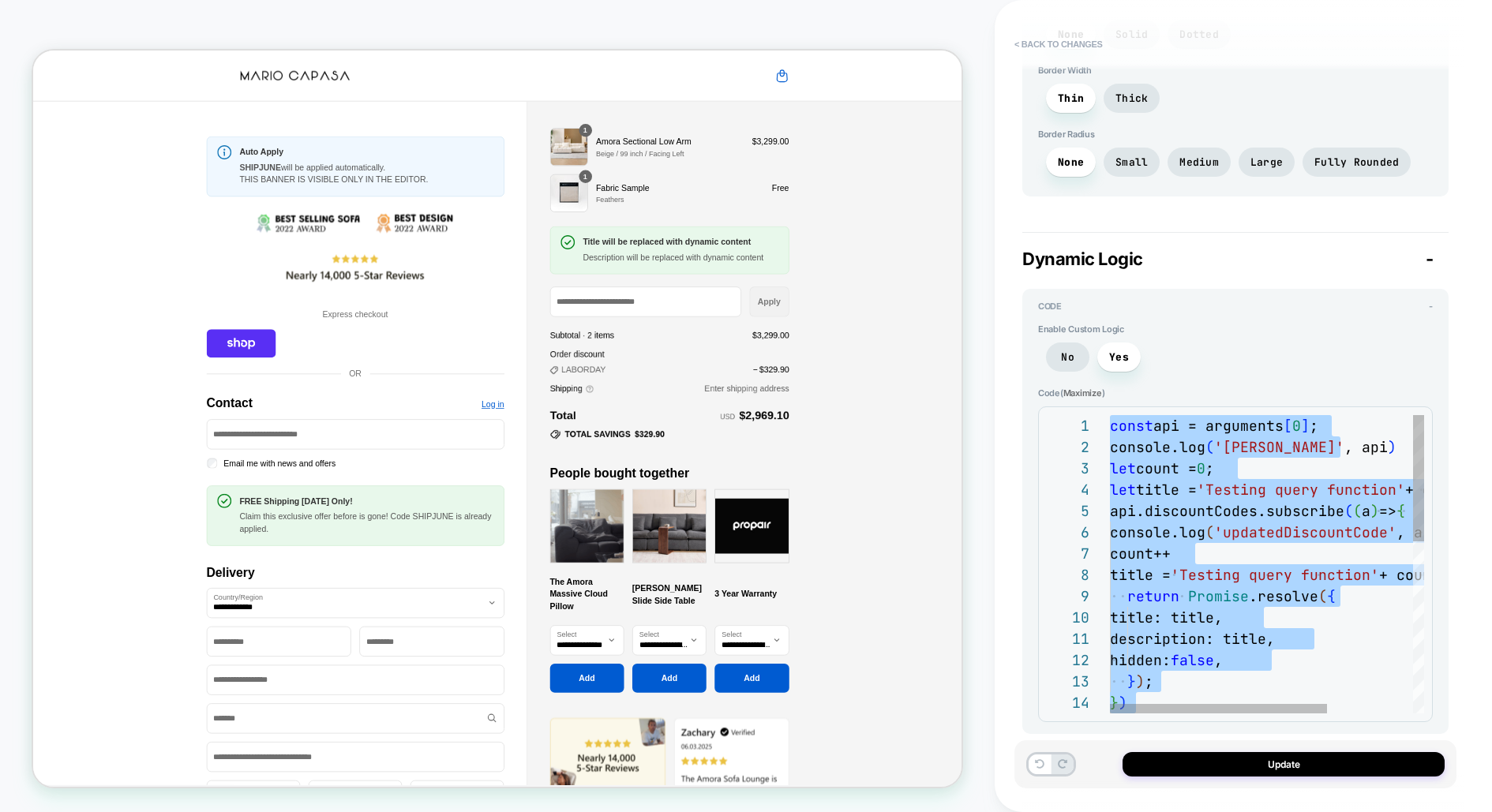
click at [1194, 462] on div "const api = arguments [ 0 ] ; console.log ( '[PERSON_NAME]' , api ) let count =…" at bounding box center [1328, 767] width 438 height 703
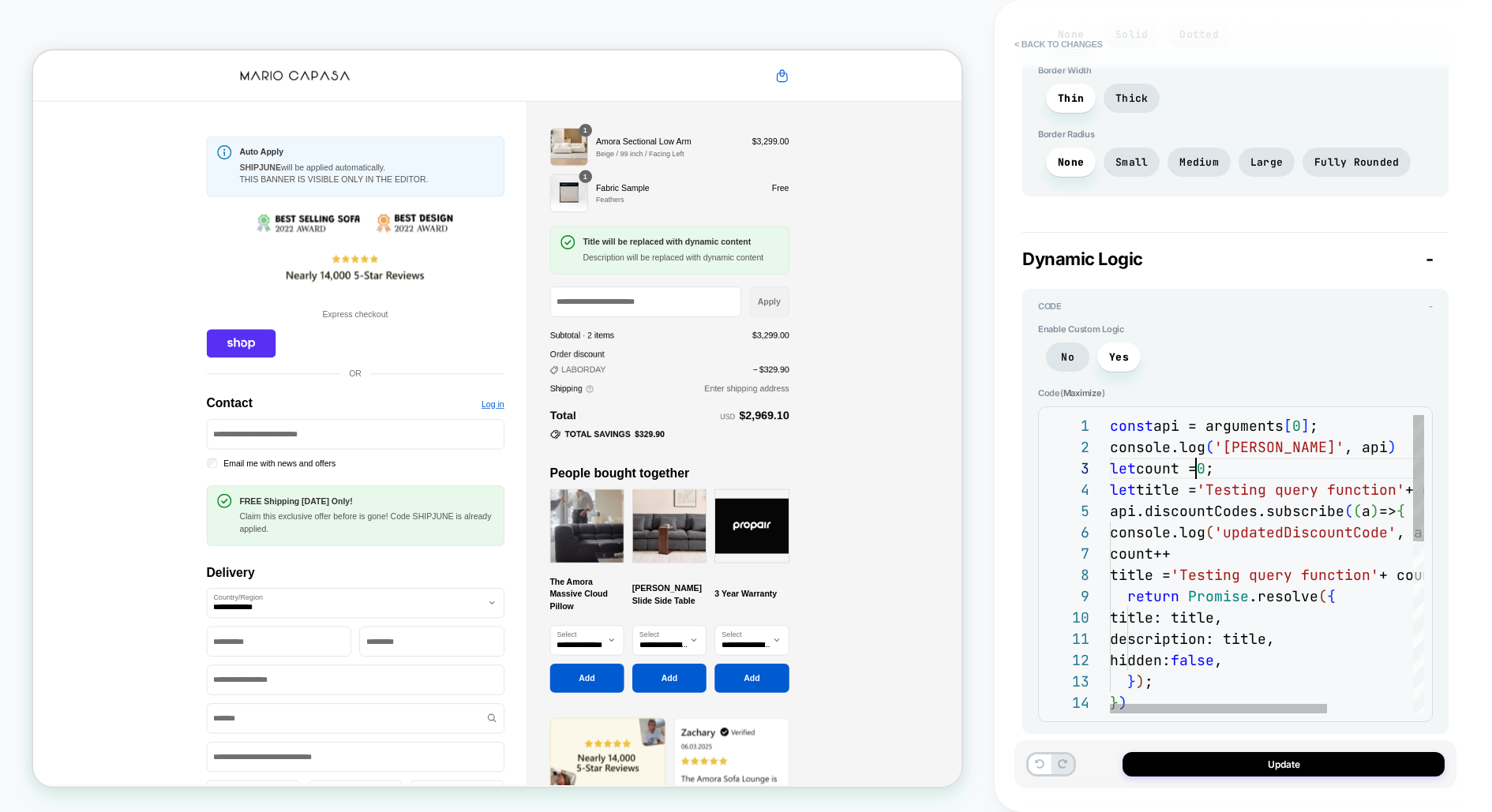
click at [1223, 494] on div "title = 'Testing query function' + count; return Promise .resolve ( { title: ti…" at bounding box center [1328, 767] width 438 height 703
drag, startPoint x: 1341, startPoint y: 490, endPoint x: 1014, endPoint y: 490, distance: 327.0
click at [1109, 490] on div "title = 'Testing query function' + count; return Promise .resolve ( { title: ti…" at bounding box center [1328, 767] width 438 height 703
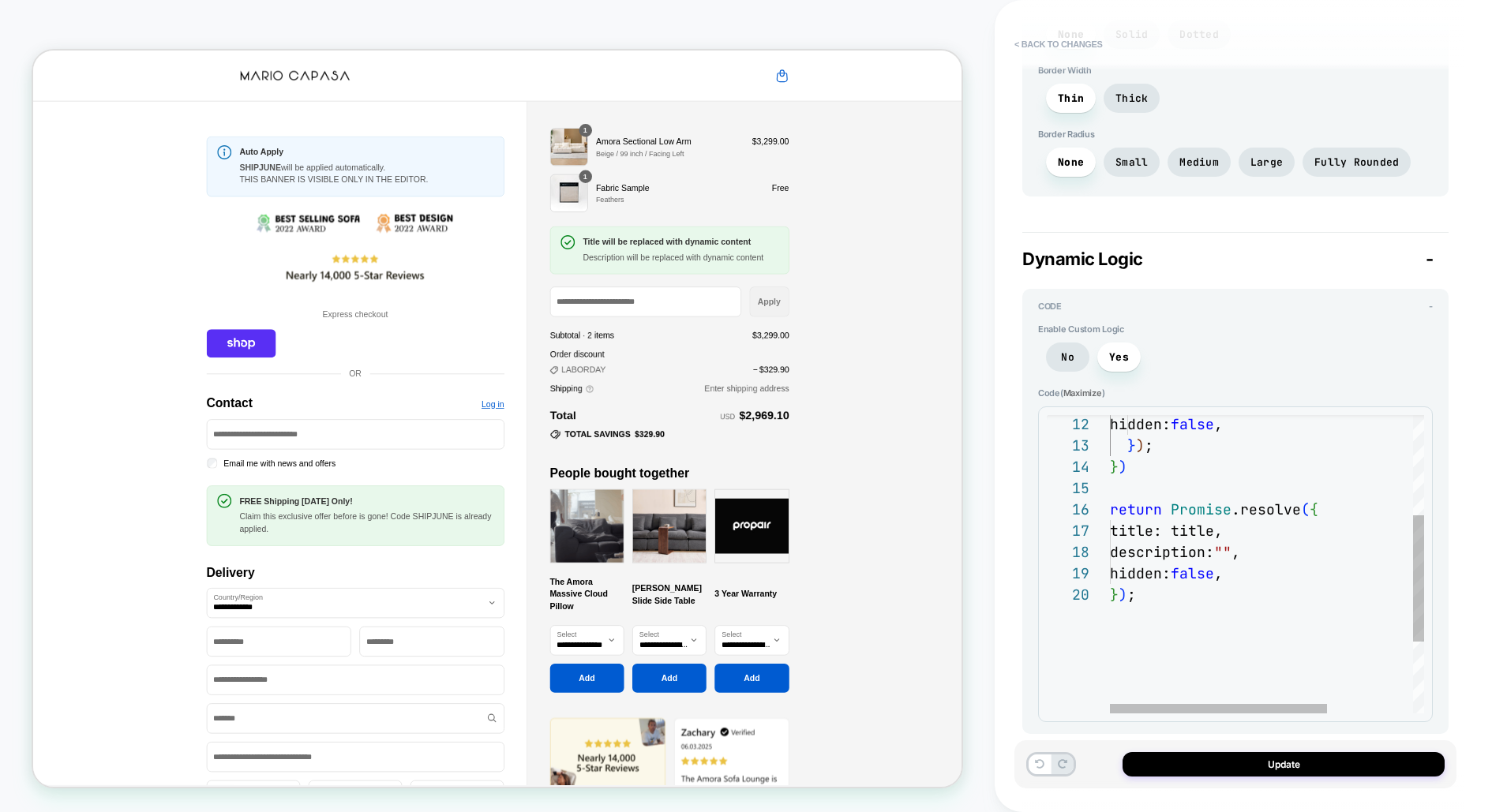
click at [1155, 452] on div "} ) ; } ) return Promise .resolve ( { title: title, description: "" , hidden: f…" at bounding box center [1328, 530] width 438 height 703
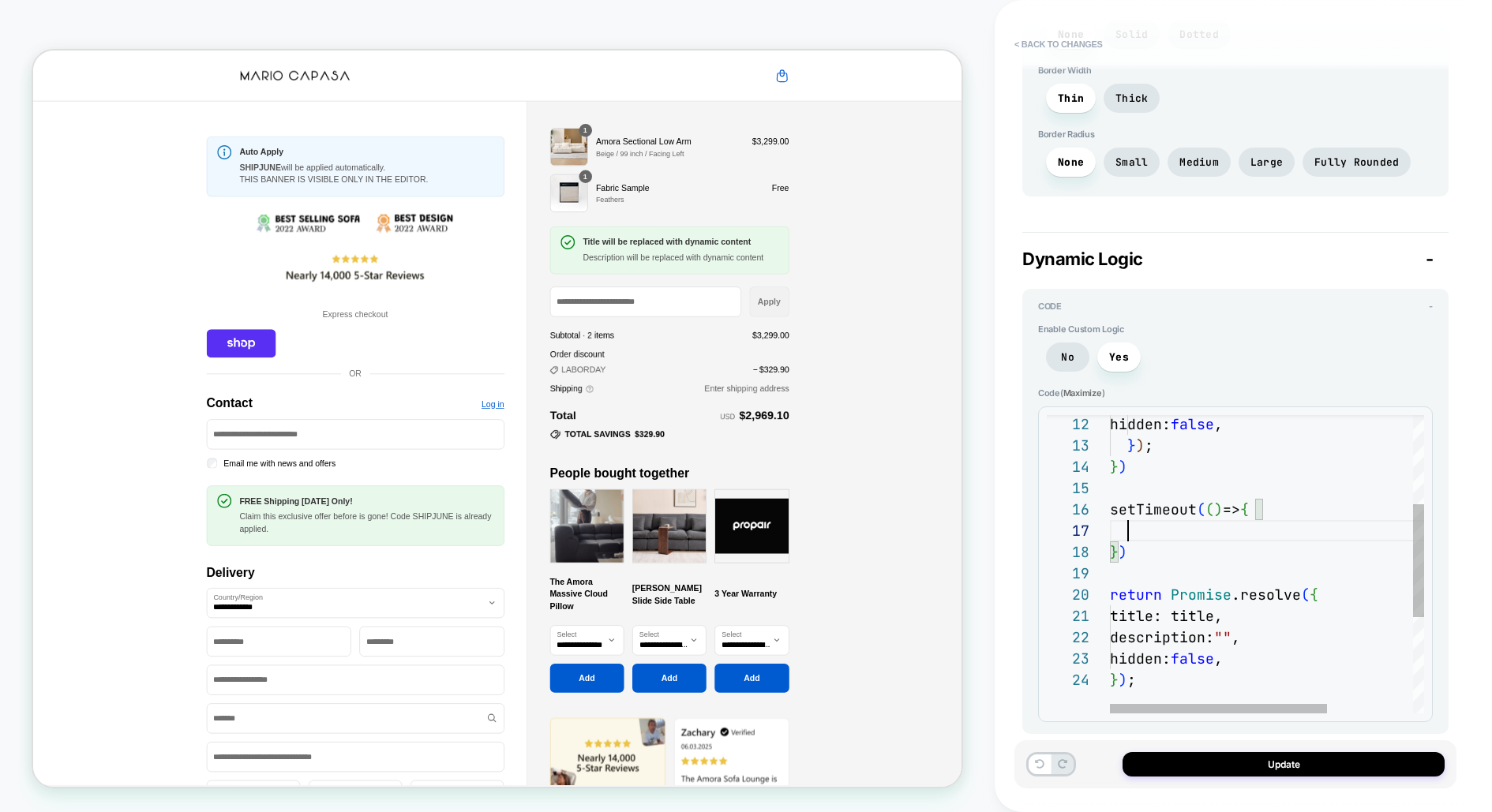
scroll to position [127, 246]
click at [1293, 504] on div "} ) ; } ) return Promise .resolve ( { title: title, description: "" , hidden: f…" at bounding box center [1328, 573] width 438 height 788
click at [1286, 514] on div "} ) ; } ) return Promise .resolve ( { title: title, description: "" , hidden: f…" at bounding box center [1328, 573] width 438 height 788
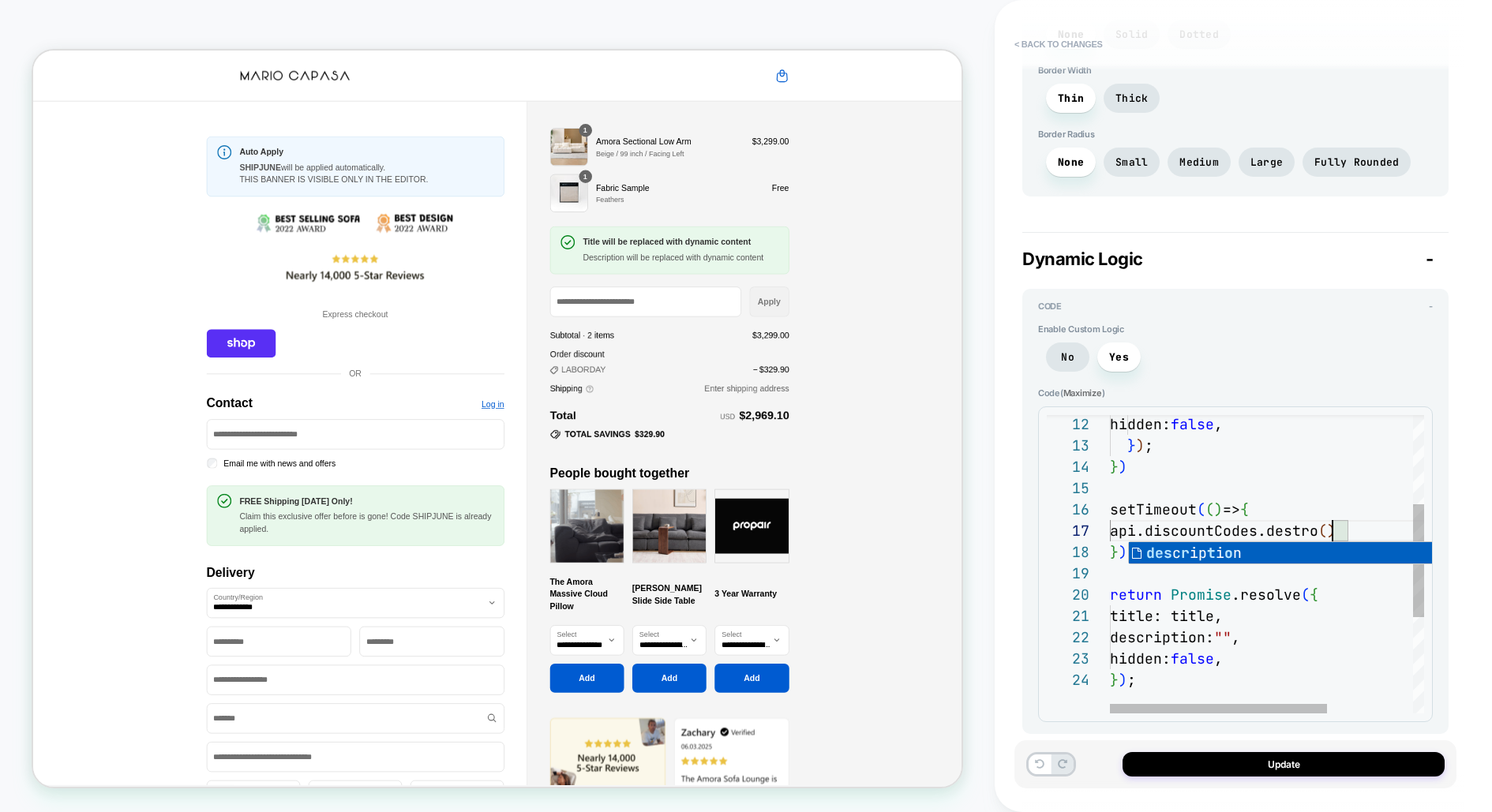
scroll to position [127, 230]
click at [1115, 535] on div "} ) ; } ) return Promise .resolve ( { title: title, description: "" , hidden: f…" at bounding box center [1328, 573] width 438 height 788
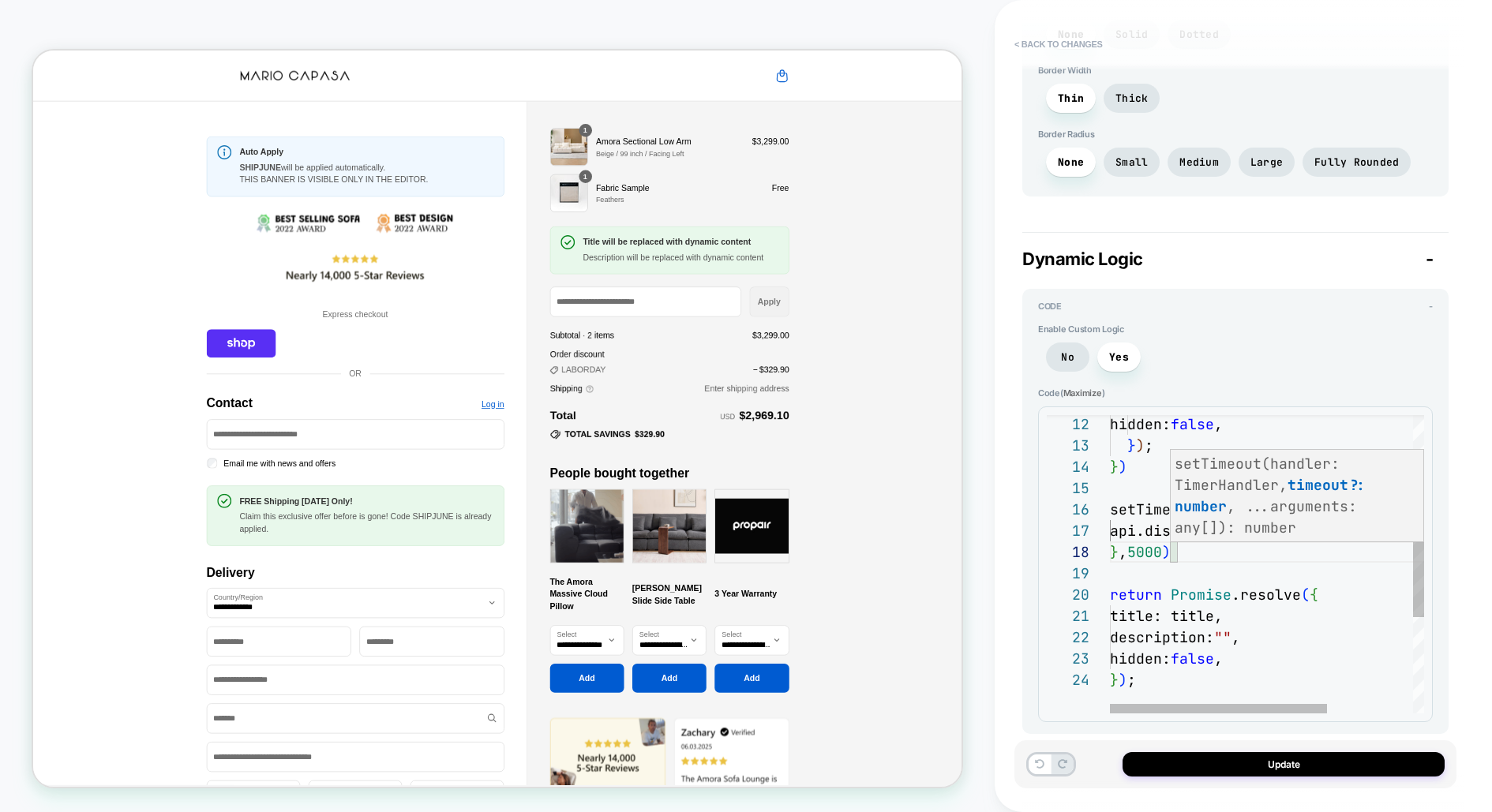
scroll to position [171, 0]
click at [1145, 565] on div "} ) ; } ) return Promise .resolve ( { title: title, description: "" , hidden: f…" at bounding box center [1328, 573] width 438 height 788
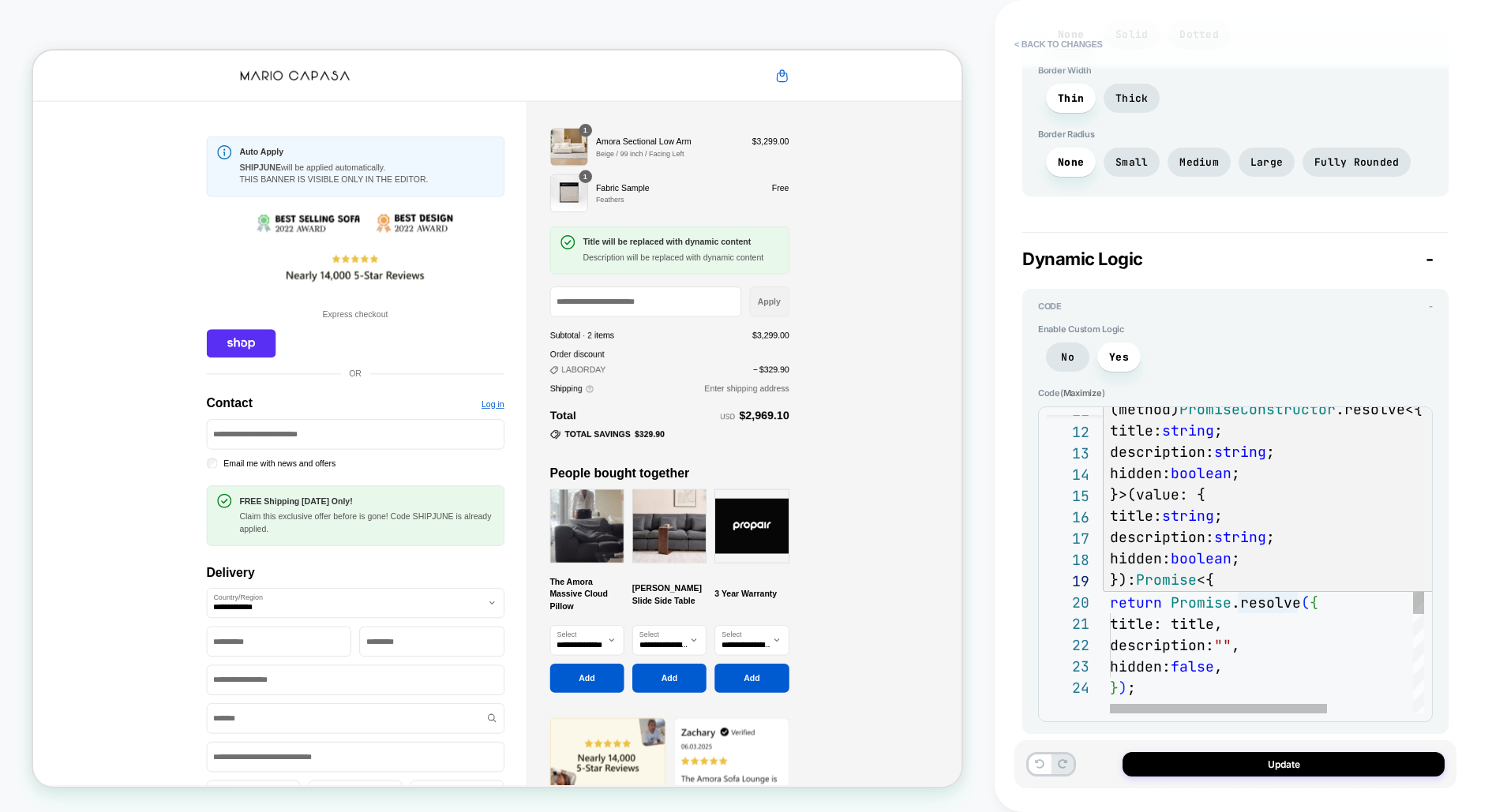
click at [1255, 591] on div "} ) ; } ) hidden: false , setTimeout ( ( ) => { description: title, api.discoun…" at bounding box center [1328, 581] width 438 height 788
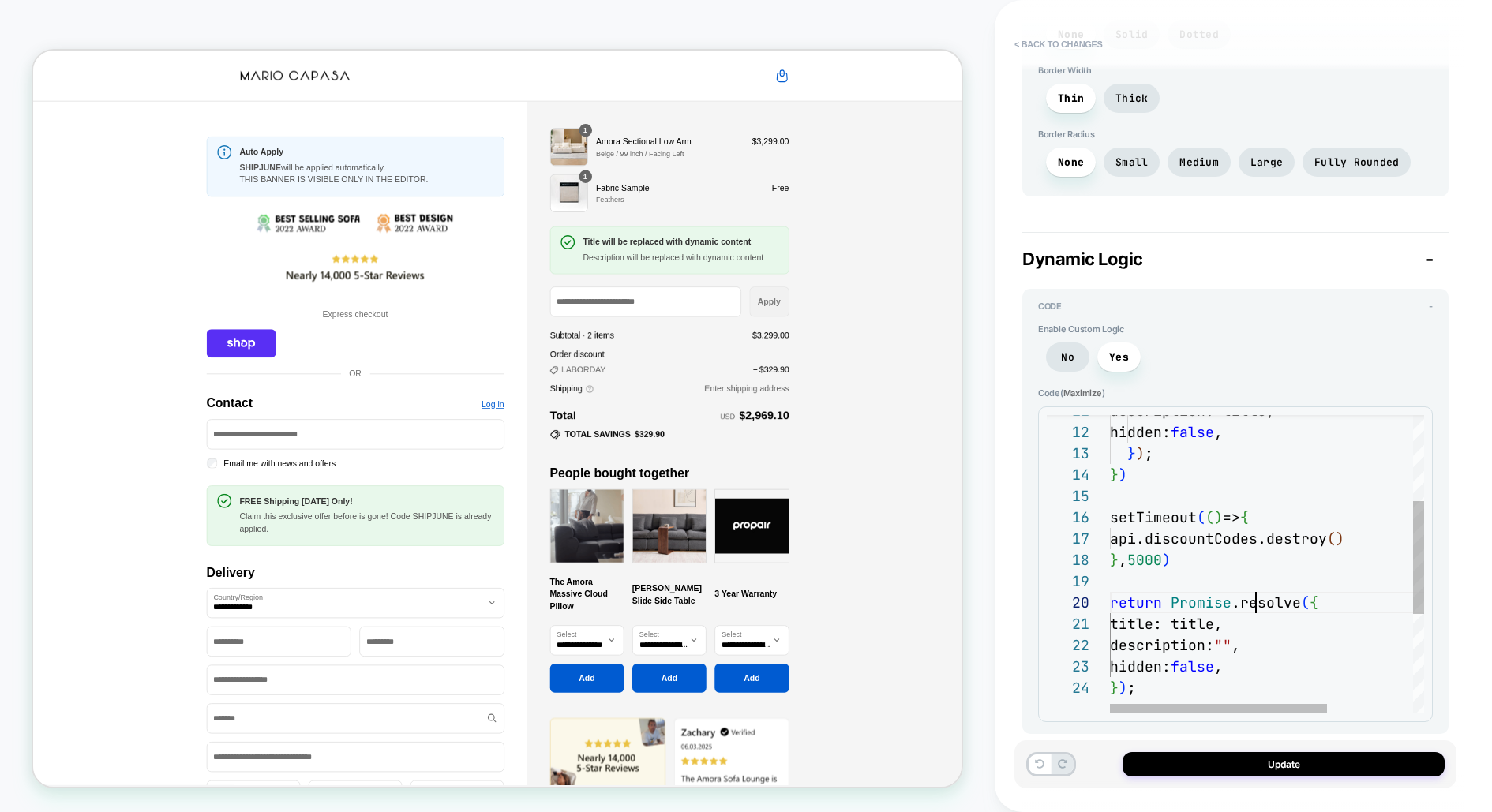
click at [1255, 591] on div "} ) ; } ) hidden: false , setTimeout ( ( ) => { description: title, api.discoun…" at bounding box center [1328, 581] width 438 height 788
click at [1308, 585] on div "} ) ; } ) hidden: false , setTimeout ( ( ) => { description: title, api.discoun…" at bounding box center [1328, 581] width 438 height 788
click at [1117, 667] on div "} ) ; } ) hidden: false , setTimeout ( ( ) => { description: title, api.discoun…" at bounding box center [1328, 581] width 438 height 788
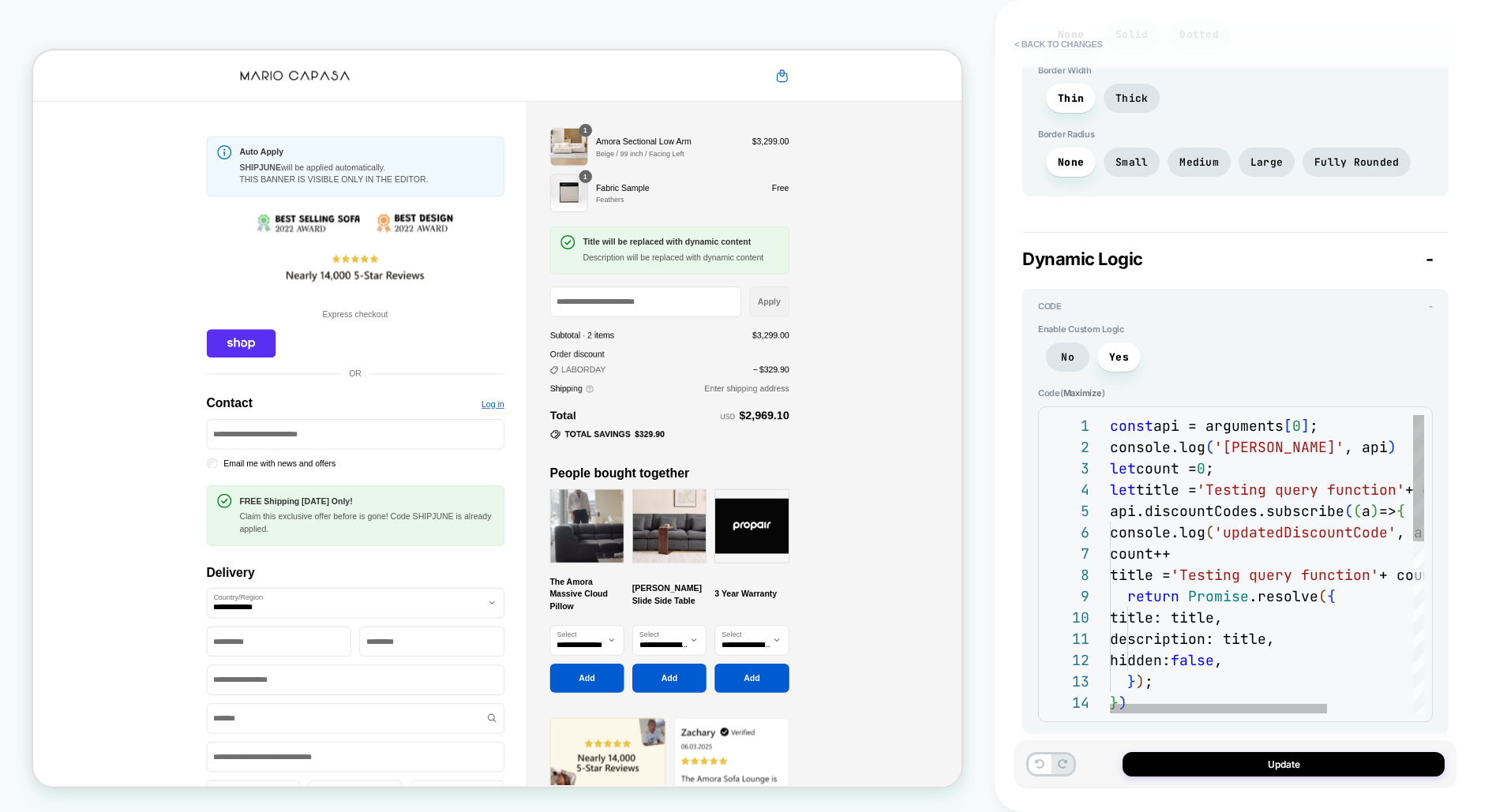
scroll to position [20, 222]
click at [1335, 430] on div "} ) ; } ) hidden: false , description: title, title: title, return Promise .res…" at bounding box center [1328, 767] width 438 height 703
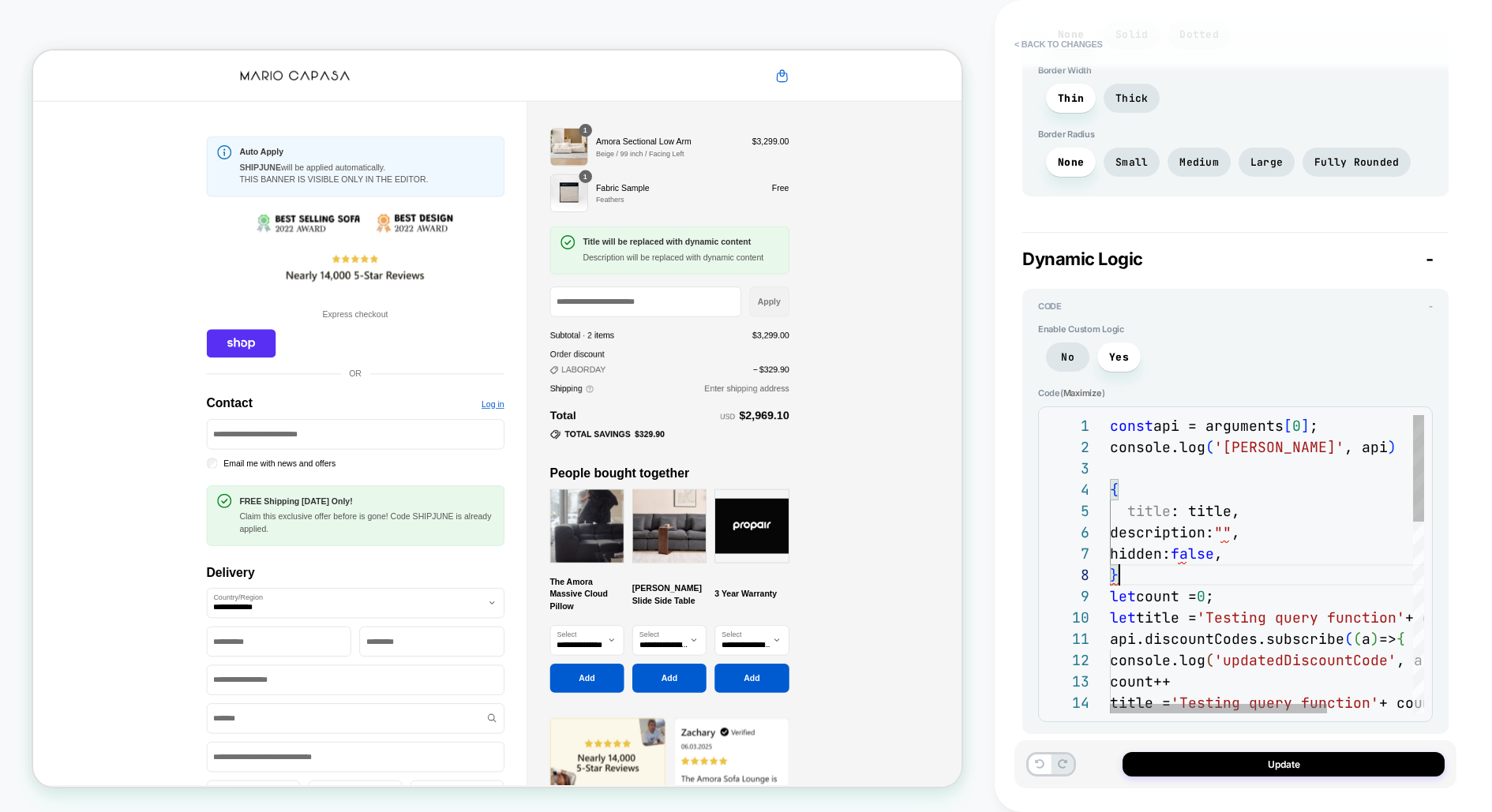
scroll to position [64, 0]
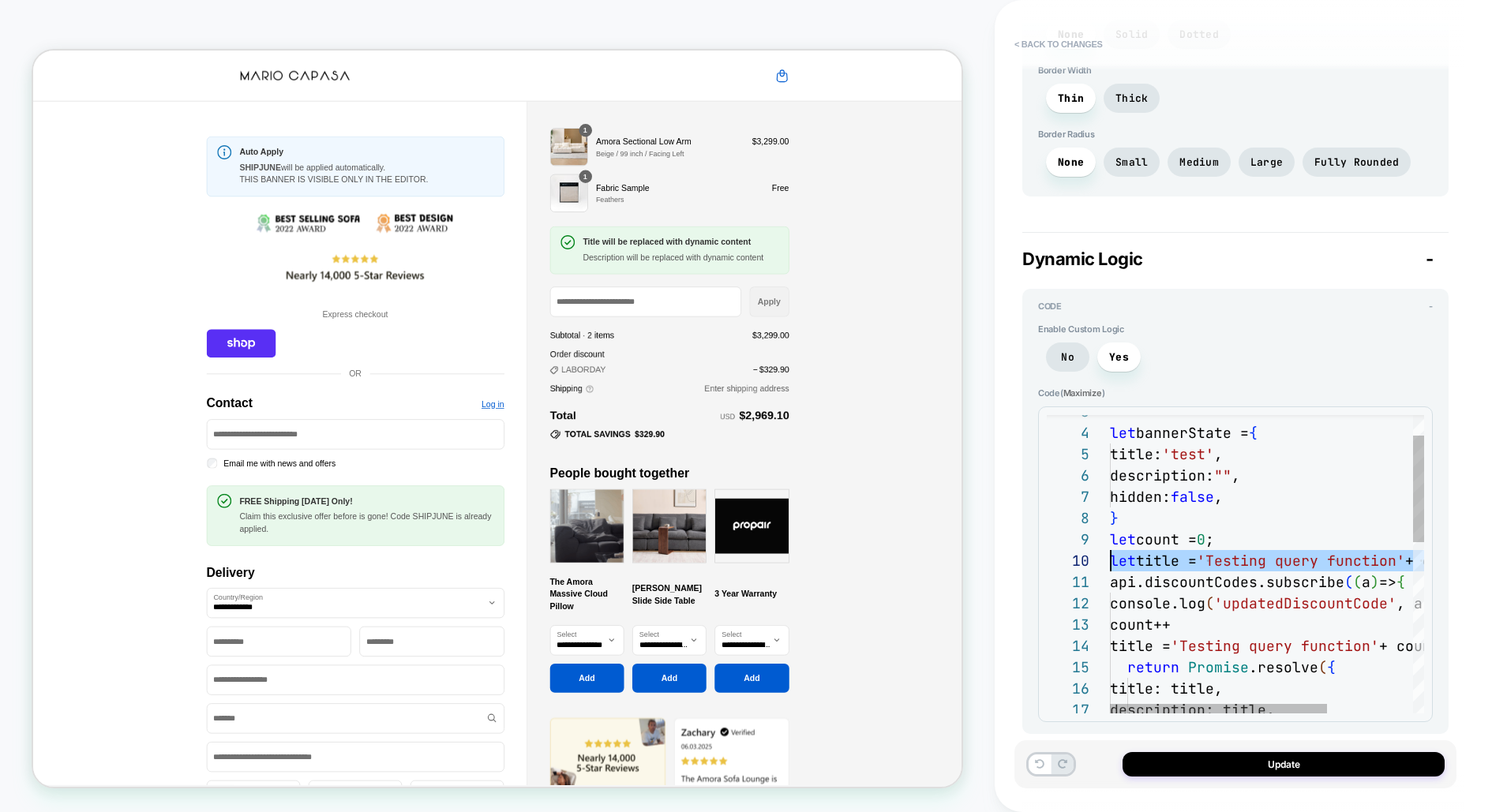
scroll to position [192, 0]
drag, startPoint x: 1377, startPoint y: 548, endPoint x: 805, endPoint y: 547, distance: 572.0
click at [1109, 547] on div "title = 'Testing query function' + count; count++ console.log ( 'updatedDiscoun…" at bounding box center [1328, 774] width 438 height 831
click at [1201, 607] on div "title = 'Testing query function' + count; count++ console.log ( 'updatedDiscoun…" at bounding box center [1328, 774] width 438 height 831
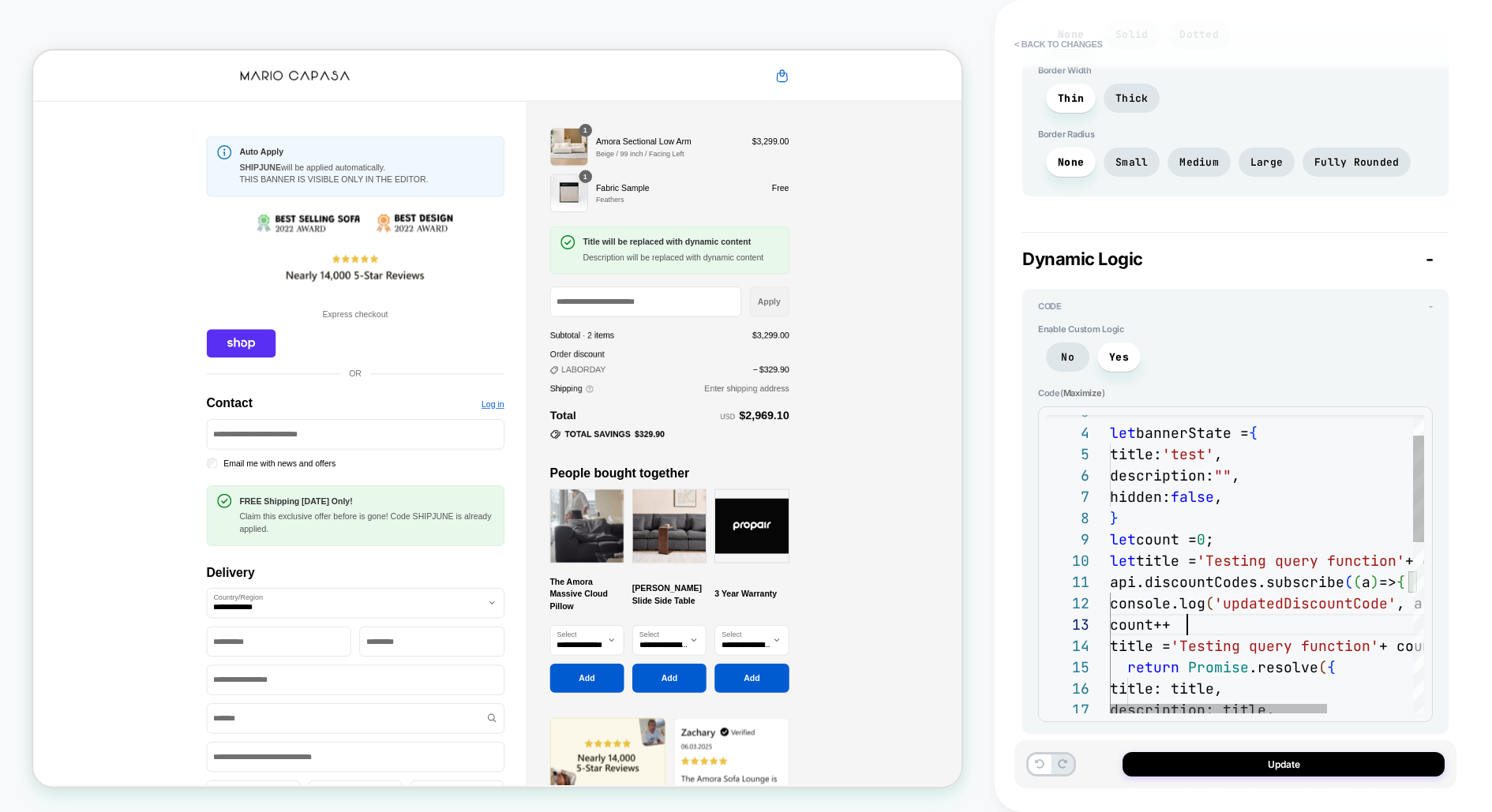
click at [1144, 632] on div "title = 'Testing query function' + count; count++ console.log ( 'updatedDiscoun…" at bounding box center [1328, 774] width 438 height 831
click at [1122, 630] on div "title = 'Testing query function' + count; count++ console.log ( 'updatedDiscoun…" at bounding box center [1328, 774] width 438 height 831
click at [1125, 630] on div "title = 'Testing query function' + count; count++ console.log ( 'updatedDiscoun…" at bounding box center [1328, 774] width 438 height 831
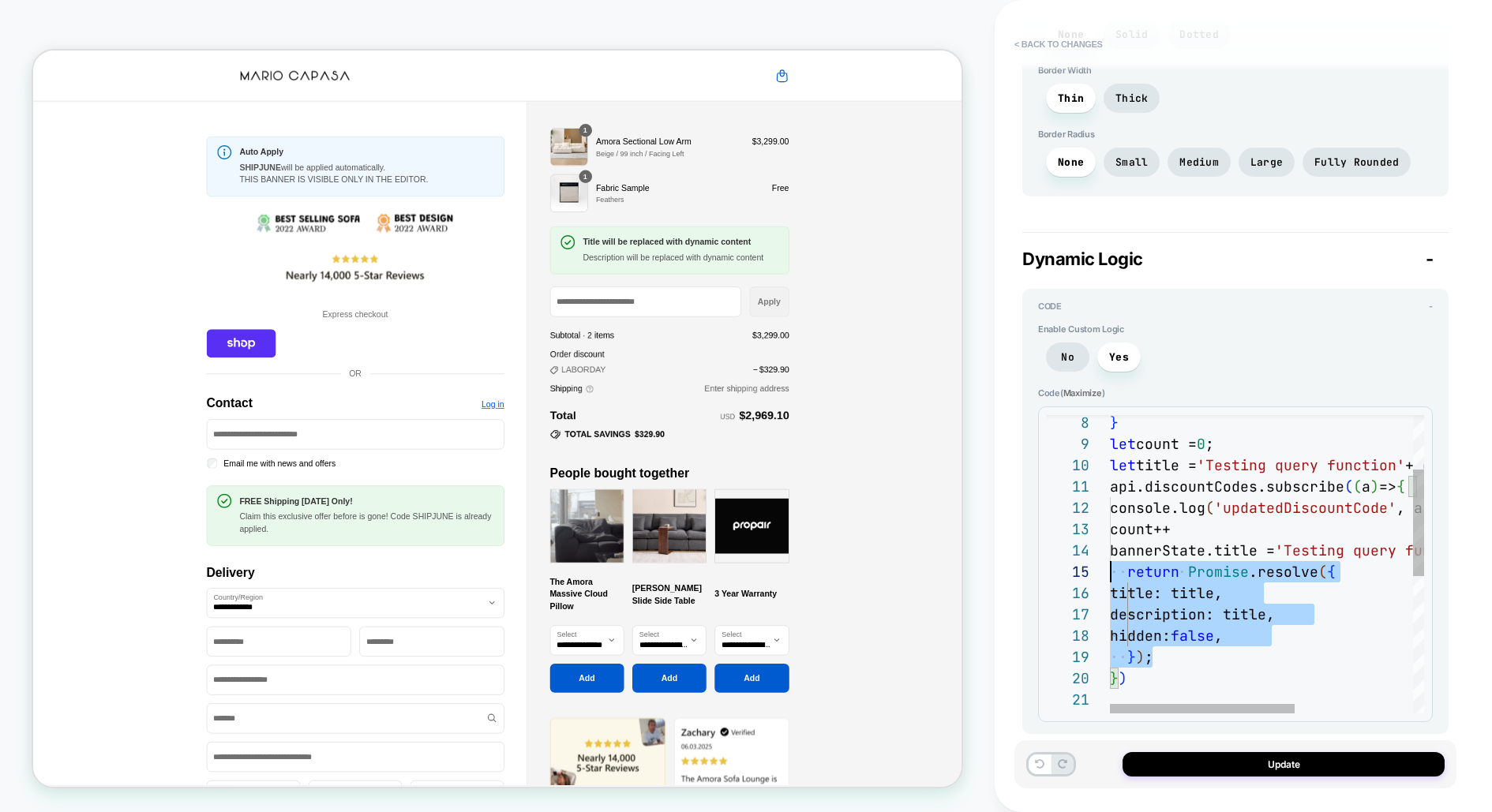
scroll to position [85, 0]
drag, startPoint x: 1156, startPoint y: 633, endPoint x: 1095, endPoint y: 552, distance: 101.4
click at [1109, 552] on div "bannerState.title = 'Testing query function' + count; count++ console.log ( 'up…" at bounding box center [1367, 678] width 514 height 831
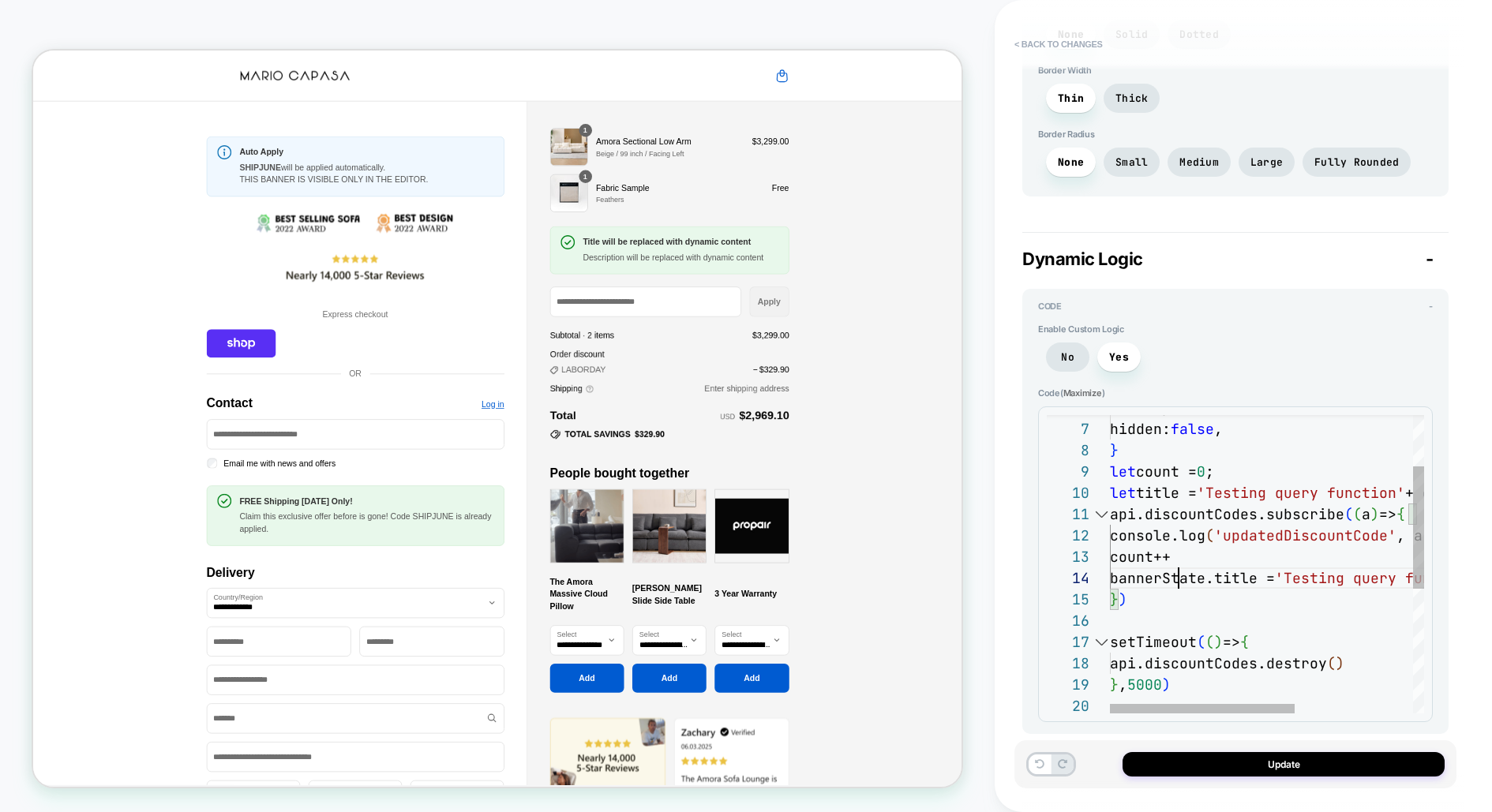
click at [1175, 558] on div "bannerState.title = 'Testing query function' + count; count++ console.log ( 'up…" at bounding box center [1367, 653] width 514 height 725
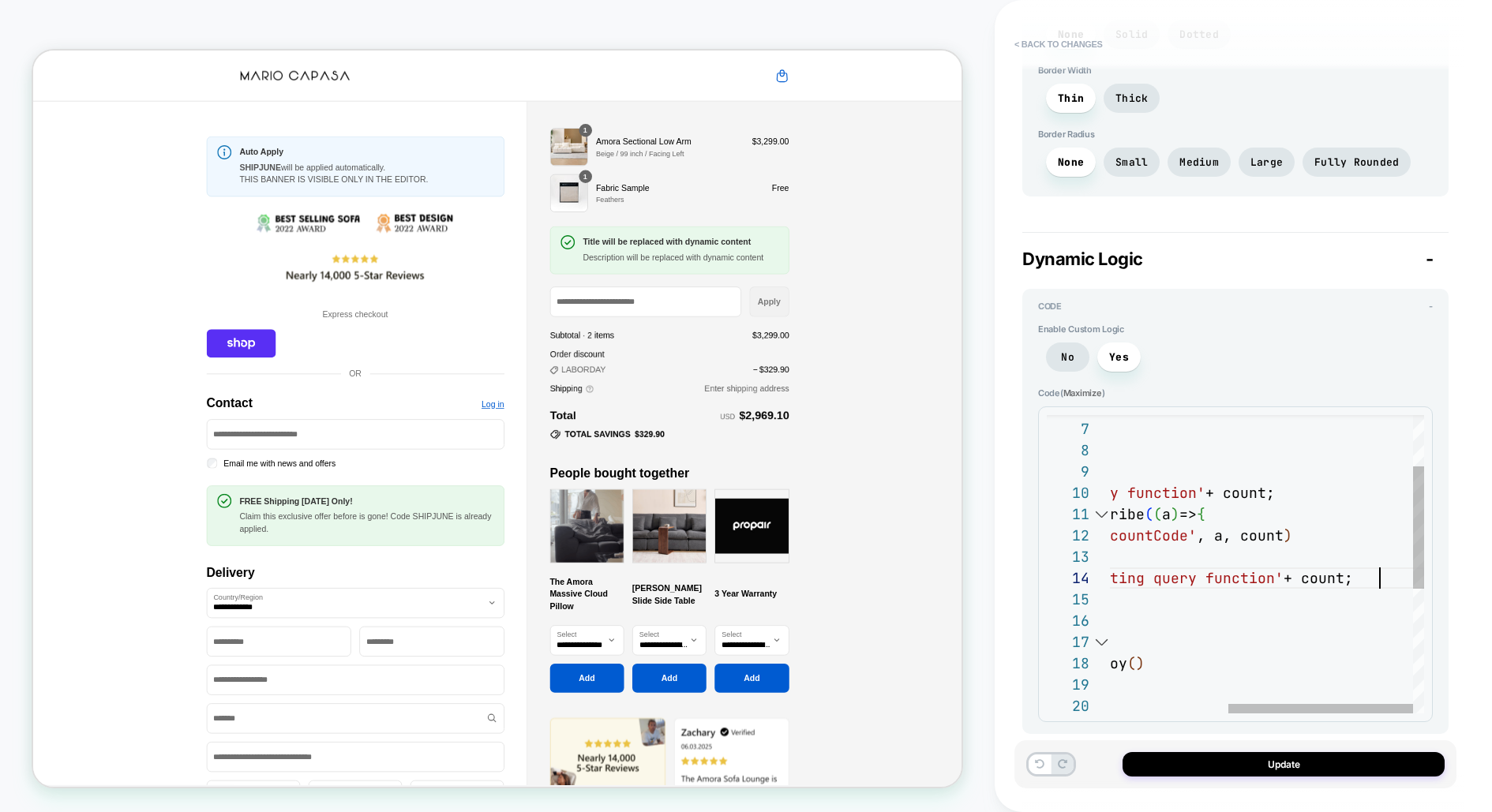
click at [1377, 562] on div "bannerState.title = 'Testing query function' + count; count++ console.log ( 'up…" at bounding box center [1167, 653] width 514 height 725
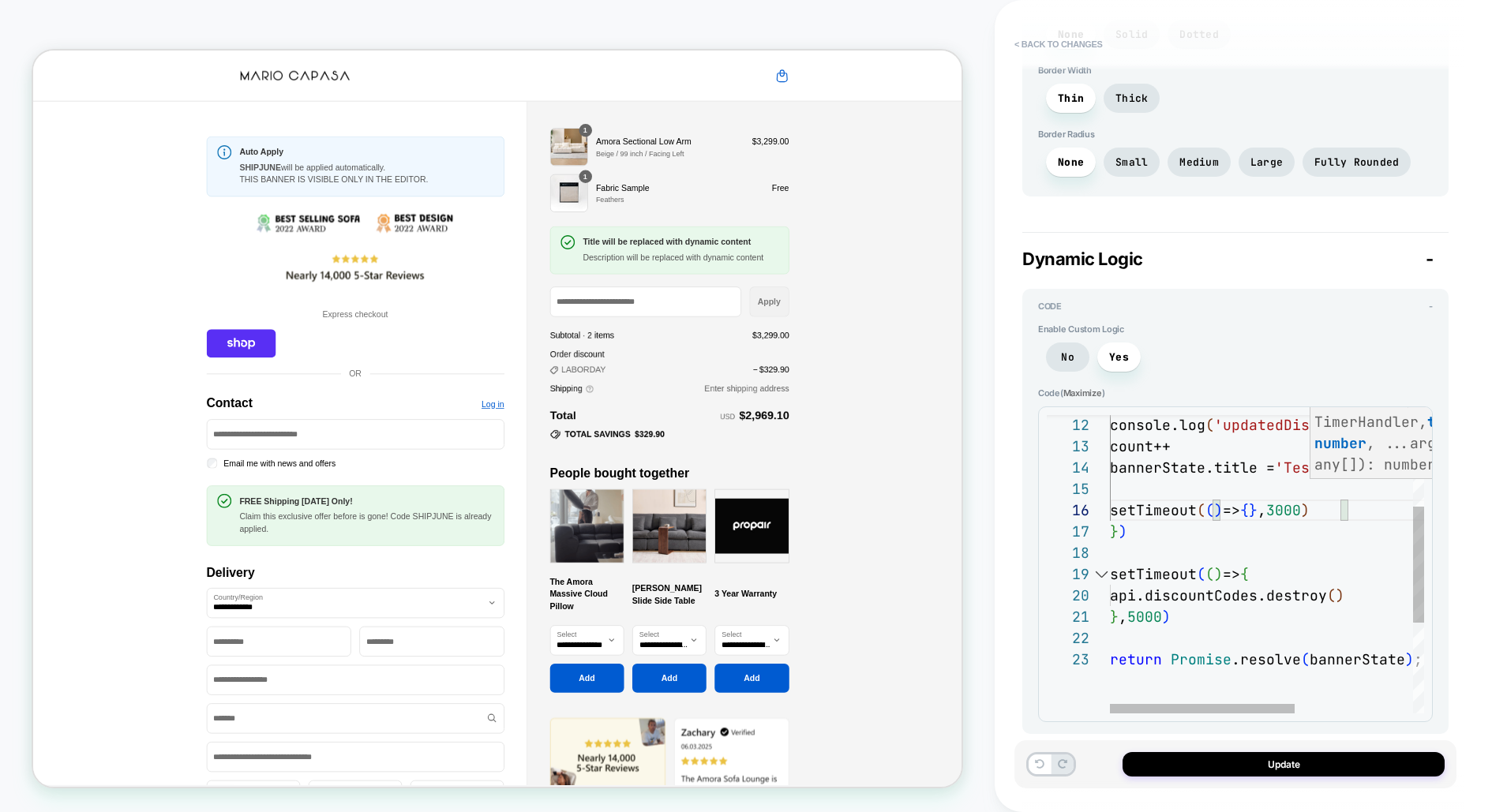
scroll to position [0, 34]
click at [1143, 599] on div "} ) setTimeout ( ( ) => { api.discountCodes.destroy ( ) } , 5000 ) return Promi…" at bounding box center [1367, 563] width 514 height 767
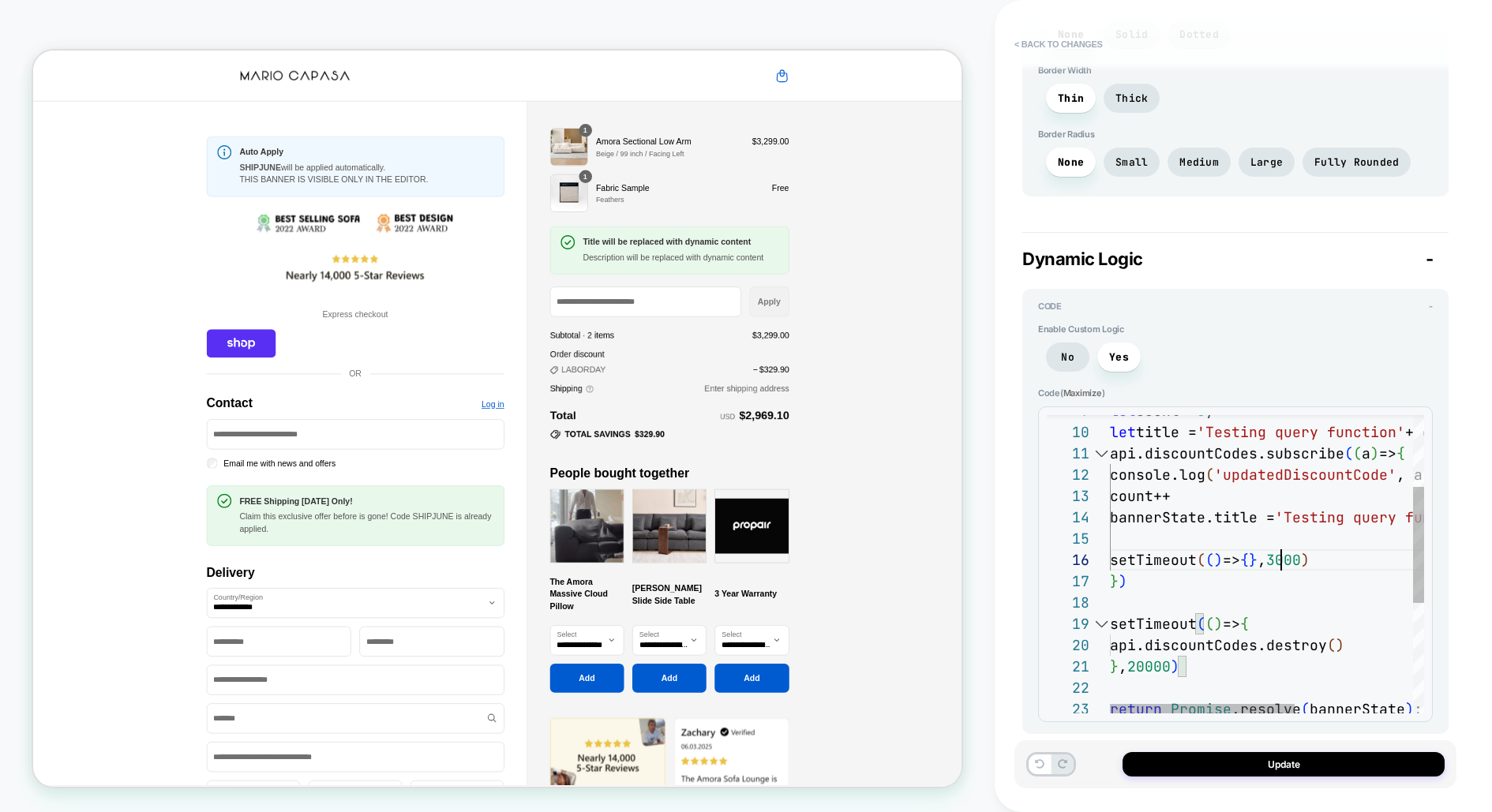
click at [1282, 543] on div "} ) setTimeout ( ( ) => { api.discountCodes.destroy ( ) } , 20000 ) return Prom…" at bounding box center [1367, 613] width 514 height 767
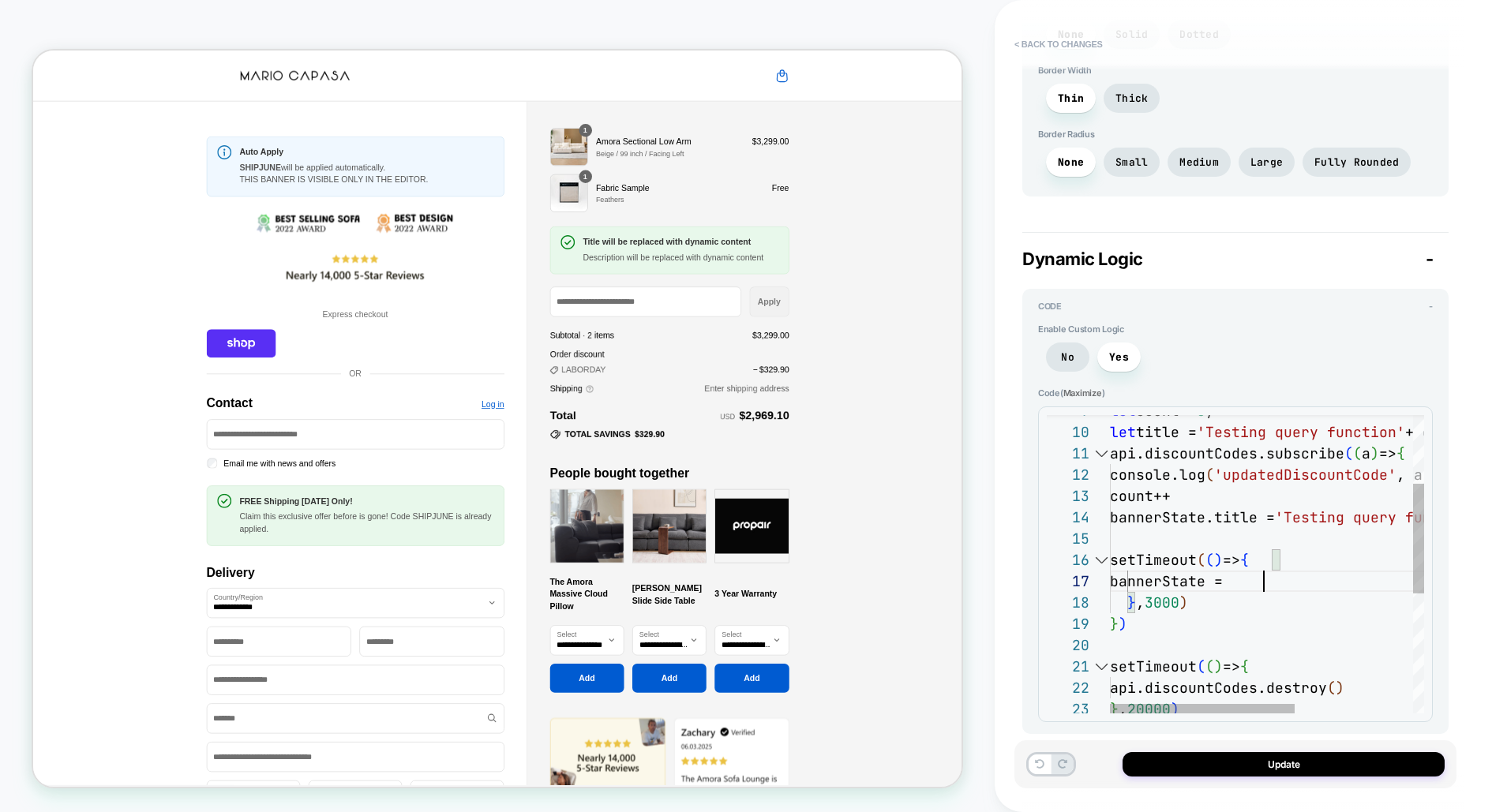
scroll to position [127, 152]
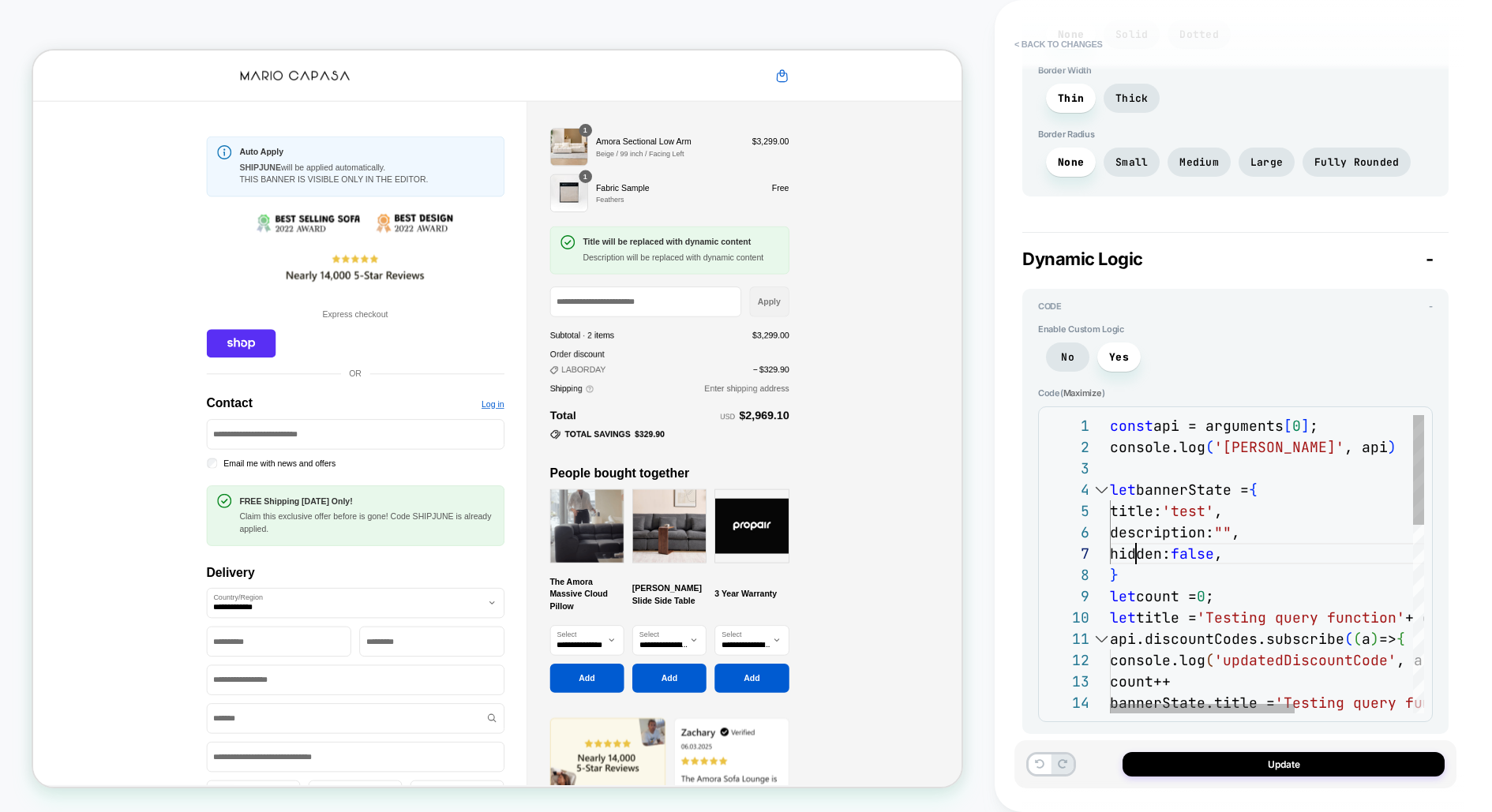
click at [1133, 546] on div "bannerState.title = 'Testing query function' + count; count++ console.log ( 'up…" at bounding box center [1367, 820] width 514 height 809
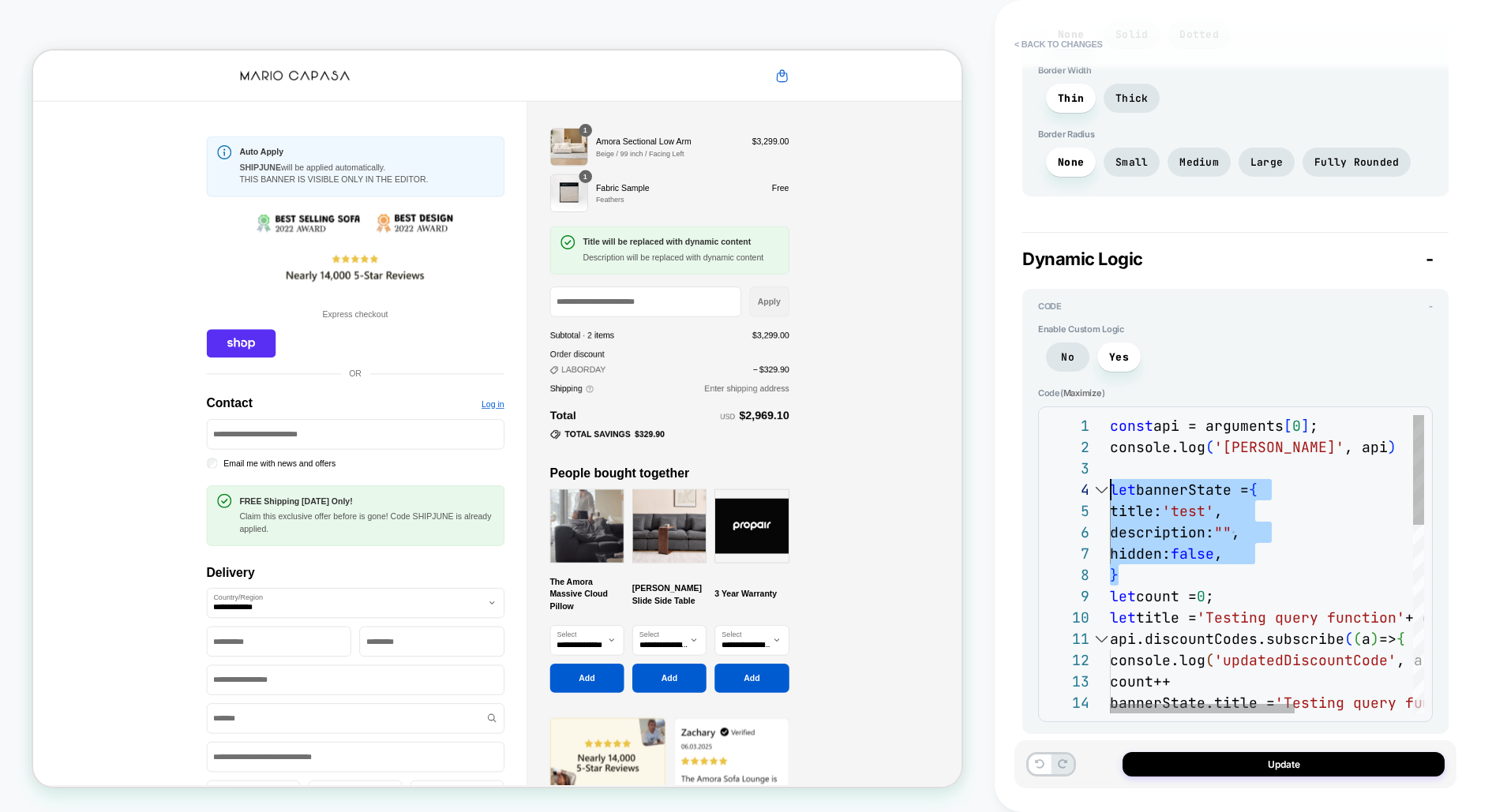
scroll to position [64, 0]
drag, startPoint x: 1124, startPoint y: 552, endPoint x: 1102, endPoint y: 476, distance: 79.1
click at [1102, 476] on div "**********" at bounding box center [1236, 564] width 377 height 298
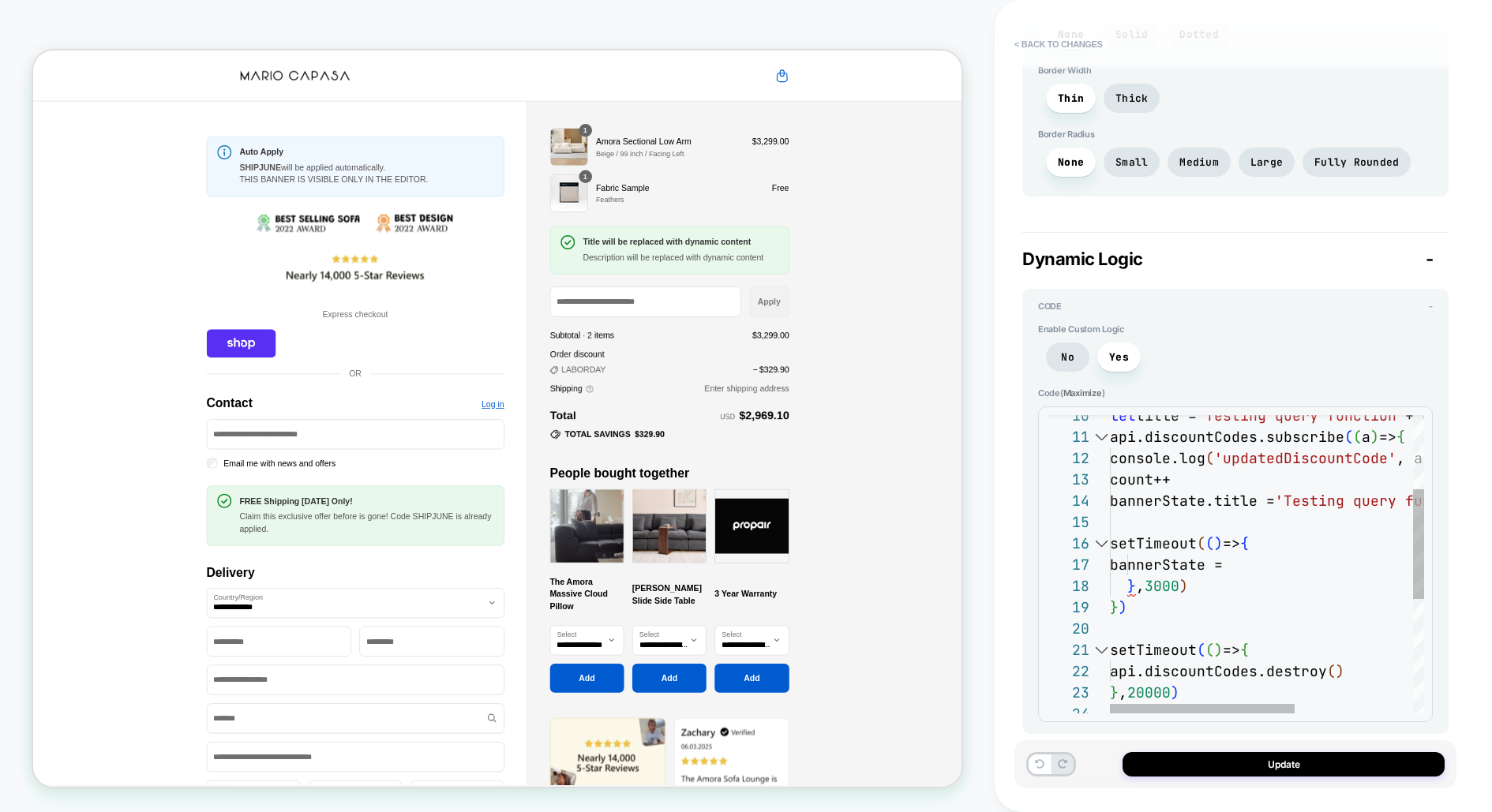
scroll to position [127, 152]
click at [1262, 545] on div "bannerState.title = 'Testing query function' + count; count++ console.log ( 'up…" at bounding box center [1367, 618] width 514 height 809
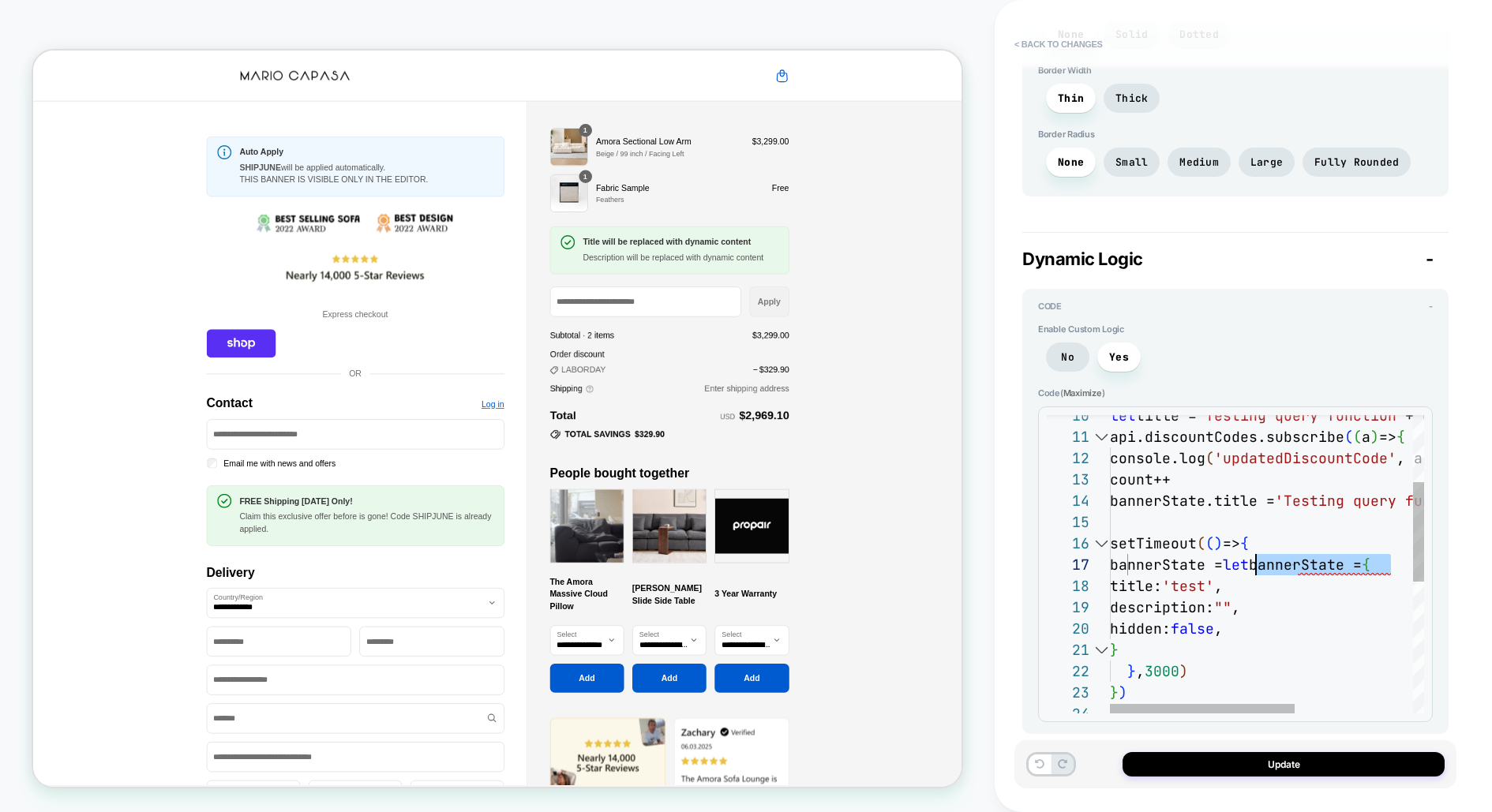
scroll to position [127, 136]
drag, startPoint x: 1386, startPoint y: 547, endPoint x: 1250, endPoint y: 549, distance: 136.0
click at [1250, 549] on div "bannerState.title = 'Testing query function' + count; count++ console.log ( 'up…" at bounding box center [1367, 661] width 514 height 895
click at [1230, 566] on div "bannerState.title = 'Testing query function' + count; count++ console.log ( 'up…" at bounding box center [1367, 661] width 514 height 895
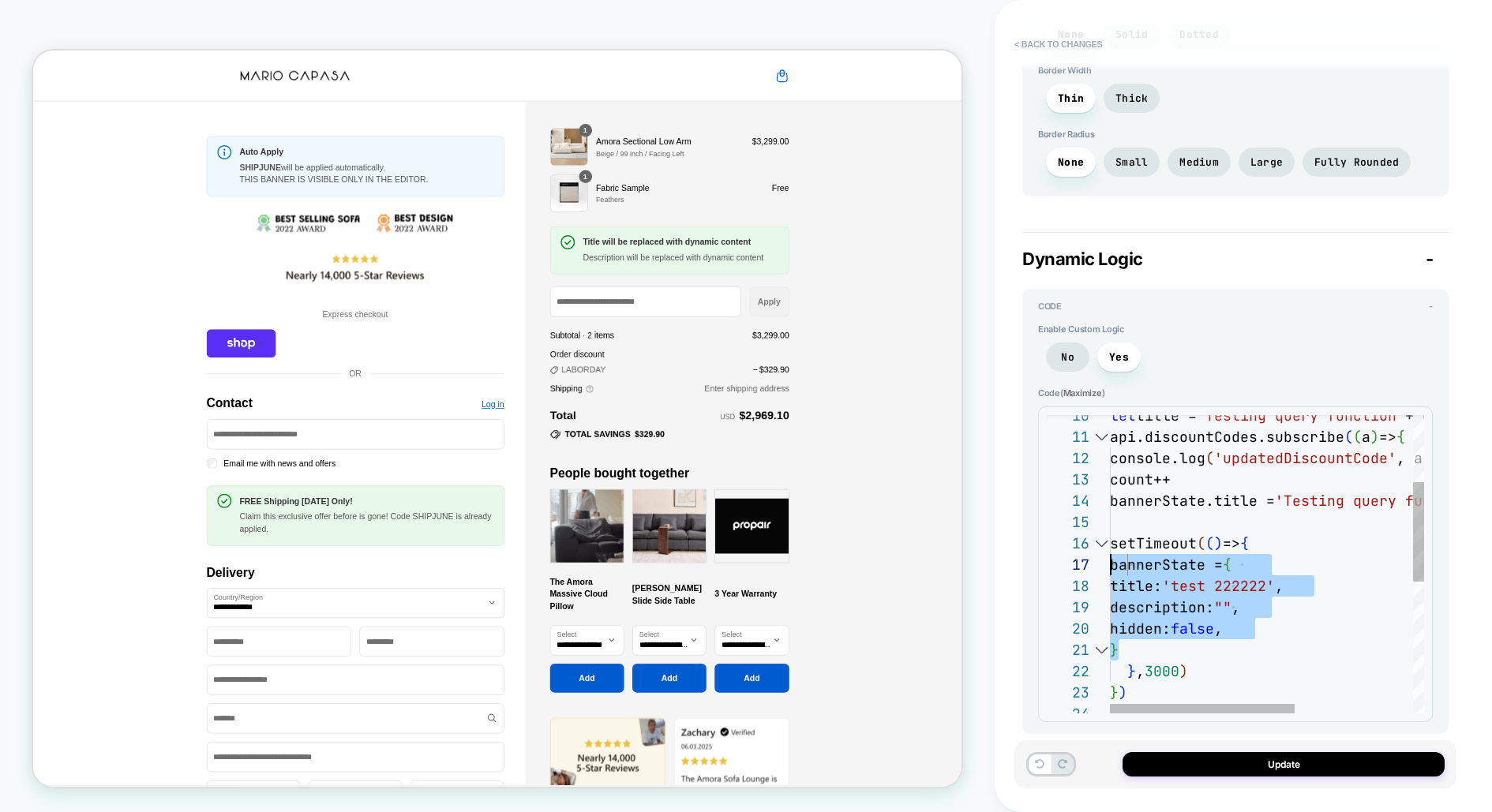
scroll to position [149, 0]
drag, startPoint x: 1136, startPoint y: 629, endPoint x: 1091, endPoint y: 565, distance: 78.2
click at [1091, 565] on div "**********" at bounding box center [1236, 564] width 377 height 298
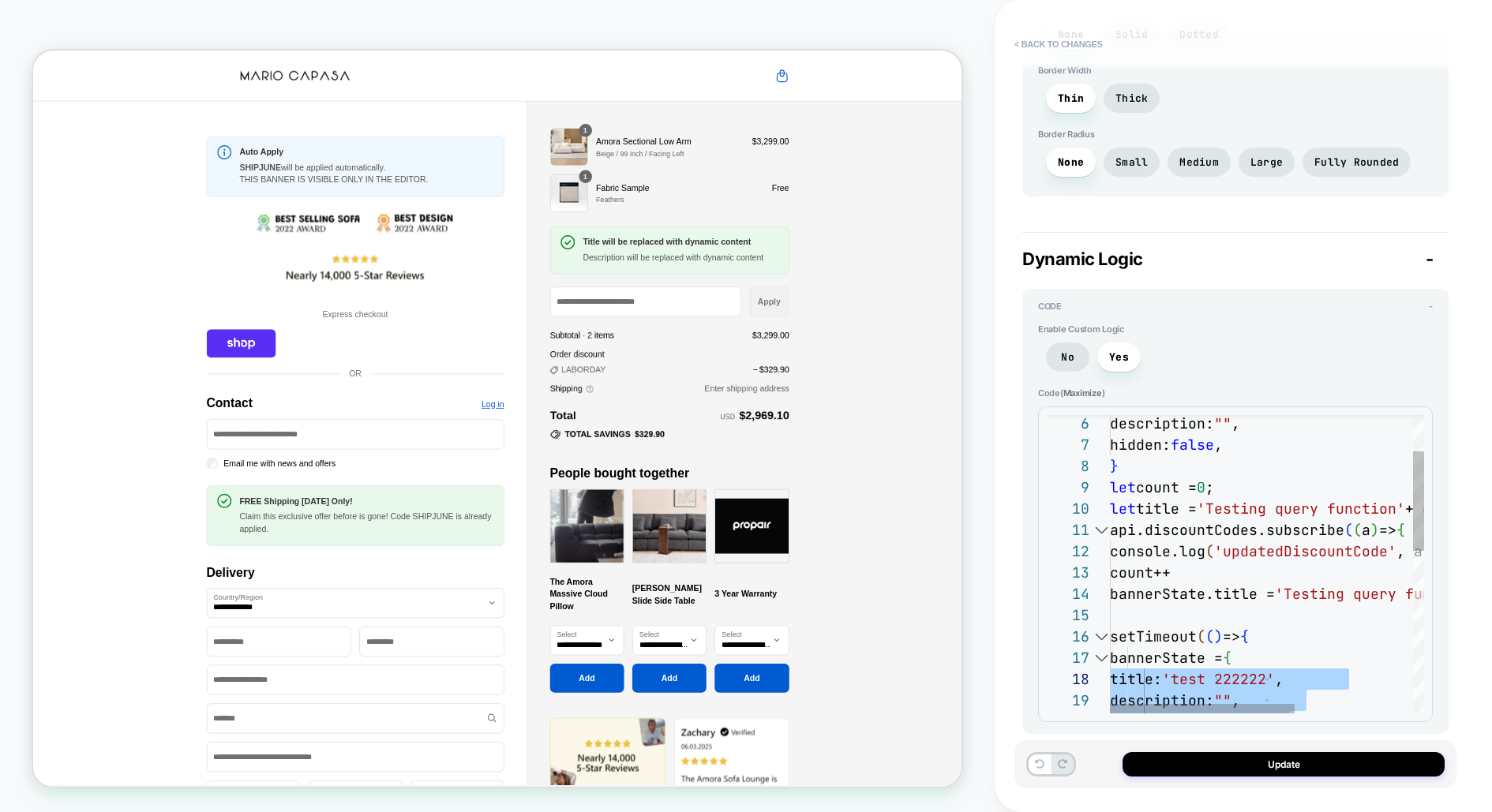
click at [1171, 496] on div "bannerState.title = 'Testing query function' + count; count++ console.log ( 'up…" at bounding box center [1367, 753] width 514 height 895
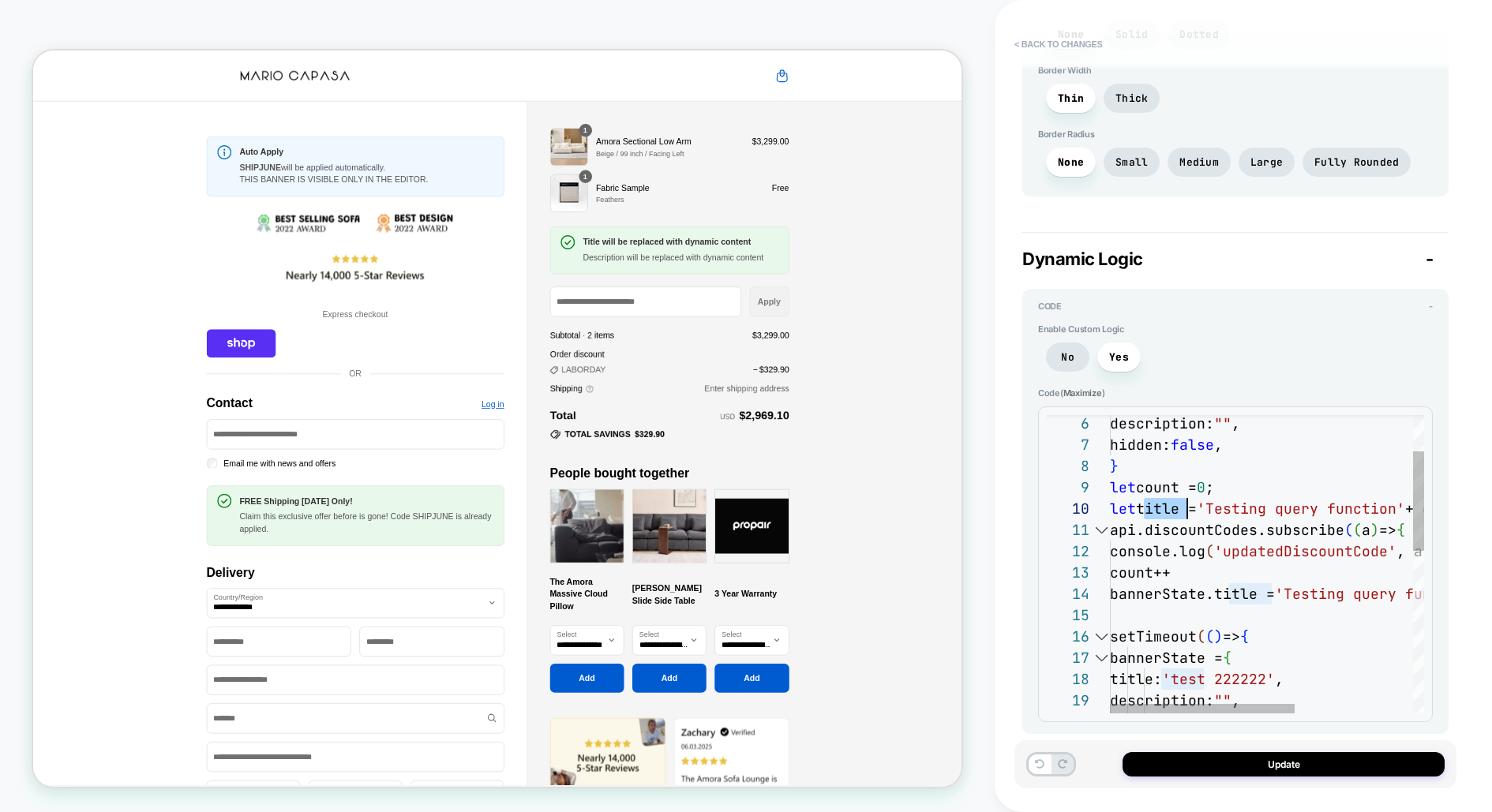
scroll to position [192, 76]
click at [1171, 496] on div "bannerState.title = 'Testing query function' + count; count++ console.log ( 'up…" at bounding box center [1367, 753] width 514 height 895
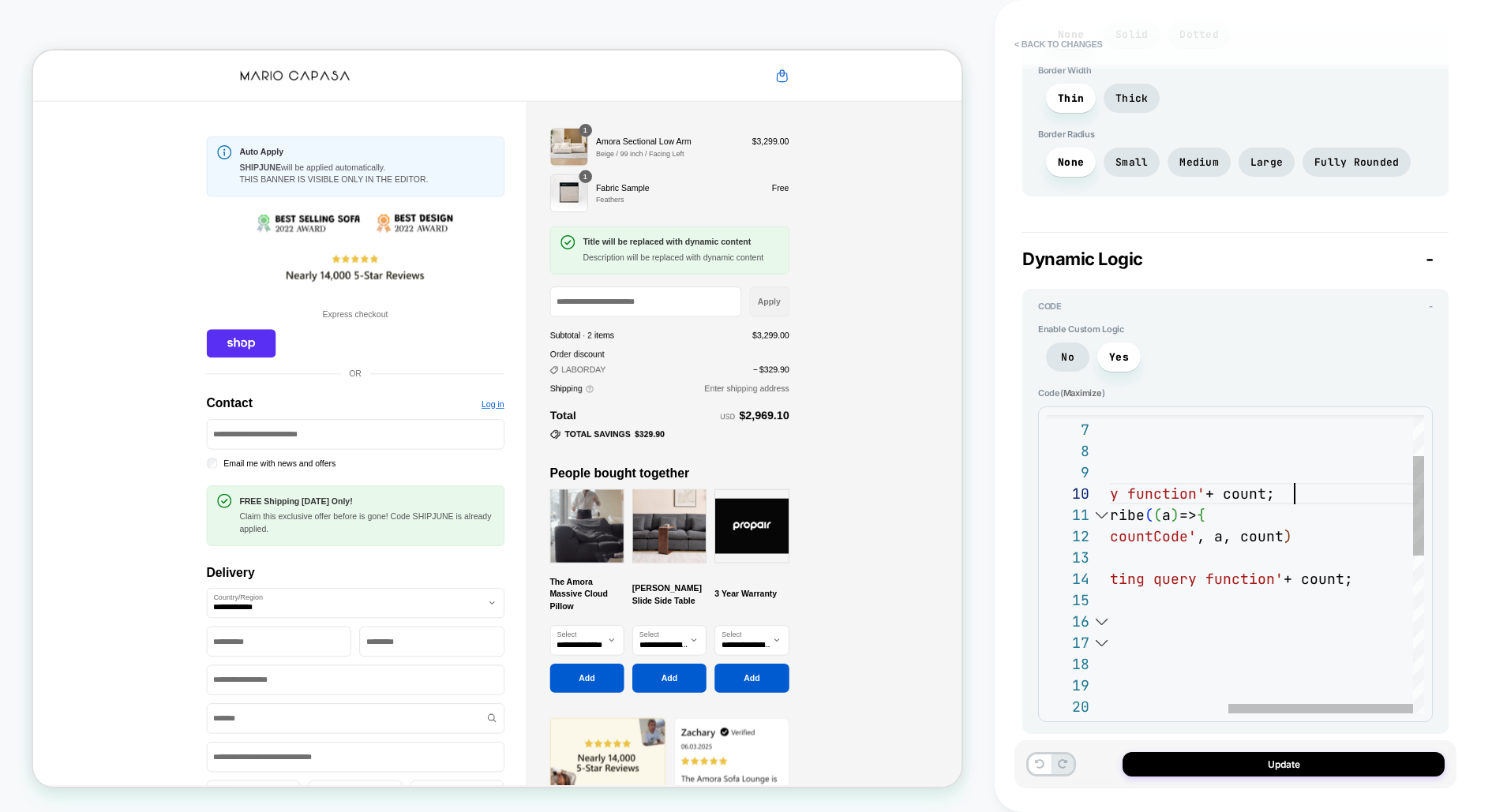
click at [1306, 472] on div "hidden: false , description: "" , title: 'test 222222' , bannerState = { setTim…" at bounding box center [1167, 738] width 514 height 895
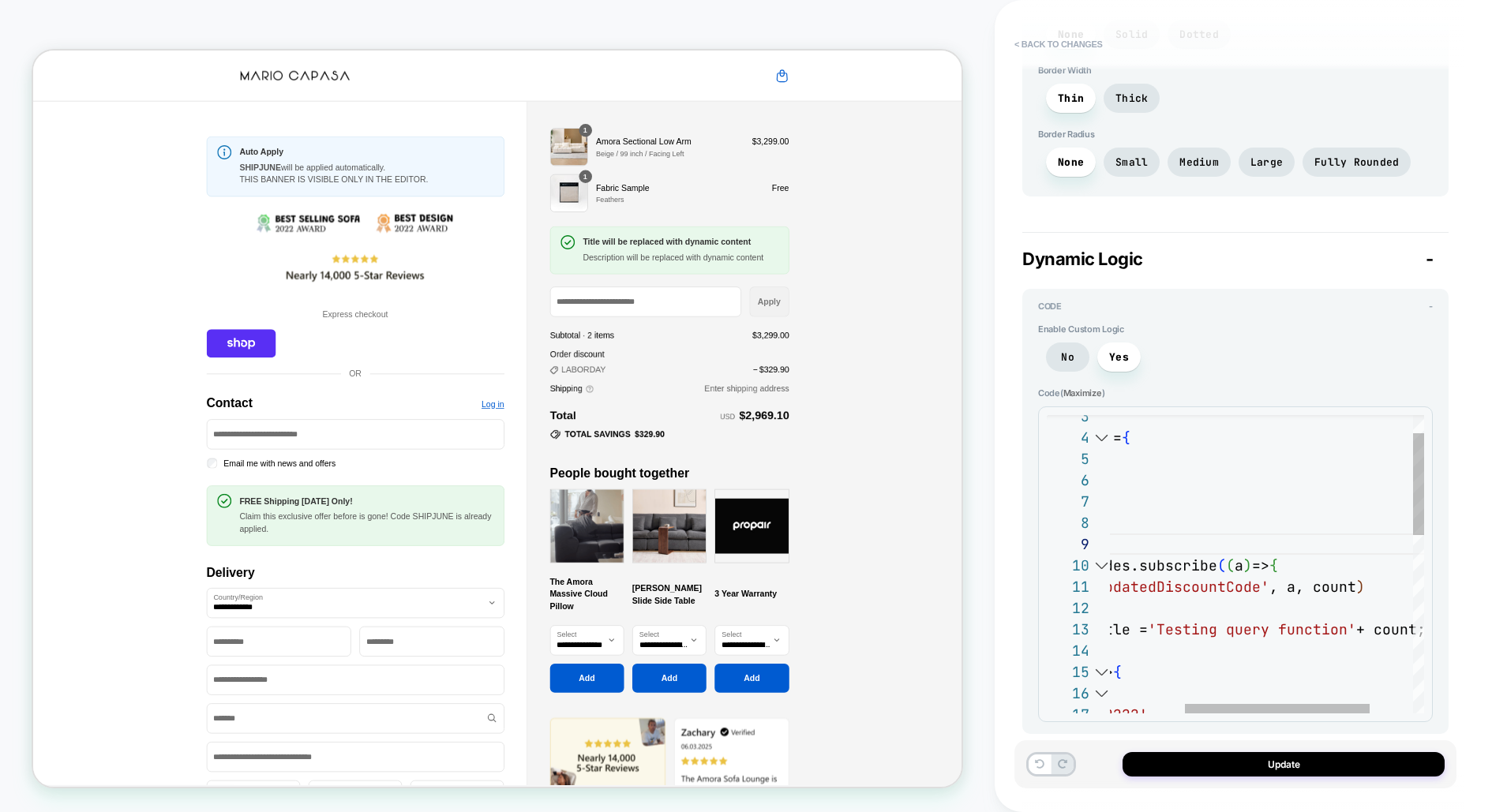
scroll to position [171, 119]
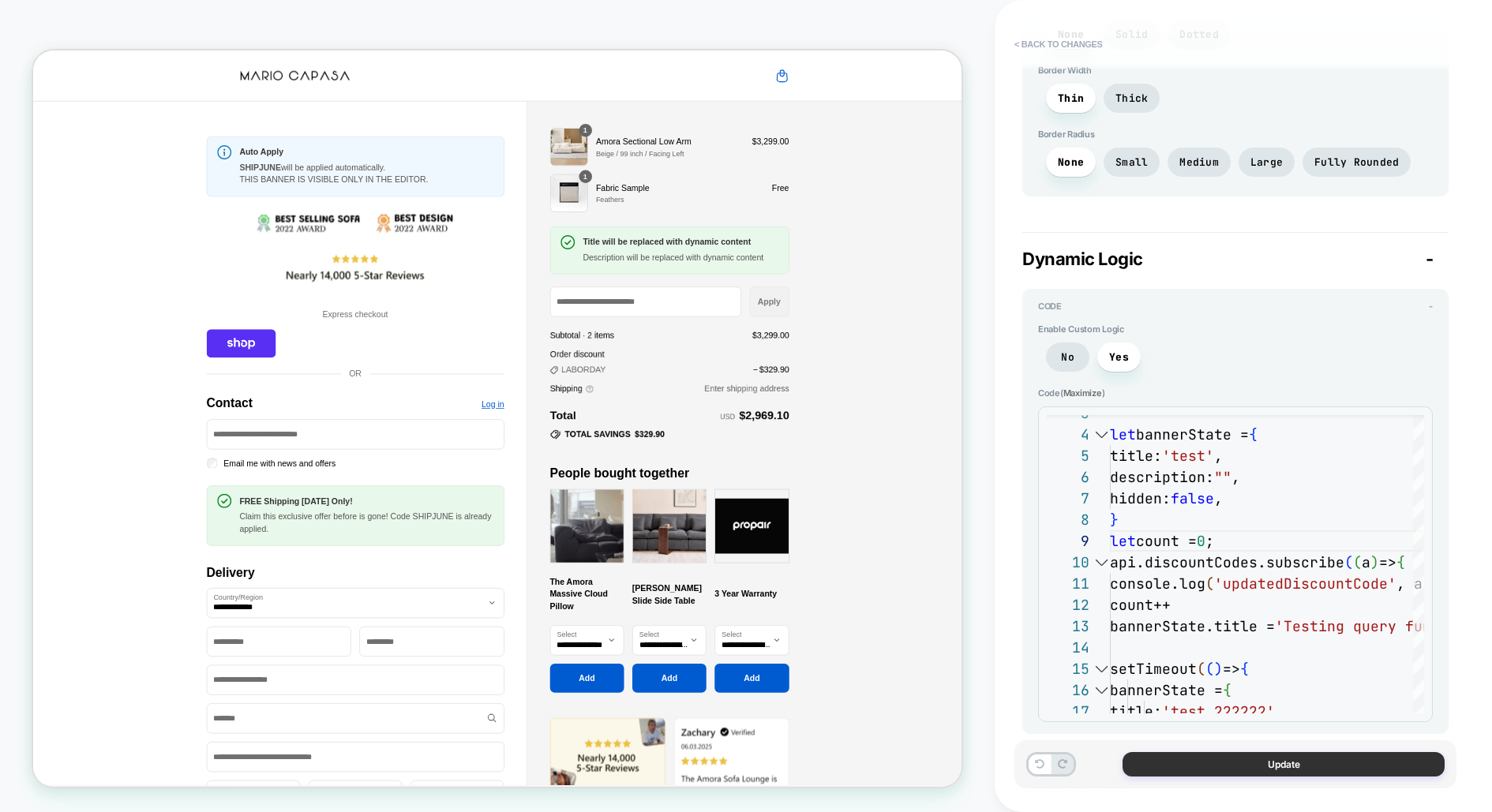
click at [1250, 761] on button "Update" at bounding box center [1284, 765] width 322 height 25
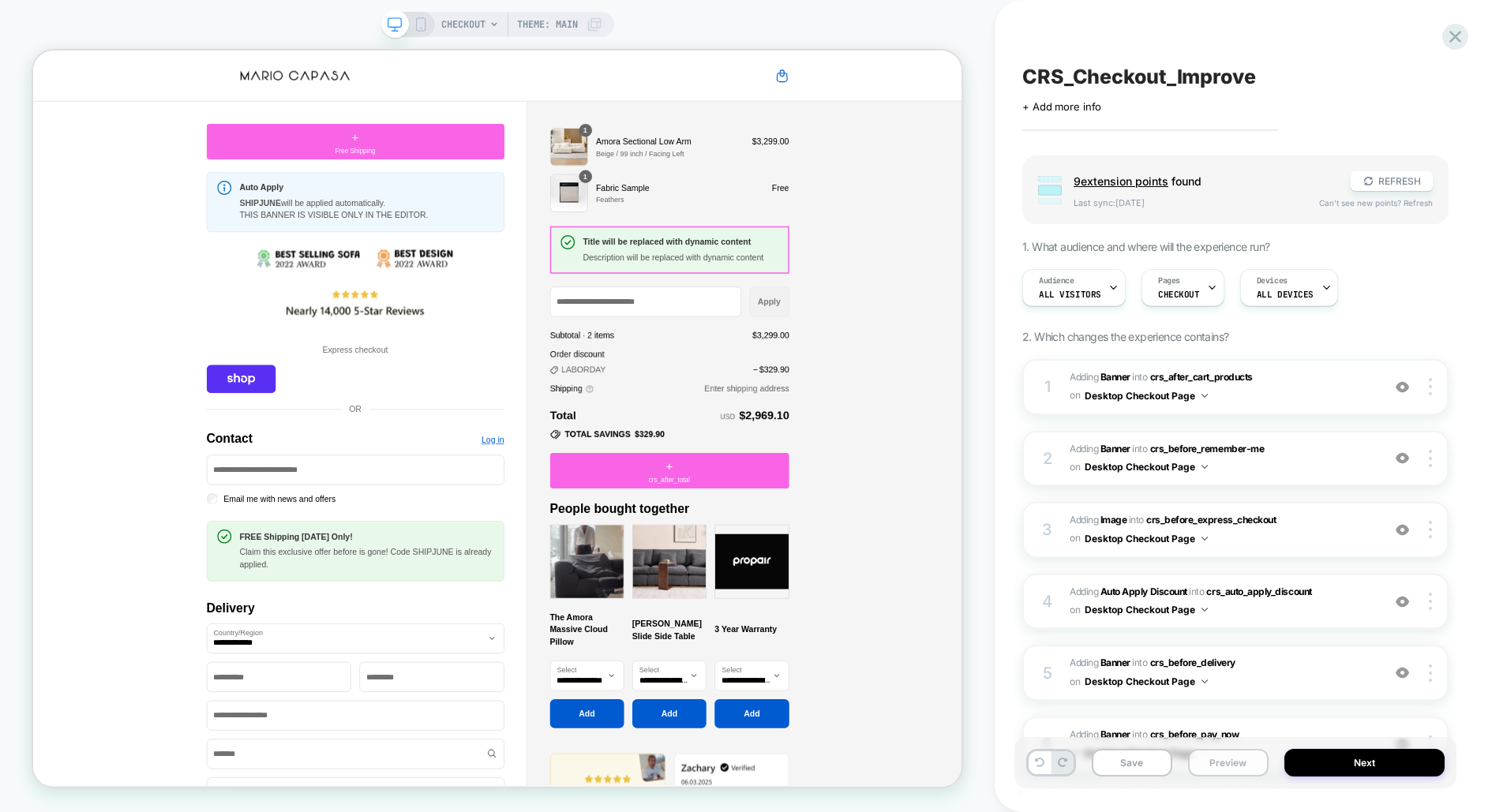
click at [1234, 761] on button "Preview" at bounding box center [1228, 762] width 81 height 28
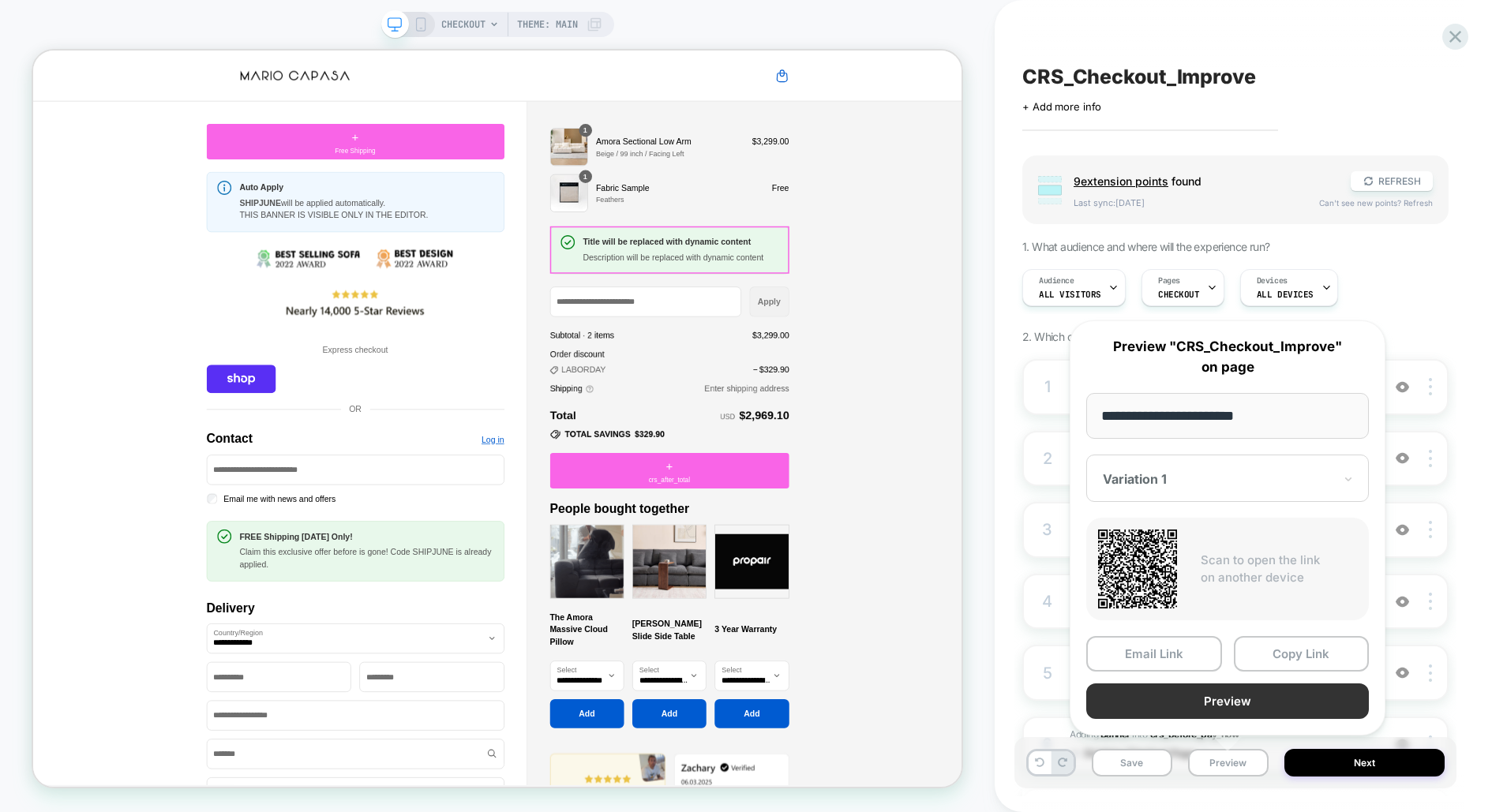
click at [1214, 705] on button "Preview" at bounding box center [1228, 701] width 283 height 36
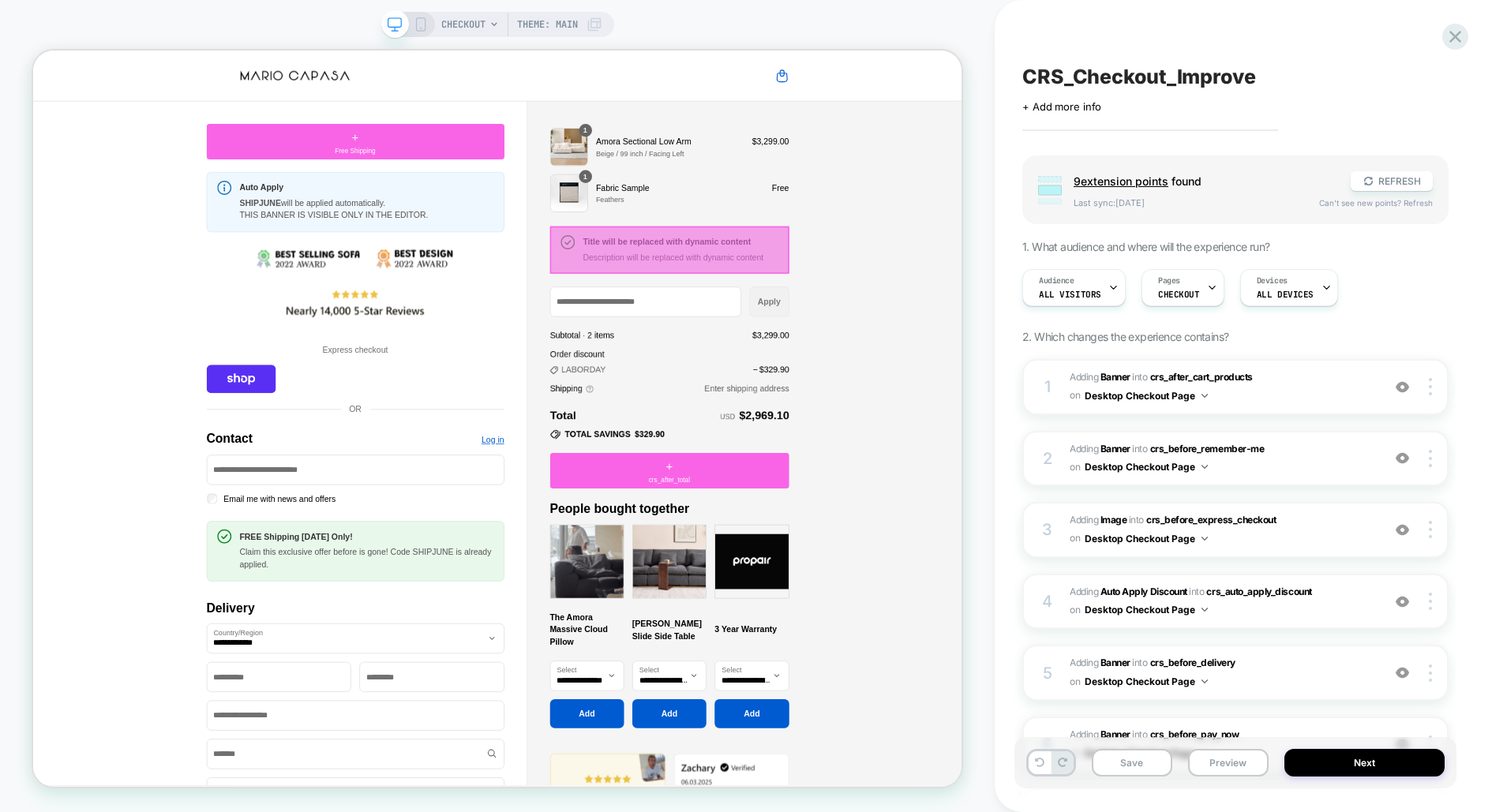
click at [969, 322] on div at bounding box center [882, 316] width 319 height 63
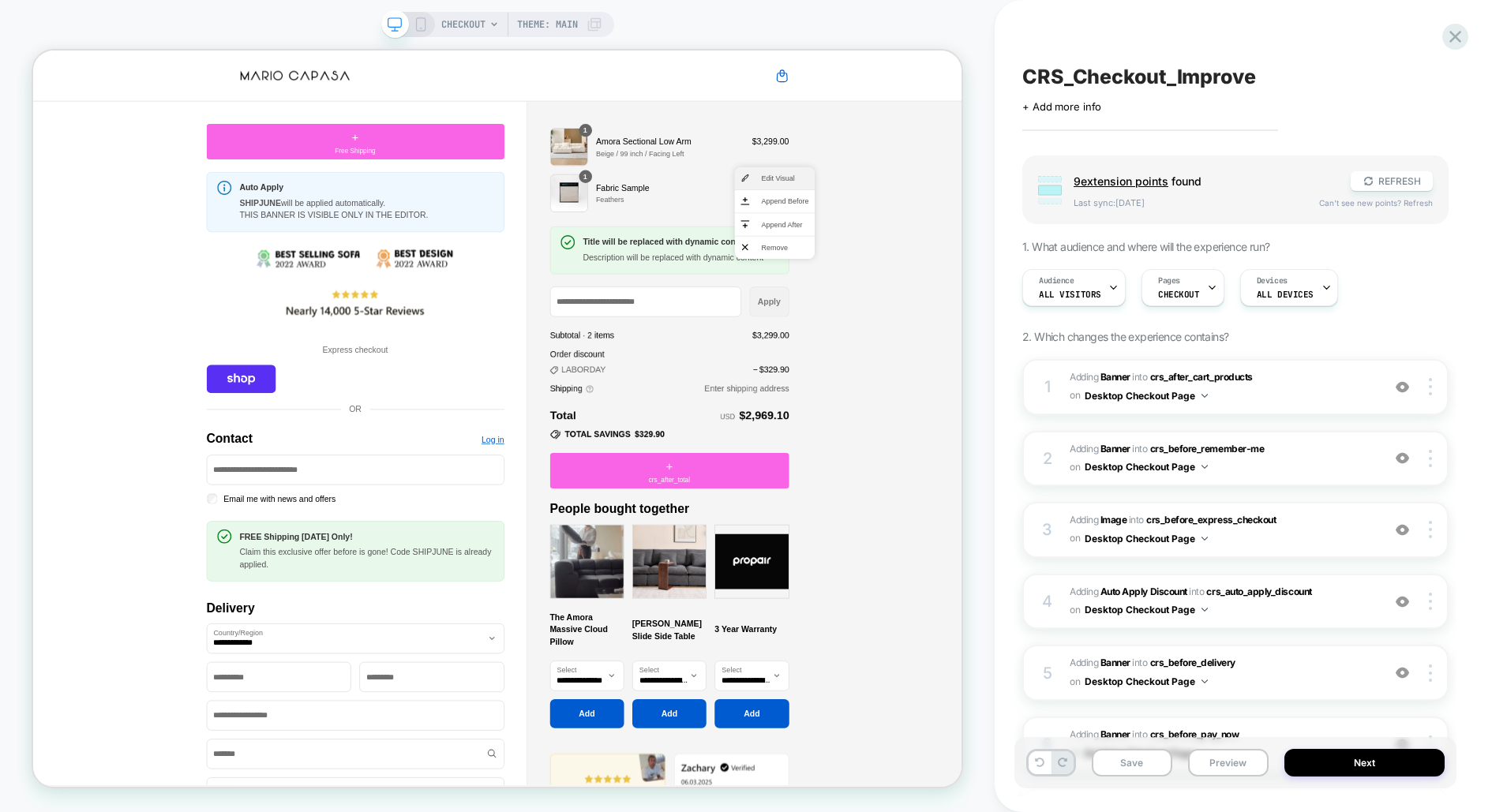
click at [1025, 217] on span "Edit Visual" at bounding box center [1036, 221] width 63 height 14
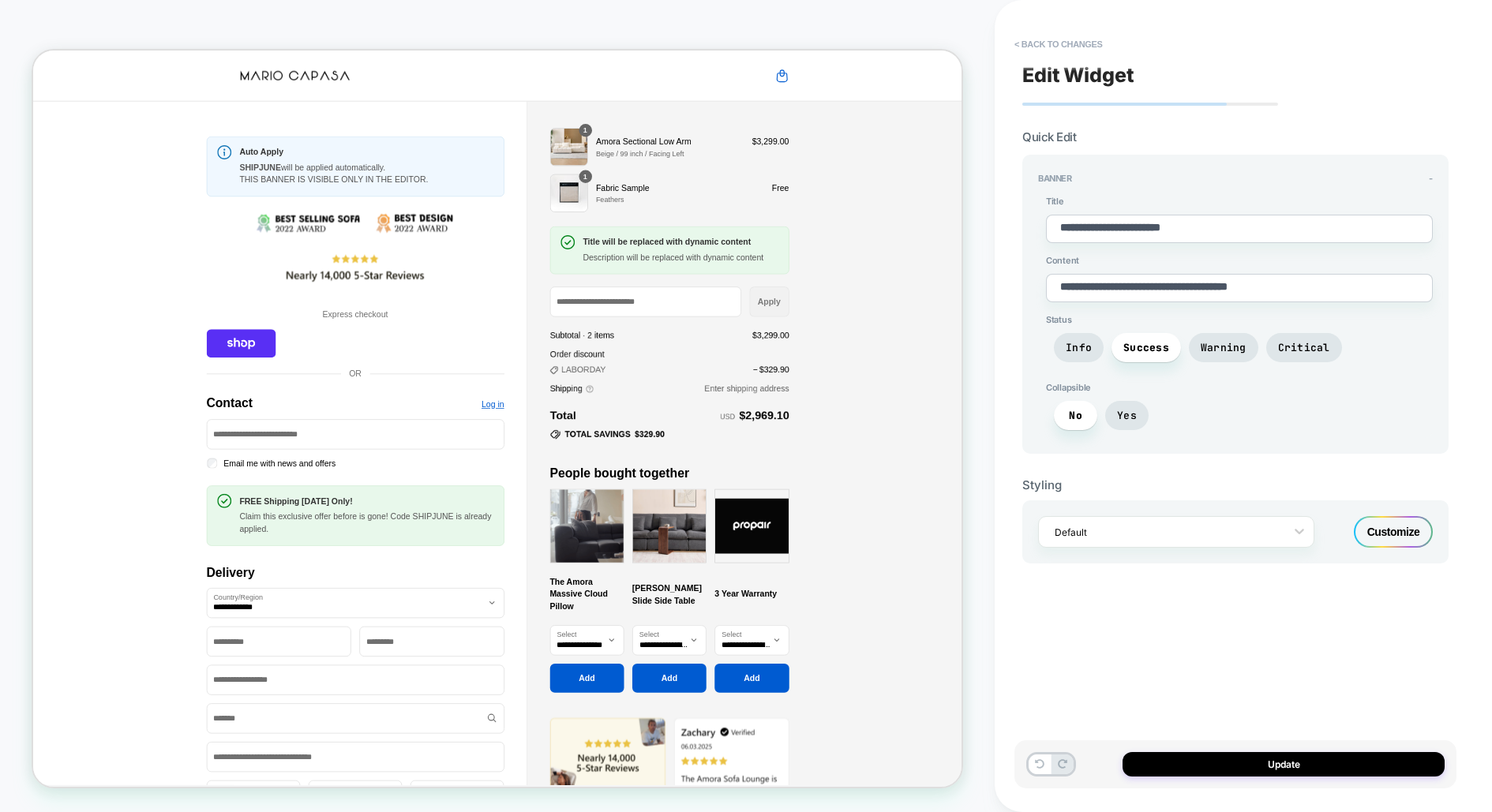
click at [1383, 527] on div "Customize" at bounding box center [1393, 531] width 79 height 31
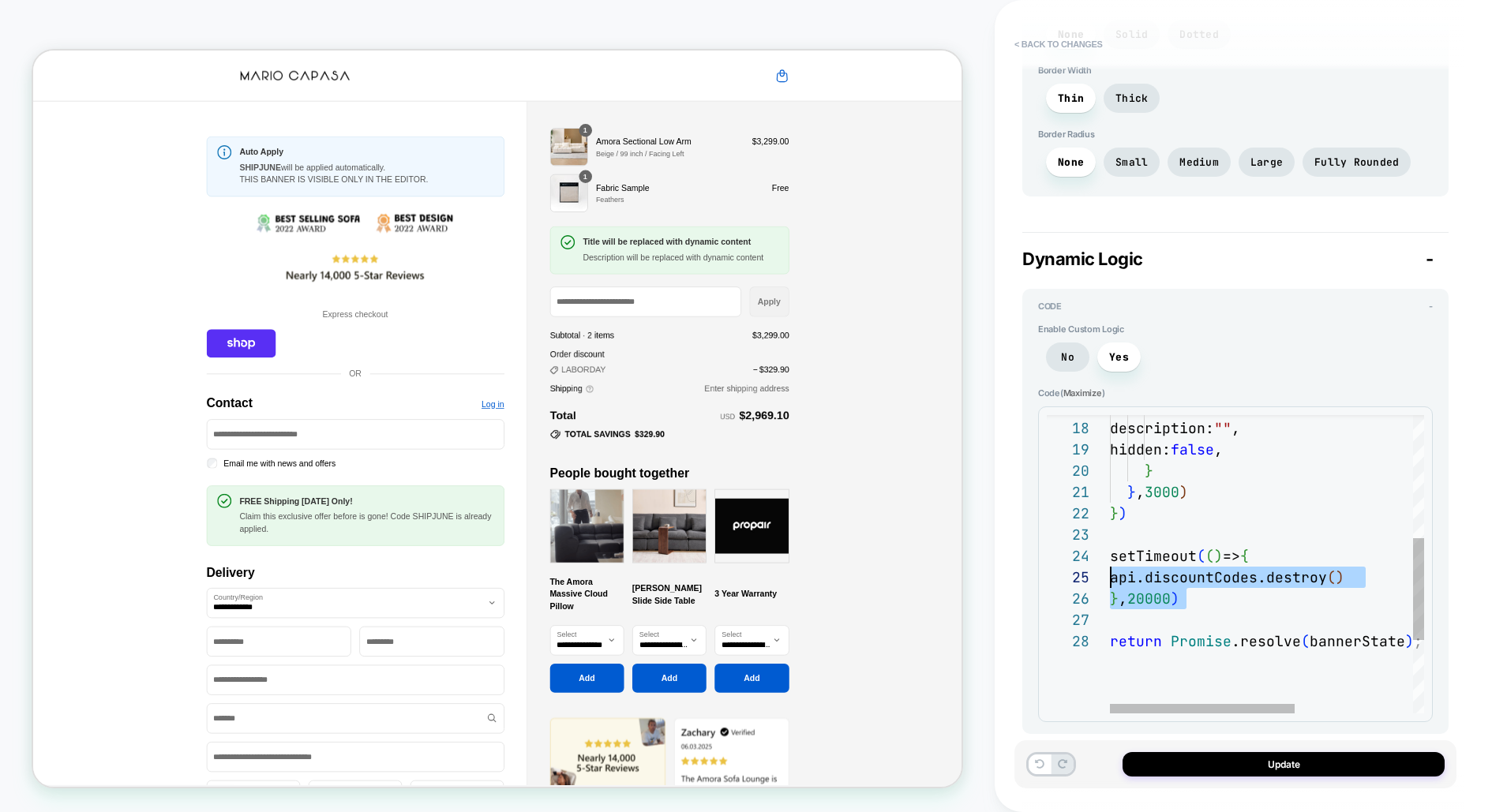
scroll to position [64, 0]
drag, startPoint x: 1225, startPoint y: 586, endPoint x: 1087, endPoint y: 542, distance: 144.8
click at [1109, 542] on div "} , 3000 ) } ) setTimeout ( ( ) => { api.discountCodes.destroy ( ) } , 20000 ) …" at bounding box center [1367, 492] width 514 height 873
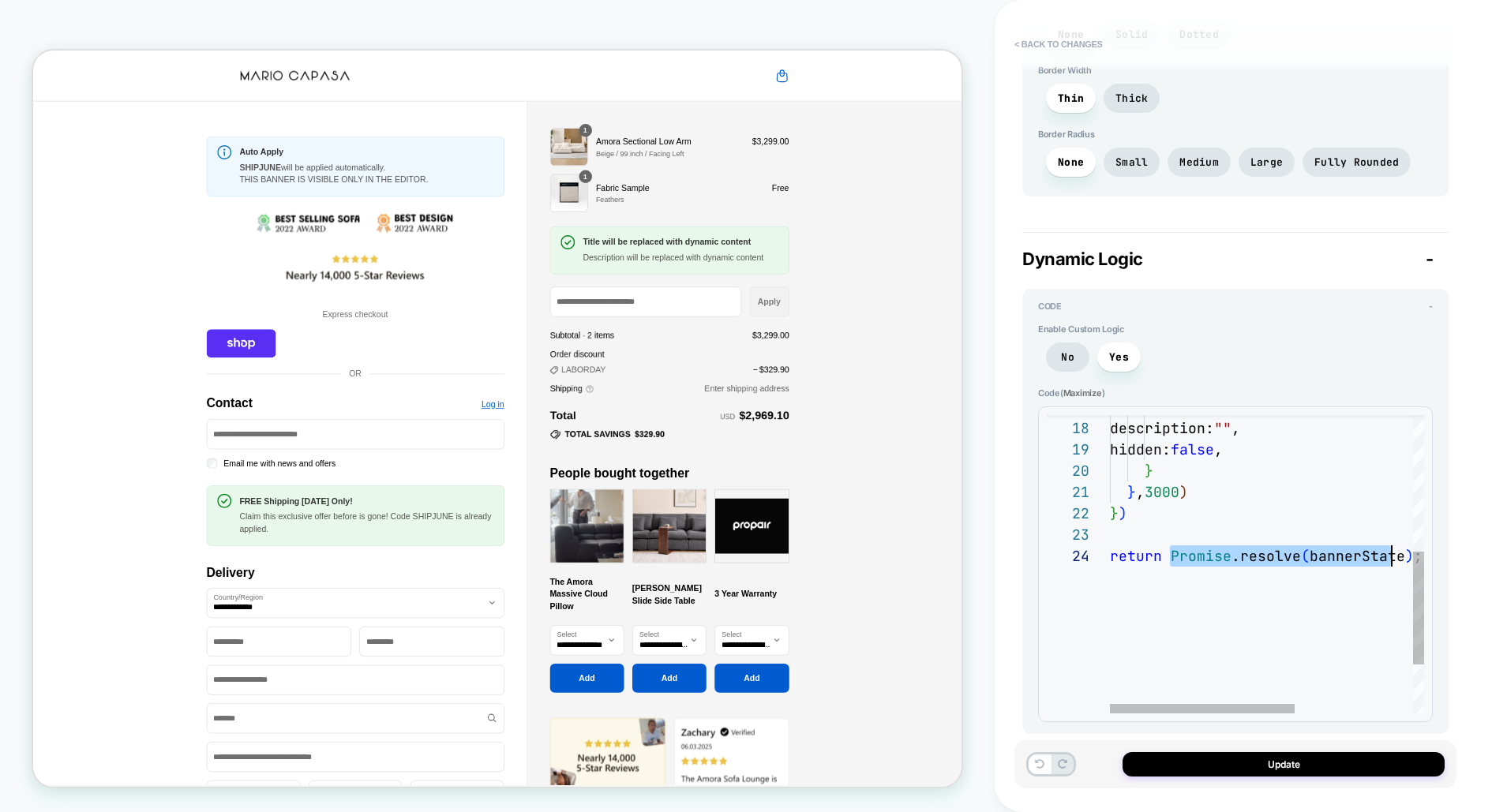
scroll to position [64, 305]
drag, startPoint x: 1168, startPoint y: 537, endPoint x: 1424, endPoint y: 535, distance: 256.0
click at [1425, 535] on div "} , 3000 ) } ) return Promise .resolve ( bannerState ) ; } hidden: false , desc…" at bounding box center [1363, 449] width 514 height 788
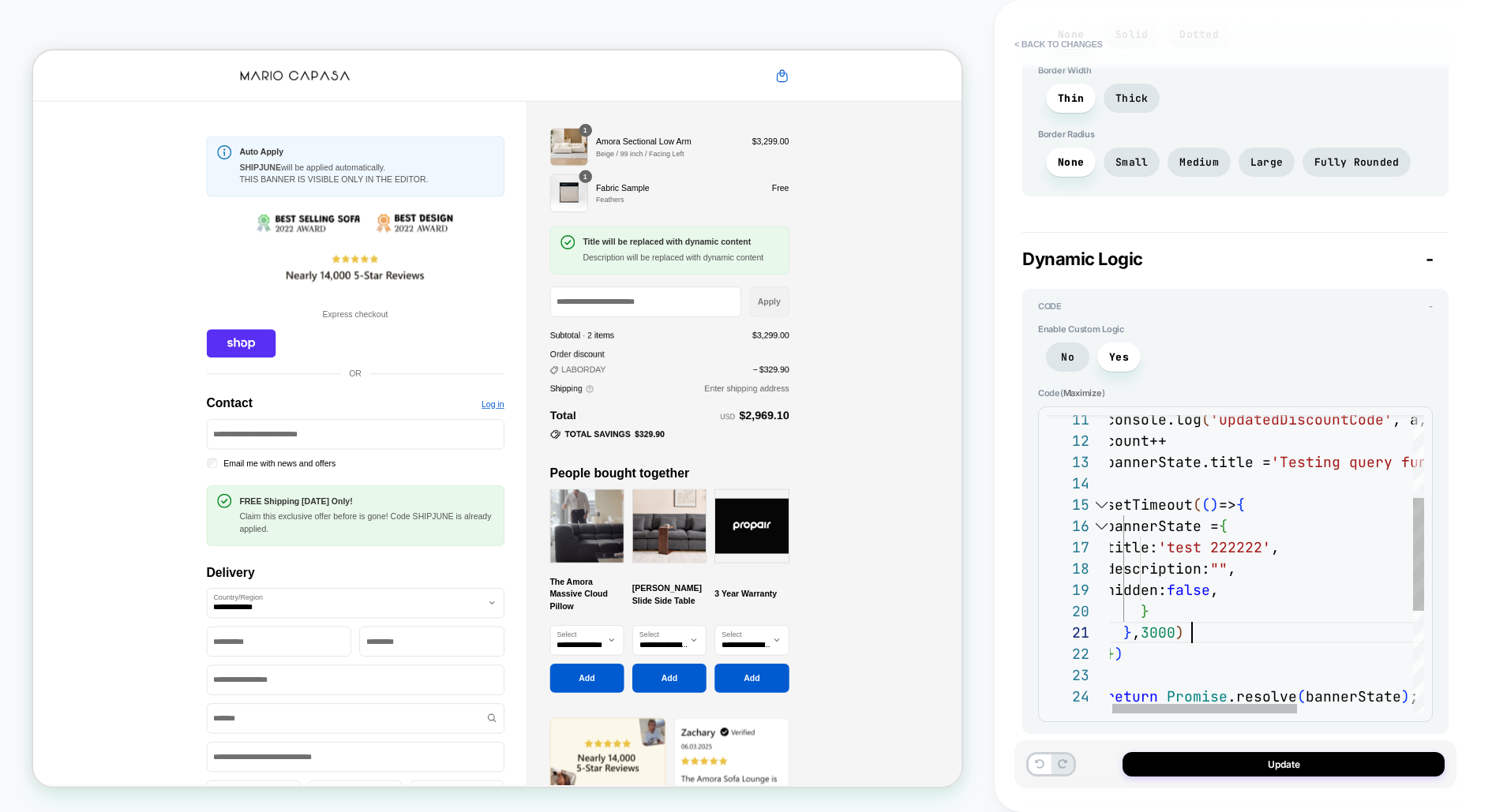
scroll to position [0, 85]
click at [1198, 615] on div "} , 3000 ) } ) } hidden: false , description: "" , title: 'test 222222' , banne…" at bounding box center [1363, 590] width 514 height 788
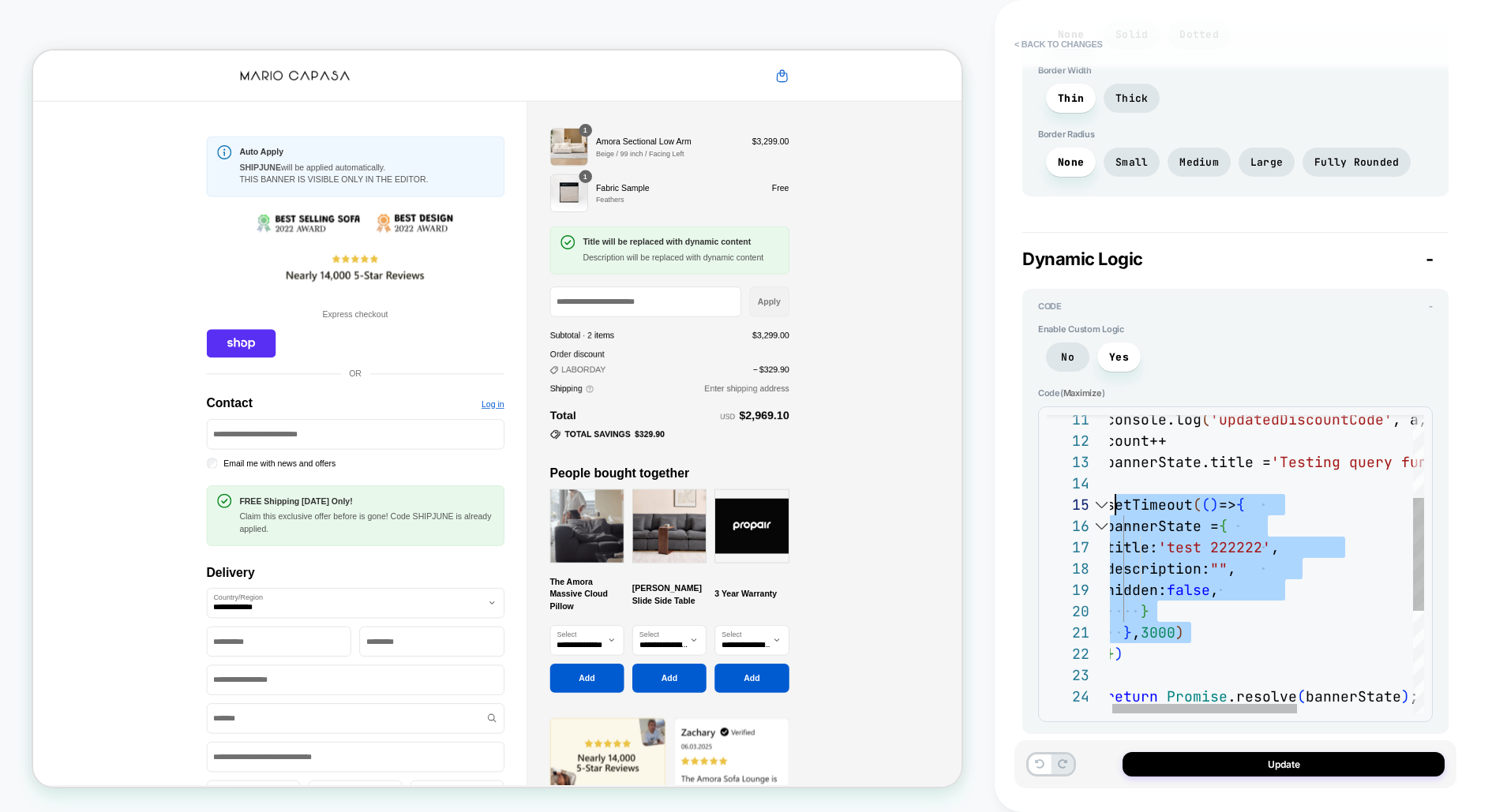
drag, startPoint x: 1214, startPoint y: 619, endPoint x: 1115, endPoint y: 486, distance: 165.8
click at [1115, 486] on div "} , 3000 ) } ) } hidden: false , description: "" , title: 'test 222222' , banne…" at bounding box center [1363, 590] width 514 height 788
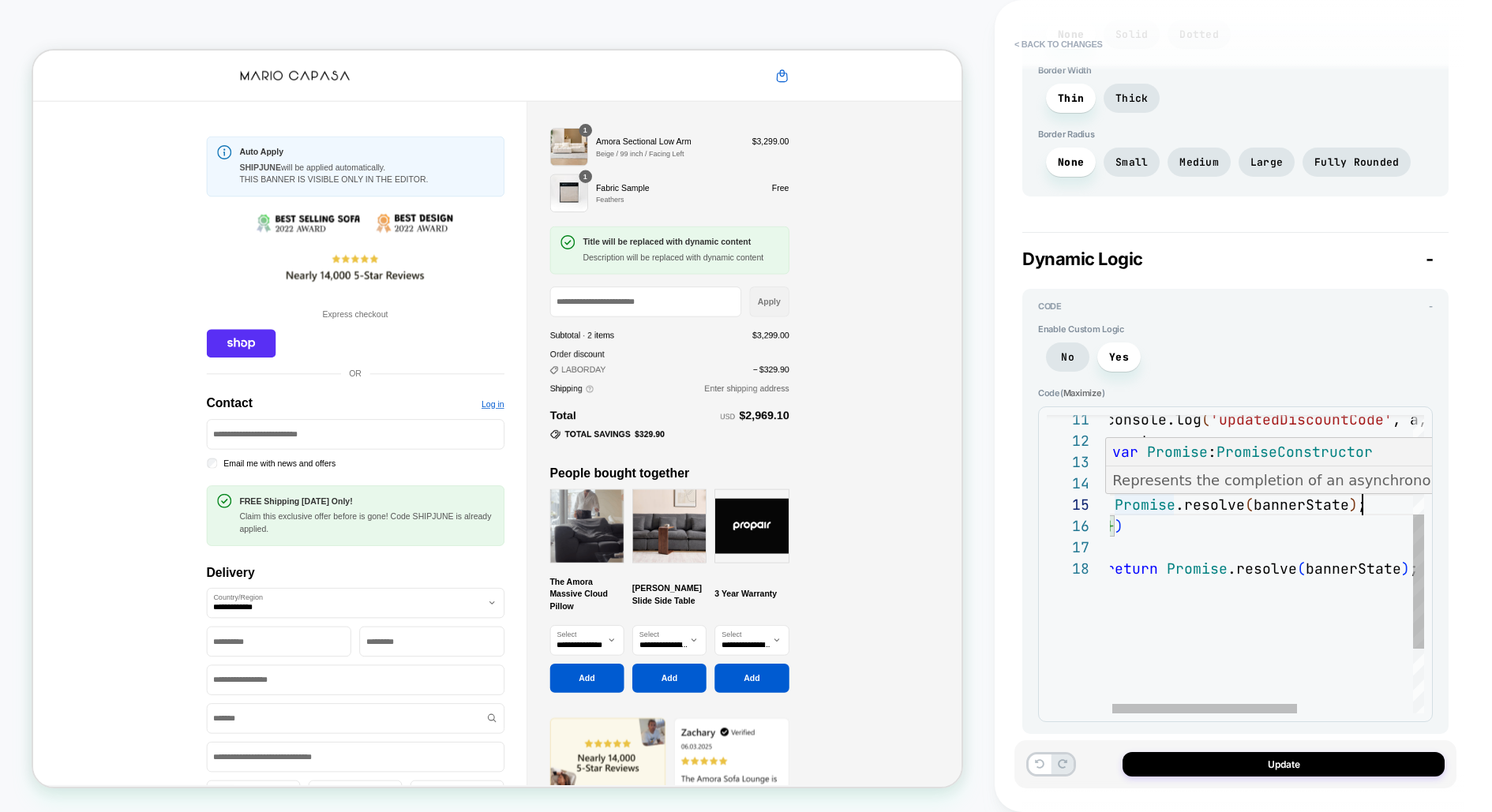
scroll to position [85, 9]
click at [1116, 487] on div "} ) Promise .resolve ( bannerState ) ; bannerState.title = 'Testing query funct…" at bounding box center [1363, 526] width 514 height 661
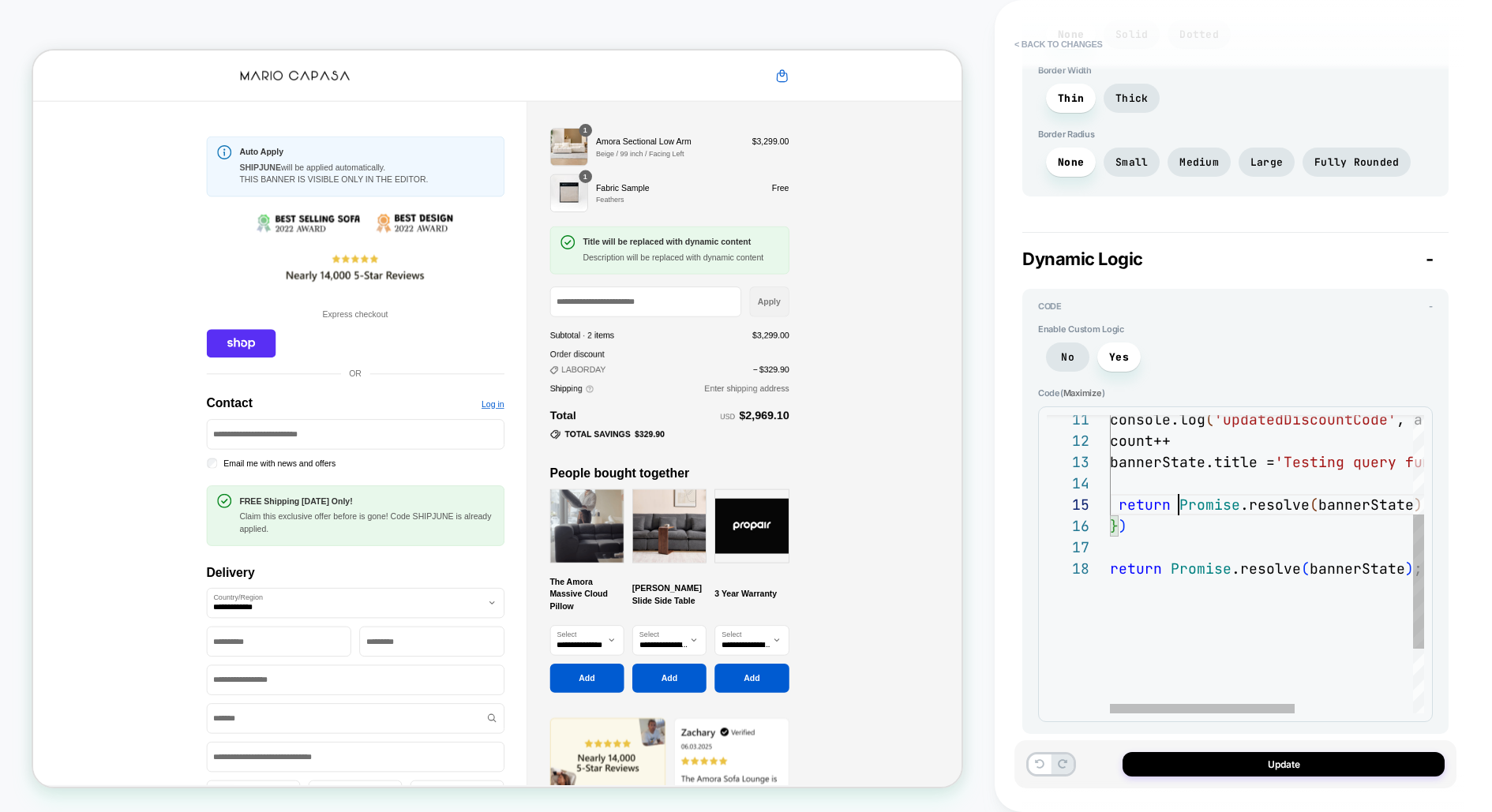
click at [1119, 484] on div "} ) return Promise .resolve ( bannerState ) ; bannerState.title = 'Testing quer…" at bounding box center [1367, 526] width 514 height 661
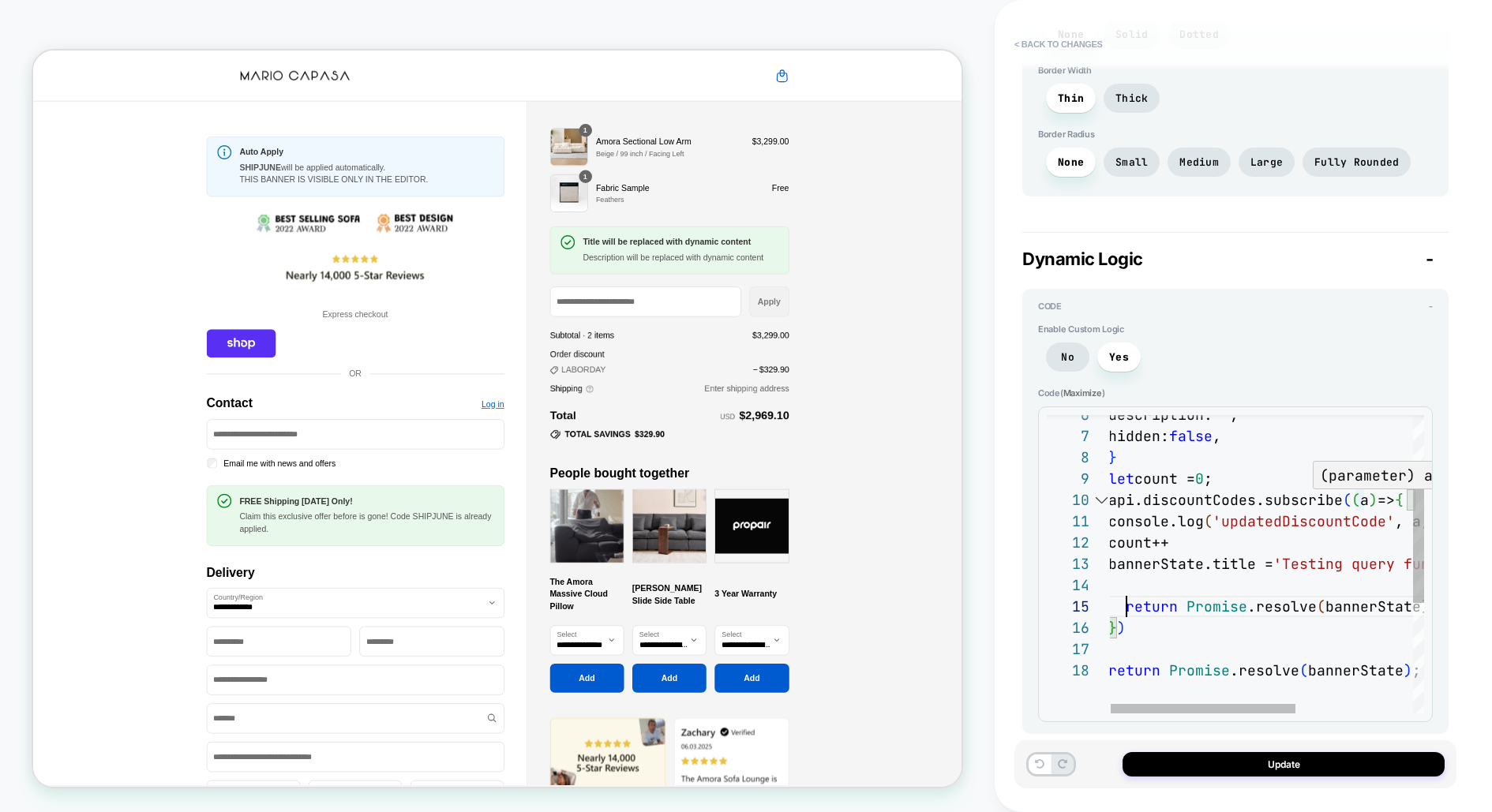
click at [1362, 482] on div "} ) return Promise .resolve ( bannerState ) ; bannerState.title = 'Testing quer…" at bounding box center [1366, 627] width 514 height 661
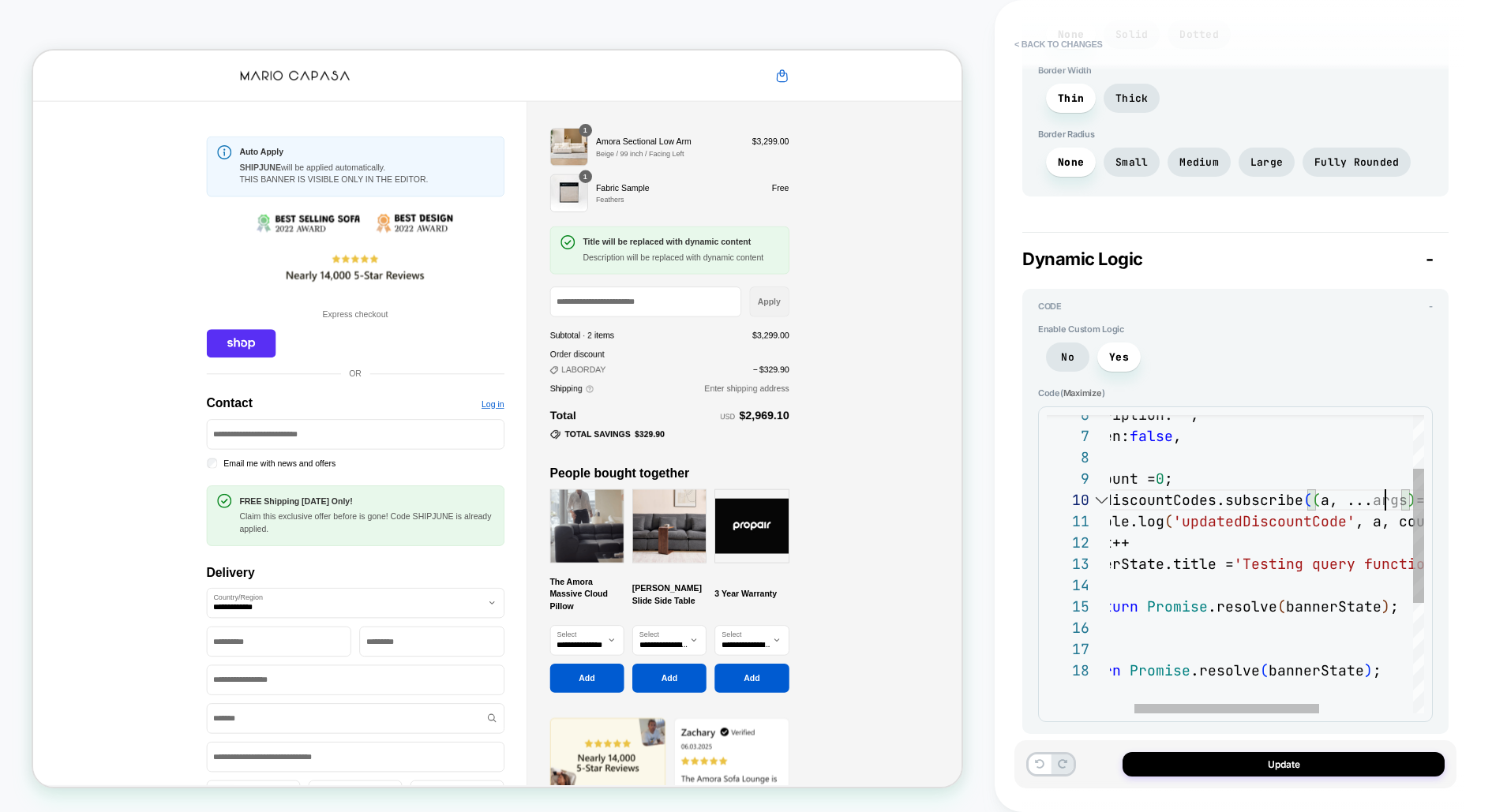
click at [1382, 485] on div "} ) return Promise .resolve ( bannerState ) ; bannerState.title = 'Testing quer…" at bounding box center [1326, 627] width 514 height 661
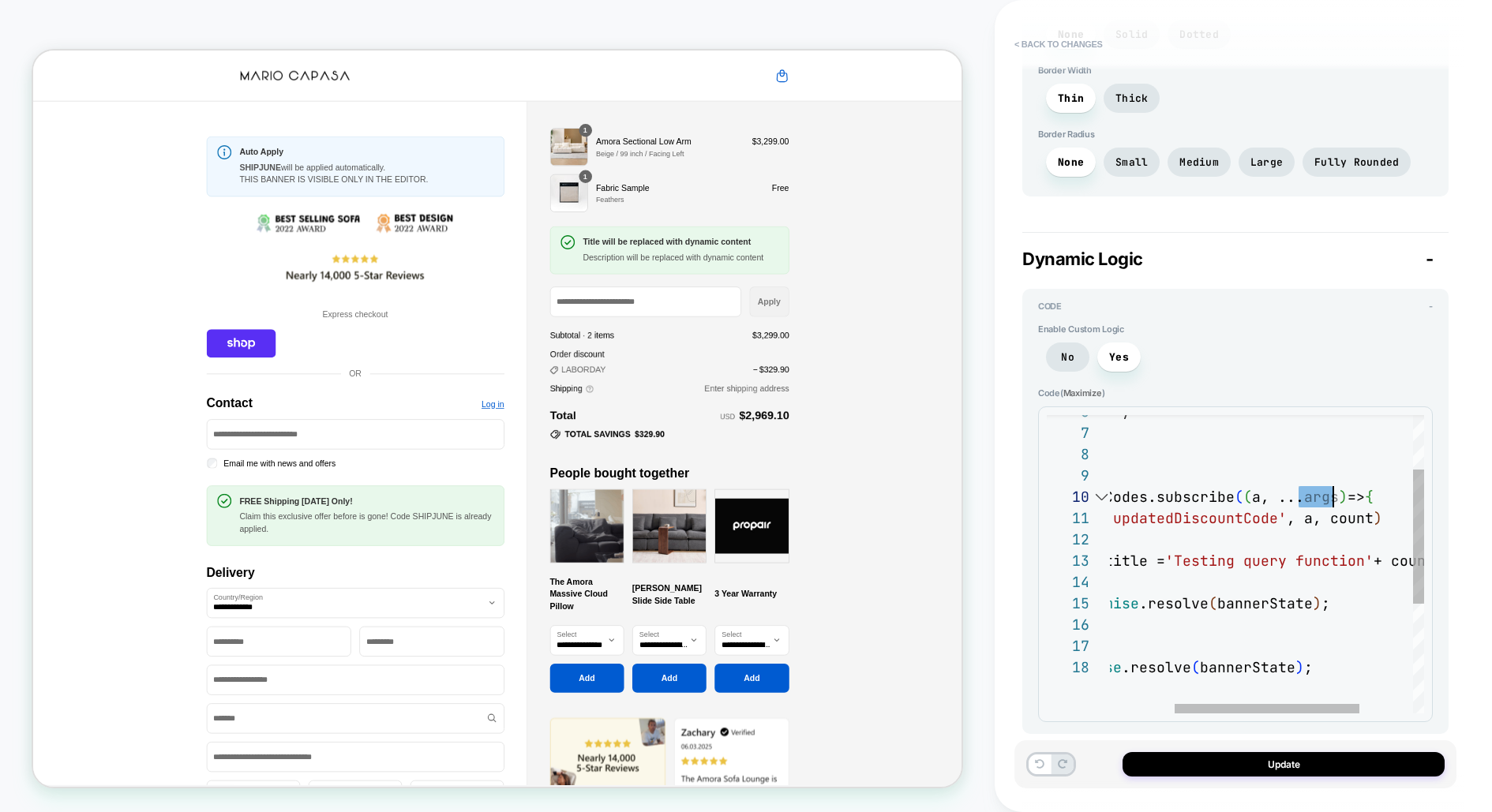
click at [1387, 499] on div "} ) return Promise .resolve ( bannerState ) ; bannerState.title = 'Testing quer…" at bounding box center [1257, 624] width 514 height 661
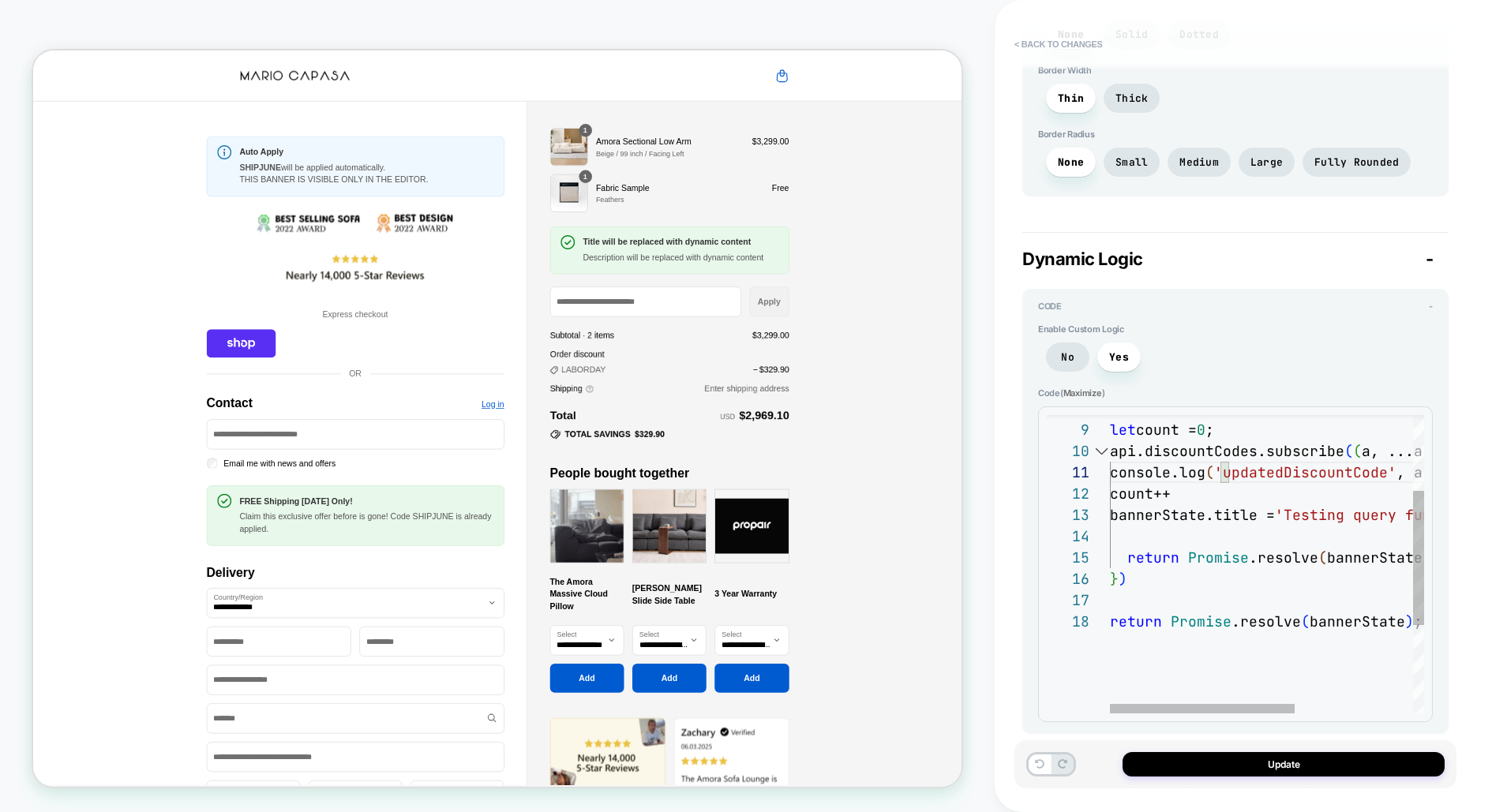
click at [1138, 557] on div "bannerState.title = 'Testing query function' + count; count++ console.log ( 'up…" at bounding box center [1367, 578] width 514 height 661
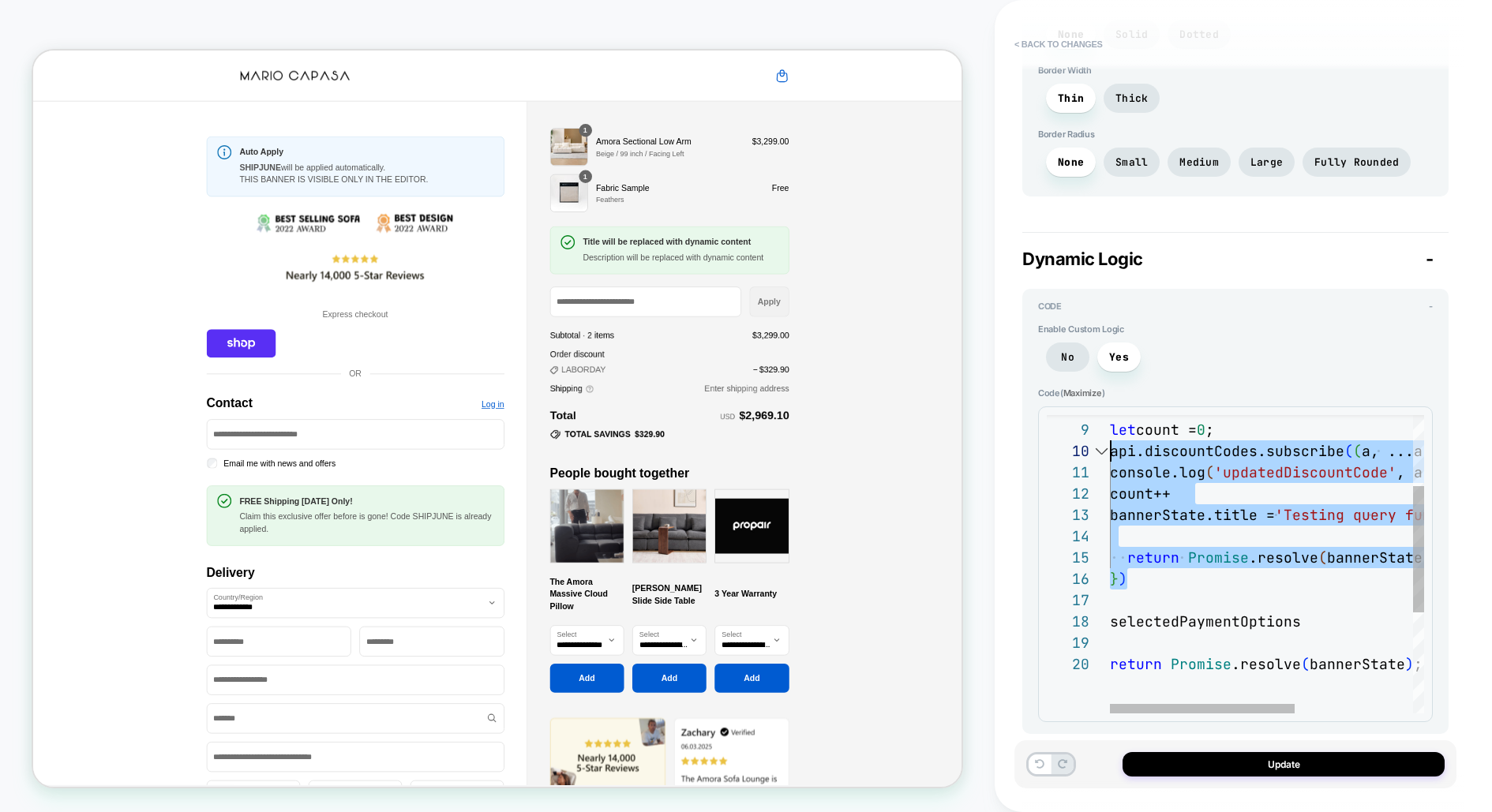
scroll to position [192, 0]
drag, startPoint x: 1125, startPoint y: 560, endPoint x: 1092, endPoint y: 438, distance: 126.4
click at [1109, 438] on div "bannerState.title = 'Testing query function' + count; count++ console.log ( 'up…" at bounding box center [1367, 599] width 514 height 703
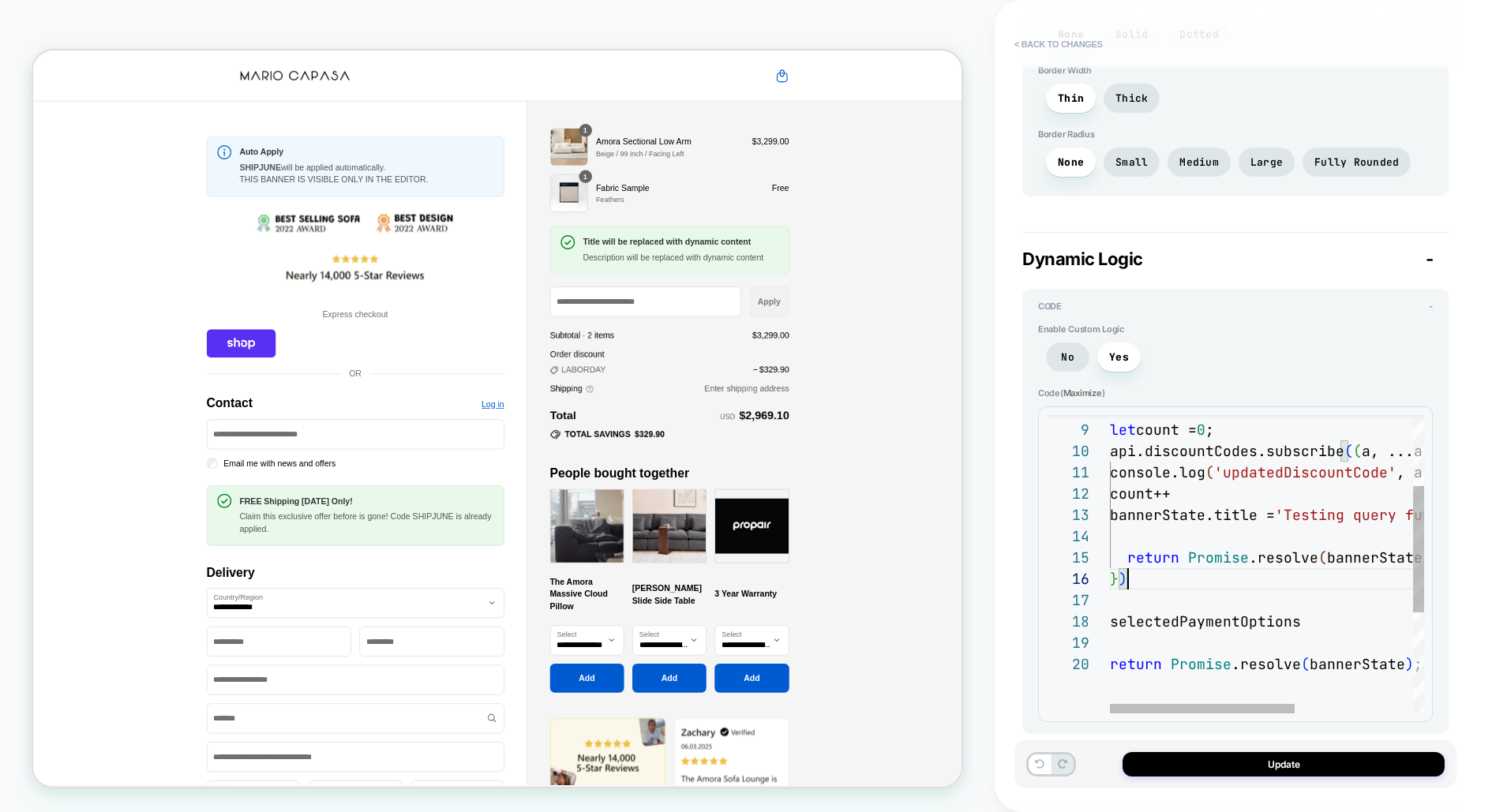
click at [1143, 552] on div "bannerState.title = 'Testing query function' + count; count++ console.log ( 'up…" at bounding box center [1367, 599] width 514 height 703
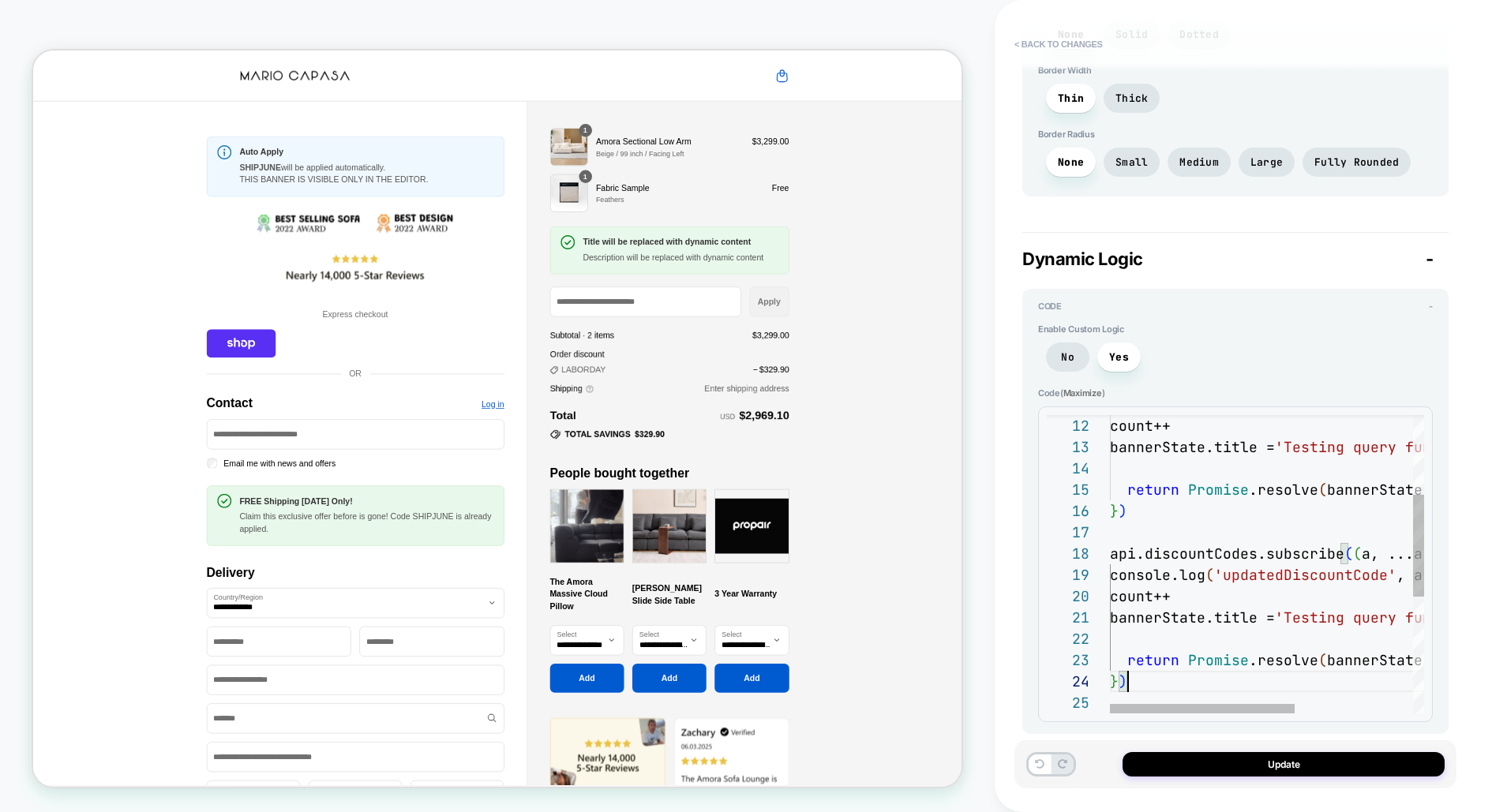
scroll to position [64, 17]
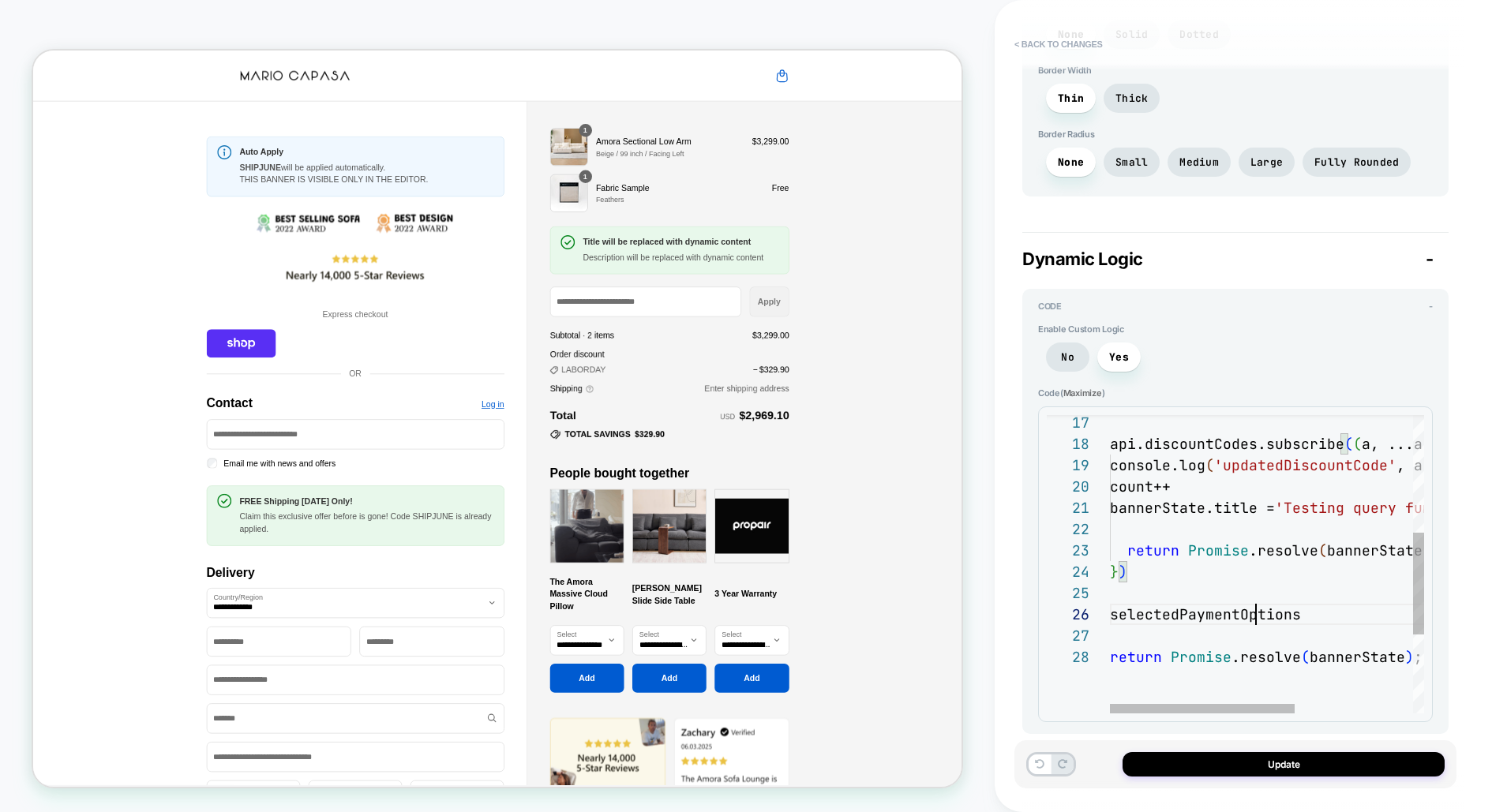
click at [1257, 598] on div "api.discountCodes.subscribe ( ( a, ...args ) => { console.log ( 'updatedDiscoun…" at bounding box center [1367, 508] width 514 height 873
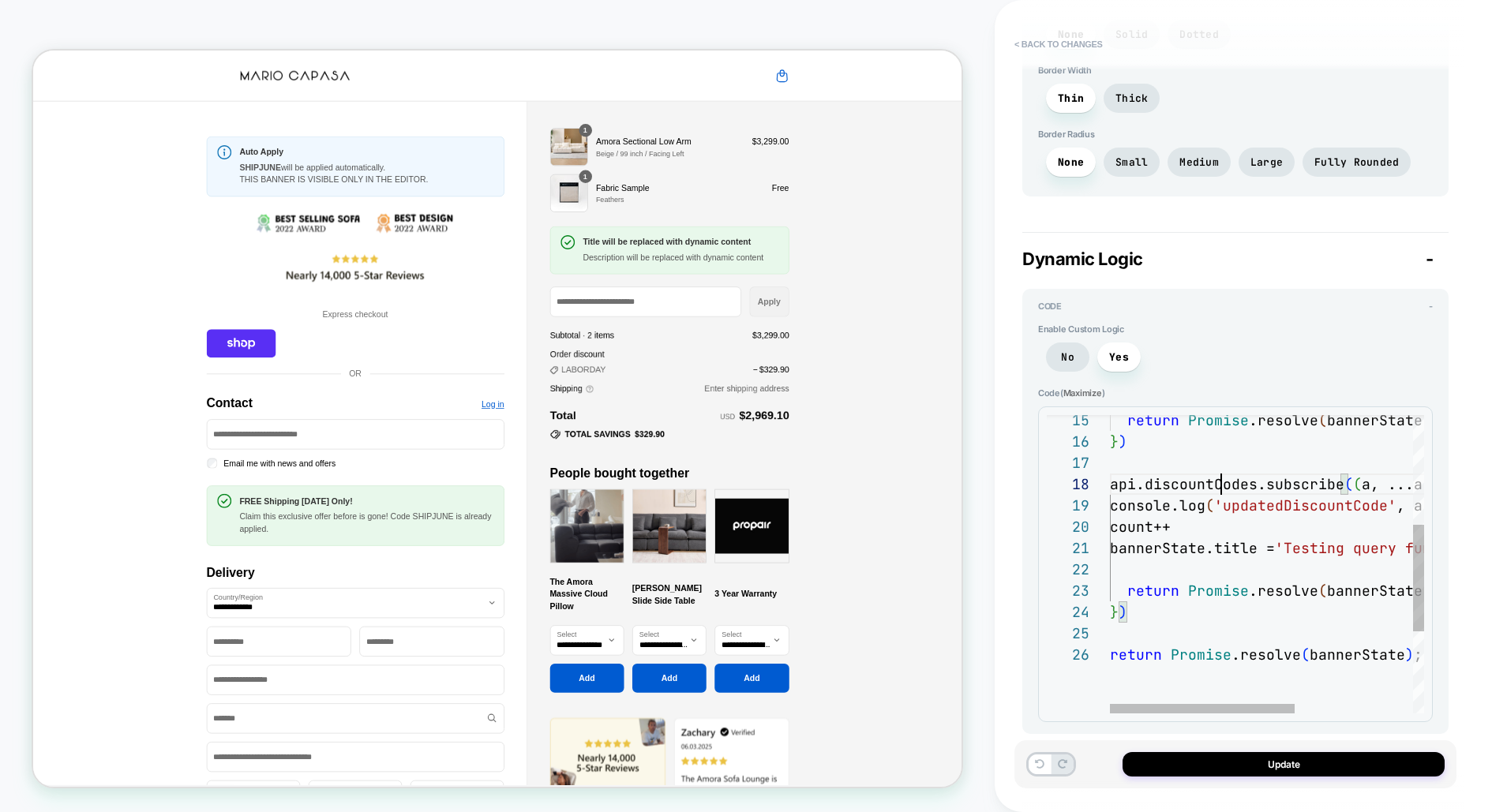
click at [1218, 465] on div "api.discountCodes.subscribe ( ( a, ...args ) => { console.log ( 'updatedDiscoun…" at bounding box center [1367, 527] width 514 height 831
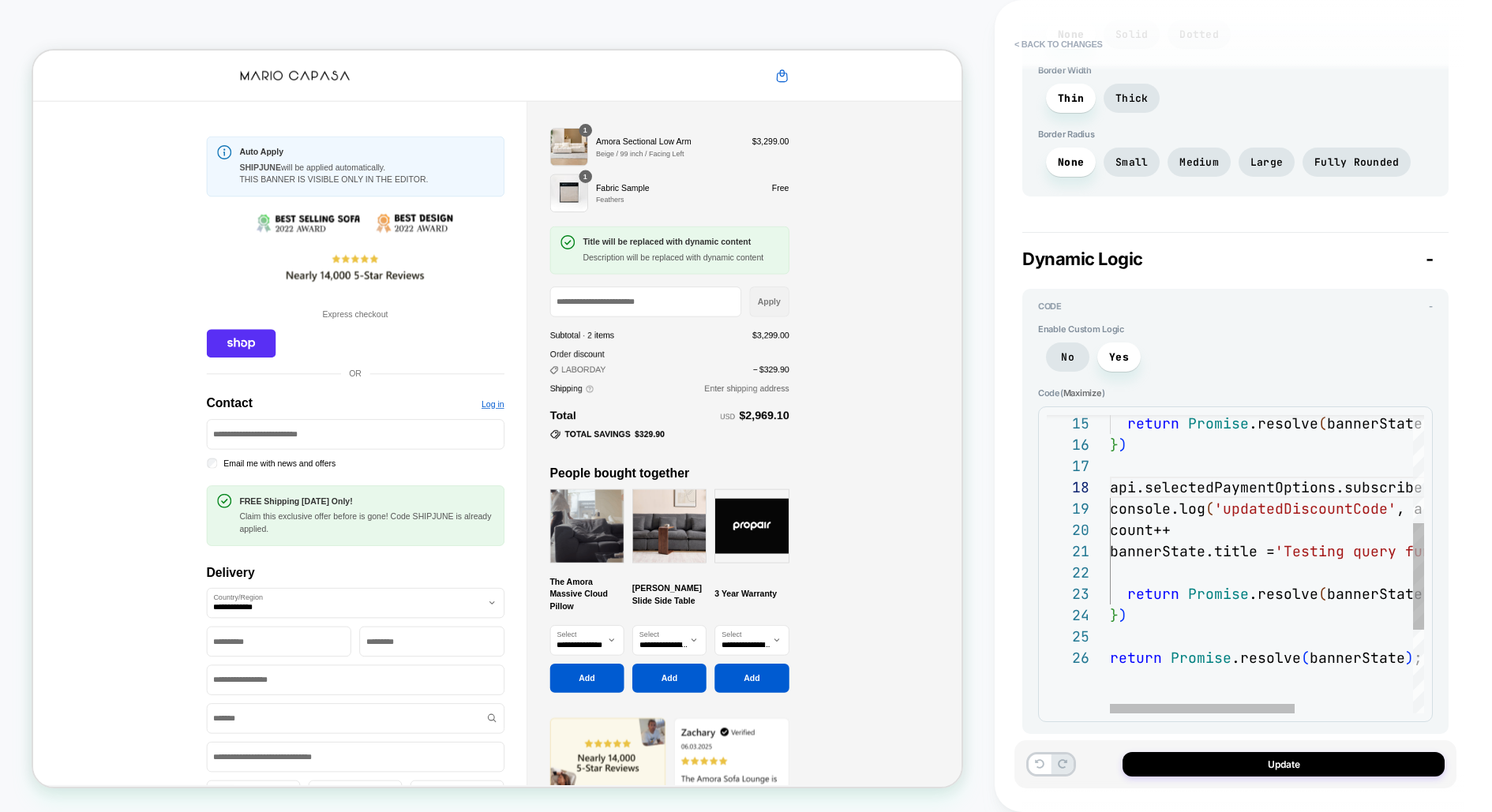
click at [1264, 490] on div "api.selectedPaymentOptions.subscribe ( ( a, ...args ) => { console.log ( 'updat…" at bounding box center [1367, 530] width 514 height 831
click at [1312, 494] on div "api.selectedPaymentOptions.subscribe ( ( a, ...args ) => { console.log ( 'updat…" at bounding box center [1367, 530] width 514 height 831
click at [1369, 494] on div "api.selectedPaymentOptions.subscribe ( ( a, ...args ) => { console.log ( 'updat…" at bounding box center [1367, 530] width 514 height 831
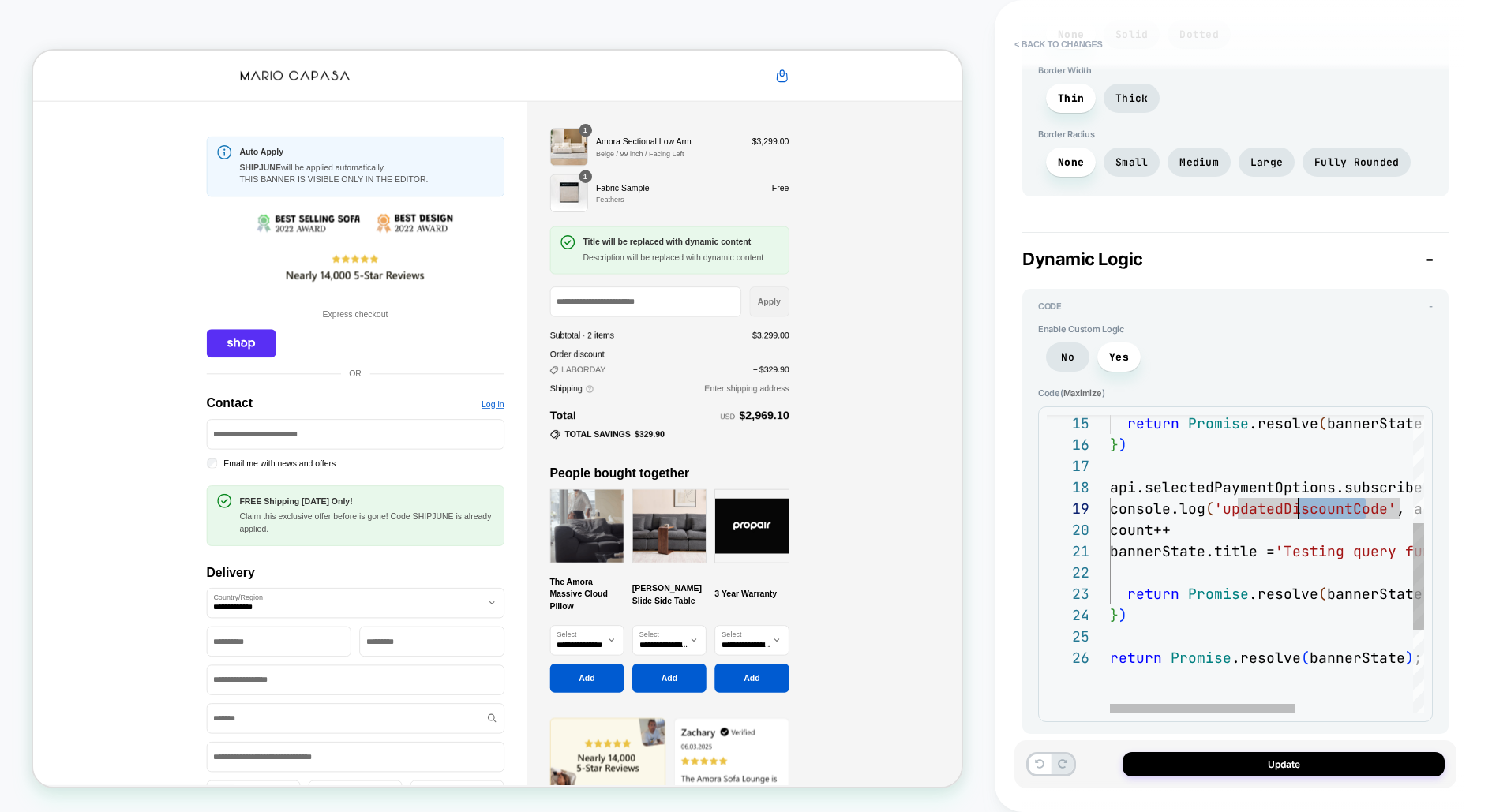
drag, startPoint x: 1368, startPoint y: 494, endPoint x: 1299, endPoint y: 492, distance: 69.0
click at [1299, 492] on div "api.selectedPaymentOptions.subscribe ( ( a, ...args ) => { console.log ( 'updat…" at bounding box center [1367, 530] width 514 height 831
click at [1275, 512] on div "api.selectedPaymentOptions.subscribe ( ( a, ...args ) => { console.log ( 'updat…" at bounding box center [1367, 530] width 514 height 831
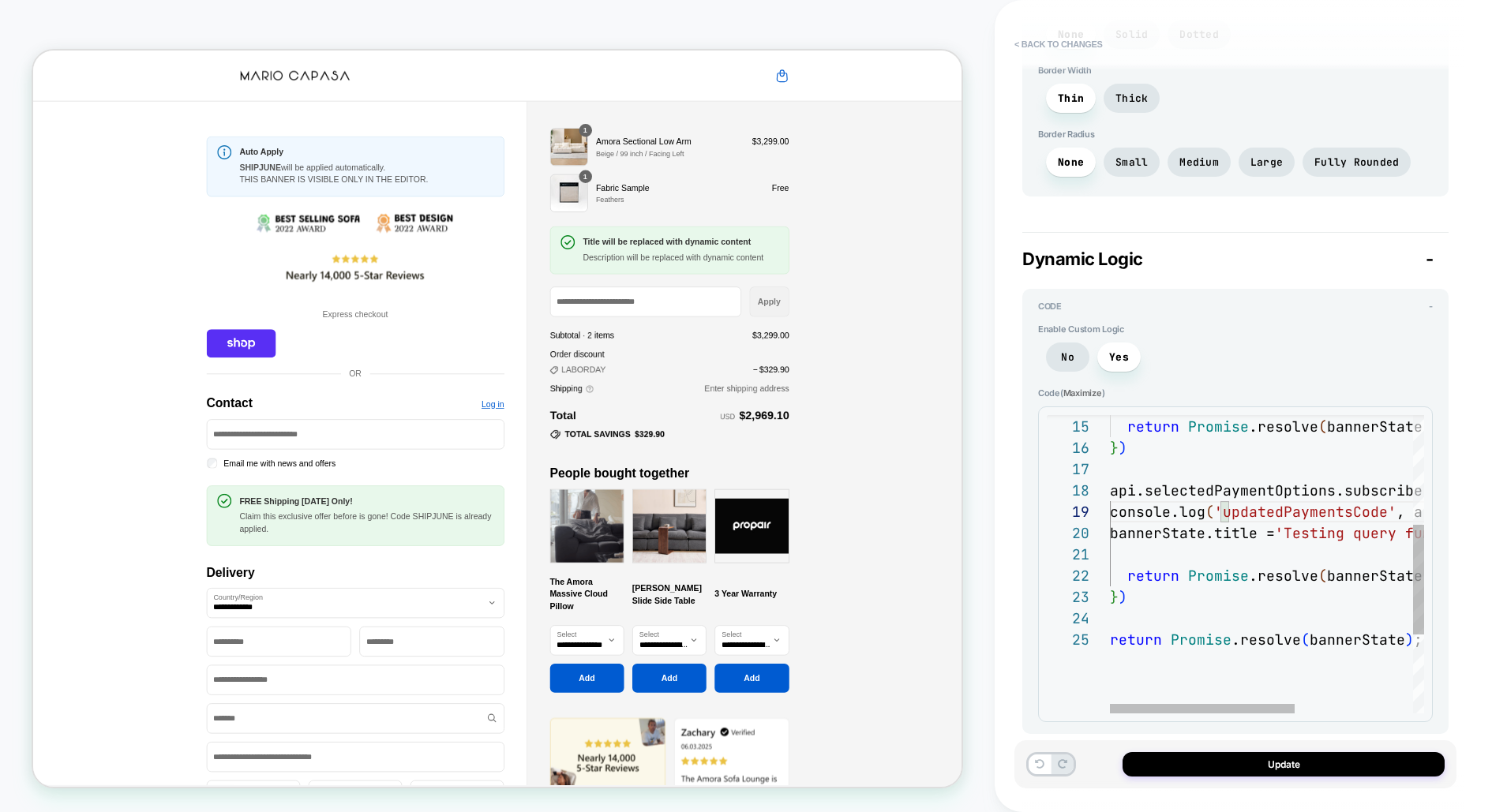
scroll to position [0, 0]
click at [1248, 533] on div "api.selectedPaymentOptions.subscribe ( ( a, ...args ) => { console.log ( 'updat…" at bounding box center [1367, 522] width 514 height 809
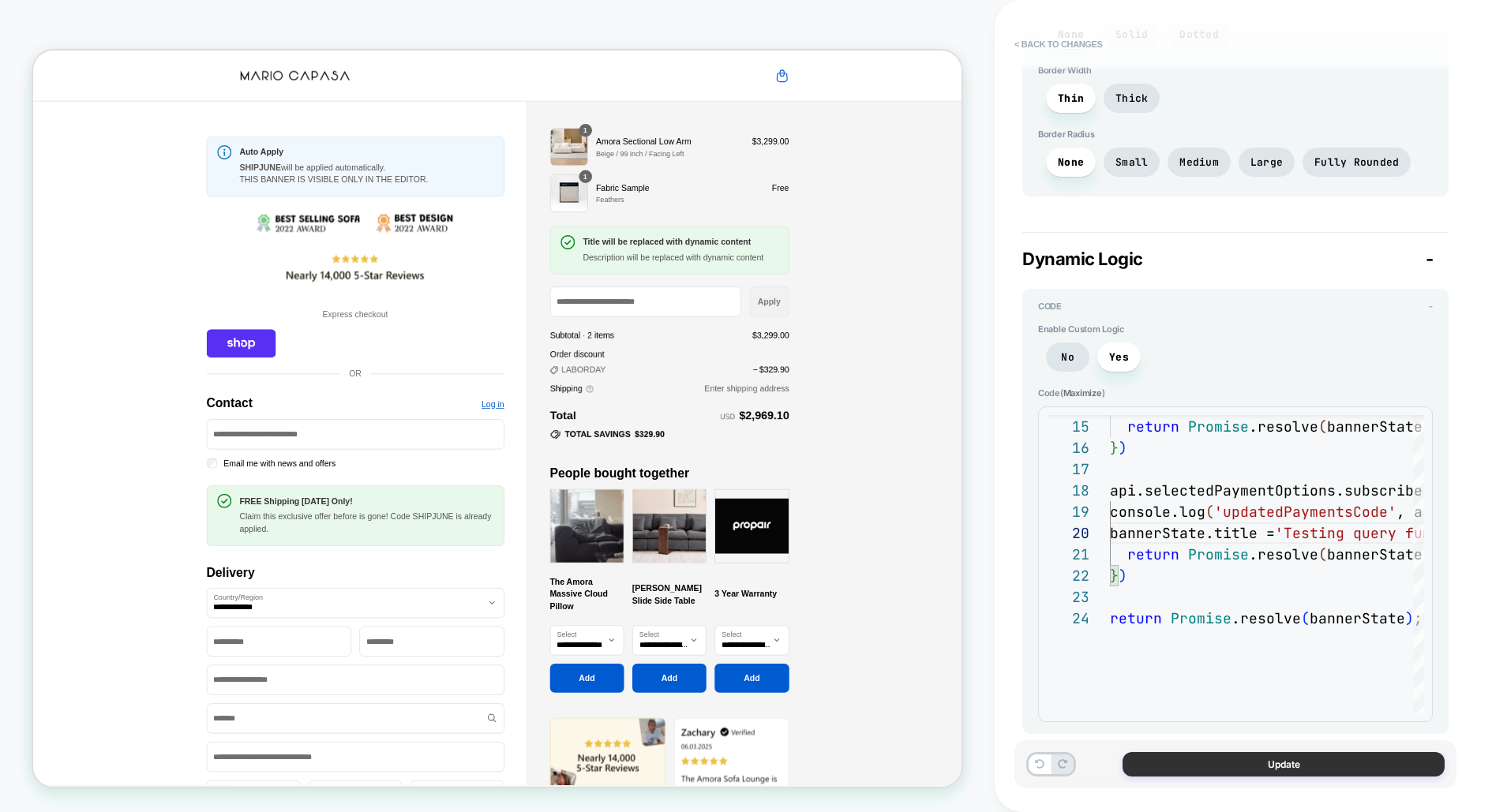
click at [1236, 767] on button "Update" at bounding box center [1284, 765] width 322 height 25
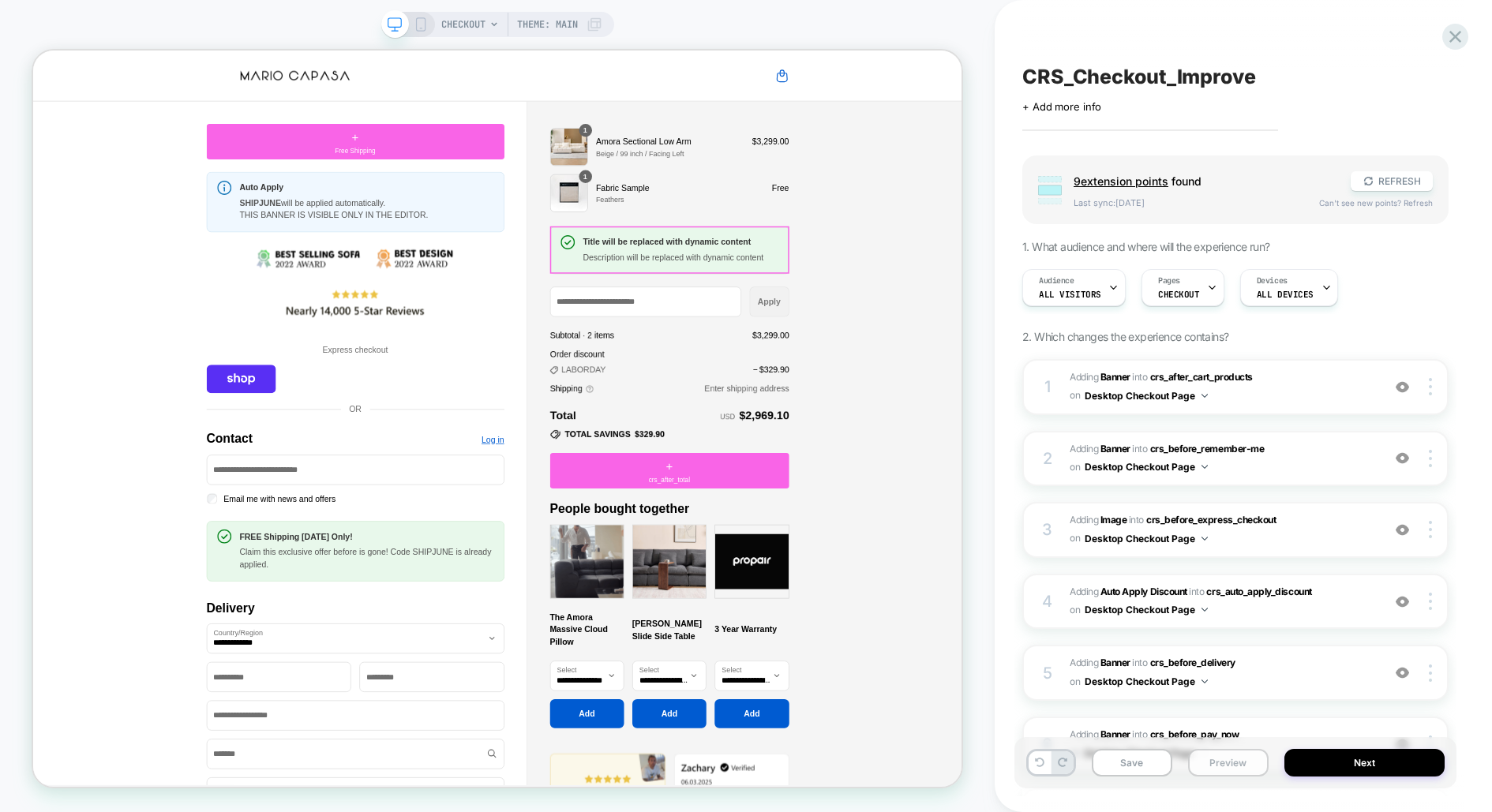
click at [1237, 765] on button "Preview" at bounding box center [1228, 762] width 81 height 28
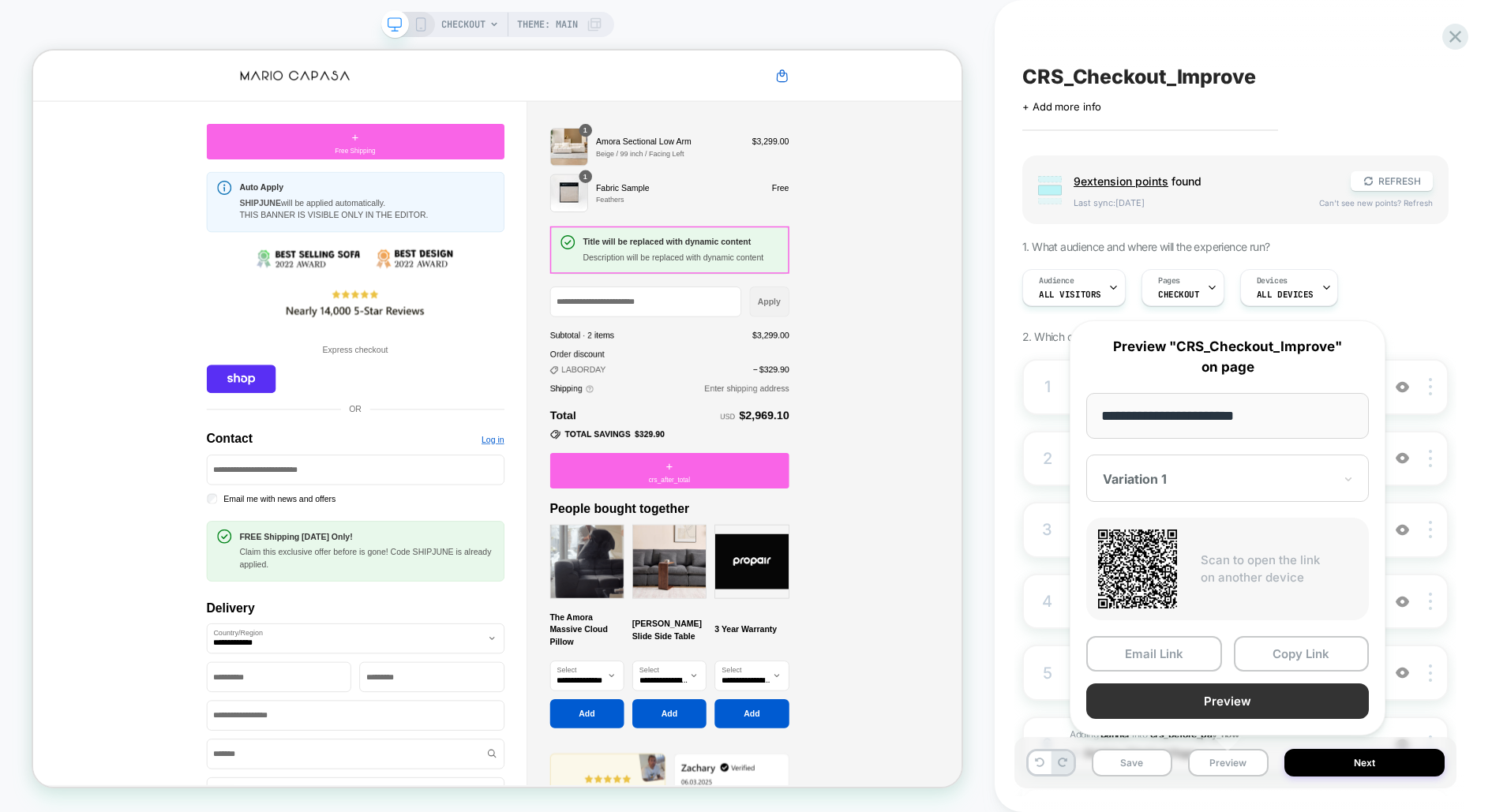
click at [1233, 709] on button "Preview" at bounding box center [1228, 701] width 283 height 36
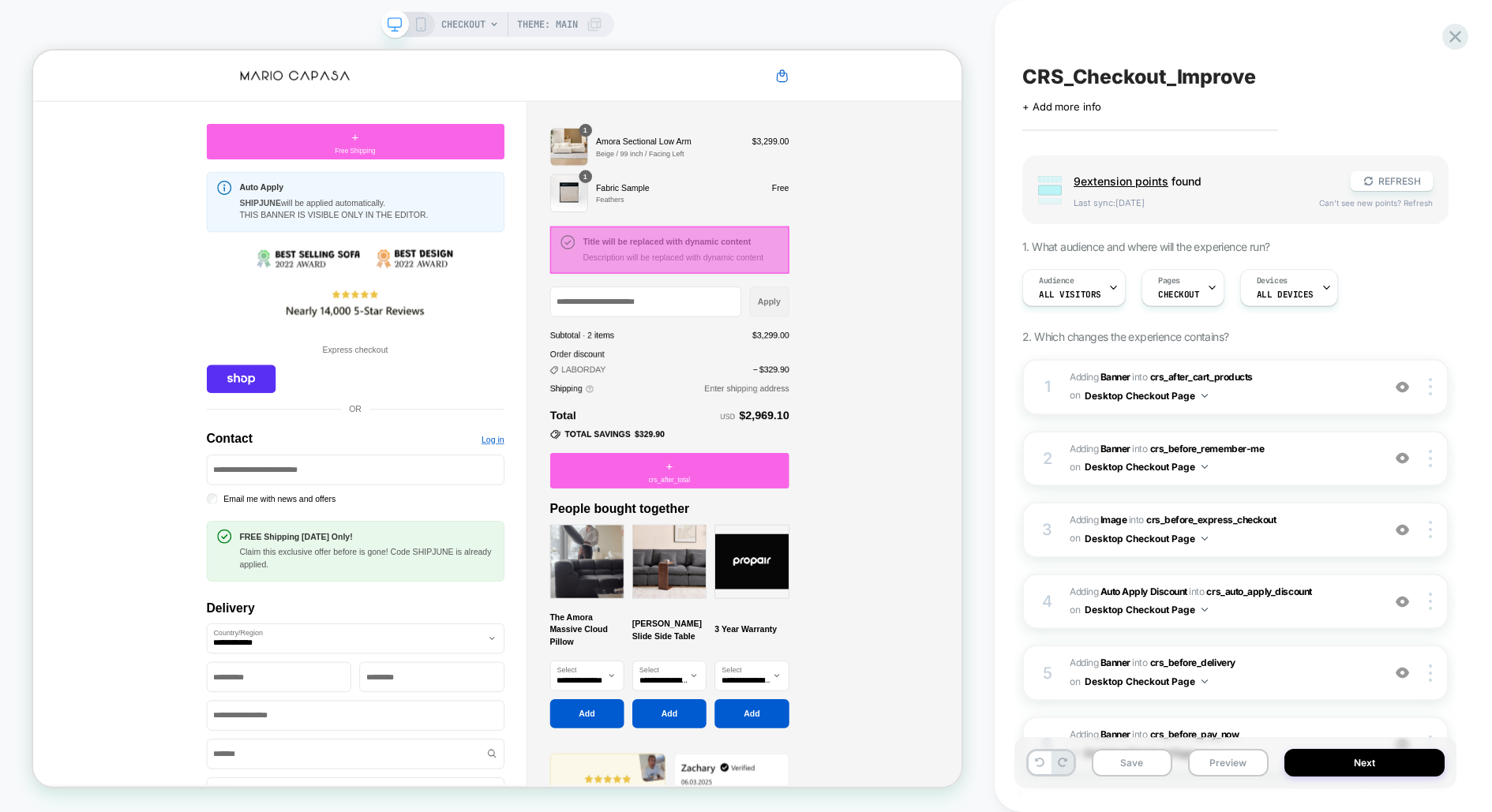
click at [1004, 301] on div at bounding box center [882, 316] width 319 height 63
click at [1061, 216] on span "Edit Visual" at bounding box center [1070, 221] width 63 height 14
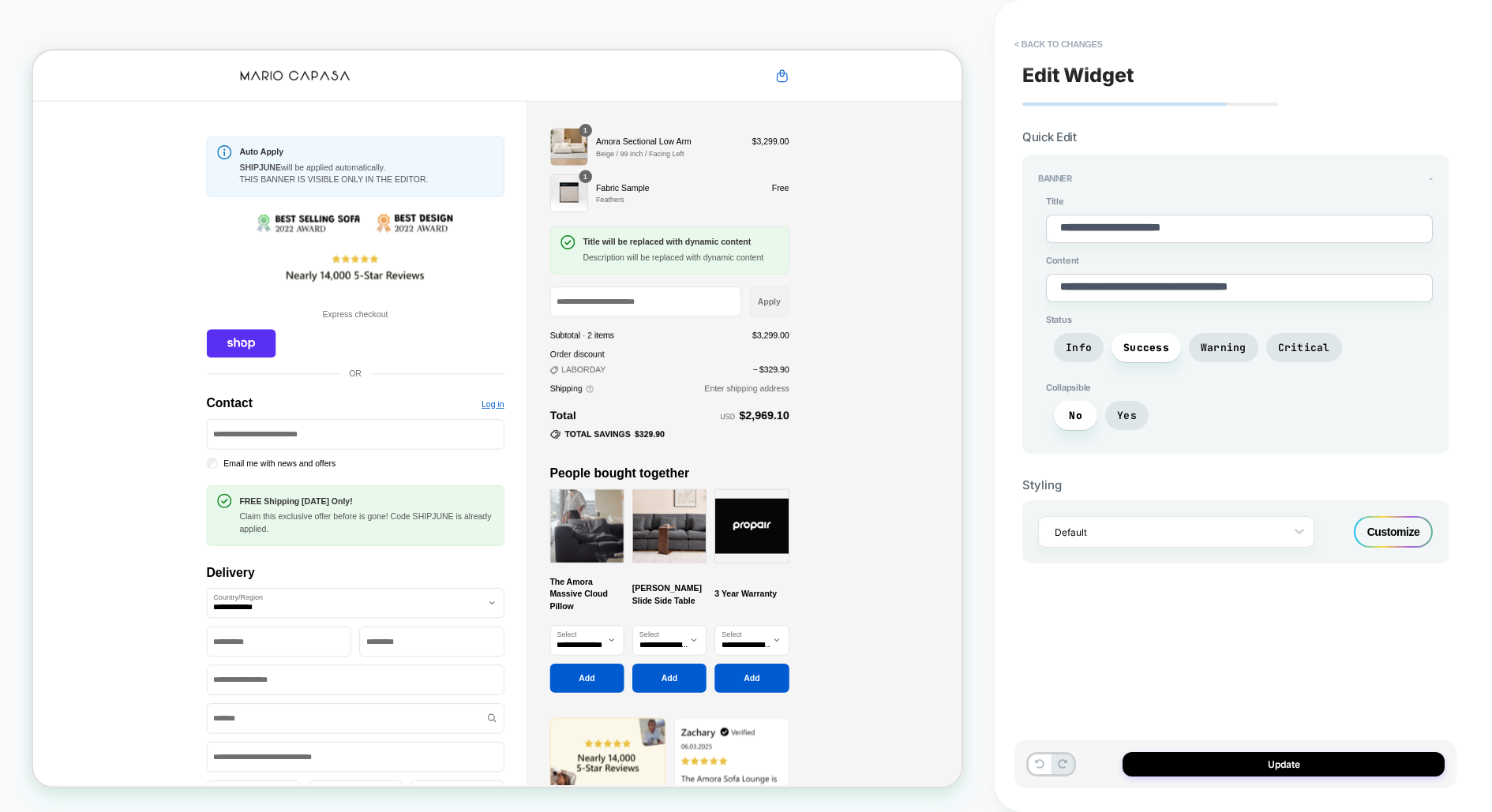
click at [1371, 523] on div "Customize" at bounding box center [1393, 531] width 79 height 31
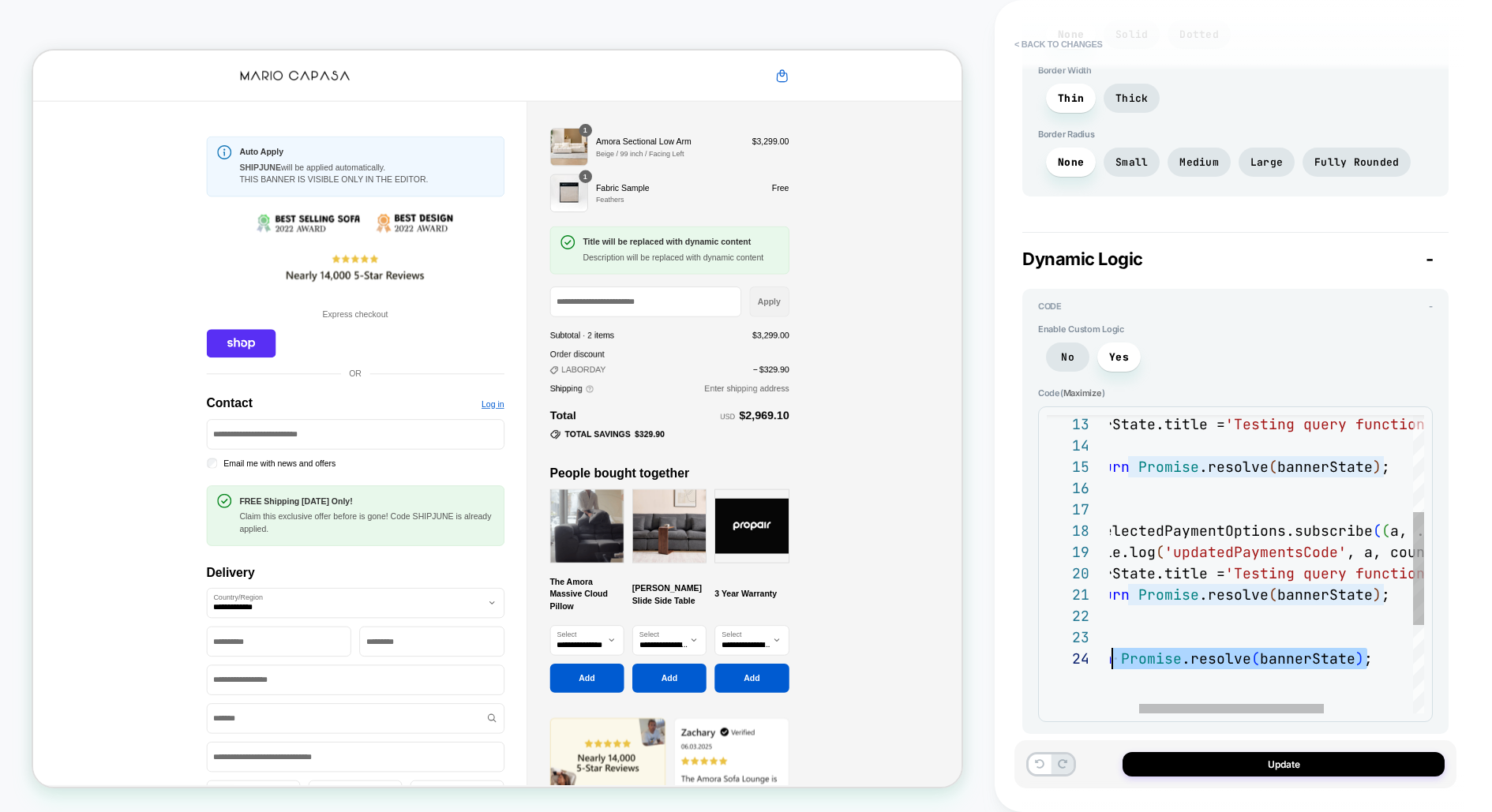
scroll to position [64, 0]
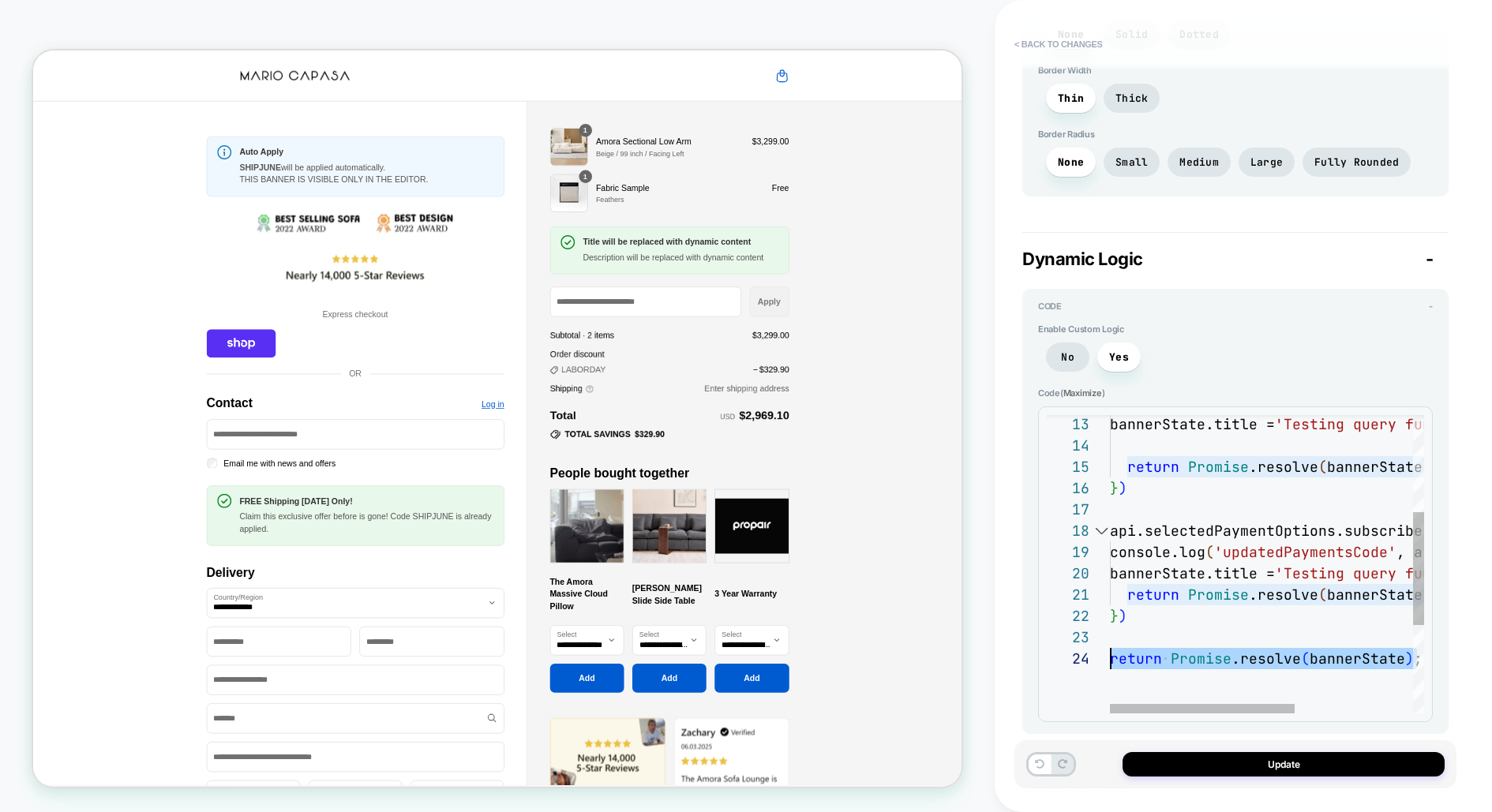
drag, startPoint x: 1383, startPoint y: 633, endPoint x: 1093, endPoint y: 632, distance: 290.0
click at [1109, 632] on div "return Promise .resolve ( bannerState ) ; } ) api.selectedPaymentOptions.subscr…" at bounding box center [1367, 551] width 514 height 788
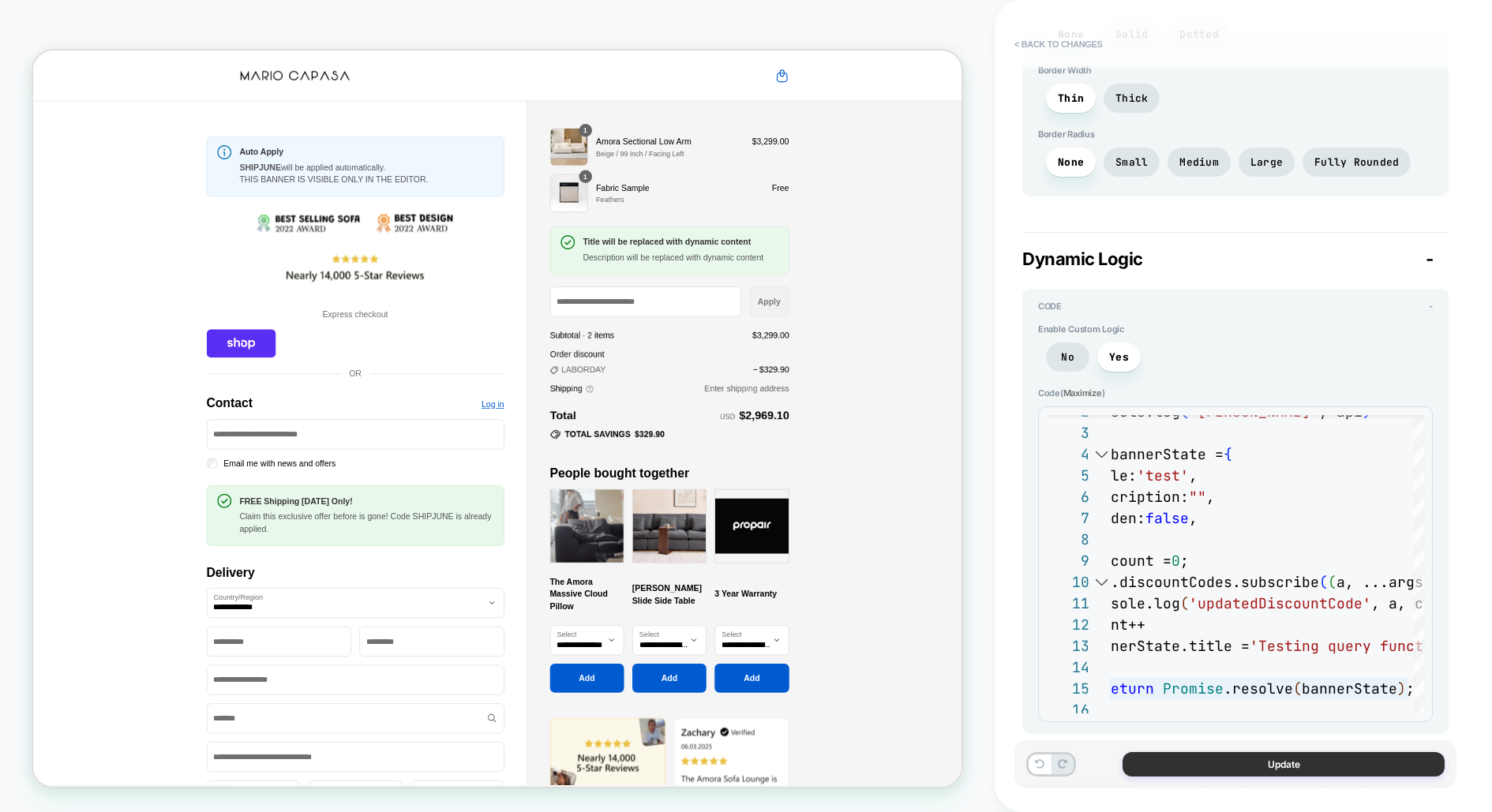
click at [1219, 756] on button "Update" at bounding box center [1284, 765] width 322 height 25
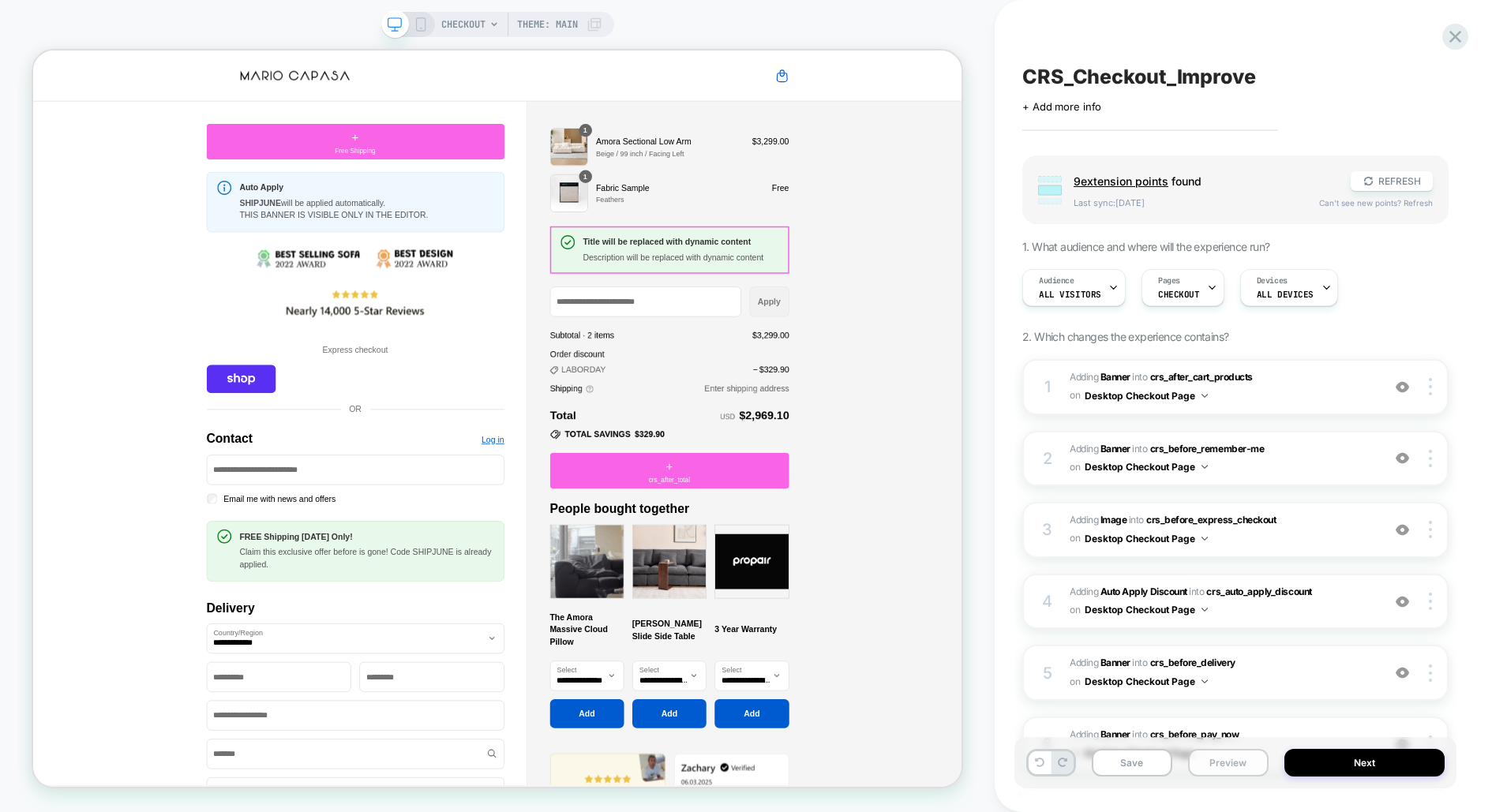
click at [1243, 755] on button "Preview" at bounding box center [1228, 762] width 81 height 28
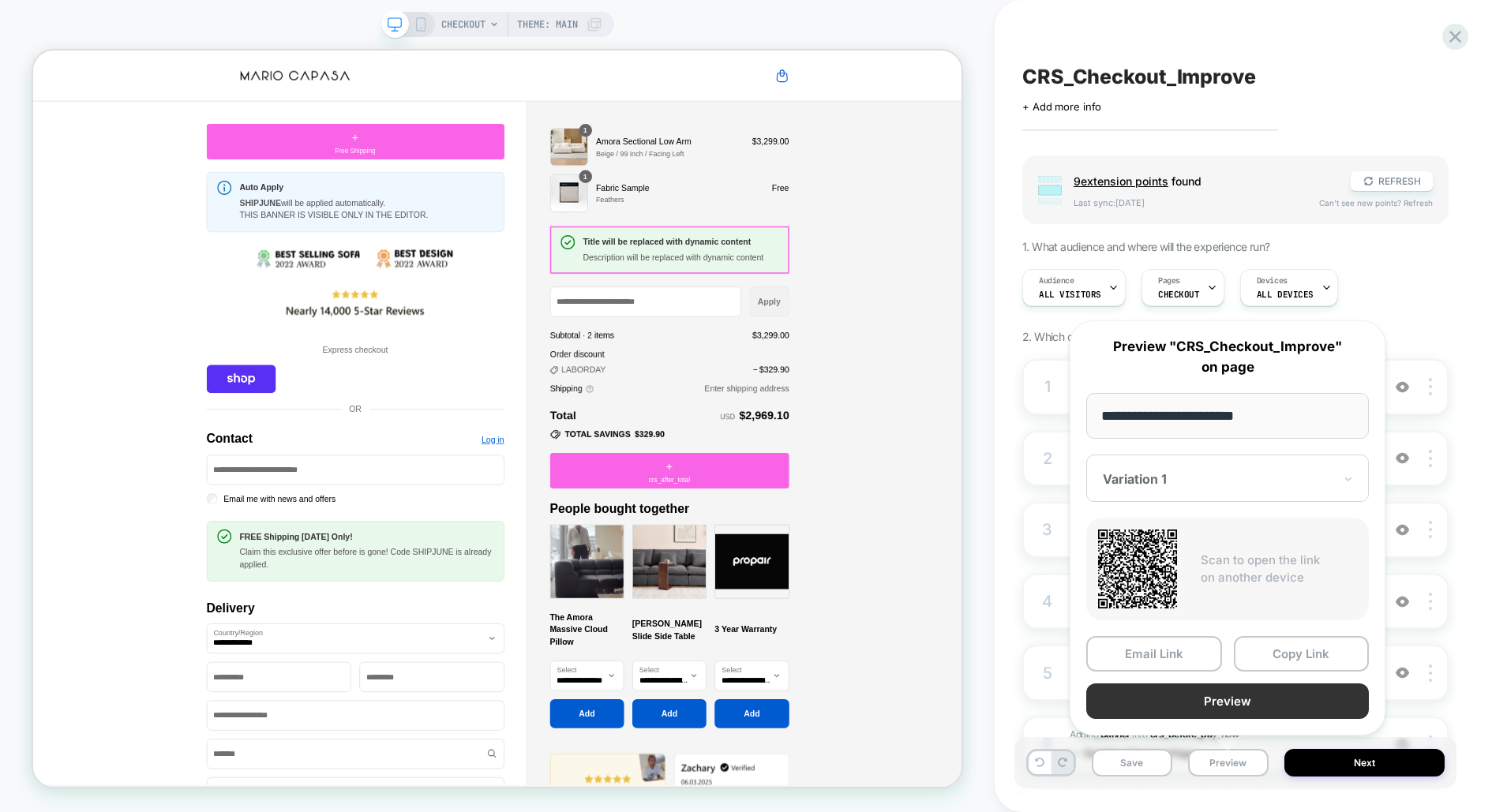
click at [1218, 706] on button "Preview" at bounding box center [1228, 701] width 283 height 36
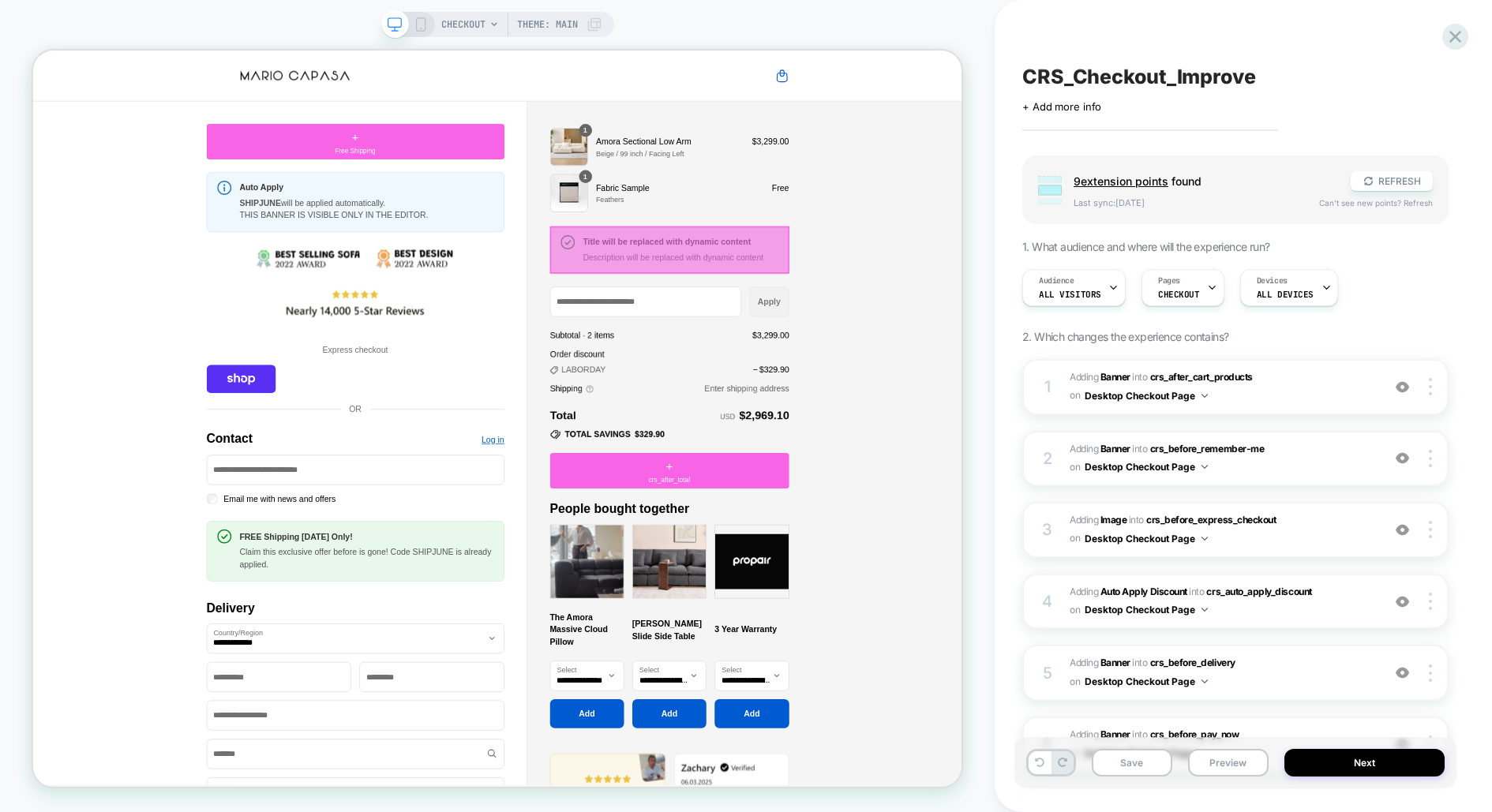
click at [823, 311] on div at bounding box center [882, 316] width 319 height 63
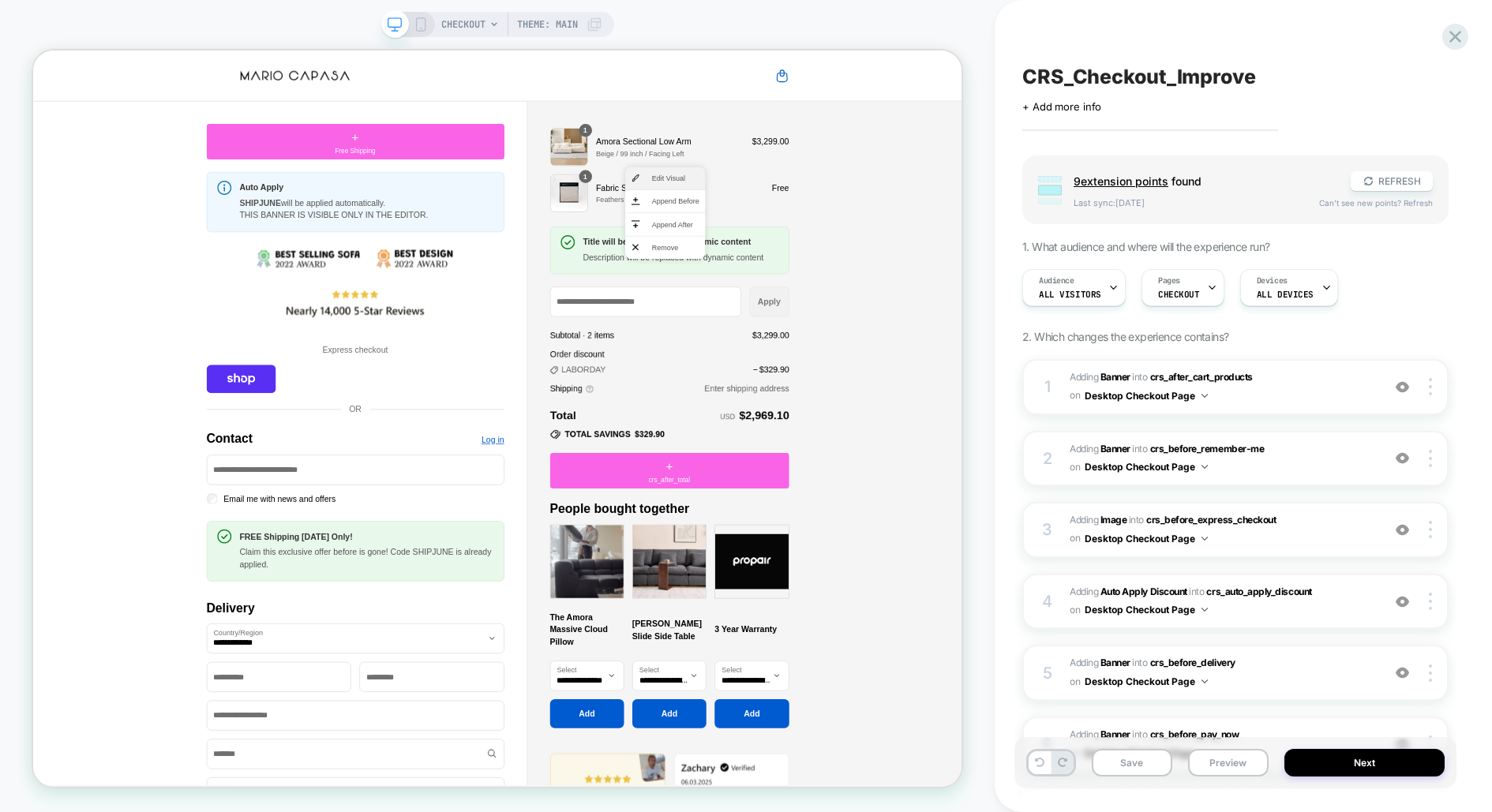
click at [848, 218] on li "Edit Visual" at bounding box center [876, 221] width 107 height 30
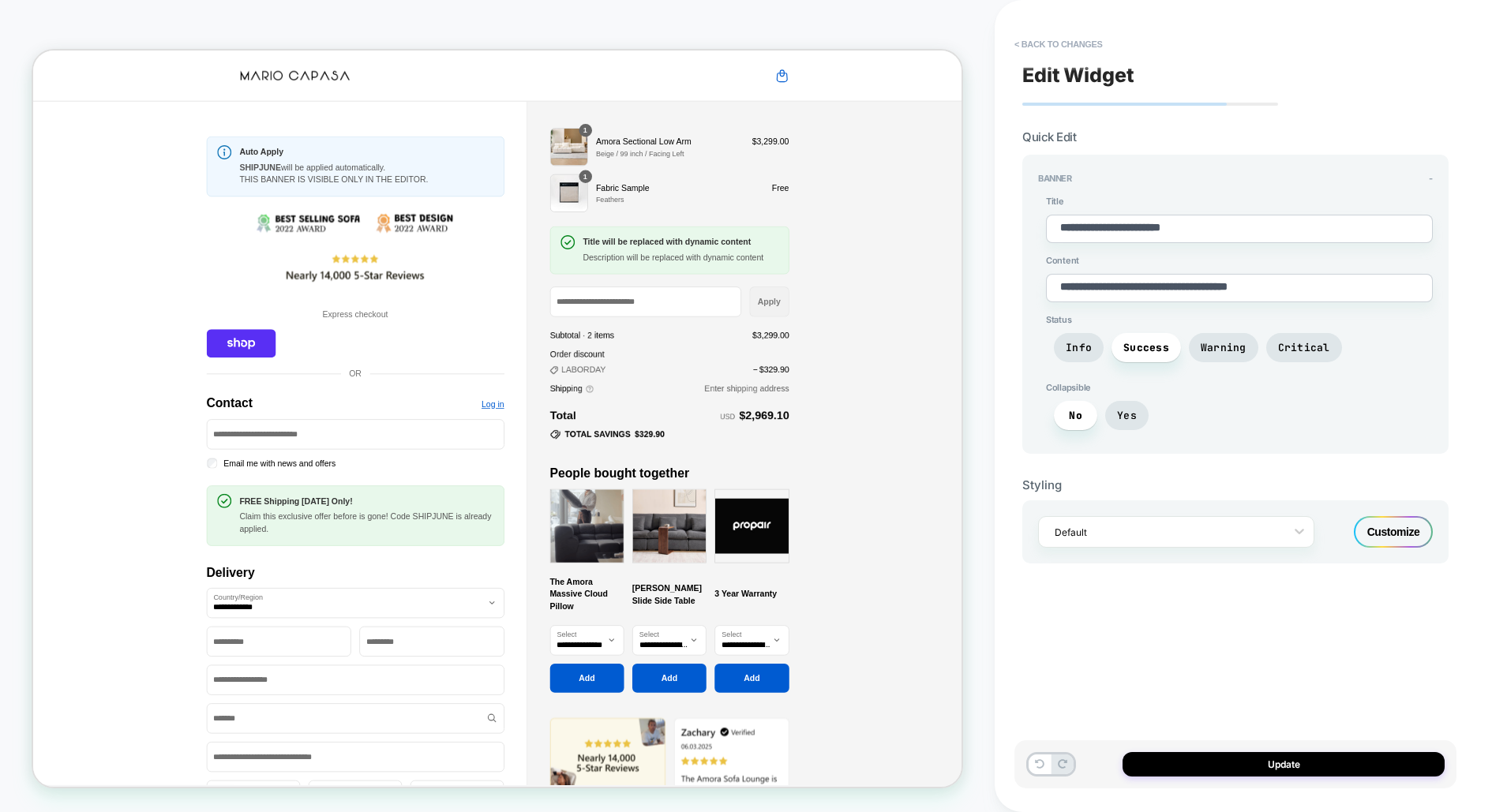
click at [1404, 529] on div "Customize" at bounding box center [1393, 531] width 79 height 31
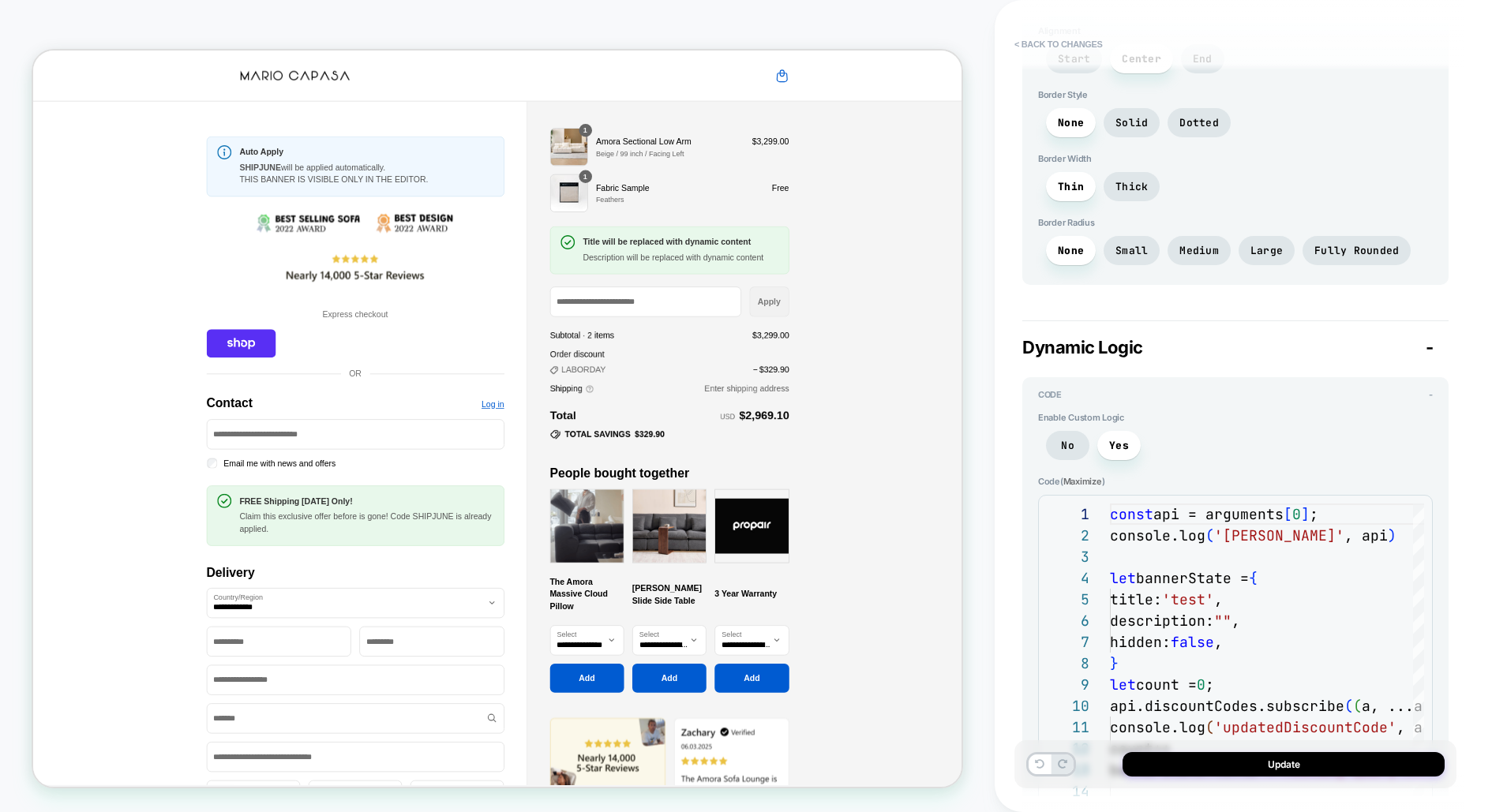
scroll to position [1179, 0]
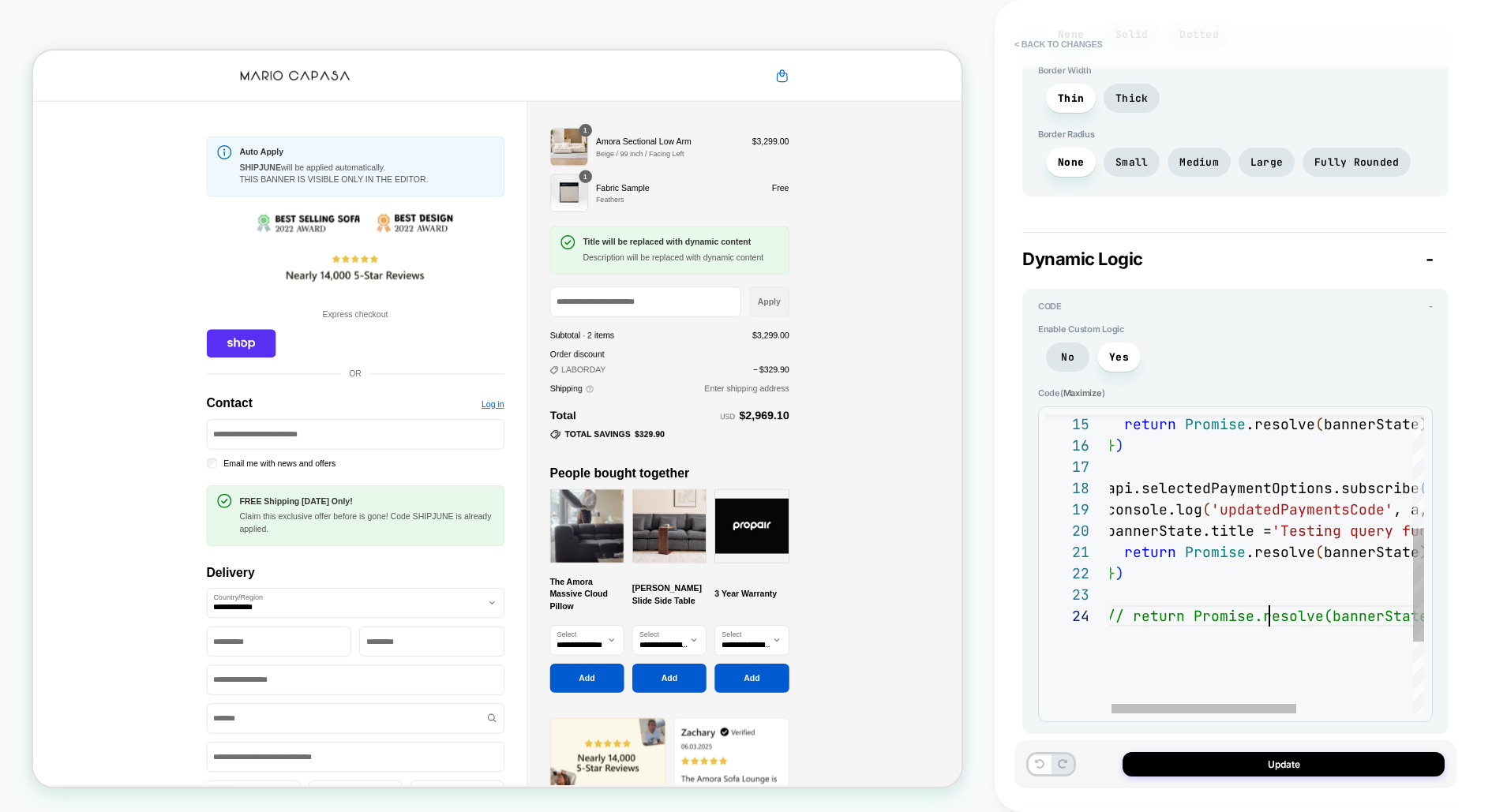
click at [1264, 598] on div "return Promise .resolve ( bannerState ) ; bannerState.title = 'Testing query fu…" at bounding box center [1364, 510] width 514 height 788
click at [1319, 599] on div "return Promise .resolve ( bannerState ) ; bannerState.title = 'Testing query fu…" at bounding box center [1364, 510] width 514 height 788
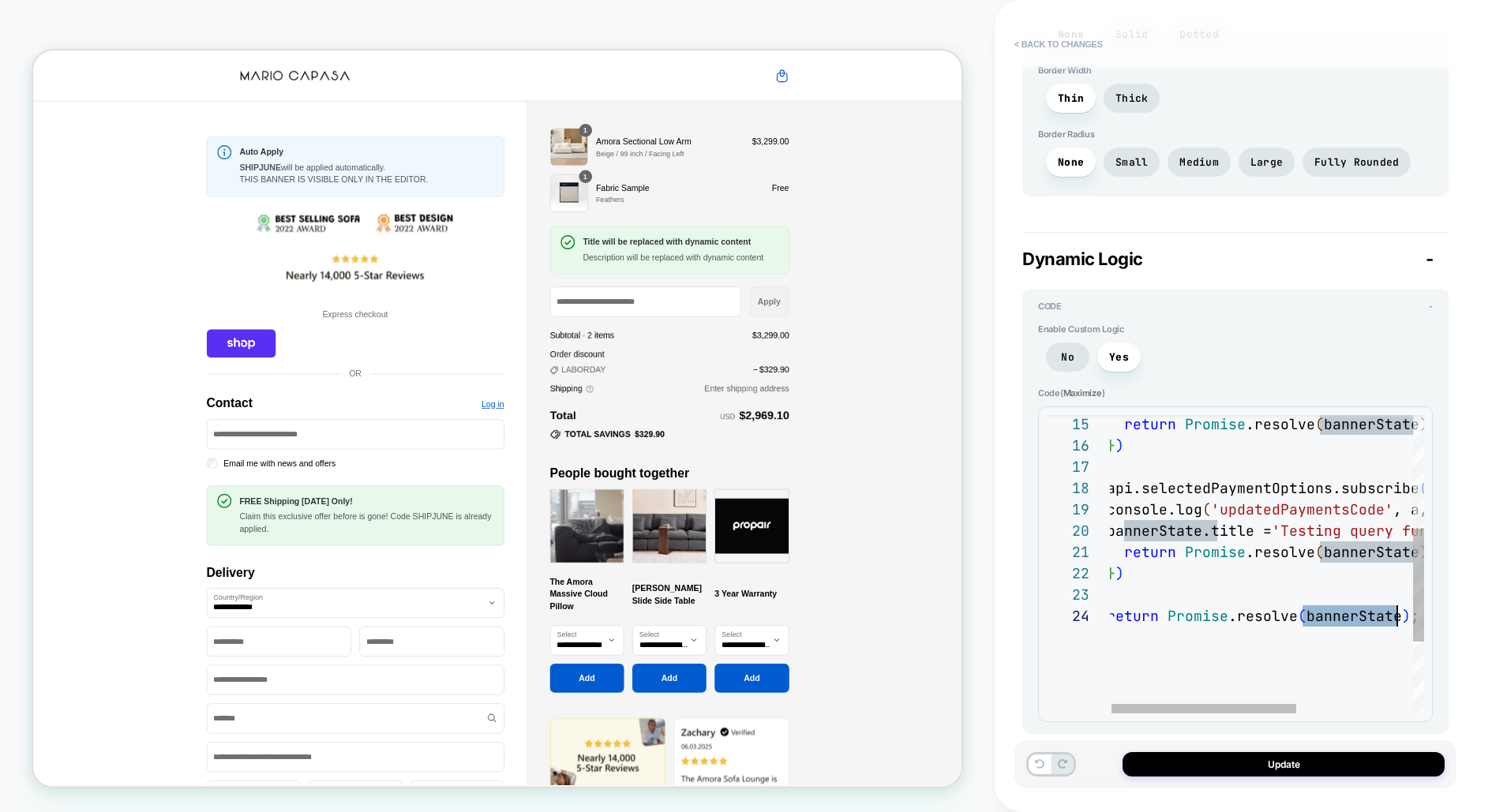
click at [1302, 598] on div "return Promise .resolve ( bannerState ) ; bannerState.title = 'Testing query fu…" at bounding box center [1364, 510] width 514 height 788
click at [1391, 598] on div "return Promise .resolve ( bannerState ) ; bannerState.title = 'Testing query fu…" at bounding box center [1364, 510] width 514 height 788
click at [1404, 598] on div "return Promise .resolve ( bannerState ) ; bannerState.title = 'Testing query fu…" at bounding box center [1364, 510] width 514 height 788
click at [1399, 598] on div "return Promise .resolve ( bannerState ) ; bannerState.title = 'Testing query fu…" at bounding box center [1364, 510] width 514 height 788
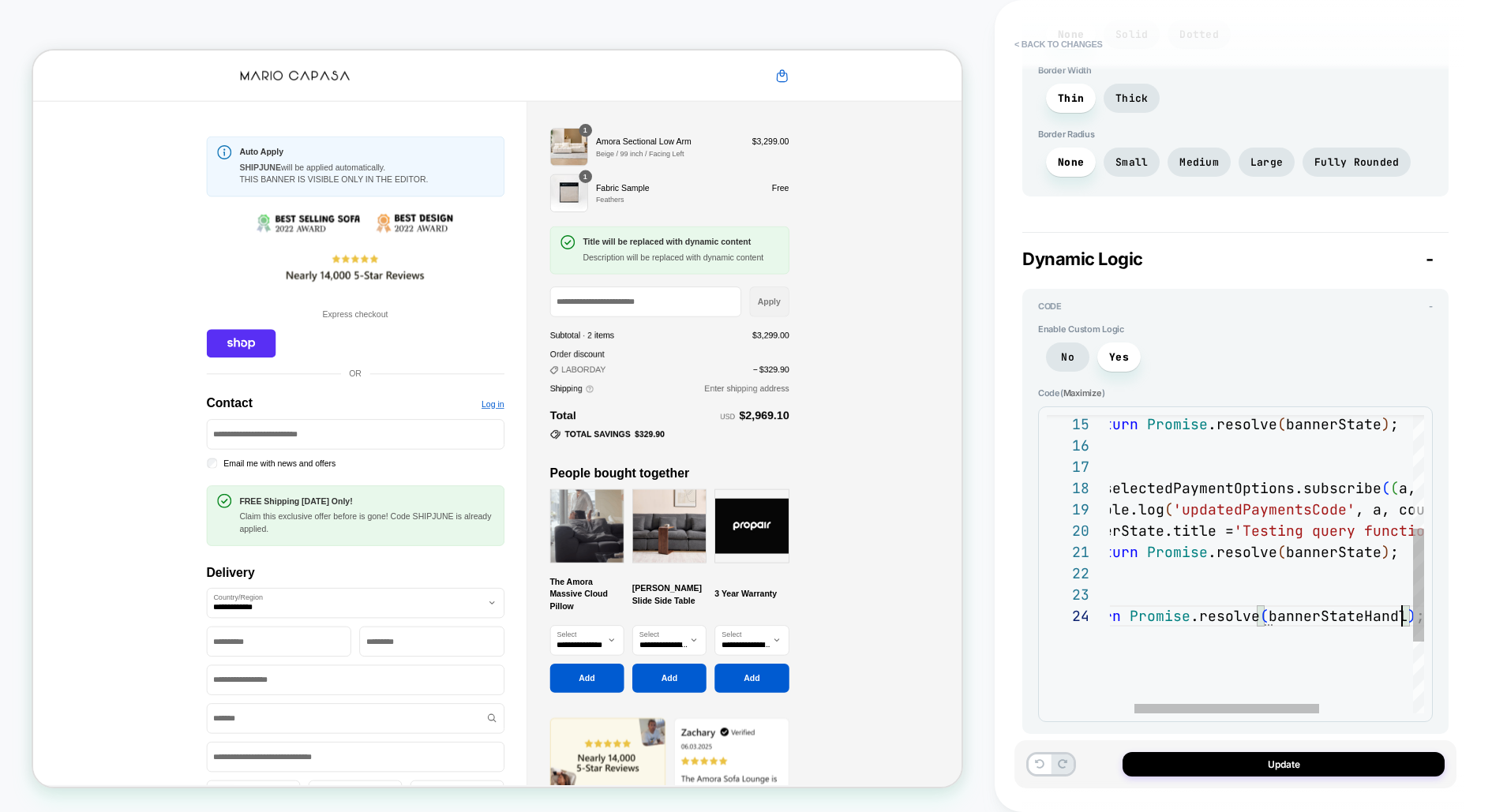
scroll to position [64, 350]
click at [1362, 601] on div "return Promise .resolve ( bannerState ) ; bannerState.title = 'Testing query fu…" at bounding box center [1309, 510] width 514 height 788
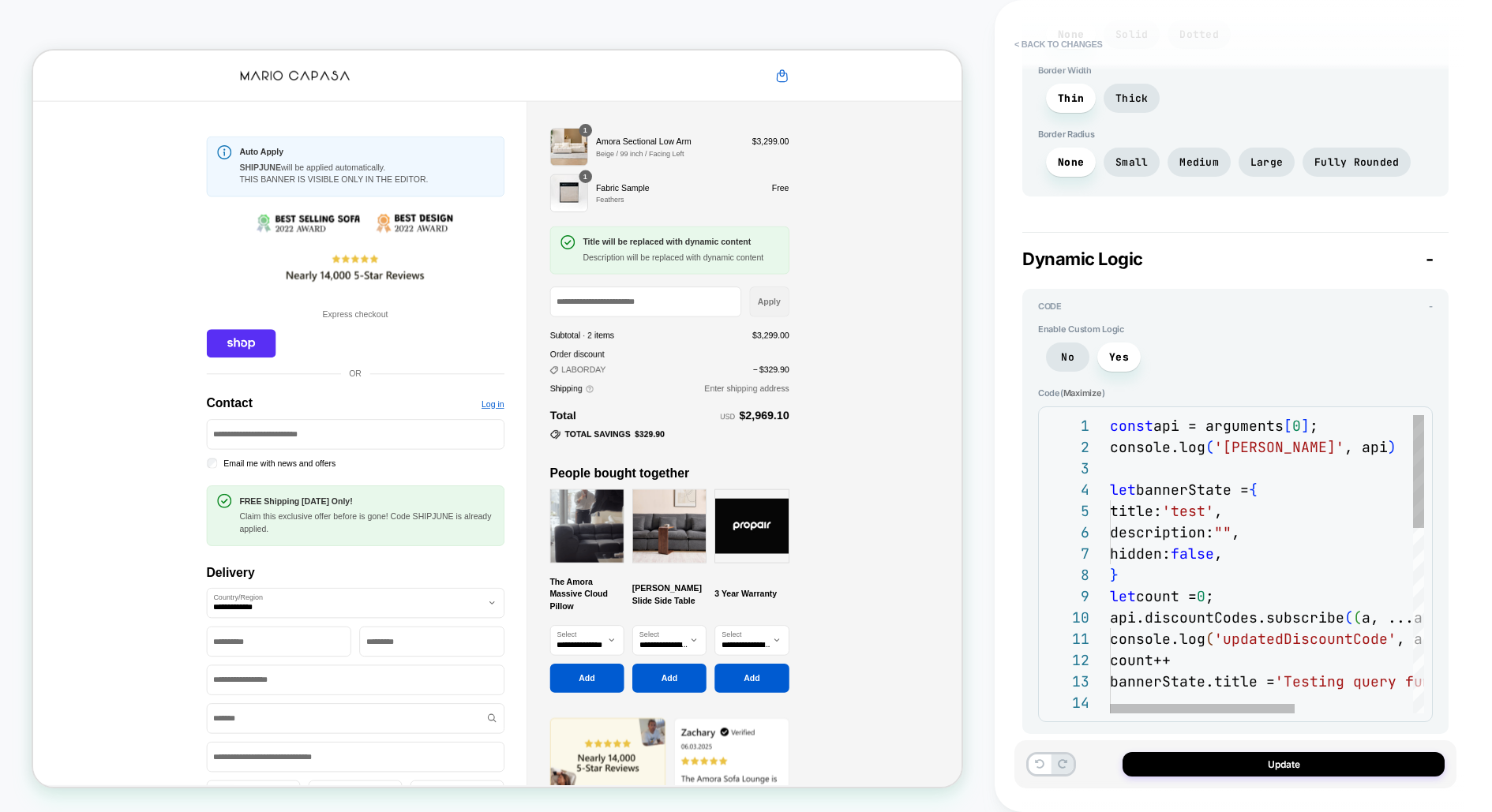
scroll to position [149, 9]
click at [1156, 557] on div "bannerState.title = 'Testing query function' + count; count++ console.log ( 'up…" at bounding box center [1367, 809] width 514 height 788
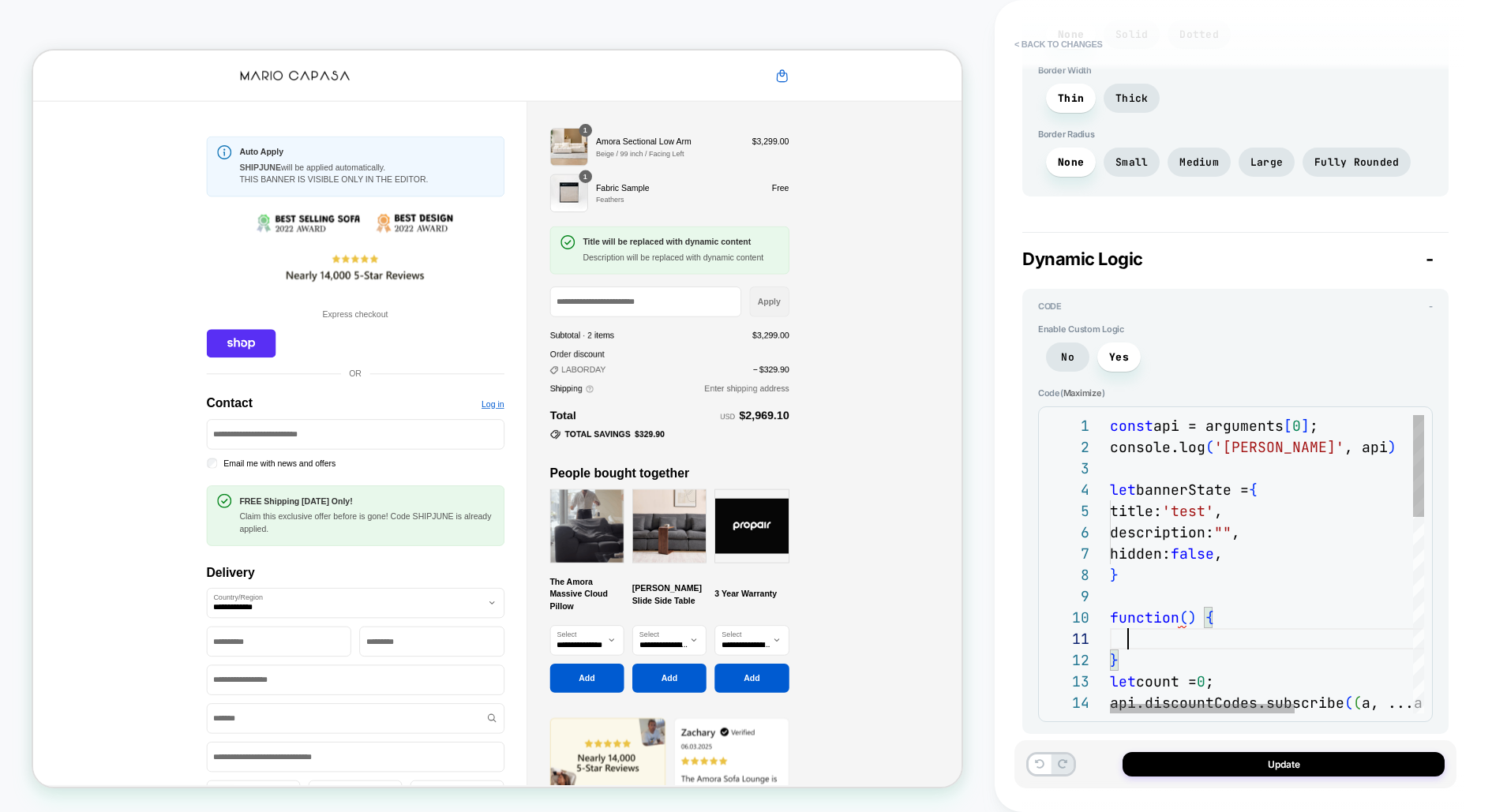
scroll to position [0, 17]
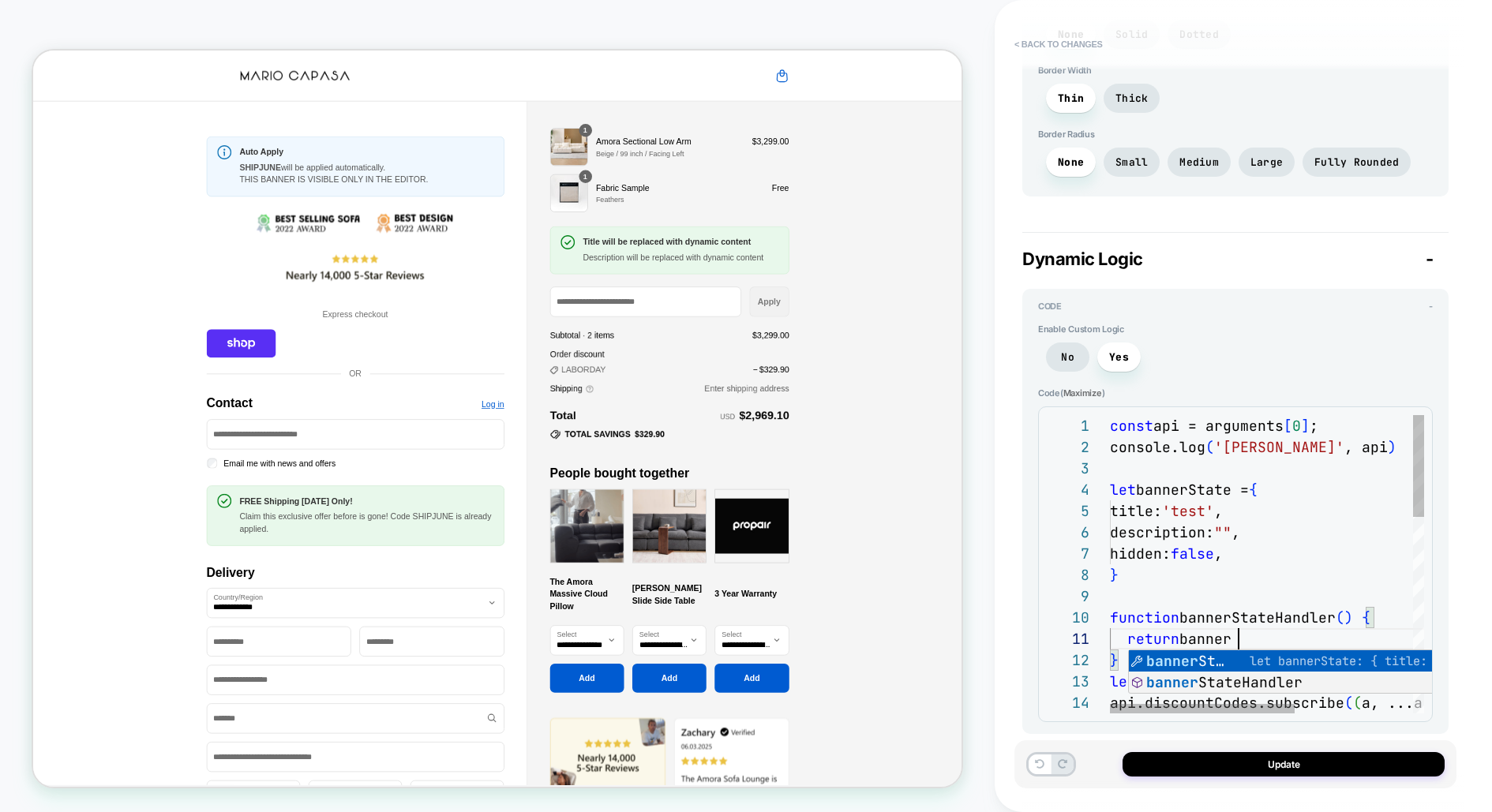
scroll to position [0, 171]
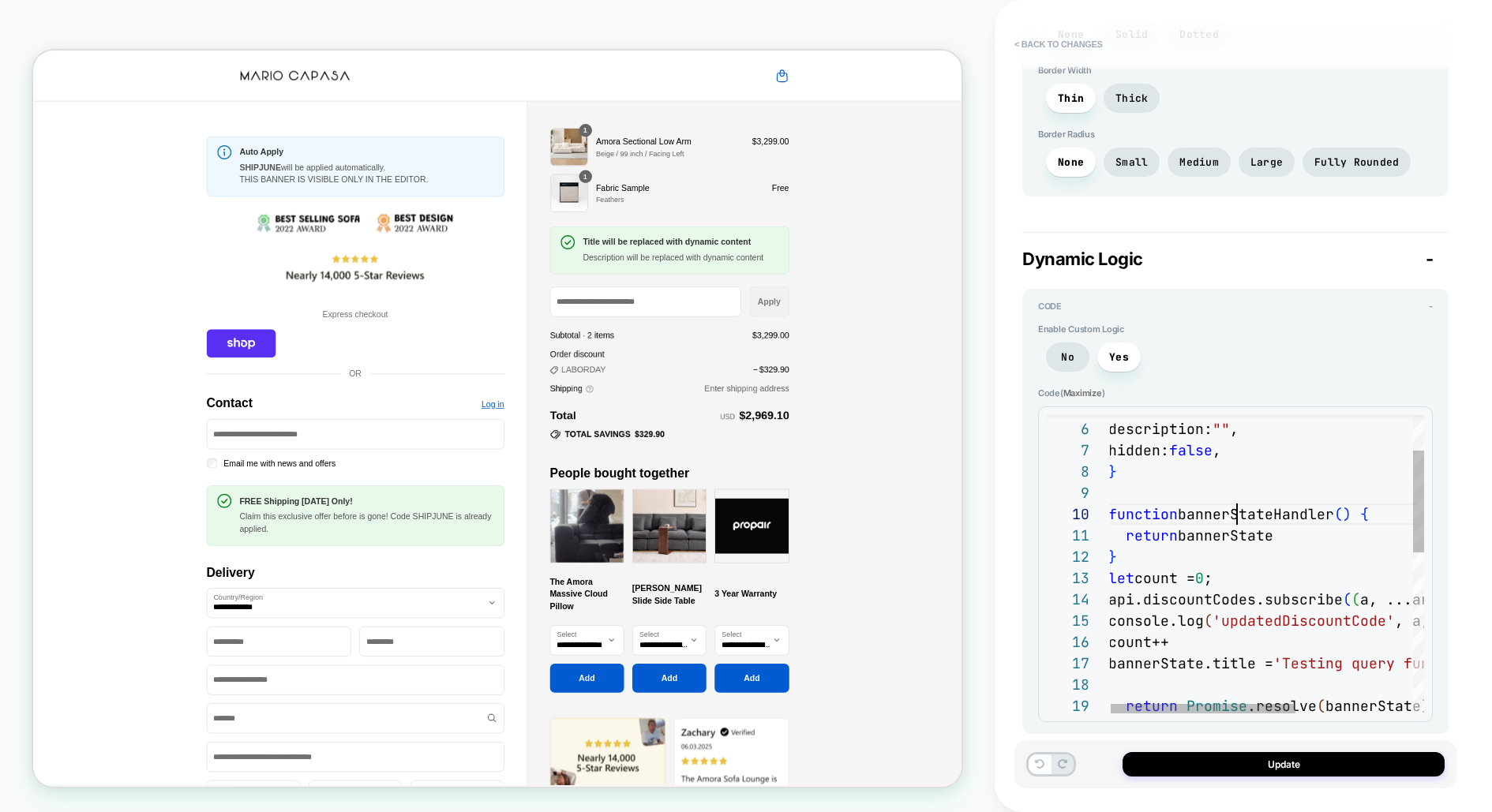
click at [1232, 501] on div "api.discountCodes.subscribe ( ( a, ...args ) => { let count = 0 ; } hidden: fal…" at bounding box center [1366, 748] width 514 height 873
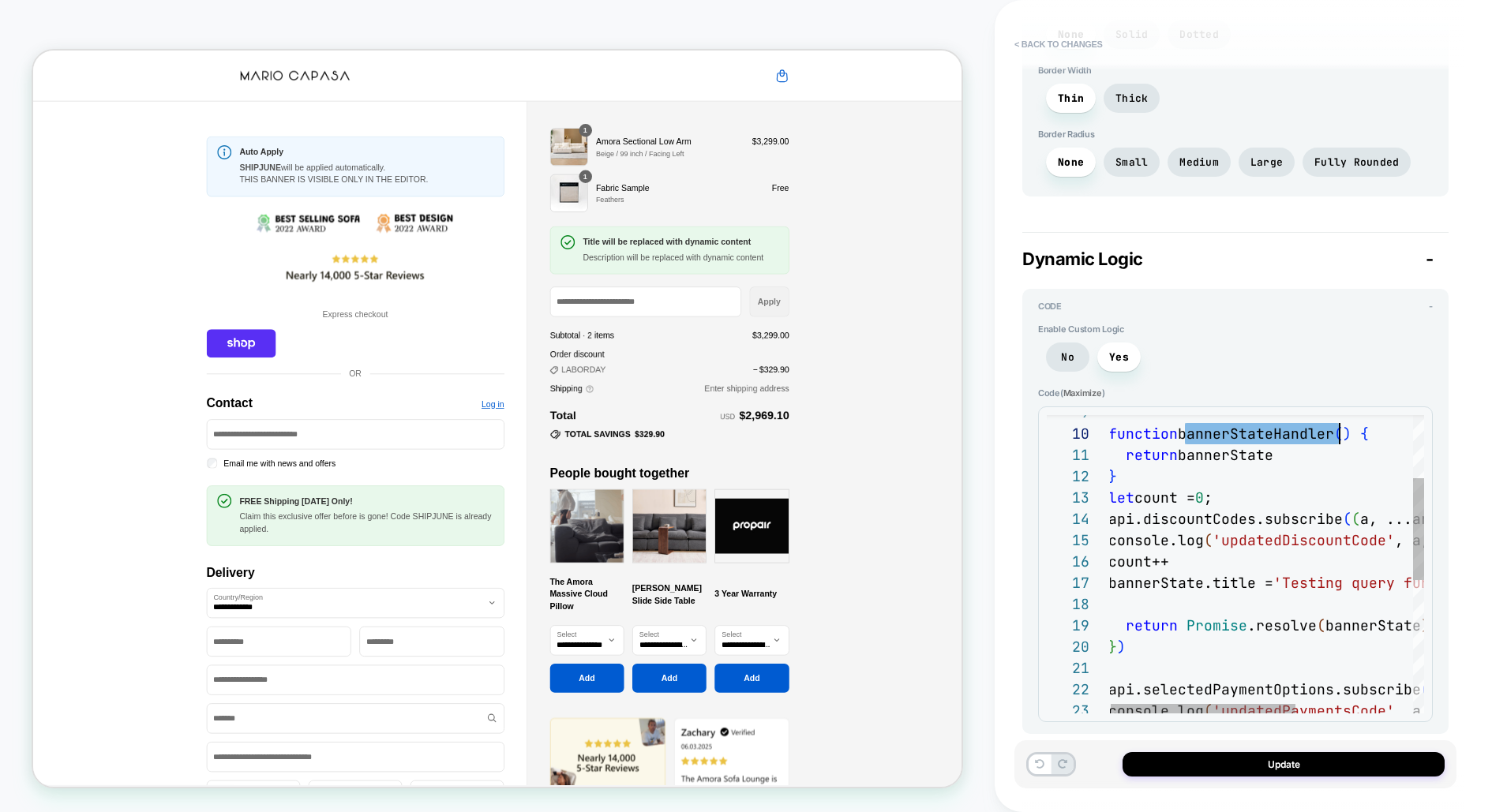
click at [1228, 585] on div "api.discountCodes.subscribe ( ( a, ...args ) => { let count = 0 ; function bann…" at bounding box center [1366, 668] width 514 height 873
click at [1168, 598] on div "api.discountCodes.subscribe ( ( a, ...args ) => { let count = 0 ; function bann…" at bounding box center [1367, 668] width 514 height 873
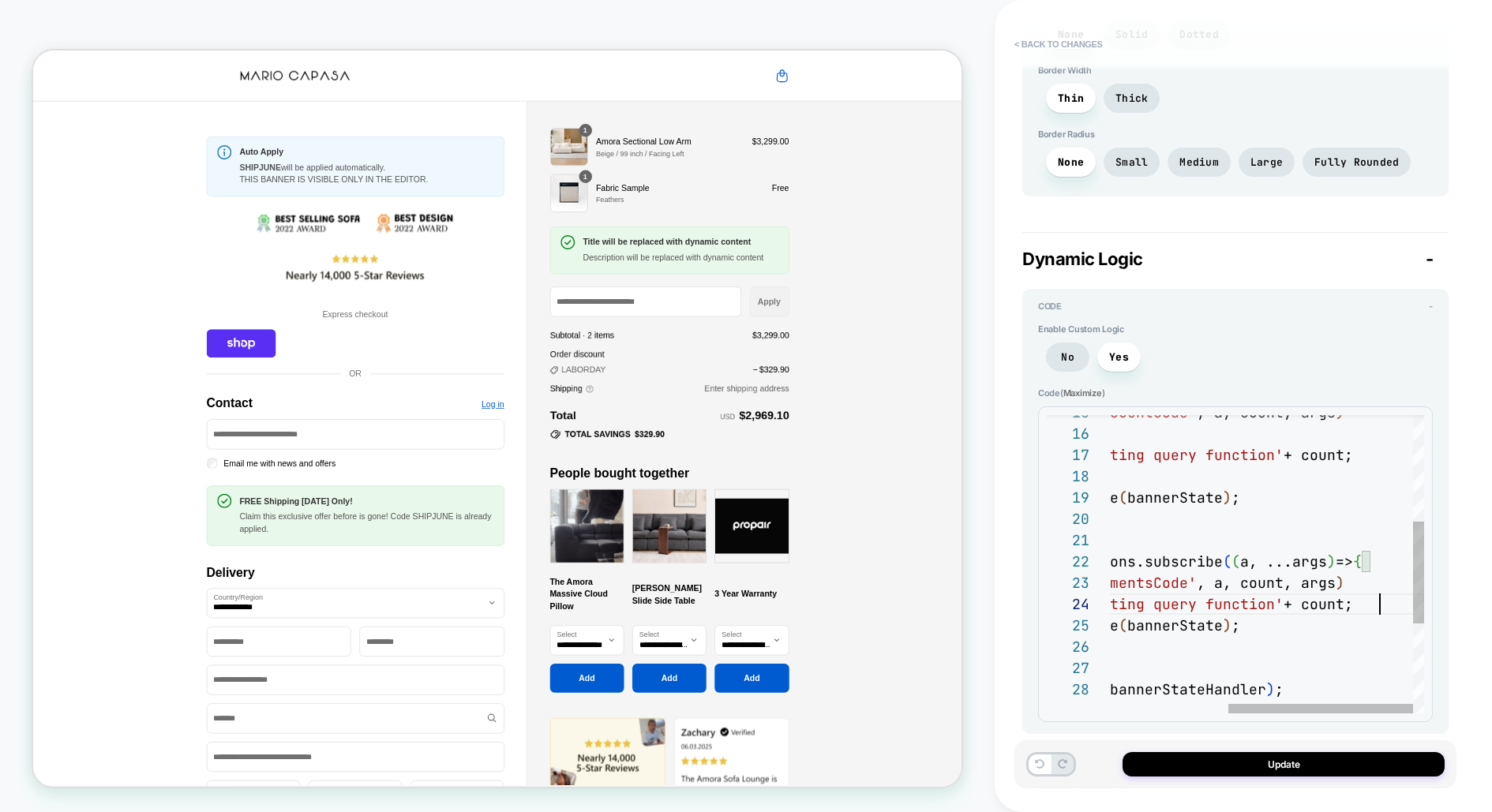
click at [1385, 586] on div "console.log ( 'updatedDiscountCode' , a, count, args ) count++ bannerState.titl…" at bounding box center [1167, 540] width 514 height 873
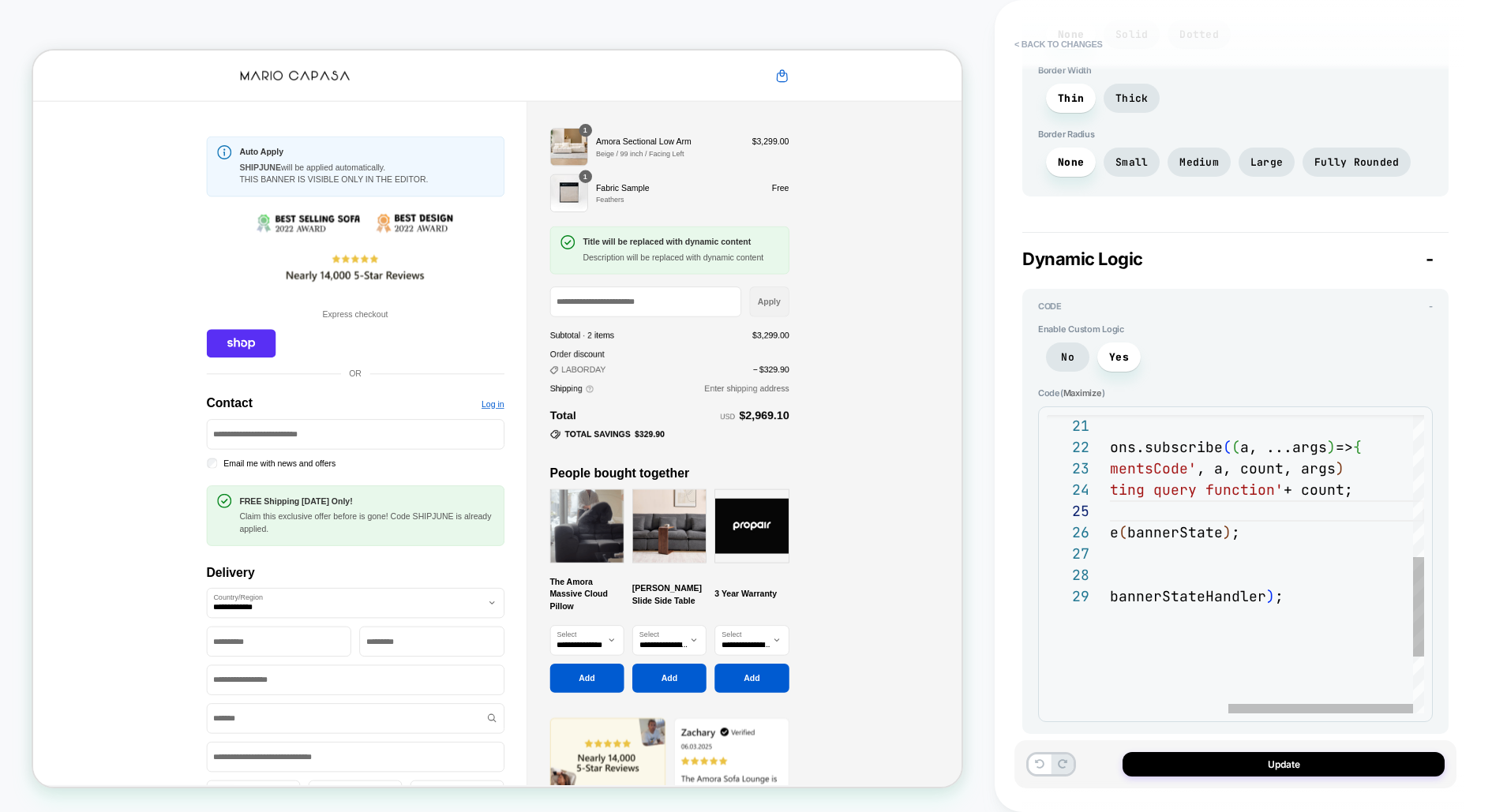
scroll to position [171, 350]
click at [1259, 579] on div "api.selectedPaymentOptions.subscribe ( ( a, ...args ) => { console.log ( 'updat…" at bounding box center [1167, 437] width 514 height 895
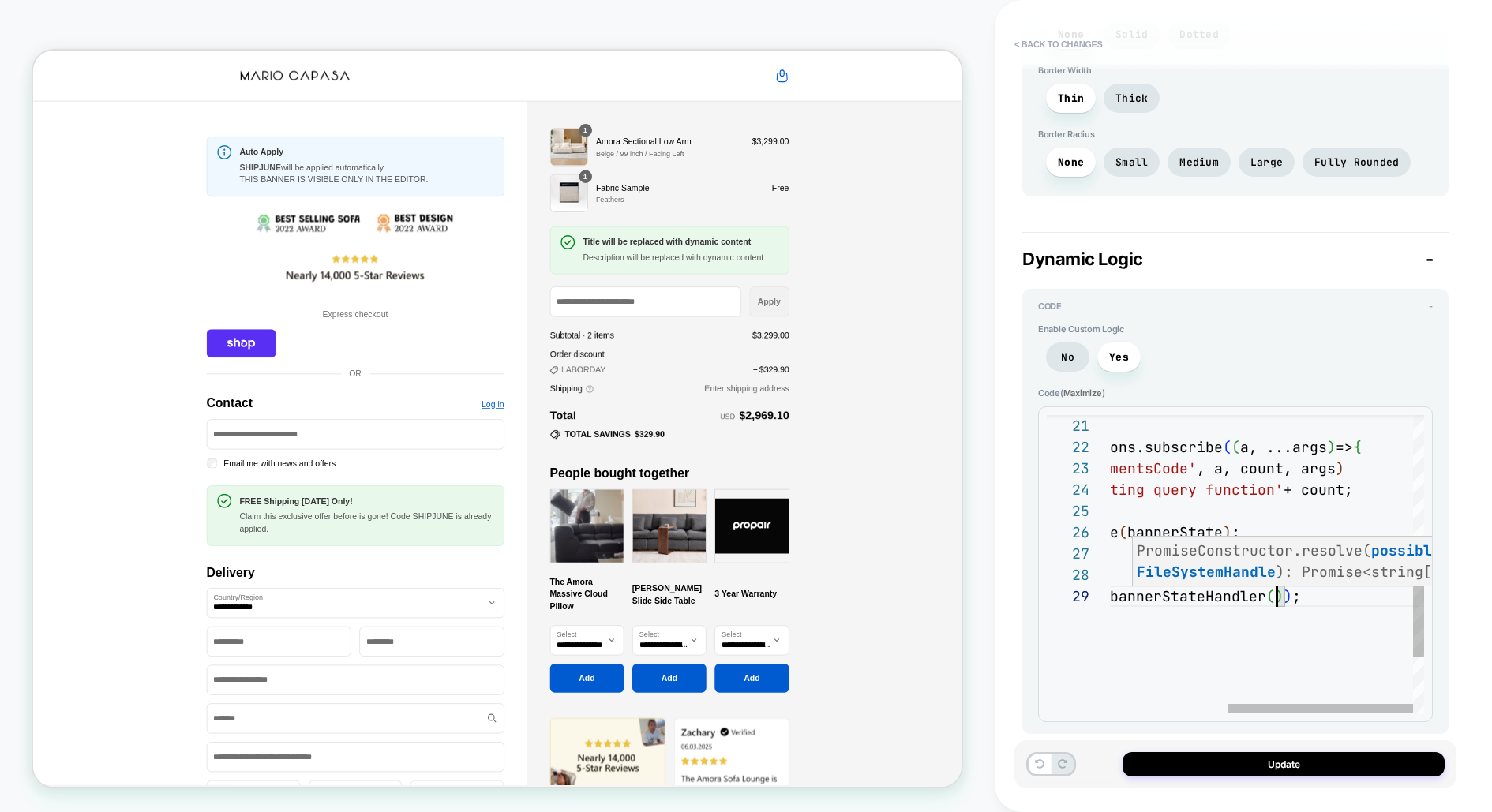
scroll to position [171, 383]
click at [1250, 655] on div "api.selectedPaymentOptions.subscribe ( ( a, ...args ) => { console.log ( 'updat…" at bounding box center [1167, 437] width 514 height 895
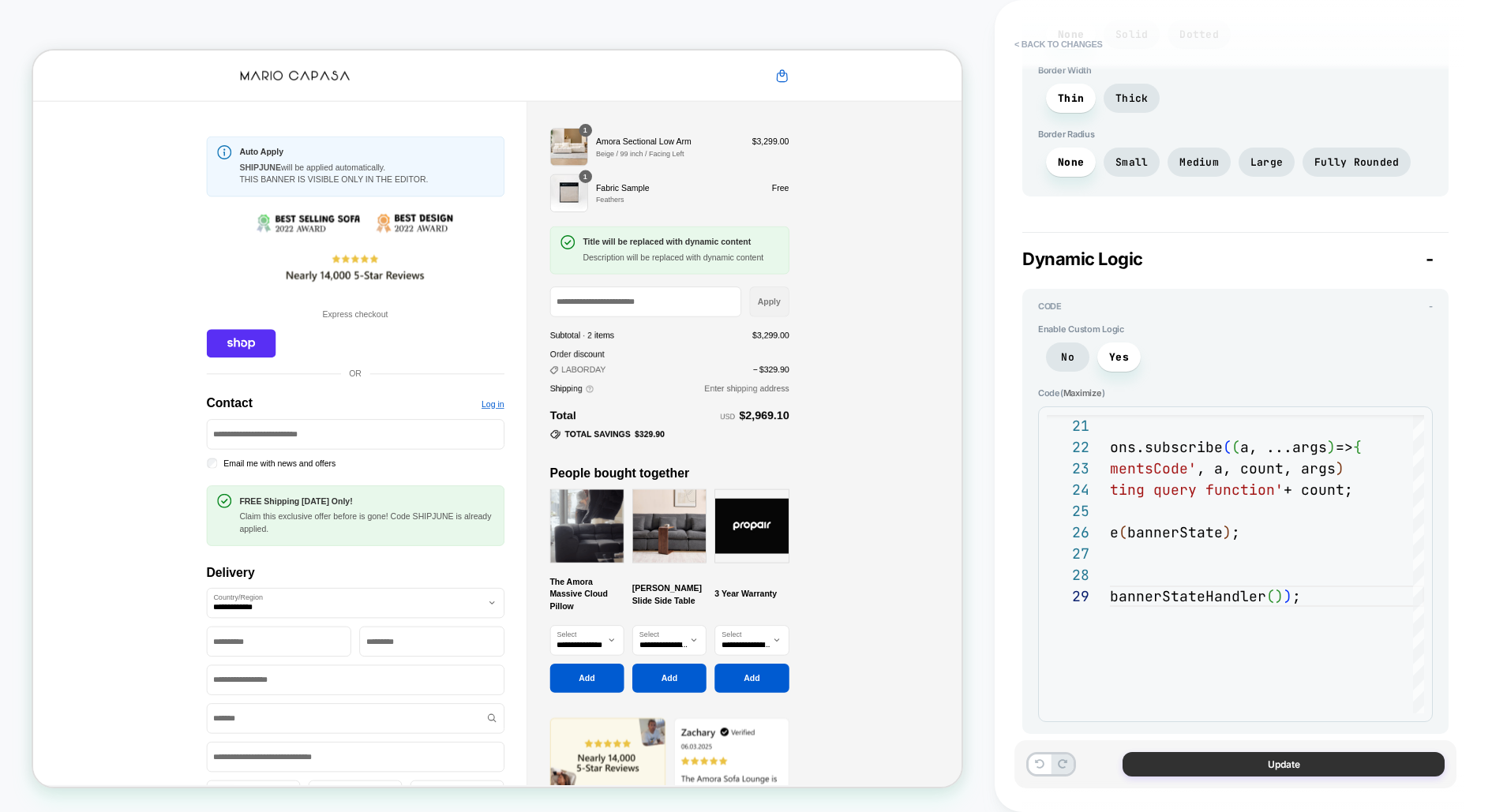
click at [1272, 760] on button "Update" at bounding box center [1284, 765] width 322 height 25
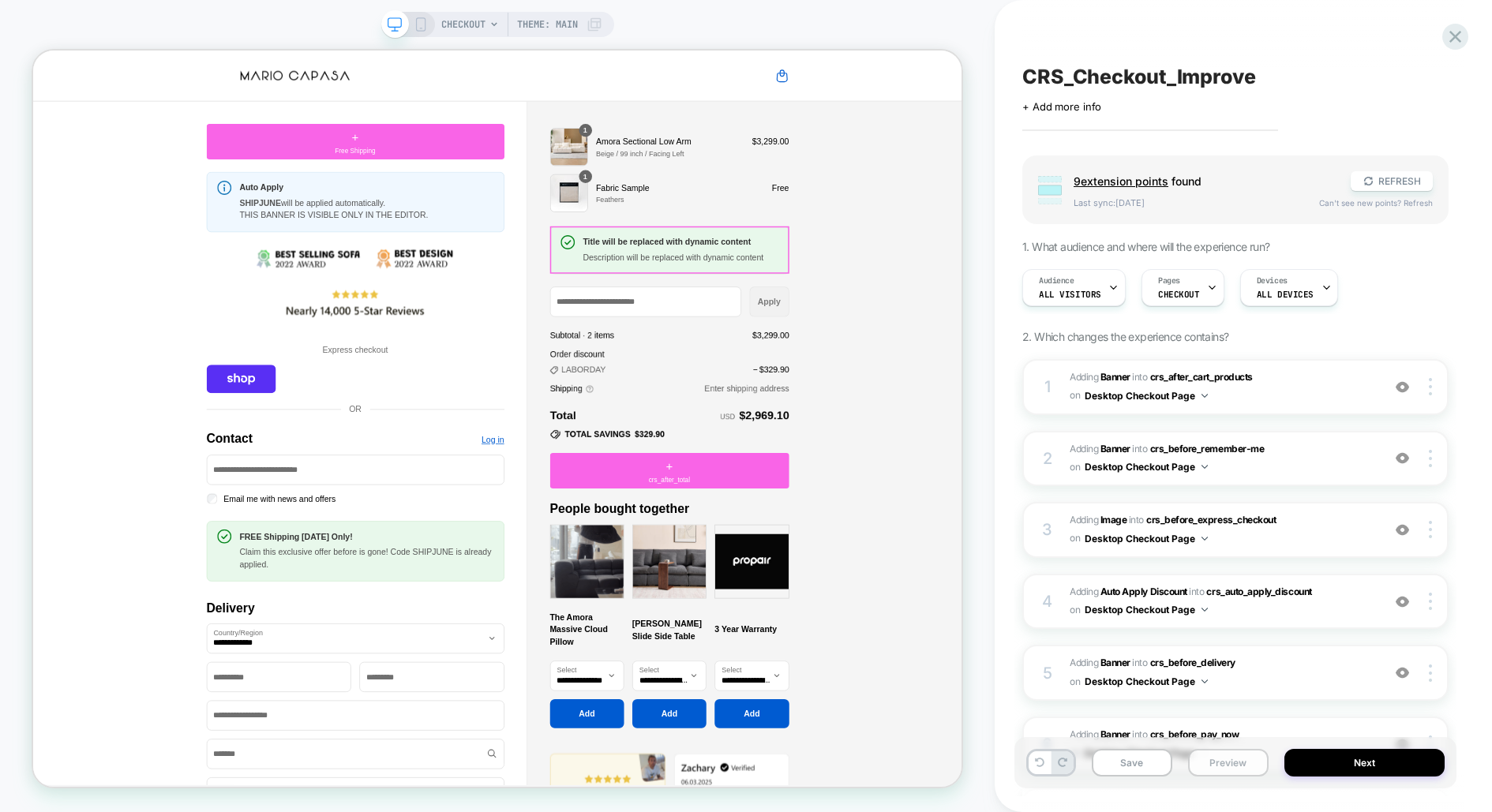
click at [1240, 752] on button "Preview" at bounding box center [1228, 762] width 81 height 28
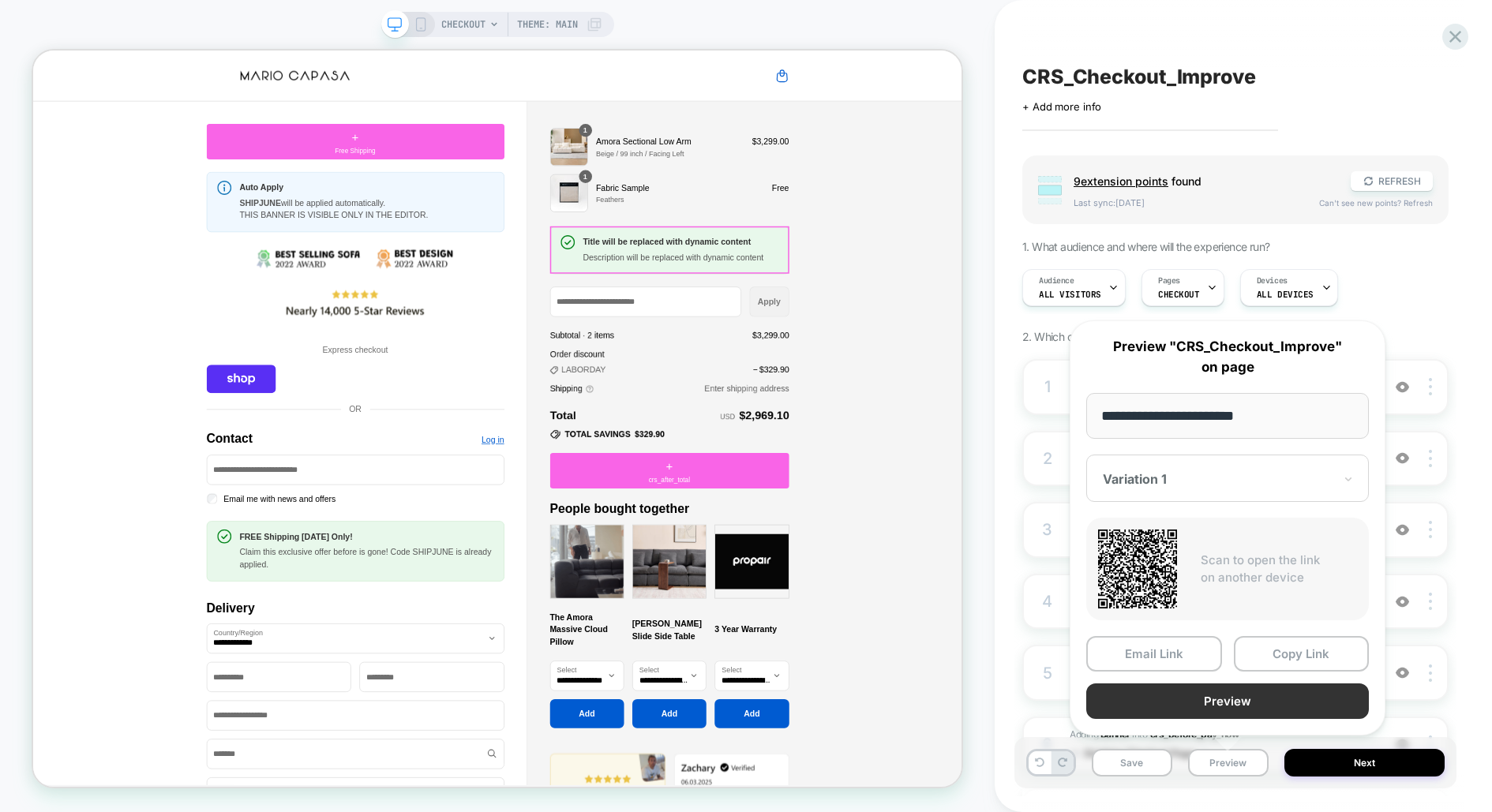
click at [1239, 708] on button "Preview" at bounding box center [1228, 701] width 283 height 36
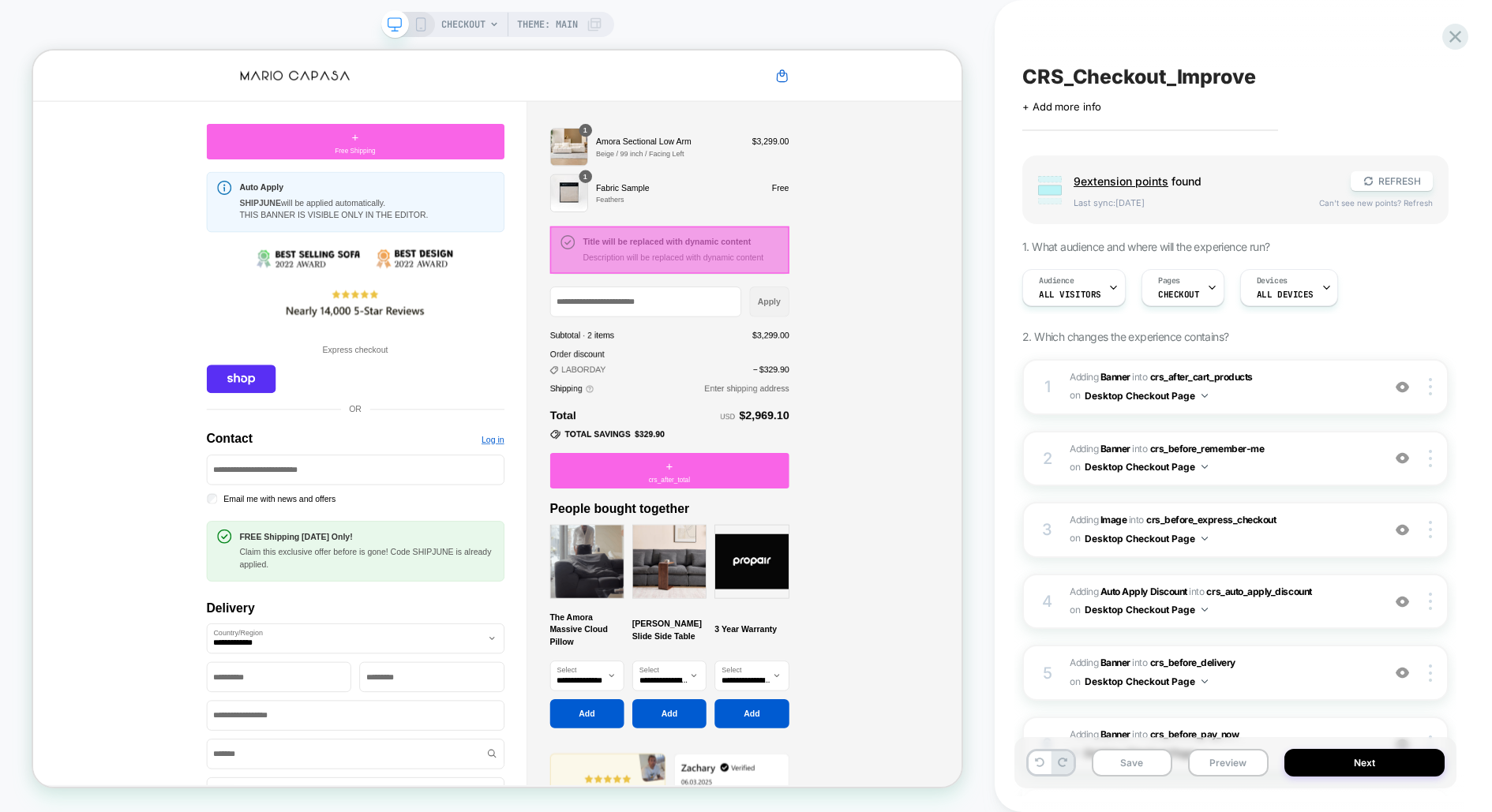
click at [891, 318] on div at bounding box center [882, 316] width 319 height 63
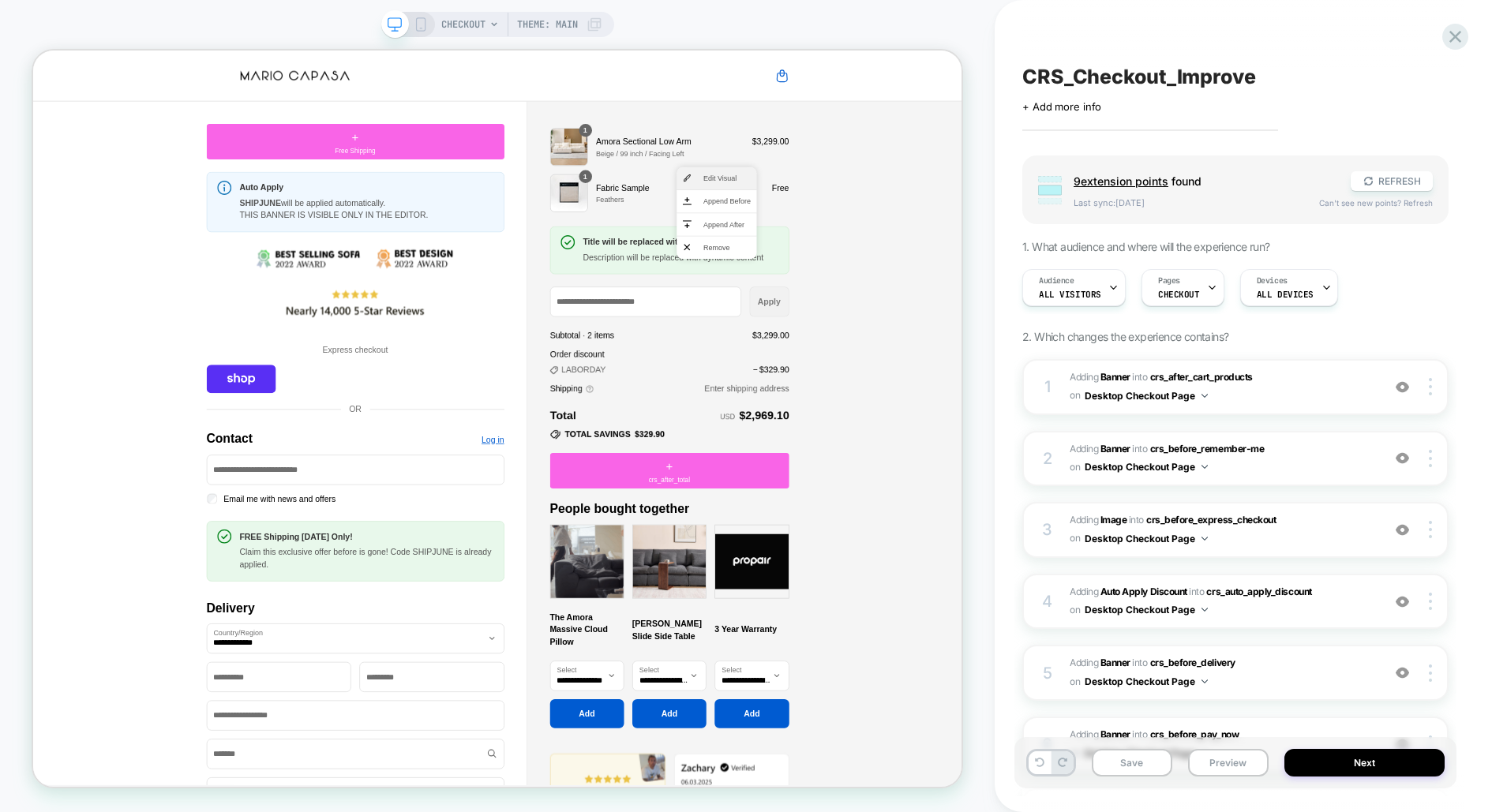
click at [942, 221] on span "Edit Visual" at bounding box center [958, 221] width 63 height 14
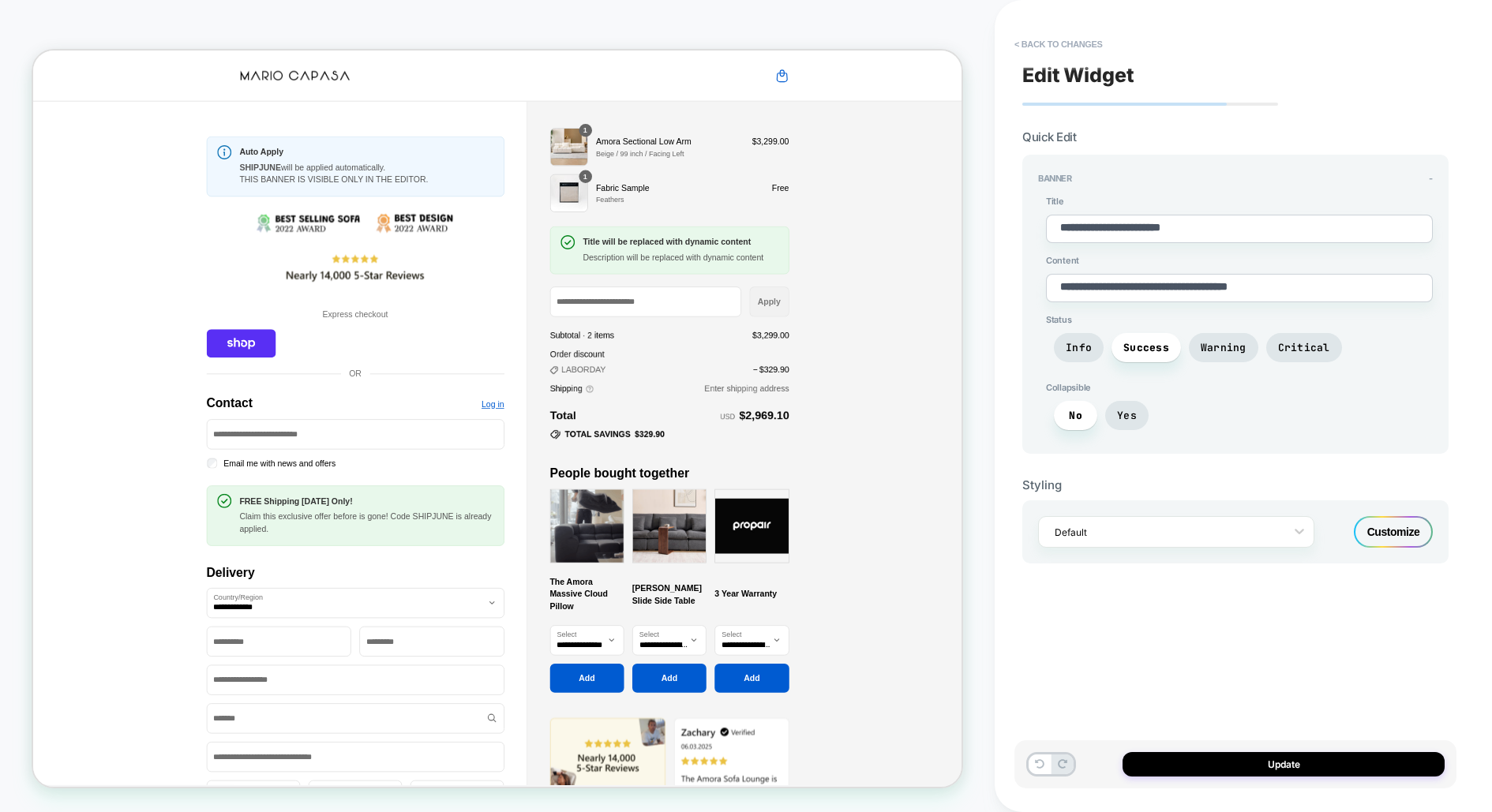
click at [1375, 520] on div "Customize" at bounding box center [1393, 531] width 79 height 31
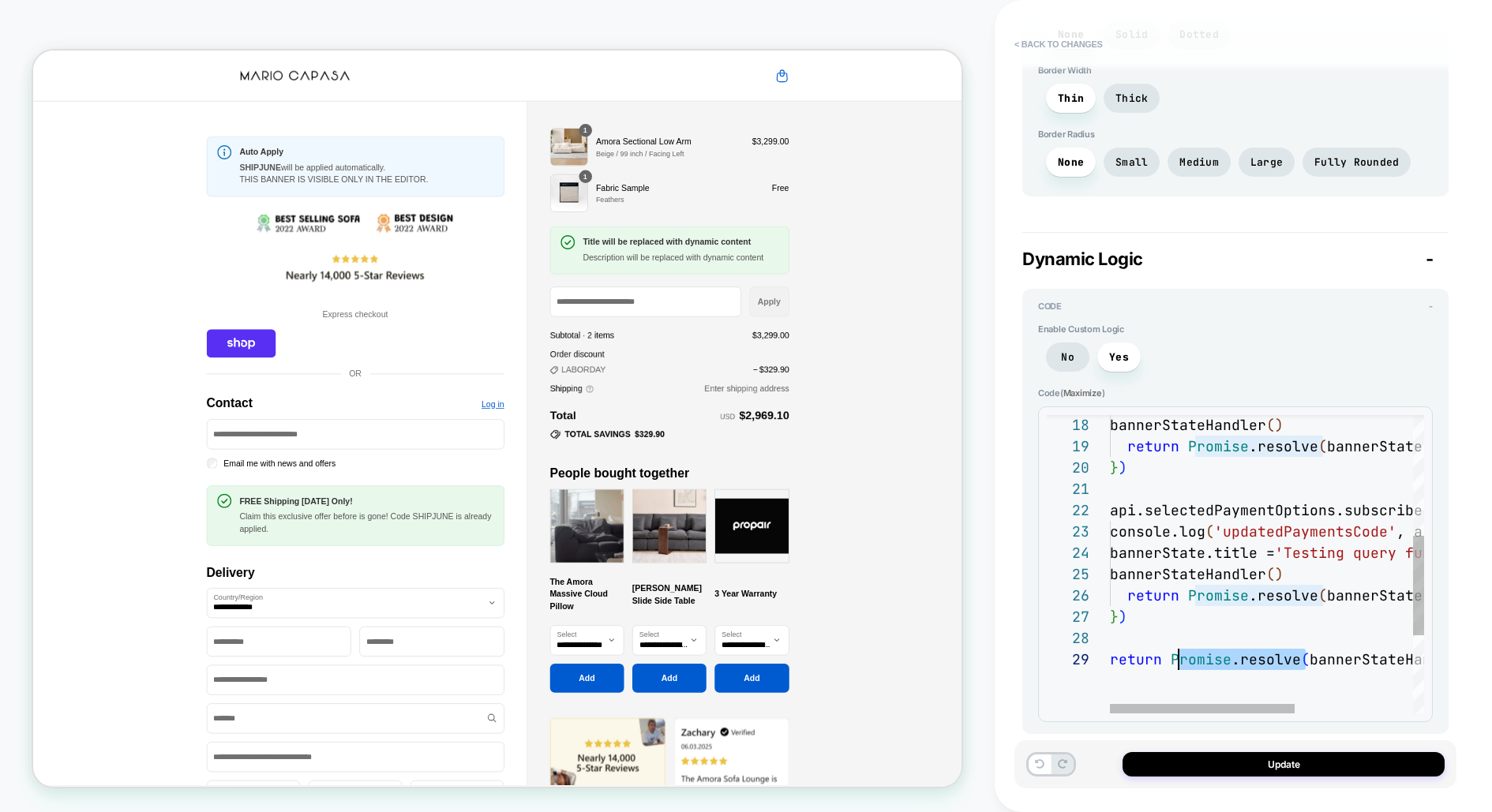
scroll to position [171, 60]
drag, startPoint x: 1306, startPoint y: 639, endPoint x: 1169, endPoint y: 644, distance: 137.1
click at [1169, 644] on div "bannerStateHandler ( ) return Promise .resolve ( bannerState ) ; } ) api.select…" at bounding box center [1367, 500] width 514 height 895
click at [1351, 642] on div "bannerStateHandler ( ) return Promise .resolve ( bannerState ) ; } ) api.select…" at bounding box center [1367, 500] width 514 height 895
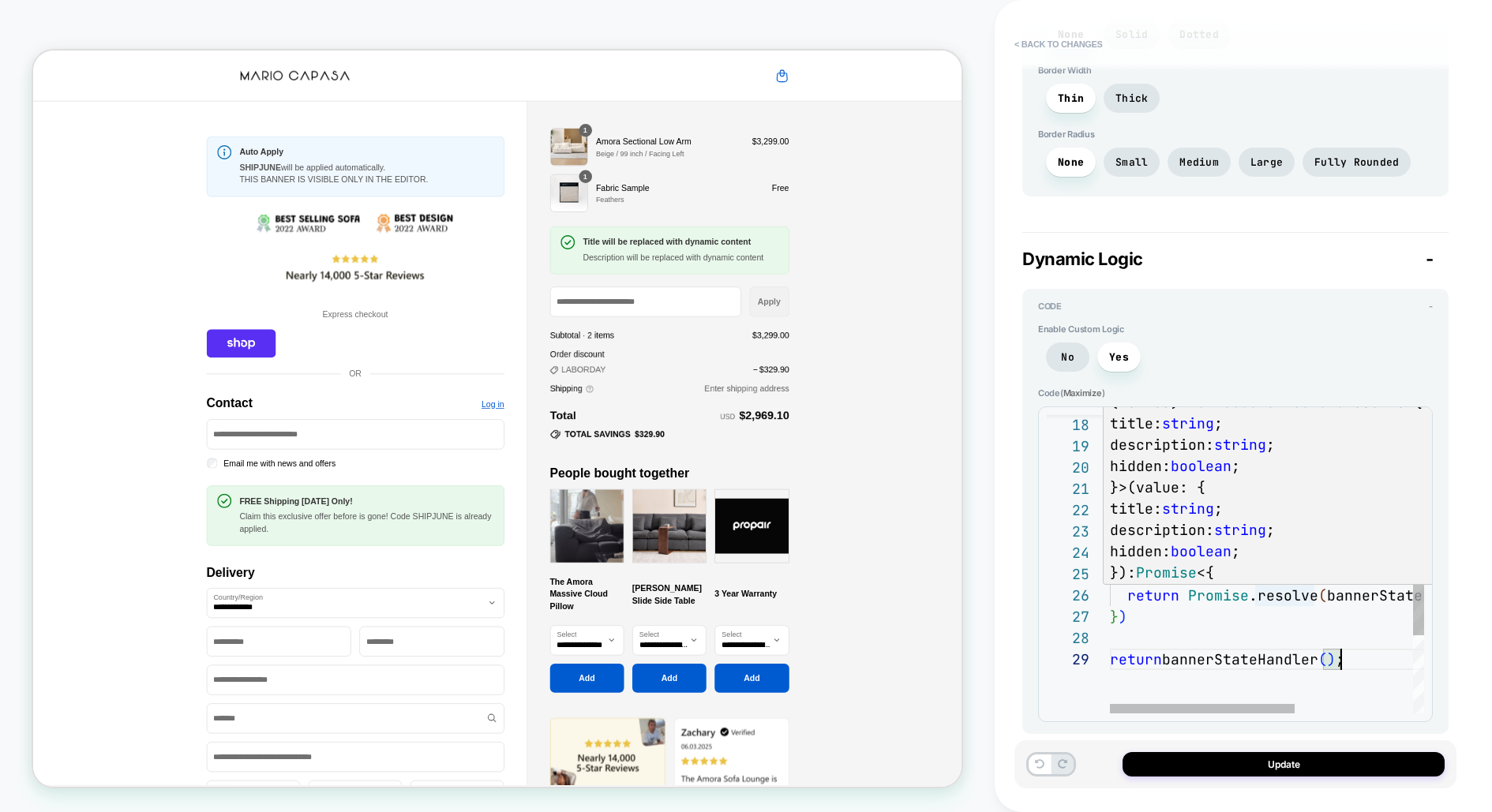
click at [1206, 583] on div "bannerStateHandler ( ) return Promise .resolve ( bannerState ) ; } ) api.select…" at bounding box center [1367, 500] width 514 height 895
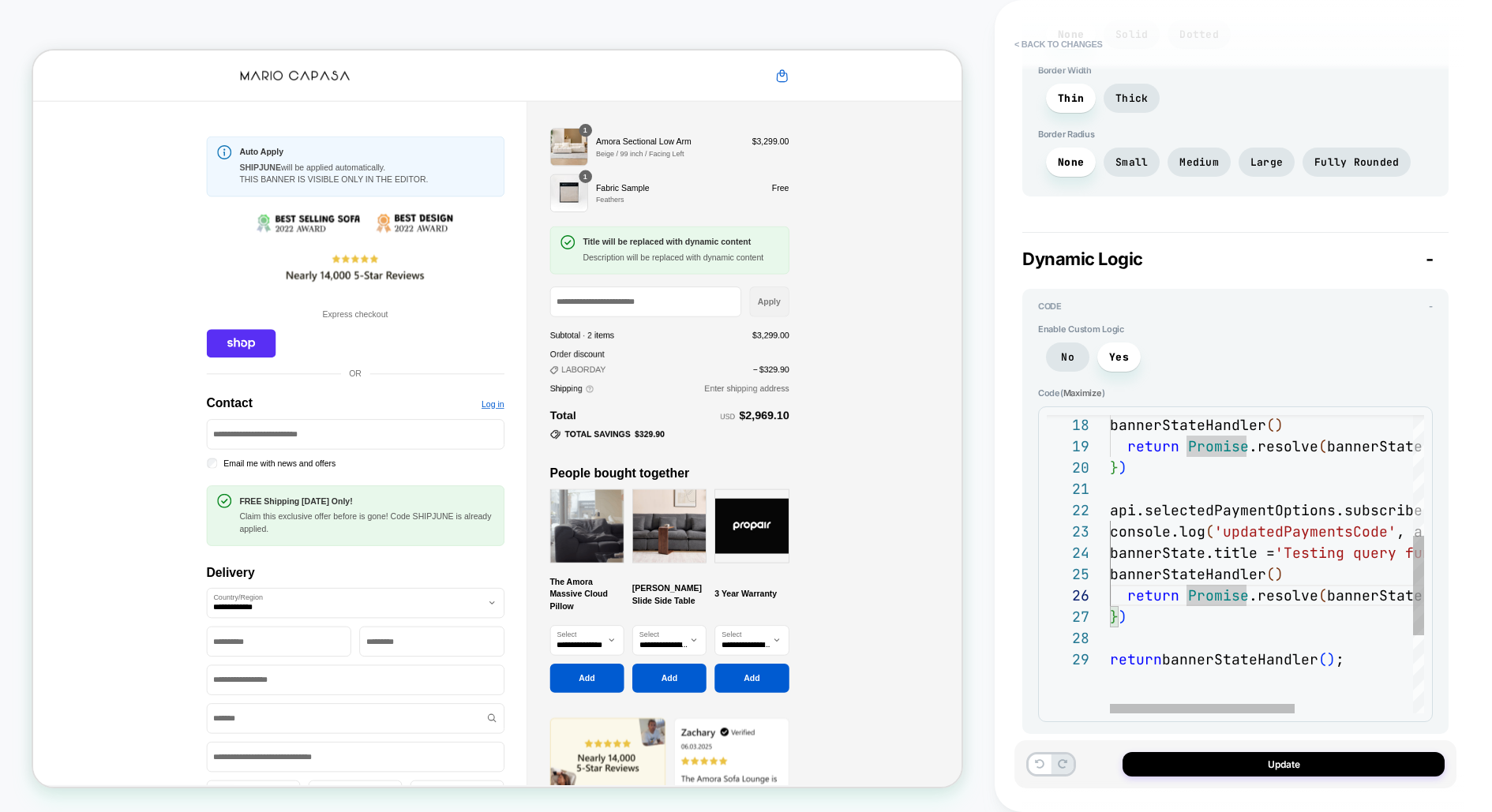
click at [1131, 558] on div "bannerStateHandler ( ) return Promise .resolve ( bannerState ) ; } ) api.select…" at bounding box center [1367, 500] width 514 height 895
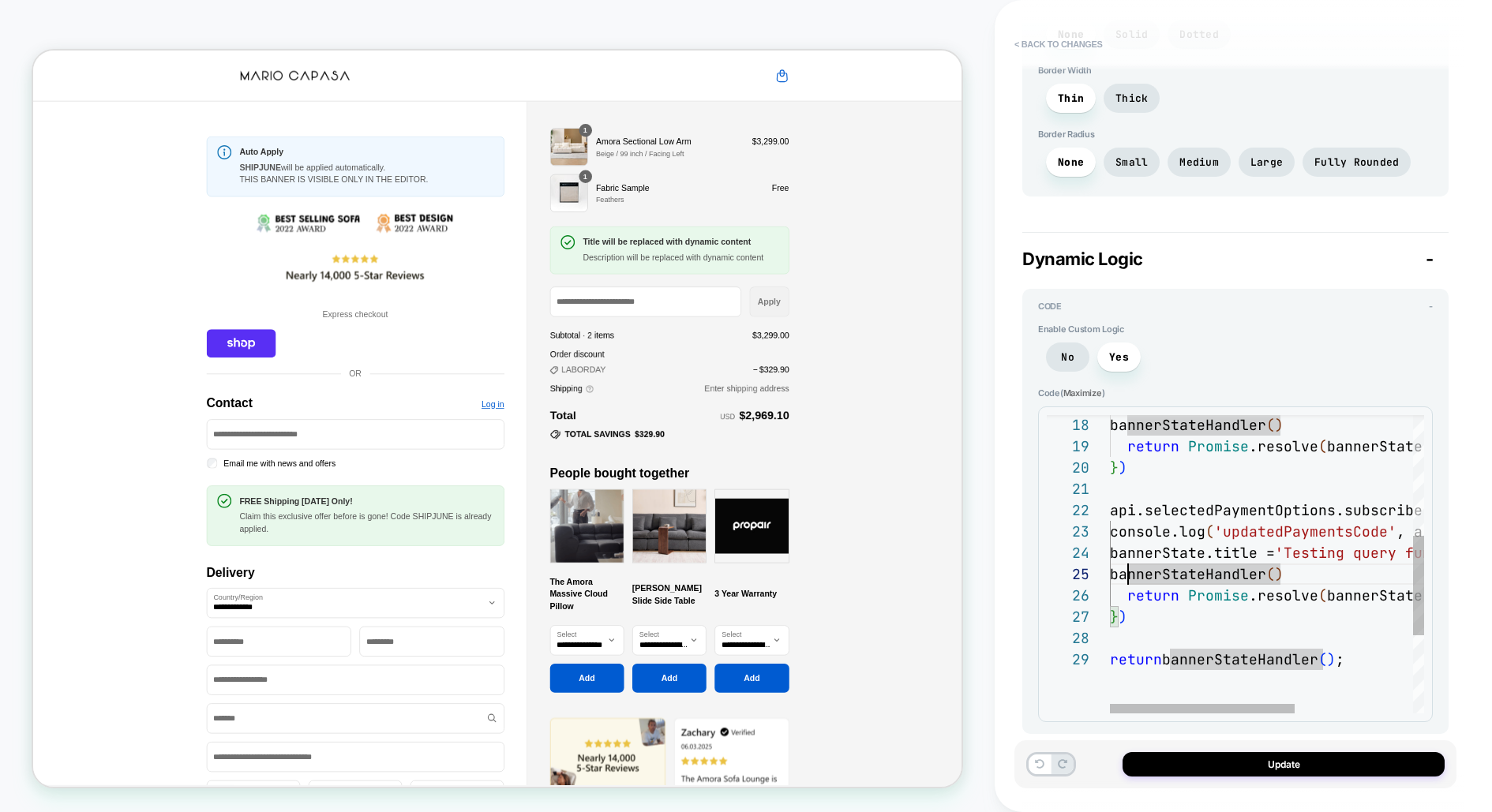
click at [1127, 558] on div "bannerStateHandler ( ) return Promise .resolve ( bannerState ) ; } ) api.select…" at bounding box center [1367, 500] width 514 height 895
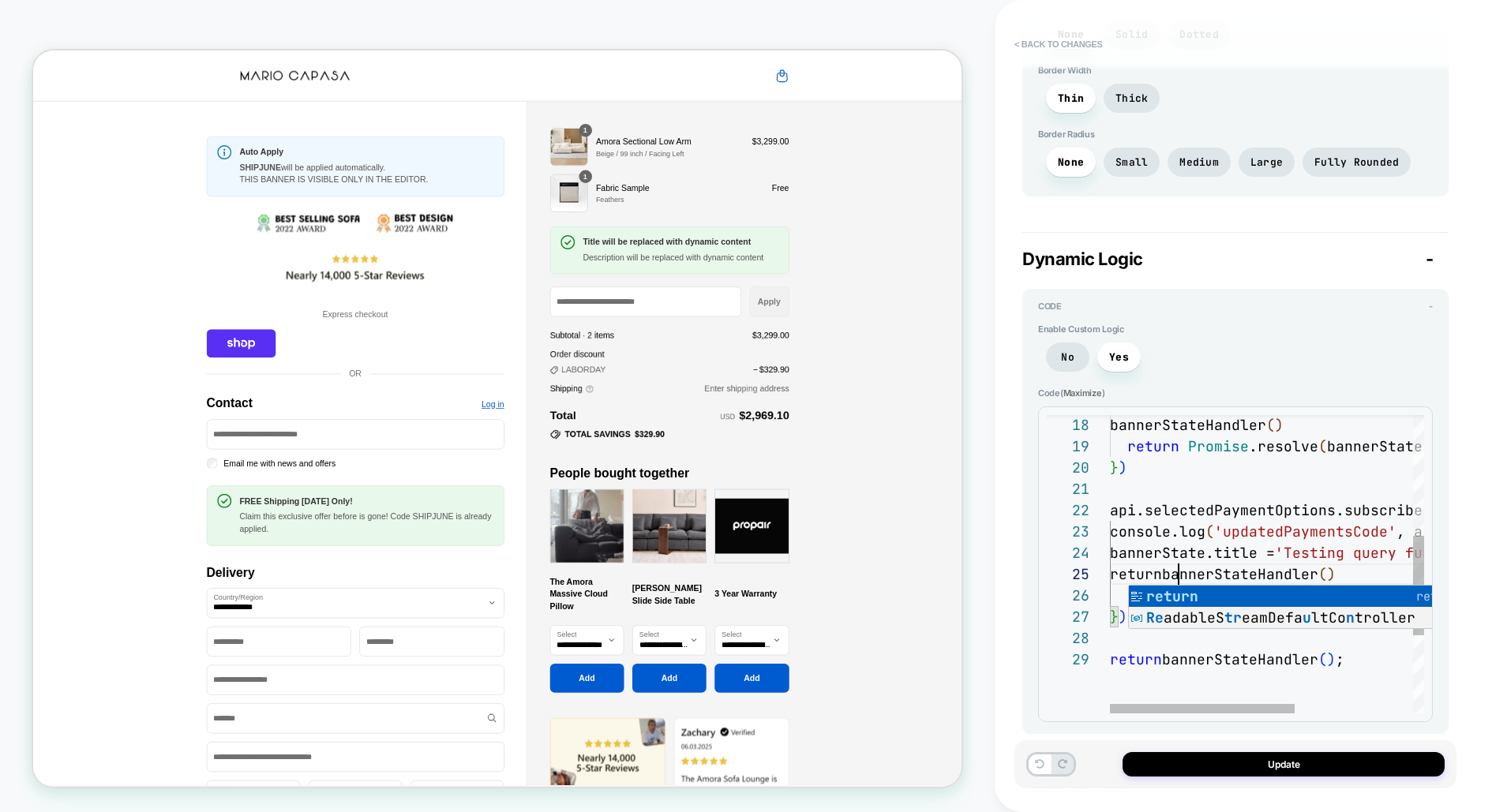
scroll to position [85, 76]
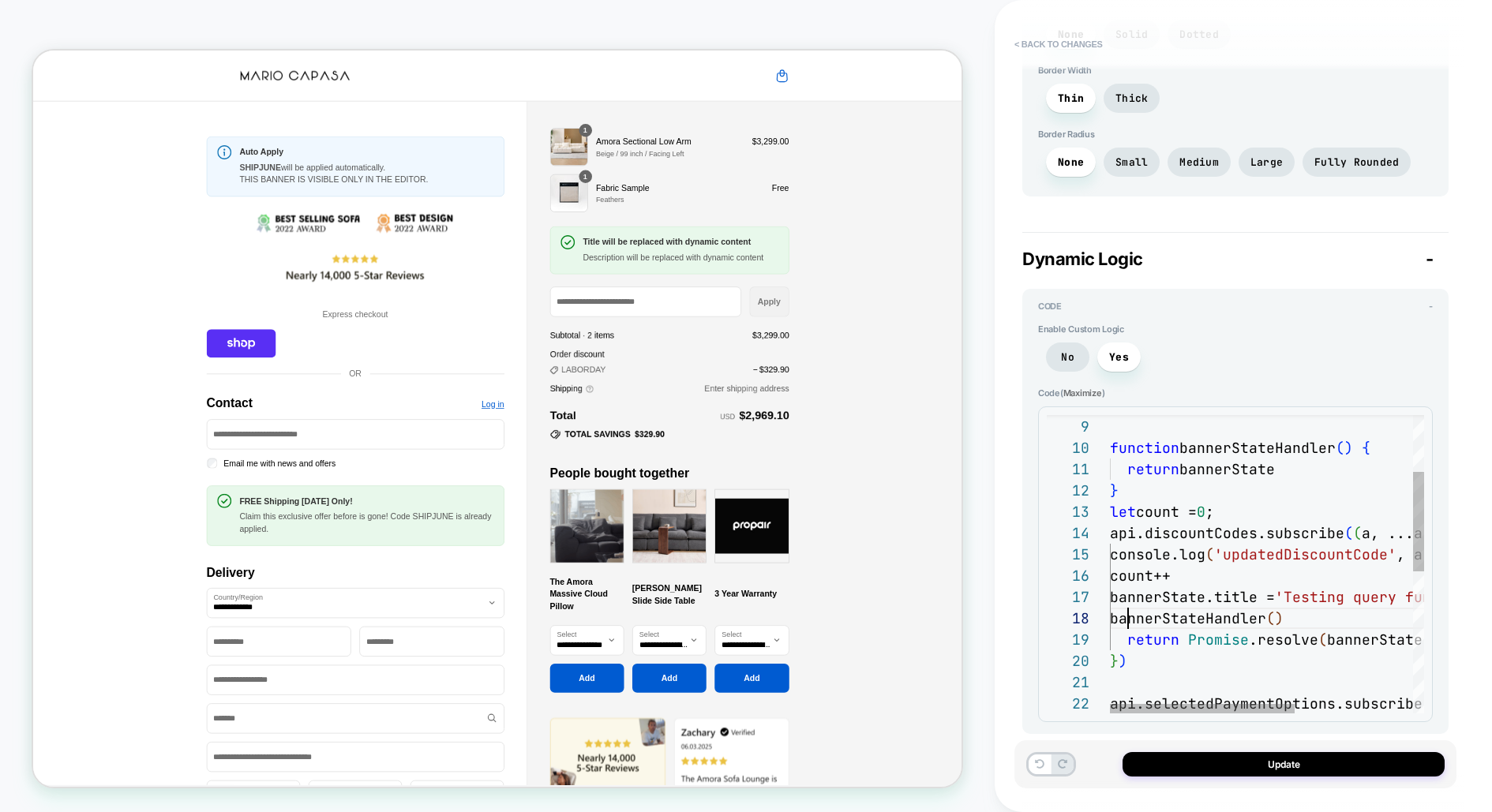
click at [1126, 595] on div "bannerStateHandler ( ) return Promise .resolve ( bannerState ) ; } ) api.select…" at bounding box center [1367, 693] width 514 height 895
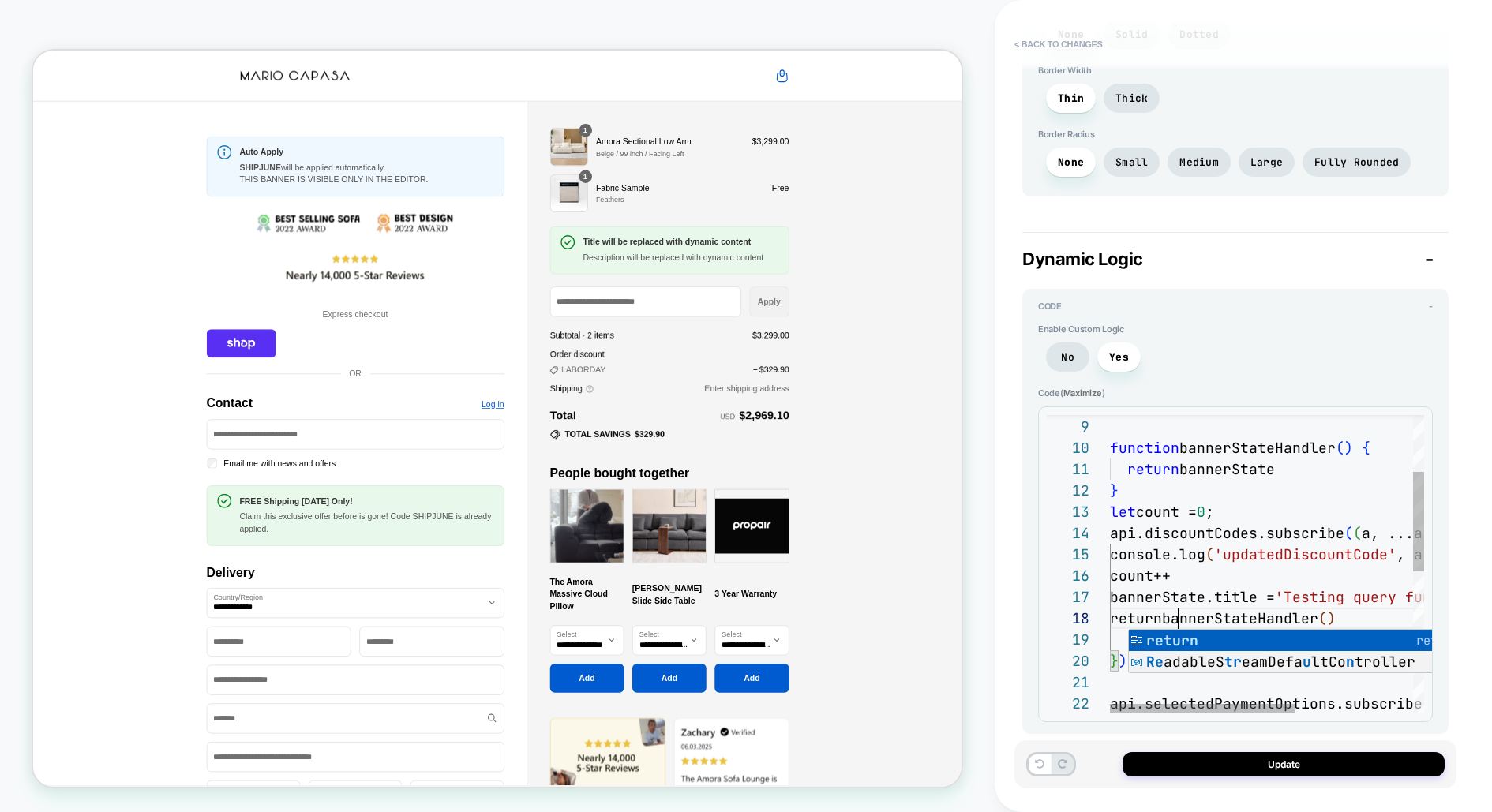
scroll to position [149, 76]
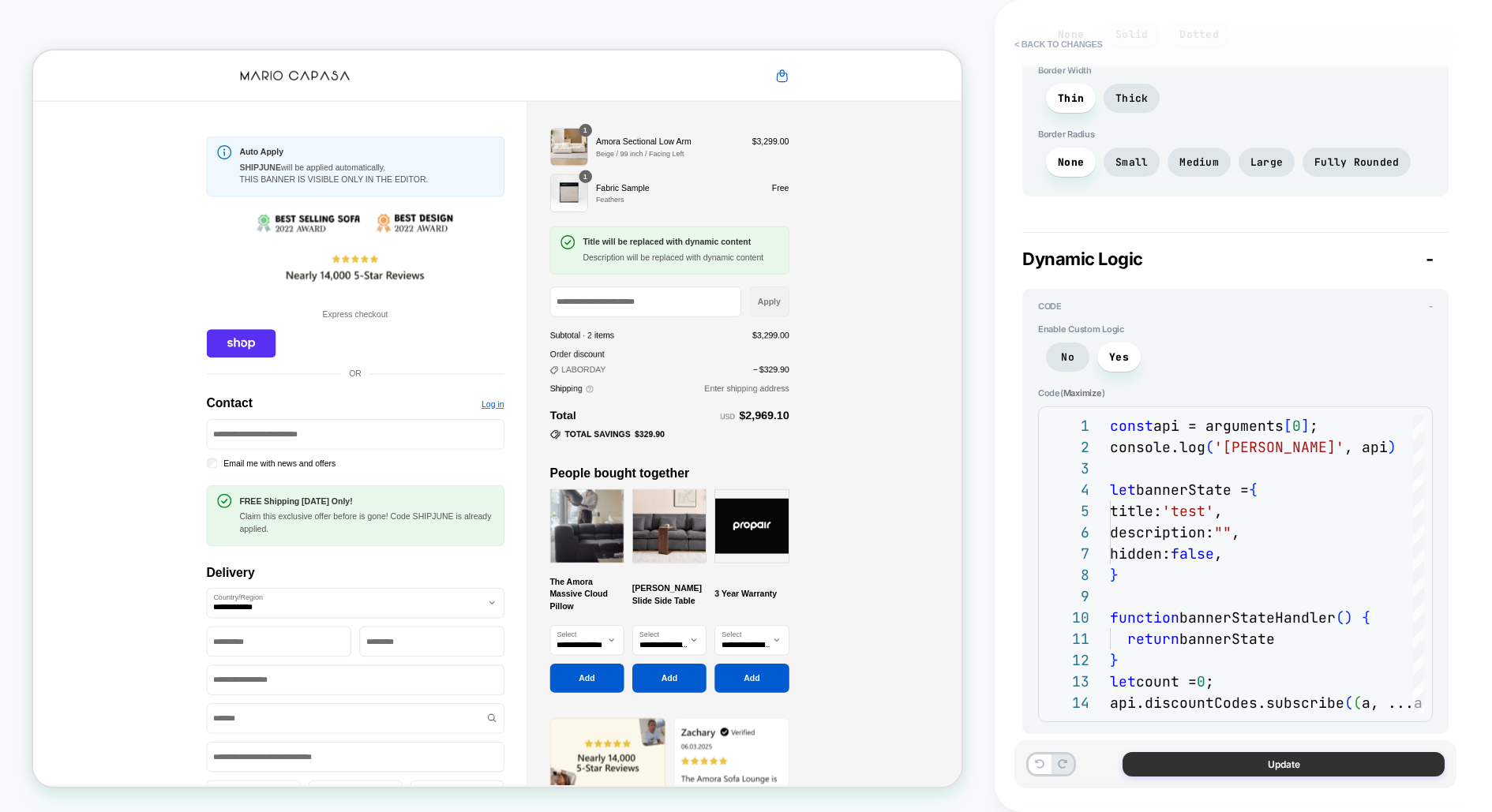
click at [1221, 759] on button "Update" at bounding box center [1284, 765] width 322 height 25
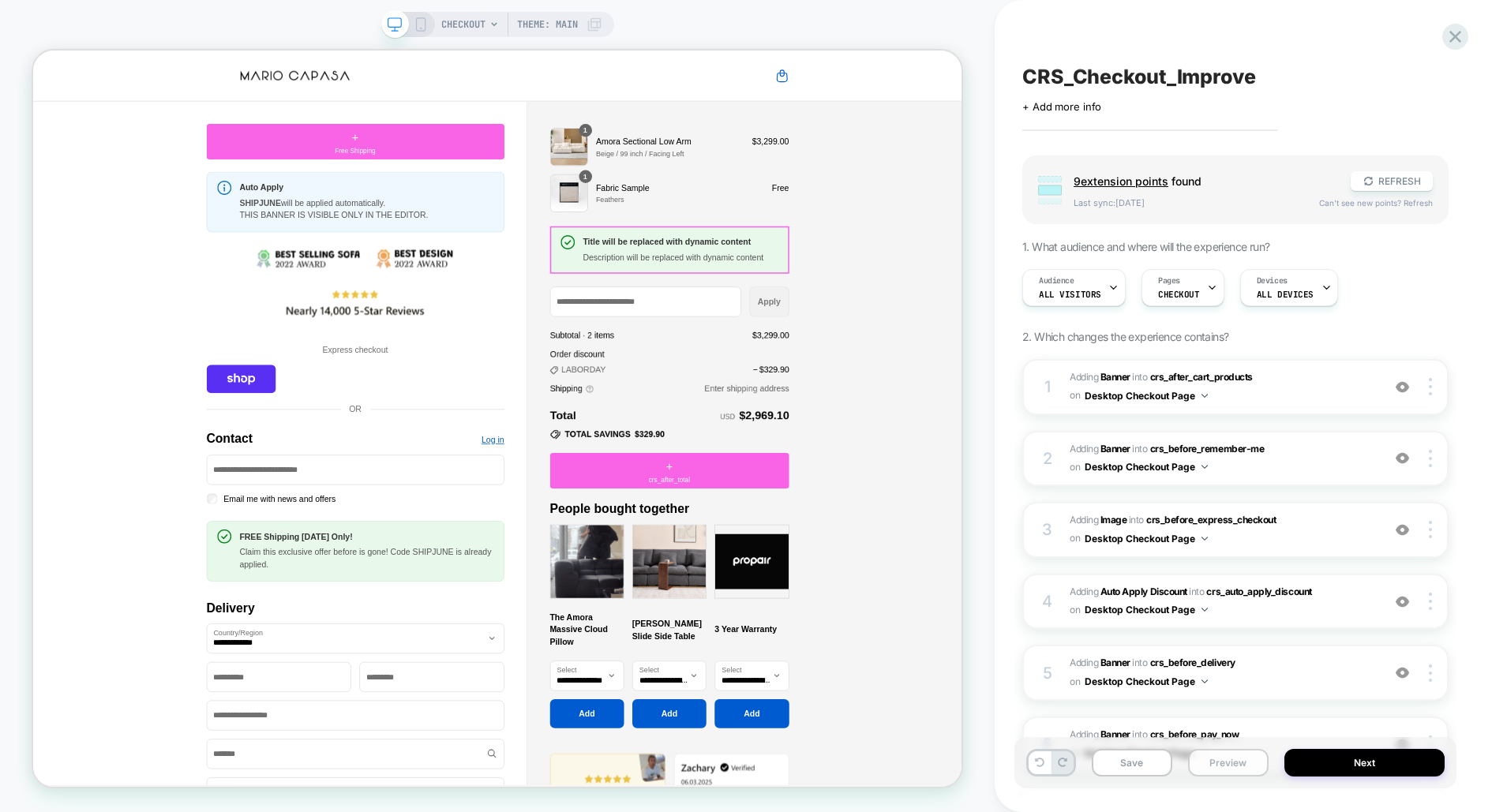
click at [1243, 757] on button "Preview" at bounding box center [1228, 762] width 81 height 28
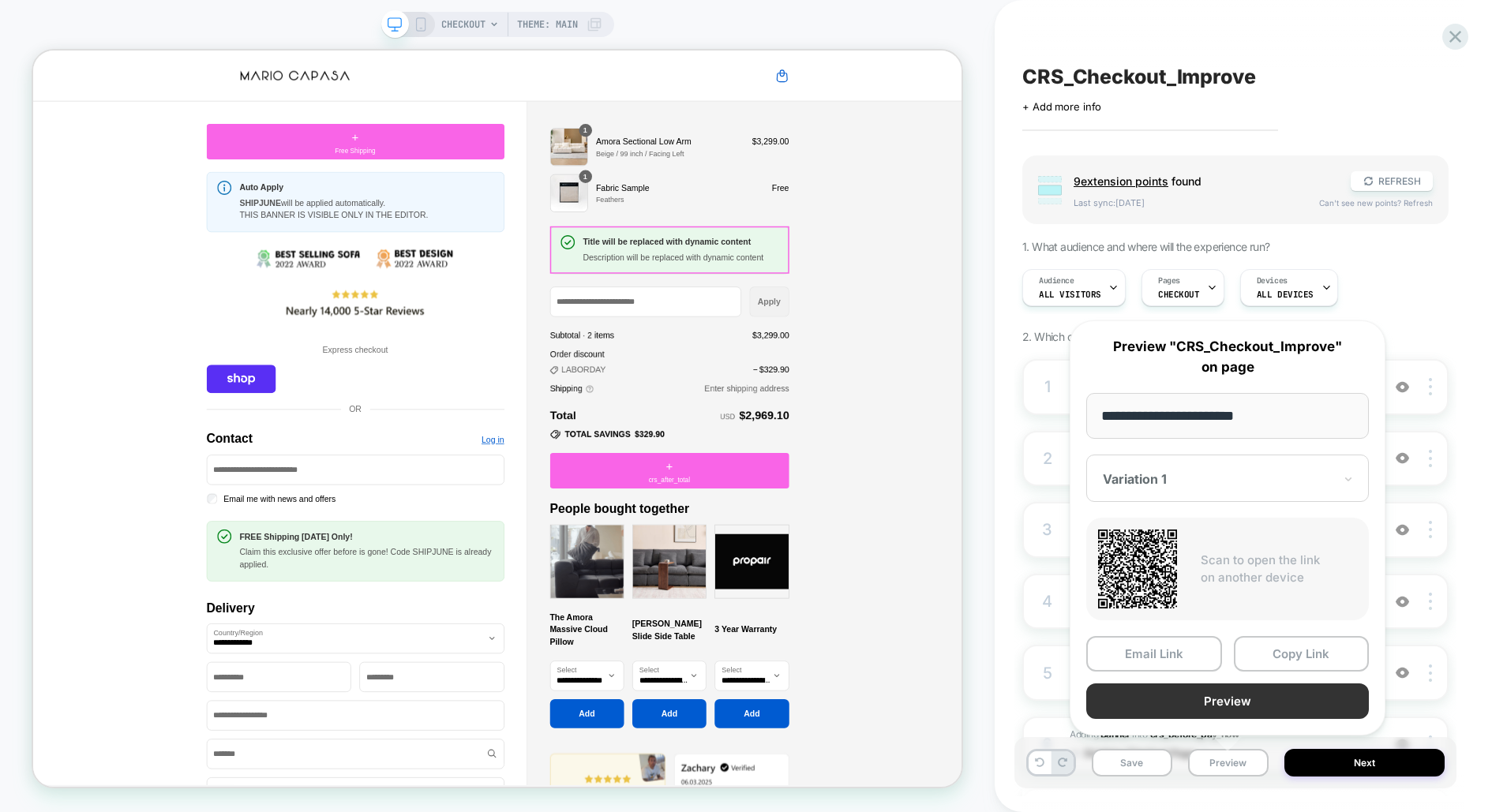
click at [1219, 692] on button "Preview" at bounding box center [1228, 701] width 283 height 36
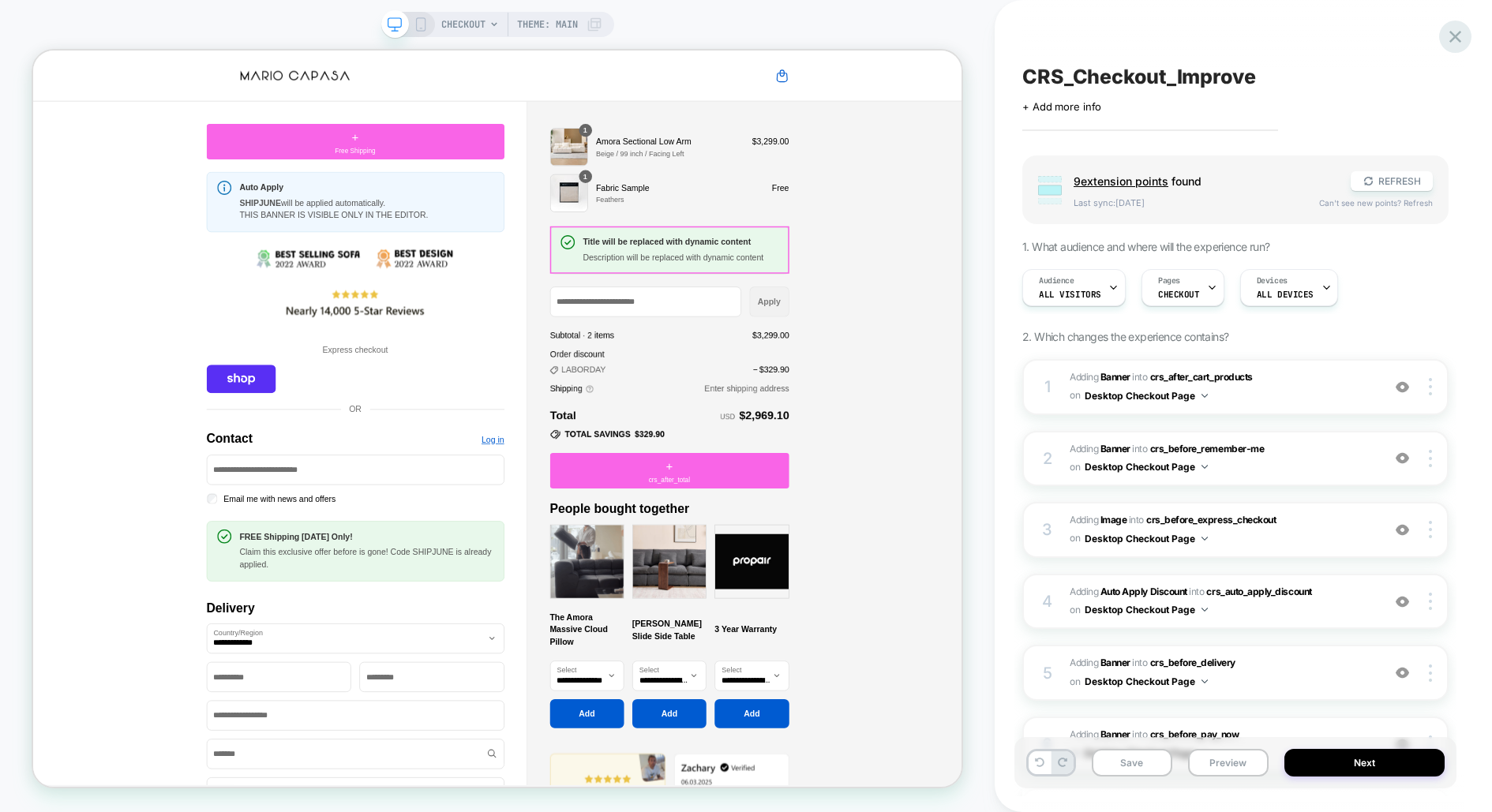
click at [0, 0] on icon at bounding box center [0, 0] width 0 height 0
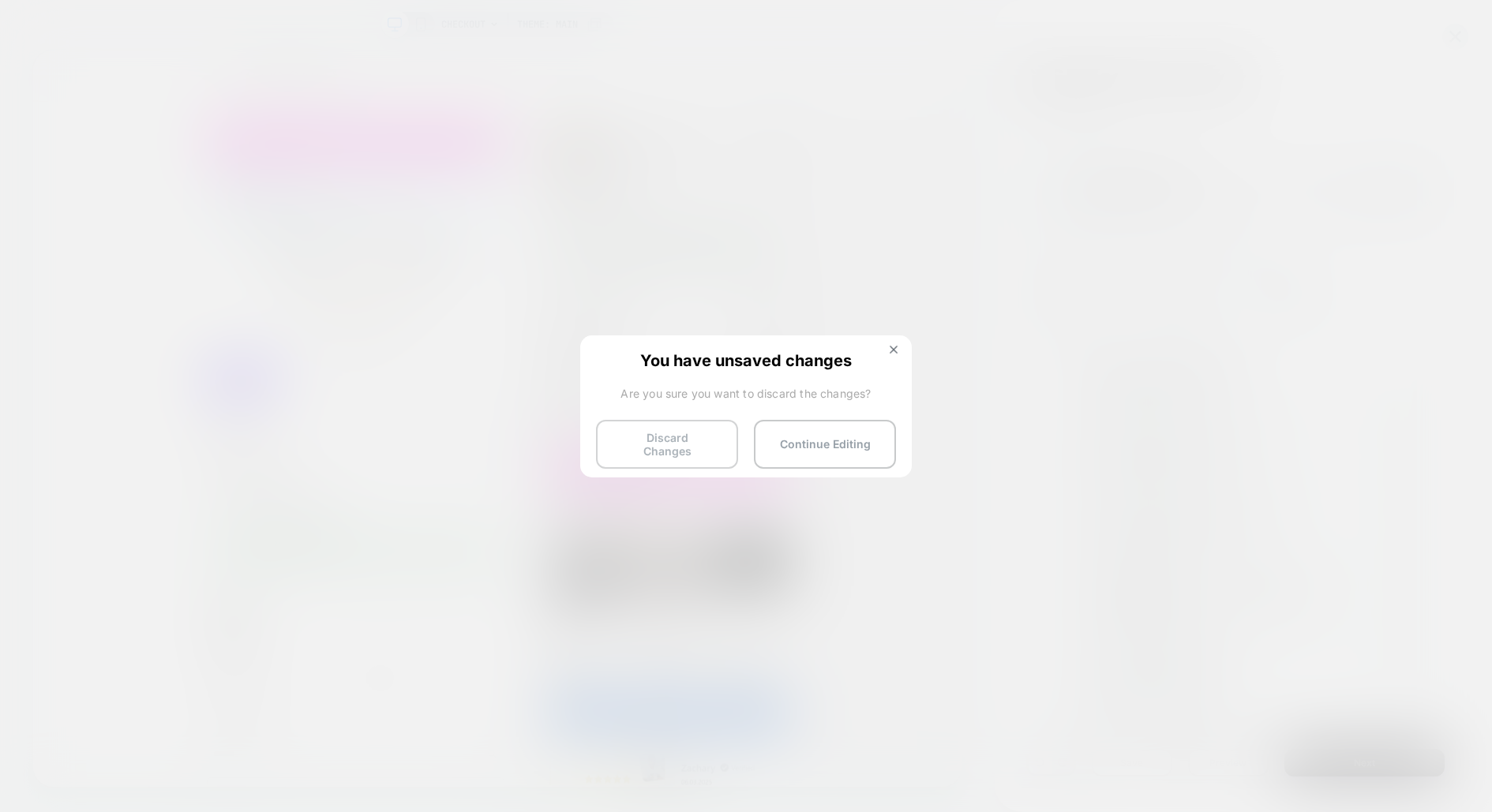
click at [0, 0] on button "Discard Changes" at bounding box center [0, 0] width 0 height 0
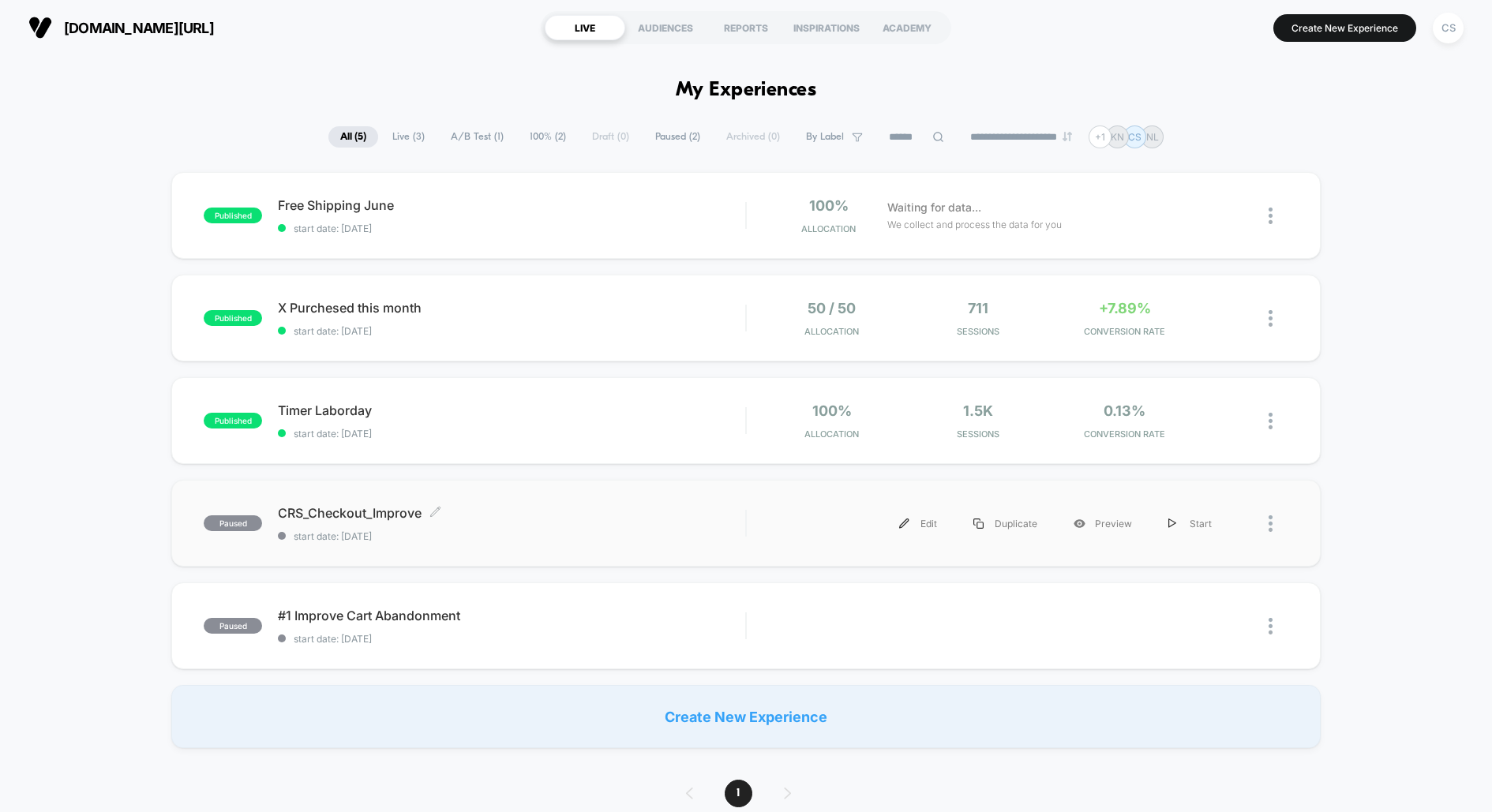
click at [512, 530] on span "start date: 01.09.2025" at bounding box center [511, 535] width 467 height 12
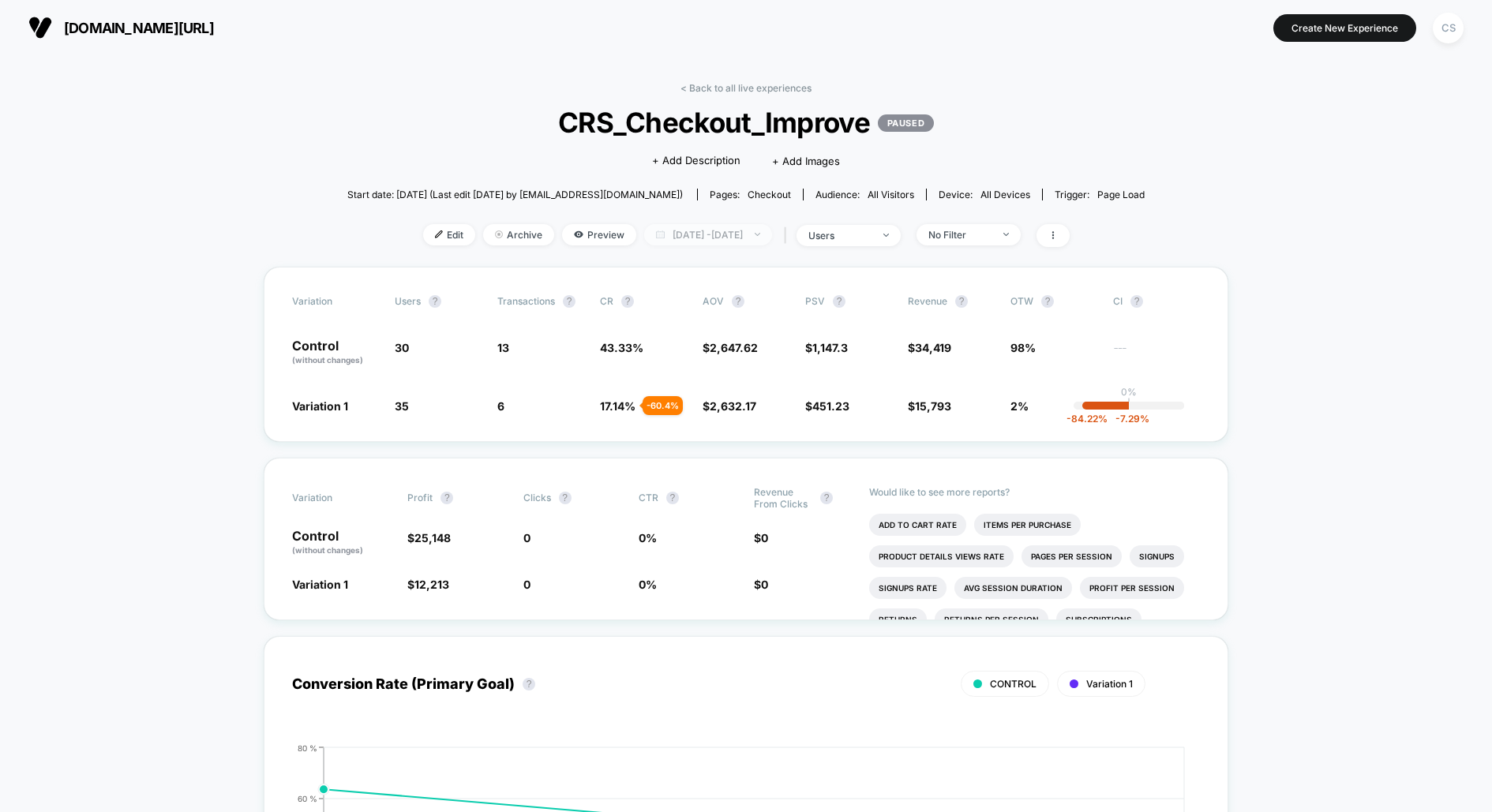
click at [700, 229] on span "Sep 1, 2025 - Sep 4, 2025" at bounding box center [708, 235] width 128 height 21
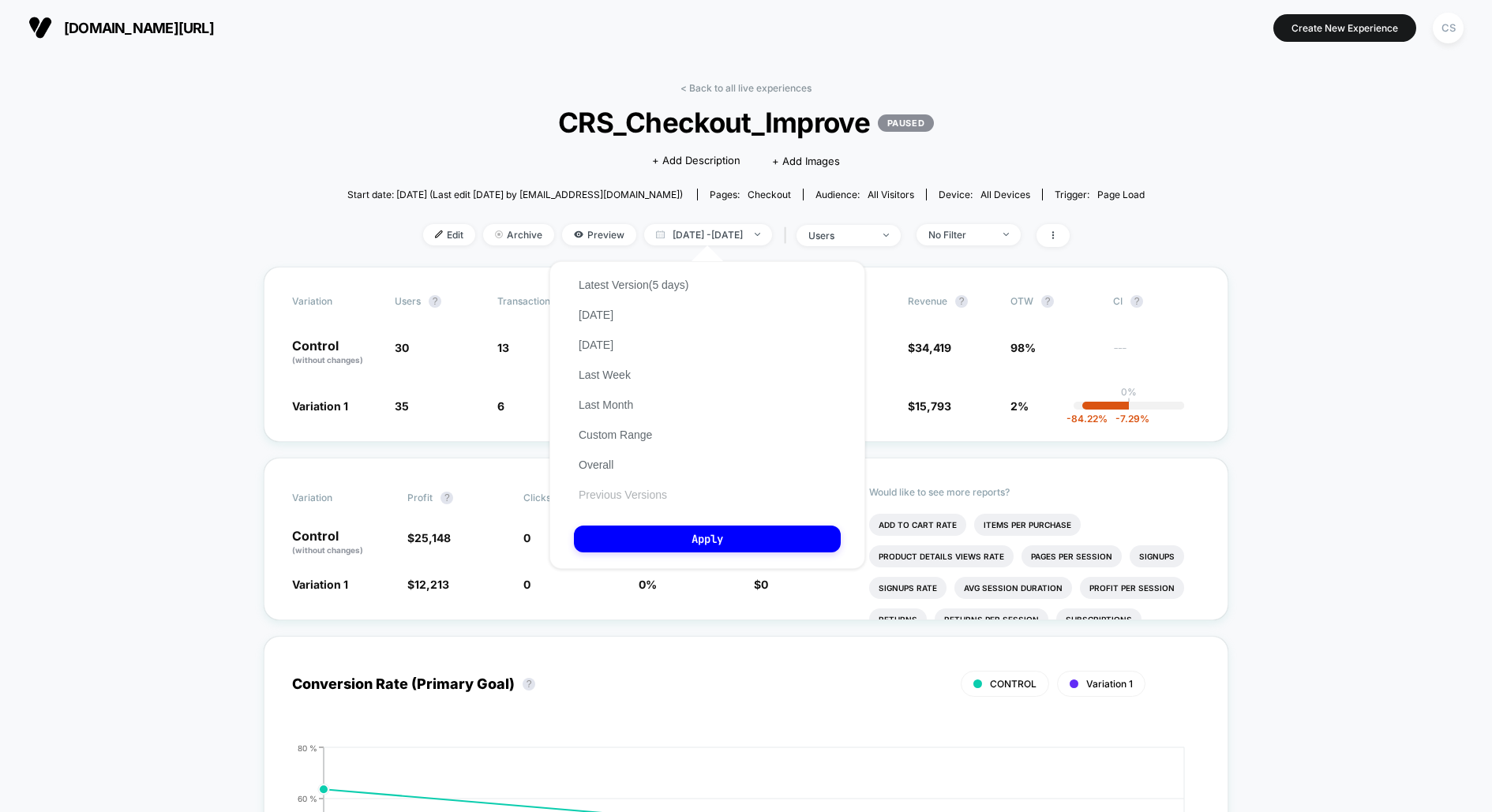
click at [639, 499] on button "Previous Versions" at bounding box center [623, 494] width 98 height 14
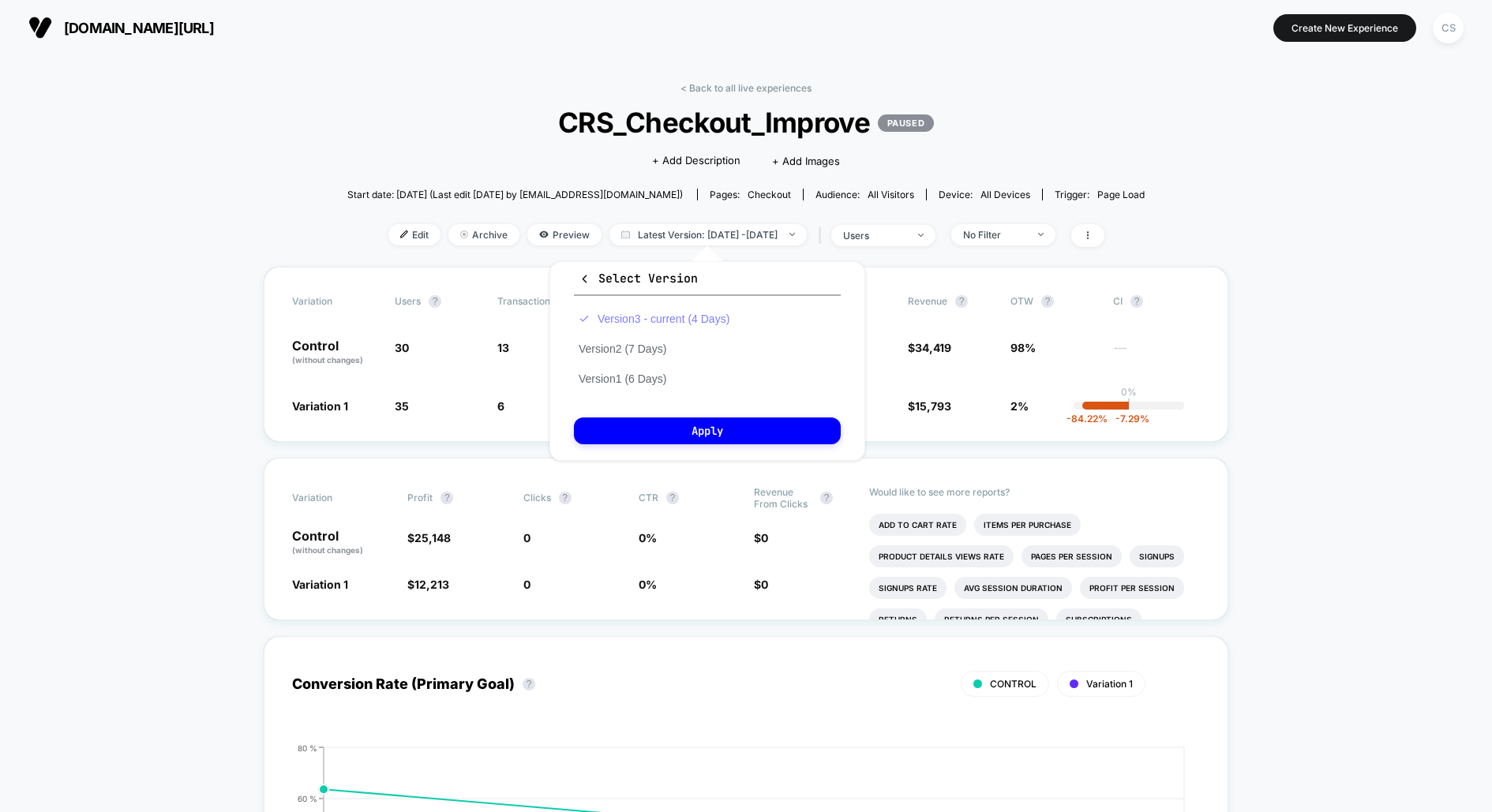
click at [670, 315] on button "Version 3 - current (4 Days)" at bounding box center [654, 318] width 160 height 14
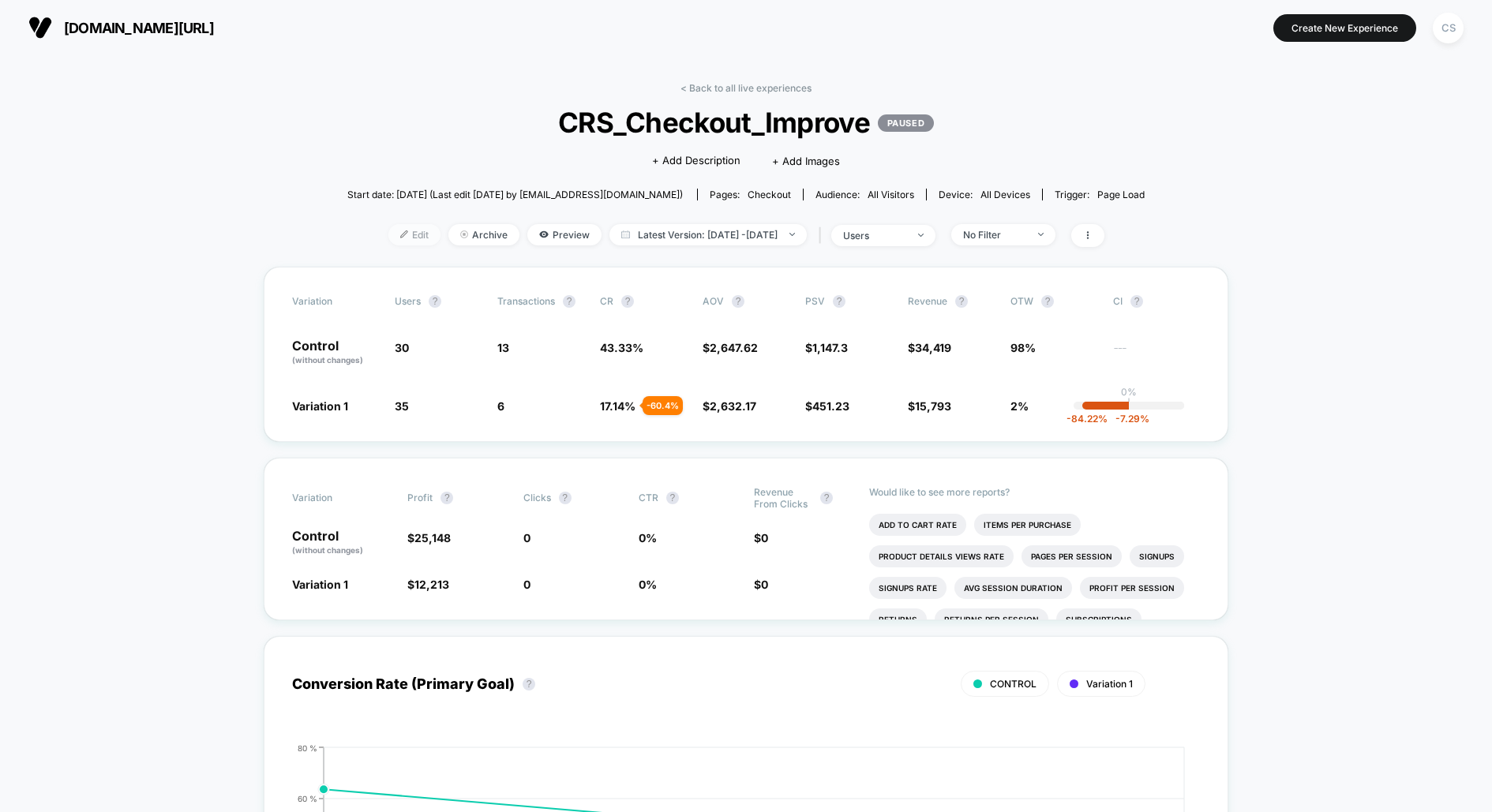
click at [396, 230] on span "Edit" at bounding box center [415, 235] width 52 height 21
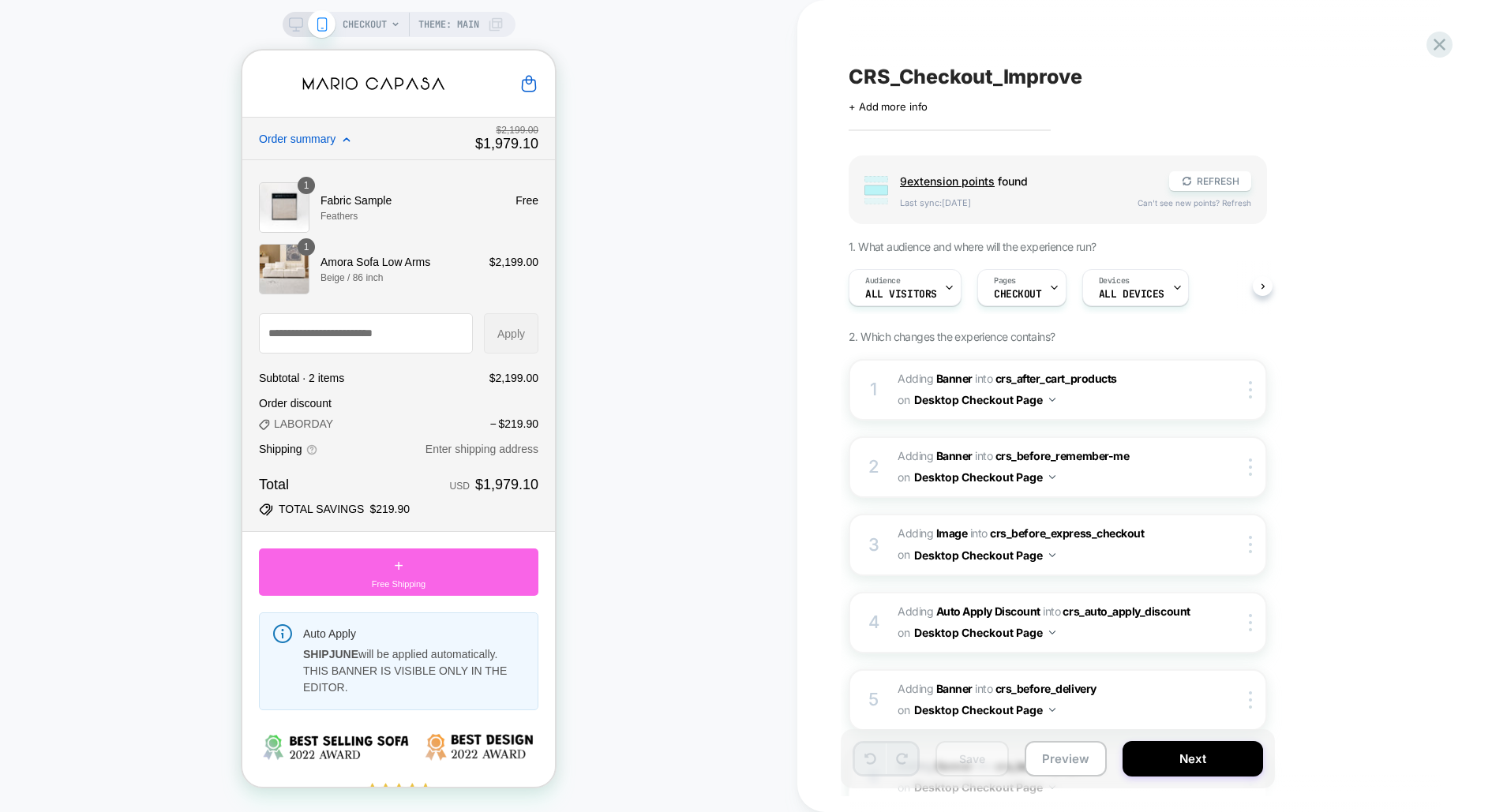
click at [303, 26] on div at bounding box center [309, 25] width 40 height 14
click at [296, 30] on icon at bounding box center [296, 25] width 14 height 14
